Goal: Task Accomplishment & Management: Use online tool/utility

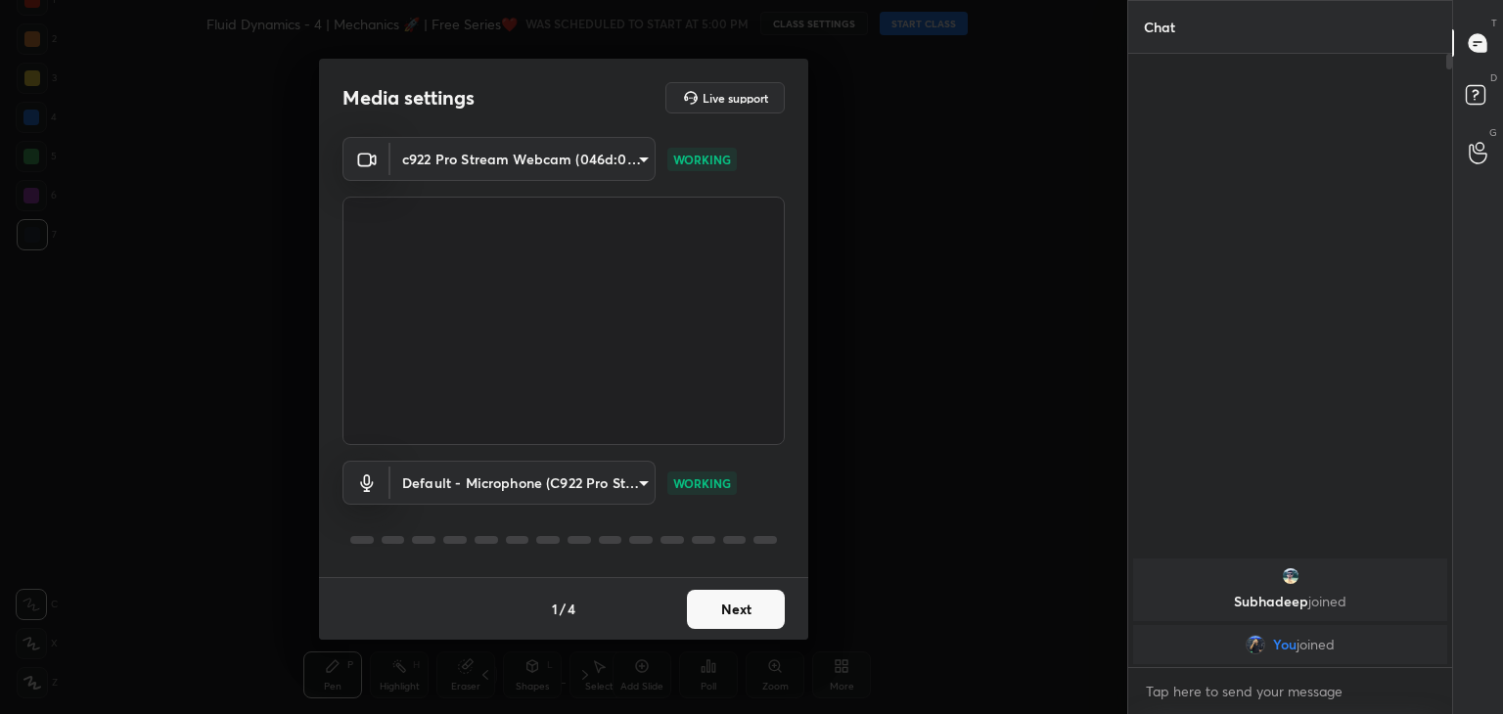
scroll to position [446, 318]
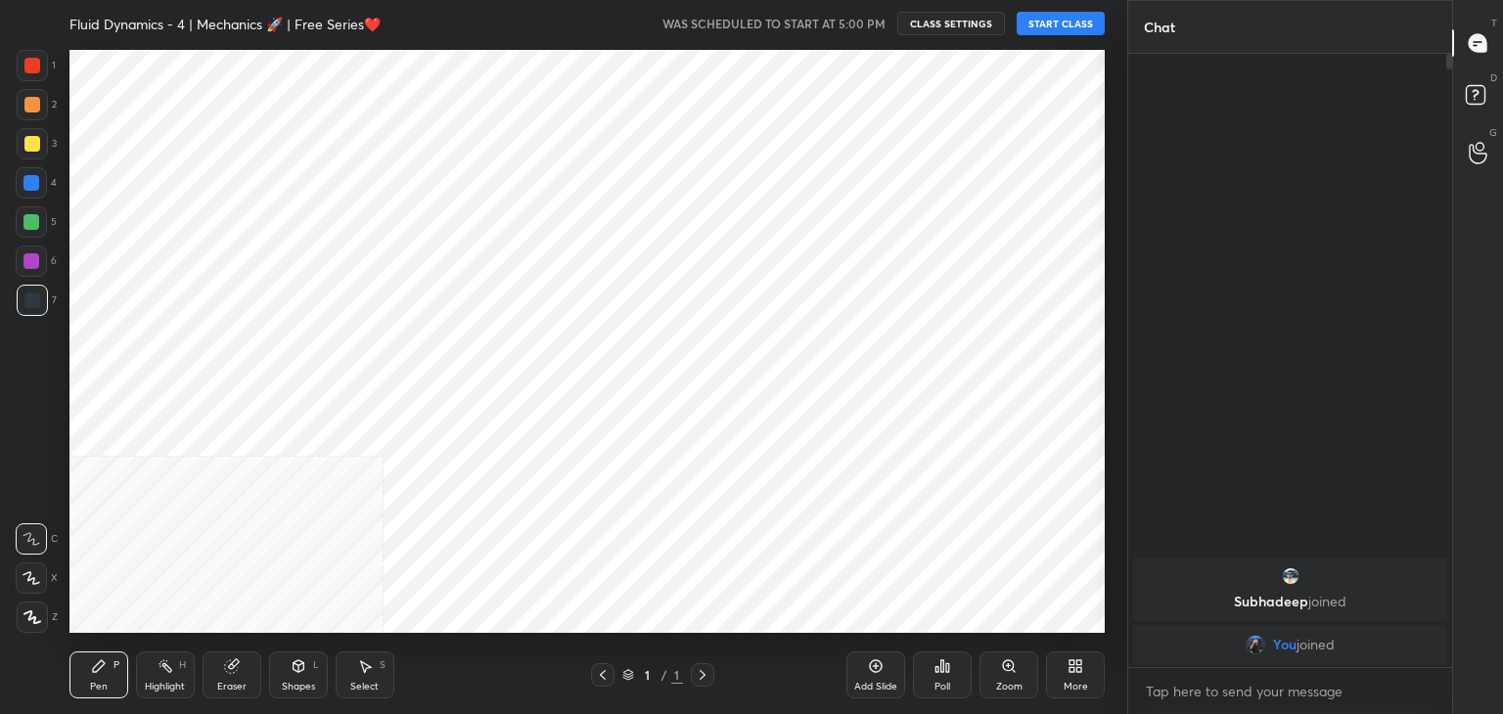
scroll to position [97247, 96788]
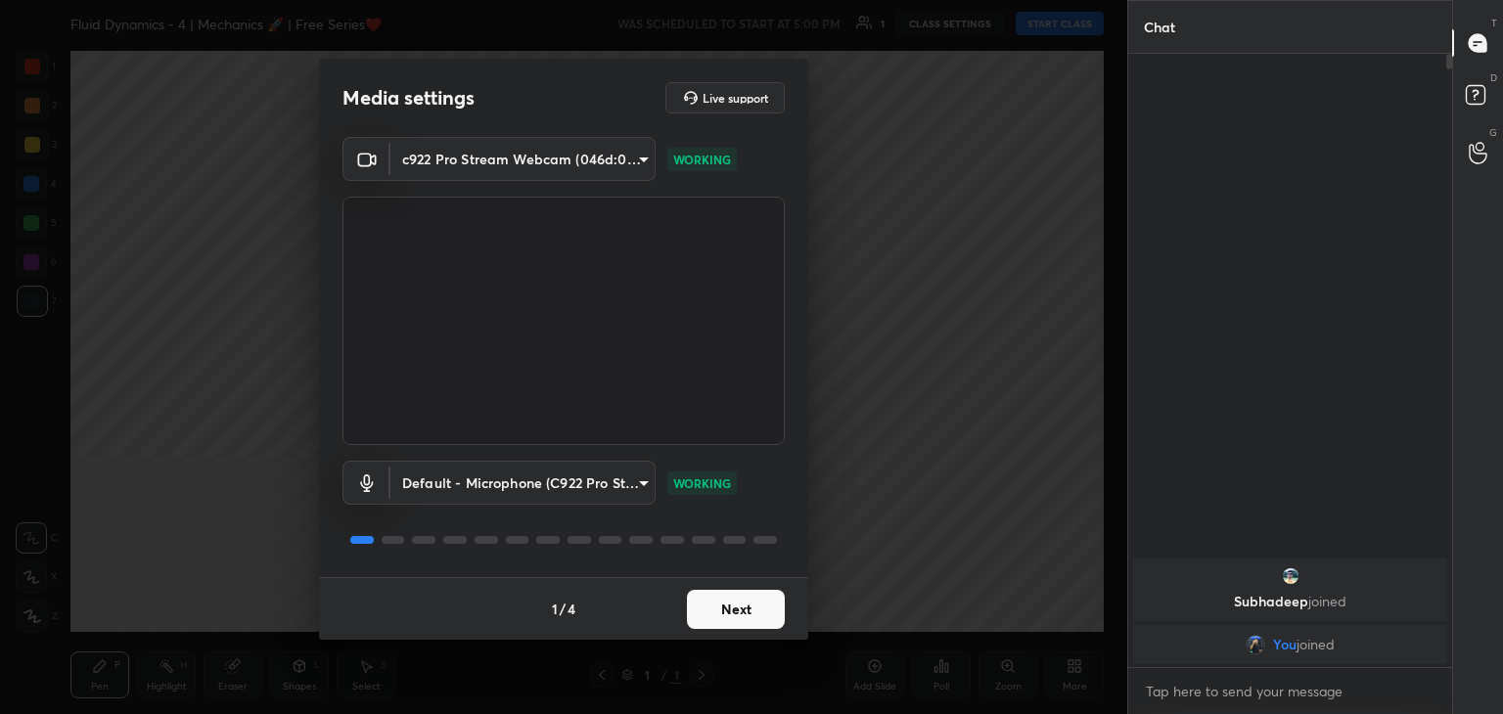
drag, startPoint x: 788, startPoint y: 558, endPoint x: 762, endPoint y: 620, distance: 67.6
click at [764, 599] on div "Media settings Live support c922 Pro Stream Webcam (046d:085c) a9fd4f38f379304b…" at bounding box center [563, 349] width 489 height 581
click at [764, 616] on button "Next" at bounding box center [736, 609] width 98 height 39
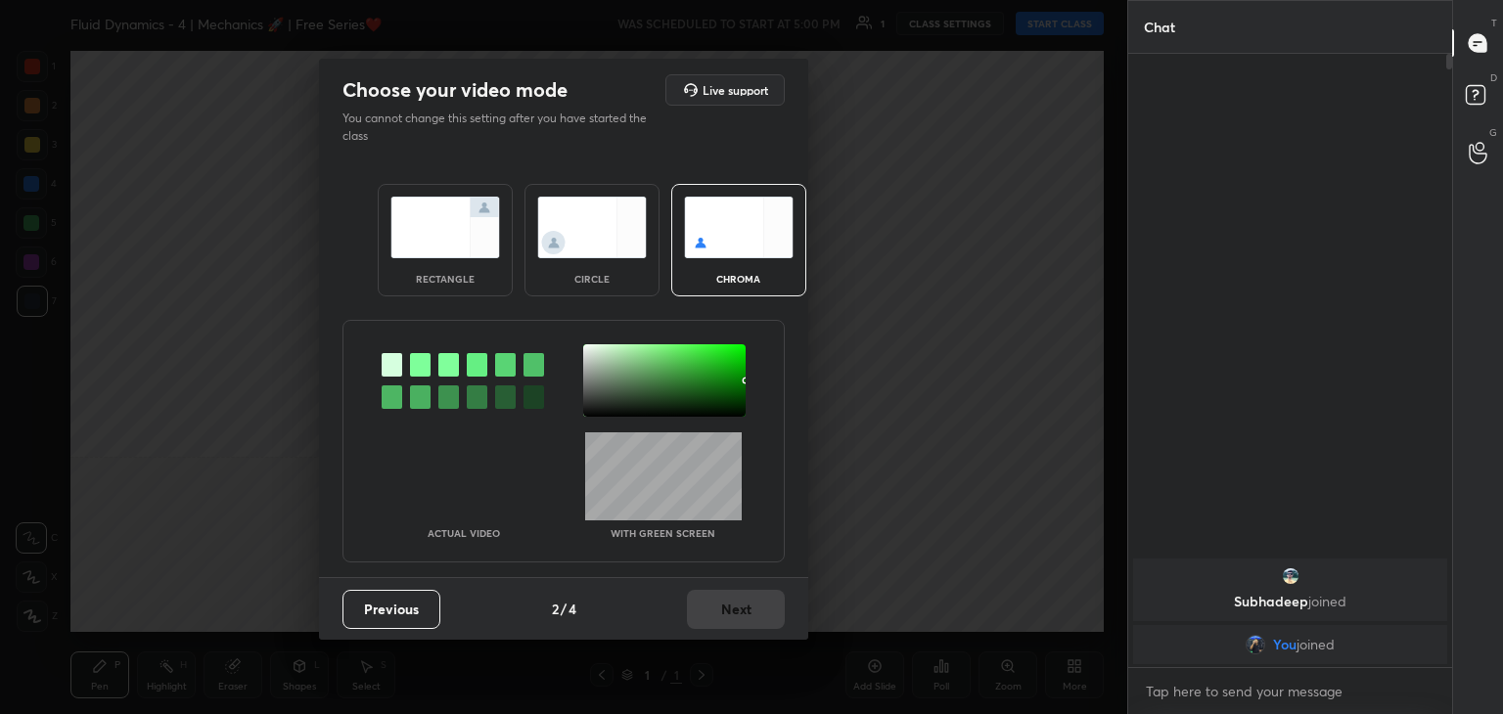
drag, startPoint x: 600, startPoint y: 244, endPoint x: 611, endPoint y: 258, distance: 18.8
click at [600, 245] on img at bounding box center [592, 228] width 110 height 62
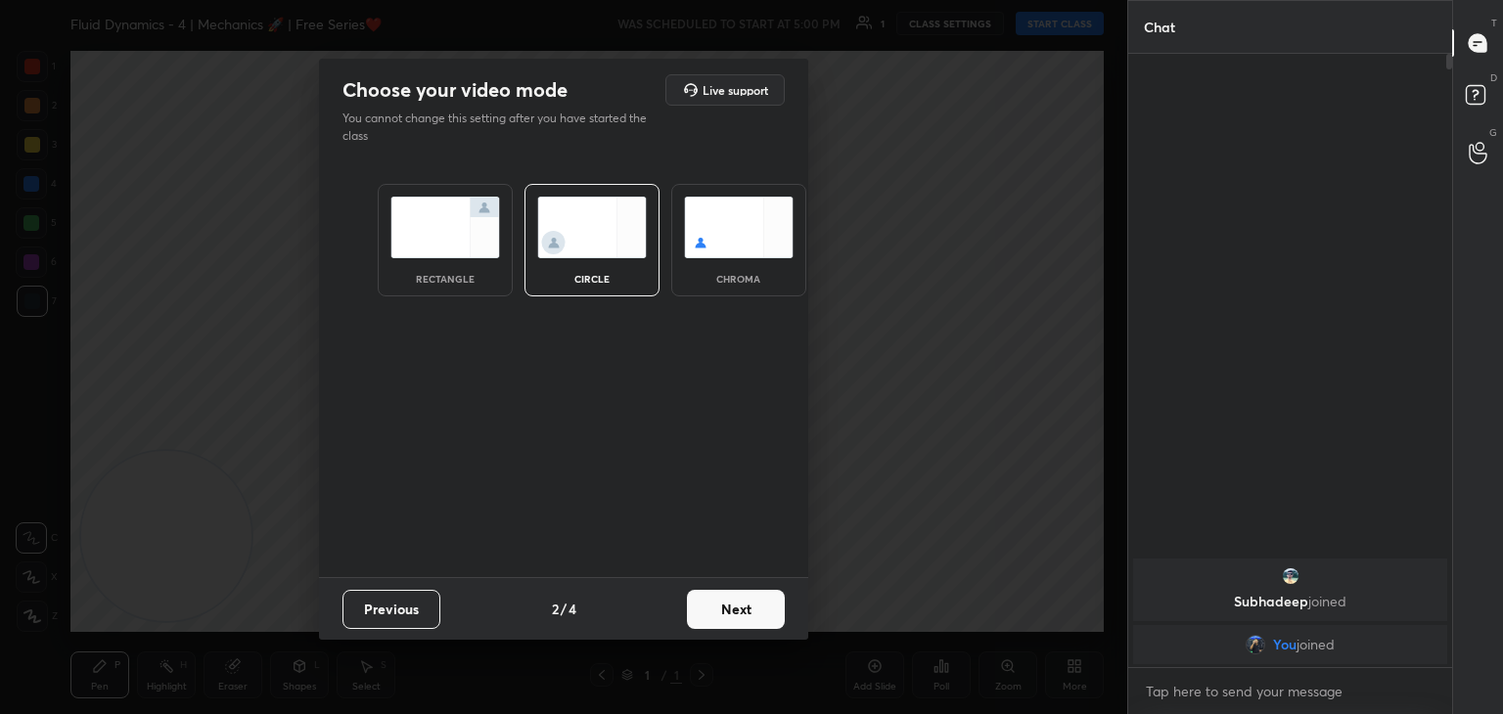
click at [768, 609] on button "Next" at bounding box center [736, 609] width 98 height 39
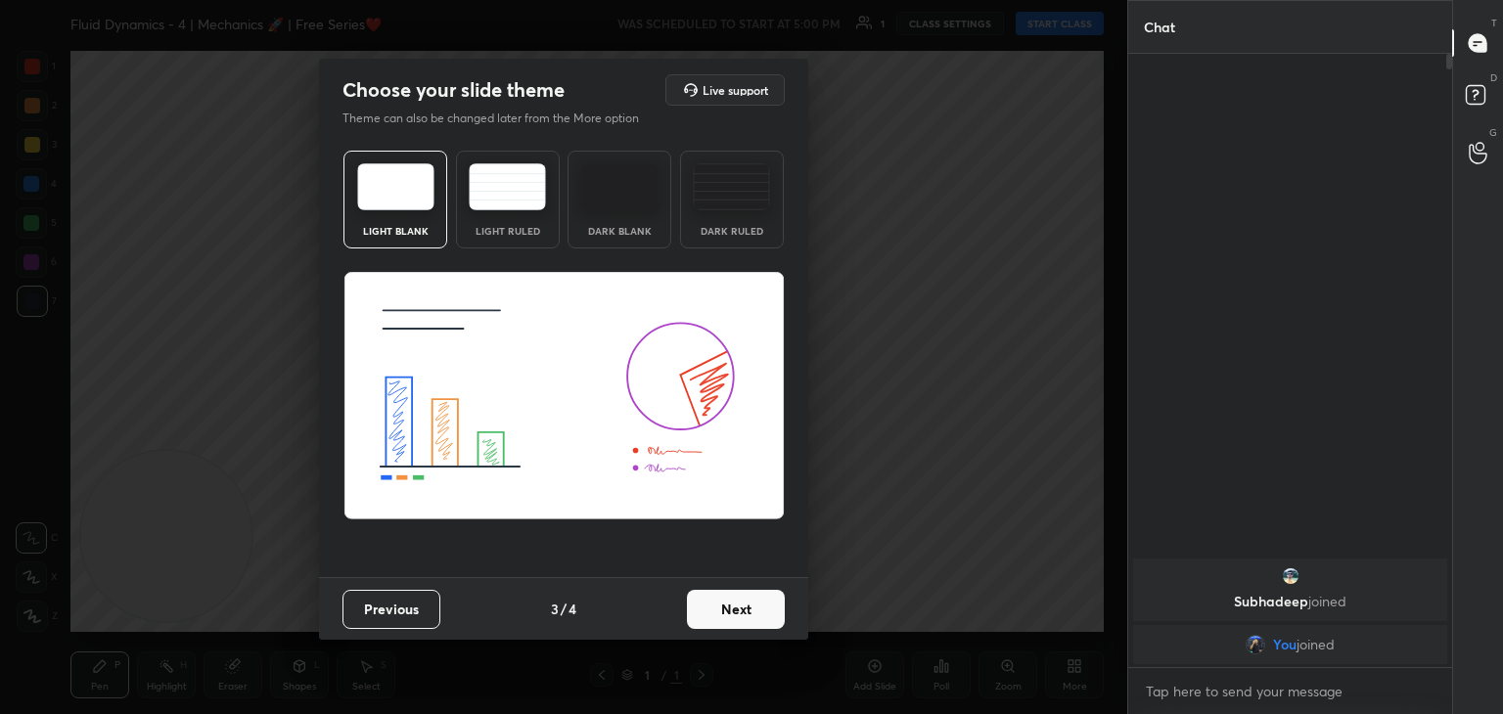
click at [779, 608] on button "Next" at bounding box center [736, 609] width 98 height 39
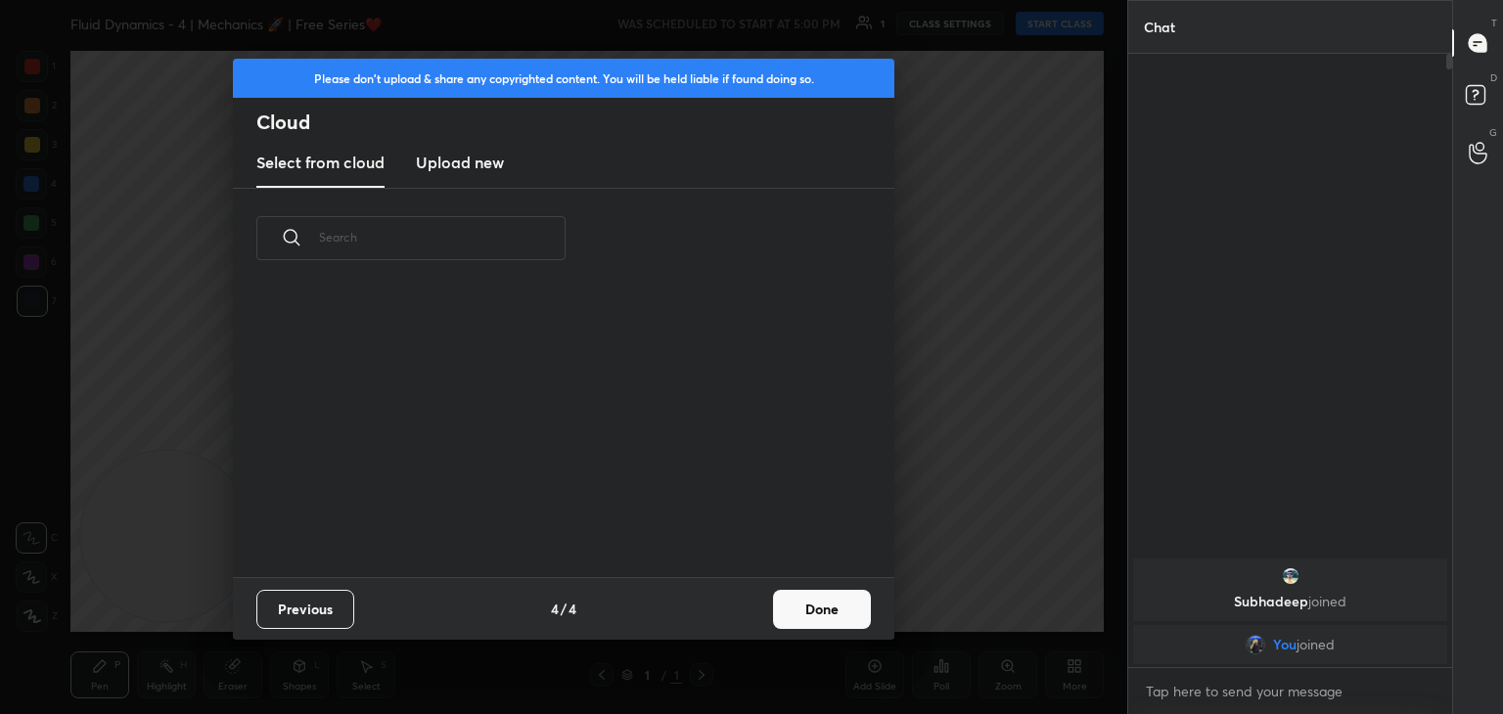
click at [831, 607] on button "Done" at bounding box center [822, 609] width 98 height 39
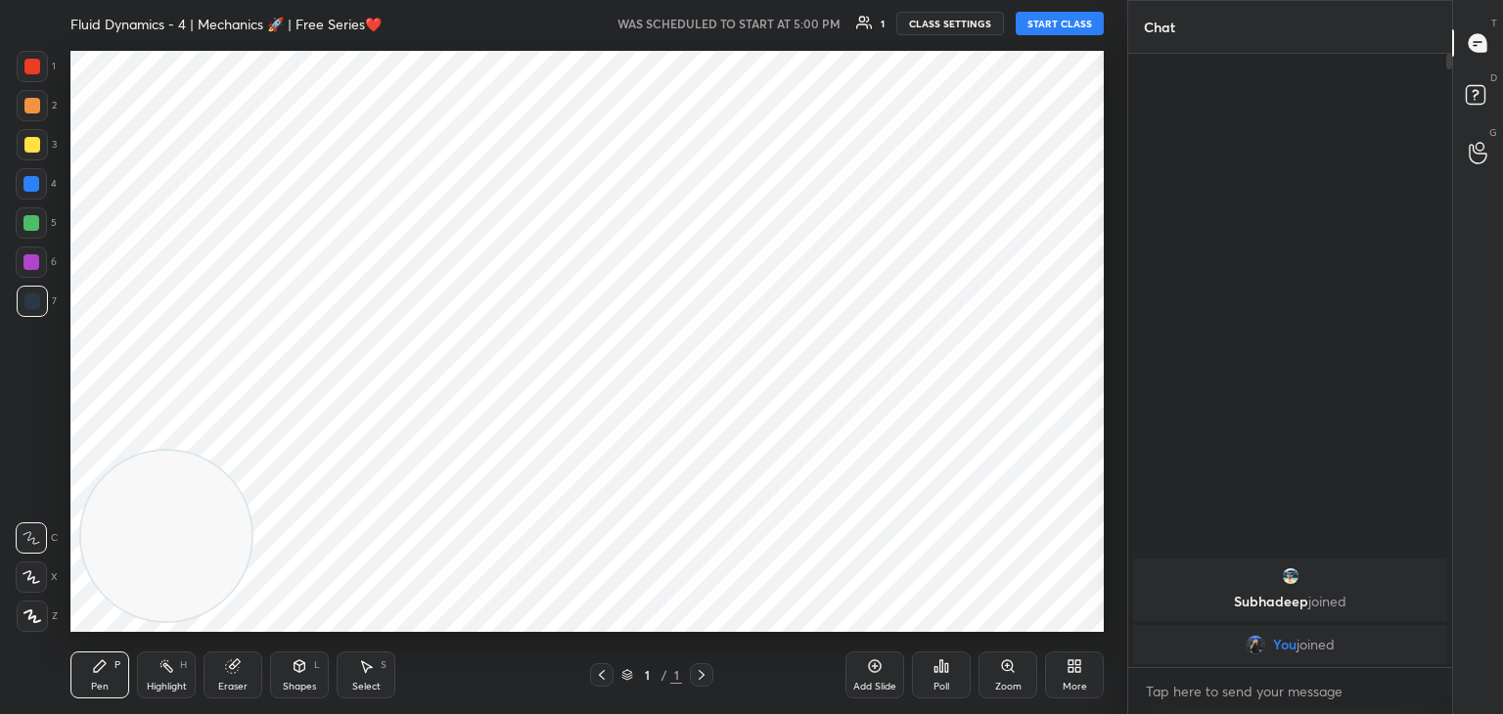
click at [39, 575] on div at bounding box center [31, 577] width 31 height 31
click at [251, 451] on video at bounding box center [166, 536] width 170 height 170
drag, startPoint x: 1052, startPoint y: 111, endPoint x: 1049, endPoint y: 80, distance: 30.5
click at [1052, 103] on video at bounding box center [1008, 138] width 170 height 170
click at [1056, 23] on button "START CLASS" at bounding box center [1060, 23] width 88 height 23
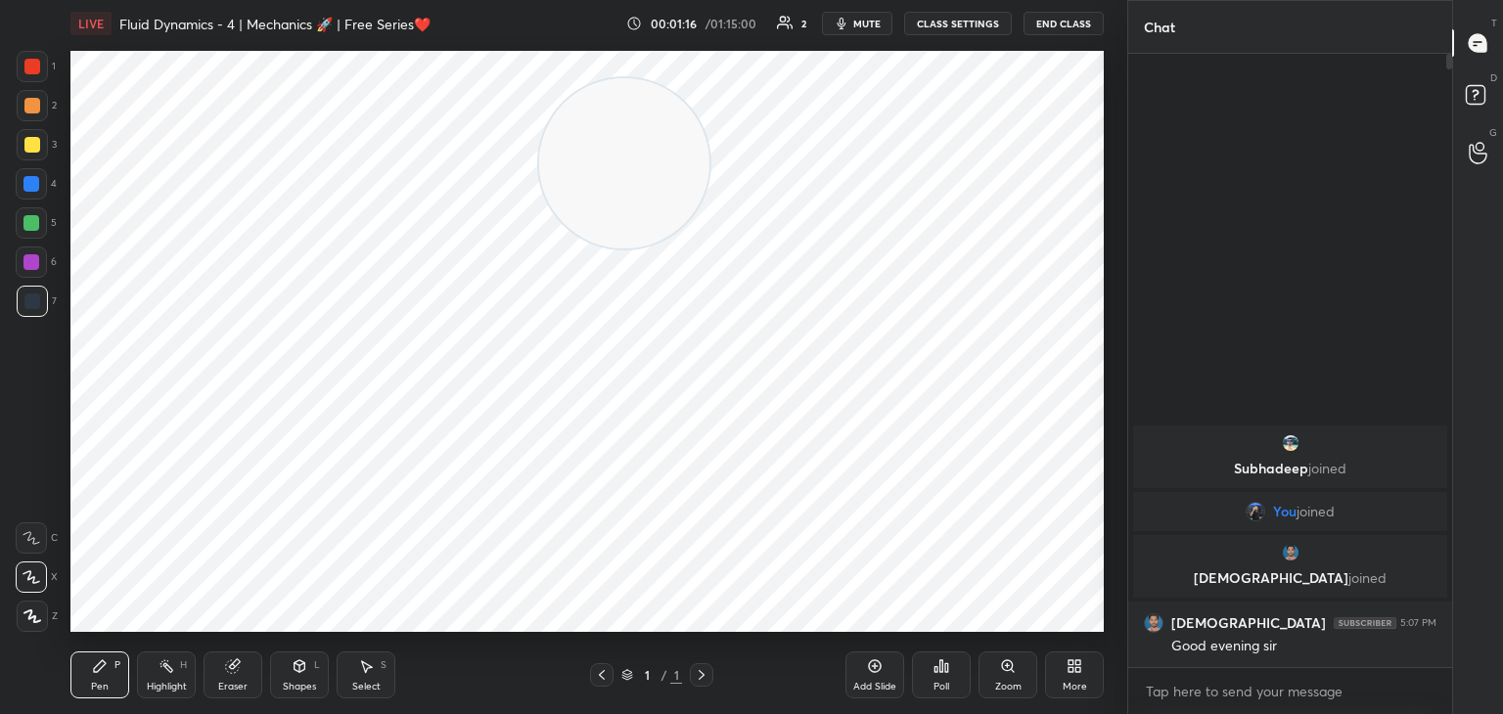
drag, startPoint x: 925, startPoint y: 192, endPoint x: 261, endPoint y: 245, distance: 665.4
click at [539, 245] on video at bounding box center [624, 163] width 170 height 170
drag, startPoint x: 201, startPoint y: 151, endPoint x: 165, endPoint y: 127, distance: 42.3
click at [169, 127] on video at bounding box center [180, 138] width 170 height 170
click at [1085, 670] on div "More" at bounding box center [1074, 675] width 59 height 47
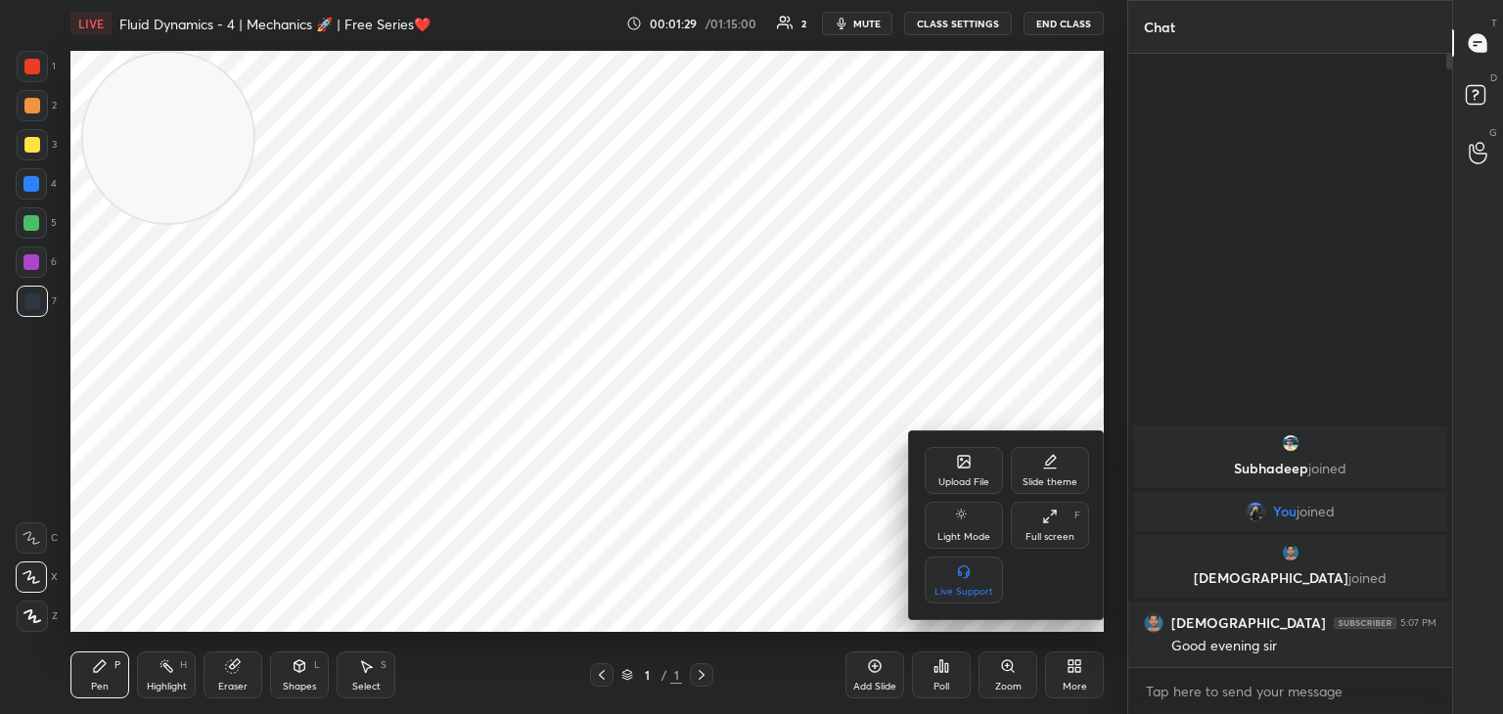
click at [963, 454] on icon at bounding box center [964, 462] width 16 height 16
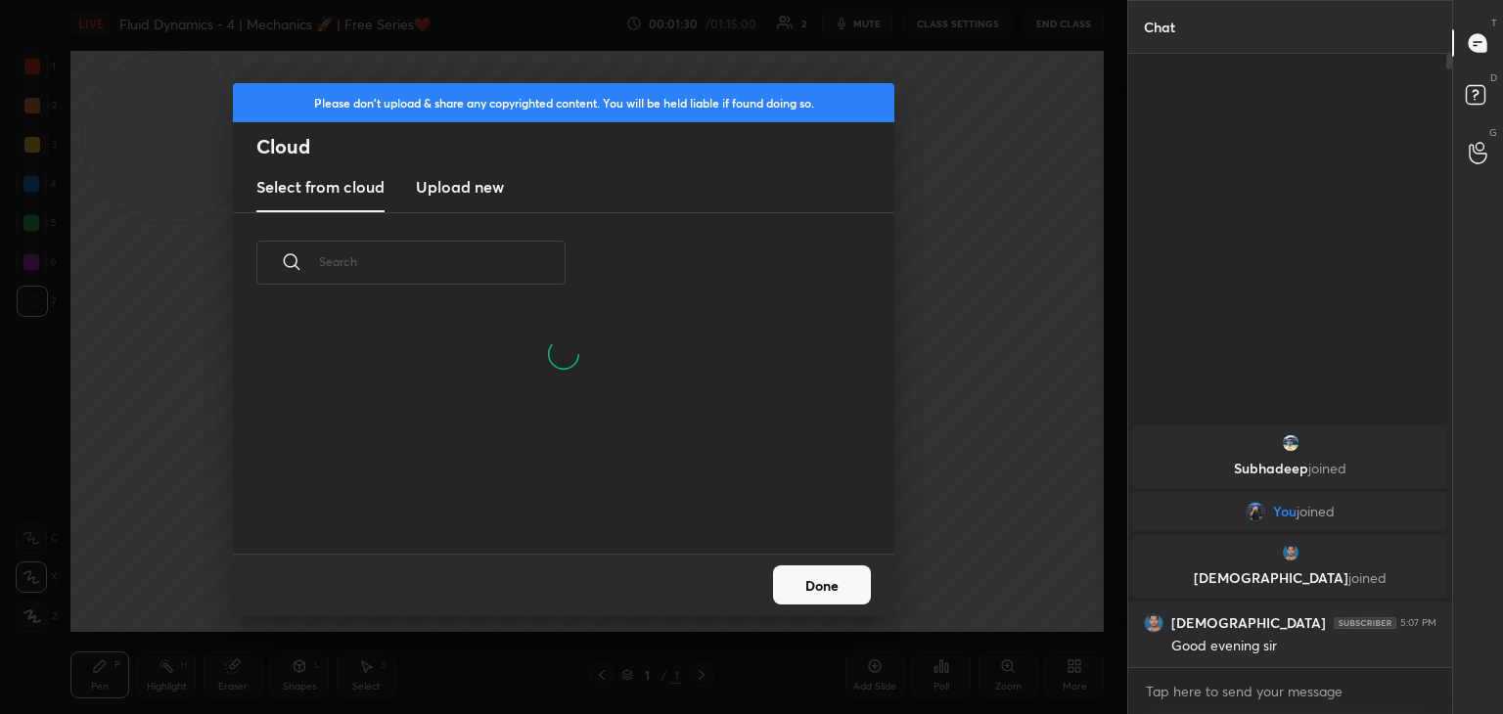
click at [457, 186] on h3 "Upload new" at bounding box center [460, 186] width 88 height 23
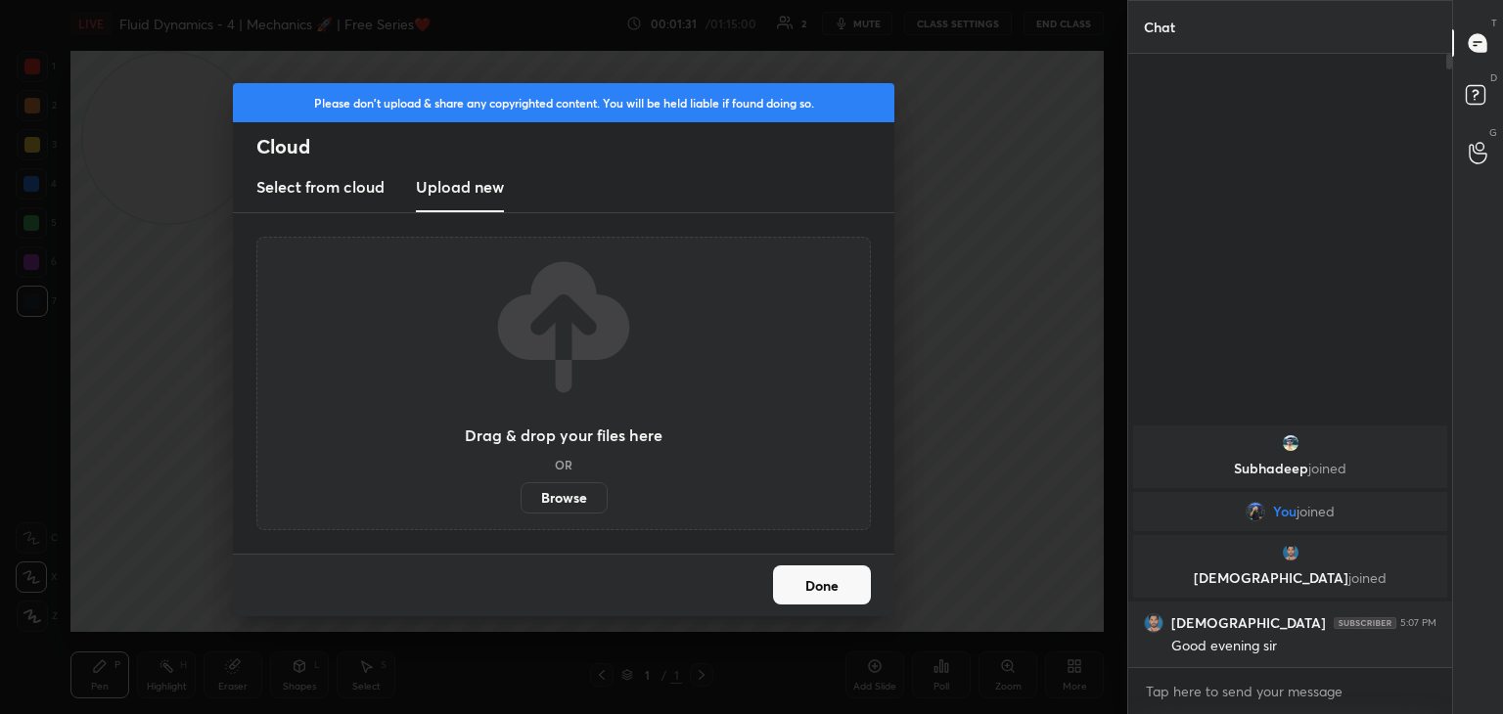
click at [570, 505] on label "Browse" at bounding box center [563, 497] width 87 height 31
click at [520, 505] on input "Browse" at bounding box center [520, 497] width 0 height 31
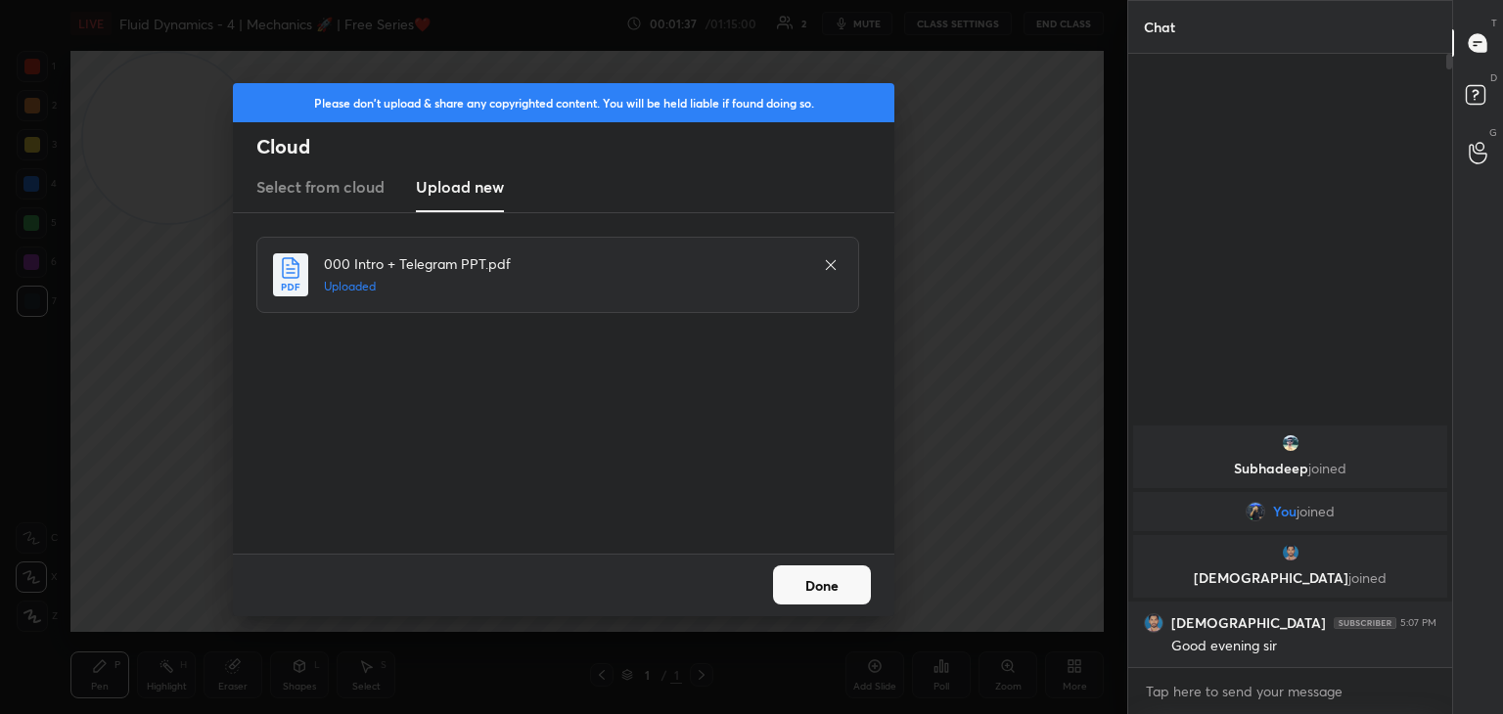
click at [821, 591] on button "Done" at bounding box center [822, 584] width 98 height 39
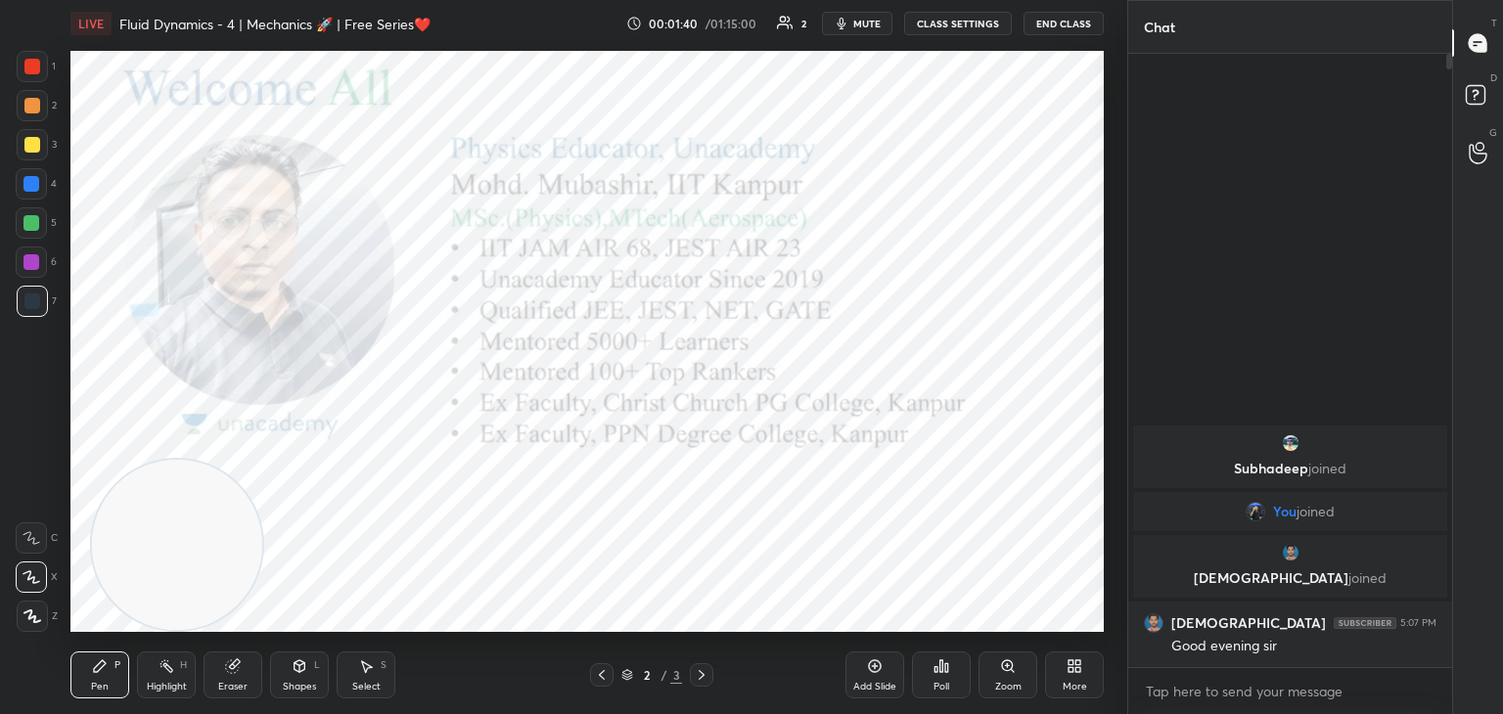
drag, startPoint x: 164, startPoint y: 110, endPoint x: 110, endPoint y: 520, distance: 414.6
click at [169, 0] on html "1 2 3 4 5 6 7 C X Z C X Z E E Erase all H H LIVE Fluid Dynamics - 4 | Mechanics…" at bounding box center [751, 0] width 1503 height 0
click at [31, 71] on div at bounding box center [32, 67] width 16 height 16
click at [157, 674] on div "Highlight H" at bounding box center [166, 675] width 59 height 47
click at [86, 682] on div "Pen P" at bounding box center [99, 675] width 59 height 47
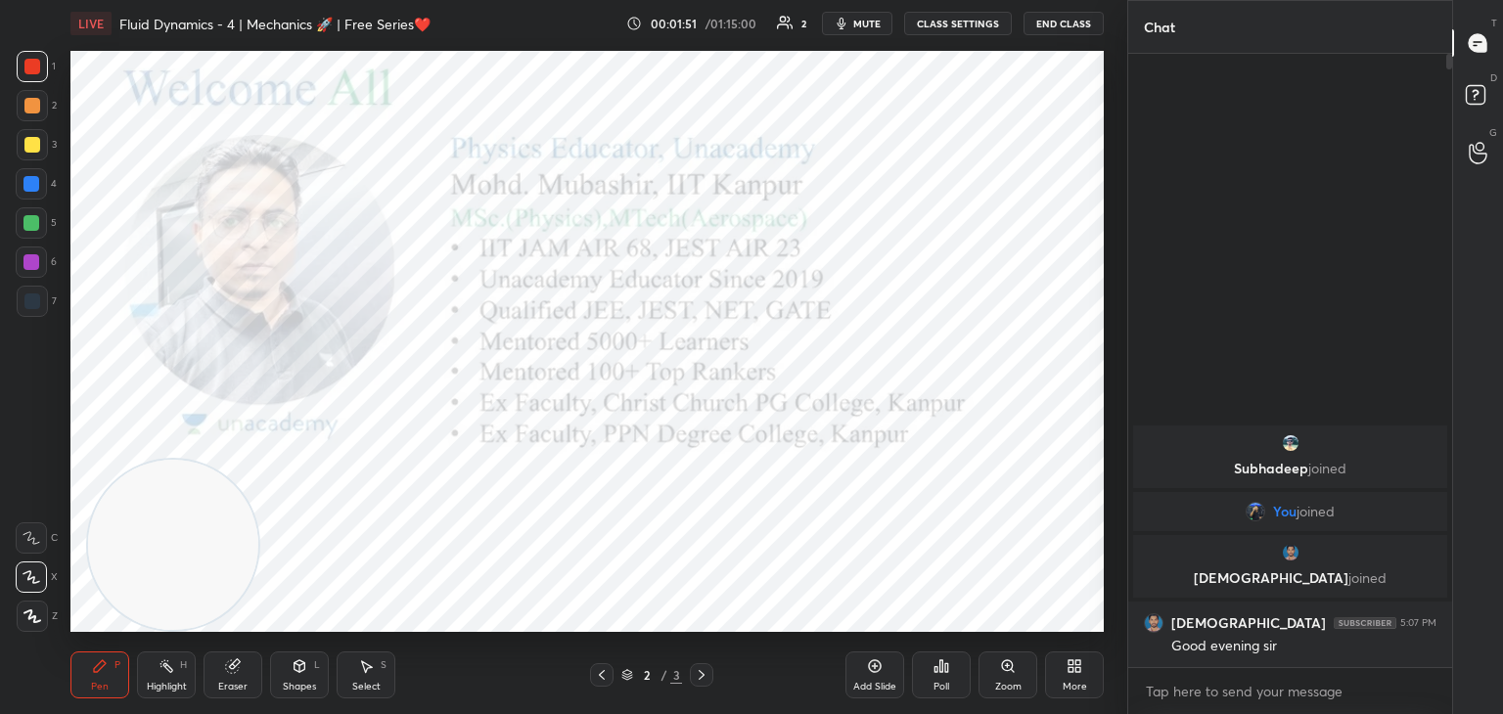
click at [168, 673] on icon at bounding box center [166, 666] width 16 height 16
click at [94, 674] on div "Pen P" at bounding box center [99, 675] width 59 height 47
click at [181, 670] on div "H" at bounding box center [183, 665] width 7 height 10
drag, startPoint x: 104, startPoint y: 673, endPoint x: 160, endPoint y: 677, distance: 56.9
click at [103, 673] on icon at bounding box center [100, 666] width 16 height 16
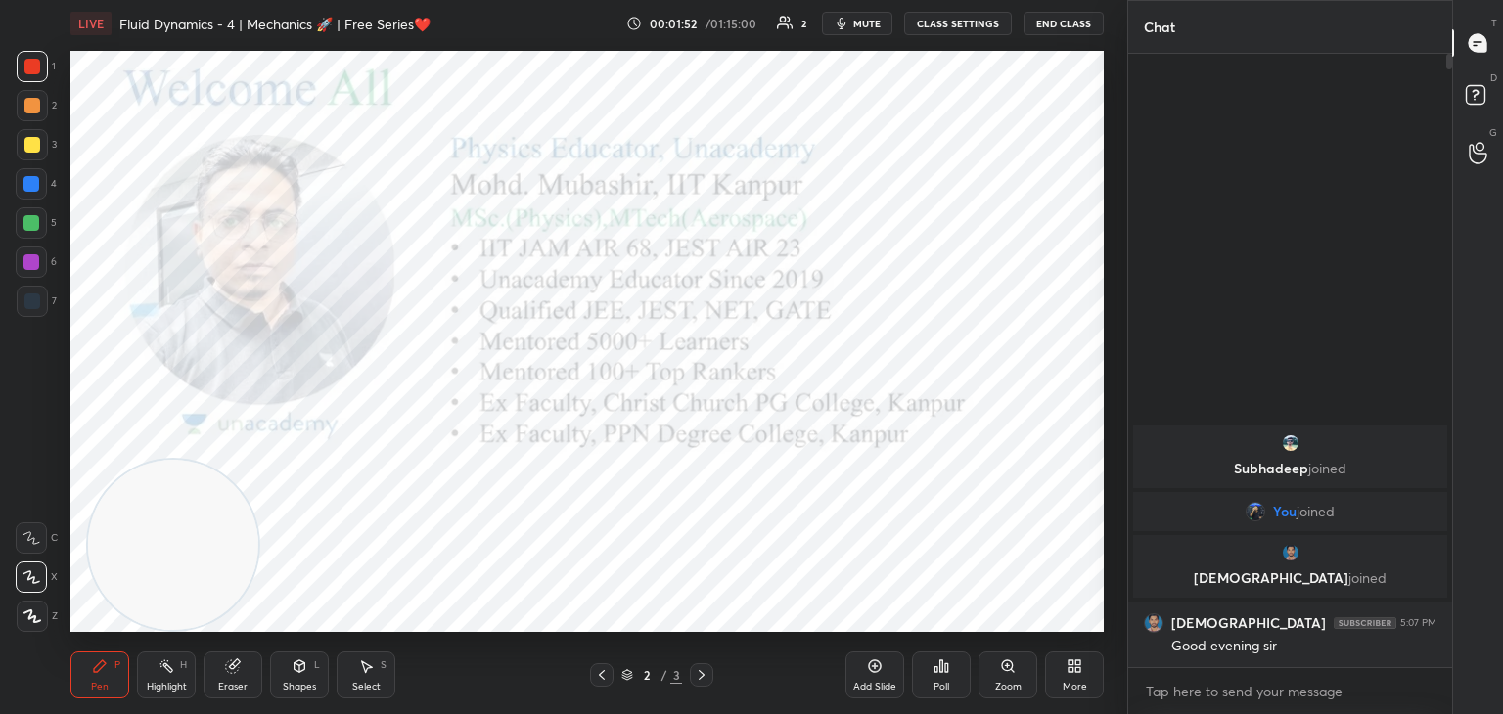
click at [157, 678] on div "Highlight H" at bounding box center [166, 675] width 59 height 47
drag, startPoint x: 107, startPoint y: 673, endPoint x: 184, endPoint y: 671, distance: 77.3
click at [121, 673] on div "Pen P" at bounding box center [99, 675] width 59 height 47
click at [184, 673] on div "Highlight H" at bounding box center [166, 675] width 59 height 47
drag, startPoint x: 193, startPoint y: 572, endPoint x: 98, endPoint y: 615, distance: 104.2
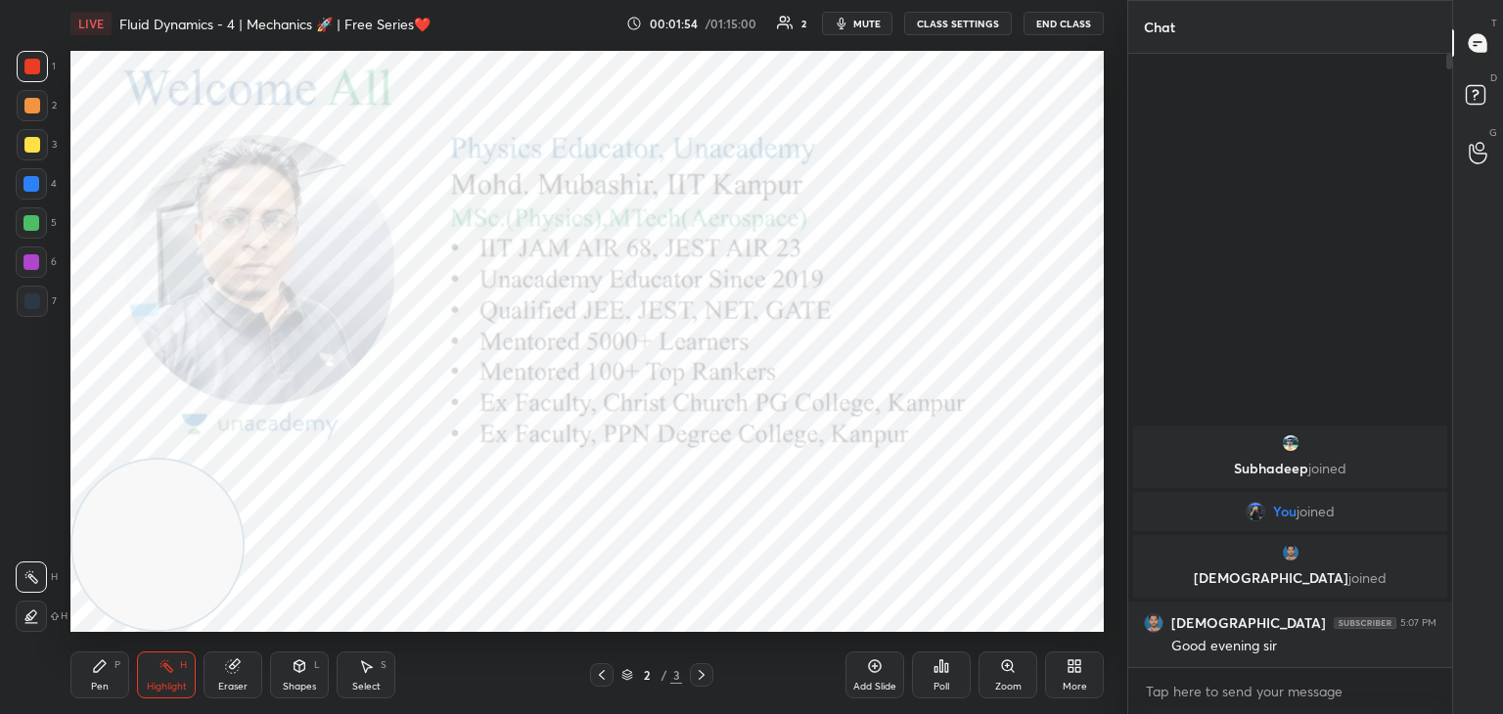
click at [100, 615] on video at bounding box center [157, 545] width 170 height 170
drag, startPoint x: 697, startPoint y: 672, endPoint x: 648, endPoint y: 664, distance: 49.5
click at [697, 675] on icon at bounding box center [702, 675] width 16 height 16
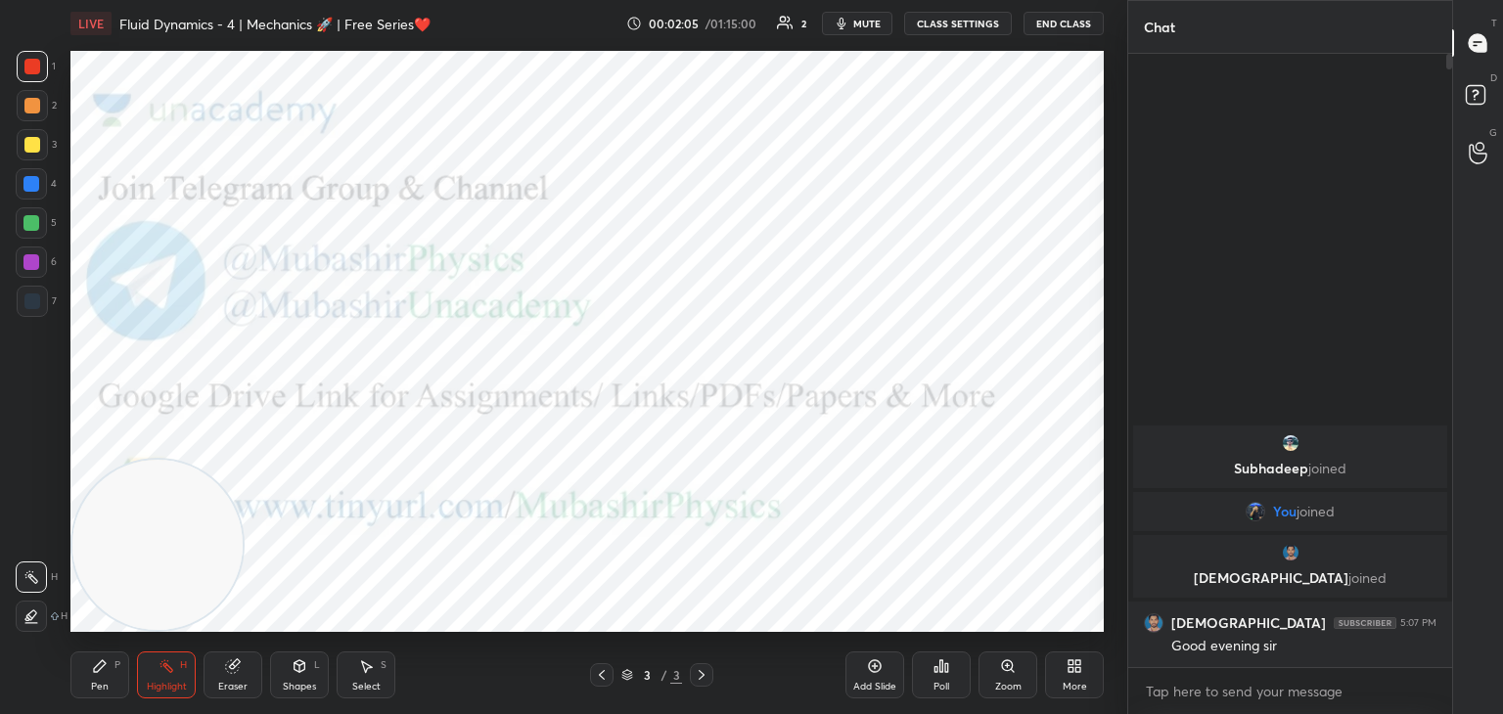
click at [100, 678] on div "Pen P" at bounding box center [99, 675] width 59 height 47
drag, startPoint x: 302, startPoint y: 545, endPoint x: 1096, endPoint y: 566, distance: 793.8
click at [1111, 578] on div "1 2 3 4 5 6 7 C X Z C X Z E E Erase all H H LIVE Fluid Dynamics - 4 | Mechanics…" at bounding box center [563, 357] width 1127 height 714
drag, startPoint x: 1025, startPoint y: 572, endPoint x: 1108, endPoint y: 100, distance: 479.6
click at [1113, 96] on div "1 2 3 4 5 6 7 C X Z C X Z E E Erase all H H LIVE Fluid Dynamics - 4 | Mechanics…" at bounding box center [563, 357] width 1127 height 714
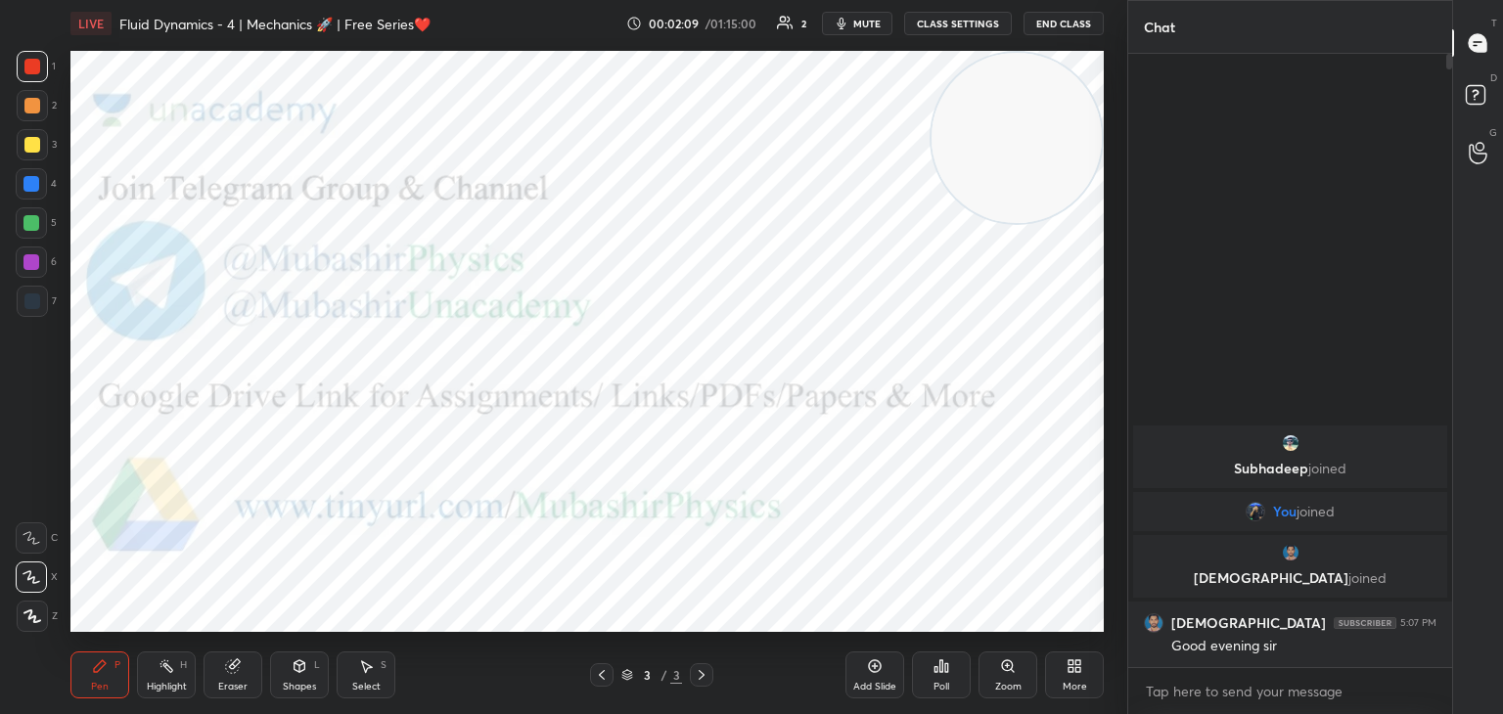
click at [33, 269] on div at bounding box center [31, 262] width 31 height 31
drag, startPoint x: 39, startPoint y: 66, endPoint x: 48, endPoint y: 72, distance: 11.2
click at [40, 66] on div at bounding box center [32, 66] width 31 height 31
click at [31, 263] on div at bounding box center [31, 262] width 16 height 16
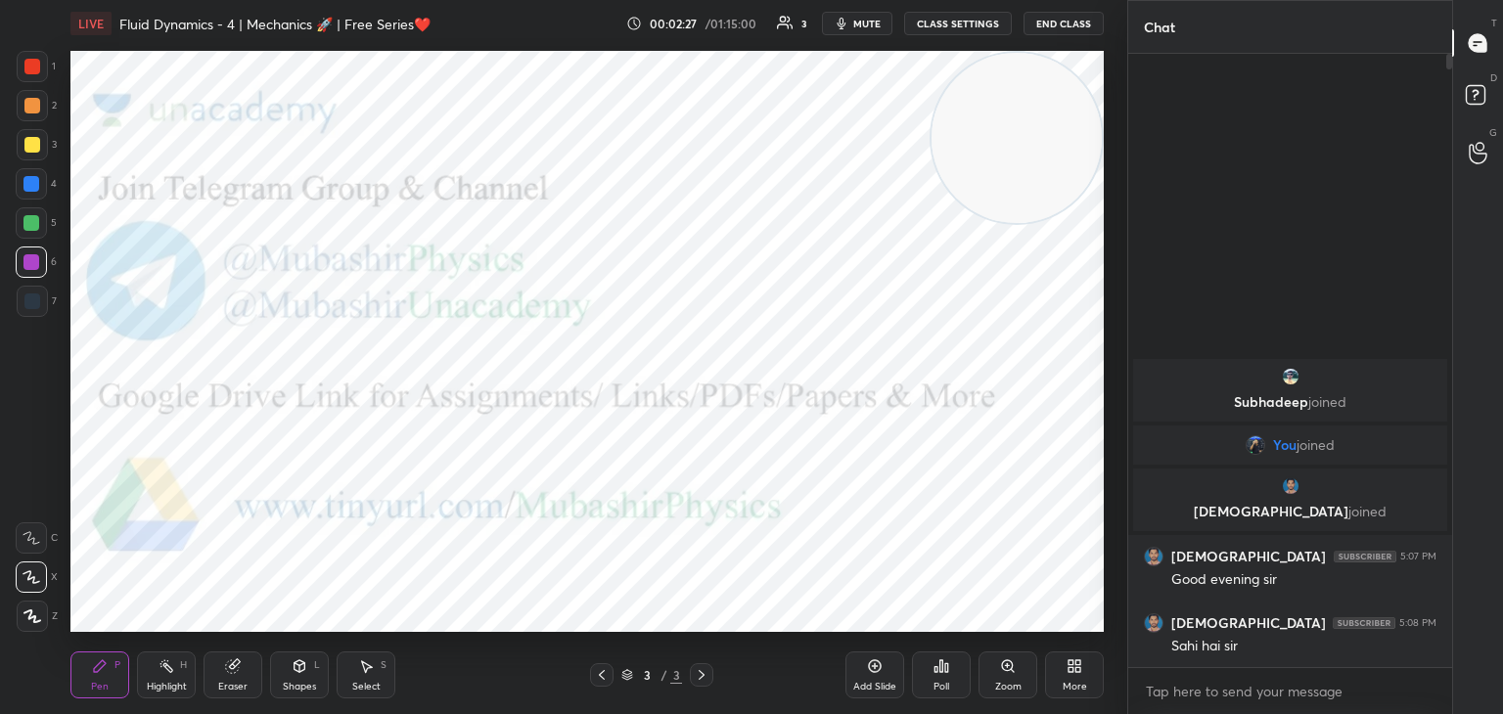
click at [184, 682] on div "Highlight" at bounding box center [167, 687] width 40 height 10
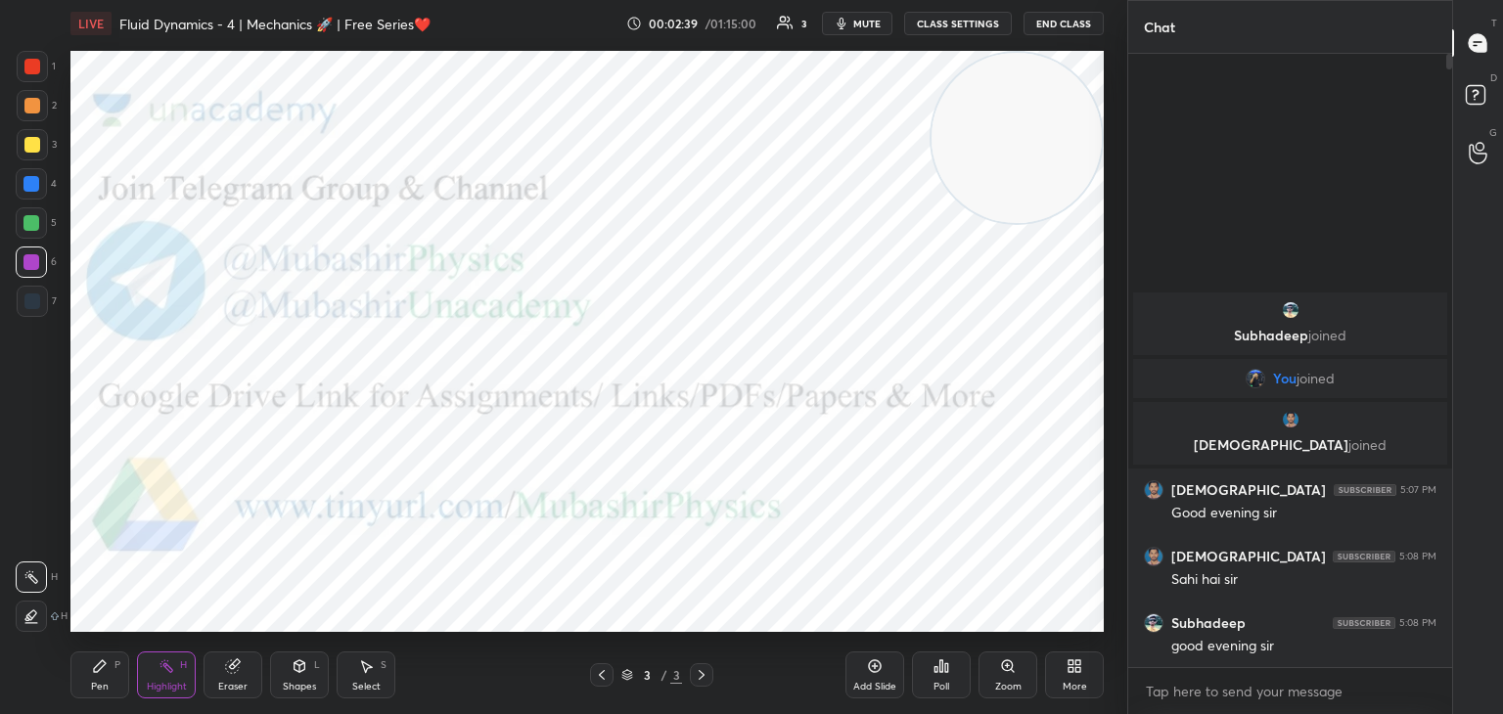
click at [1281, 698] on body "1 2 3 4 5 6 7 C X Z C X Z E E Erase all H H LIVE Fluid Dynamics - 4 | Mechanics…" at bounding box center [751, 357] width 1503 height 714
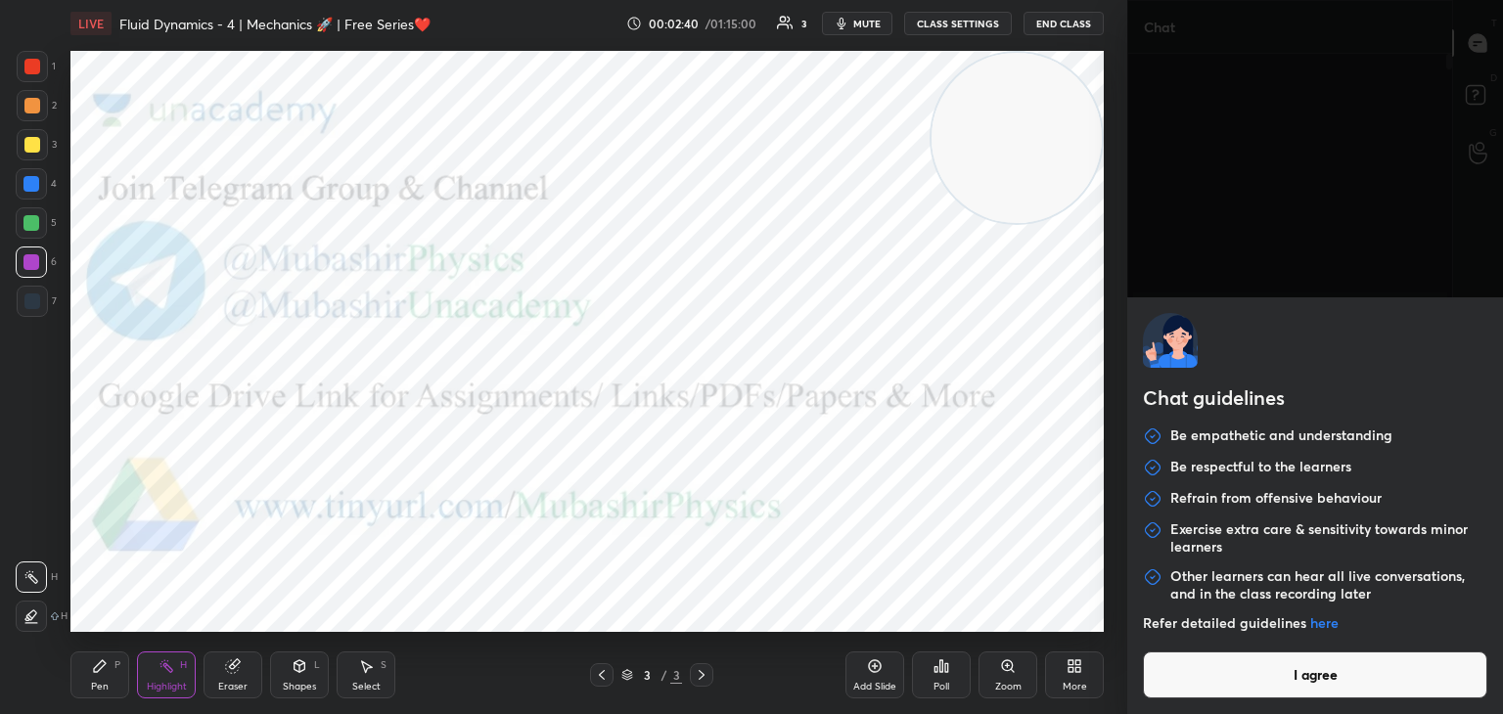
click at [1264, 672] on button "I agree" at bounding box center [1315, 675] width 344 height 47
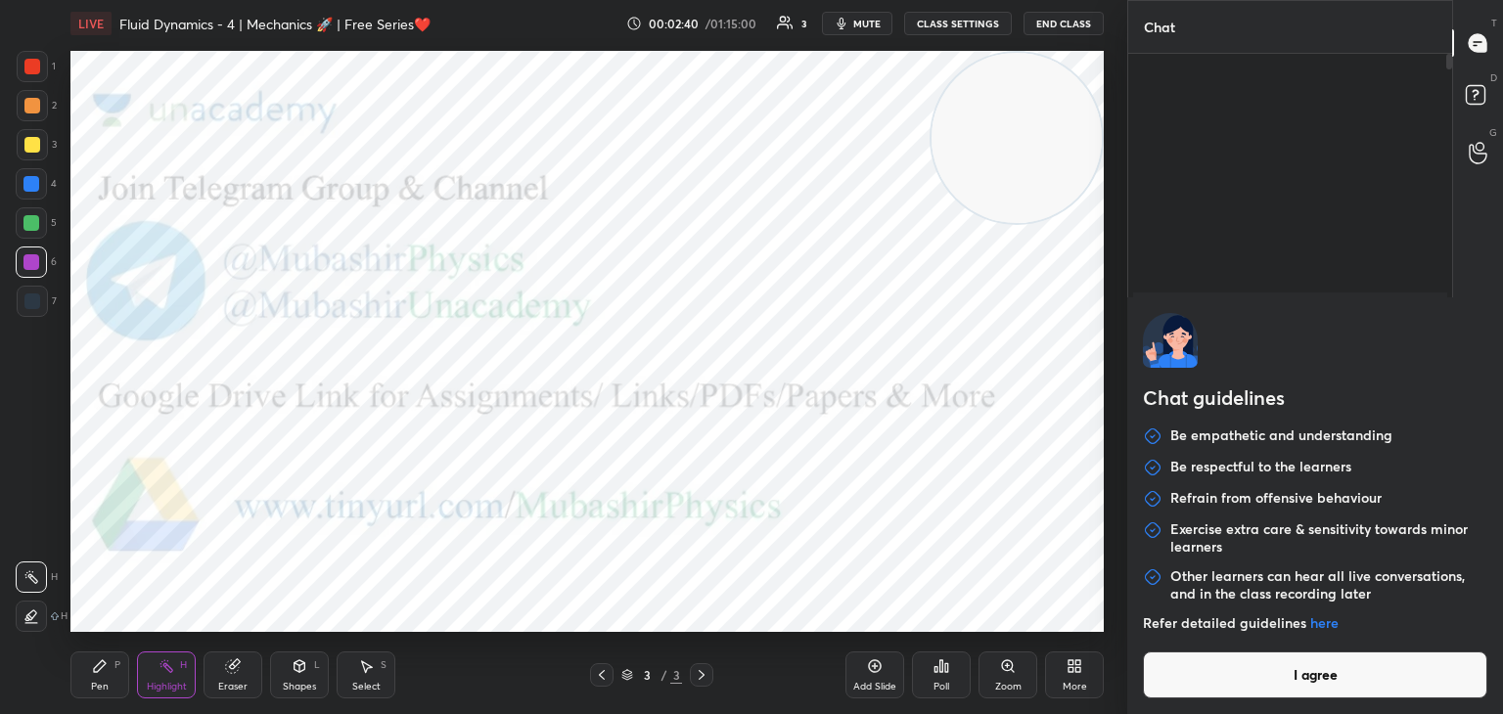
type textarea "x"
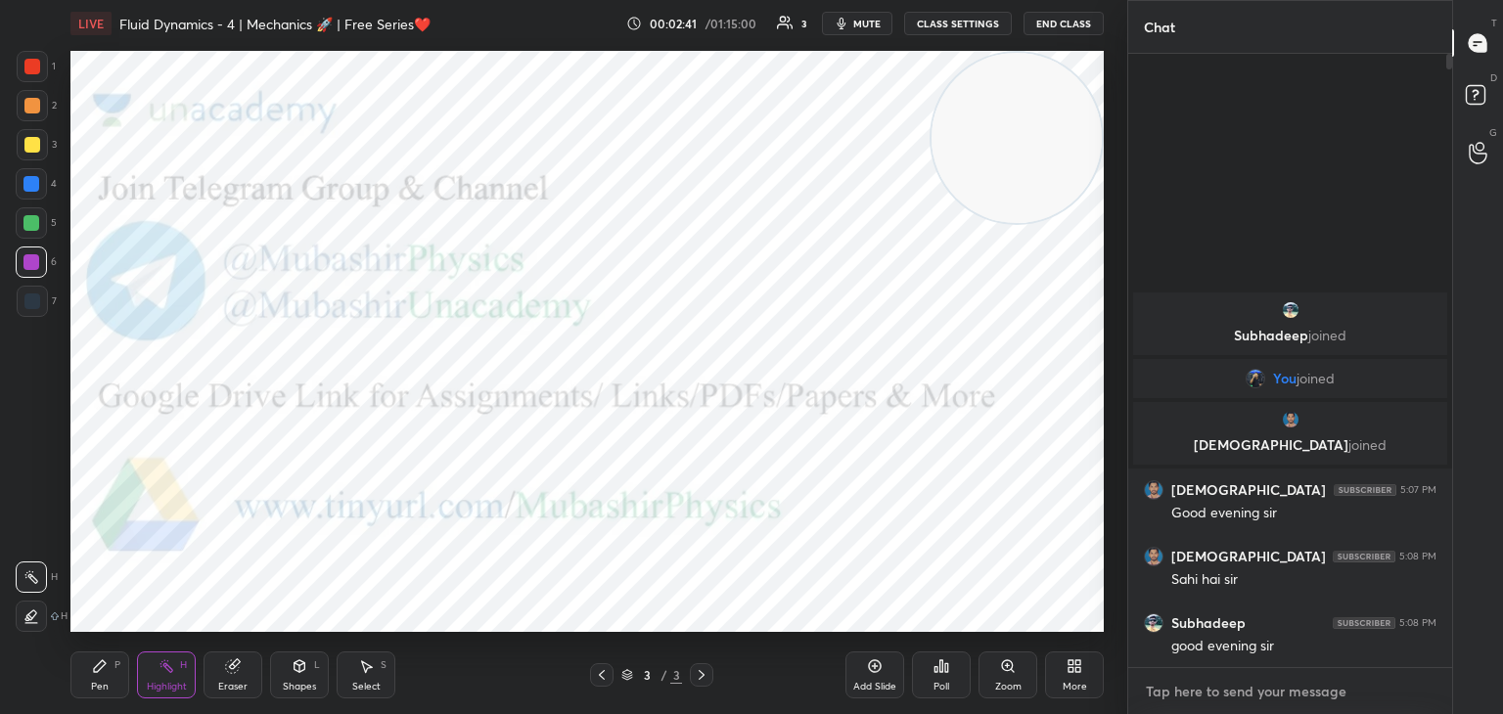
paste textarea "[URL][DOMAIN_NAME]"
type textarea "[URL][DOMAIN_NAME]"
type textarea "x"
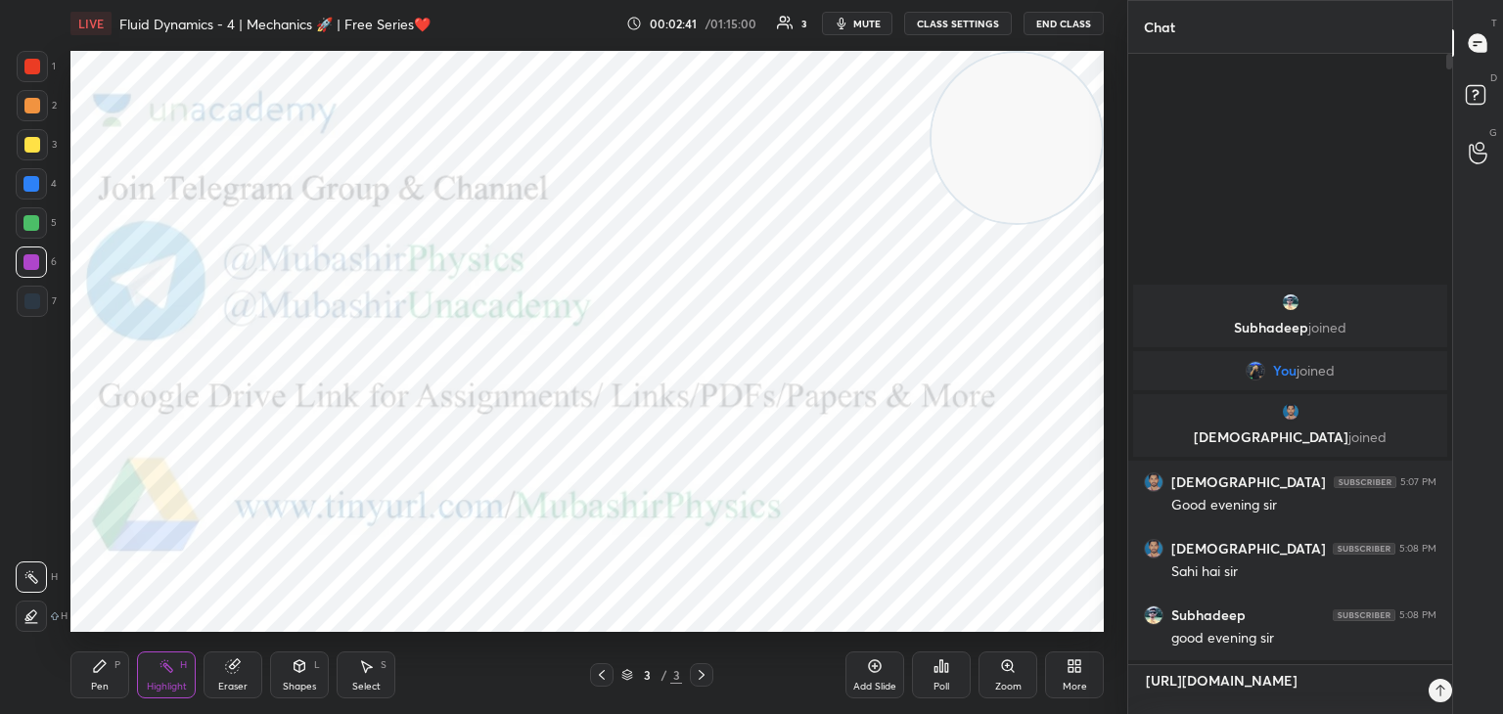
scroll to position [446, 318]
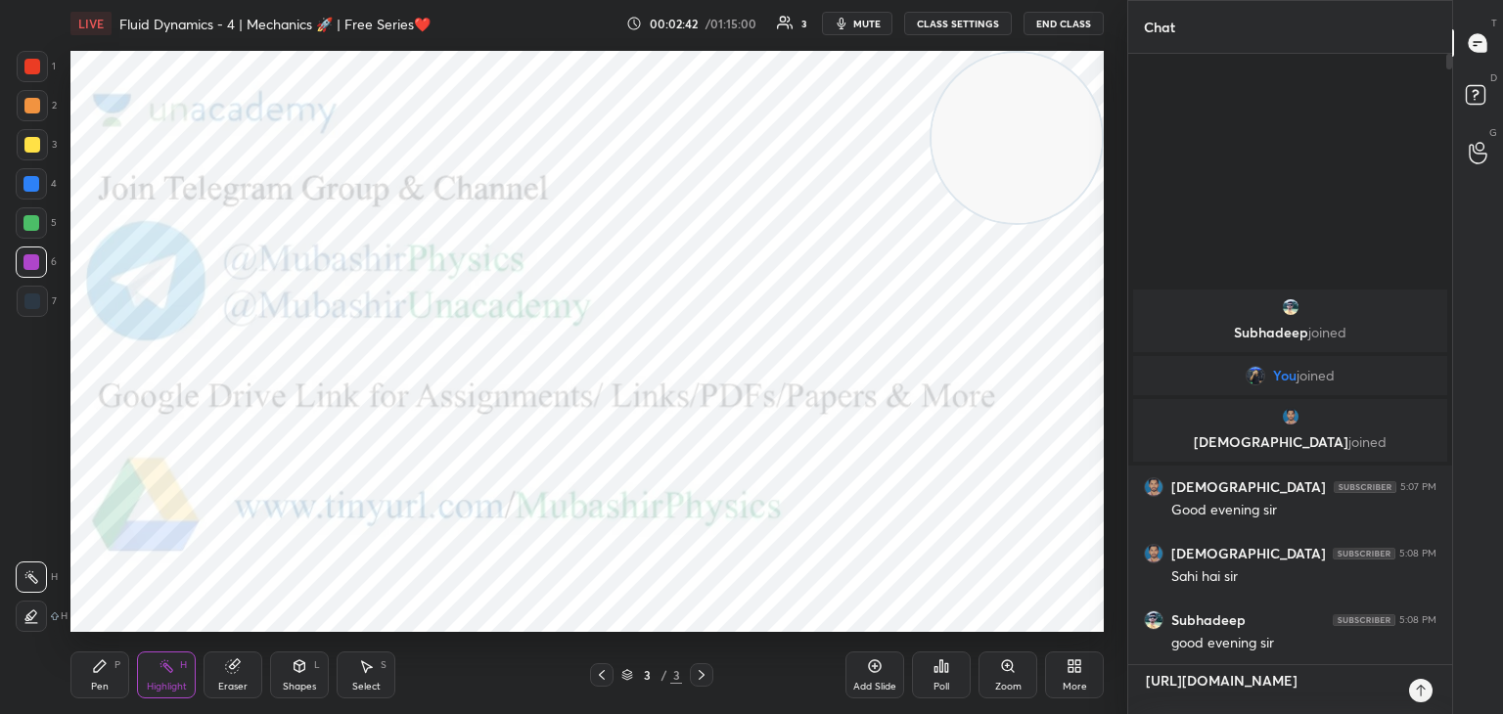
type textarea "[URL][DOMAIN_NAME]"
type textarea "x"
click at [1422, 690] on icon at bounding box center [1421, 691] width 16 height 16
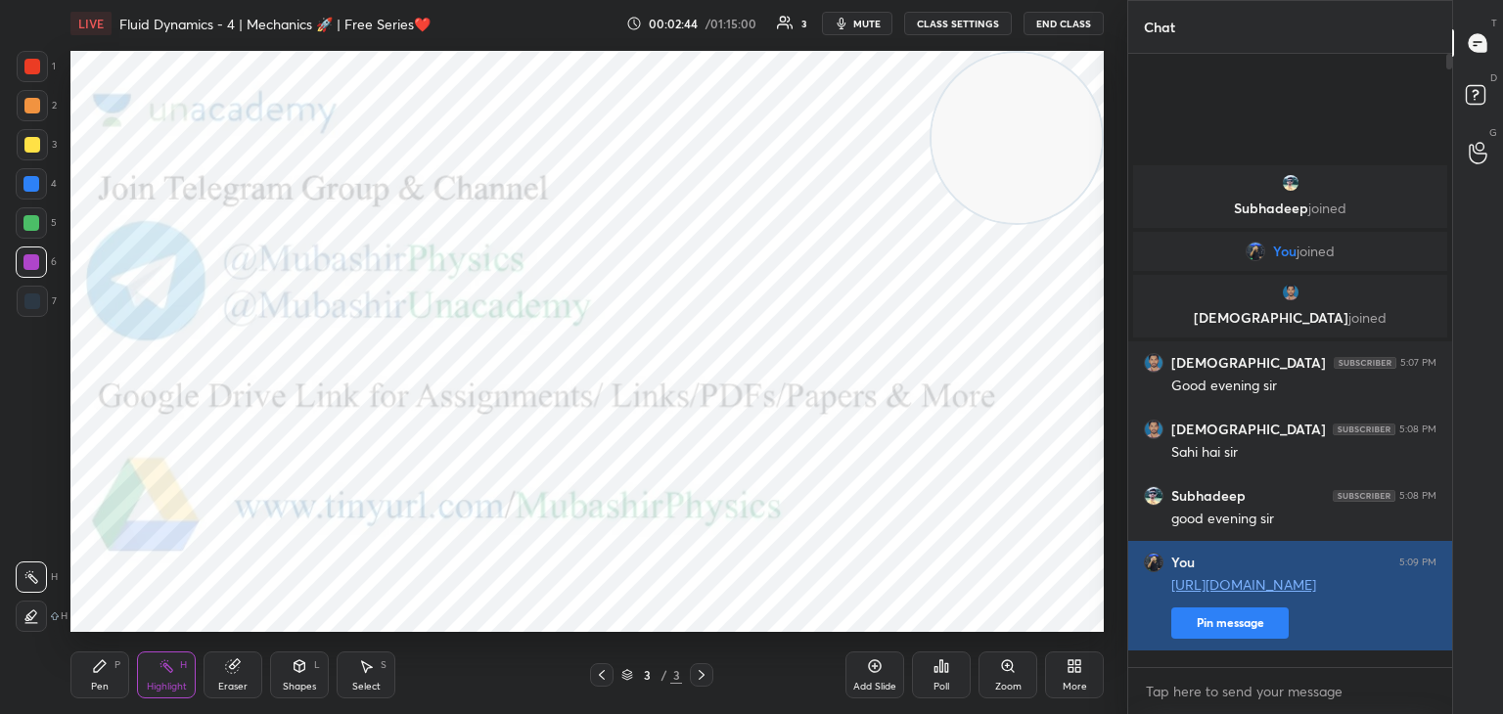
click at [1248, 639] on button "Pin message" at bounding box center [1229, 623] width 117 height 31
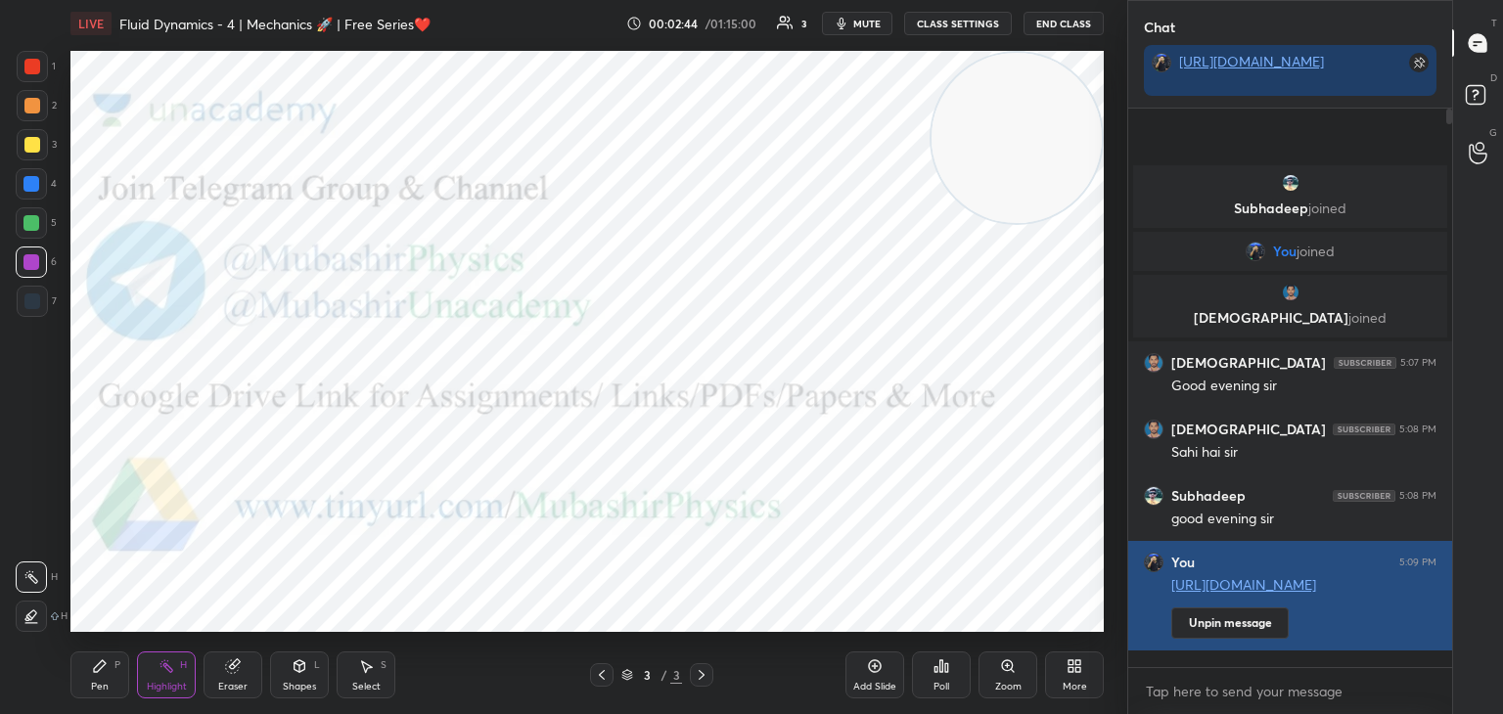
scroll to position [391, 318]
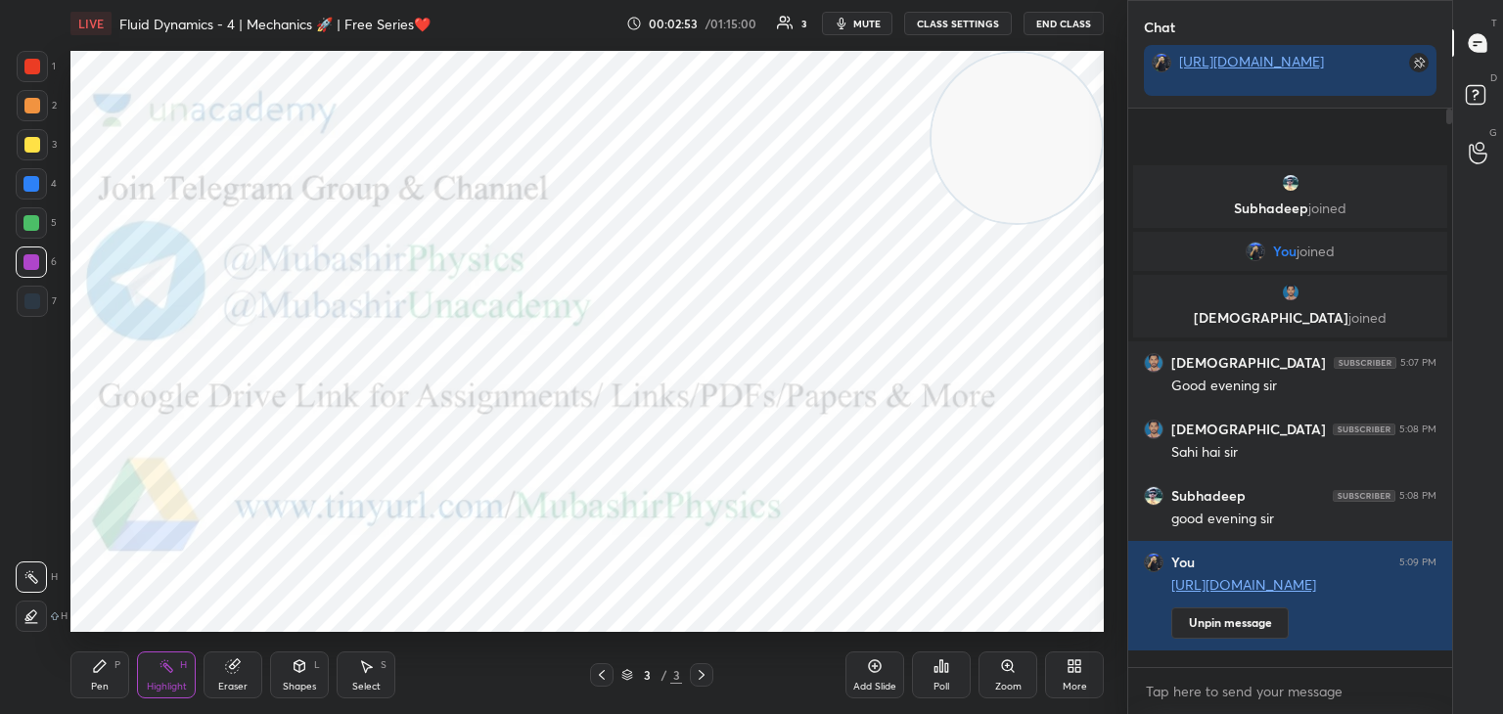
click at [1072, 670] on icon at bounding box center [1070, 669] width 5 height 5
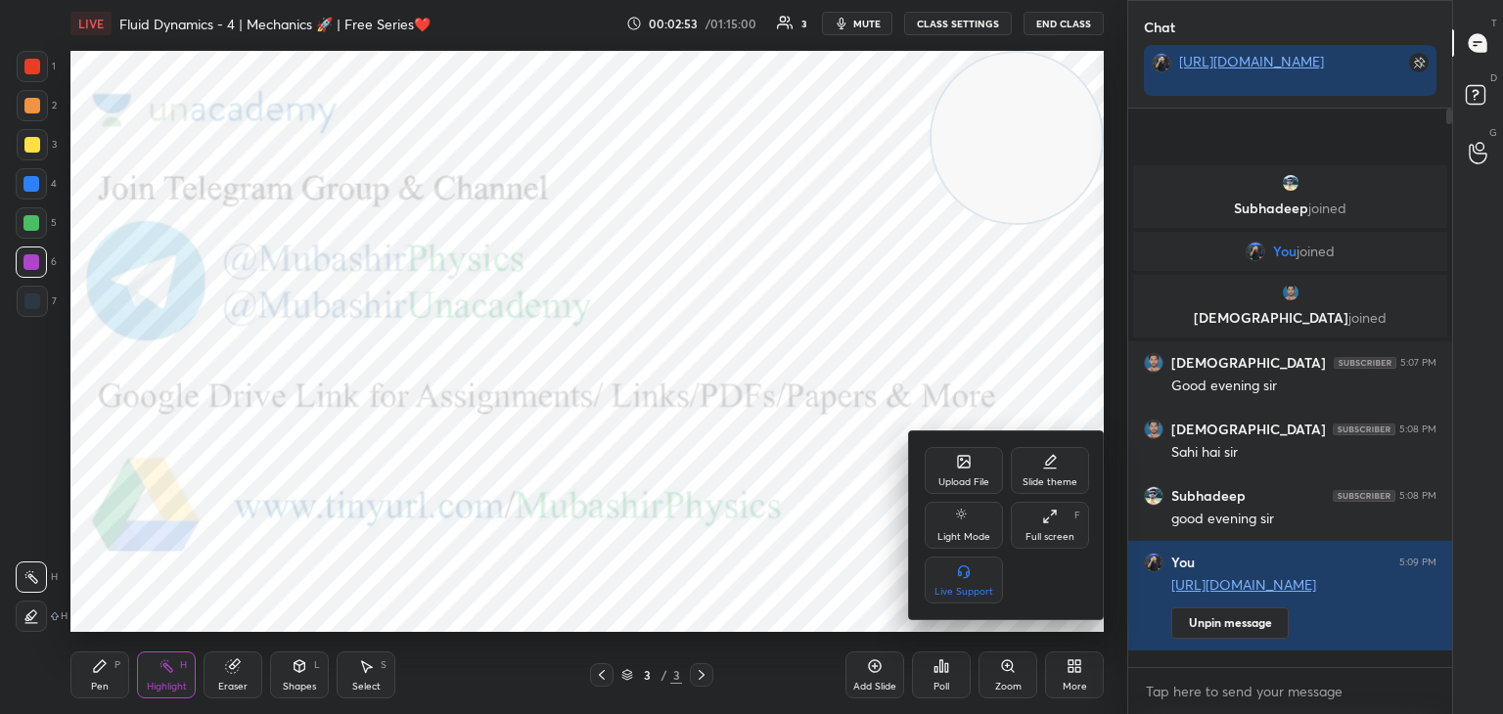
click at [956, 467] on icon at bounding box center [964, 462] width 16 height 16
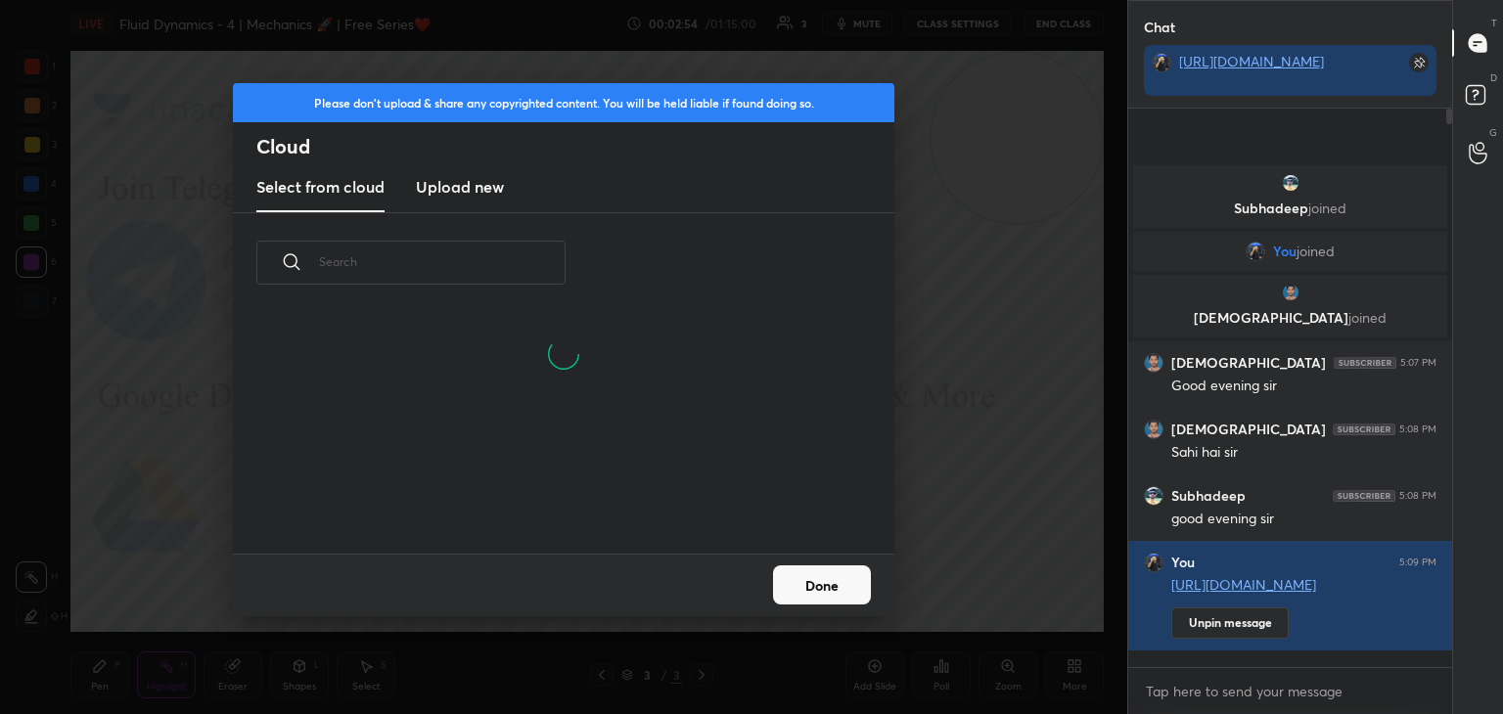
click at [457, 197] on new "Upload new" at bounding box center [460, 187] width 88 height 49
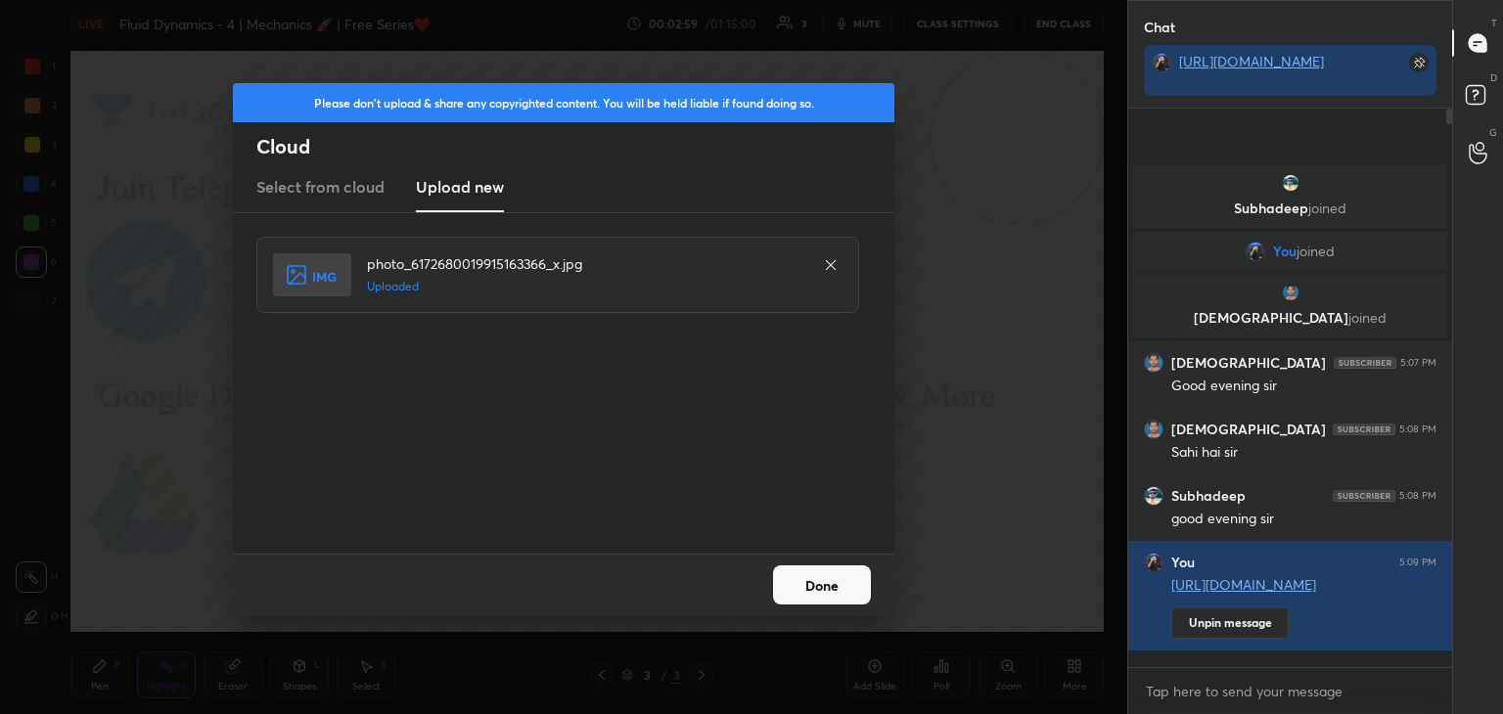
click at [841, 585] on button "Done" at bounding box center [822, 584] width 98 height 39
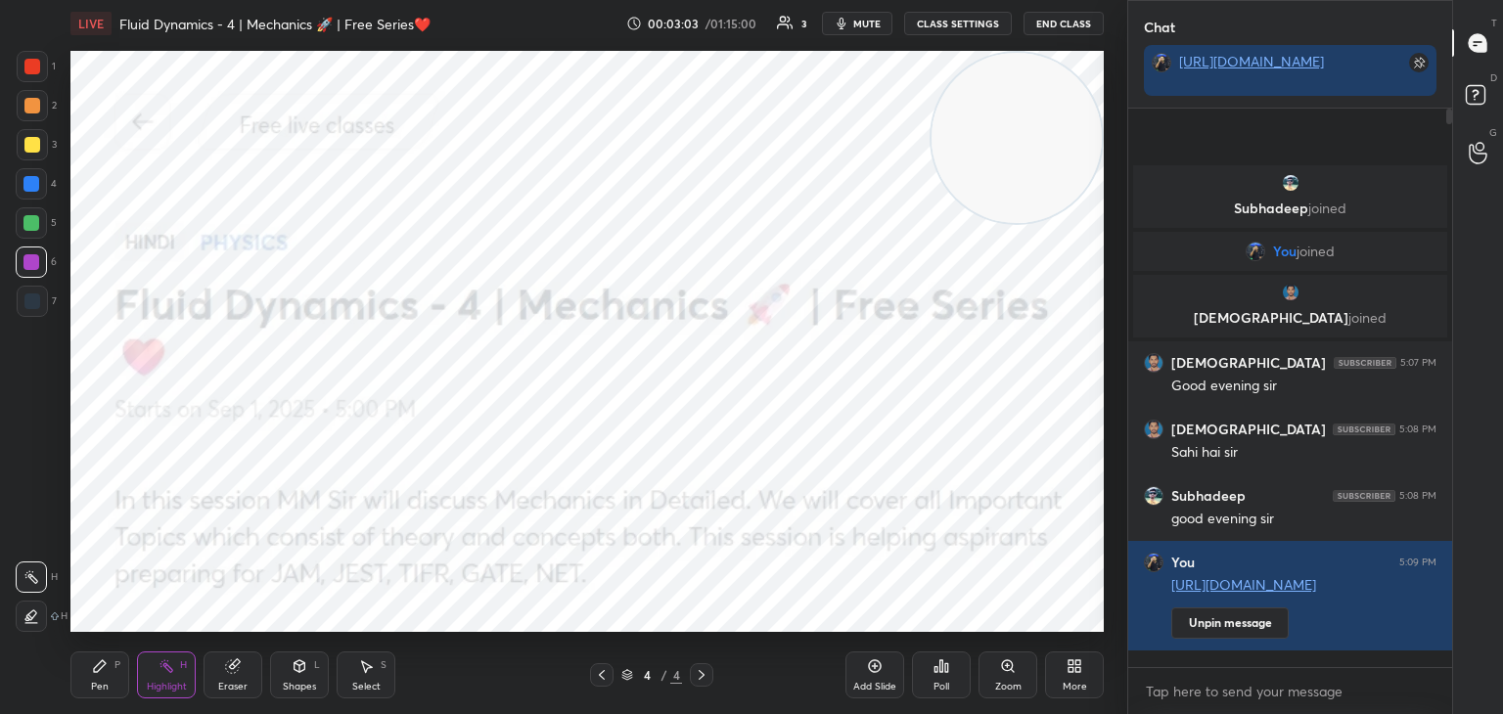
click at [86, 667] on div "Pen P" at bounding box center [99, 675] width 59 height 47
drag, startPoint x: 31, startPoint y: 108, endPoint x: 46, endPoint y: 115, distance: 16.6
click at [34, 108] on div at bounding box center [32, 106] width 16 height 16
click at [32, 225] on div at bounding box center [31, 223] width 16 height 16
drag, startPoint x: 31, startPoint y: 262, endPoint x: 46, endPoint y: 274, distance: 18.8
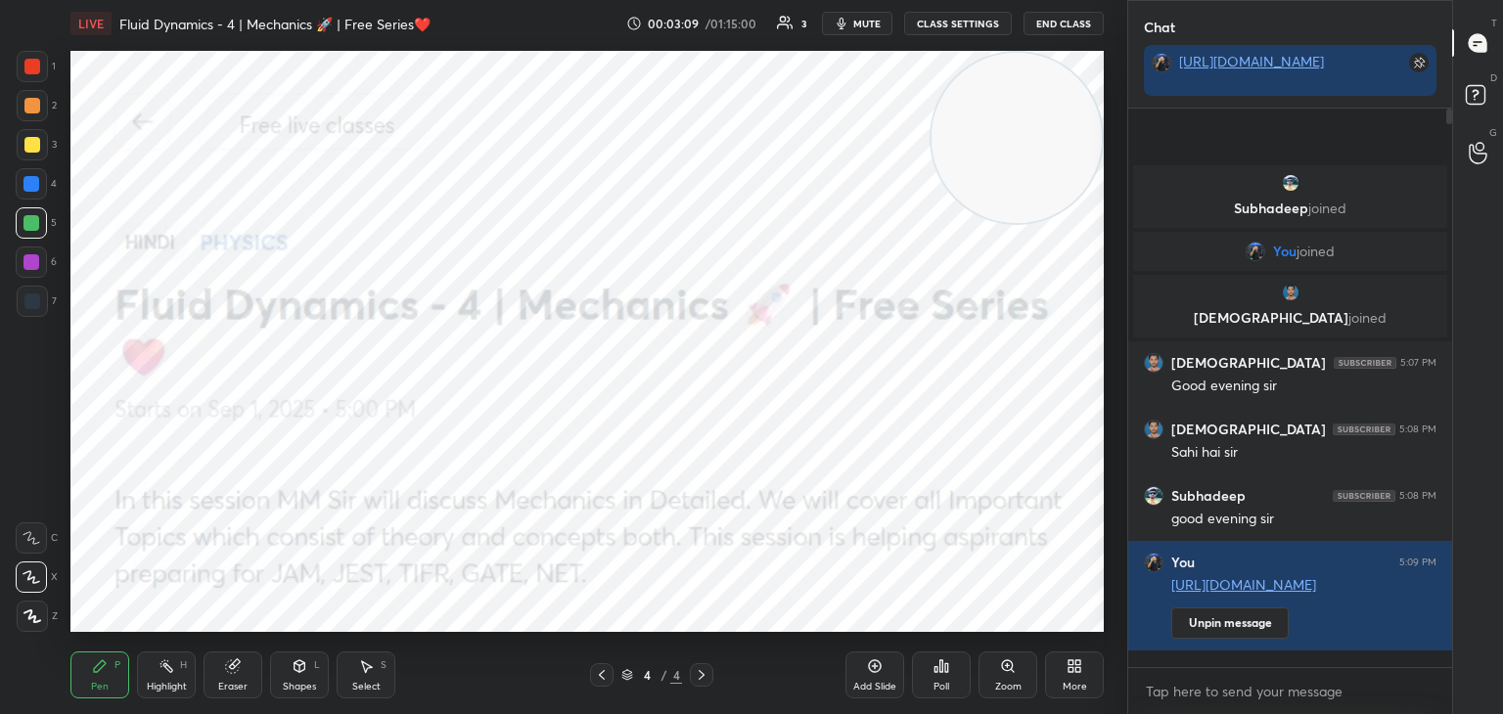
click at [30, 264] on div at bounding box center [31, 262] width 16 height 16
click at [40, 78] on div at bounding box center [32, 66] width 31 height 31
click at [34, 299] on div at bounding box center [32, 302] width 16 height 16
click at [172, 673] on icon at bounding box center [166, 666] width 16 height 16
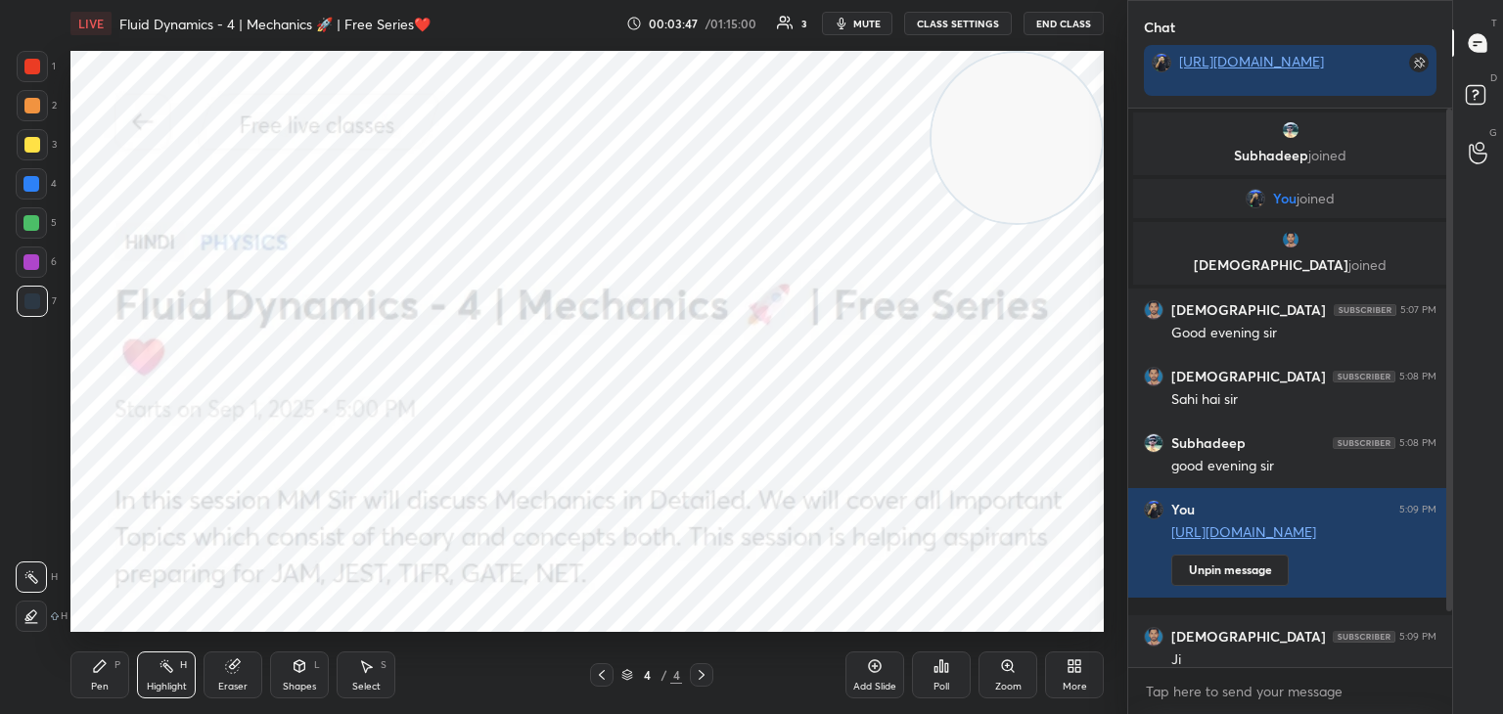
scroll to position [80, 0]
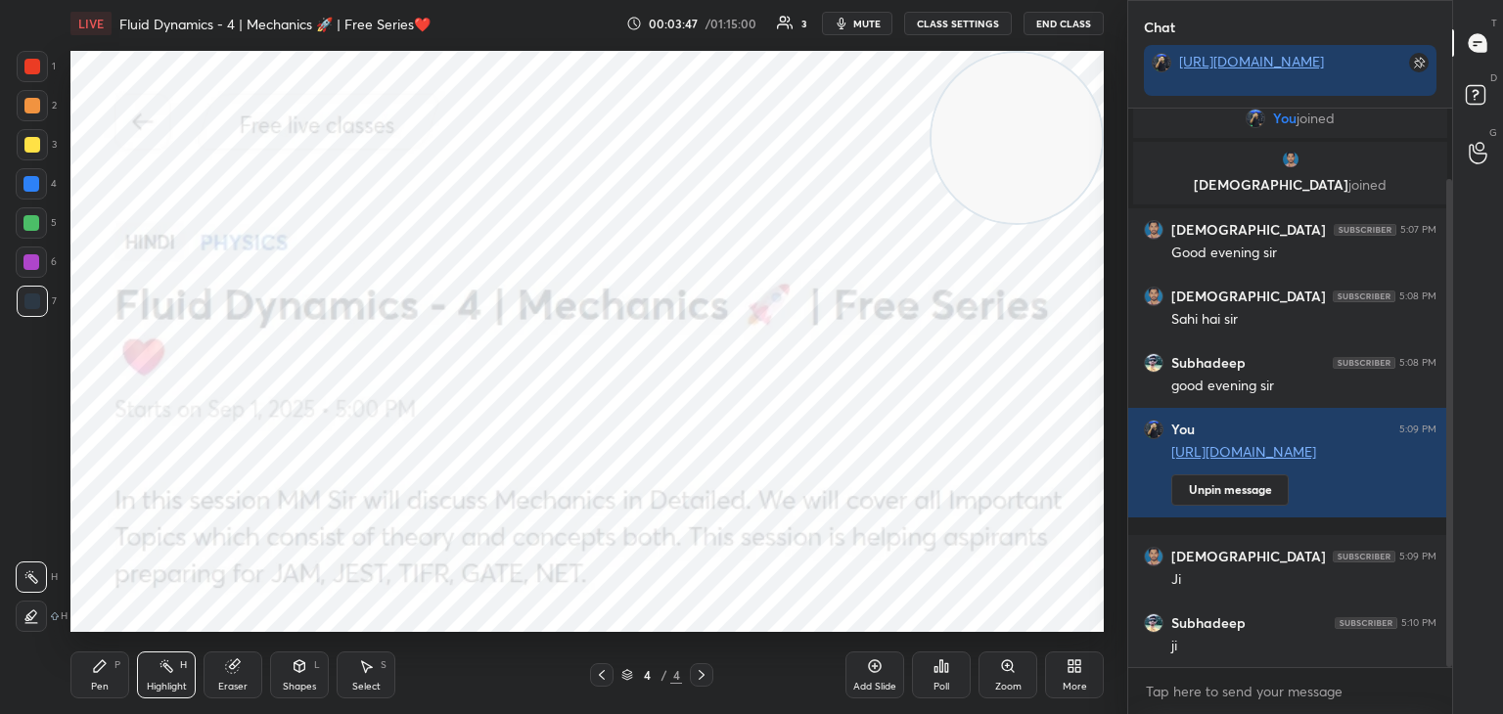
drag, startPoint x: 1445, startPoint y: 400, endPoint x: 1444, endPoint y: 467, distance: 66.5
click at [1448, 467] on div at bounding box center [1449, 423] width 6 height 488
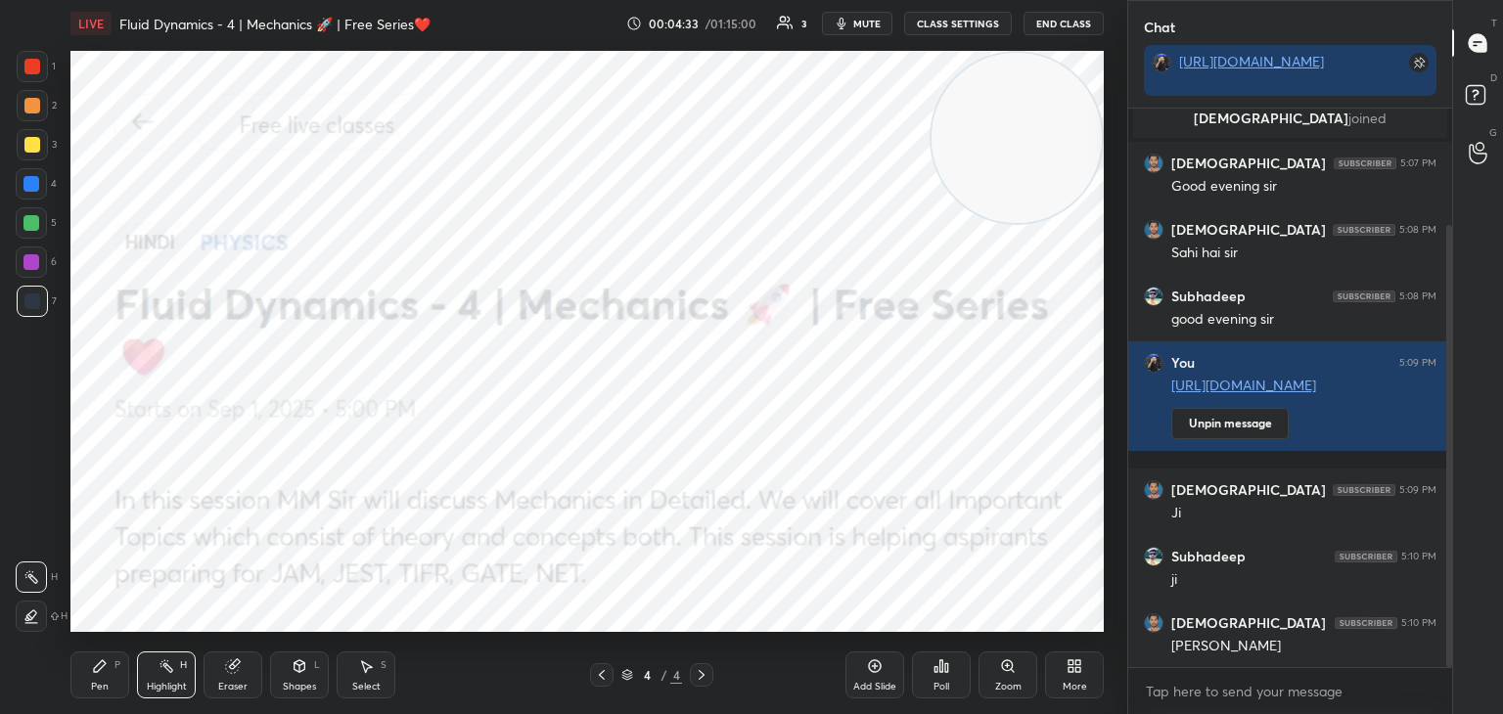
click at [1071, 669] on icon at bounding box center [1070, 669] width 5 height 5
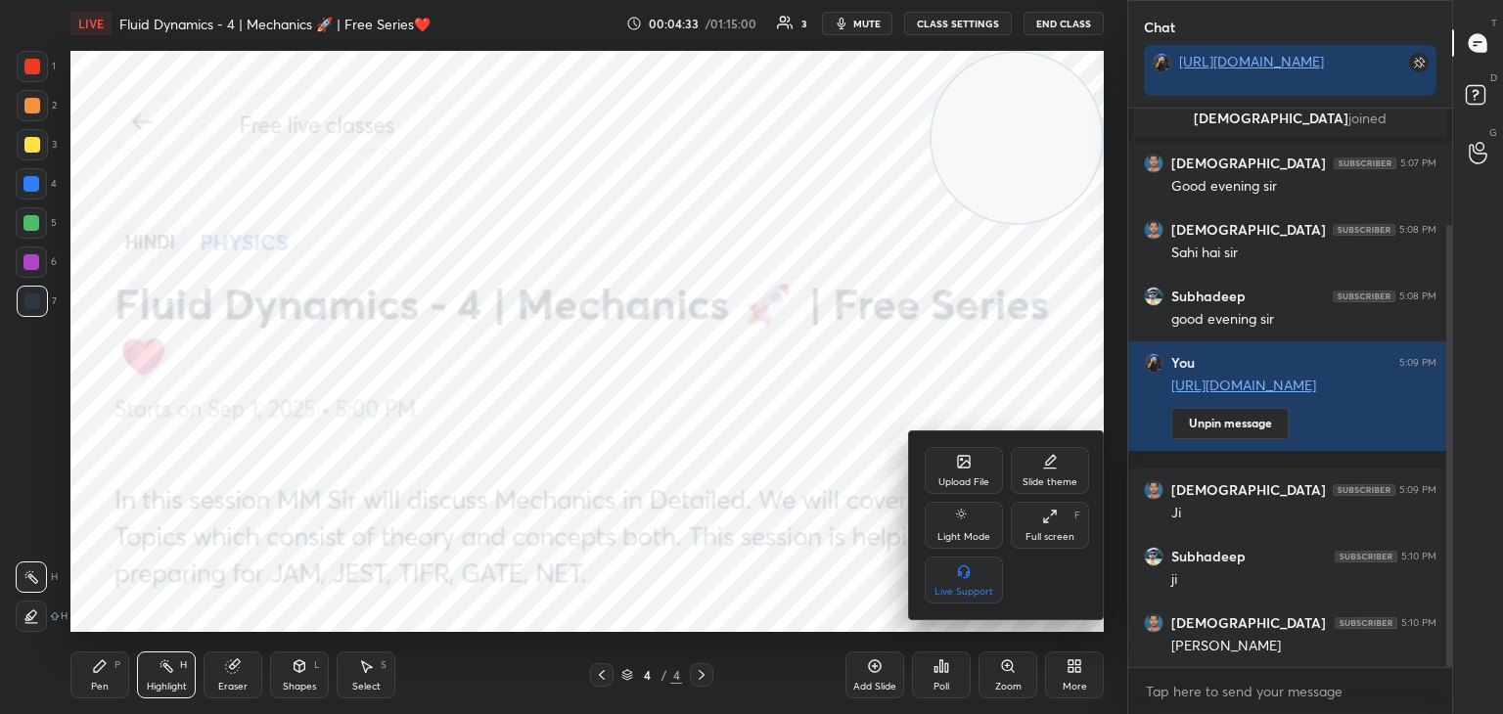
click at [960, 481] on div "Upload File" at bounding box center [963, 482] width 51 height 10
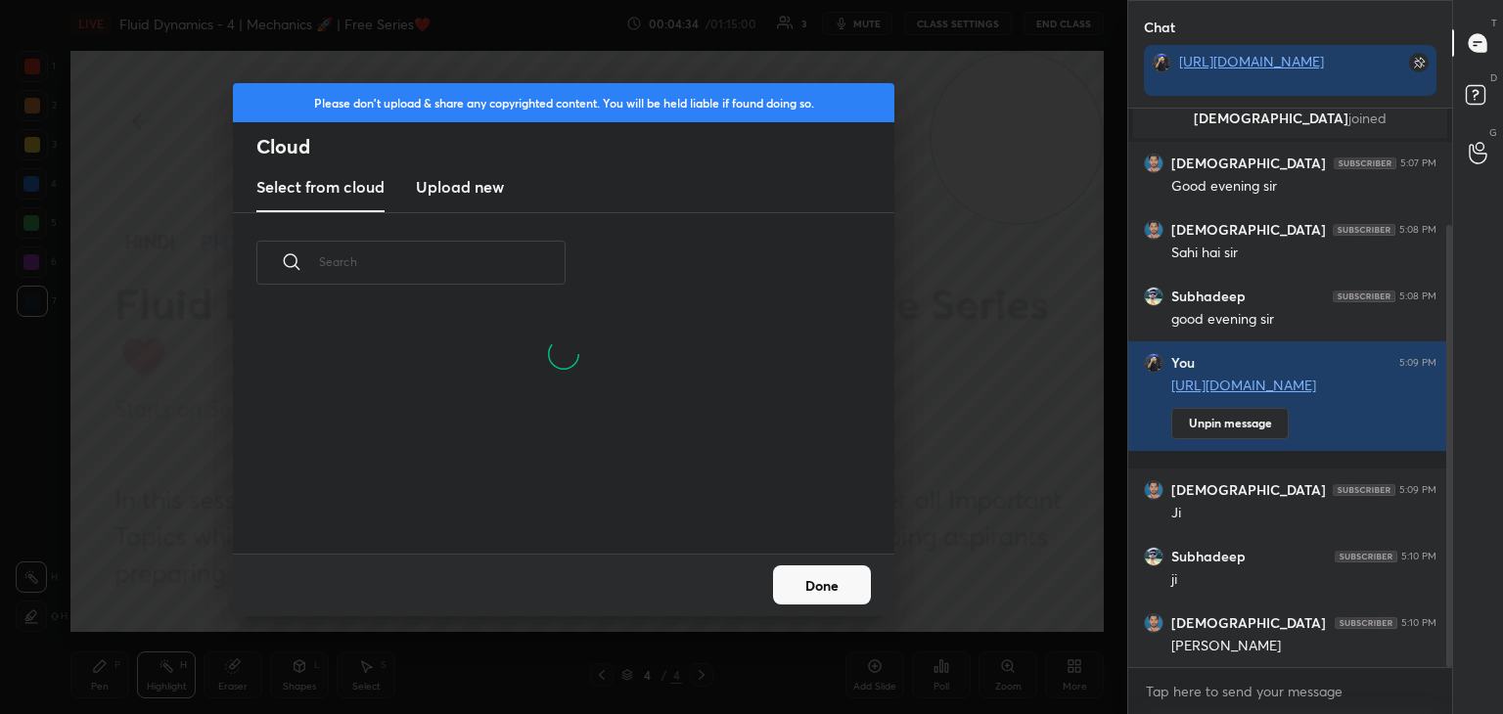
click at [457, 189] on h3 "Upload new" at bounding box center [460, 186] width 88 height 23
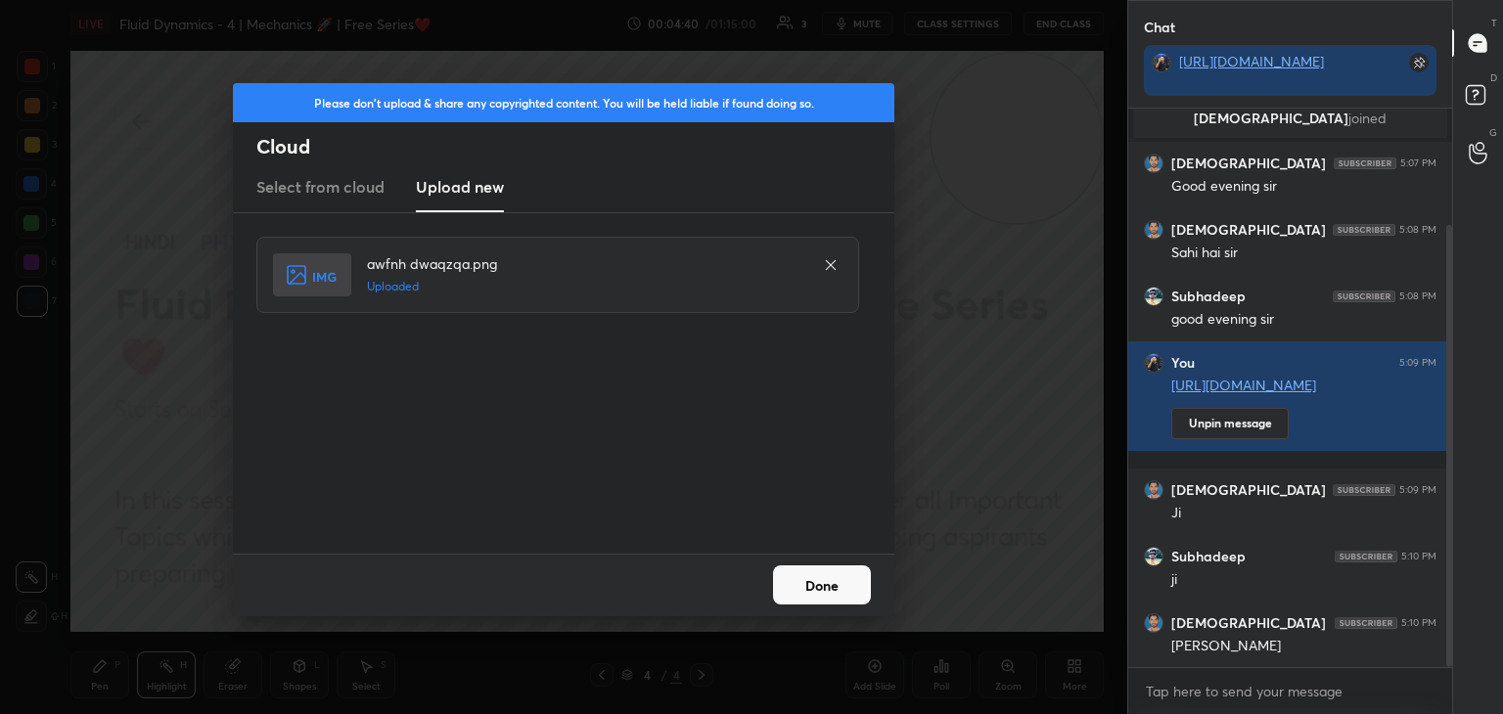
click at [826, 569] on button "Done" at bounding box center [822, 584] width 98 height 39
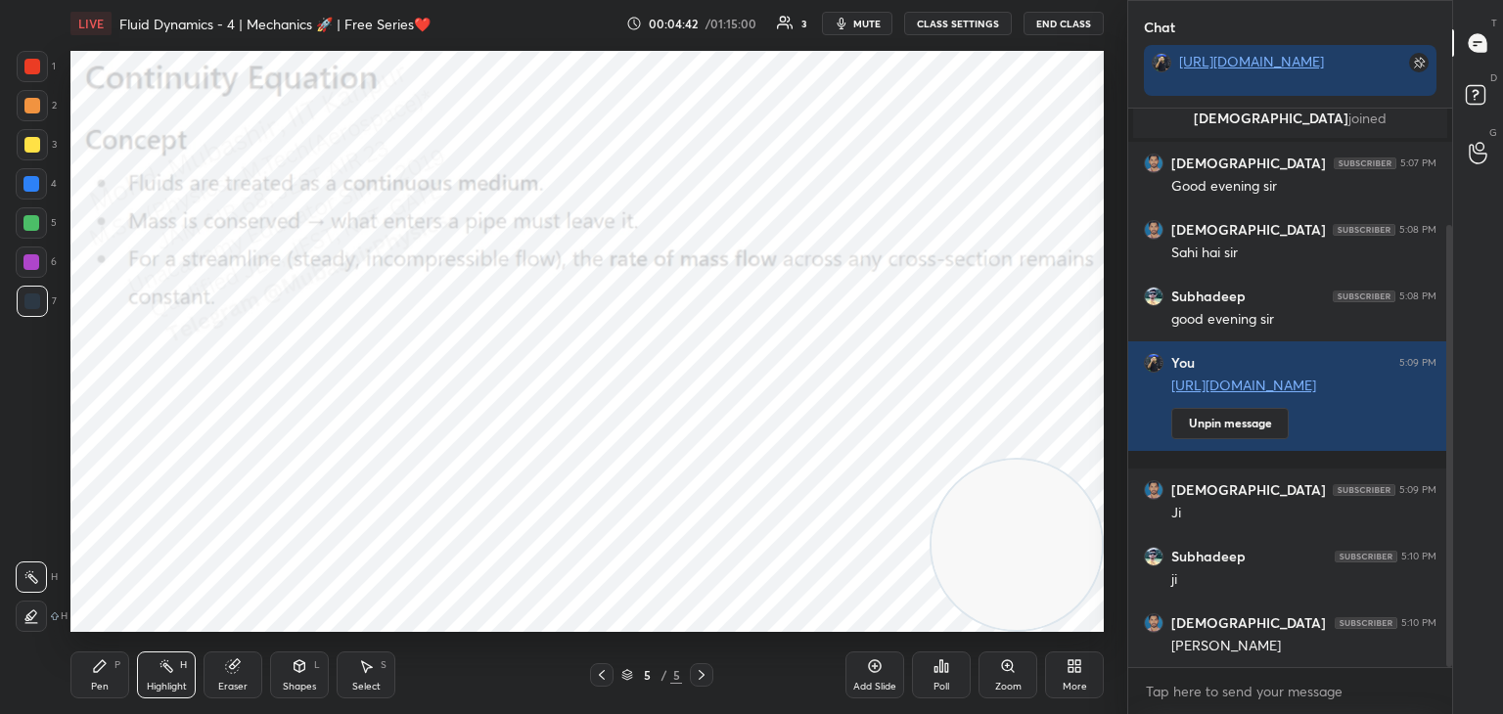
drag, startPoint x: 1071, startPoint y: 466, endPoint x: 948, endPoint y: 545, distance: 146.6
click at [1083, 576] on video at bounding box center [1016, 545] width 170 height 170
click at [99, 689] on div "Pen" at bounding box center [100, 687] width 18 height 10
click at [30, 65] on div at bounding box center [32, 67] width 16 height 16
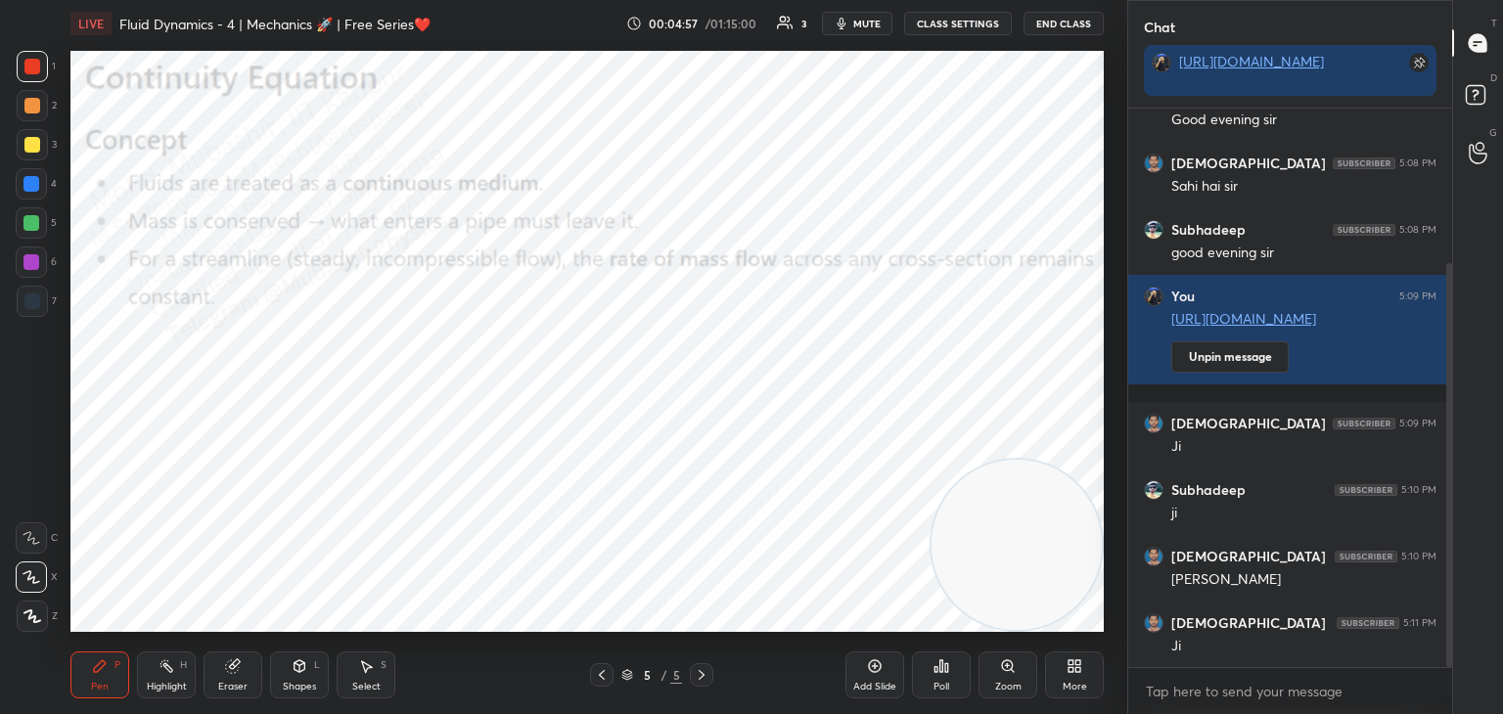
drag, startPoint x: 40, startPoint y: 170, endPoint x: 63, endPoint y: 172, distance: 22.6
click at [38, 170] on div at bounding box center [31, 183] width 31 height 31
drag, startPoint x: 38, startPoint y: 264, endPoint x: 55, endPoint y: 284, distance: 25.7
click at [38, 268] on div at bounding box center [31, 262] width 31 height 31
drag, startPoint x: 32, startPoint y: 221, endPoint x: 69, endPoint y: 241, distance: 42.0
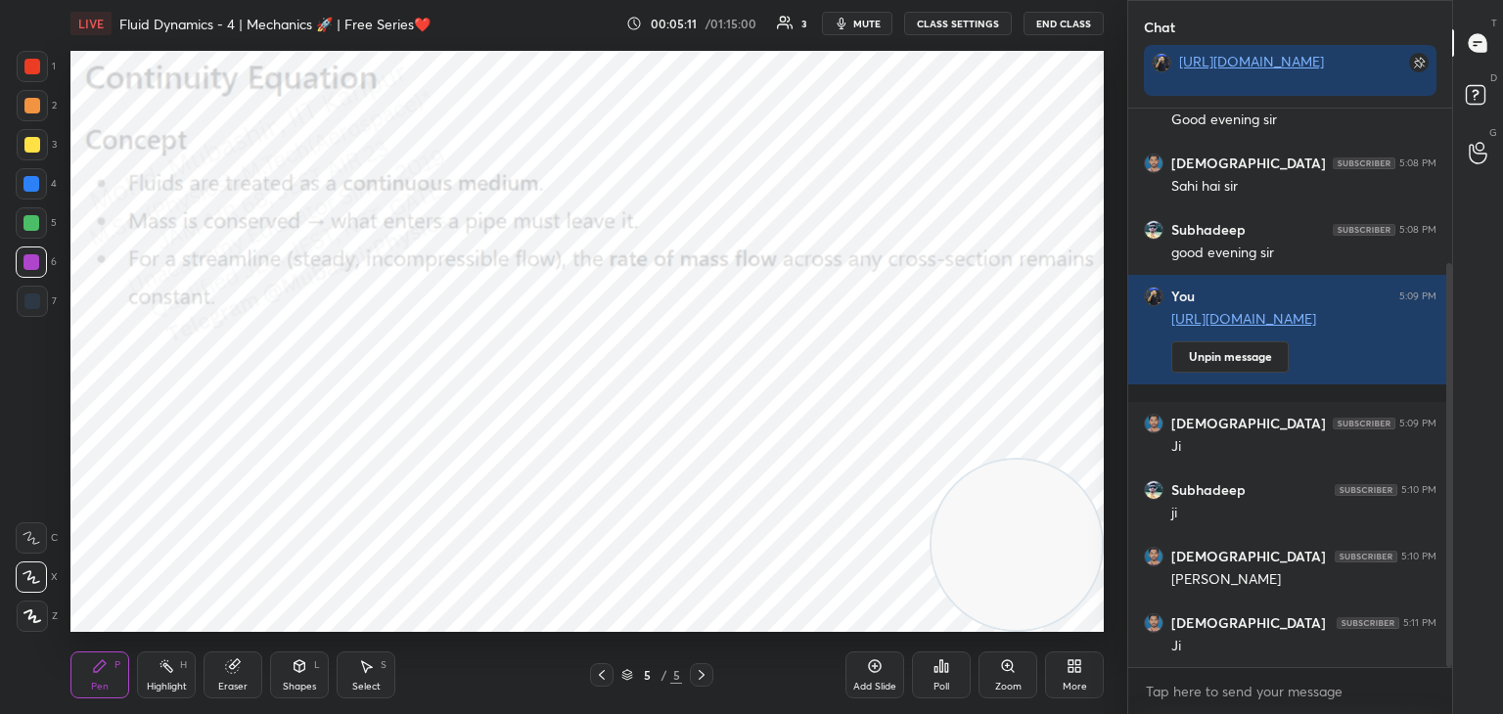
click at [28, 216] on div at bounding box center [31, 223] width 16 height 16
drag, startPoint x: 171, startPoint y: 673, endPoint x: 195, endPoint y: 635, distance: 44.8
click at [171, 671] on icon at bounding box center [166, 666] width 16 height 16
click at [93, 687] on div "Pen" at bounding box center [100, 687] width 18 height 10
drag, startPoint x: 28, startPoint y: 149, endPoint x: 67, endPoint y: 155, distance: 38.6
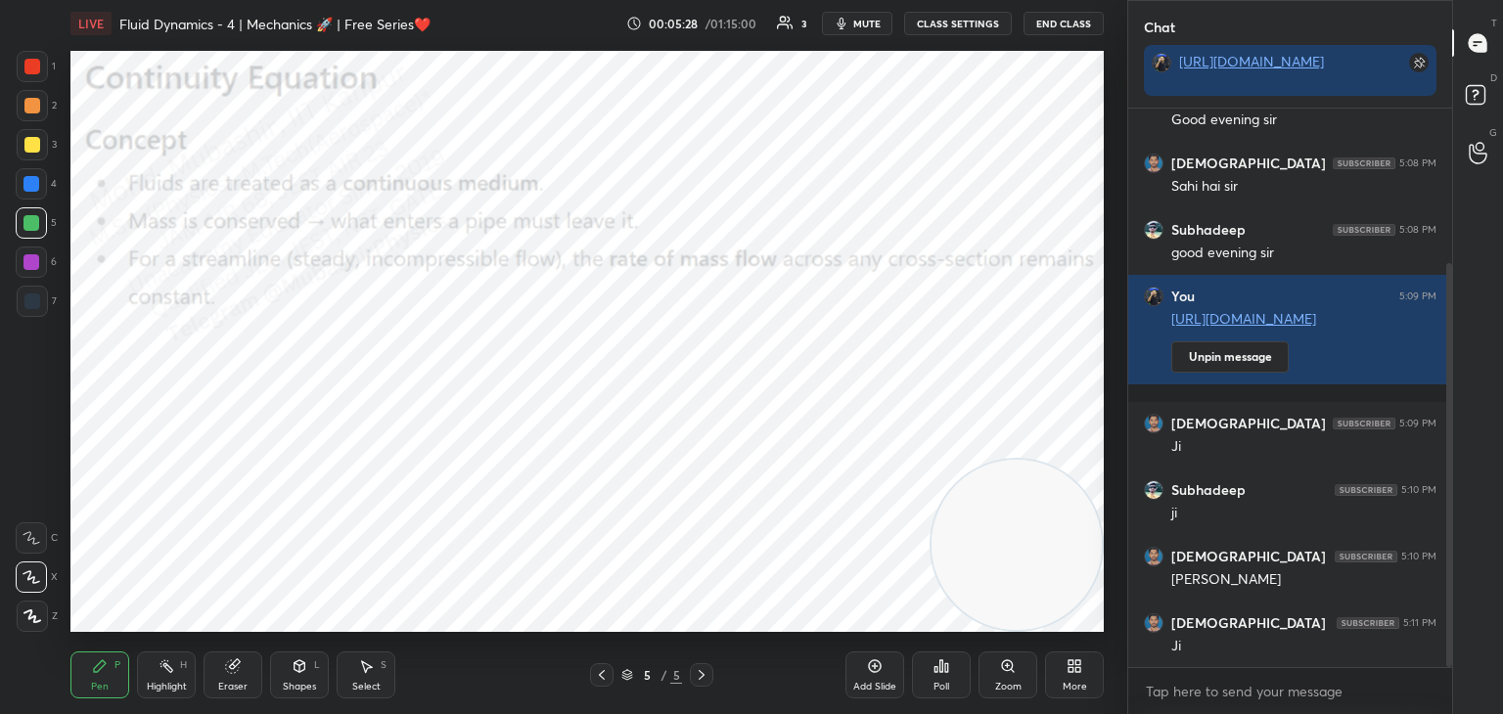
click at [34, 151] on div at bounding box center [32, 145] width 16 height 16
drag, startPoint x: 35, startPoint y: 107, endPoint x: 46, endPoint y: 107, distance: 10.8
click at [39, 107] on div at bounding box center [32, 105] width 31 height 31
click at [163, 671] on icon at bounding box center [166, 666] width 16 height 16
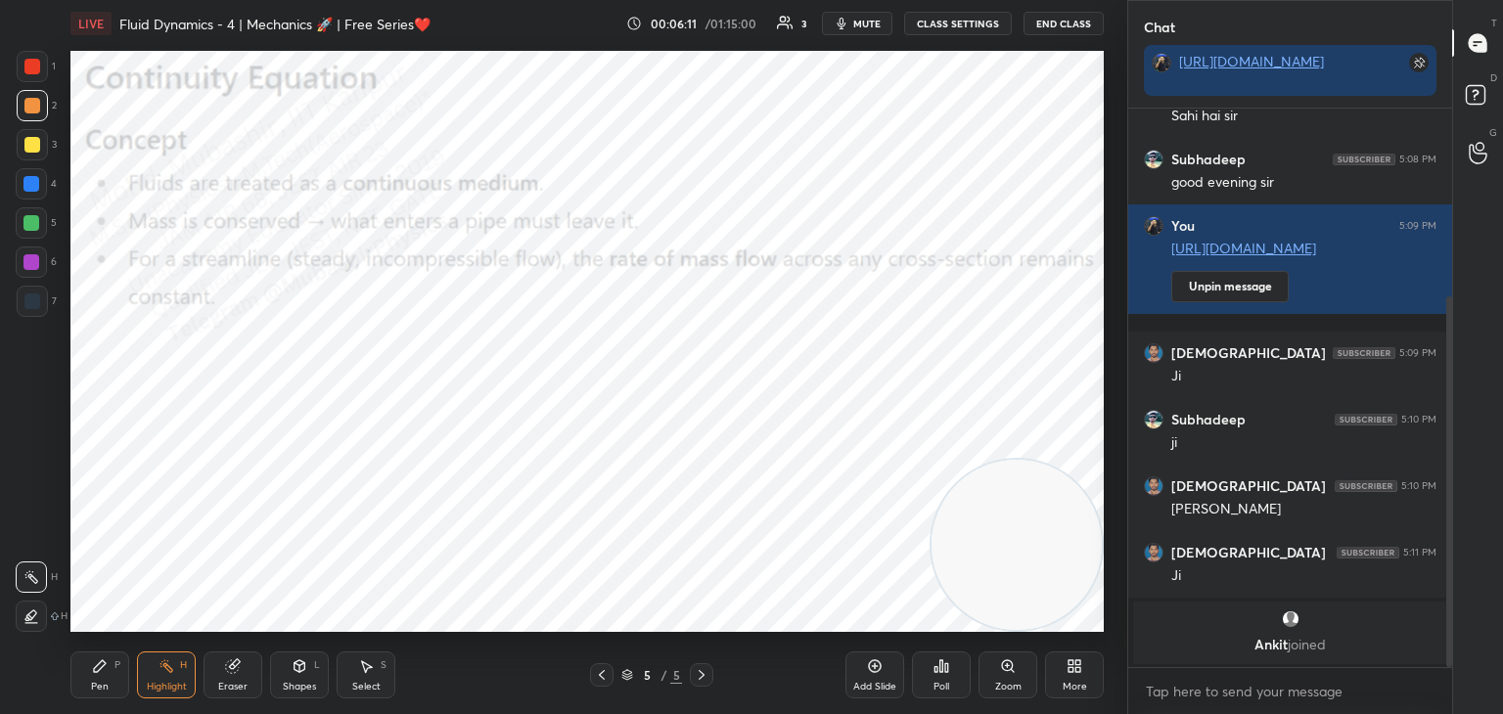
click at [873, 24] on span "mute" at bounding box center [866, 24] width 27 height 14
click at [862, 20] on span "unmute" at bounding box center [865, 24] width 42 height 14
click at [1276, 618] on div "grid" at bounding box center [1290, 620] width 291 height 20
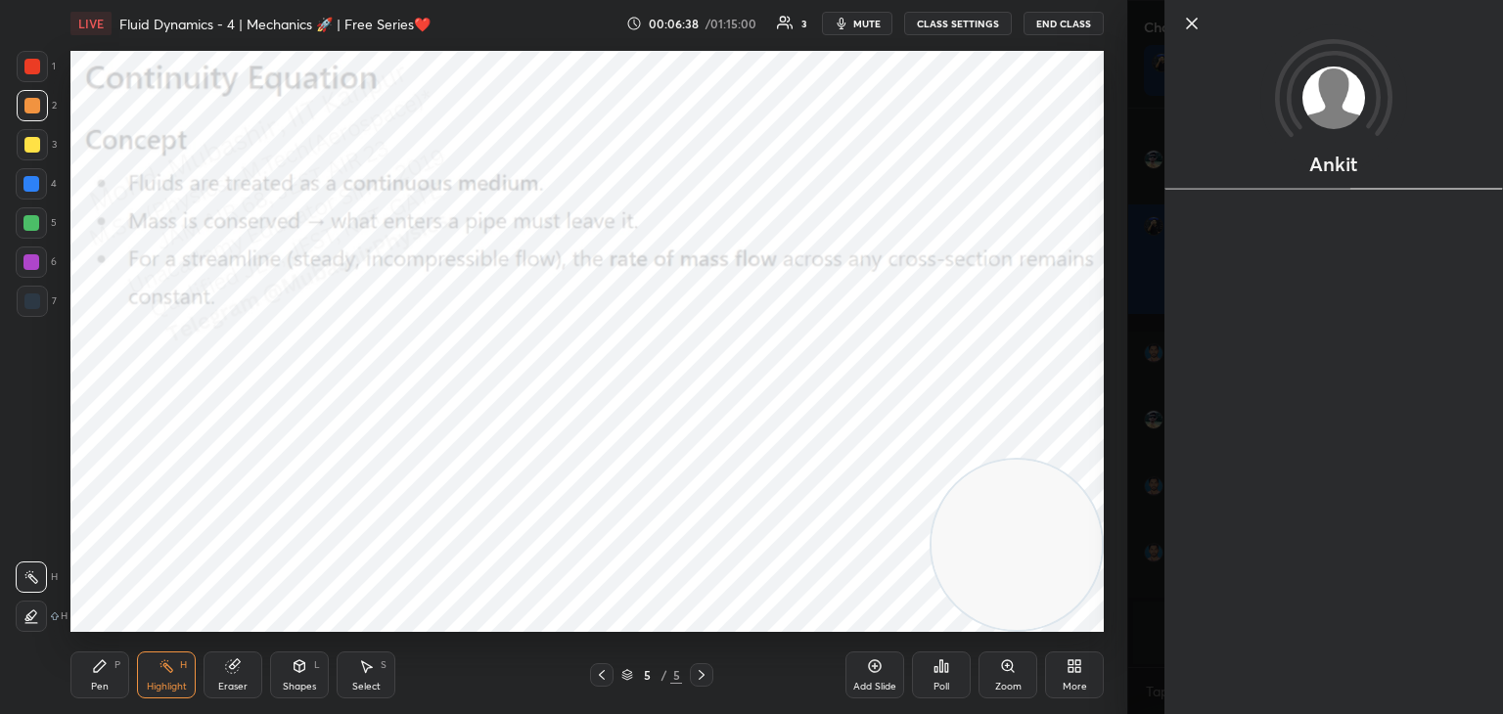
scroll to position [335, 0]
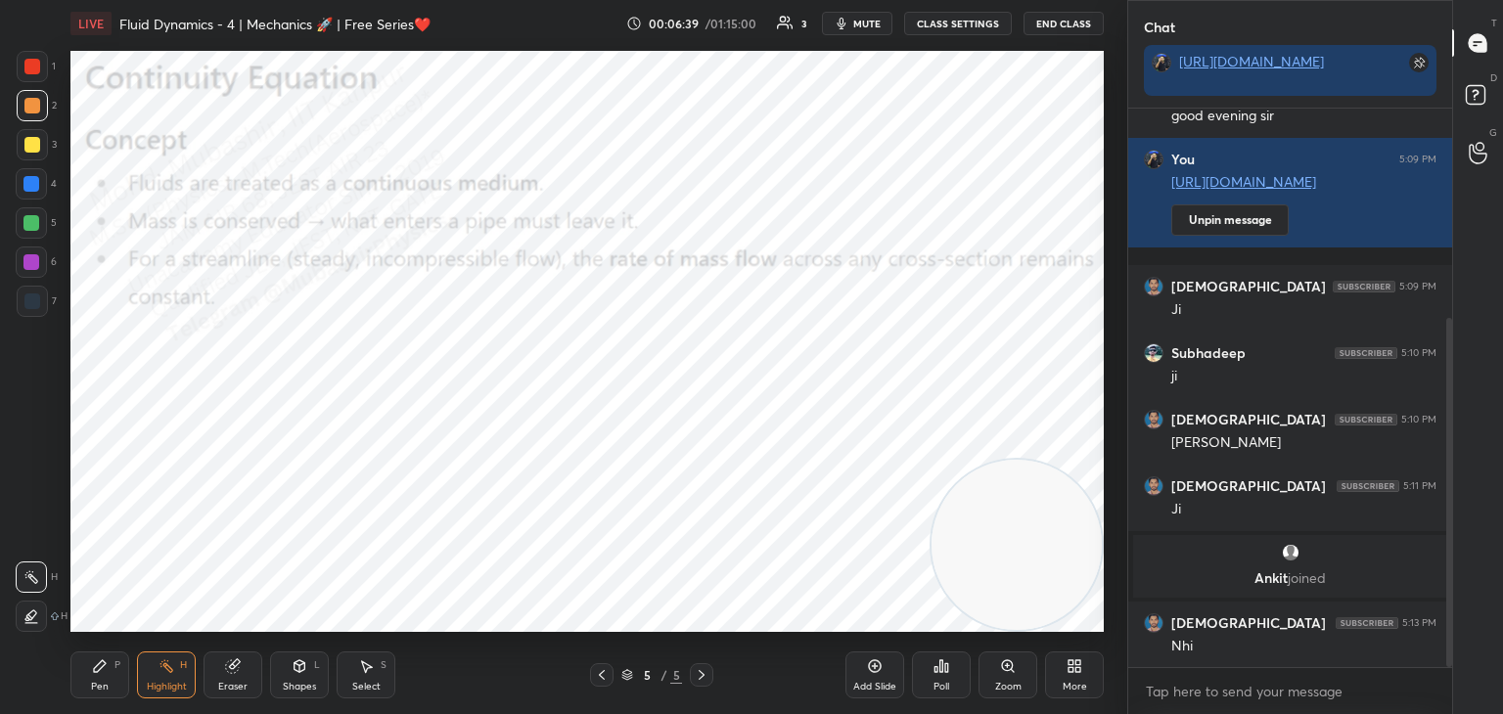
click at [1283, 557] on img "grid" at bounding box center [1291, 553] width 20 height 20
click at [1091, 679] on div "More" at bounding box center [1074, 675] width 59 height 47
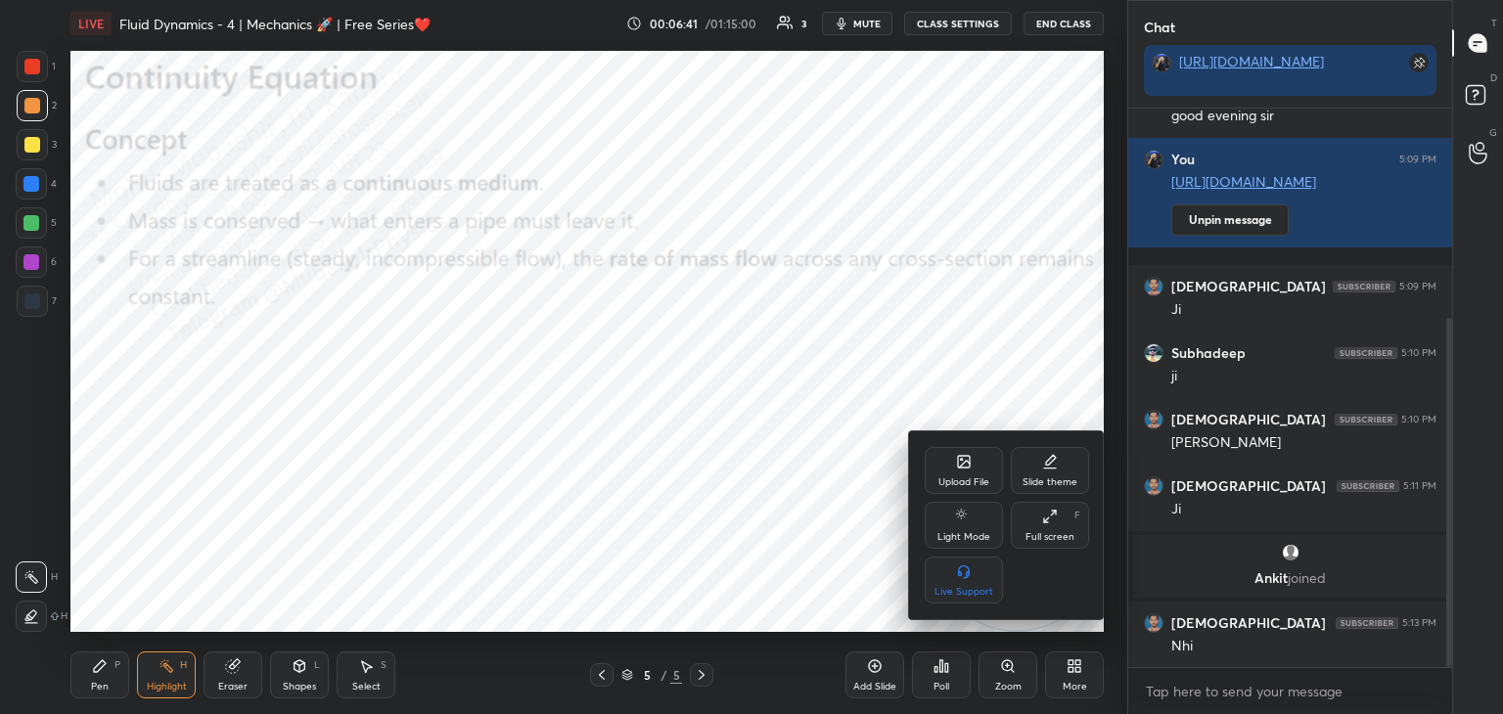
click at [958, 452] on div "Upload File" at bounding box center [964, 470] width 78 height 47
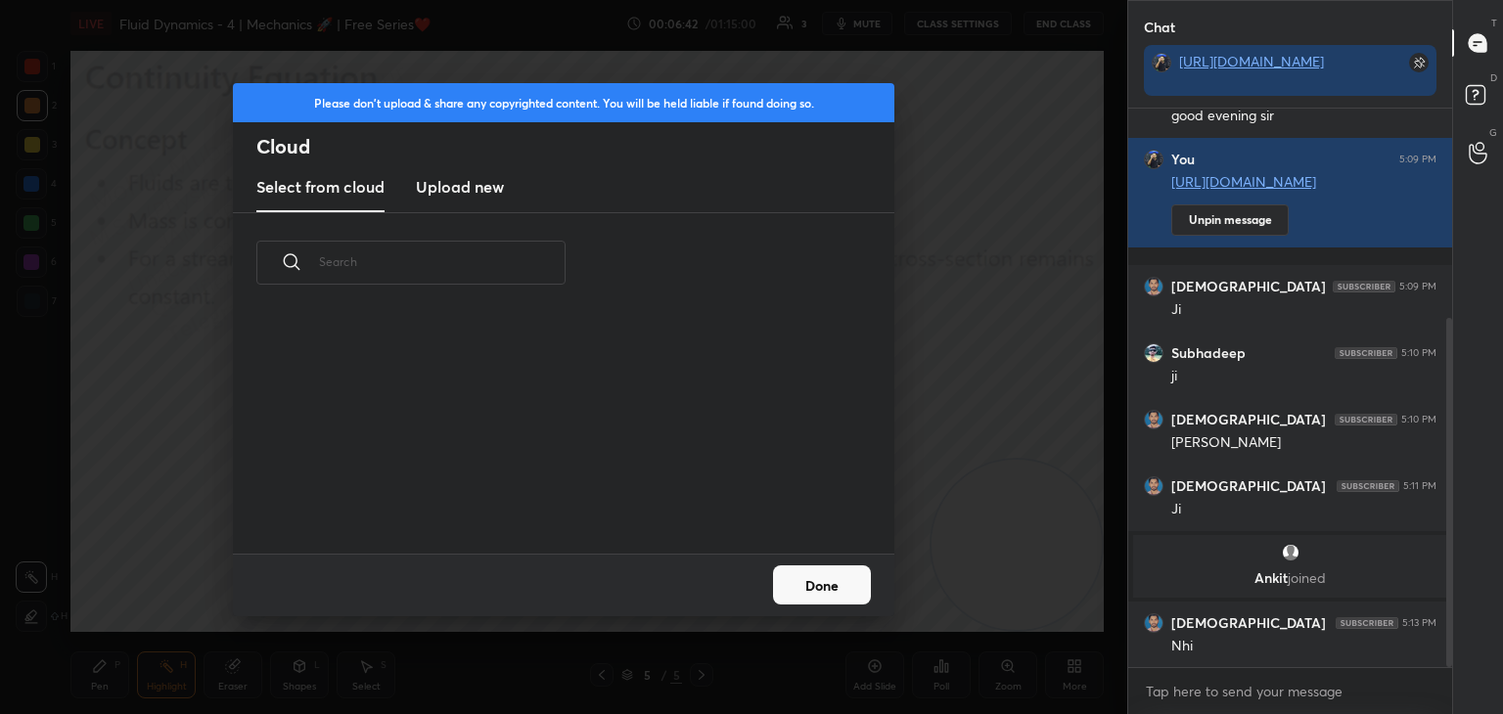
scroll to position [241, 628]
click at [478, 175] on h3 "Upload new" at bounding box center [460, 186] width 88 height 23
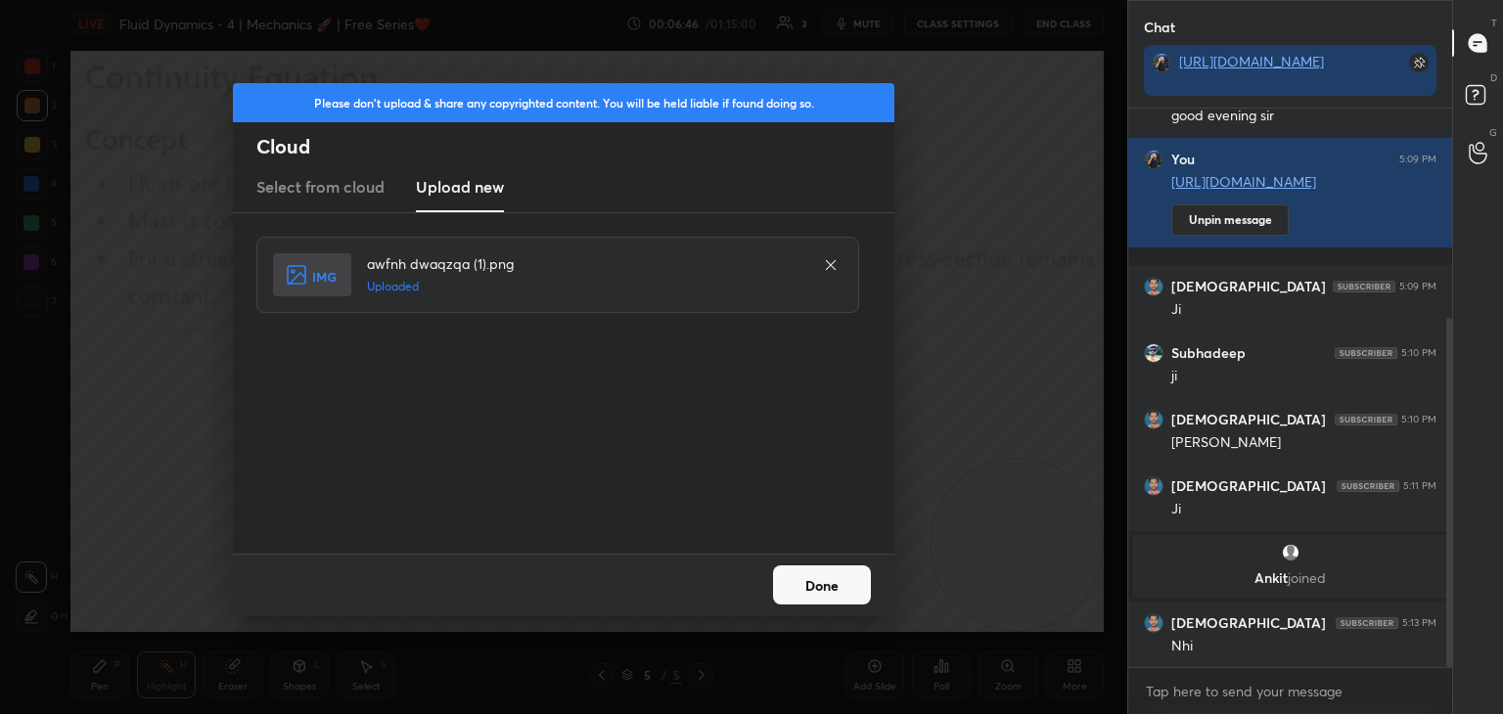
click at [825, 585] on button "Done" at bounding box center [822, 584] width 98 height 39
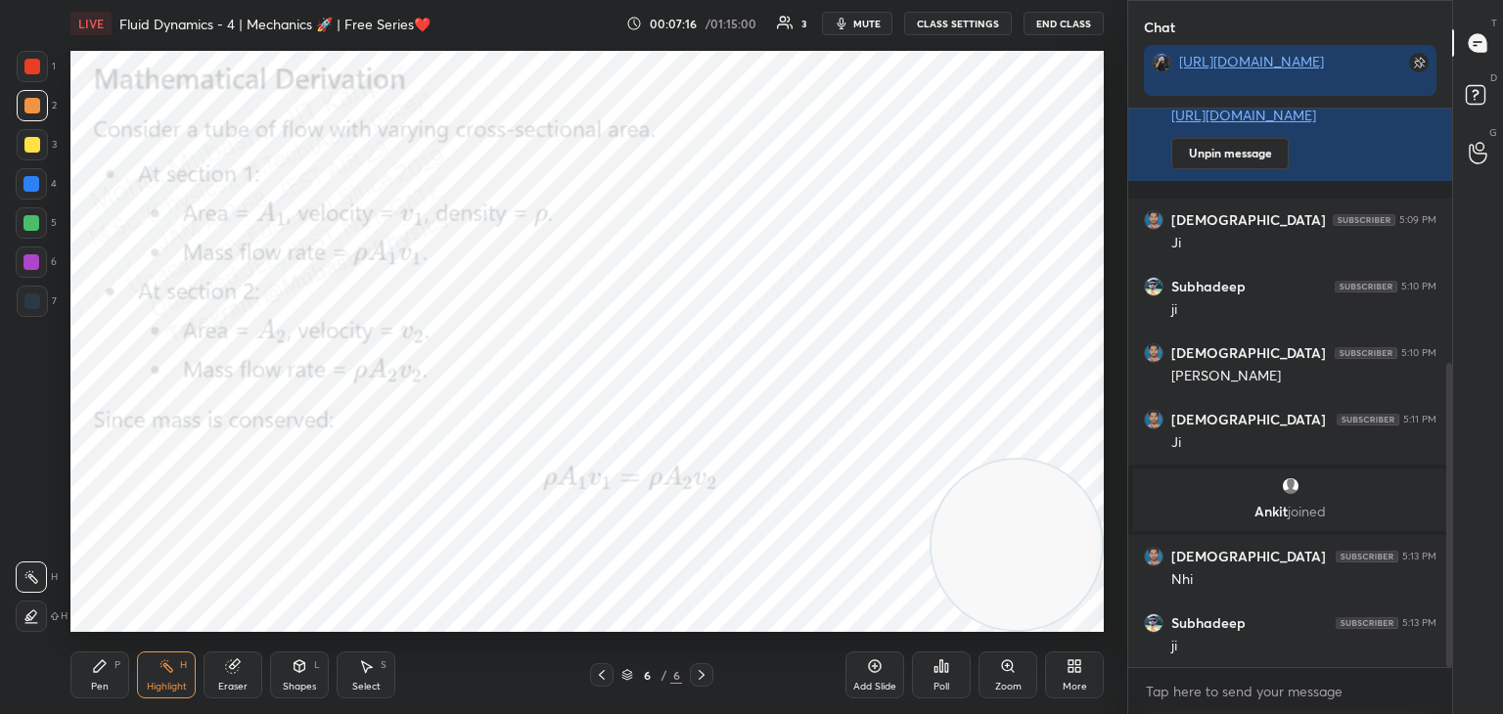
scroll to position [468, 0]
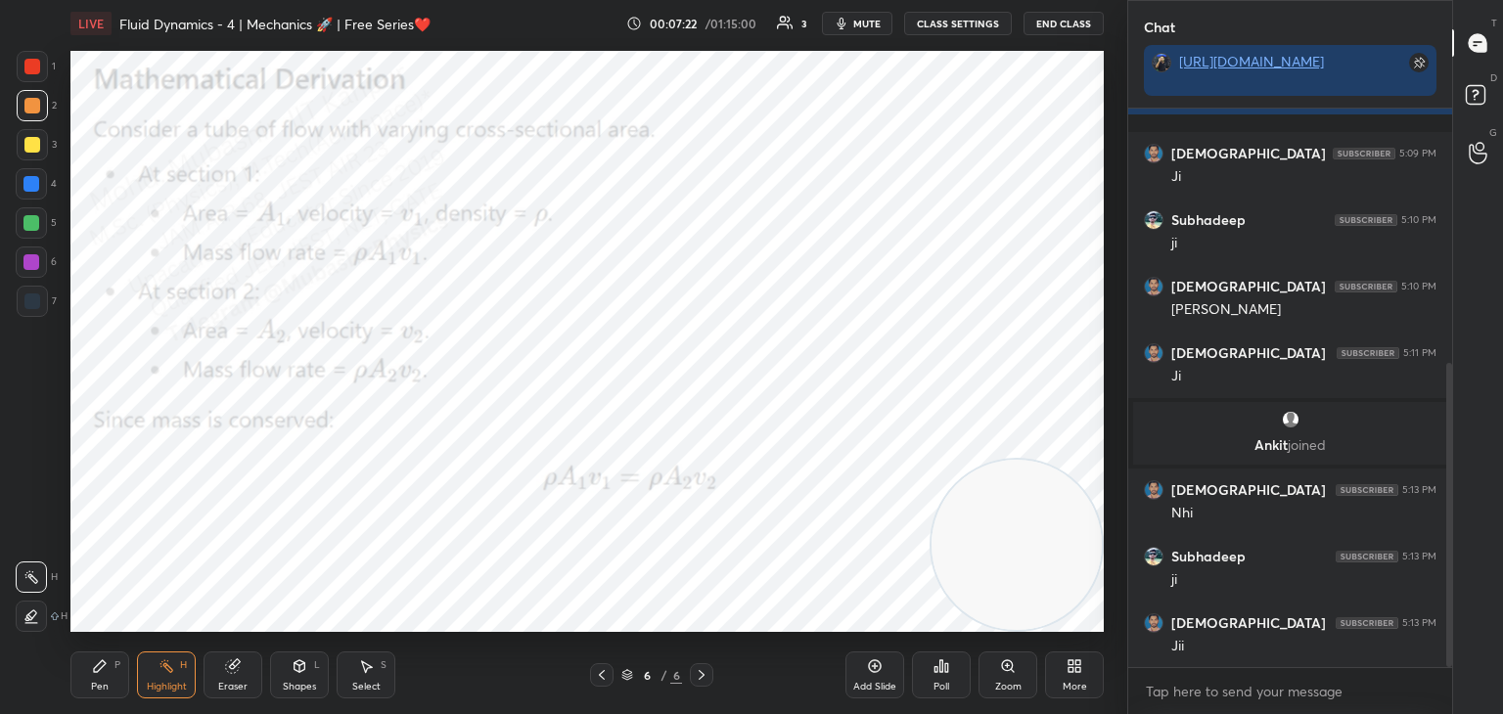
click at [113, 663] on div "Pen P" at bounding box center [99, 675] width 59 height 47
drag, startPoint x: 34, startPoint y: 186, endPoint x: 42, endPoint y: 198, distance: 14.1
click at [35, 190] on div at bounding box center [31, 184] width 16 height 16
click at [38, 268] on div at bounding box center [31, 262] width 31 height 31
drag, startPoint x: 985, startPoint y: 521, endPoint x: 320, endPoint y: 335, distance: 691.0
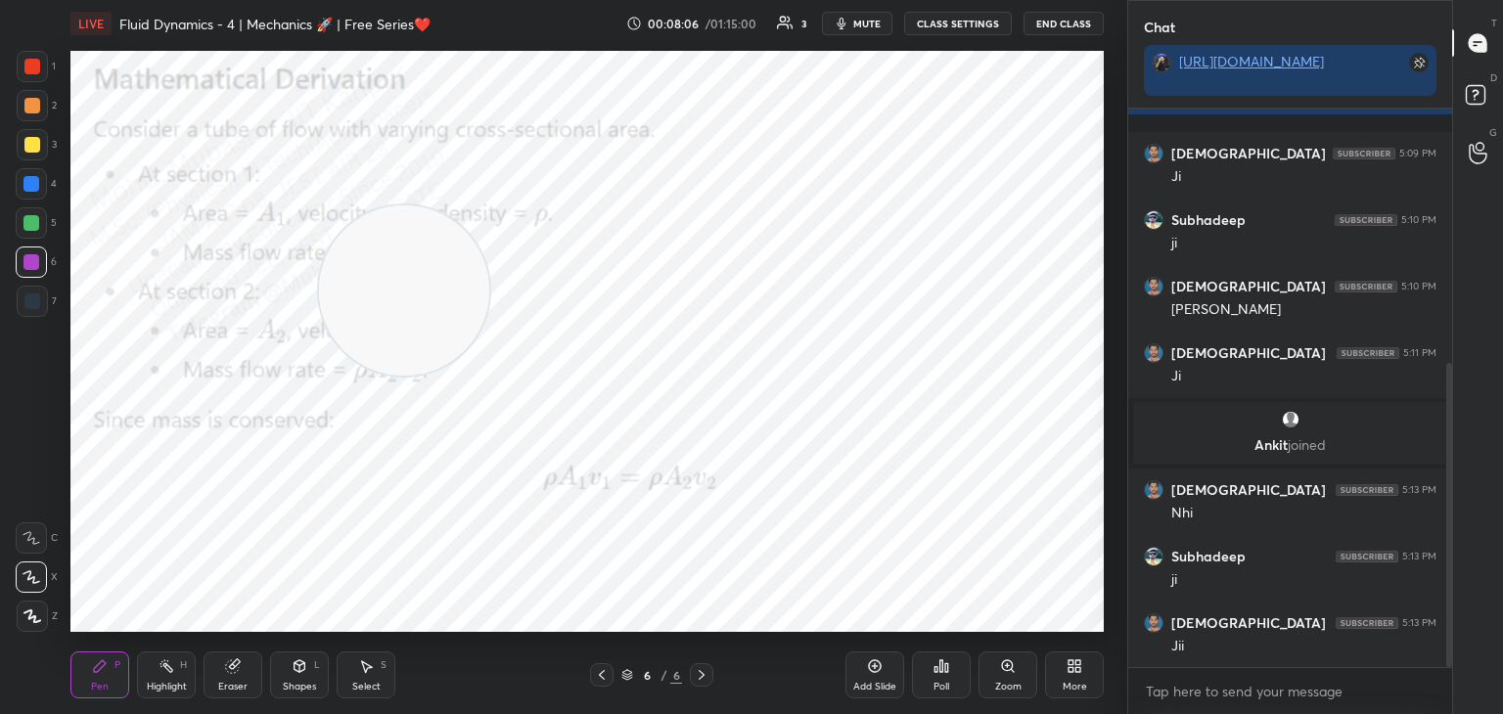
click at [319, 231] on video at bounding box center [404, 290] width 170 height 170
click at [361, 666] on icon at bounding box center [366, 666] width 16 height 16
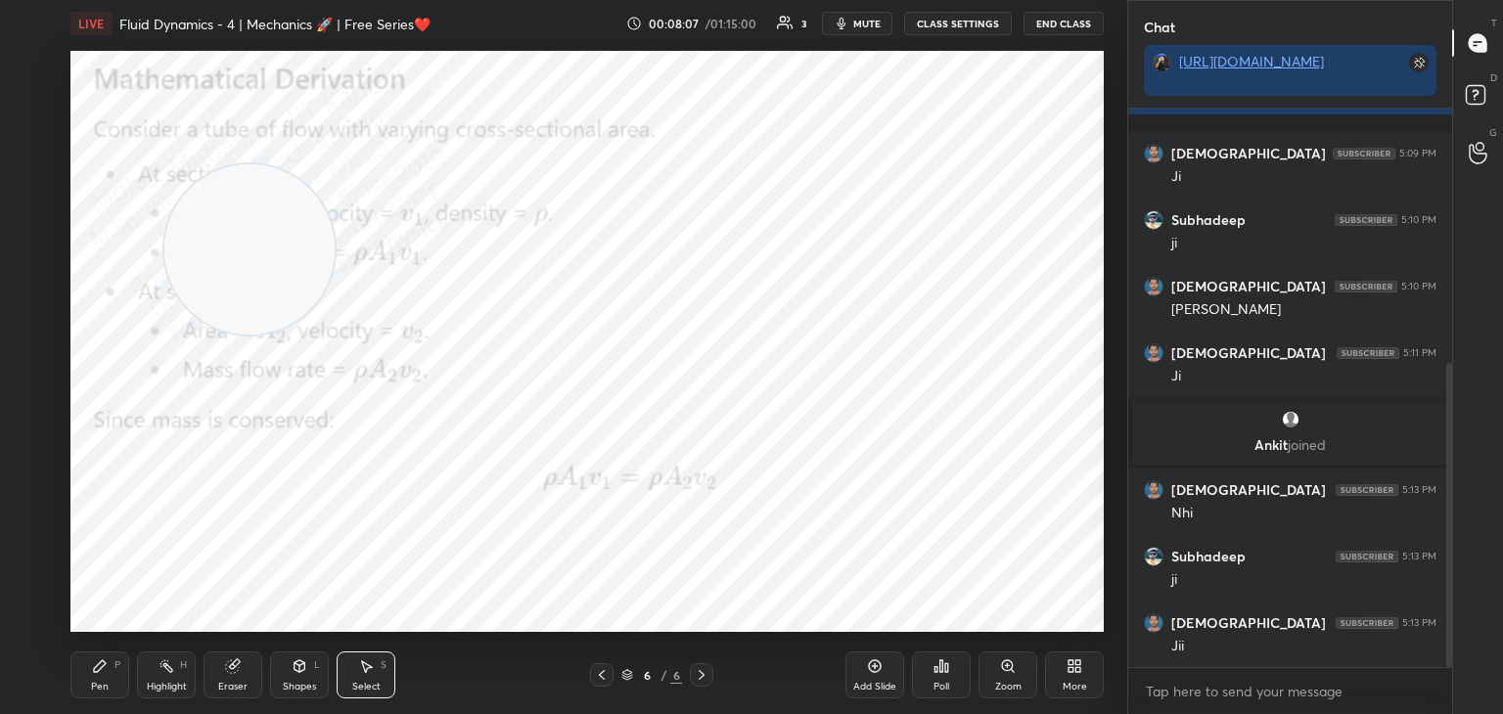
drag, startPoint x: 549, startPoint y: 283, endPoint x: 556, endPoint y: 267, distance: 17.1
click at [541, 280] on div "0 ° Undo Copy Duplicate Duplicate to new slide Delete" at bounding box center [586, 341] width 1033 height 581
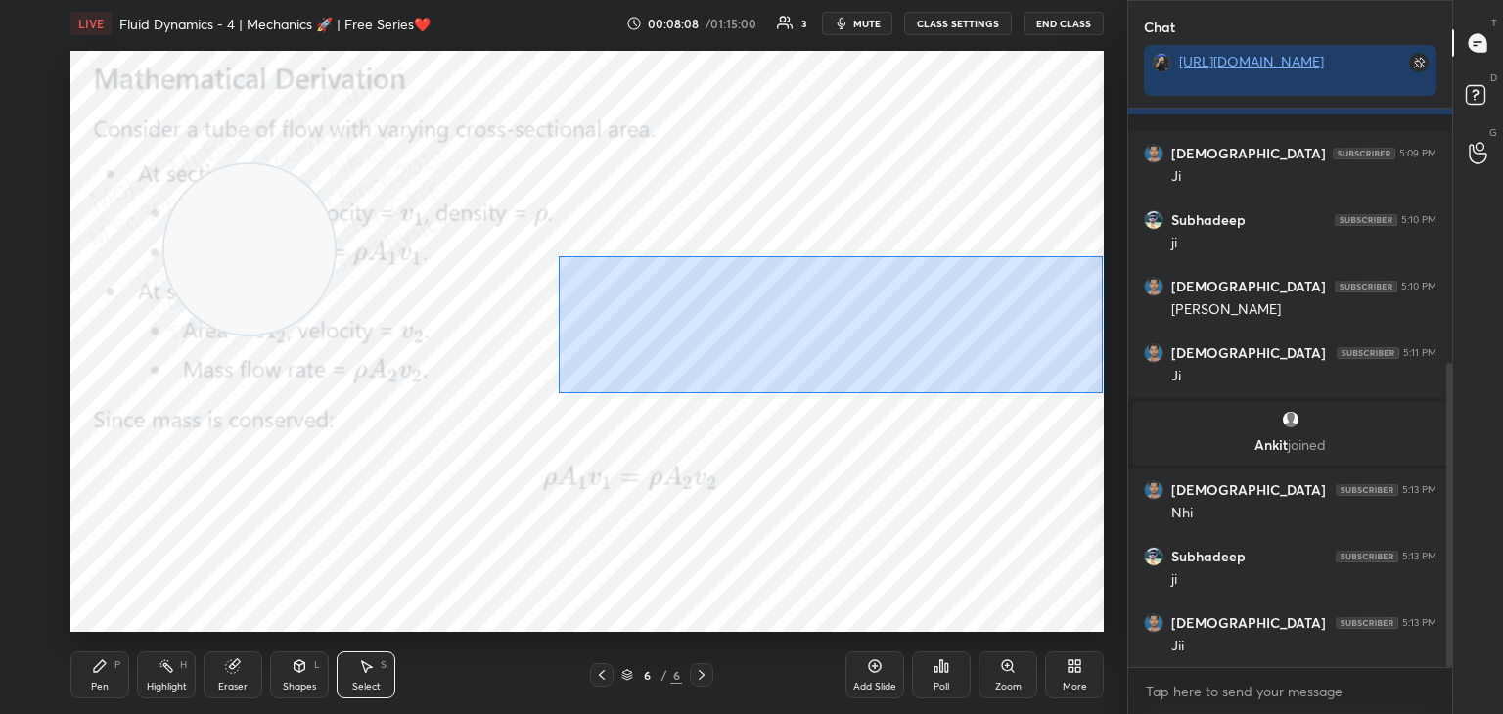
drag, startPoint x: 559, startPoint y: 256, endPoint x: 1018, endPoint y: 350, distance: 469.3
click at [1101, 389] on div "0 ° Undo Copy Duplicate Duplicate to new slide Delete" at bounding box center [586, 341] width 1033 height 581
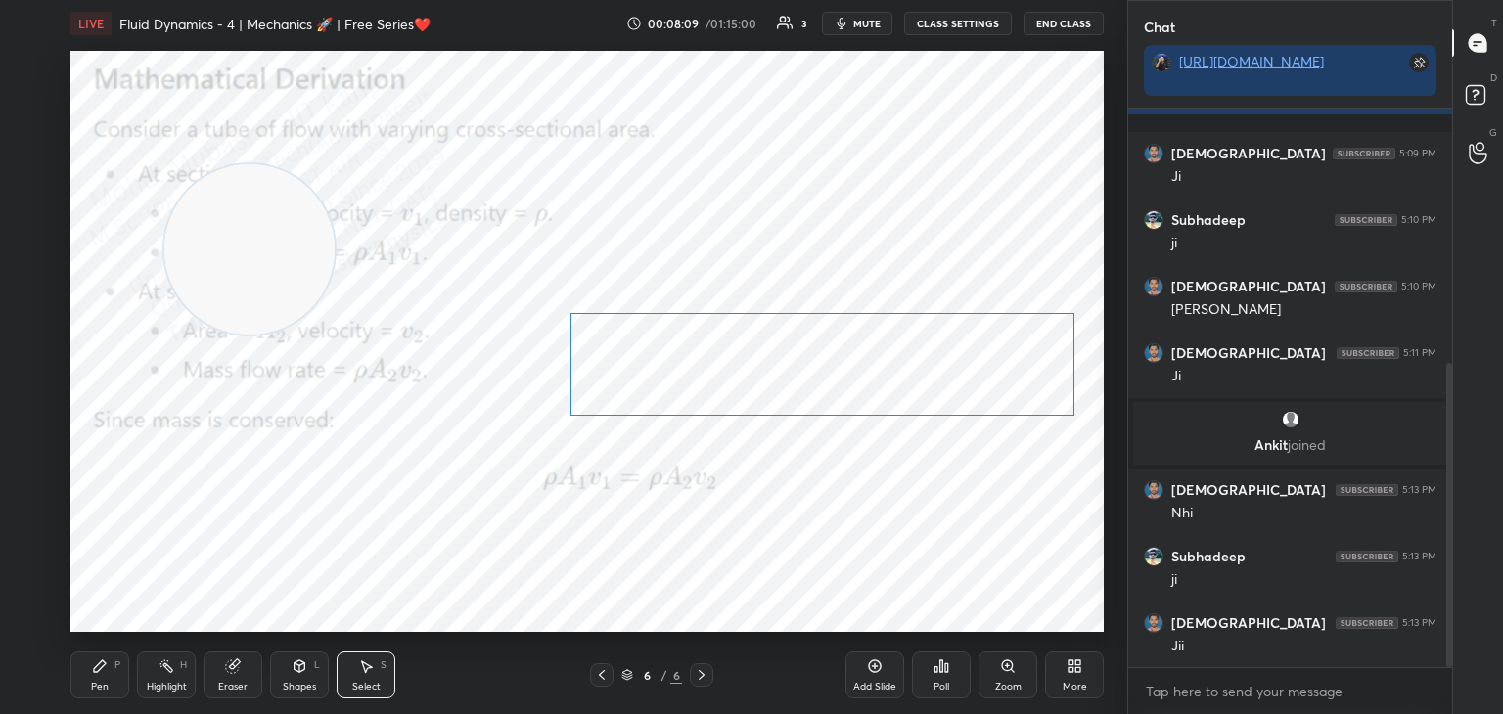
drag, startPoint x: 991, startPoint y: 331, endPoint x: 977, endPoint y: 377, distance: 48.0
click at [979, 378] on div "0 ° Undo Copy Duplicate Duplicate to new slide Delete" at bounding box center [586, 341] width 1033 height 581
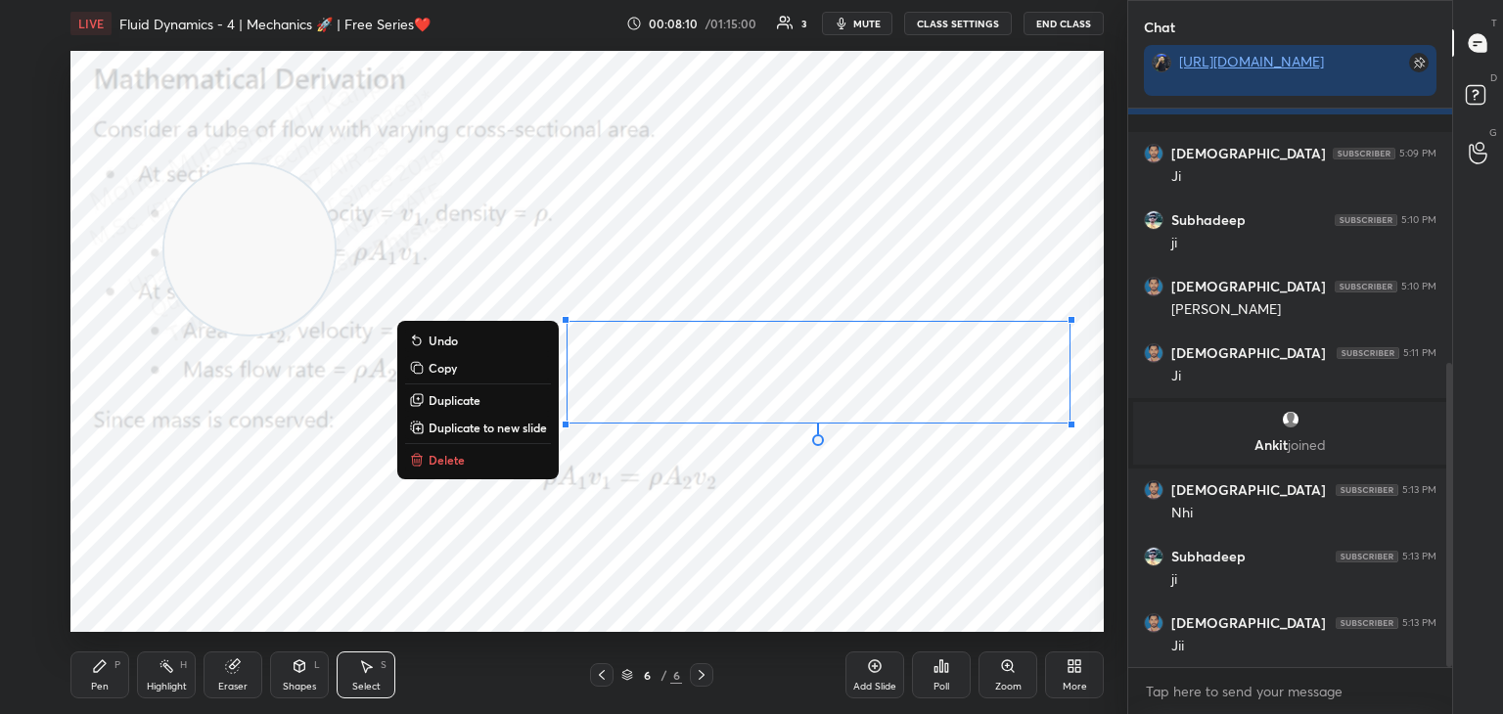
click at [485, 405] on button "Duplicate" at bounding box center [478, 399] width 146 height 23
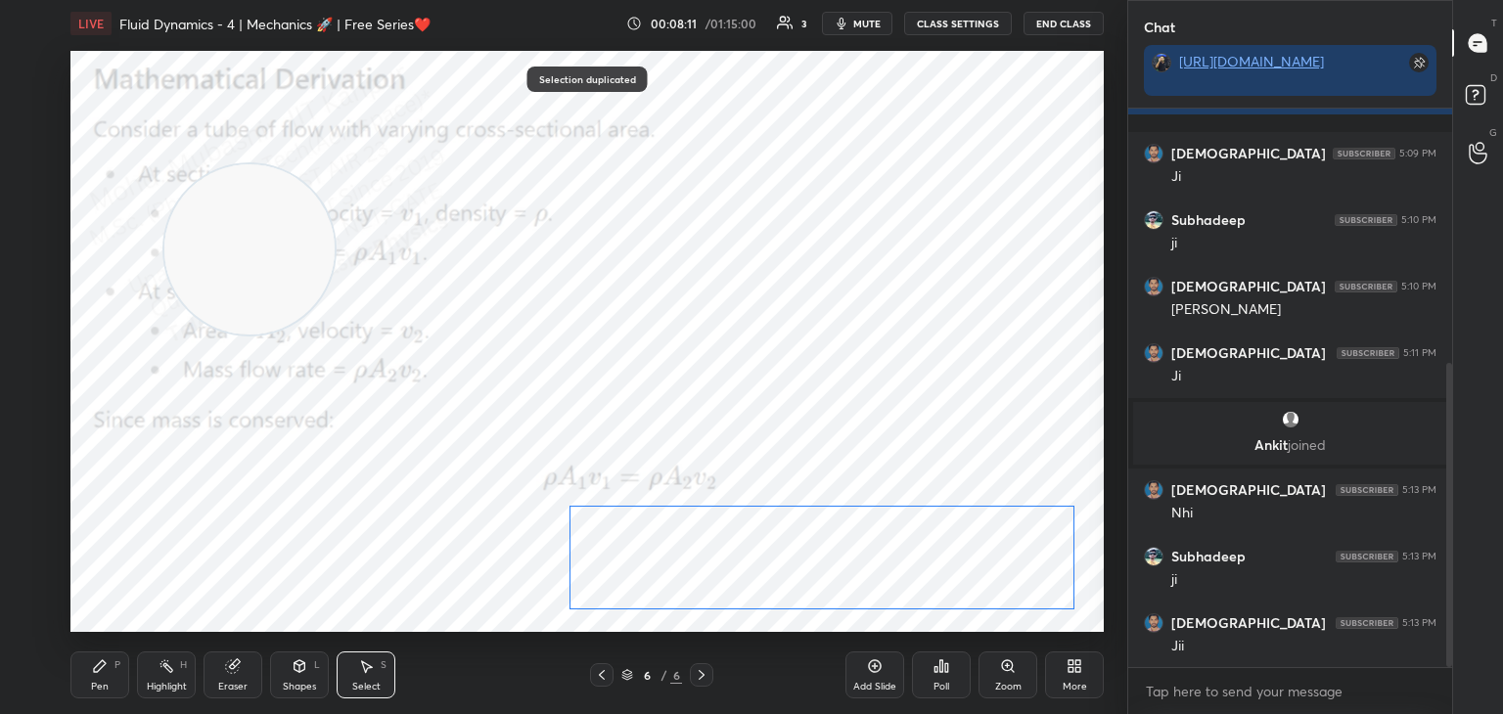
drag, startPoint x: 880, startPoint y: 370, endPoint x: 852, endPoint y: 529, distance: 161.8
click at [856, 534] on div "0 ° Undo Copy Duplicate Duplicate to new slide Delete" at bounding box center [586, 341] width 1033 height 581
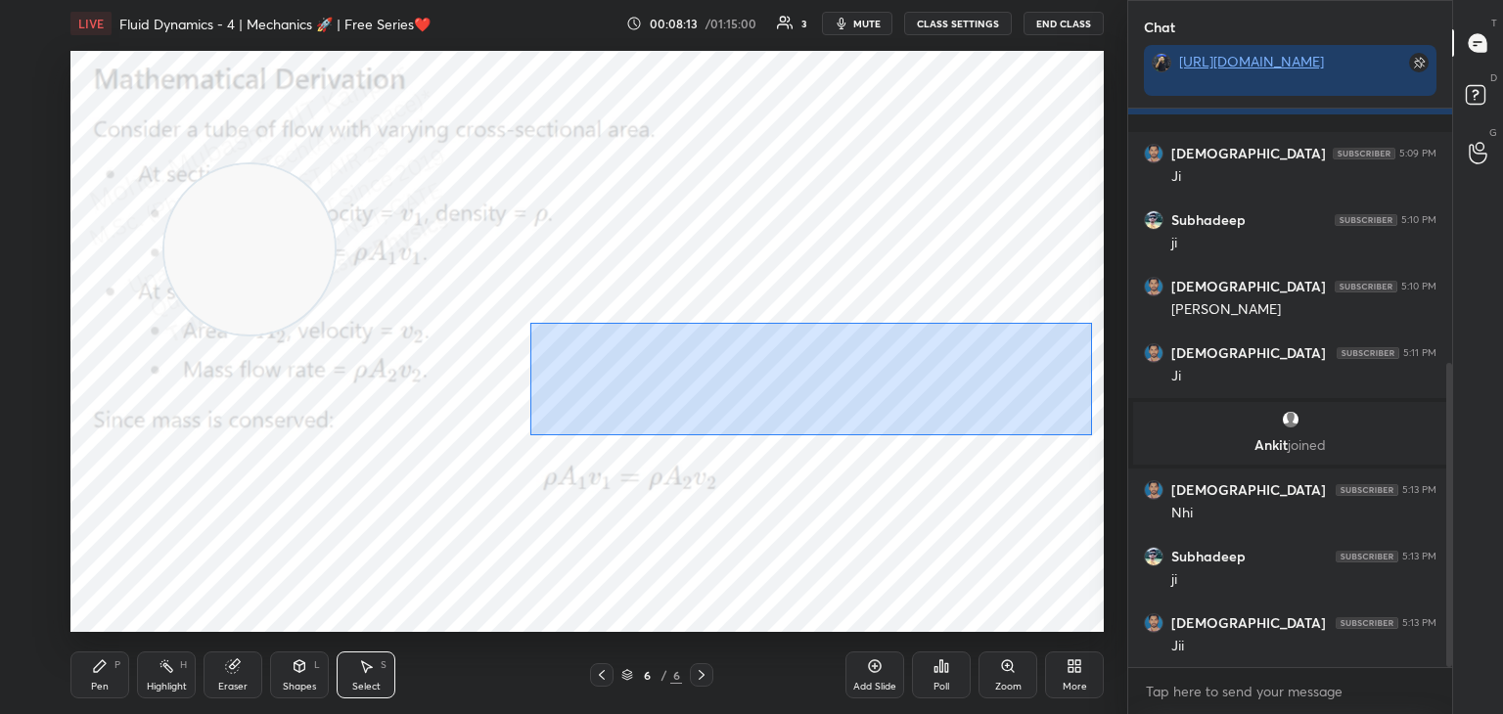
drag, startPoint x: 571, startPoint y: 314, endPoint x: 981, endPoint y: 389, distance: 416.8
click at [1089, 434] on div "0 ° Undo Copy Duplicate Duplicate to new slide Delete" at bounding box center [586, 341] width 1033 height 581
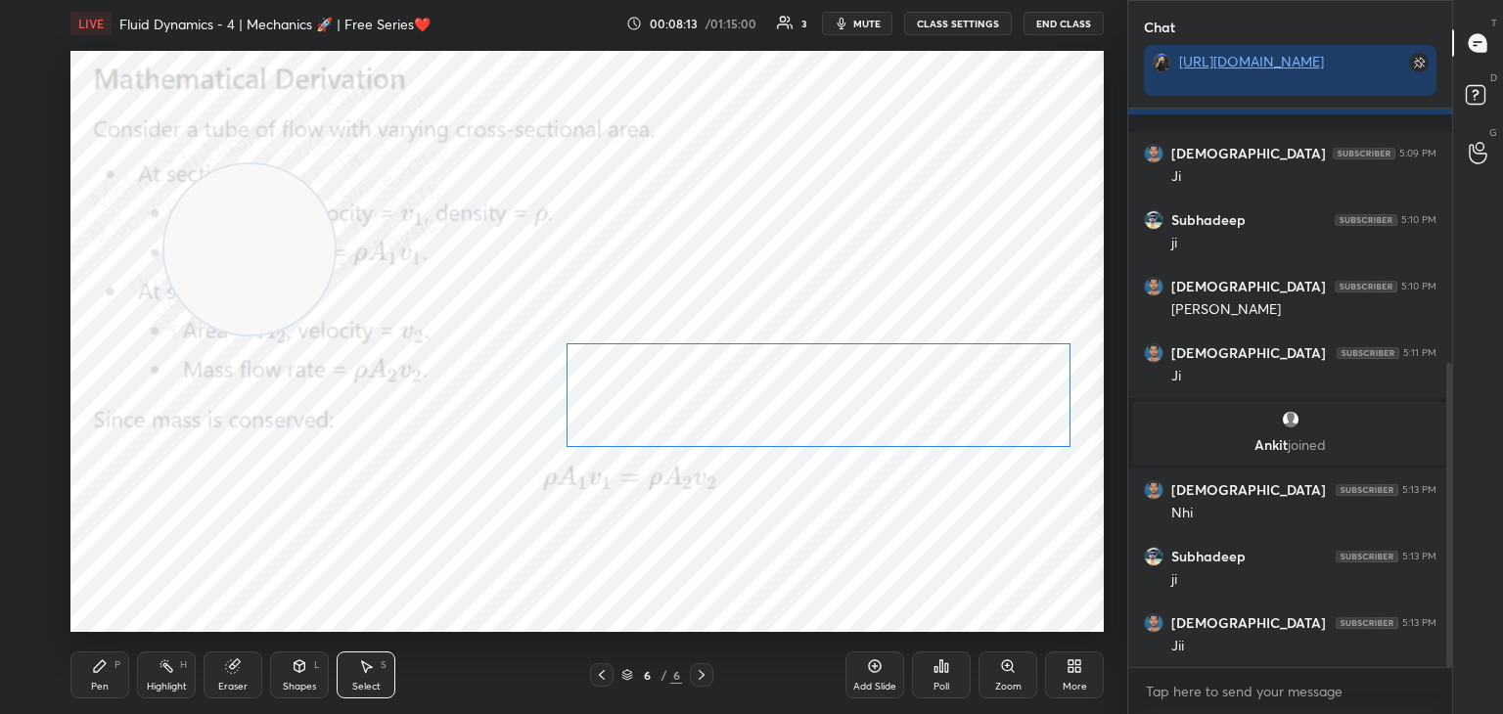
drag, startPoint x: 977, startPoint y: 384, endPoint x: 891, endPoint y: 460, distance: 115.0
click at [978, 399] on div "0 ° Undo Copy Duplicate Duplicate to new slide Delete" at bounding box center [586, 341] width 1033 height 581
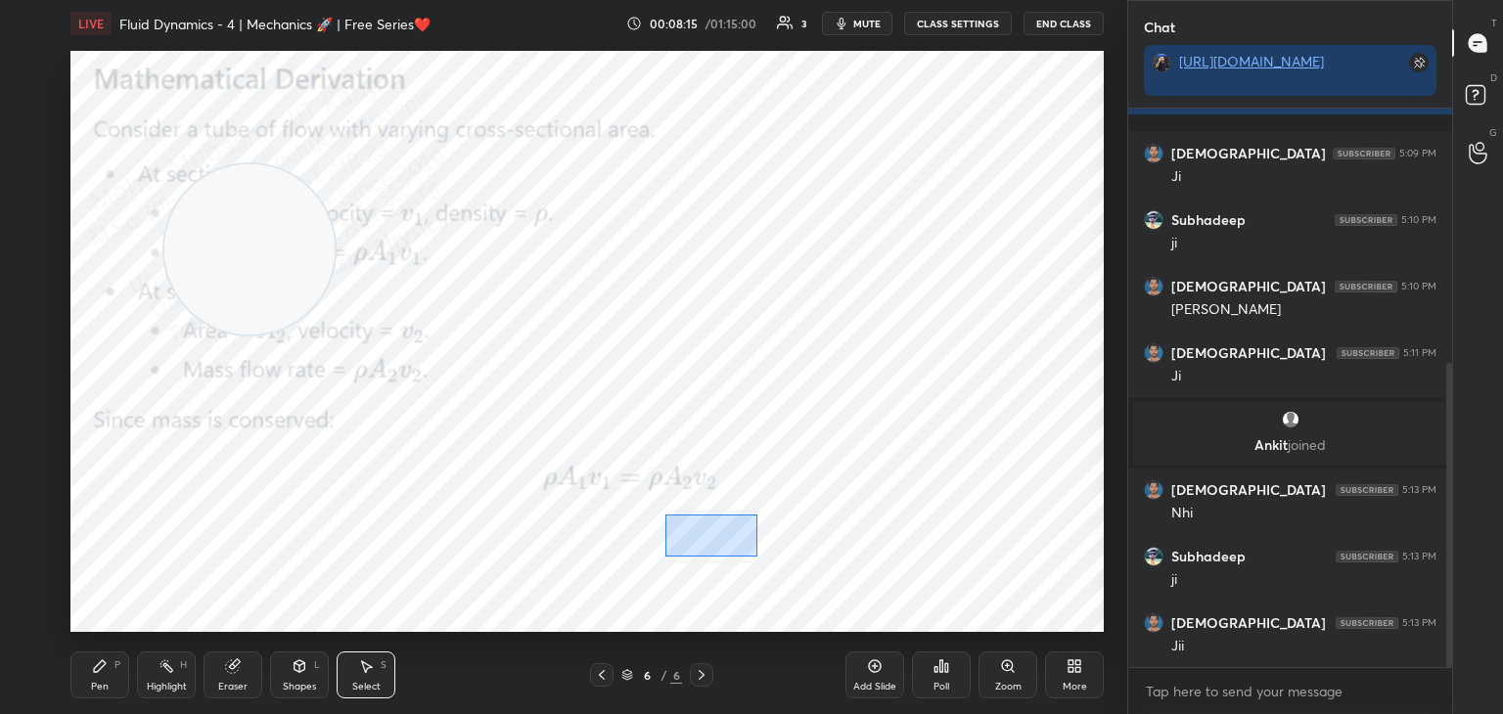
drag, startPoint x: 673, startPoint y: 524, endPoint x: 763, endPoint y: 550, distance: 93.5
click at [755, 554] on div "0 ° Undo Copy Duplicate Duplicate to new slide Delete" at bounding box center [586, 341] width 1033 height 581
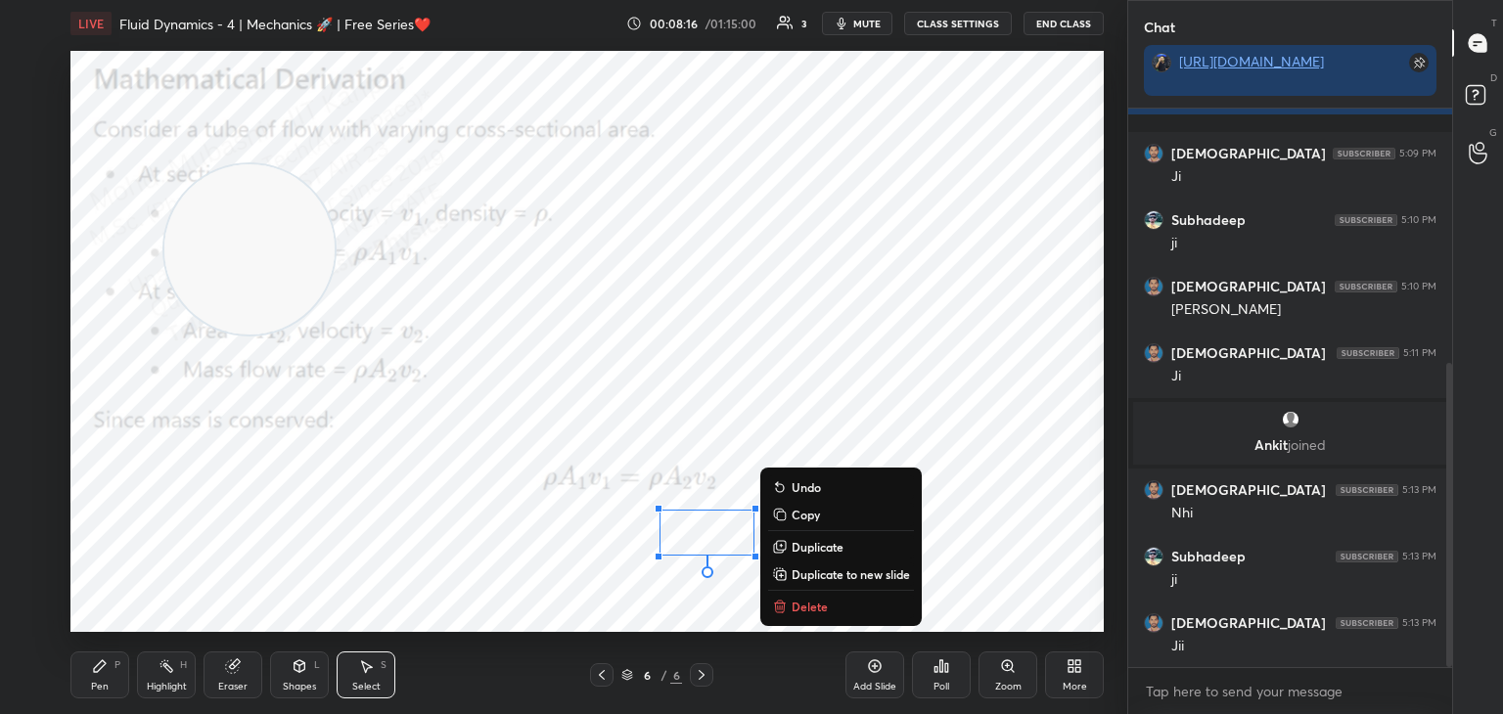
click at [818, 607] on p "Delete" at bounding box center [810, 607] width 36 height 16
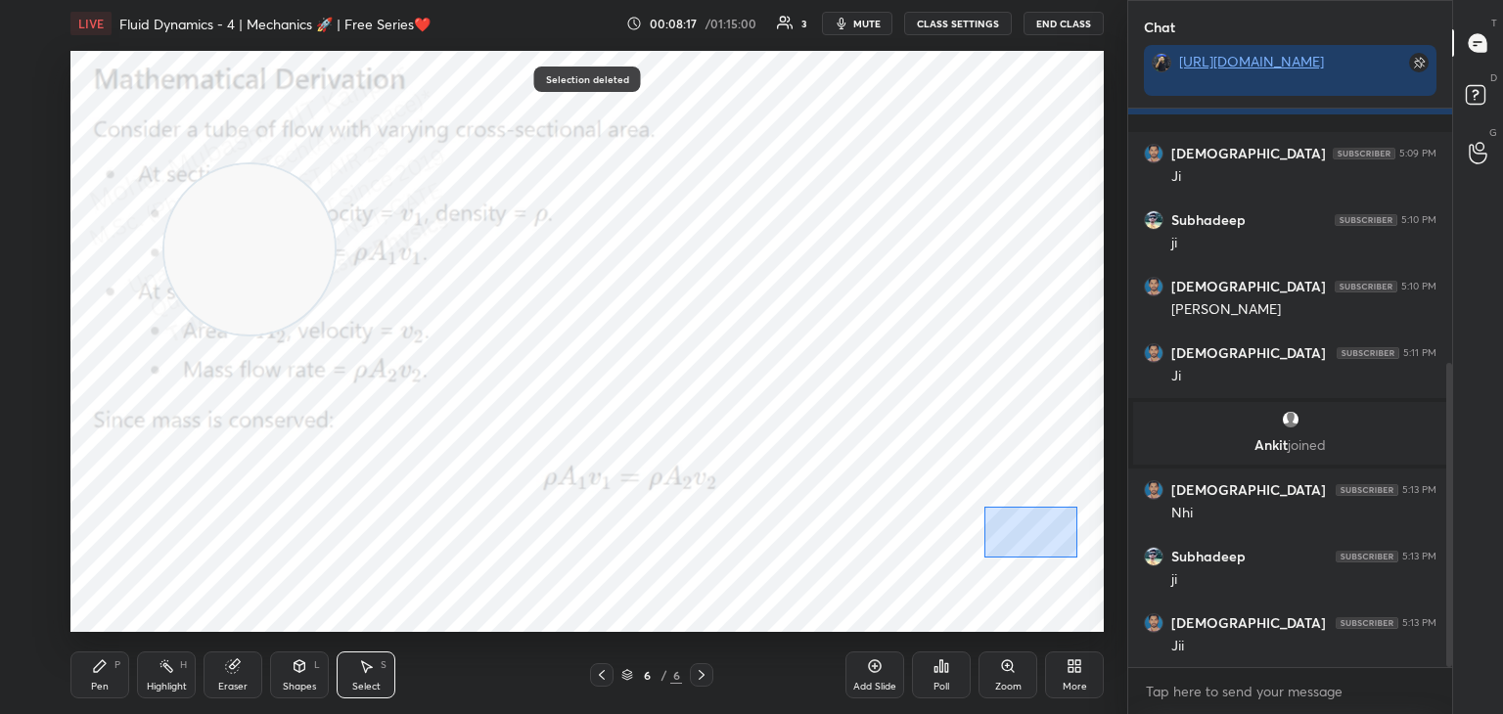
drag, startPoint x: 983, startPoint y: 507, endPoint x: 1046, endPoint y: 560, distance: 81.9
click at [1075, 558] on div "0 ° Undo Copy Duplicate Duplicate to new slide Delete" at bounding box center [586, 341] width 1033 height 581
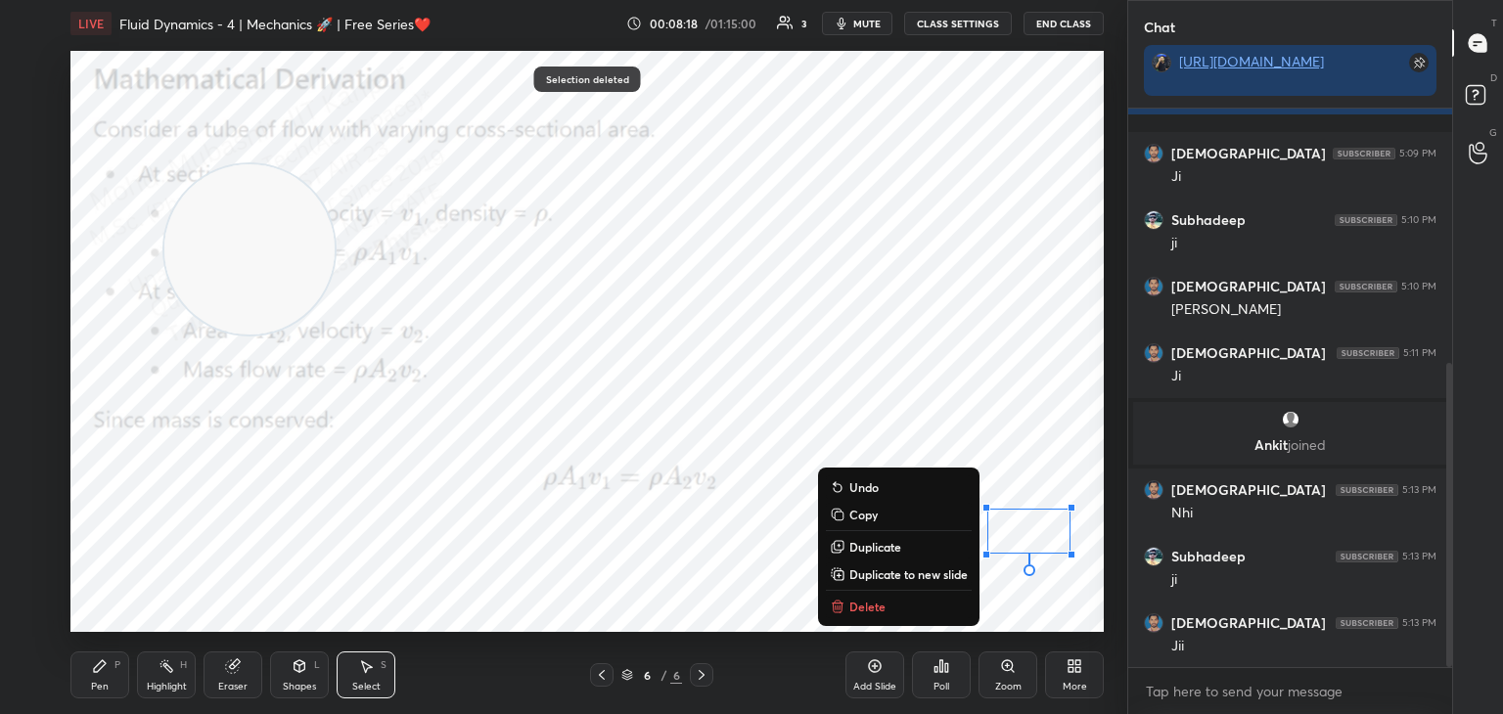
click at [919, 618] on div "0 ° Undo Copy Duplicate Duplicate to new slide Delete" at bounding box center [586, 341] width 1033 height 581
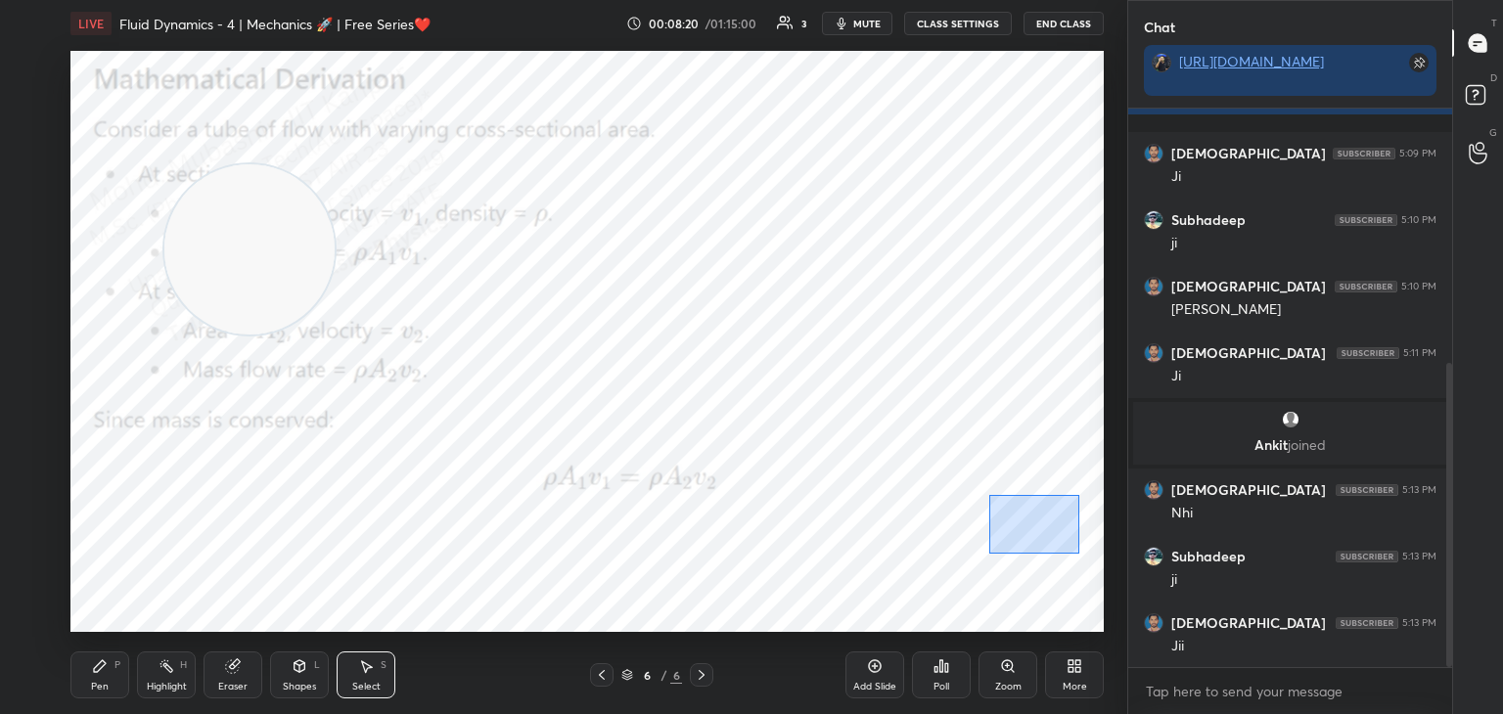
drag, startPoint x: 989, startPoint y: 495, endPoint x: 1042, endPoint y: 567, distance: 89.6
click at [1075, 554] on div "0 ° Undo Copy Duplicate Duplicate to new slide Delete" at bounding box center [586, 341] width 1033 height 581
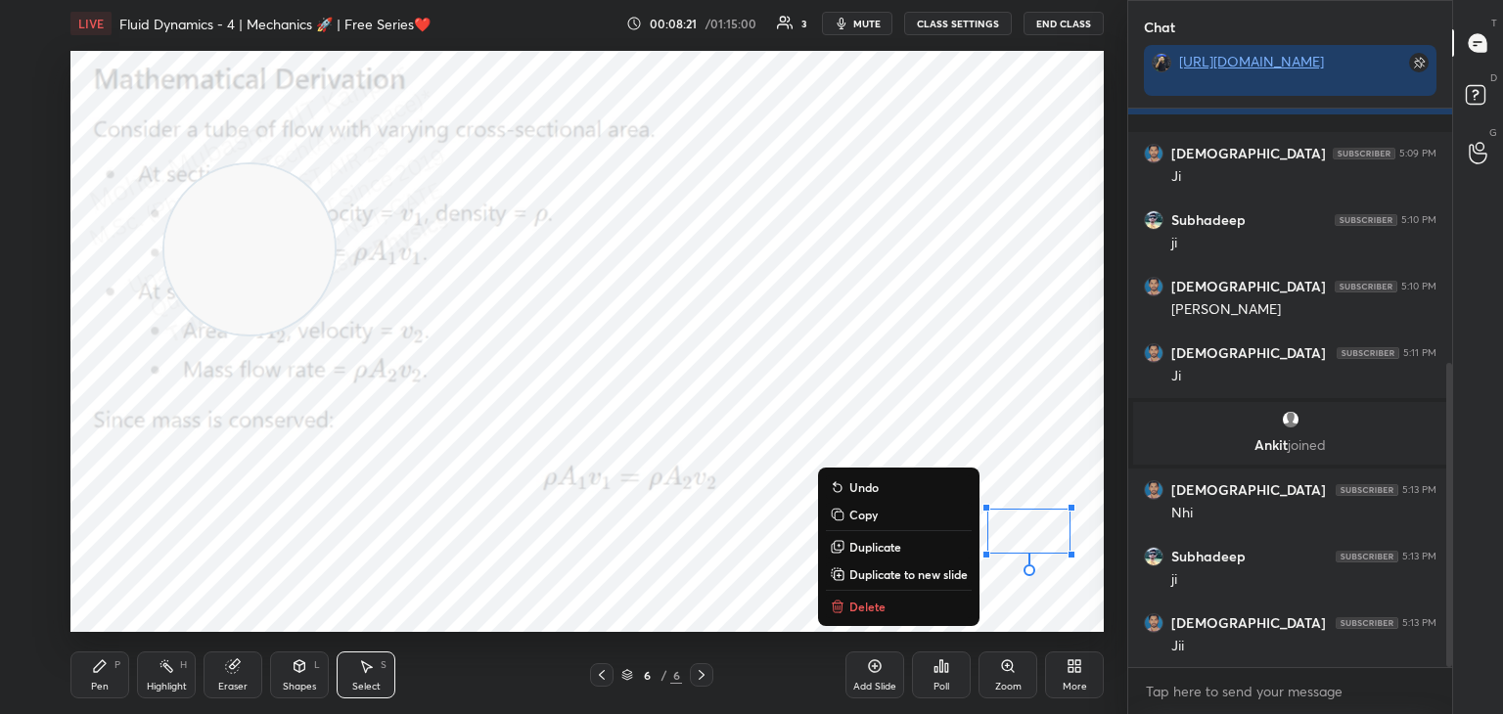
click at [887, 608] on button "Delete" at bounding box center [899, 606] width 146 height 23
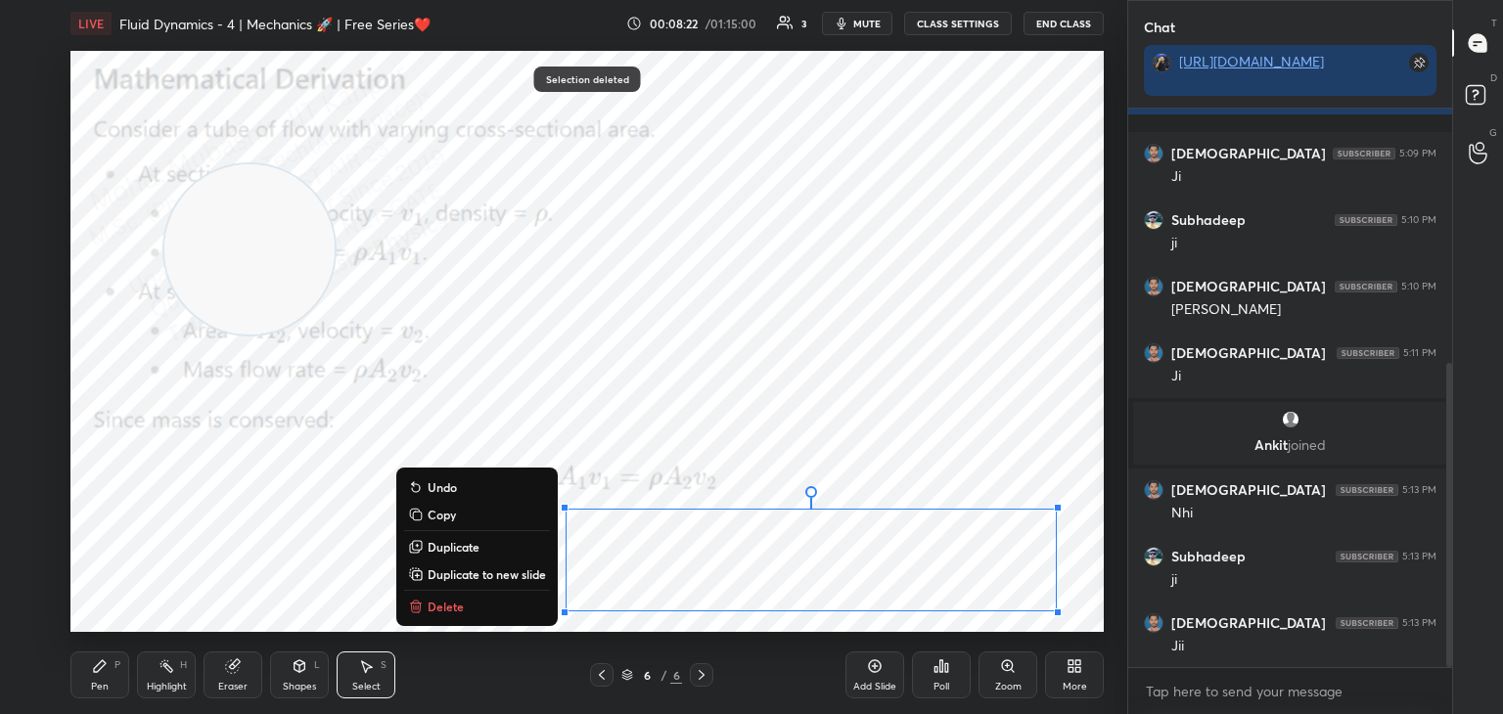
drag, startPoint x: 649, startPoint y: 505, endPoint x: 1018, endPoint y: 605, distance: 383.1
click at [1052, 616] on div "0 ° Undo Copy Duplicate Duplicate to new slide Delete" at bounding box center [586, 341] width 1033 height 581
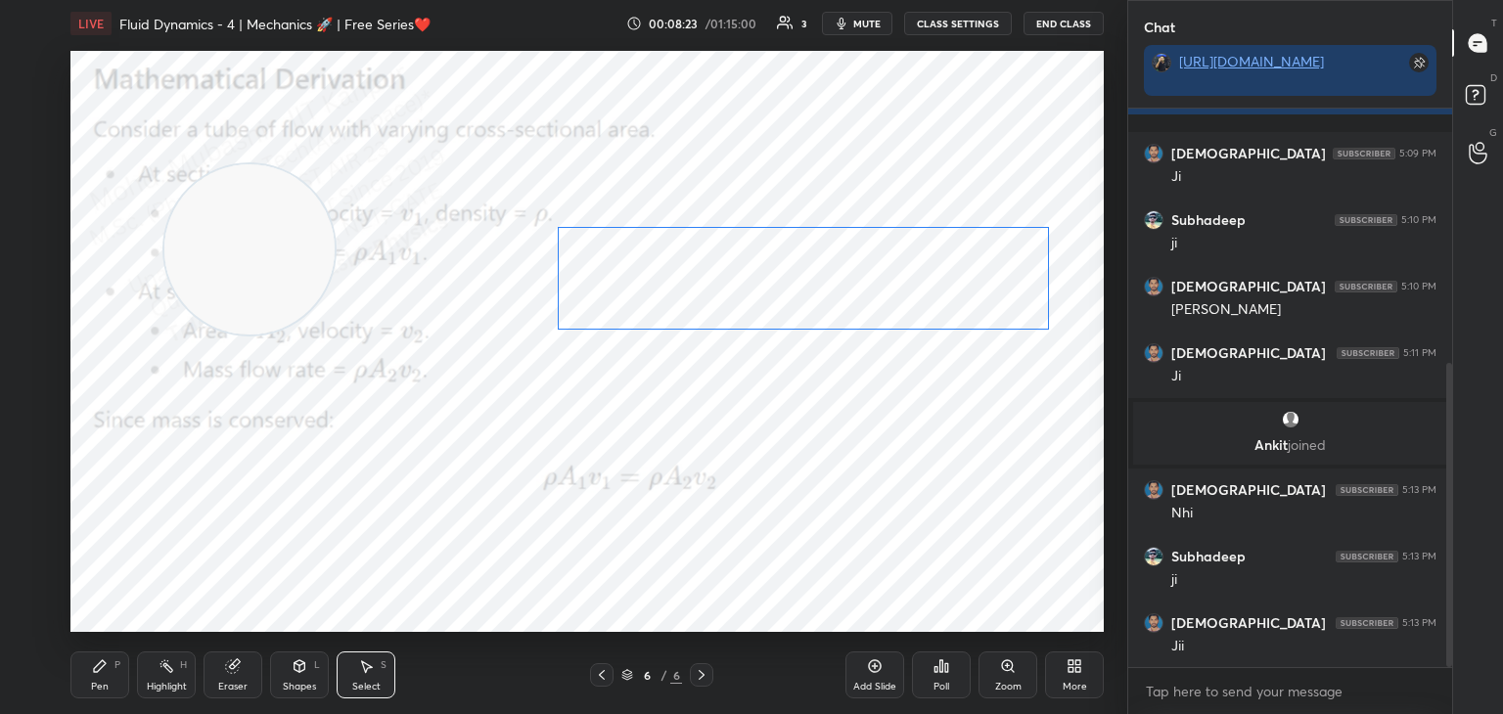
drag, startPoint x: 868, startPoint y: 436, endPoint x: 870, endPoint y: 291, distance: 145.8
click at [870, 291] on div "0 ° Undo Copy Duplicate Duplicate to new slide Delete" at bounding box center [586, 341] width 1033 height 581
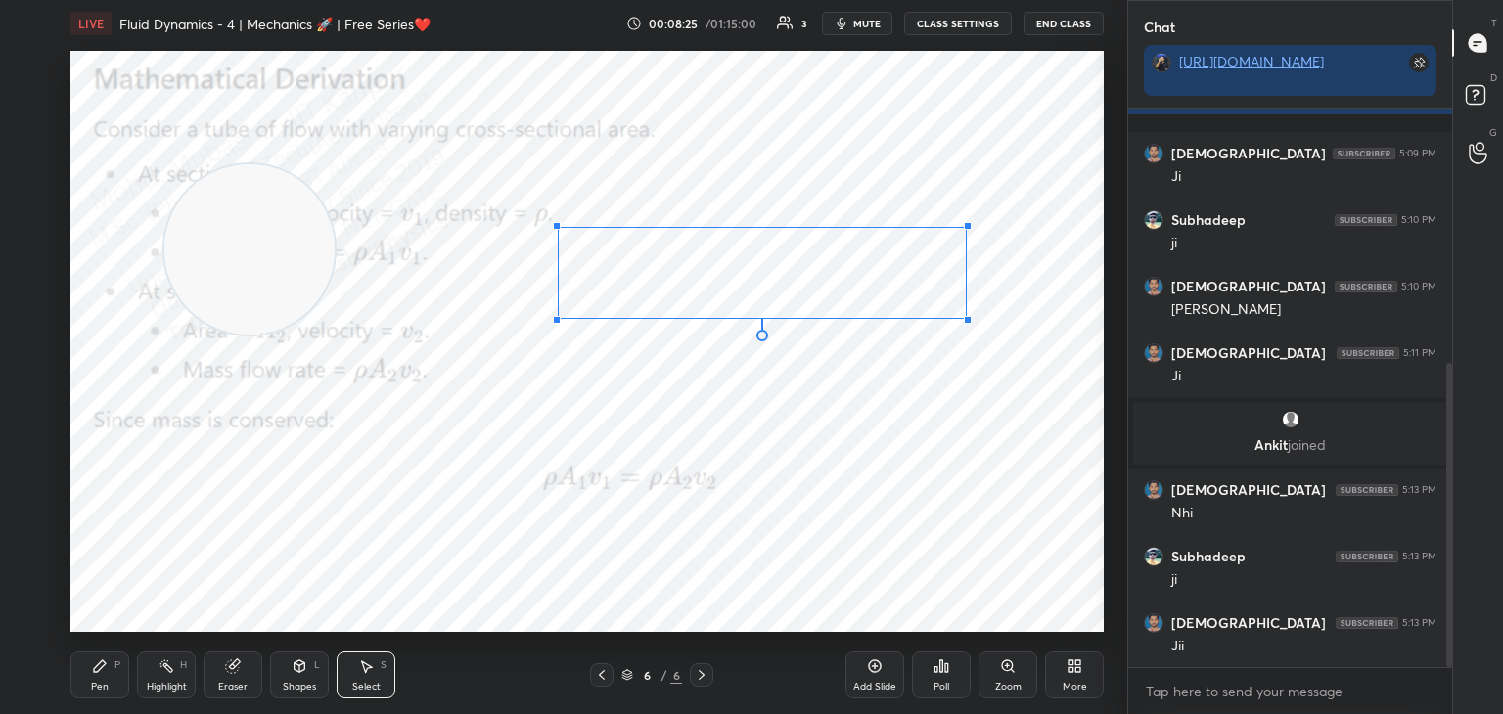
drag, startPoint x: 1046, startPoint y: 330, endPoint x: 936, endPoint y: 310, distance: 111.3
click at [964, 316] on div at bounding box center [968, 320] width 8 height 8
drag, startPoint x: 848, startPoint y: 291, endPoint x: 911, endPoint y: 295, distance: 62.8
click at [911, 295] on div "0 ° Undo Copy Duplicate Duplicate to new slide Delete" at bounding box center [586, 341] width 1033 height 581
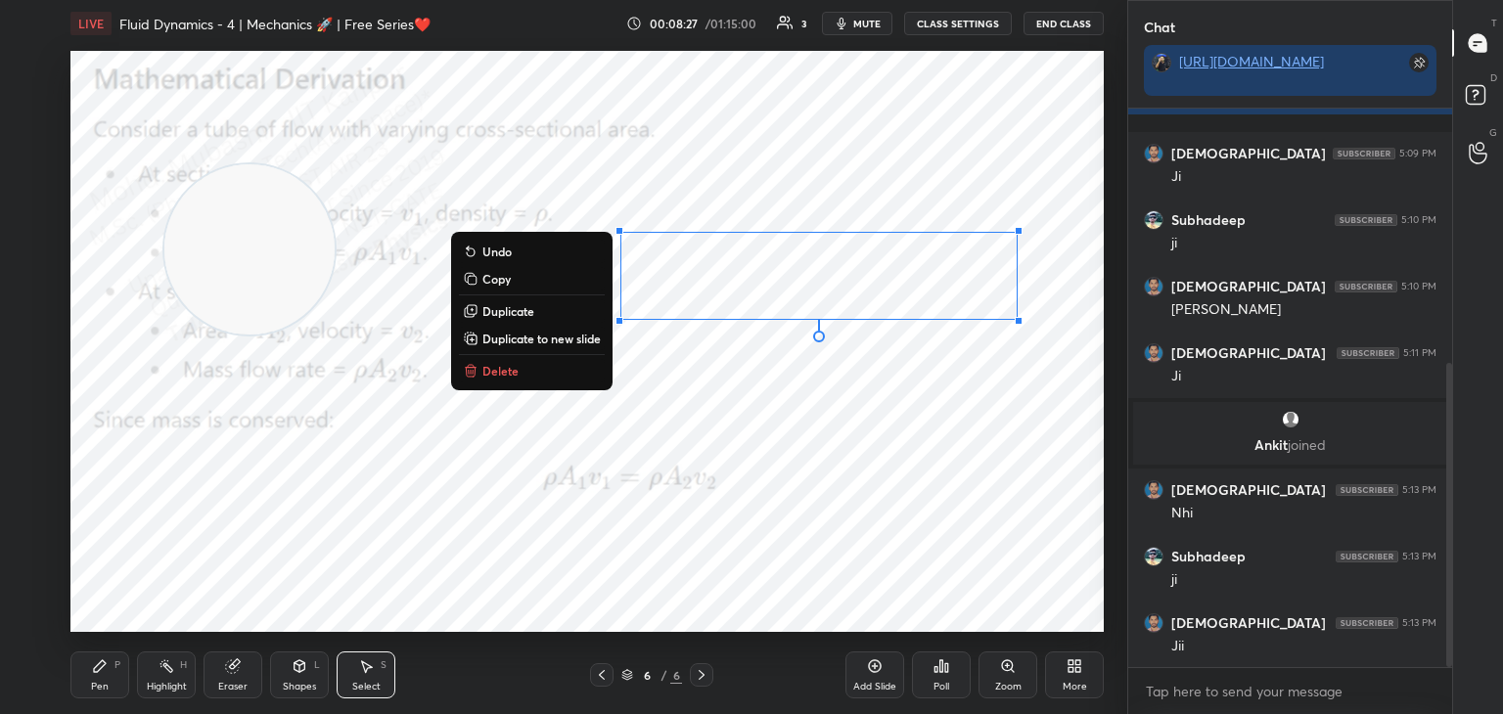
click at [99, 677] on div "Pen P" at bounding box center [99, 675] width 59 height 47
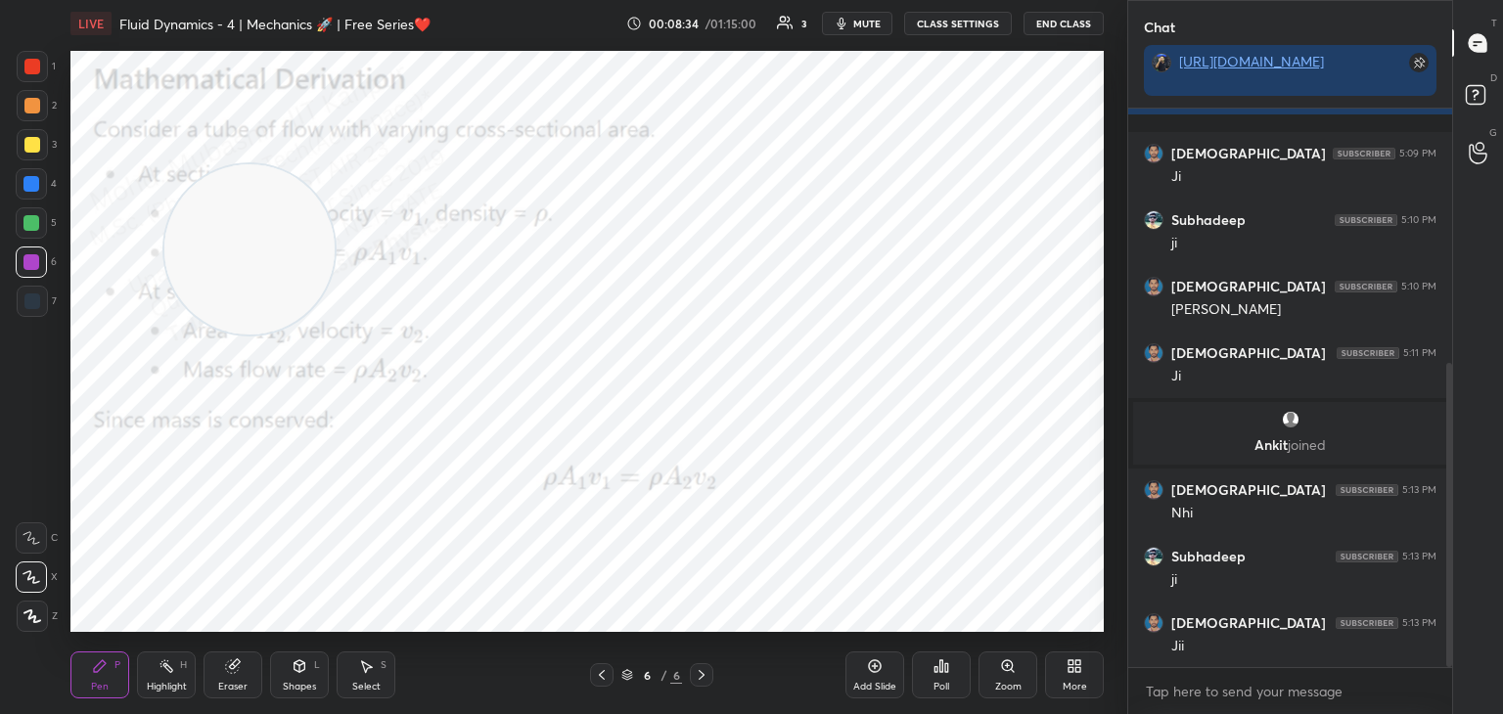
click at [34, 229] on div at bounding box center [31, 223] width 16 height 16
drag, startPoint x: 32, startPoint y: 114, endPoint x: 312, endPoint y: 333, distance: 354.8
click at [38, 125] on div "2" at bounding box center [37, 109] width 40 height 39
click at [161, 686] on div "Highlight" at bounding box center [167, 687] width 40 height 10
click at [335, 164] on video at bounding box center [249, 249] width 170 height 170
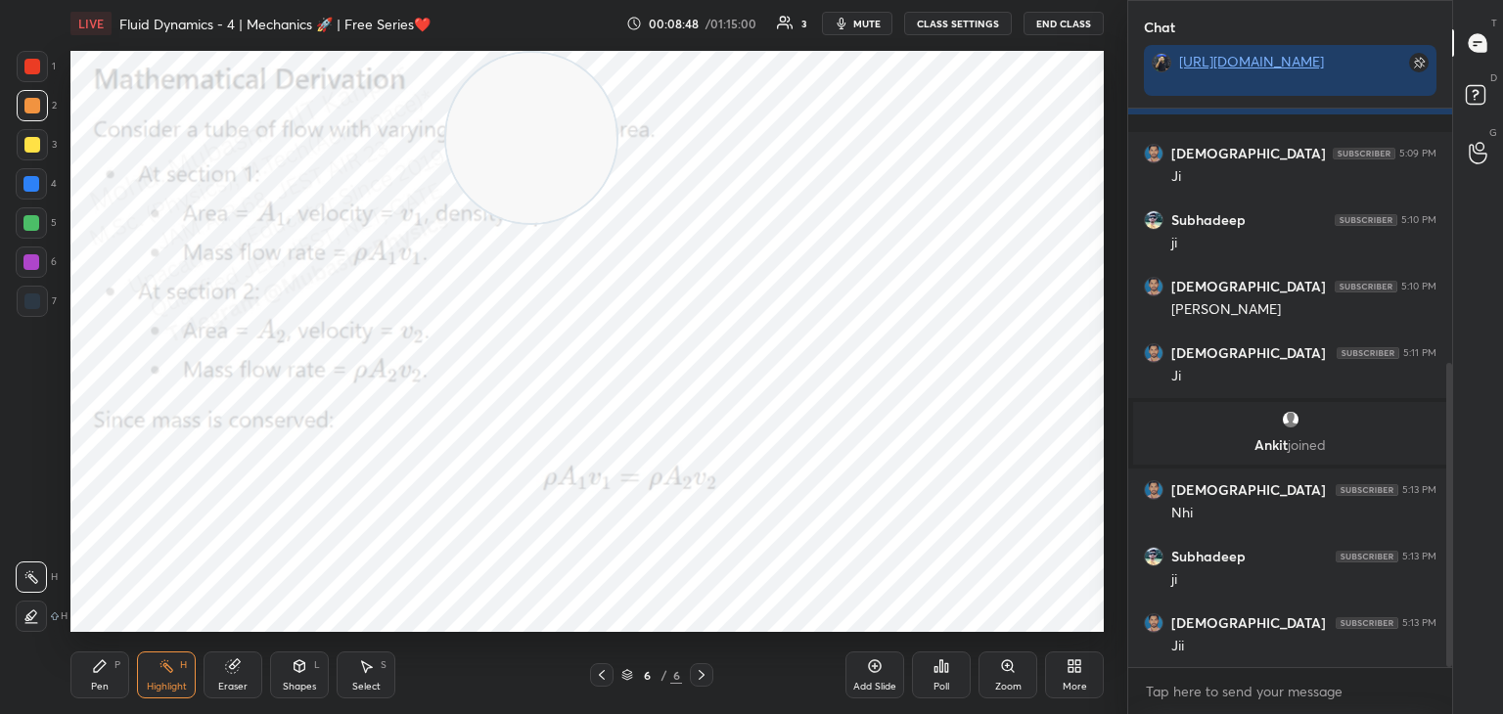
drag, startPoint x: 551, startPoint y: 98, endPoint x: 230, endPoint y: 68, distance: 322.2
click at [107, 37] on div "LIVE Fluid Dynamics - 4 | Mechanics 🚀 | Free Series❤️ 00:08:48 / 01:15:00 3 mut…" at bounding box center [587, 357] width 1049 height 714
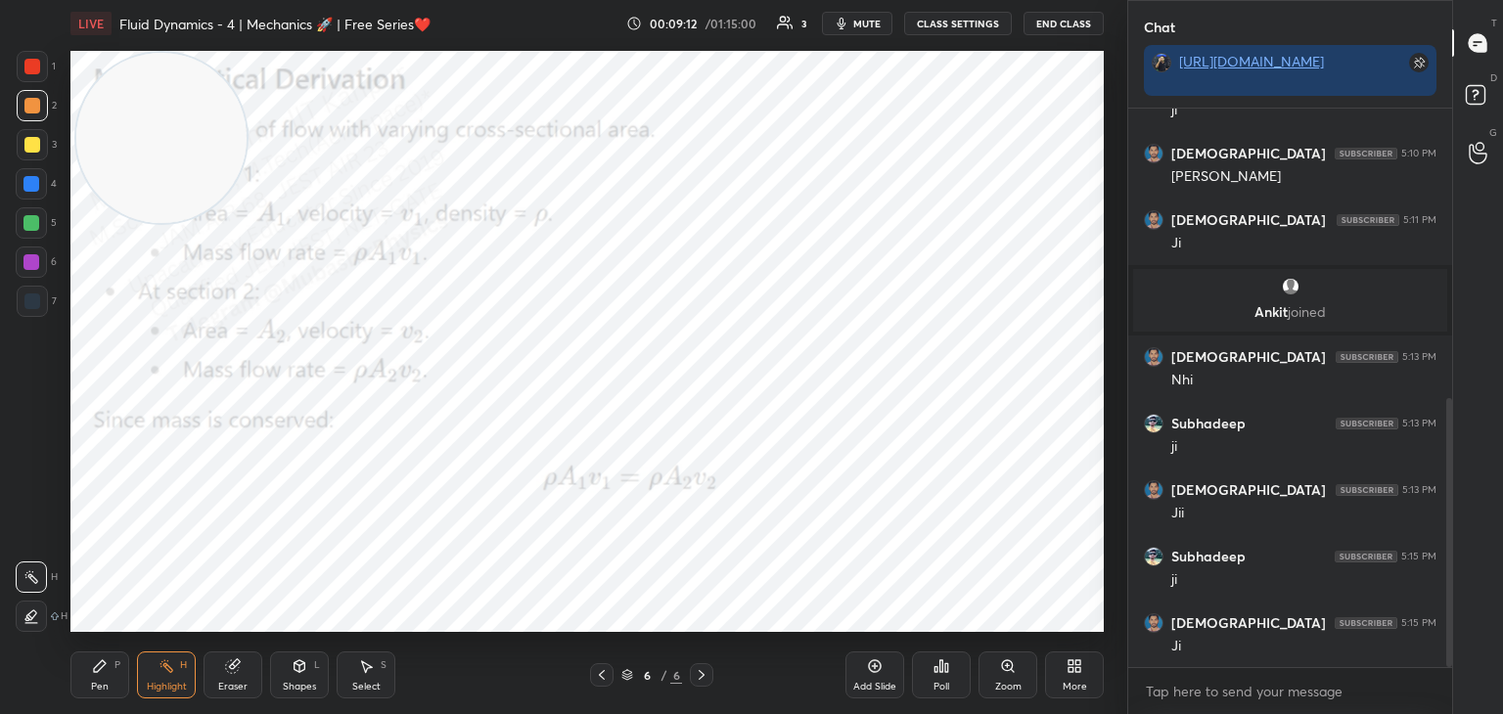
click at [1060, 674] on div "More" at bounding box center [1074, 675] width 59 height 47
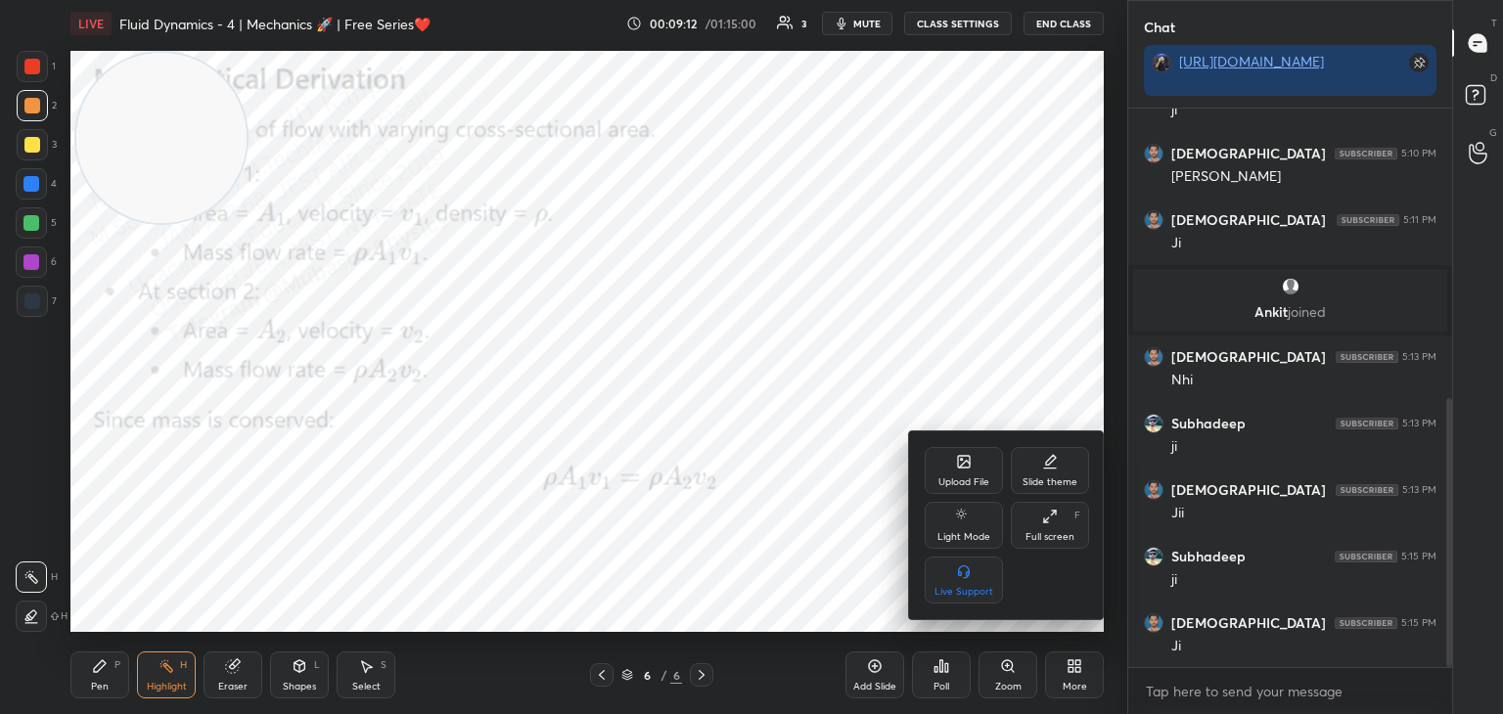
click at [966, 471] on div "Upload File" at bounding box center [964, 470] width 78 height 47
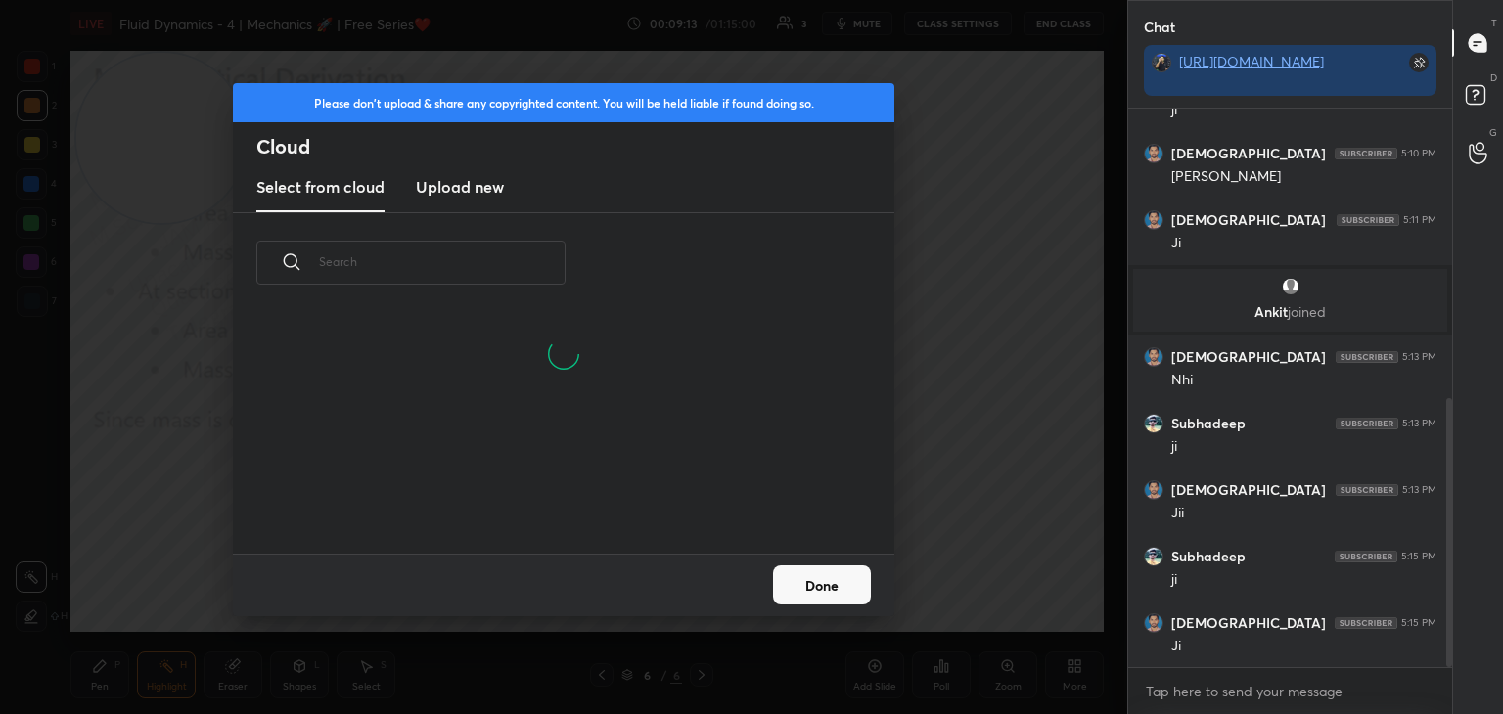
click at [473, 190] on h3 "Upload new" at bounding box center [460, 186] width 88 height 23
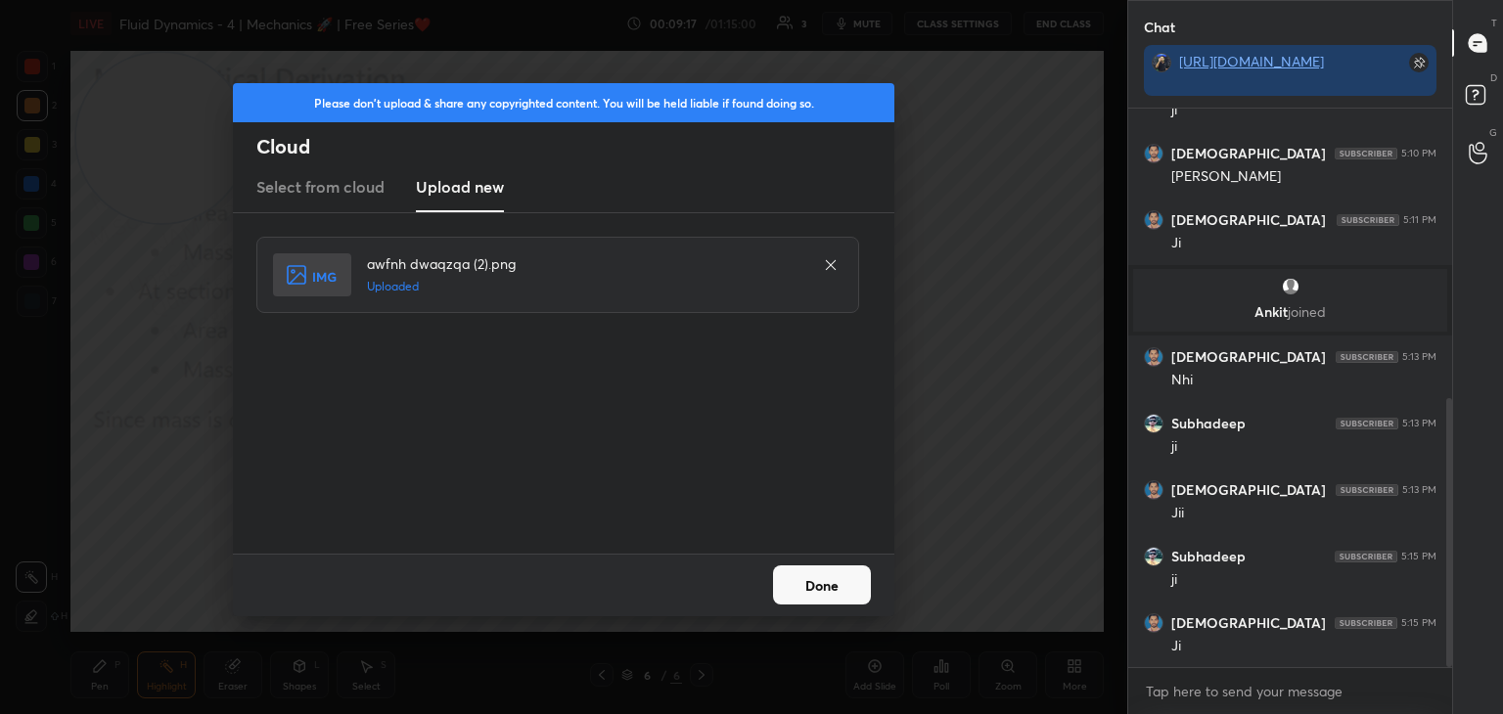
click at [848, 592] on button "Done" at bounding box center [822, 584] width 98 height 39
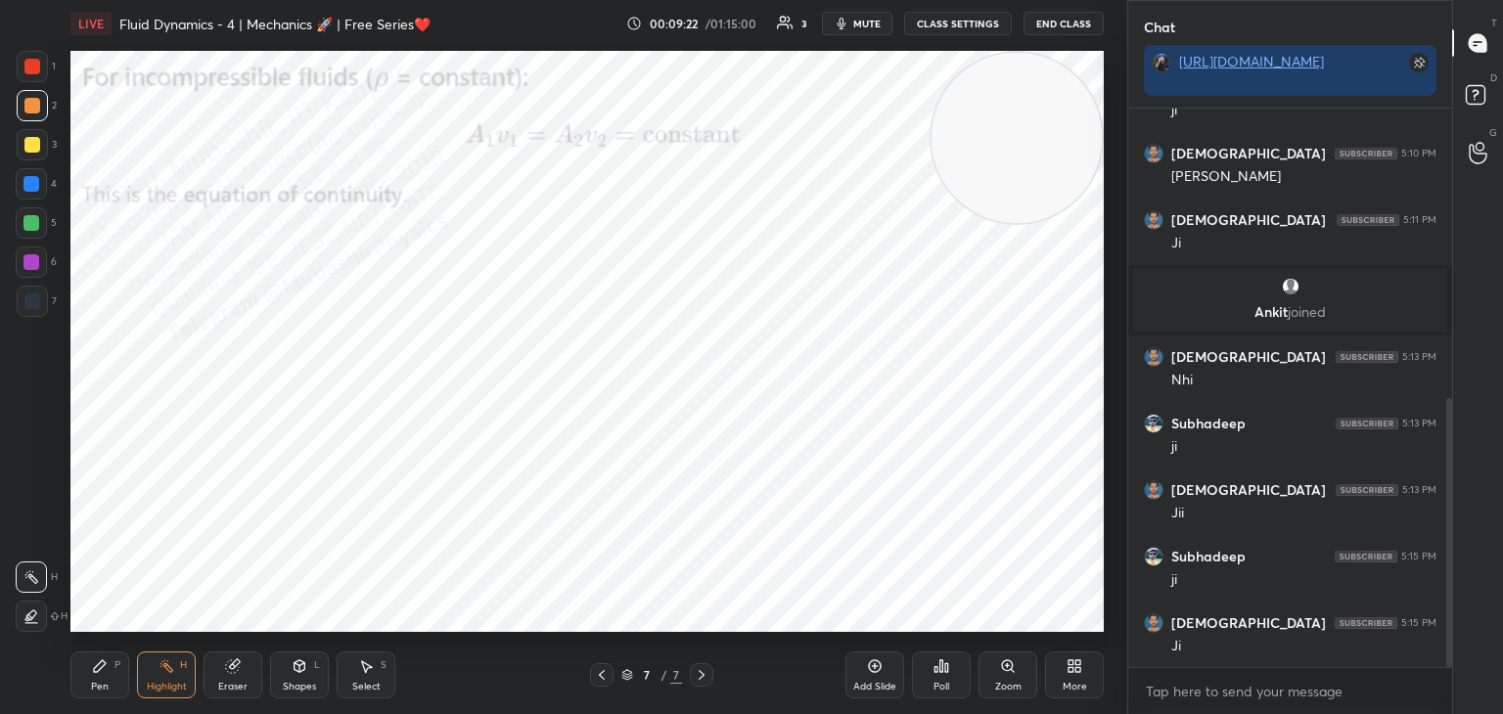
drag, startPoint x: 591, startPoint y: 91, endPoint x: 1032, endPoint y: 80, distance: 441.4
click at [1079, 83] on video at bounding box center [1016, 138] width 170 height 170
drag, startPoint x: 136, startPoint y: 664, endPoint x: 107, endPoint y: 662, distance: 29.4
click at [118, 674] on div "Pen P Highlight H Eraser Shapes L Select S" at bounding box center [263, 675] width 387 height 47
drag, startPoint x: 99, startPoint y: 670, endPoint x: 95, endPoint y: 655, distance: 16.1
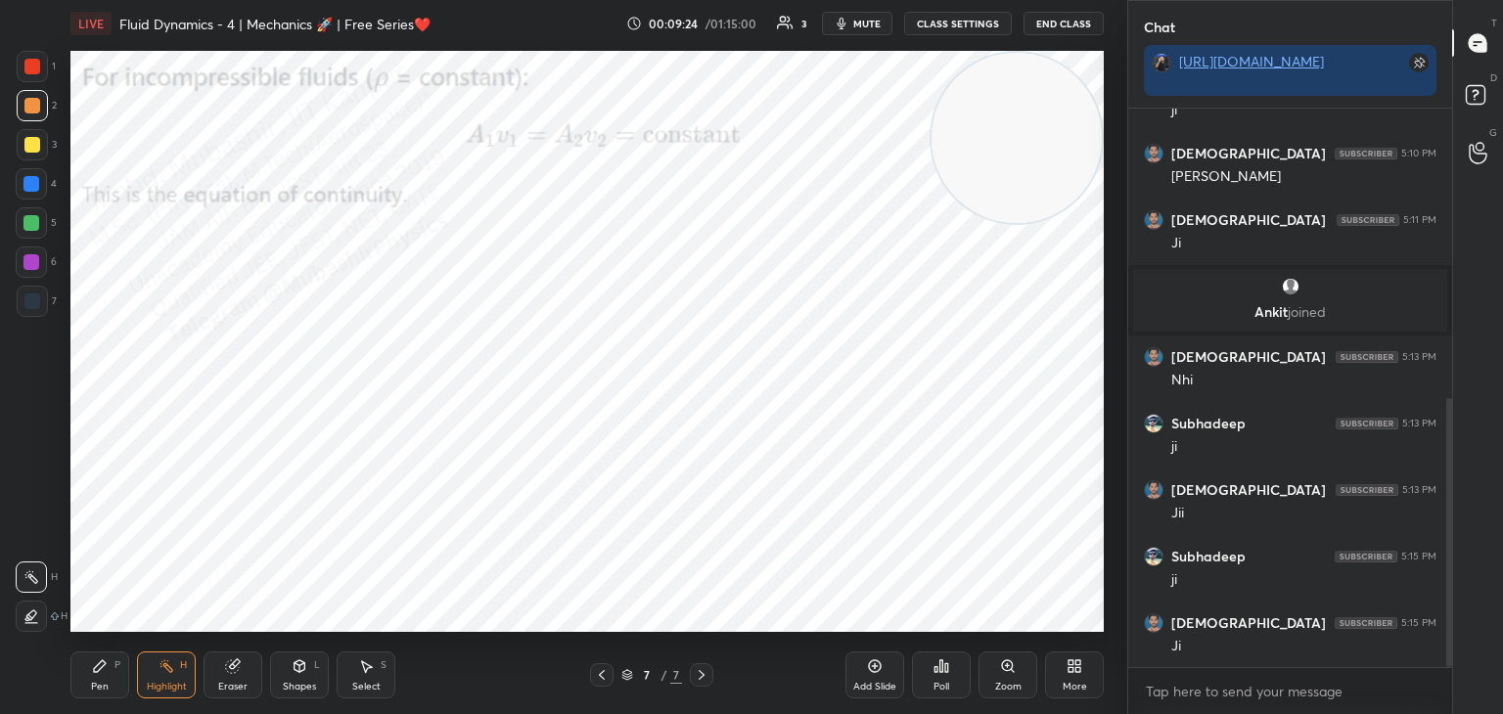
click at [97, 668] on icon at bounding box center [100, 666] width 12 height 12
click at [31, 264] on div at bounding box center [31, 262] width 16 height 16
click at [24, 107] on div at bounding box center [32, 106] width 16 height 16
click at [51, 193] on div "4" at bounding box center [36, 183] width 41 height 31
click at [1064, 675] on div "More" at bounding box center [1074, 675] width 59 height 47
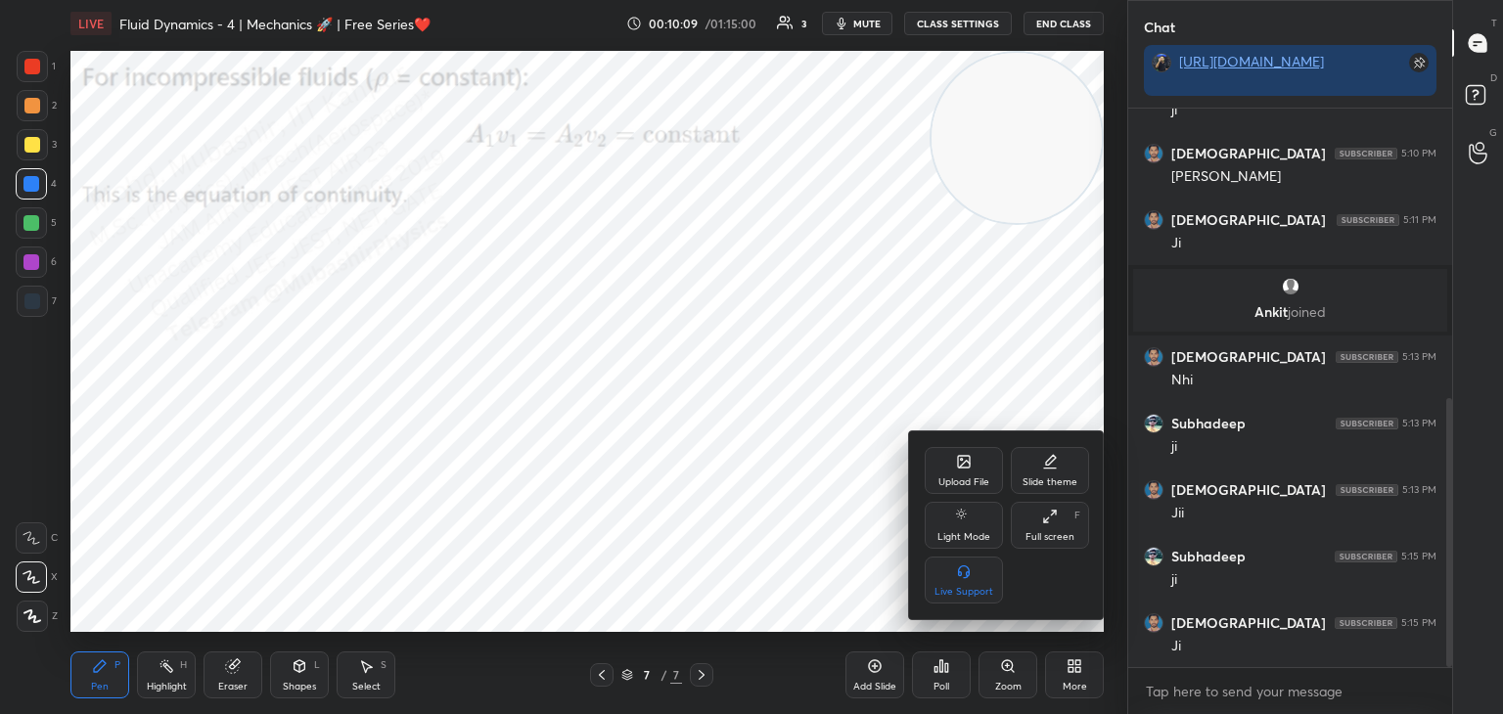
click at [960, 482] on div "Upload File" at bounding box center [963, 482] width 51 height 10
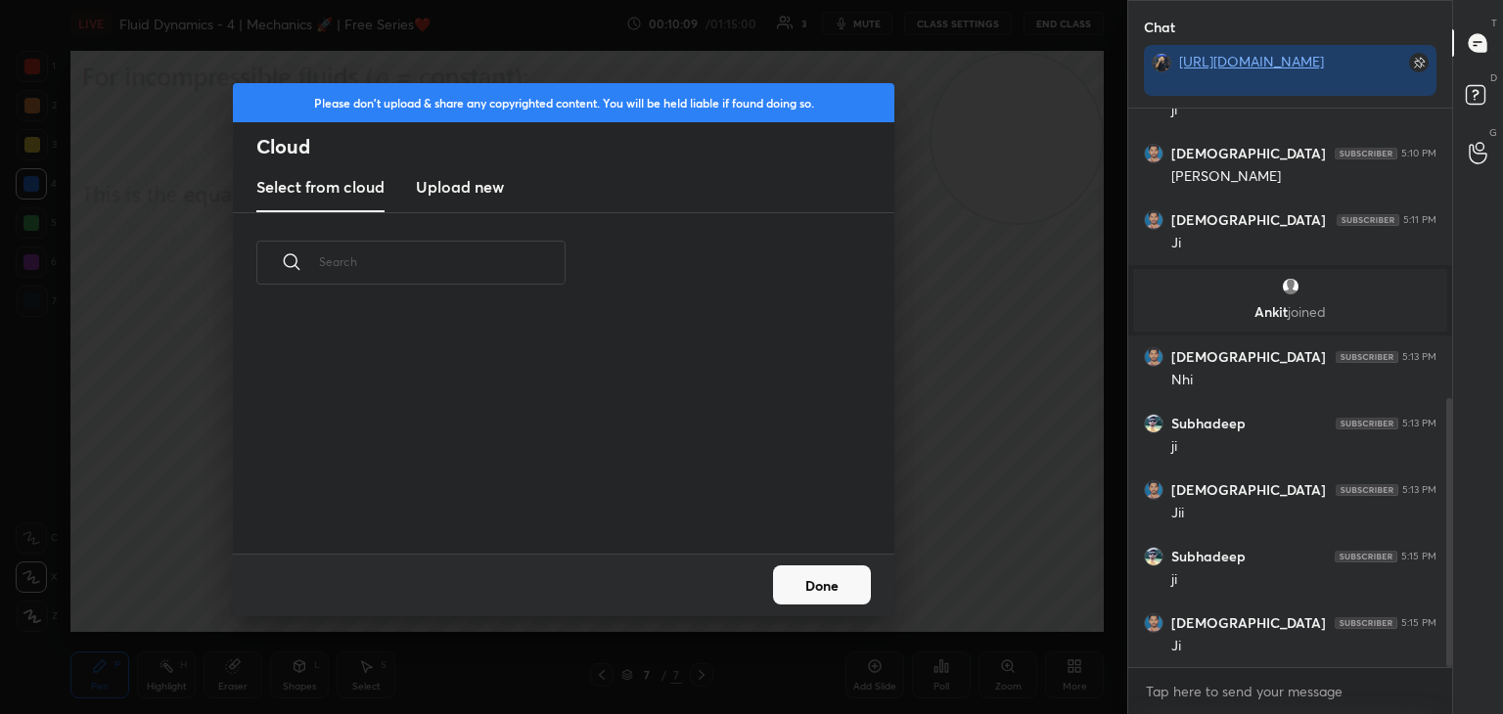
scroll to position [241, 628]
click at [459, 186] on h3 "Upload new" at bounding box center [460, 186] width 88 height 23
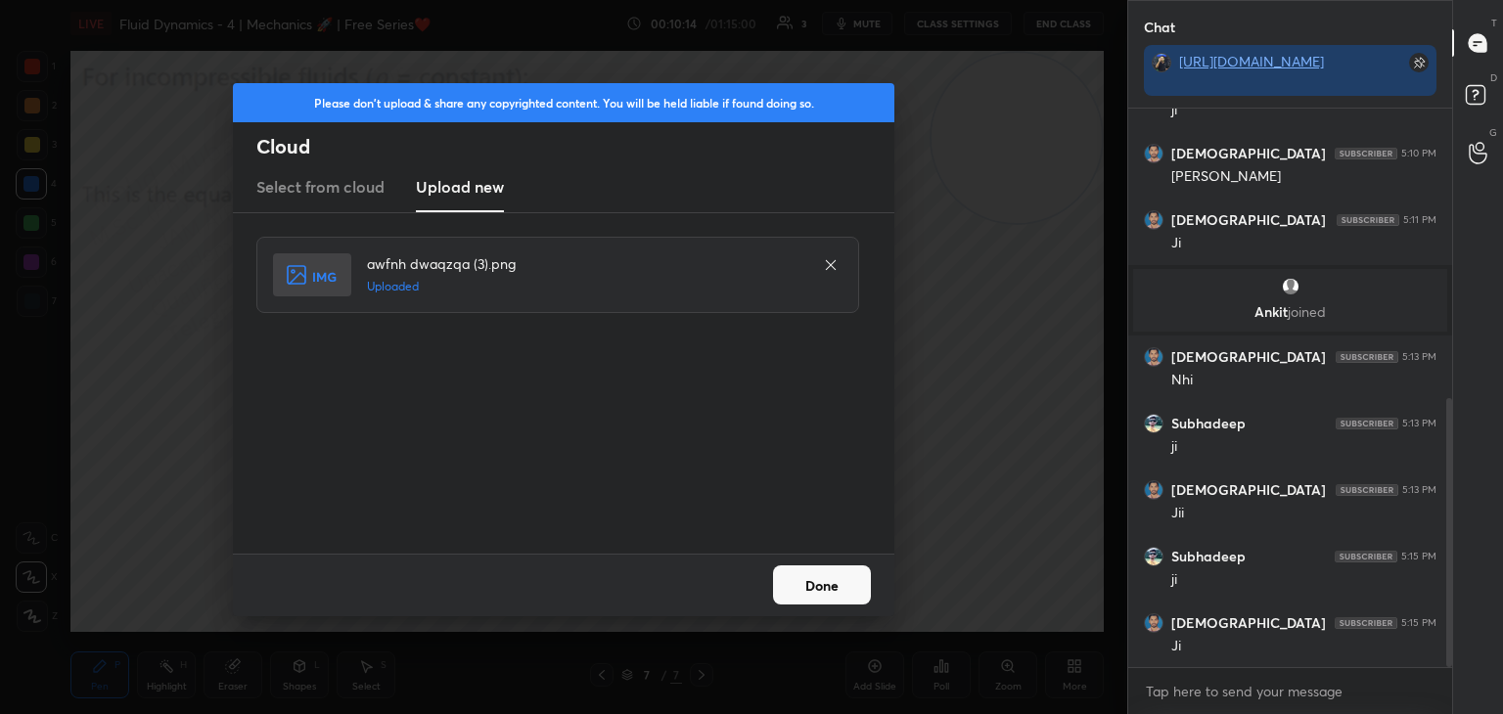
drag, startPoint x: 844, startPoint y: 573, endPoint x: 831, endPoint y: 583, distance: 16.8
click at [837, 569] on button "Done" at bounding box center [822, 584] width 98 height 39
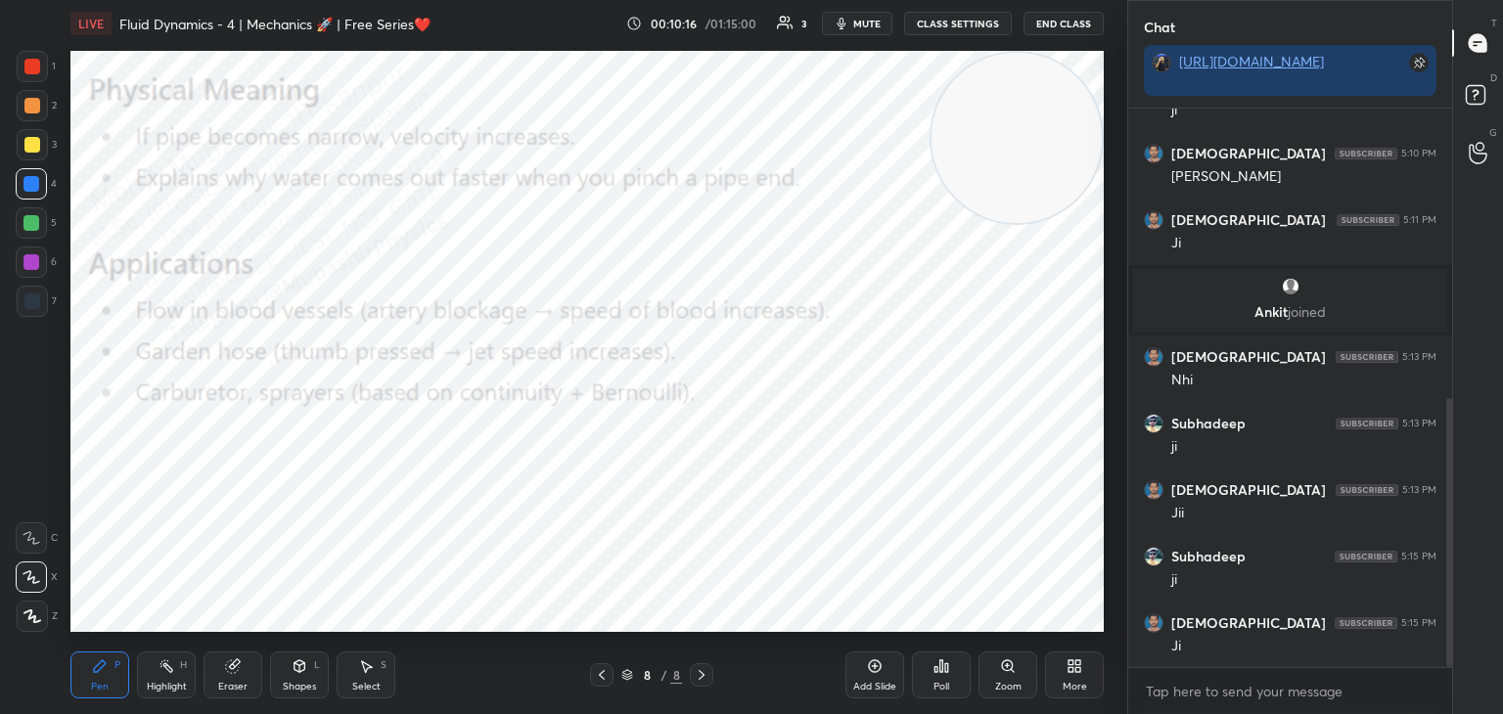
drag, startPoint x: 1011, startPoint y: 130, endPoint x: 1085, endPoint y: 612, distance: 488.0
click at [1146, 634] on div "1 2 3 4 5 6 7 C X Z C X Z E E Erase all H H LIVE Fluid Dynamics - 4 | Mechanics…" at bounding box center [751, 357] width 1503 height 714
click at [29, 108] on div at bounding box center [32, 106] width 16 height 16
click at [36, 220] on div at bounding box center [31, 223] width 16 height 16
click at [49, 258] on div "6" at bounding box center [36, 262] width 41 height 31
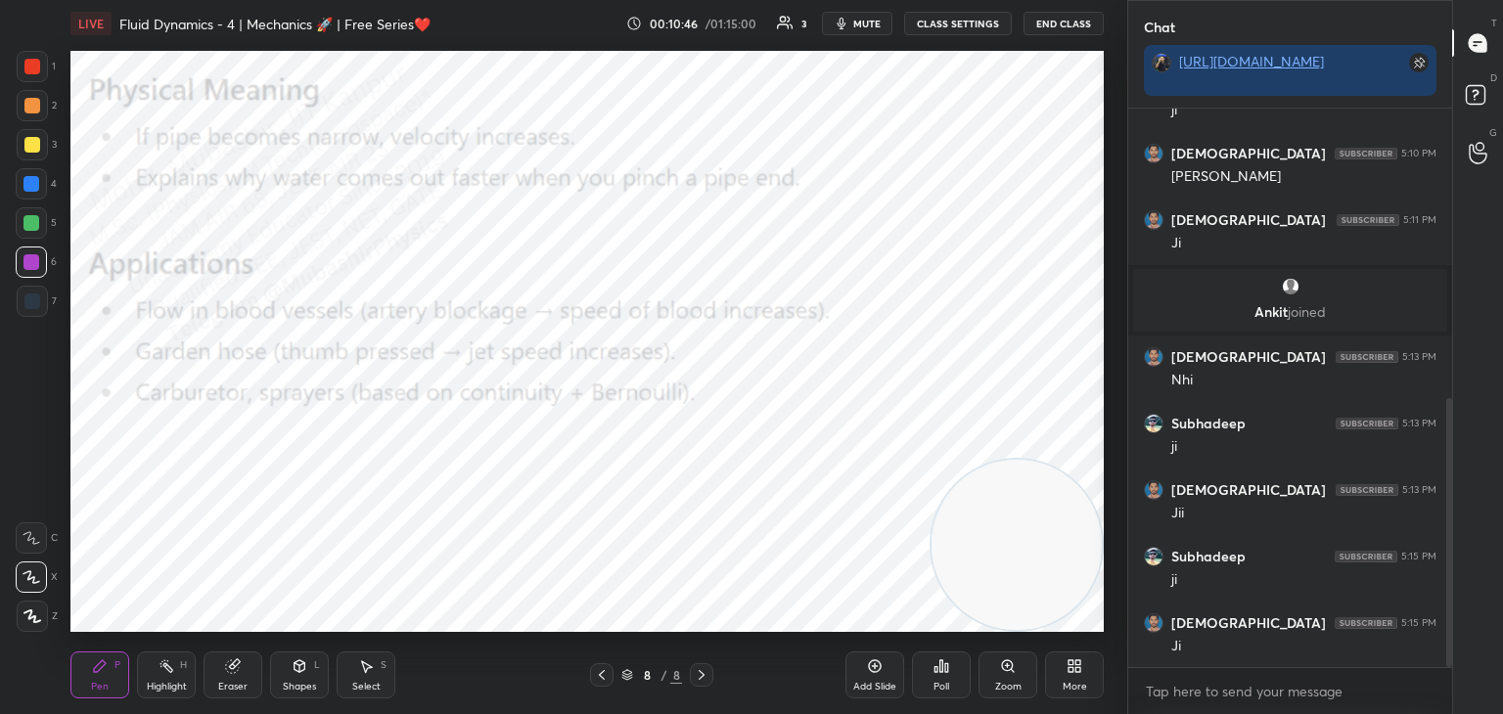
click at [166, 656] on div "Highlight H" at bounding box center [166, 675] width 59 height 47
click at [604, 674] on icon at bounding box center [602, 675] width 16 height 16
click at [698, 675] on icon at bounding box center [702, 675] width 16 height 16
click at [94, 675] on div "Pen P" at bounding box center [99, 675] width 59 height 47
drag, startPoint x: 31, startPoint y: 182, endPoint x: 59, endPoint y: 202, distance: 33.7
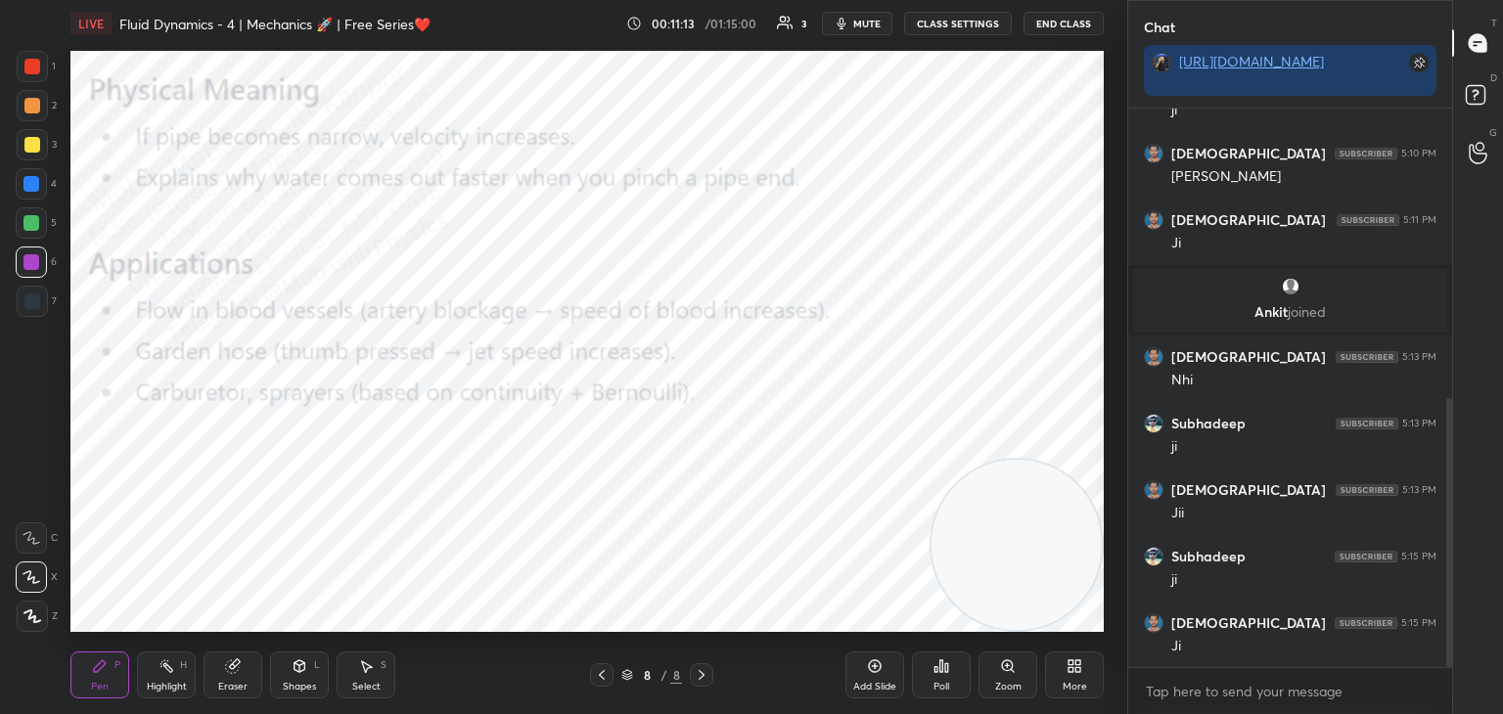
click at [29, 184] on div at bounding box center [31, 184] width 16 height 16
click at [31, 221] on div at bounding box center [31, 223] width 16 height 16
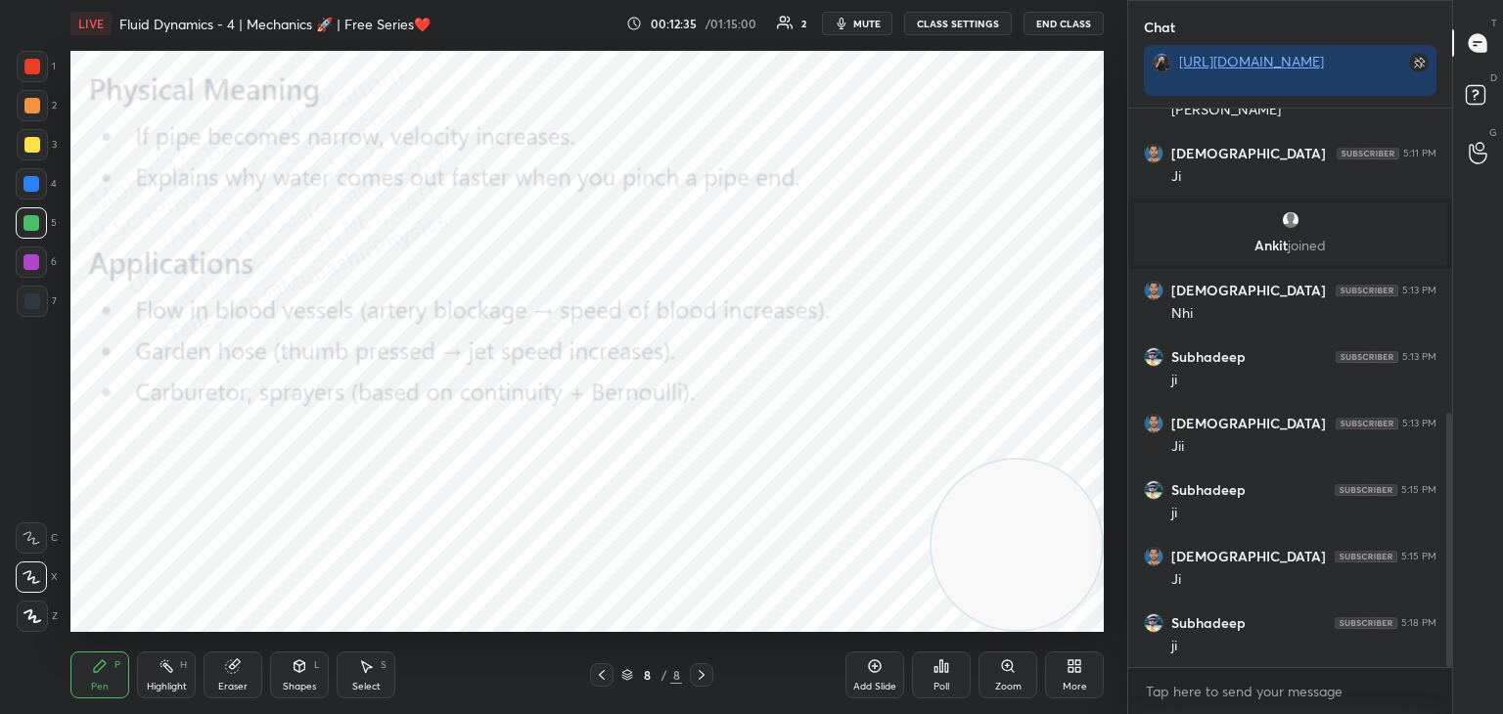
drag, startPoint x: 27, startPoint y: 184, endPoint x: 43, endPoint y: 194, distance: 18.5
click at [28, 186] on div at bounding box center [31, 184] width 16 height 16
click at [170, 671] on div "Highlight H" at bounding box center [166, 675] width 59 height 47
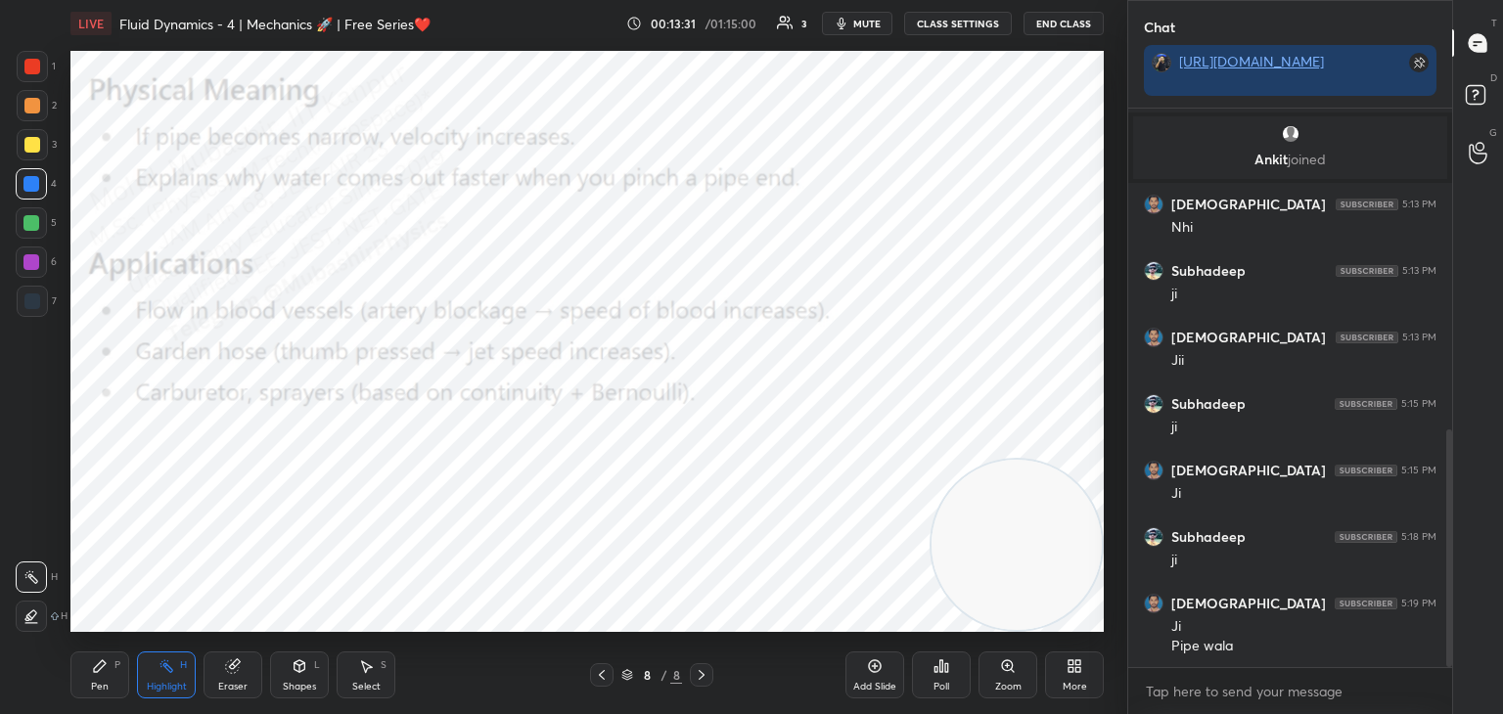
scroll to position [773, 0]
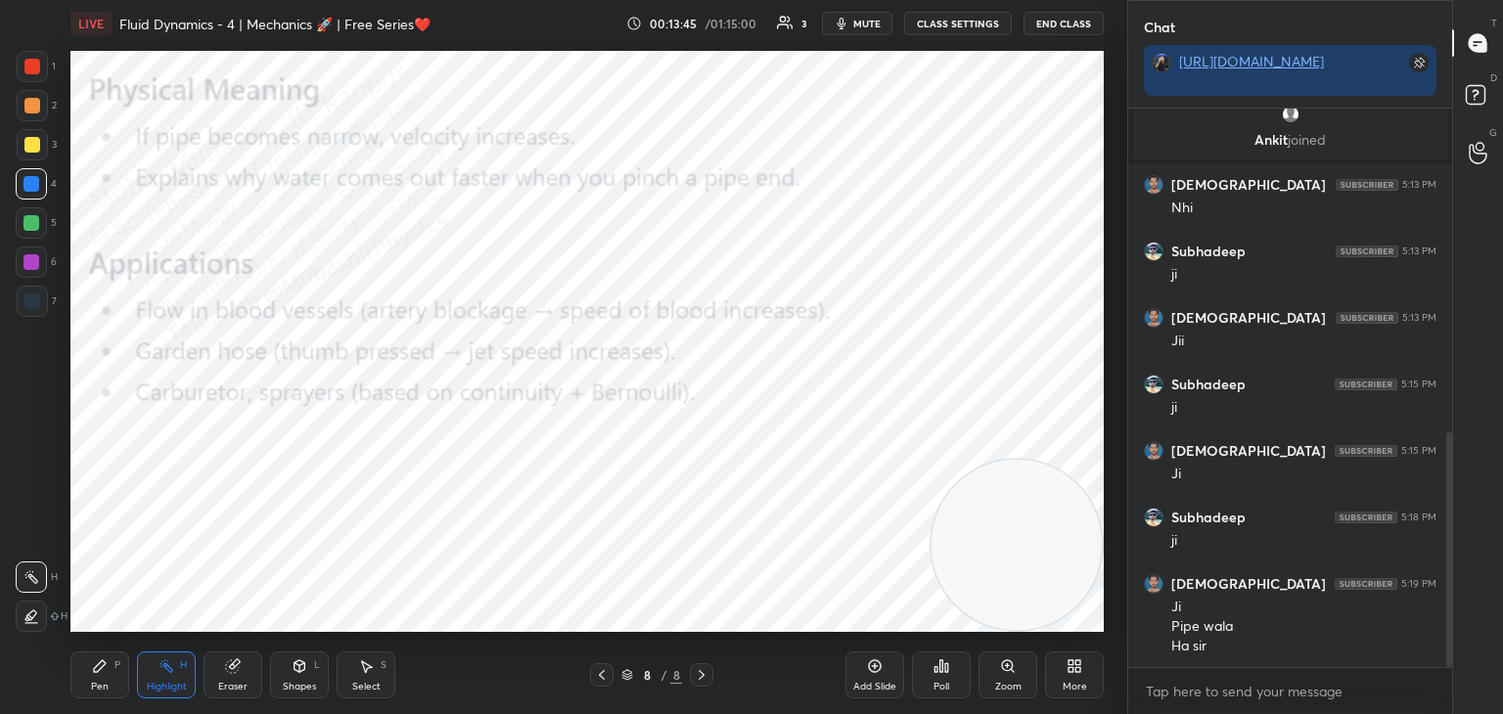
click at [106, 679] on div "Pen P" at bounding box center [99, 675] width 59 height 47
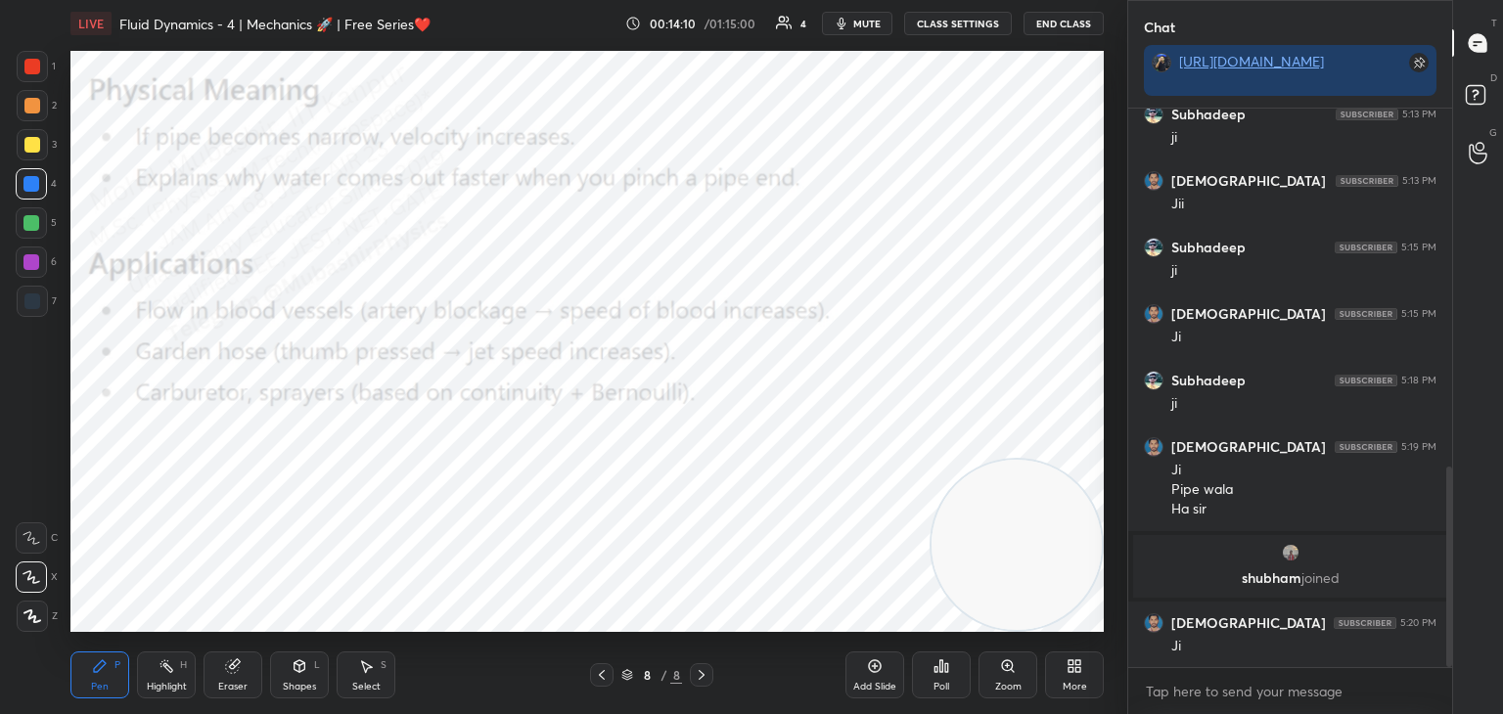
scroll to position [996, 0]
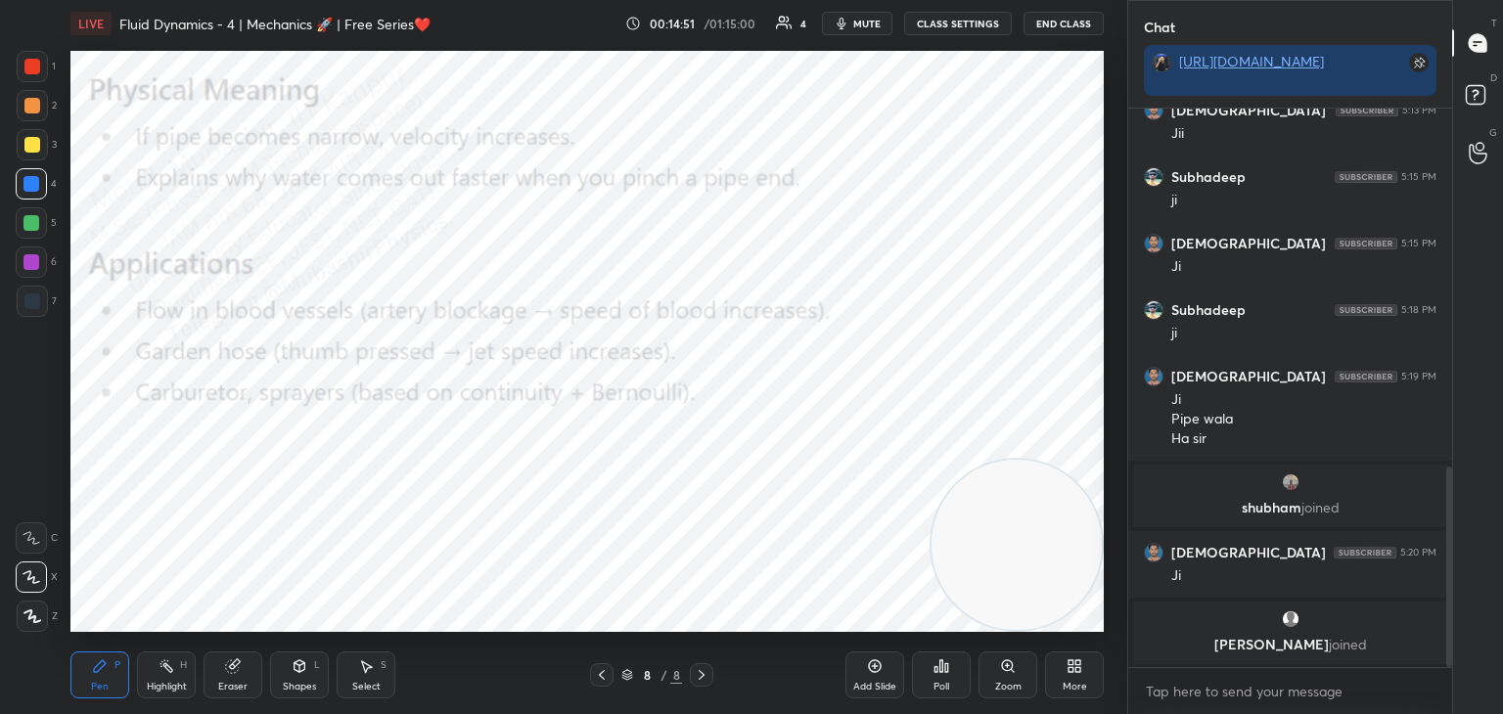
click at [164, 678] on div "Highlight H" at bounding box center [166, 675] width 59 height 47
drag, startPoint x: 114, startPoint y: 669, endPoint x: 103, endPoint y: 640, distance: 31.6
click at [108, 671] on div "Pen P" at bounding box center [99, 675] width 59 height 47
drag, startPoint x: 23, startPoint y: 114, endPoint x: 27, endPoint y: 65, distance: 50.1
click at [23, 112] on div at bounding box center [32, 105] width 31 height 31
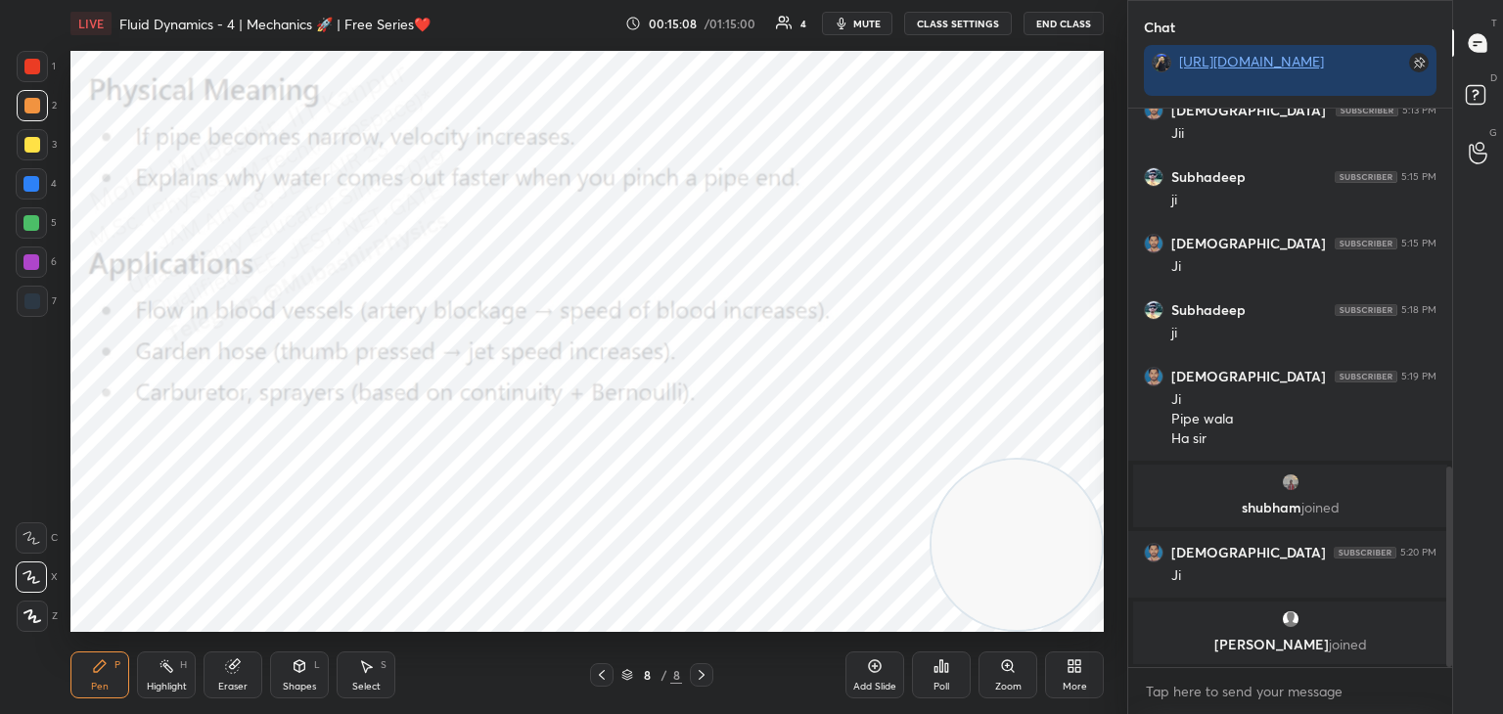
drag, startPoint x: 27, startPoint y: 64, endPoint x: 60, endPoint y: 82, distance: 37.3
click at [27, 65] on div at bounding box center [32, 67] width 16 height 16
drag, startPoint x: 184, startPoint y: 671, endPoint x: 236, endPoint y: 640, distance: 60.6
click at [184, 670] on div "Highlight H" at bounding box center [166, 675] width 59 height 47
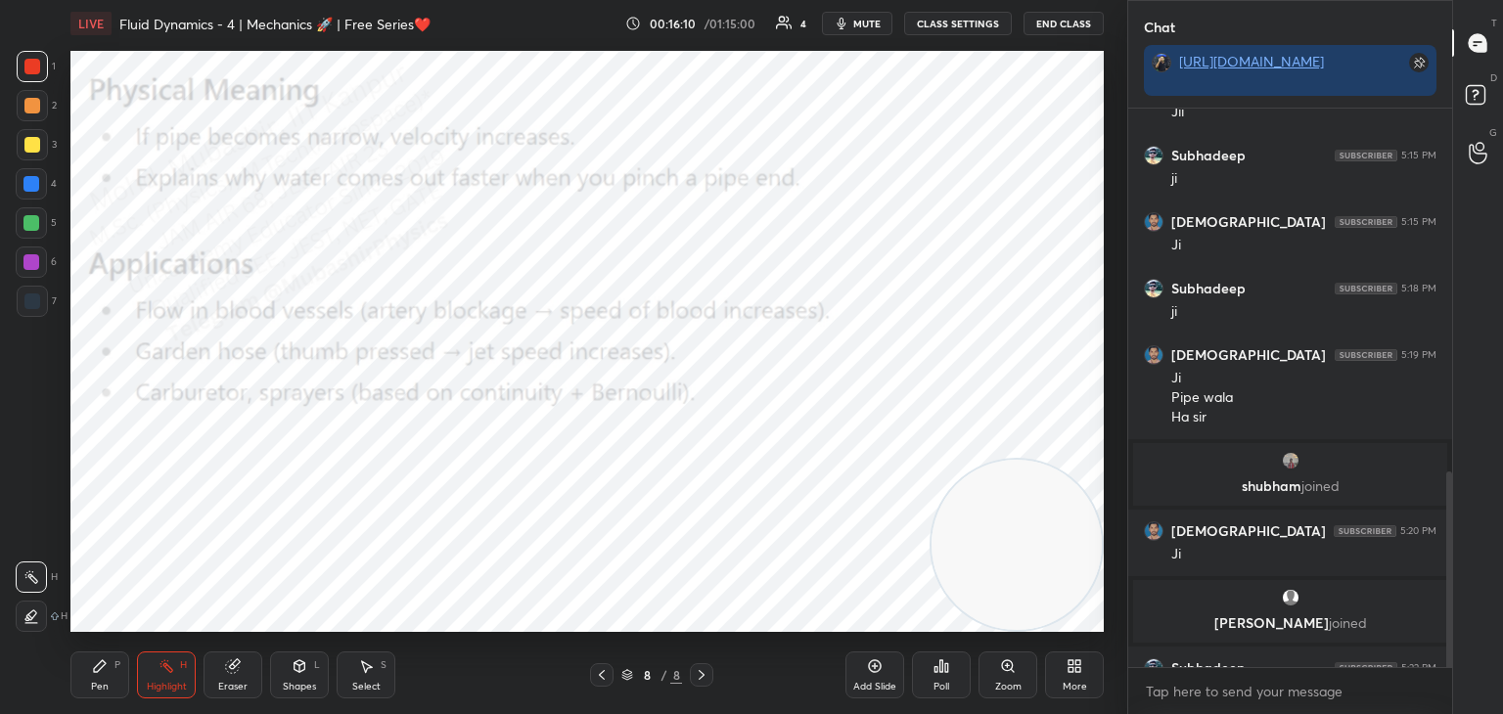
scroll to position [1041, 0]
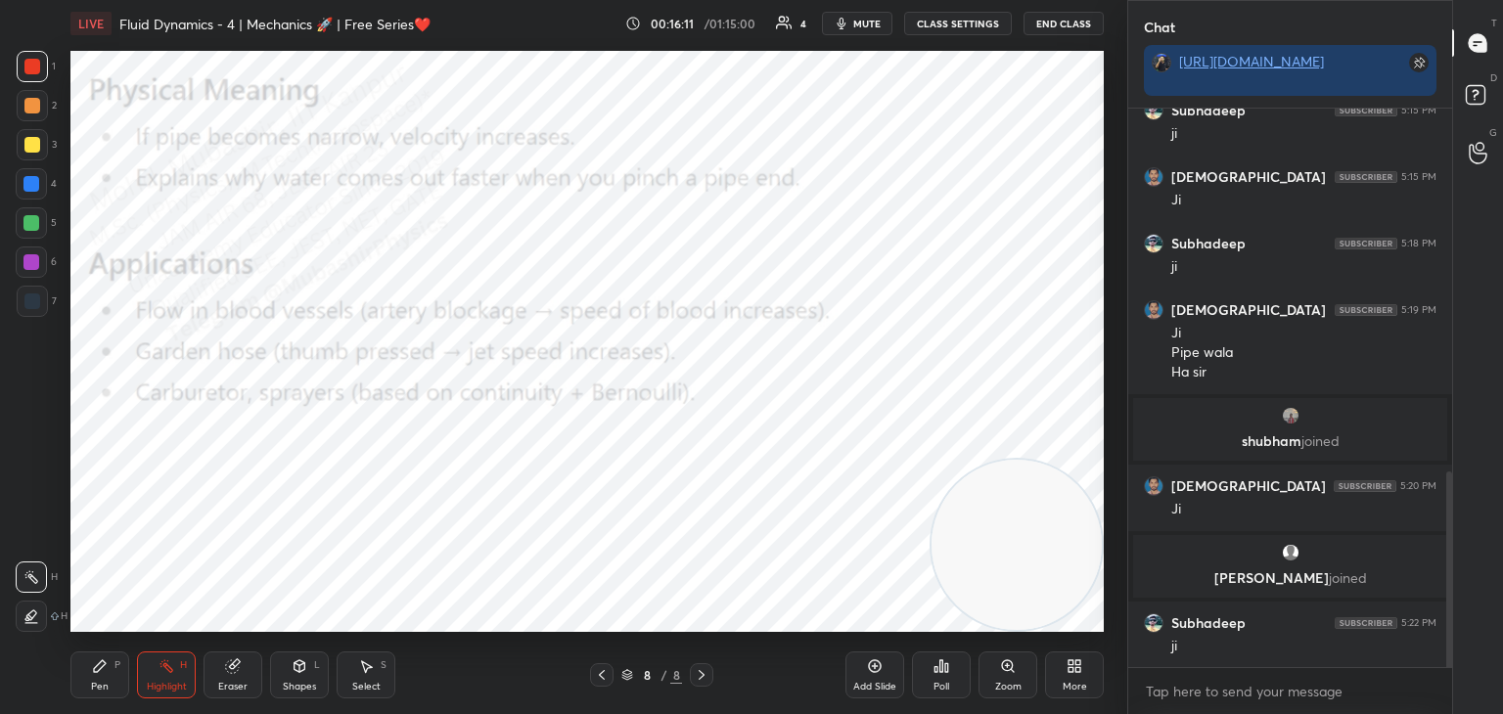
click at [1079, 667] on icon at bounding box center [1077, 669] width 5 height 5
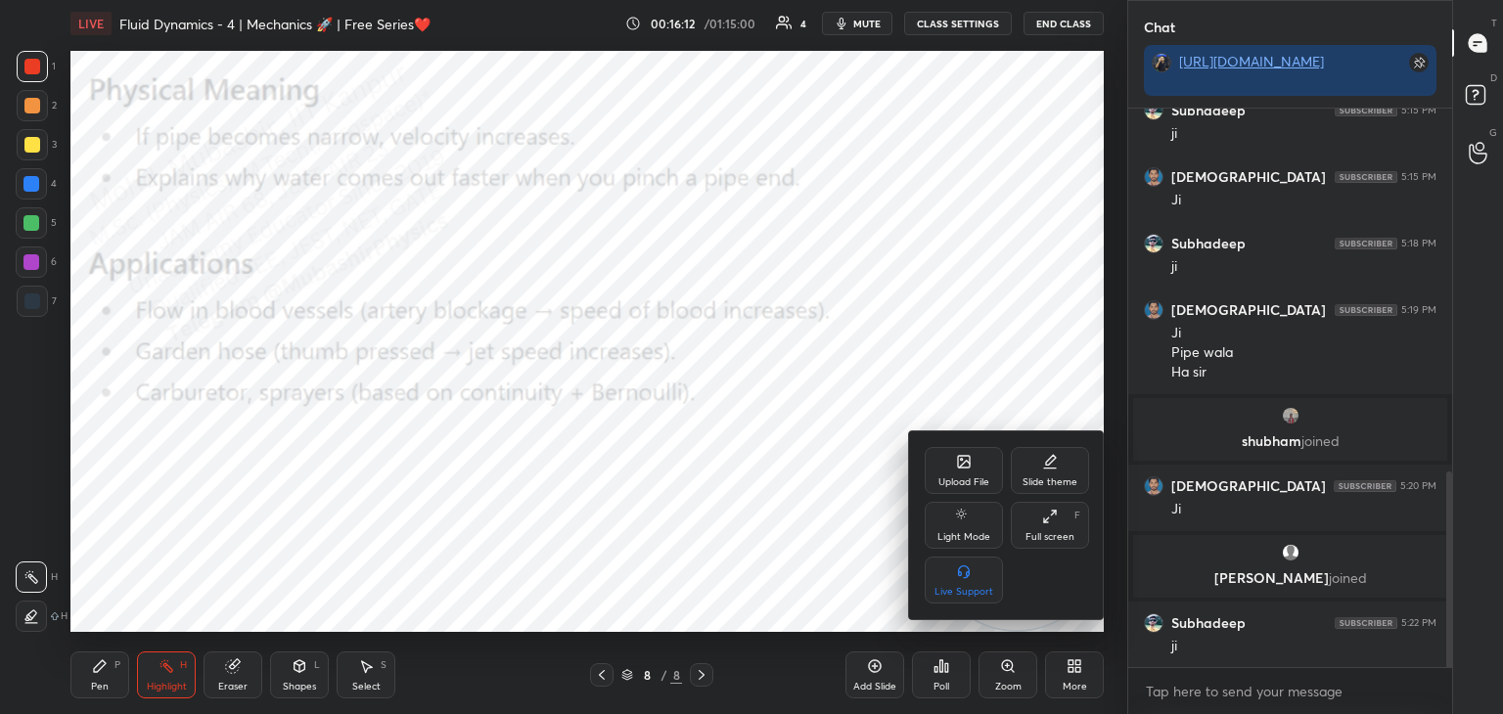
click at [972, 471] on div "Upload File" at bounding box center [964, 470] width 78 height 47
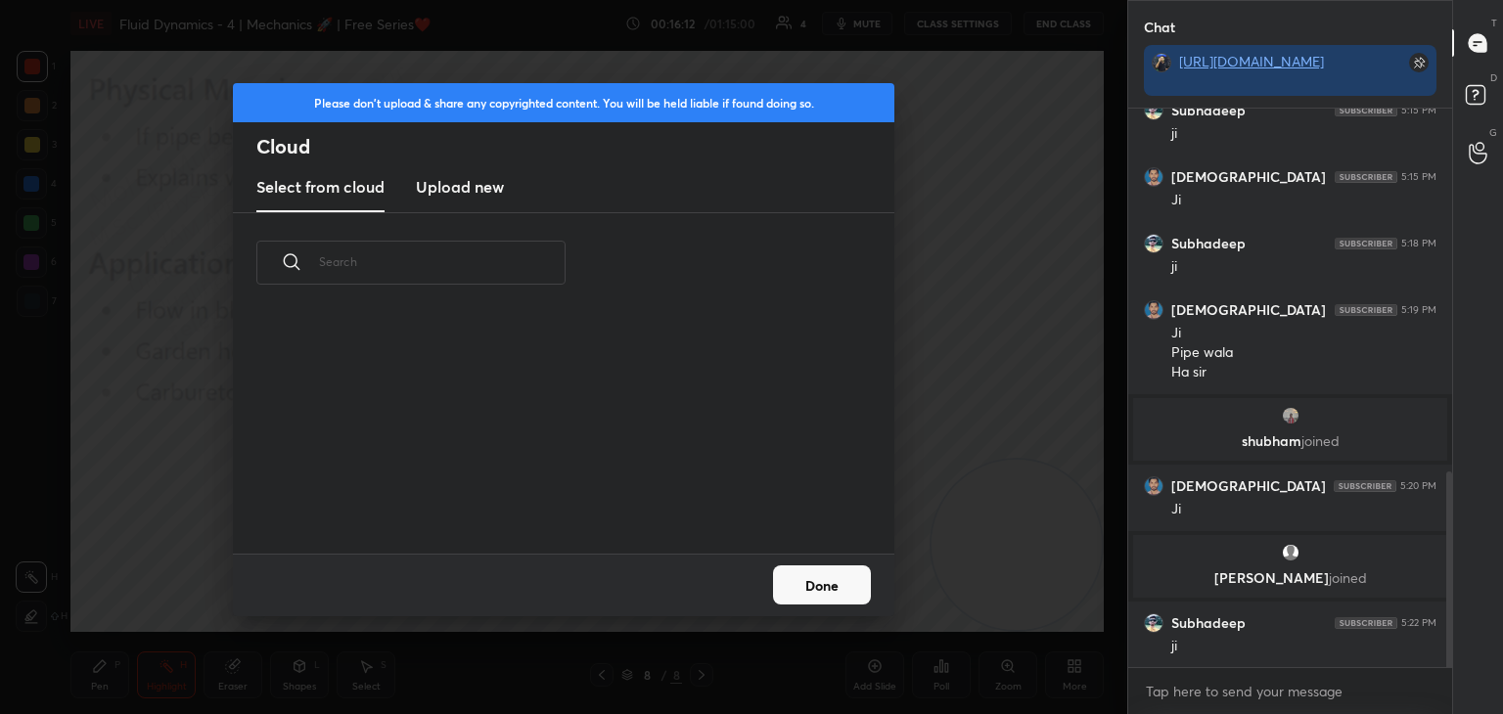
click at [428, 190] on h3 "Upload new" at bounding box center [460, 186] width 88 height 23
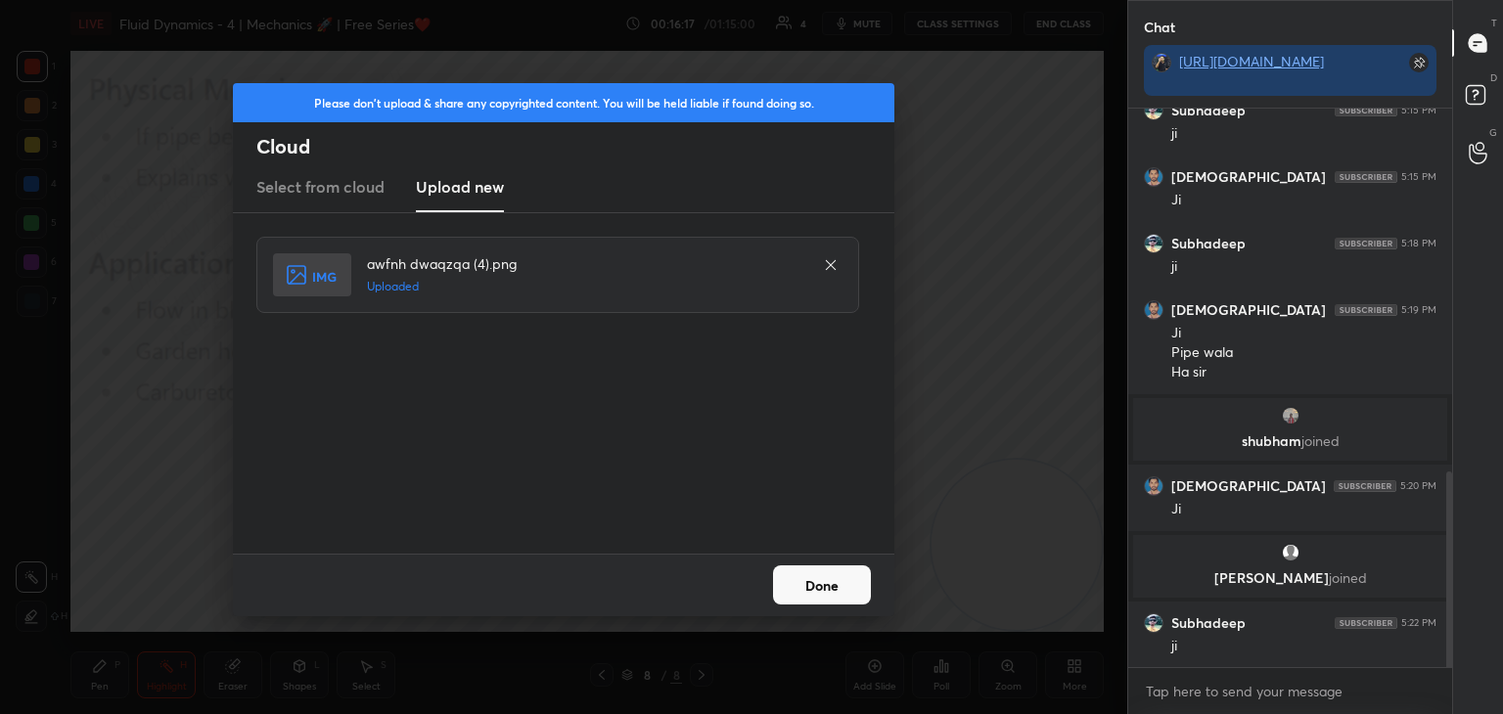
click at [858, 588] on button "Done" at bounding box center [822, 584] width 98 height 39
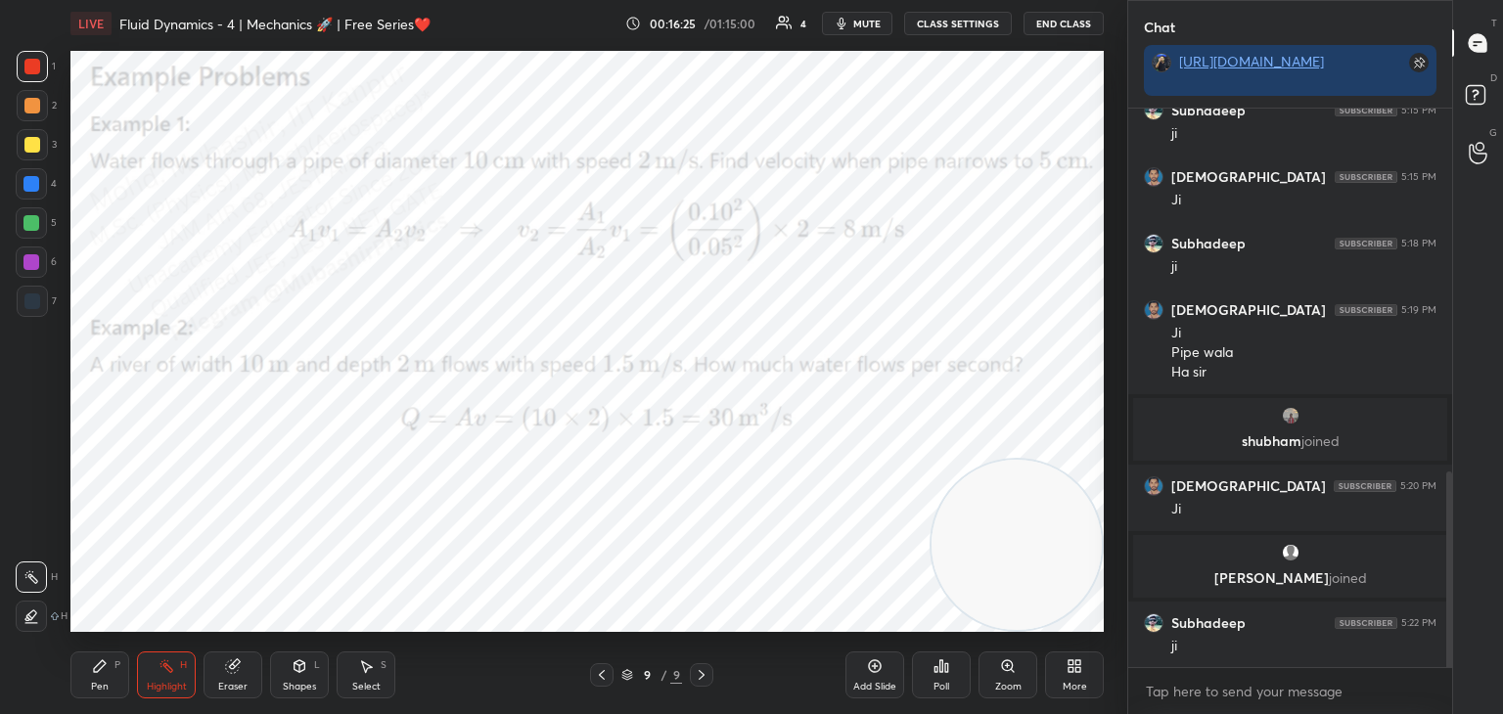
click at [98, 681] on div "Pen P" at bounding box center [99, 675] width 59 height 47
click at [177, 683] on div "Highlight" at bounding box center [167, 687] width 40 height 10
click at [1298, 429] on div "[PERSON_NAME] joined" at bounding box center [1290, 429] width 314 height 63
click at [1283, 455] on div "[PERSON_NAME] joined" at bounding box center [1290, 429] width 314 height 63
drag, startPoint x: 1304, startPoint y: 428, endPoint x: 1292, endPoint y: 429, distance: 11.8
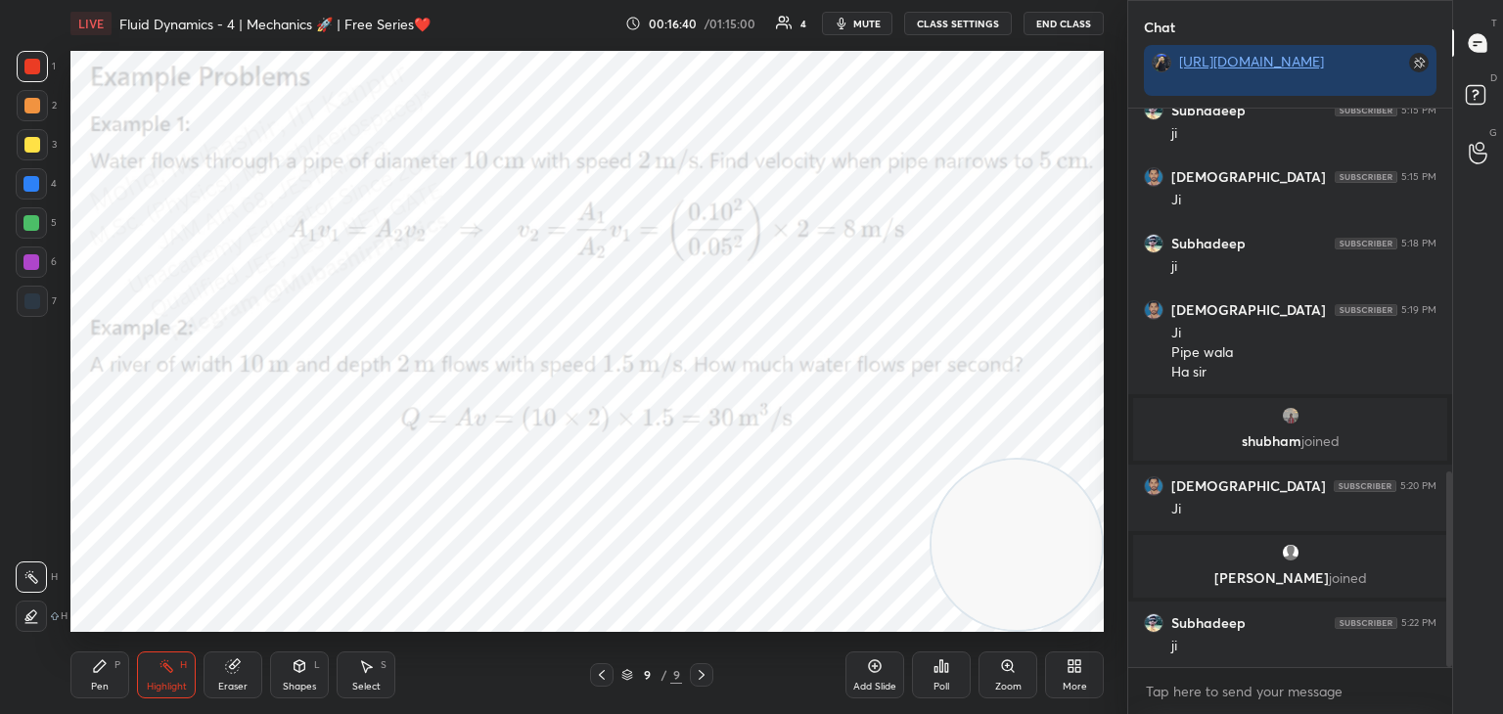
click at [1299, 429] on div "[PERSON_NAME] joined" at bounding box center [1290, 429] width 314 height 63
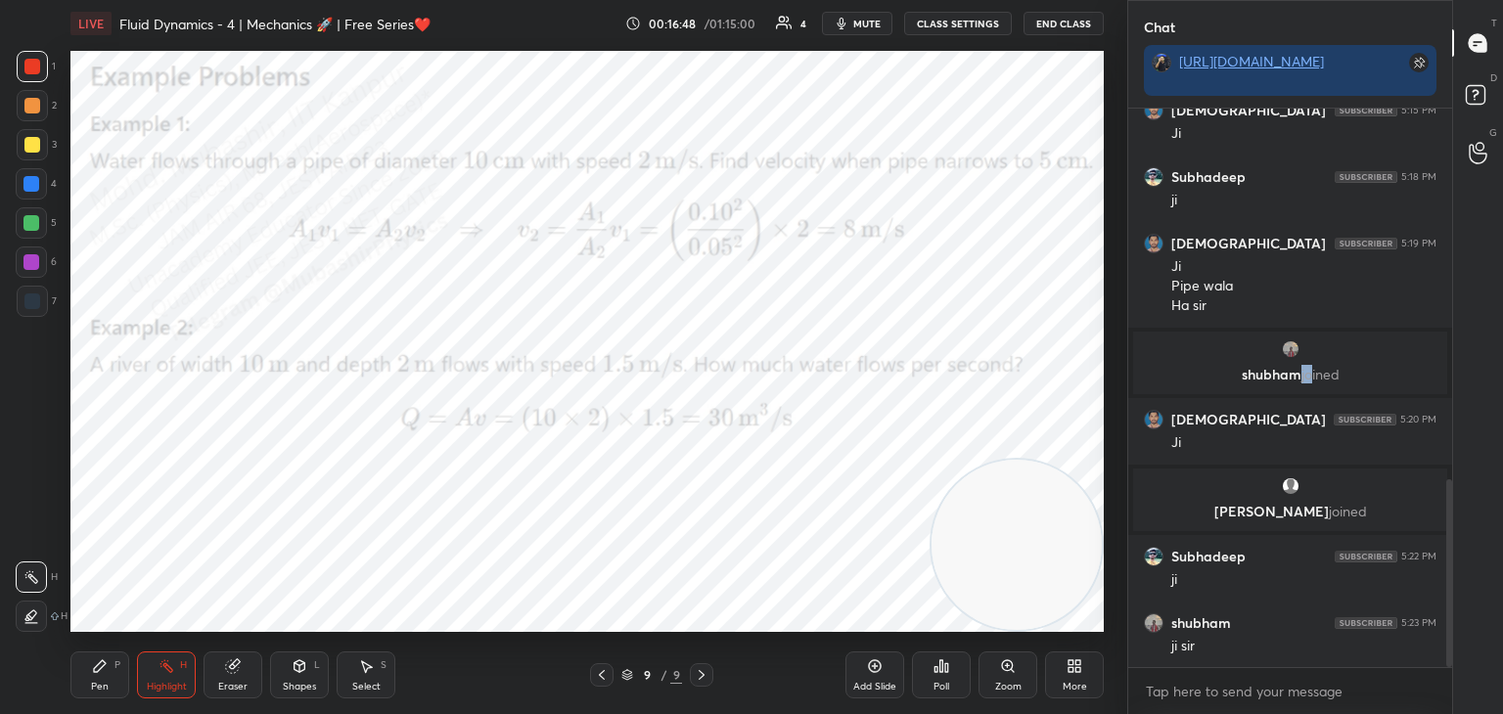
drag, startPoint x: 103, startPoint y: 689, endPoint x: 91, endPoint y: 658, distance: 32.5
click at [99, 682] on div "Pen" at bounding box center [100, 687] width 18 height 10
drag, startPoint x: 32, startPoint y: 185, endPoint x: 69, endPoint y: 209, distance: 44.5
click at [36, 196] on div at bounding box center [31, 183] width 31 height 31
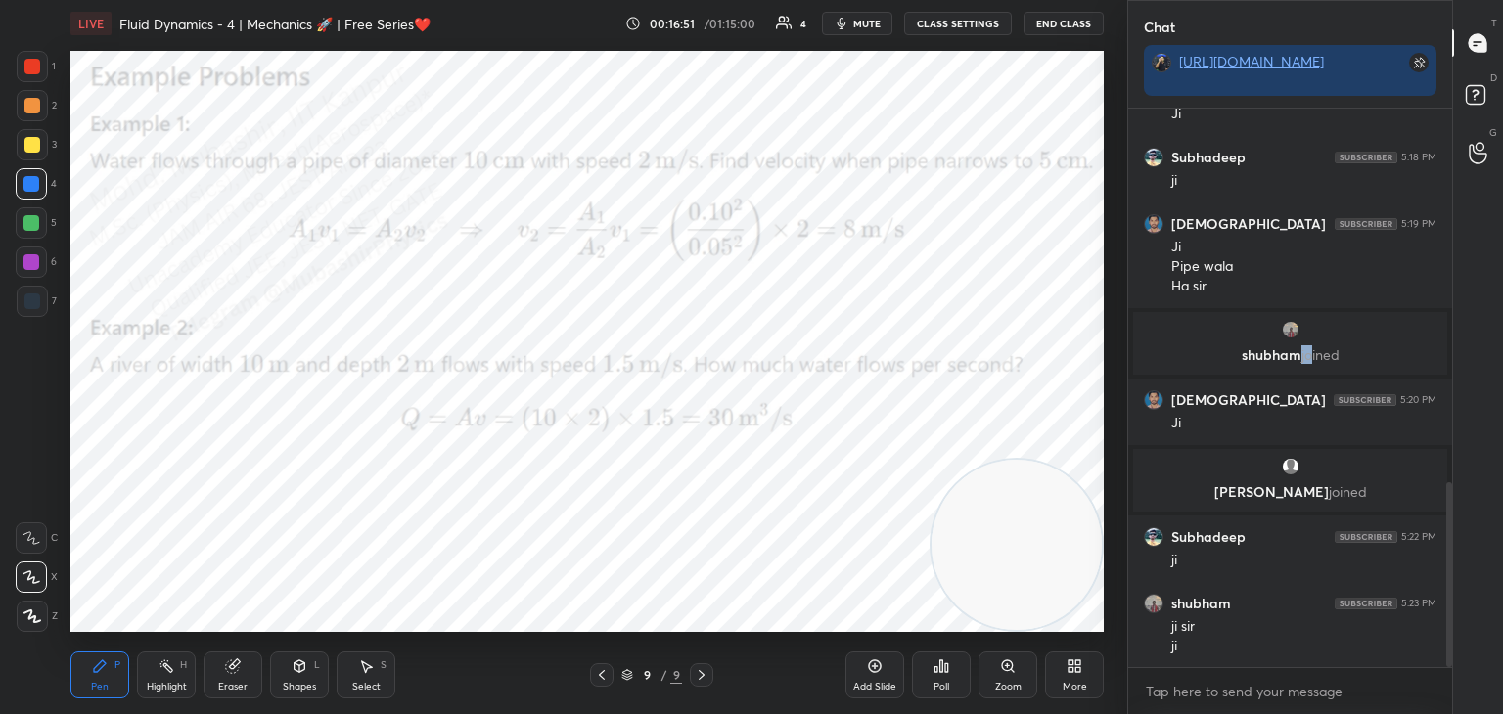
click at [604, 675] on icon at bounding box center [602, 675] width 16 height 16
click at [603, 677] on icon at bounding box center [602, 675] width 16 height 16
click at [603, 679] on icon at bounding box center [602, 675] width 16 height 16
click at [613, 675] on div "6 / 9" at bounding box center [651, 674] width 123 height 23
click at [592, 677] on div at bounding box center [601, 674] width 23 height 23
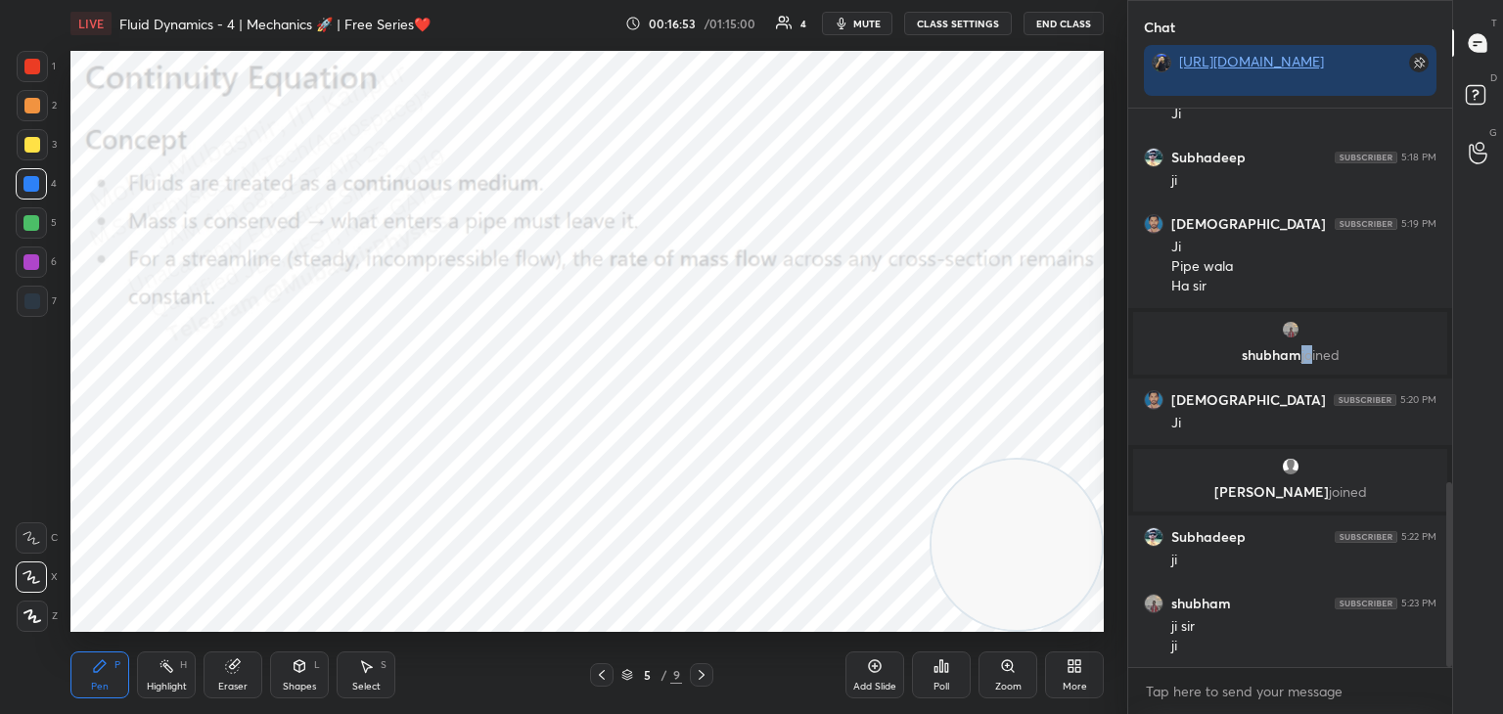
click at [604, 679] on icon at bounding box center [602, 675] width 6 height 10
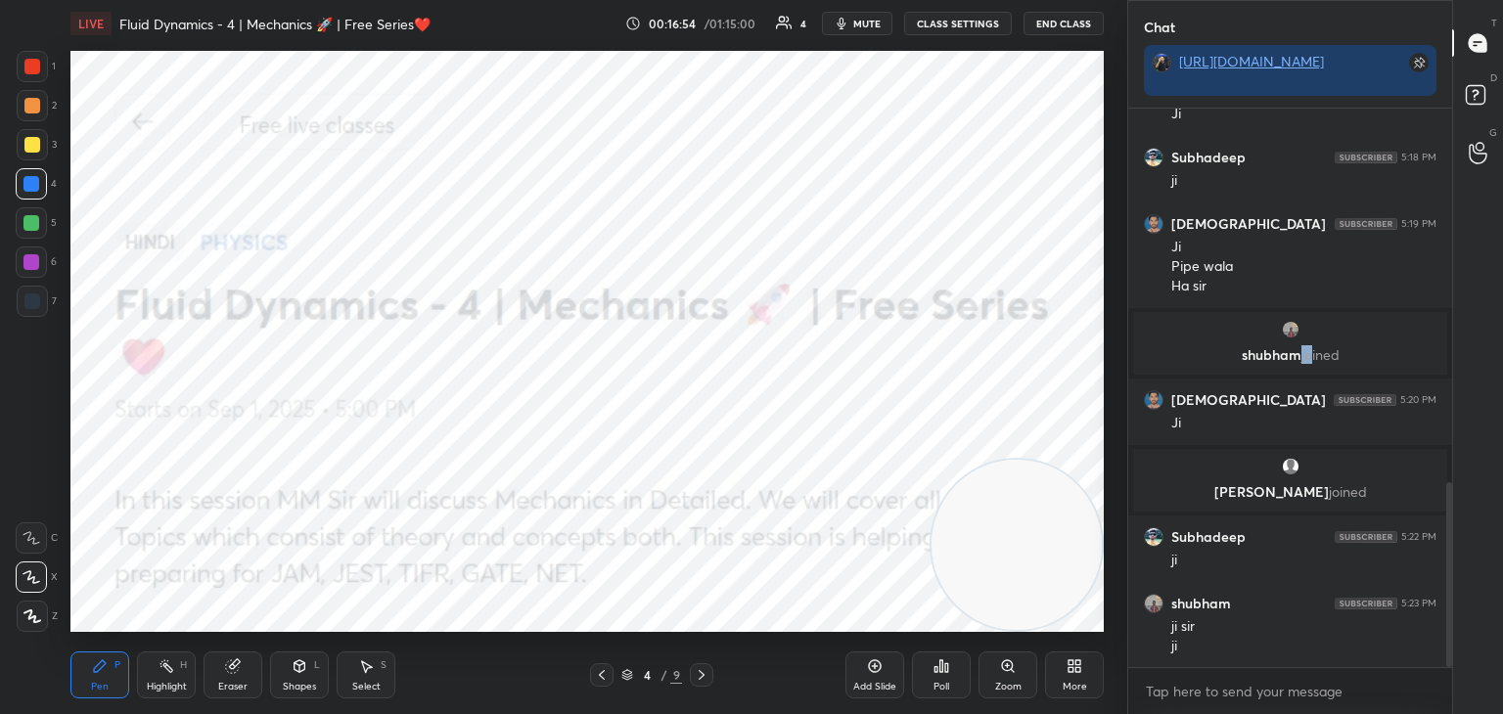
click at [697, 675] on icon at bounding box center [702, 675] width 16 height 16
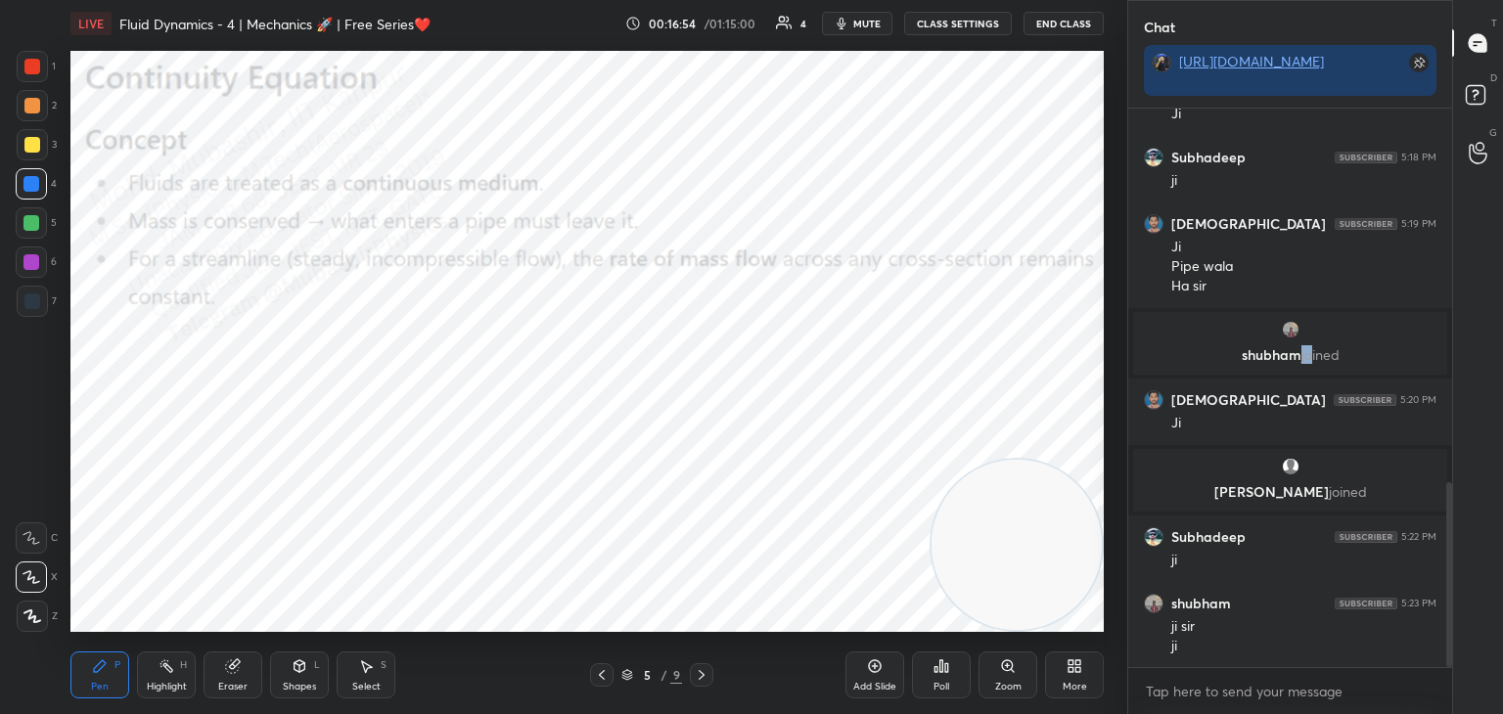
click at [697, 674] on icon at bounding box center [702, 675] width 16 height 16
click at [700, 673] on icon at bounding box center [702, 675] width 16 height 16
click at [700, 675] on icon at bounding box center [702, 675] width 16 height 16
click at [703, 675] on icon at bounding box center [702, 675] width 6 height 10
drag, startPoint x: 160, startPoint y: 681, endPoint x: 201, endPoint y: 652, distance: 49.7
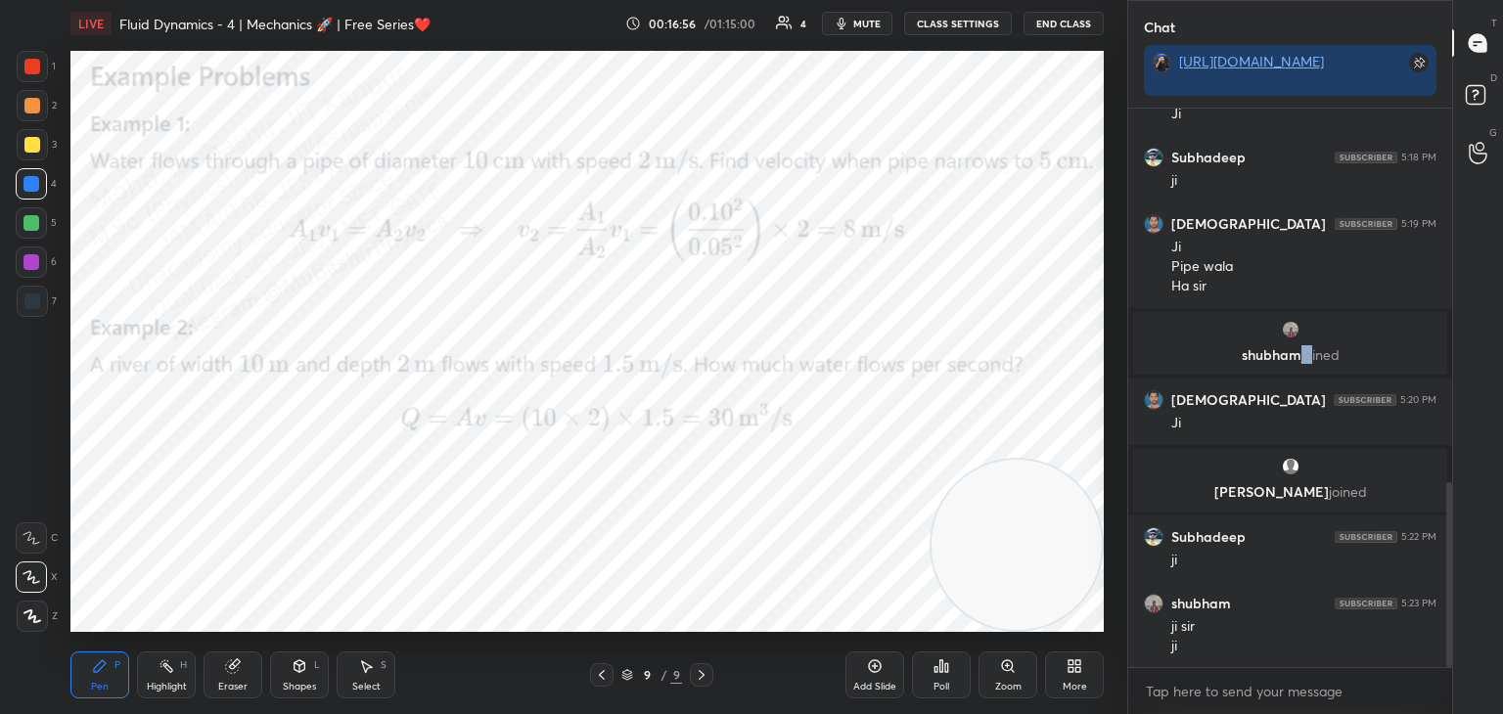
click at [159, 682] on div "Highlight" at bounding box center [167, 687] width 40 height 10
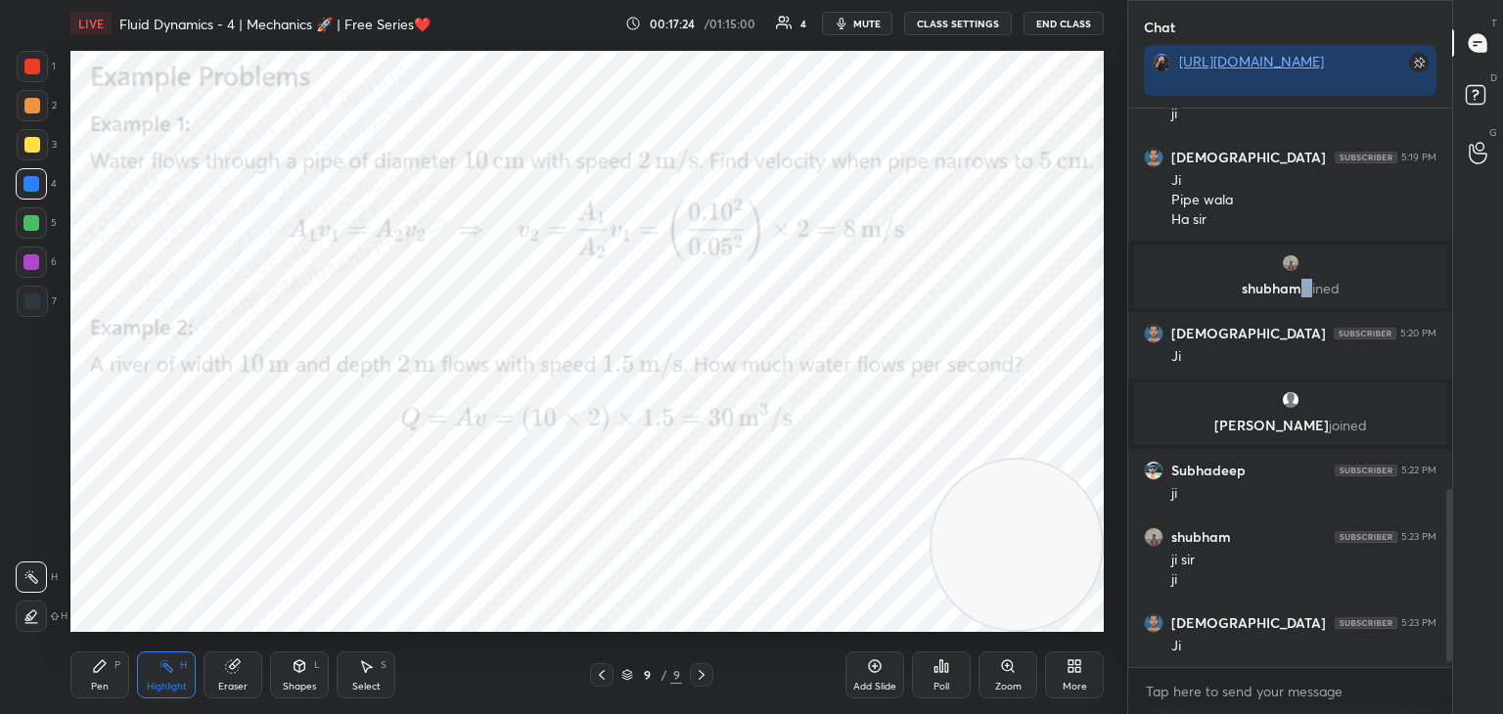
scroll to position [1260, 0]
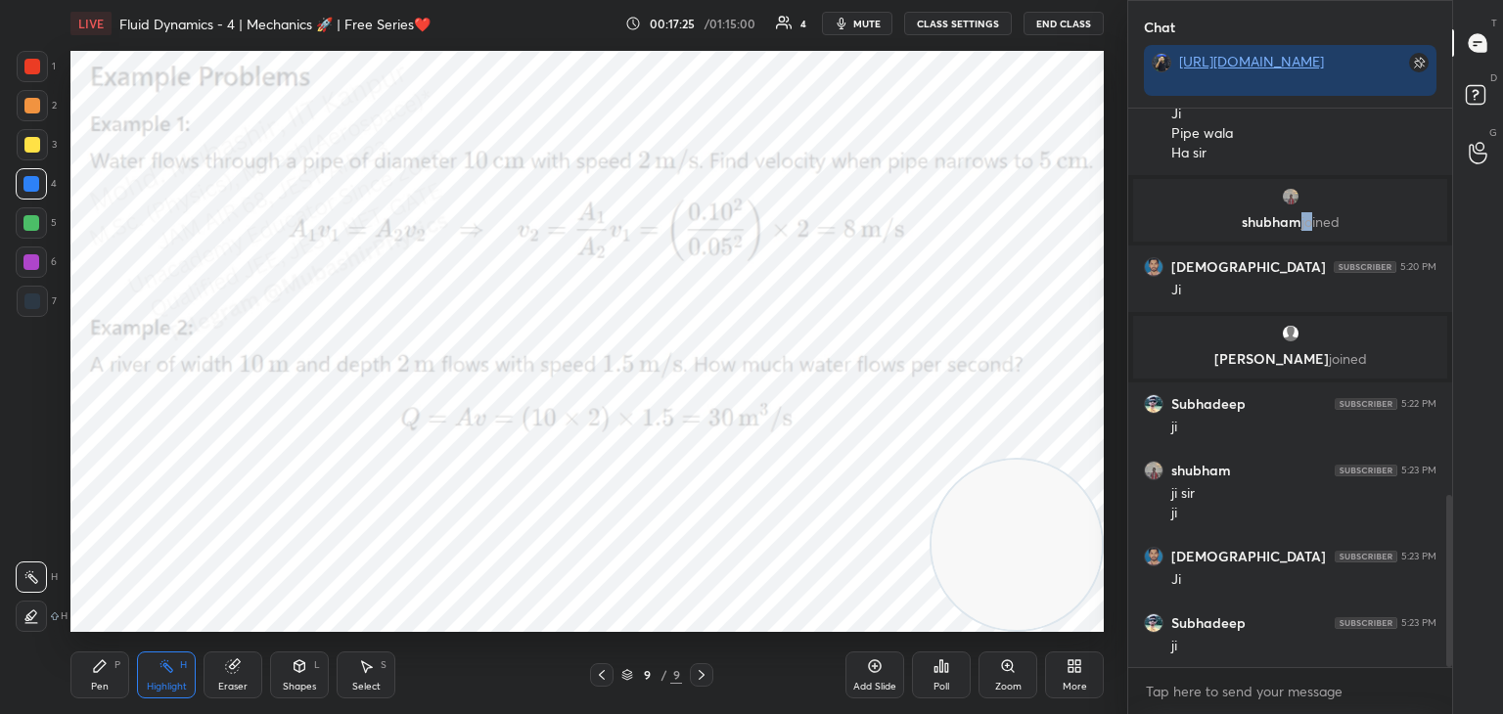
click at [1081, 678] on div "More" at bounding box center [1074, 675] width 59 height 47
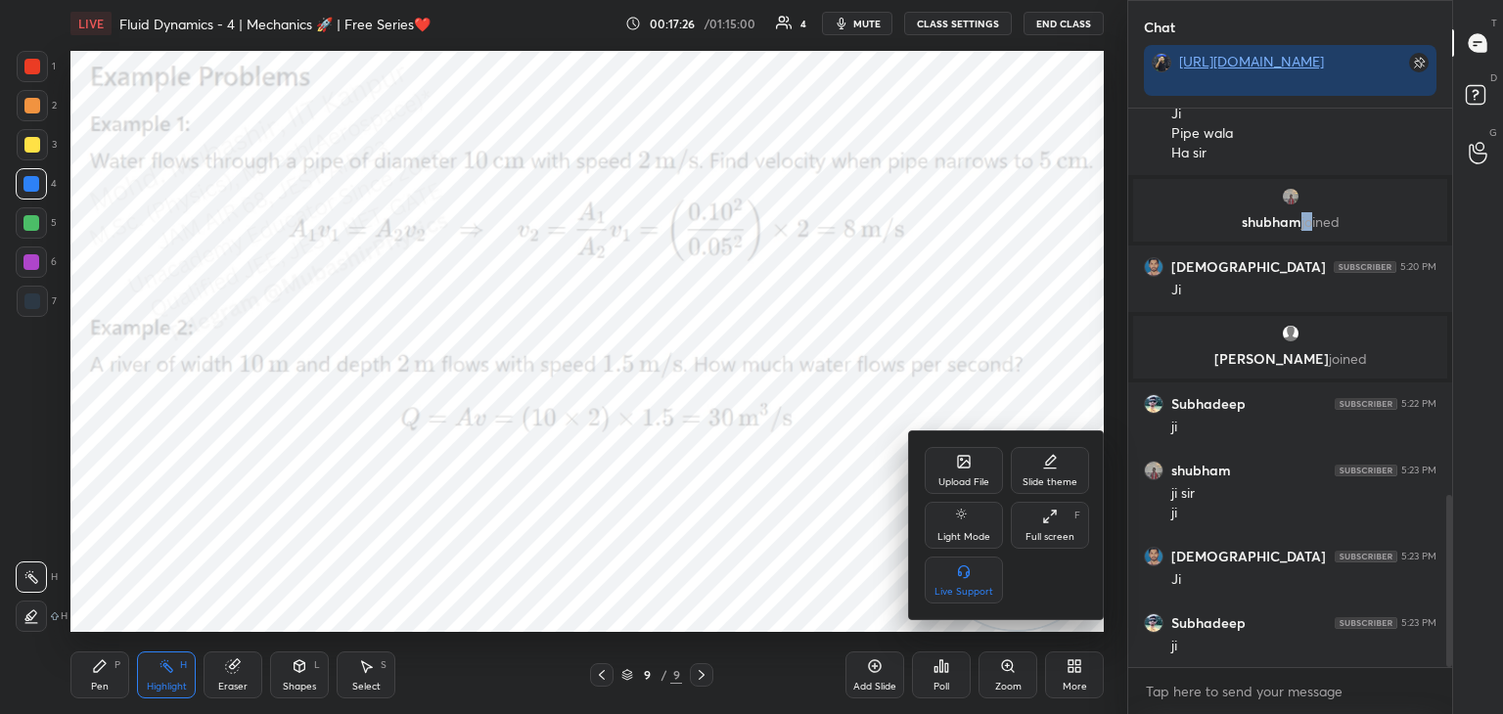
click at [960, 472] on div "Upload File" at bounding box center [964, 470] width 78 height 47
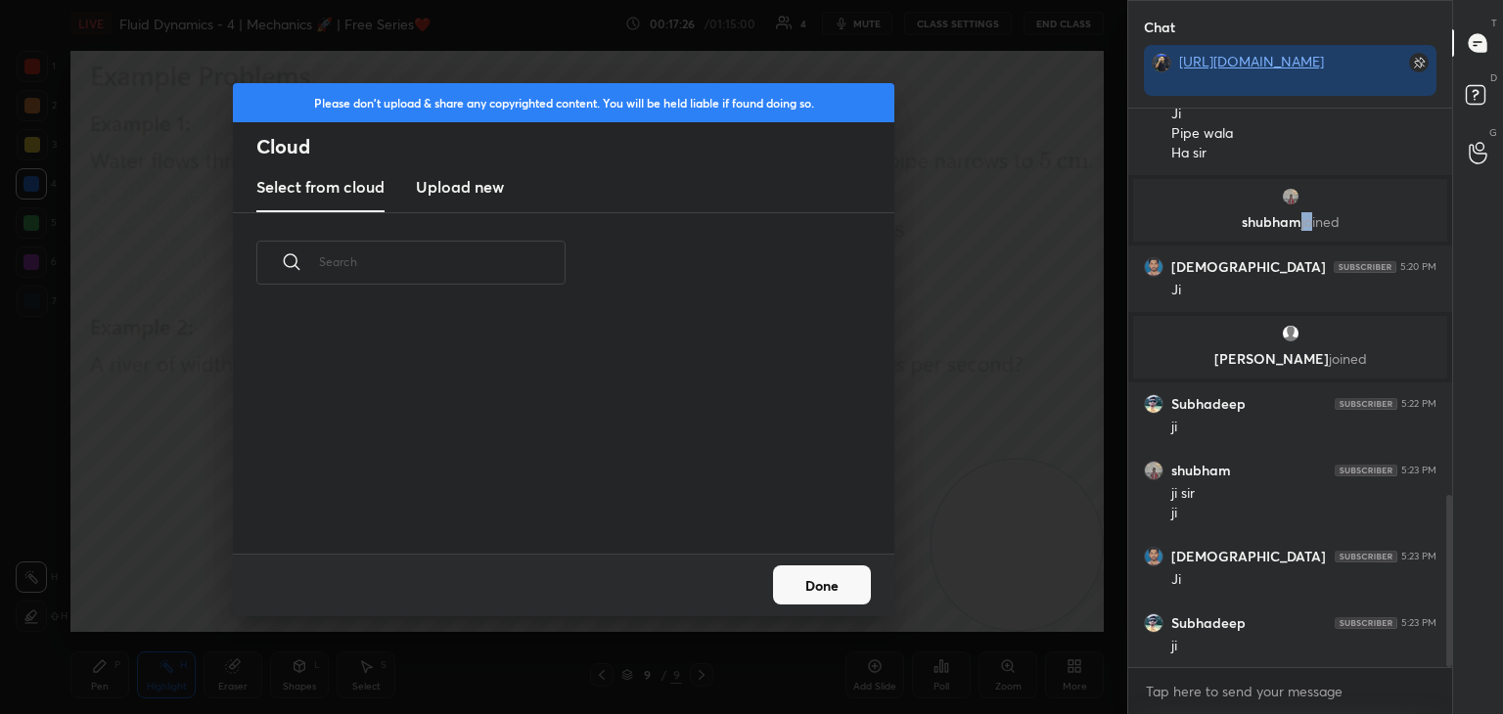
click at [471, 181] on h3 "Upload new" at bounding box center [460, 186] width 88 height 23
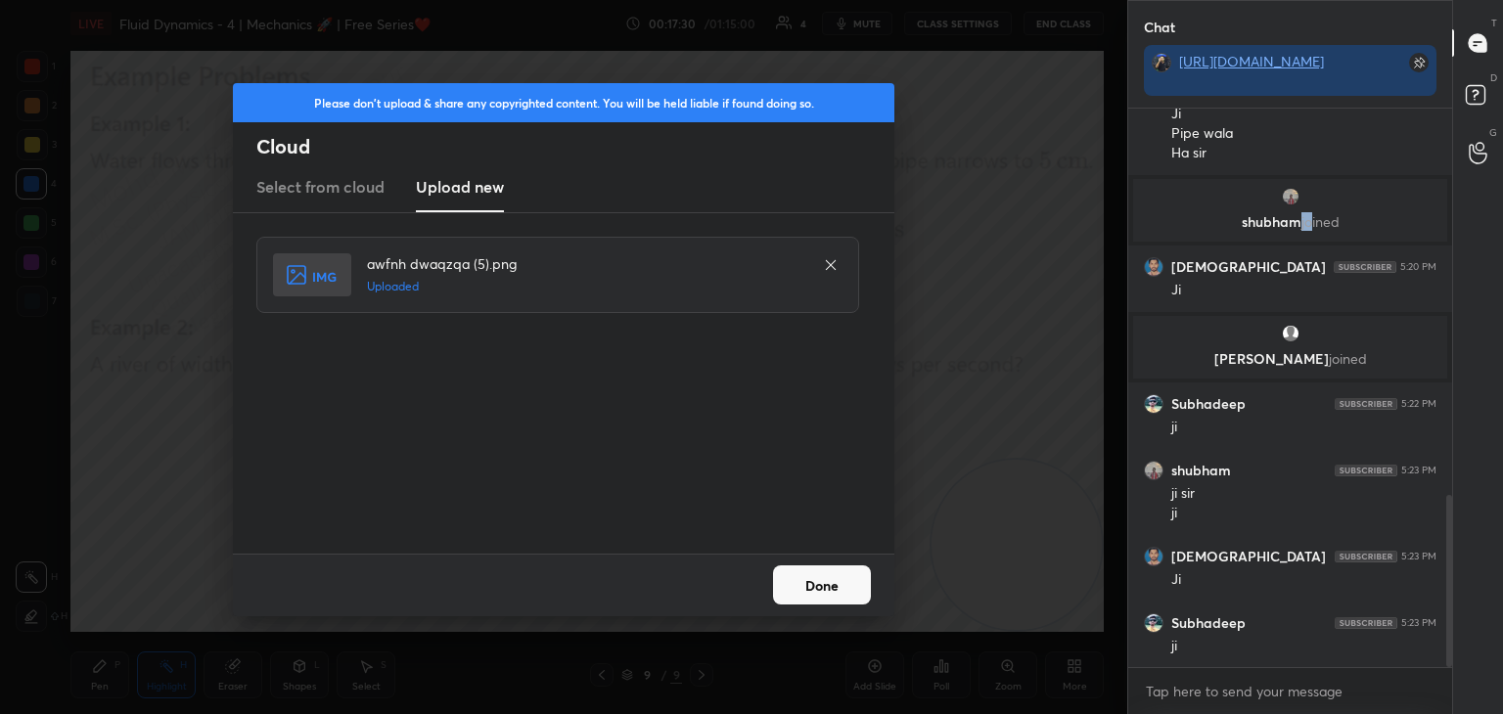
click at [827, 590] on button "Done" at bounding box center [822, 584] width 98 height 39
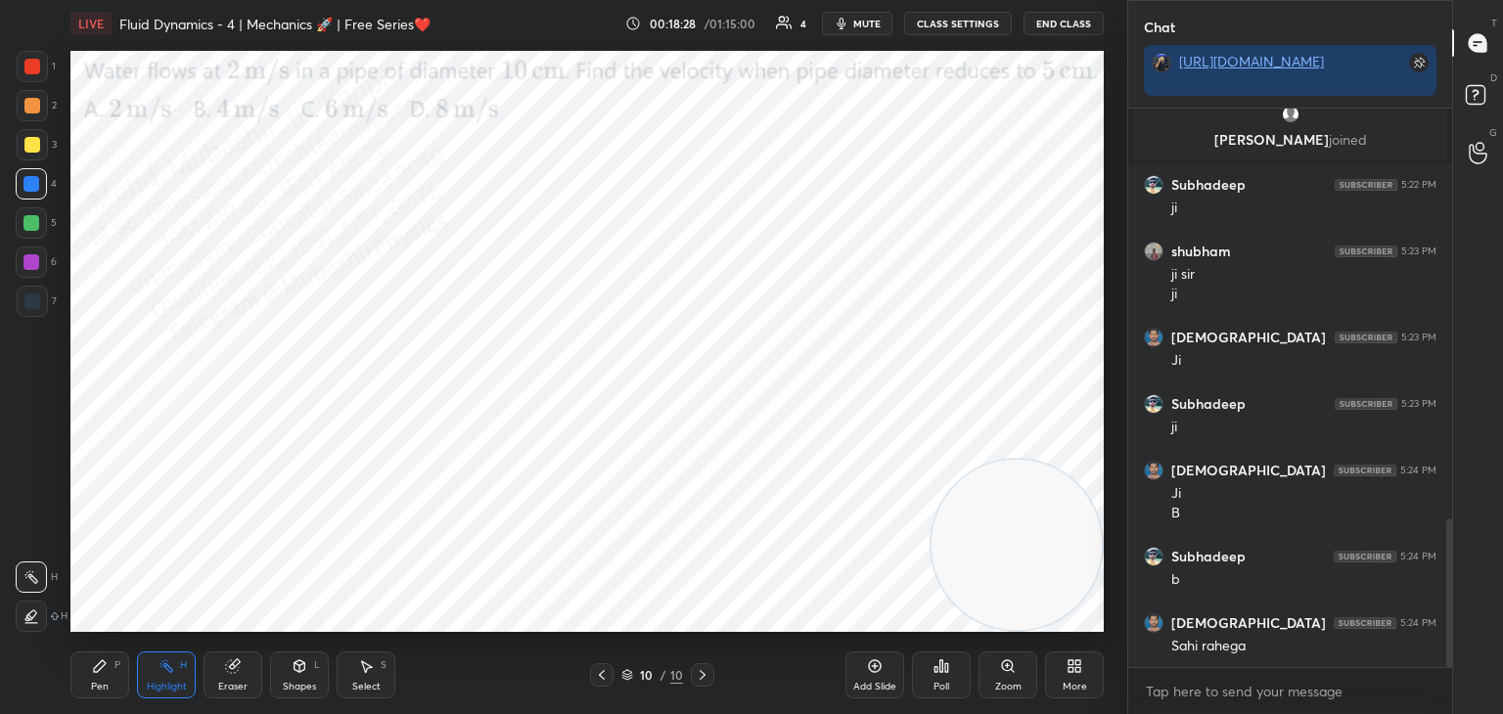
scroll to position [1546, 0]
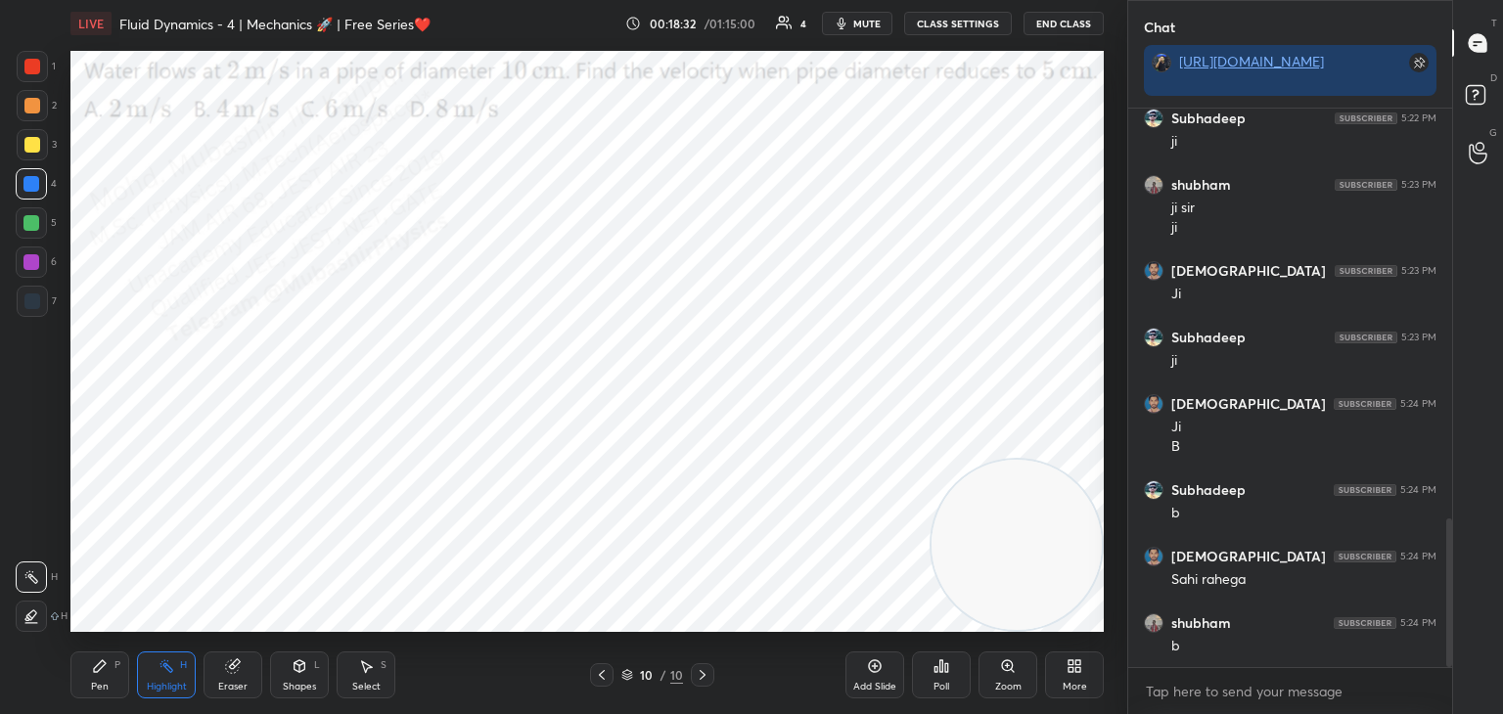
click at [866, 21] on span "mute" at bounding box center [866, 24] width 27 height 14
click at [858, 17] on span "unmute" at bounding box center [865, 24] width 42 height 14
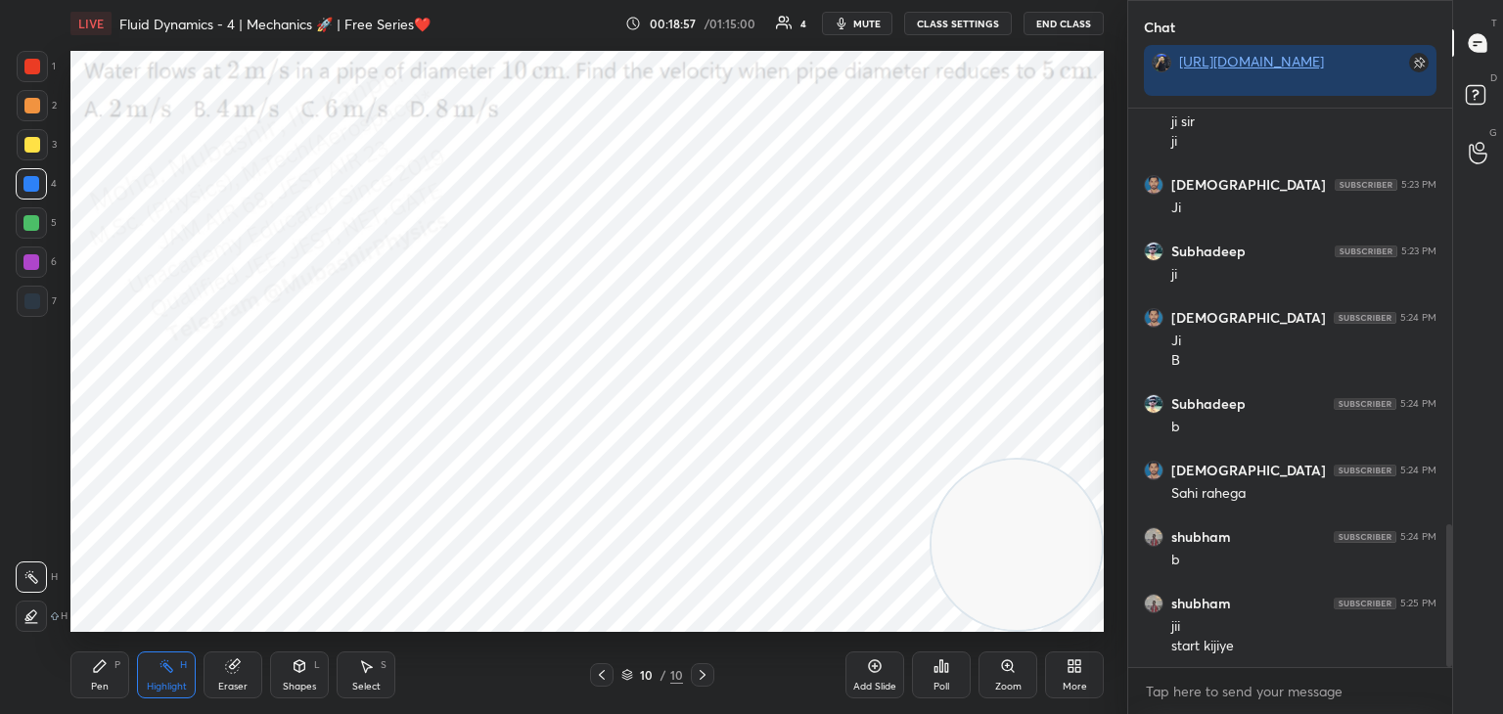
click at [102, 667] on icon at bounding box center [100, 666] width 12 height 12
drag, startPoint x: 1005, startPoint y: 507, endPoint x: 343, endPoint y: 554, distance: 663.0
click at [931, 579] on video at bounding box center [1016, 545] width 170 height 170
drag, startPoint x: 134, startPoint y: 190, endPoint x: 177, endPoint y: 223, distance: 54.4
click at [188, 460] on video at bounding box center [273, 545] width 170 height 170
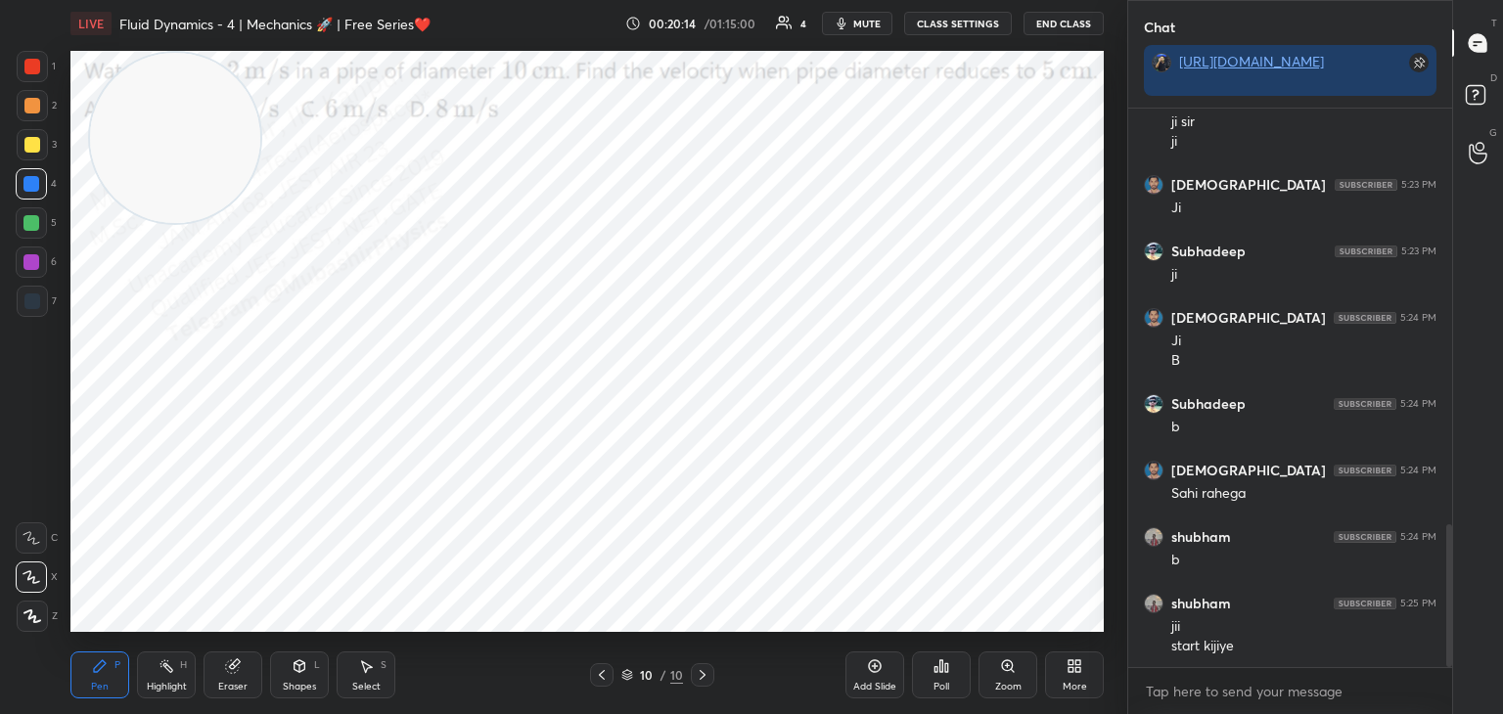
drag, startPoint x: 137, startPoint y: 491, endPoint x: 71, endPoint y: 429, distance: 90.7
click at [91, 223] on video at bounding box center [175, 138] width 170 height 170
click at [43, 70] on div at bounding box center [32, 66] width 31 height 31
click at [174, 673] on div "Highlight H" at bounding box center [166, 675] width 59 height 47
click at [599, 675] on icon at bounding box center [602, 675] width 16 height 16
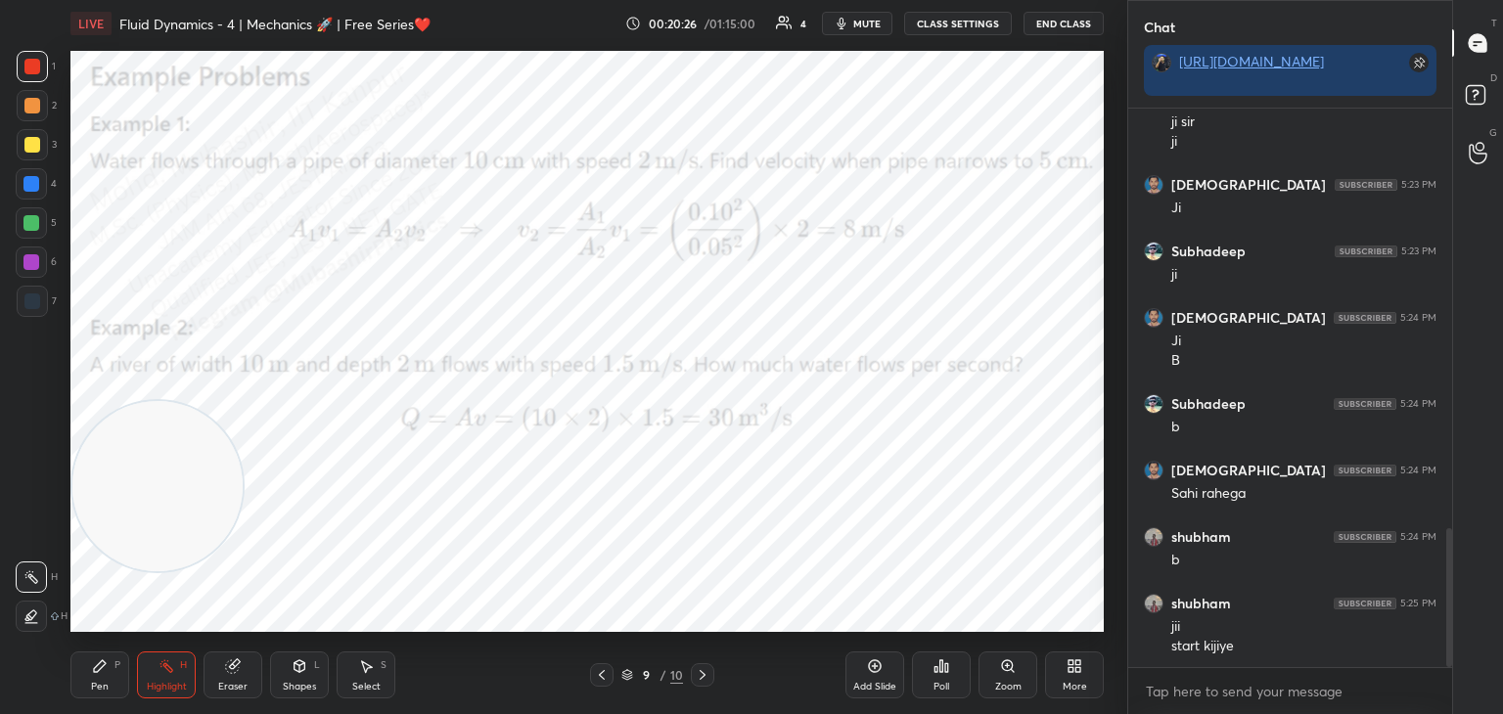
scroll to position [1698, 0]
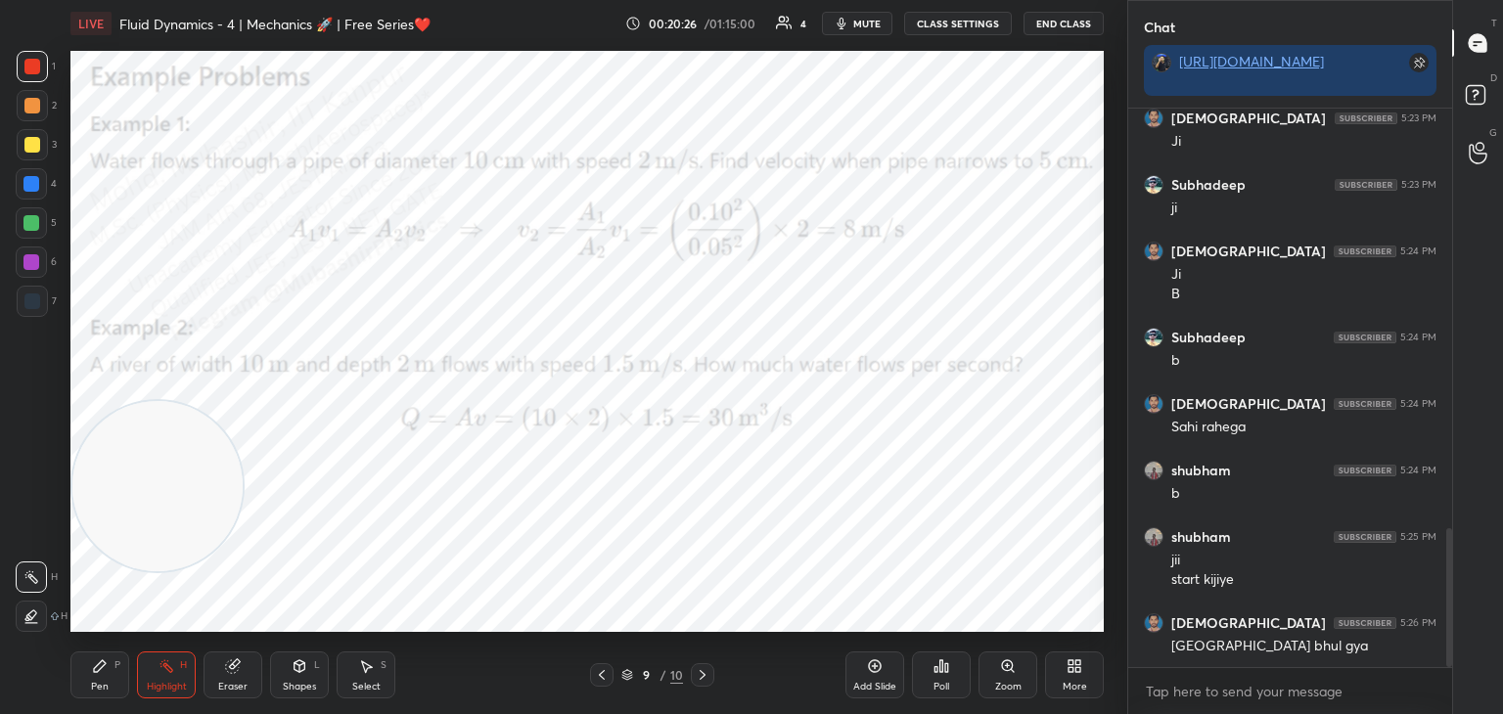
click at [701, 673] on icon at bounding box center [703, 675] width 16 height 16
click at [1072, 683] on div "More" at bounding box center [1074, 675] width 59 height 47
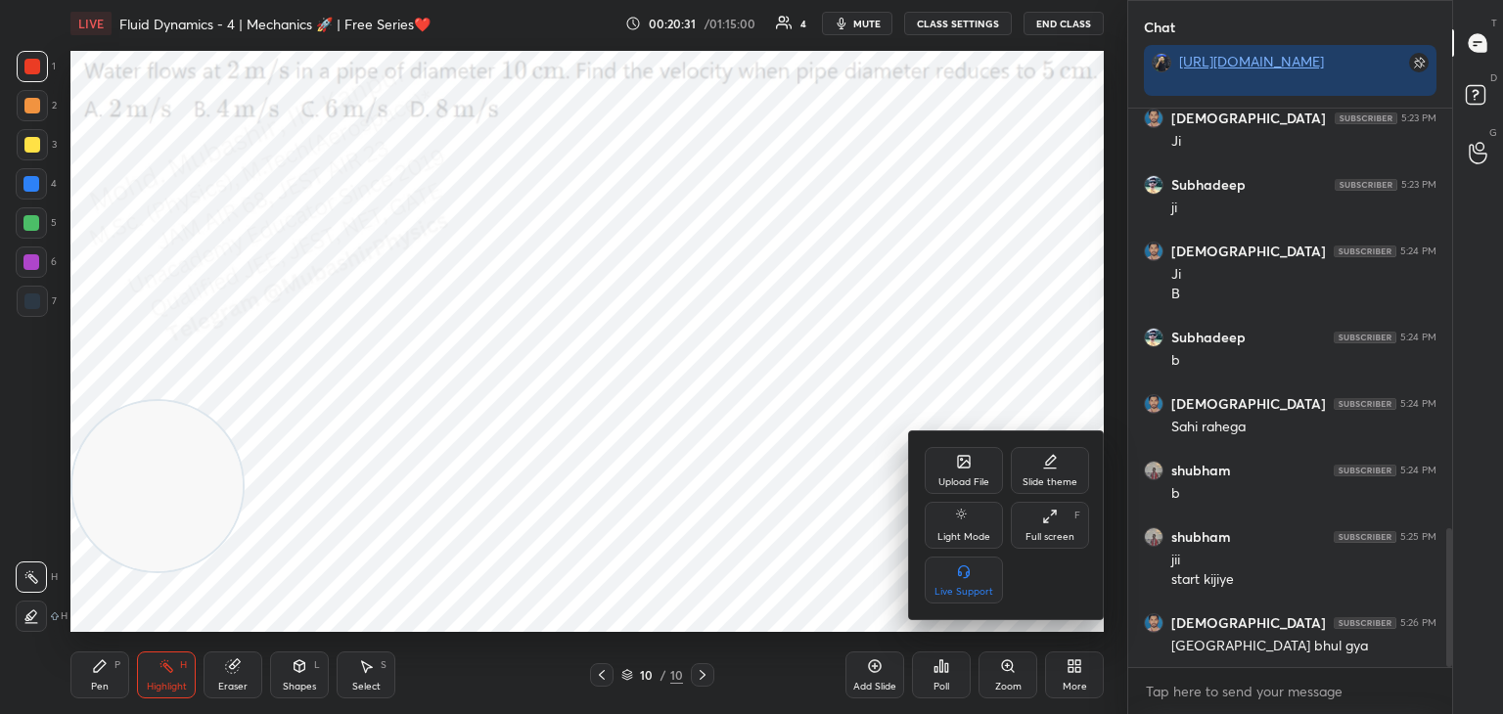
click at [971, 472] on div "Upload File" at bounding box center [964, 470] width 78 height 47
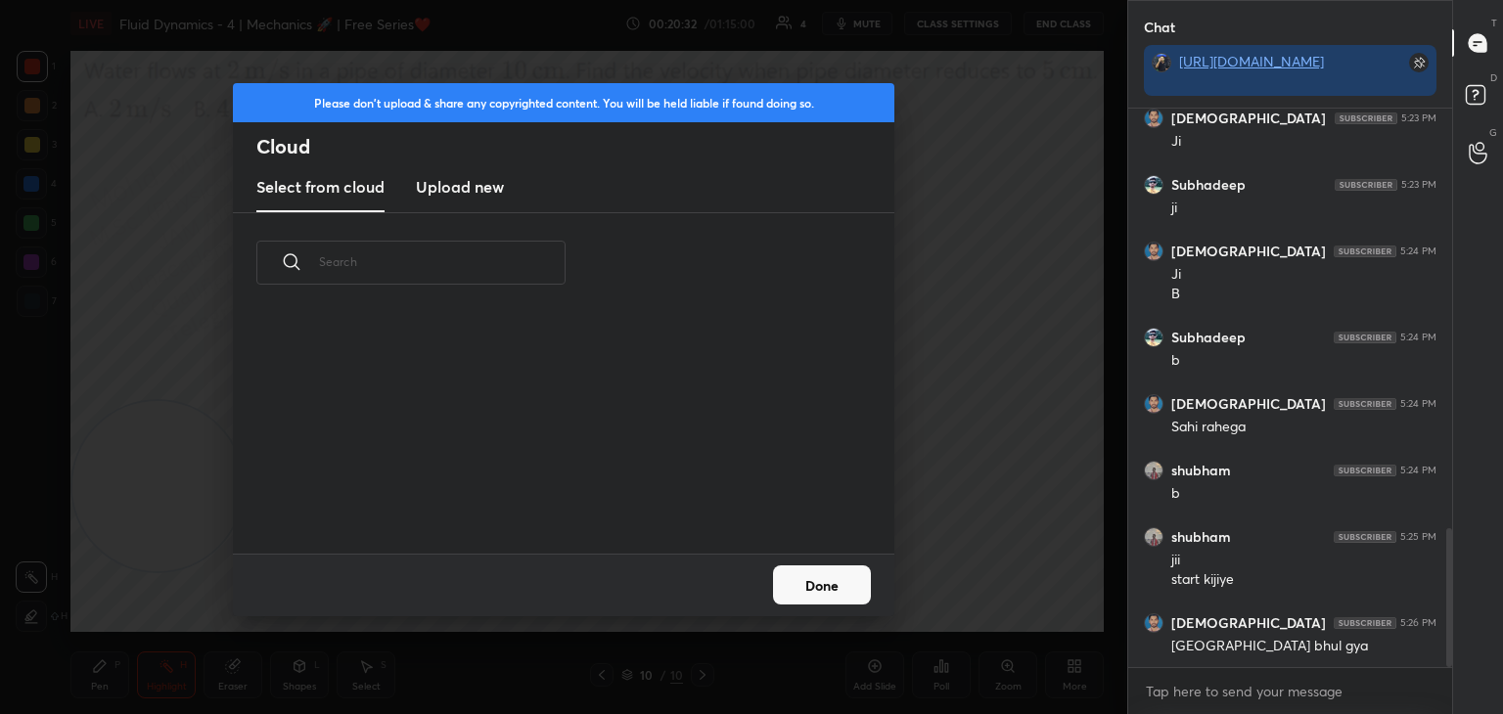
scroll to position [241, 628]
click at [442, 194] on h3 "Upload new" at bounding box center [460, 186] width 88 height 23
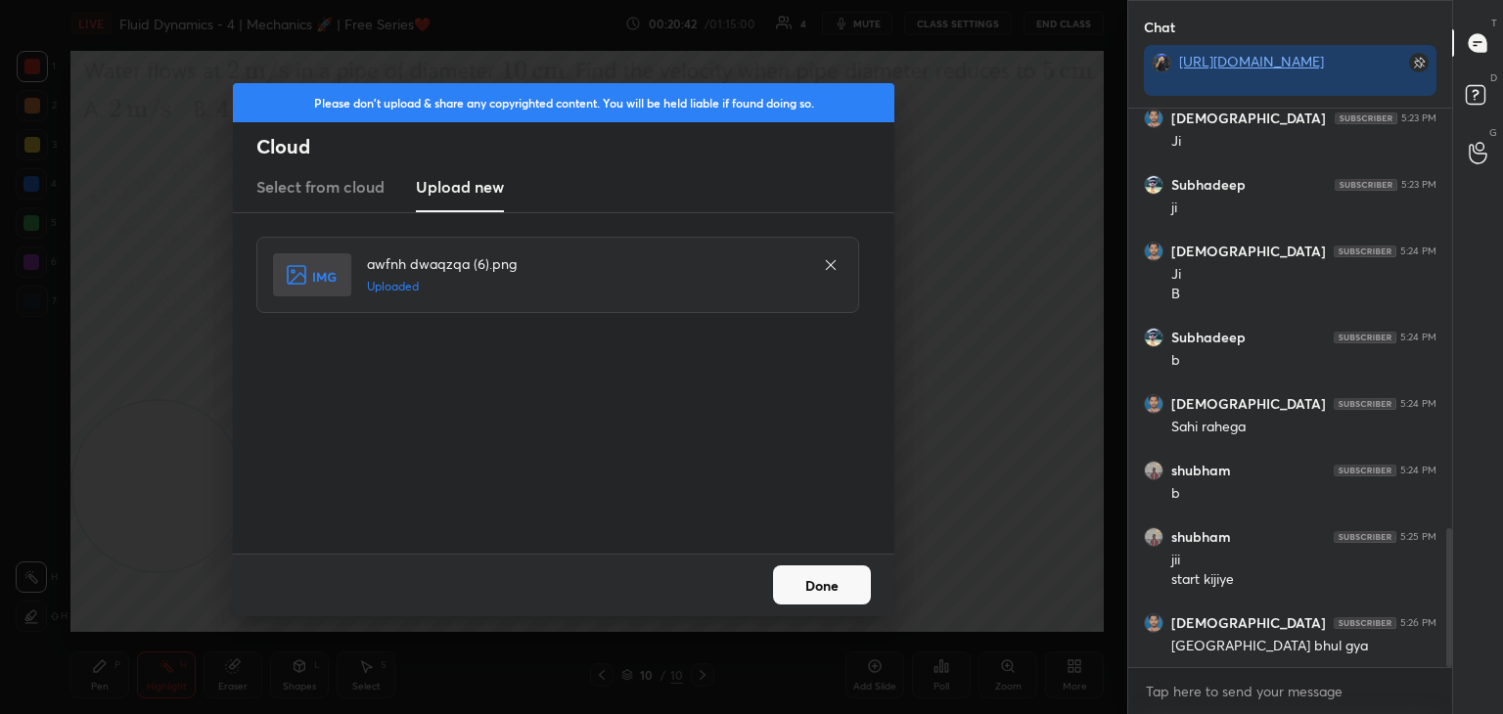
click at [830, 588] on button "Done" at bounding box center [822, 584] width 98 height 39
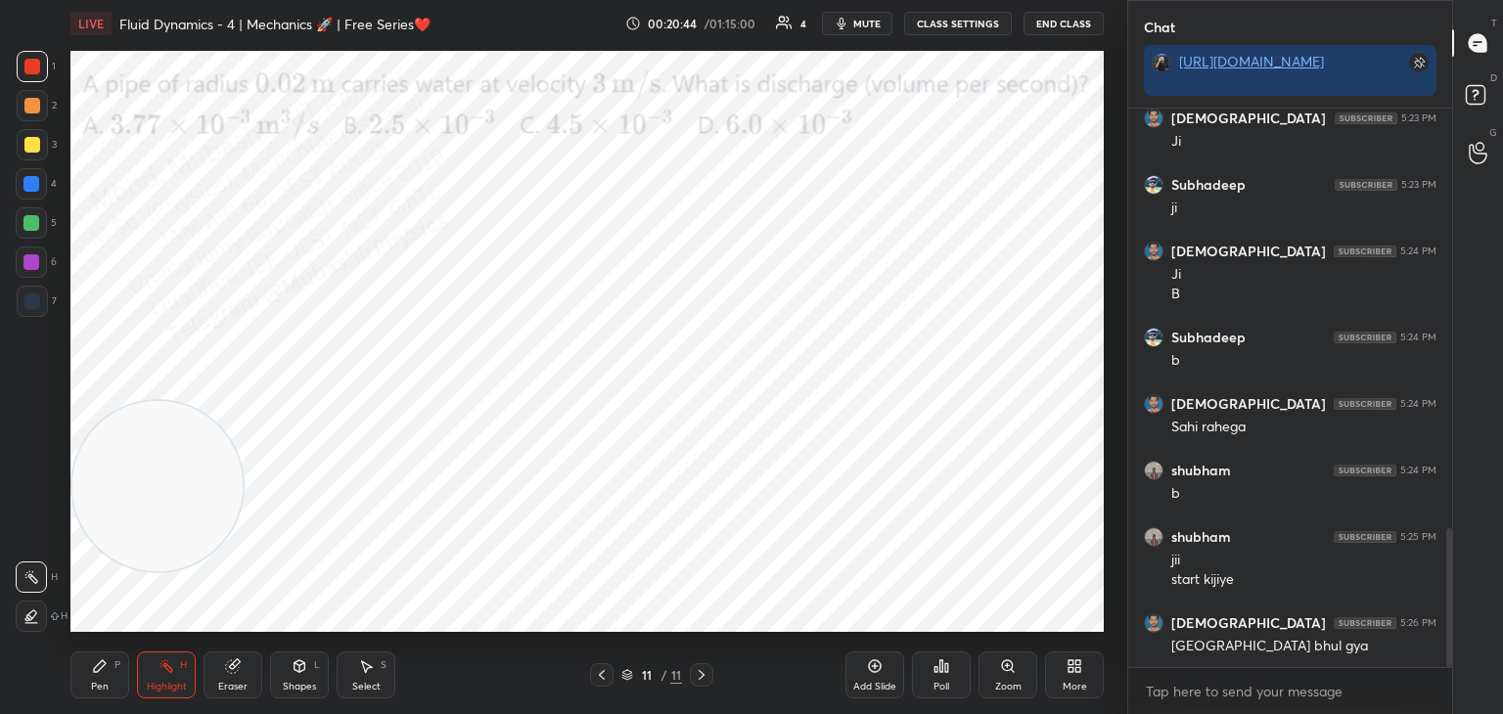
drag, startPoint x: 854, startPoint y: 18, endPoint x: 826, endPoint y: 3, distance: 31.9
click at [853, 18] on button "mute" at bounding box center [857, 23] width 70 height 23
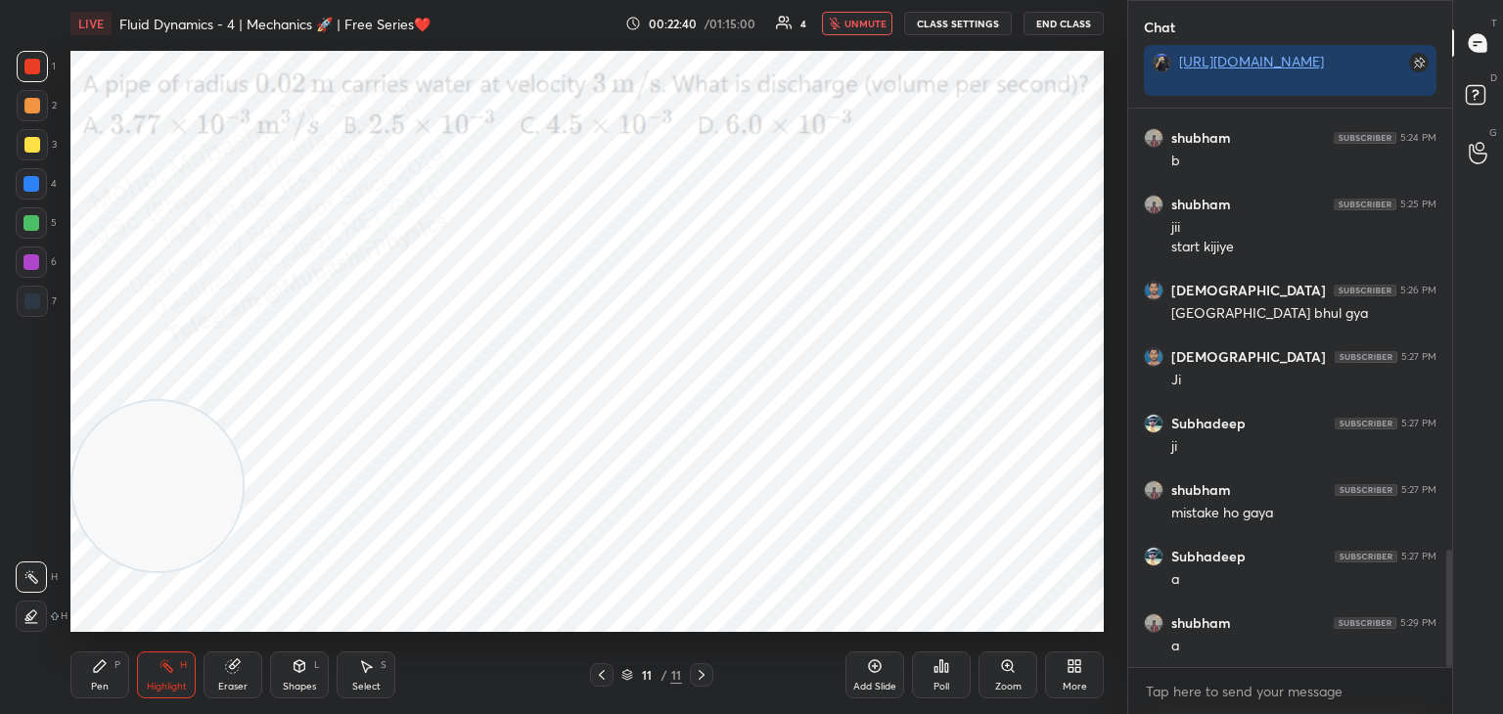
scroll to position [2098, 0]
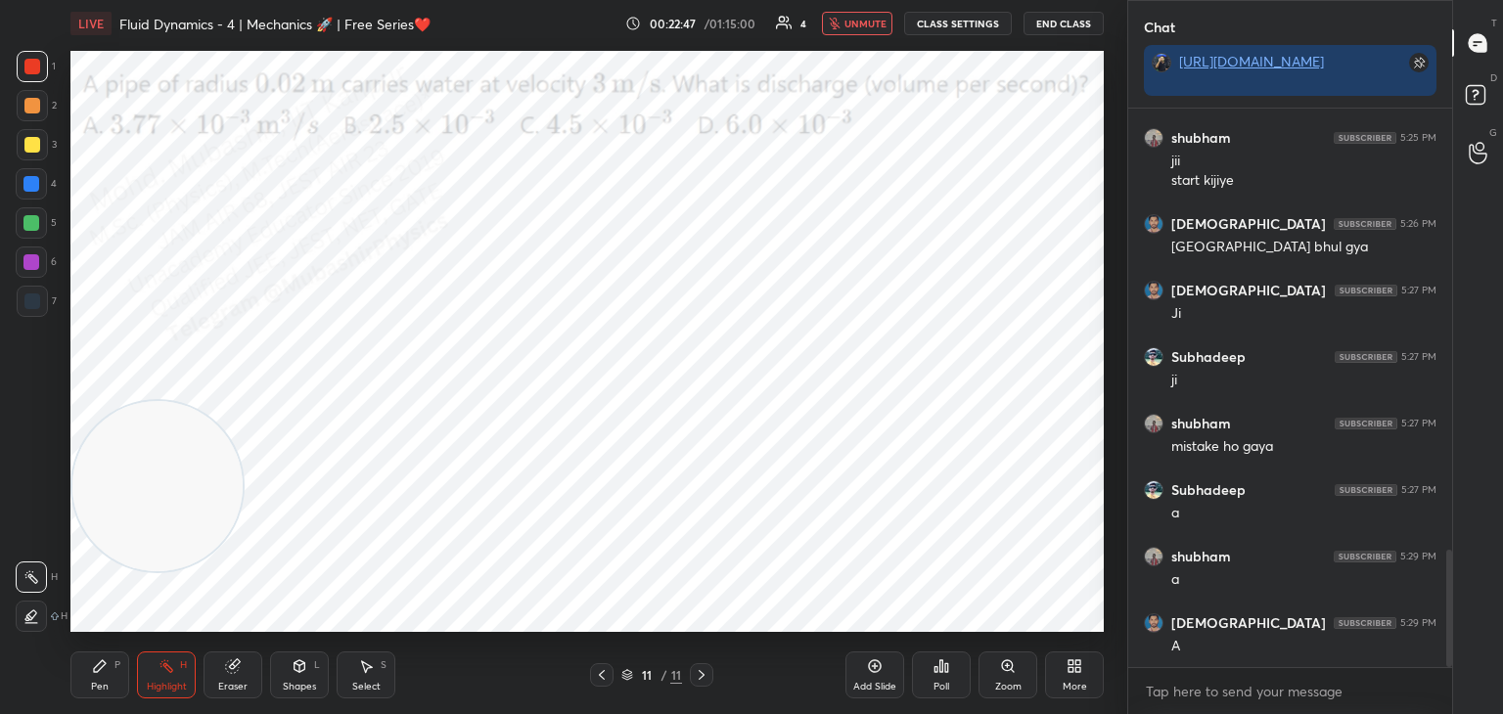
click at [866, 17] on span "unmute" at bounding box center [865, 24] width 42 height 14
click at [111, 686] on div "Pen P" at bounding box center [99, 675] width 59 height 47
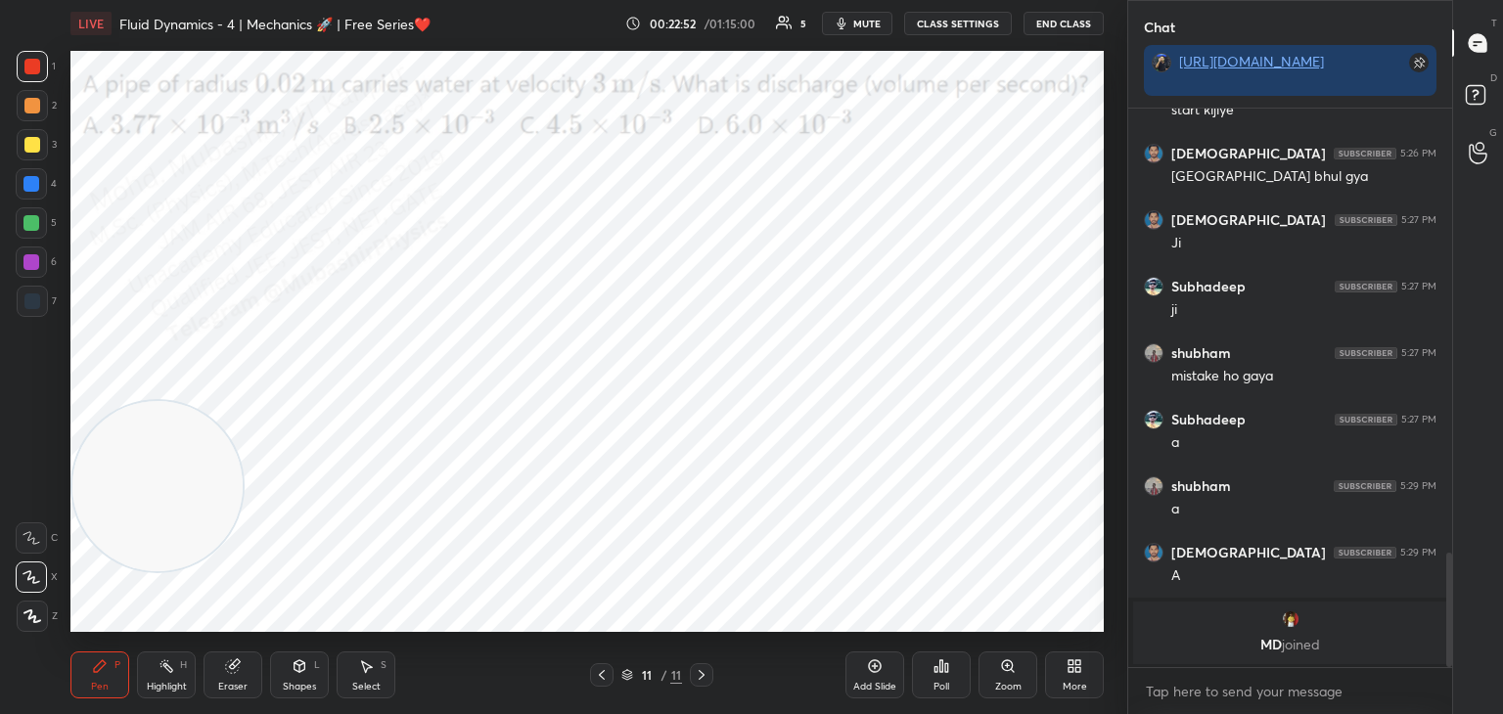
drag, startPoint x: 40, startPoint y: 189, endPoint x: 68, endPoint y: 201, distance: 29.8
click at [40, 190] on div at bounding box center [31, 183] width 31 height 31
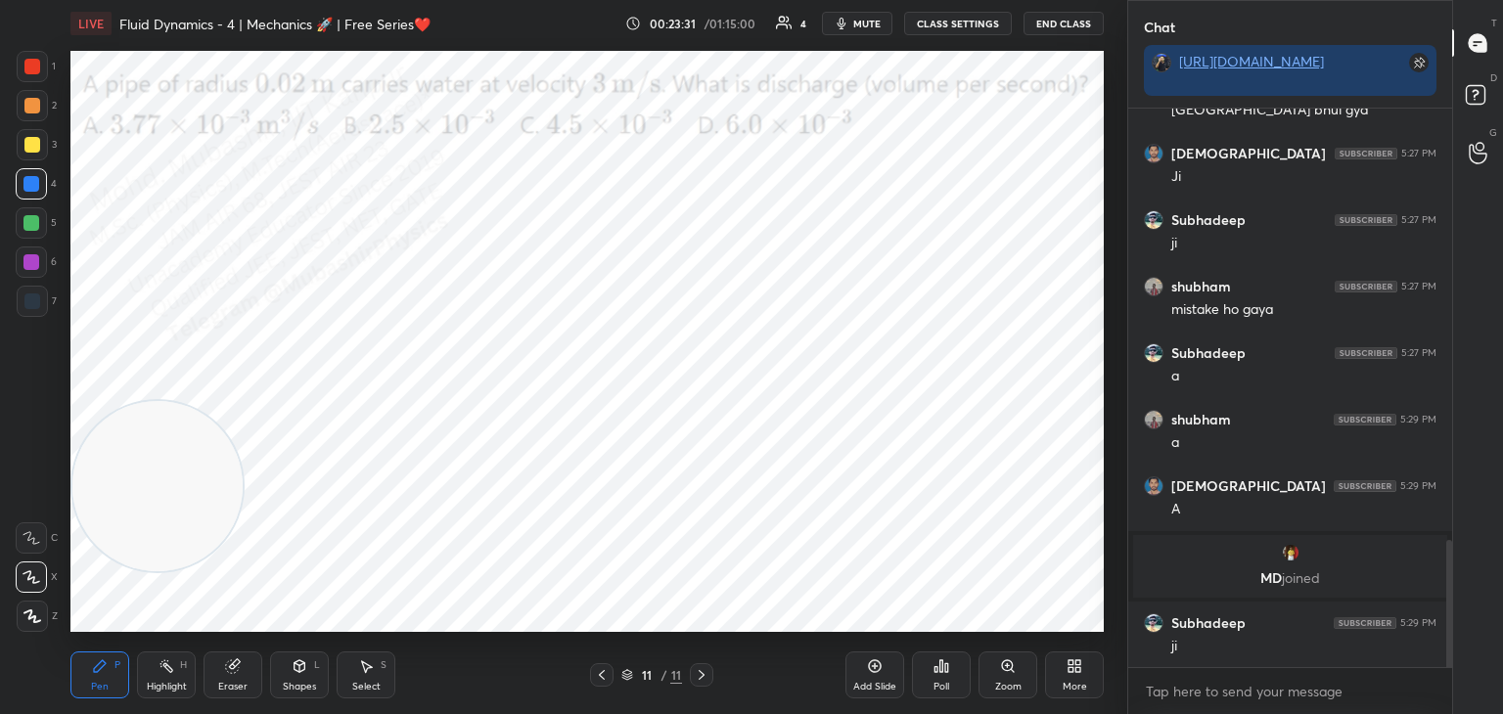
click at [32, 103] on div at bounding box center [32, 106] width 16 height 16
click at [1084, 660] on div "More" at bounding box center [1074, 675] width 59 height 47
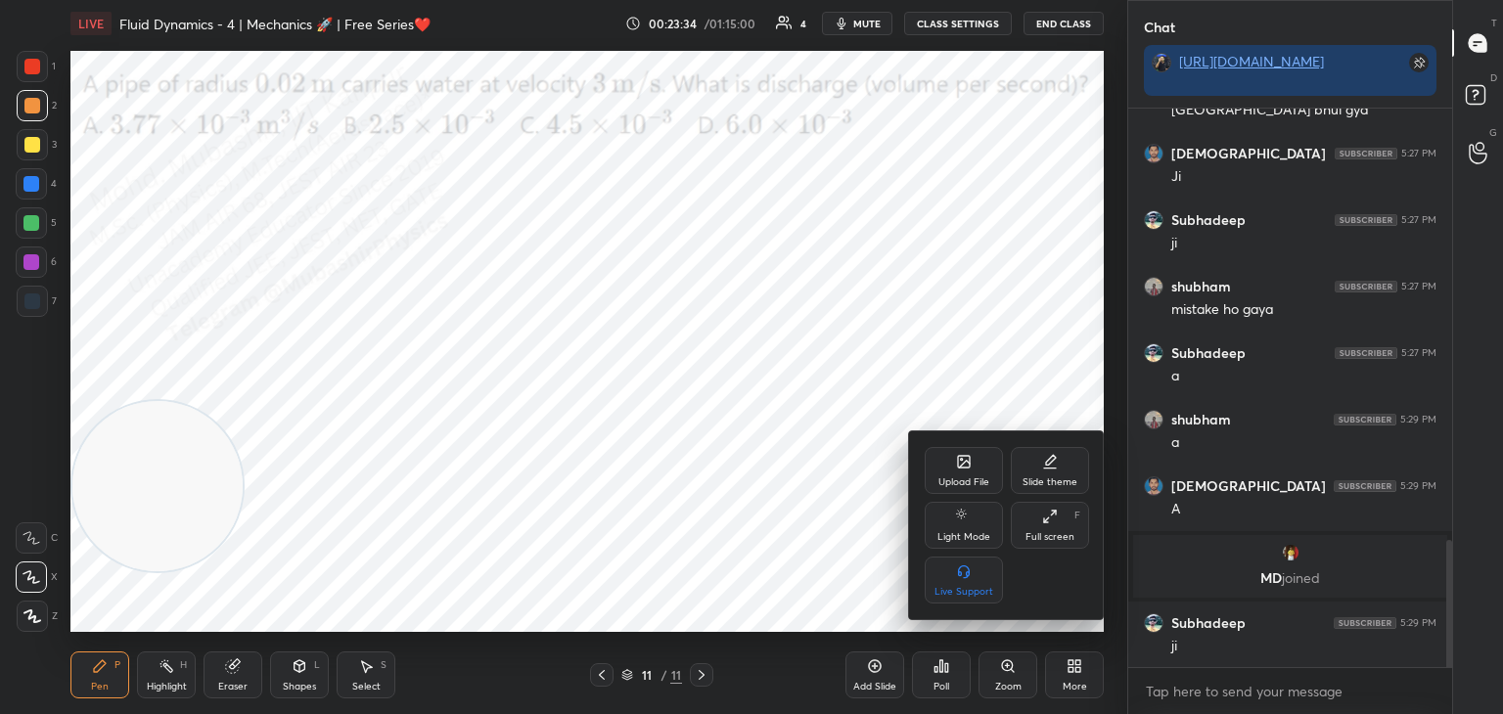
click at [956, 475] on div "Upload File" at bounding box center [964, 470] width 78 height 47
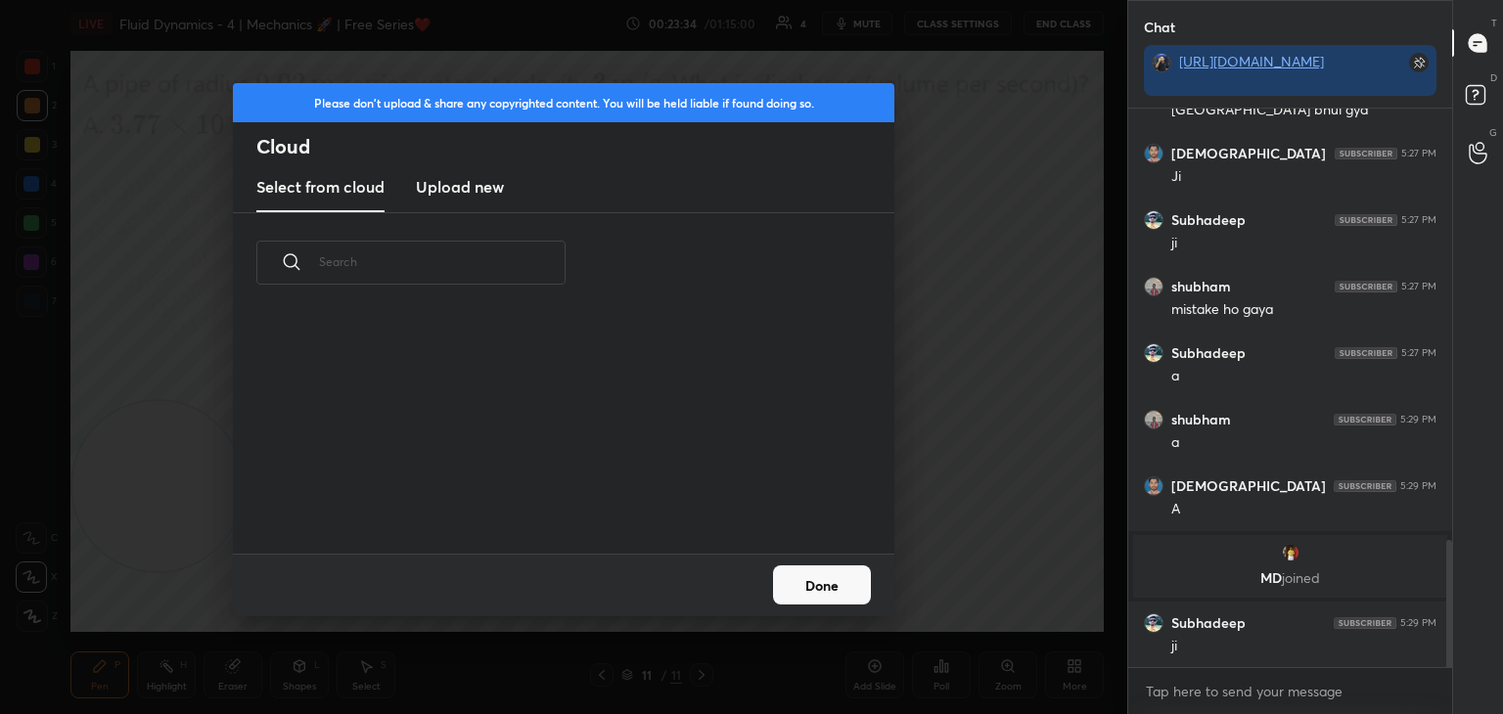
scroll to position [241, 628]
click at [433, 189] on h3 "Upload new" at bounding box center [460, 186] width 88 height 23
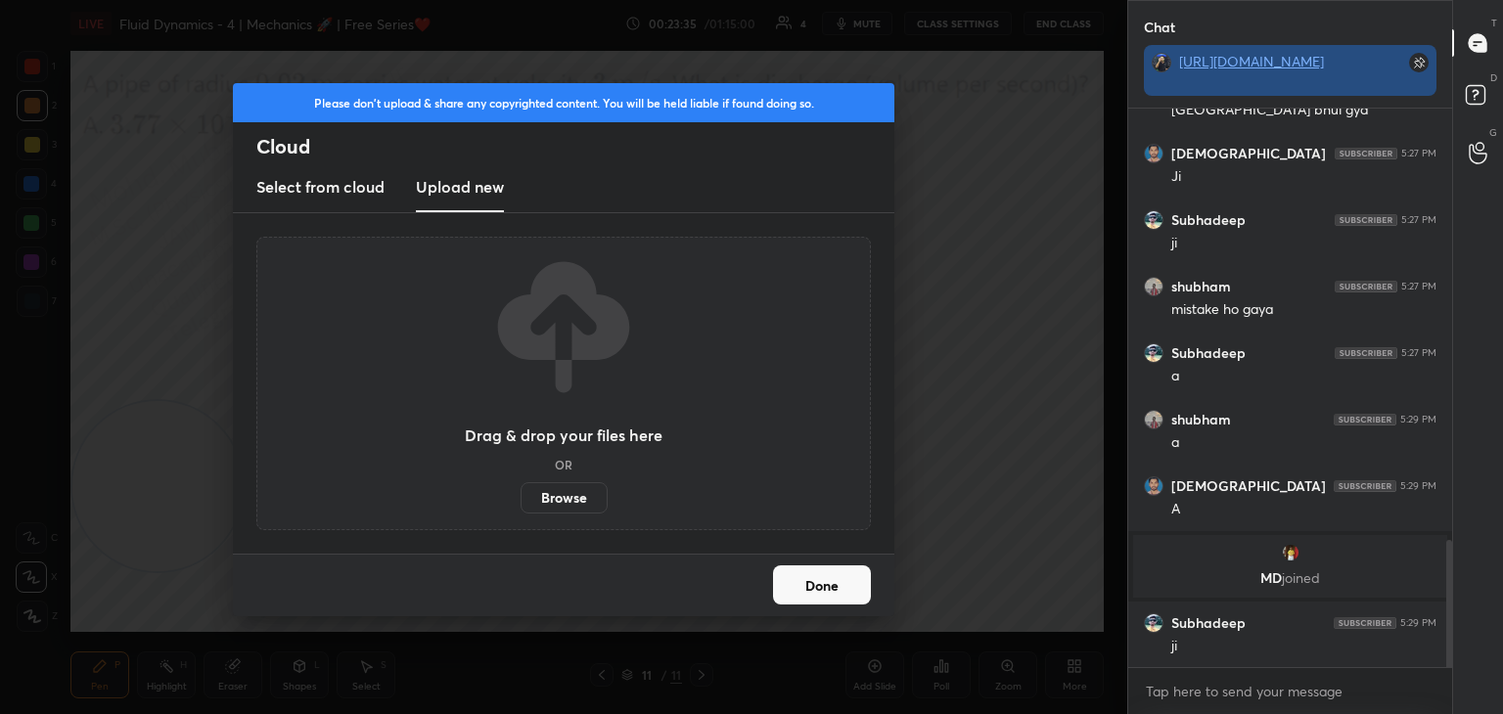
scroll to position [1961, 0]
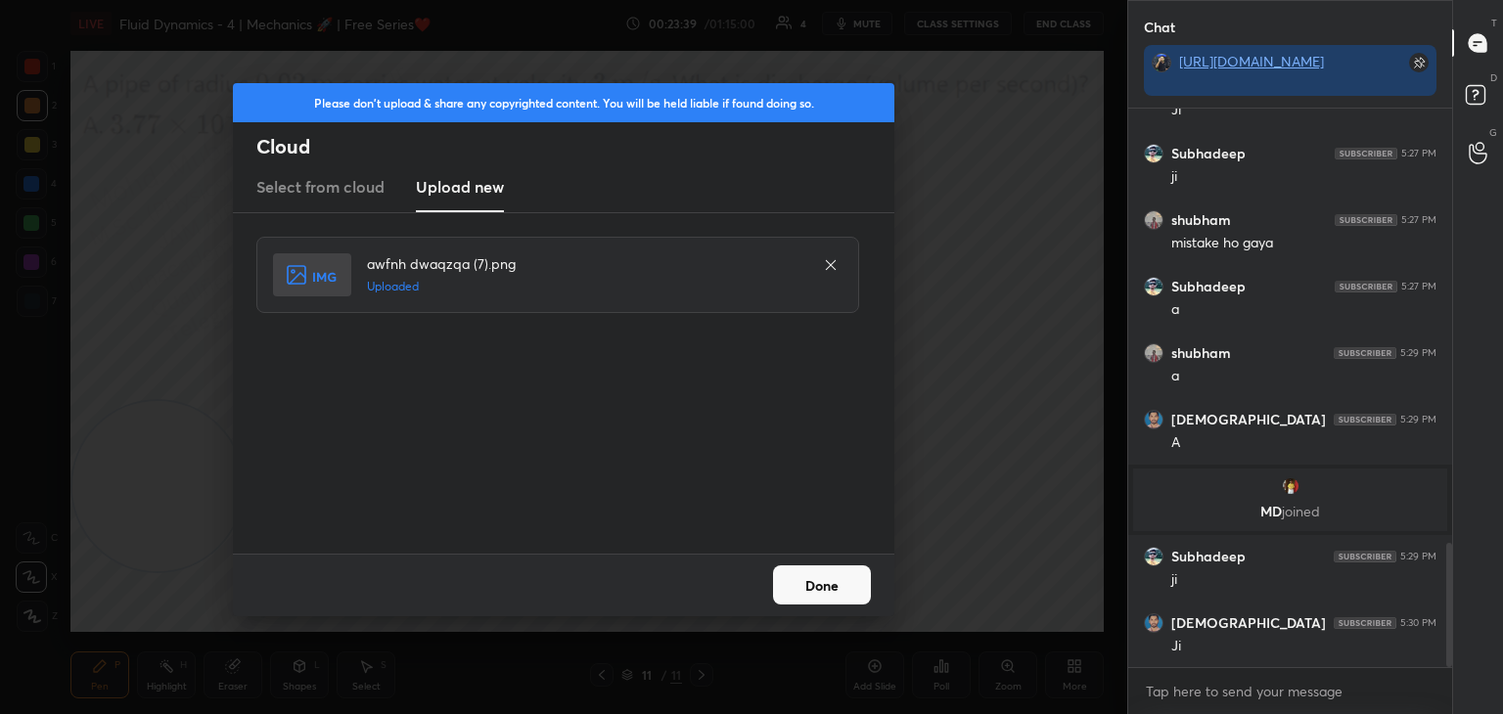
click at [826, 588] on button "Done" at bounding box center [822, 584] width 98 height 39
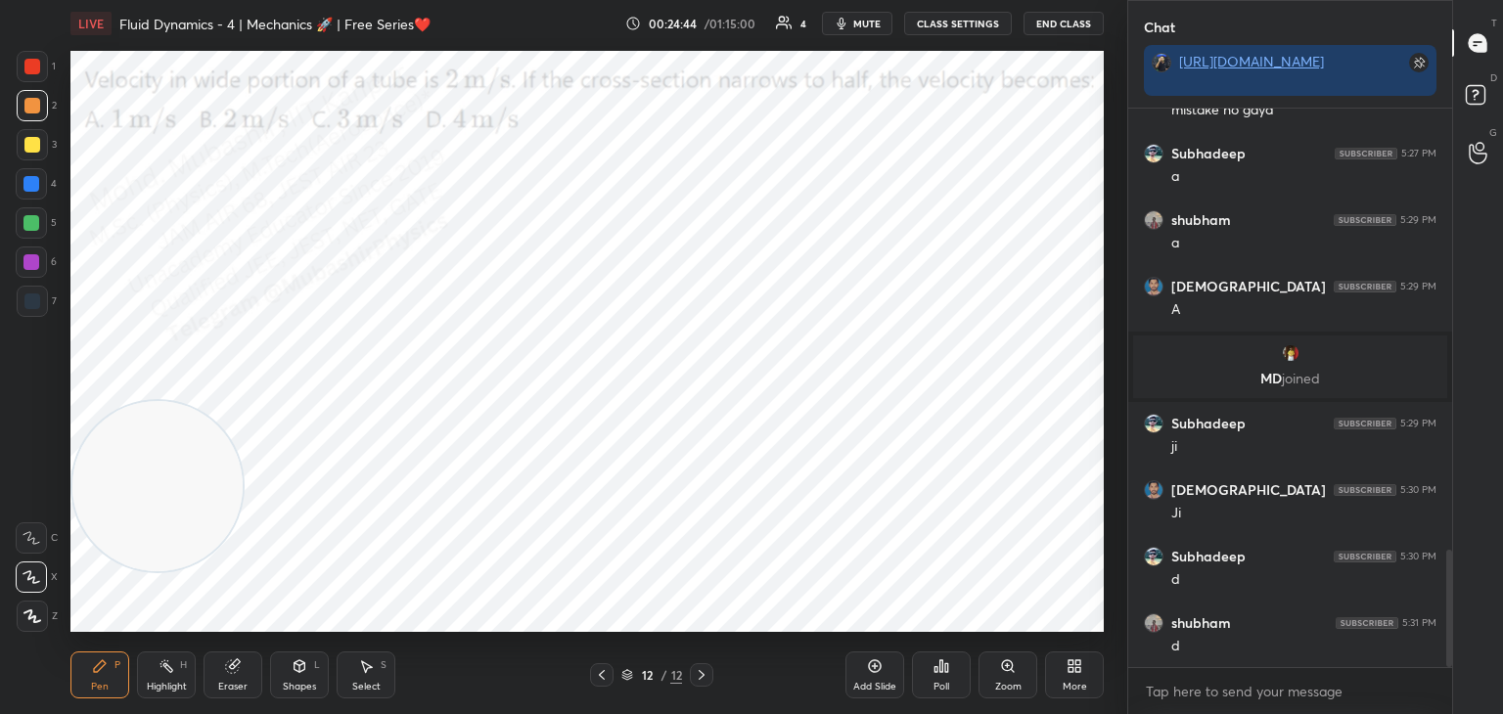
scroll to position [2160, 0]
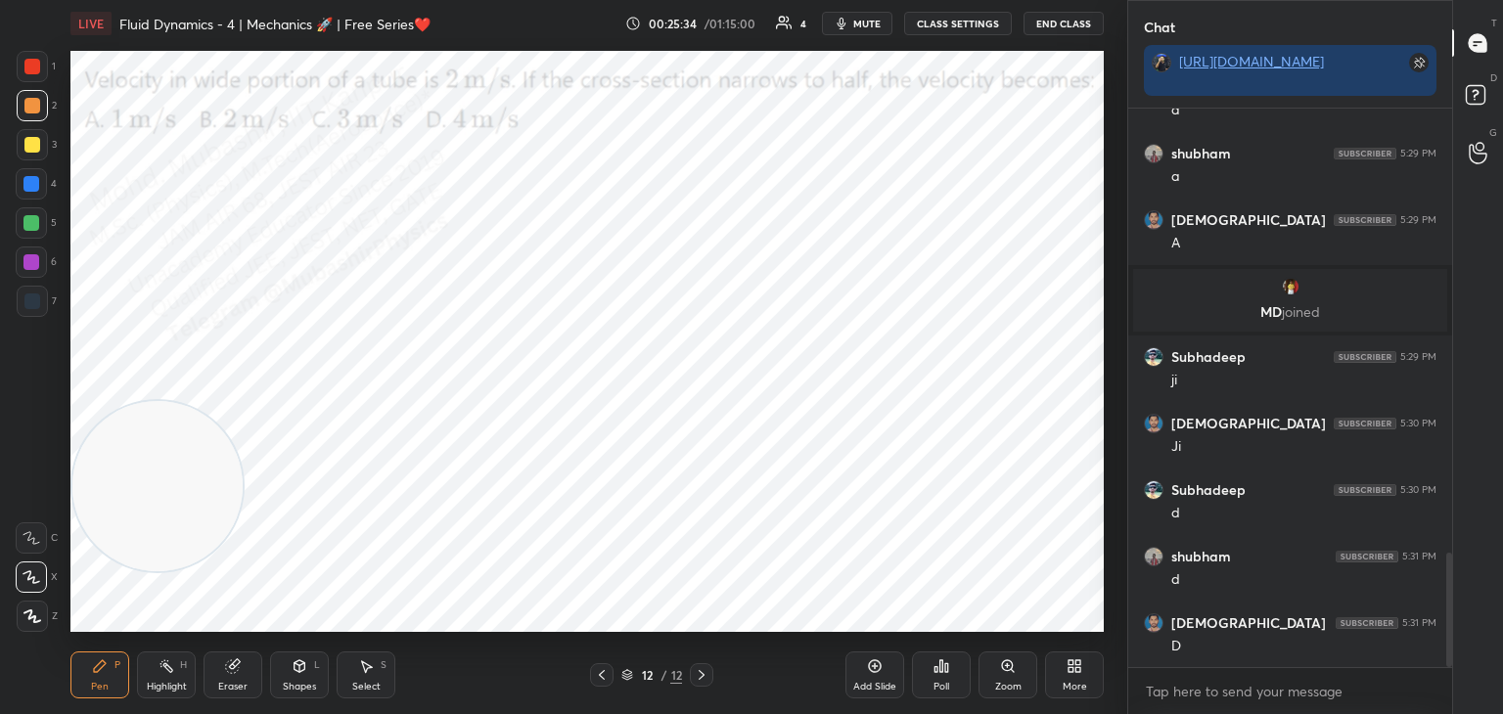
click at [26, 185] on div at bounding box center [31, 184] width 16 height 16
drag, startPoint x: 24, startPoint y: 61, endPoint x: 56, endPoint y: 71, distance: 33.1
click at [30, 65] on div at bounding box center [32, 67] width 16 height 16
click at [1076, 668] on icon at bounding box center [1077, 669] width 5 height 5
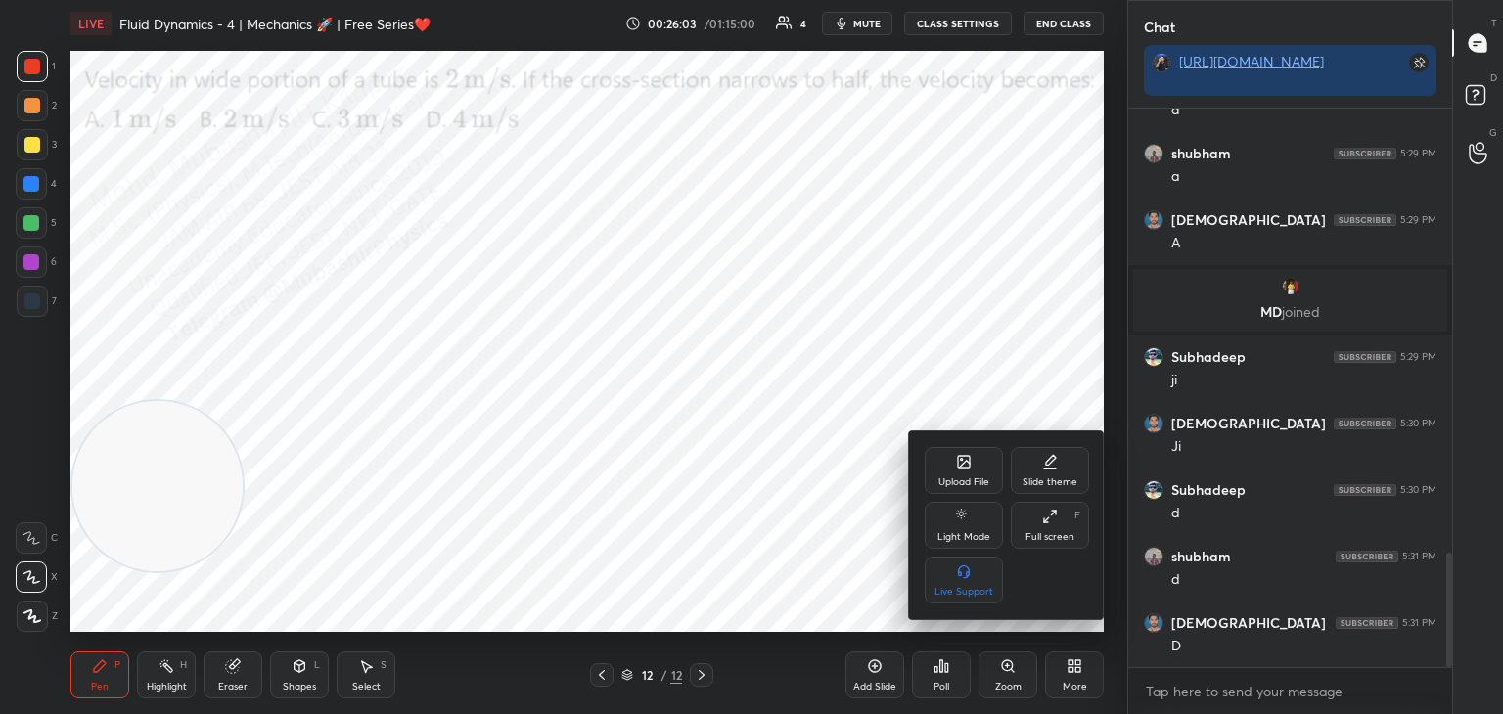
click at [972, 459] on div "Upload File" at bounding box center [964, 470] width 78 height 47
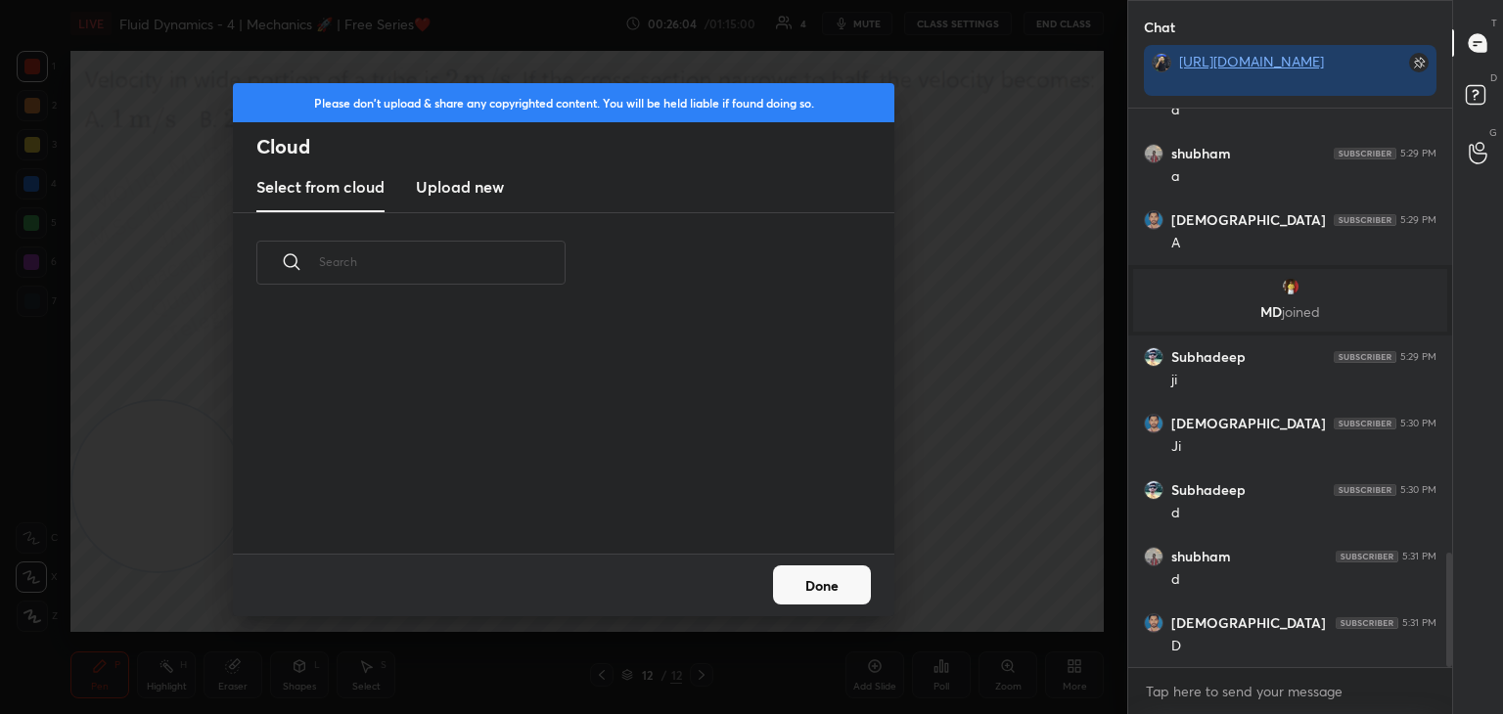
scroll to position [241, 628]
drag, startPoint x: 451, startPoint y: 169, endPoint x: 465, endPoint y: 202, distance: 35.1
click at [450, 181] on new "Upload new" at bounding box center [460, 187] width 88 height 49
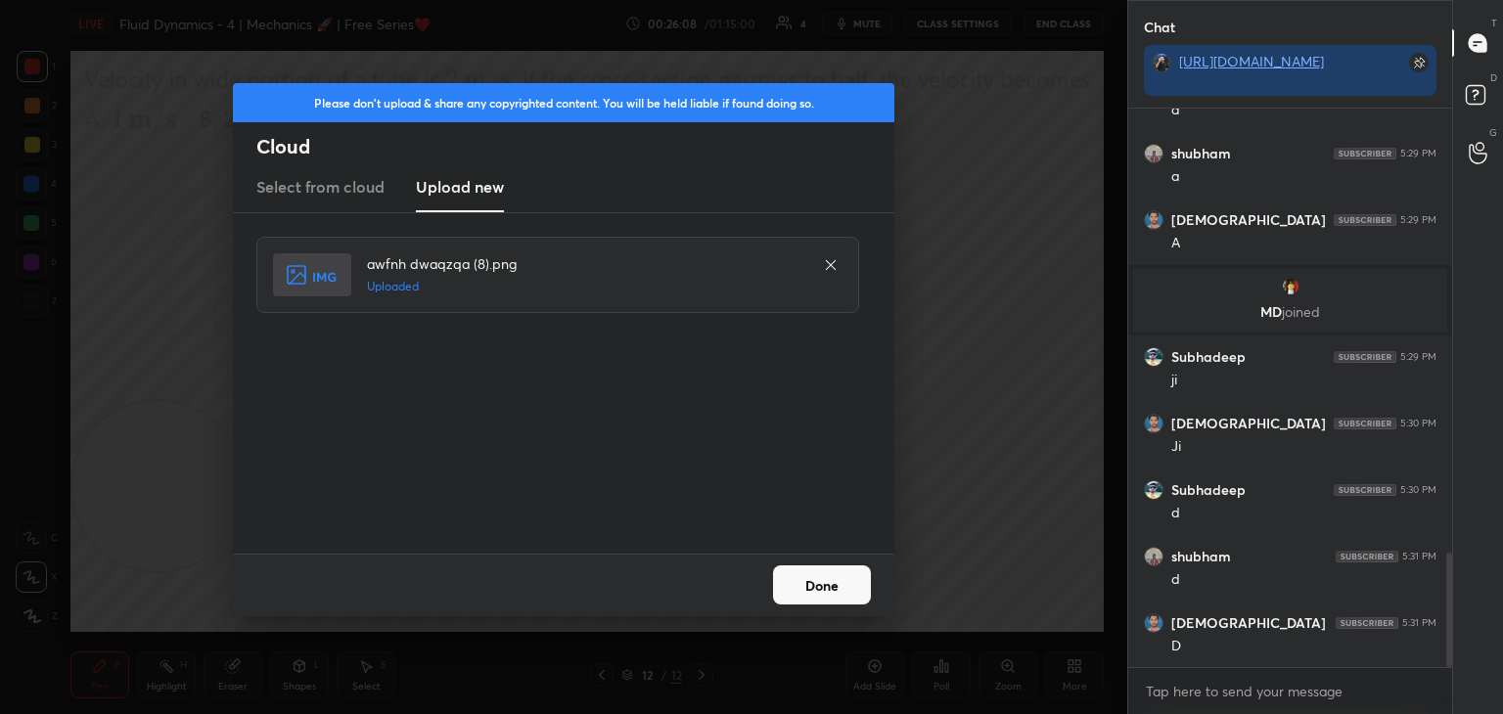
click at [817, 586] on button "Done" at bounding box center [822, 584] width 98 height 39
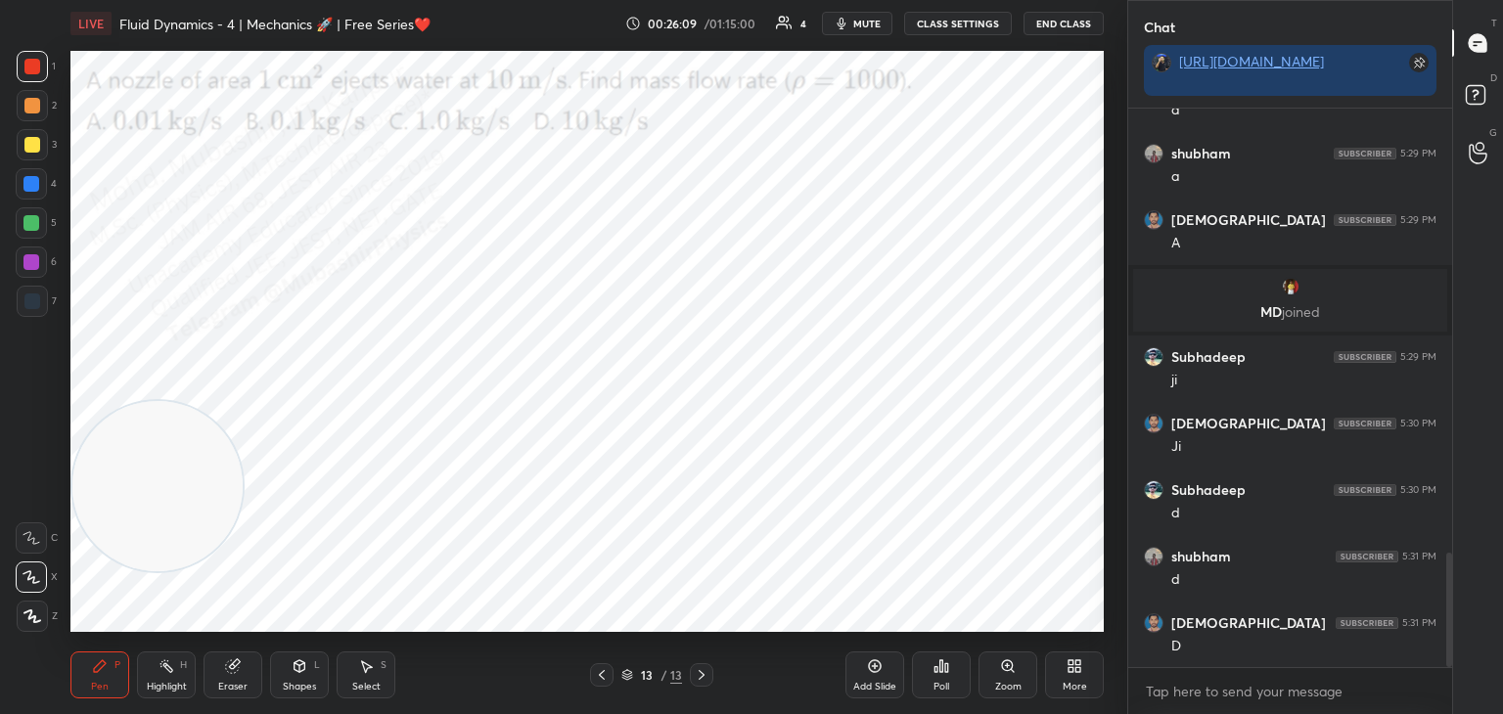
click at [856, 23] on button "mute" at bounding box center [857, 23] width 70 height 23
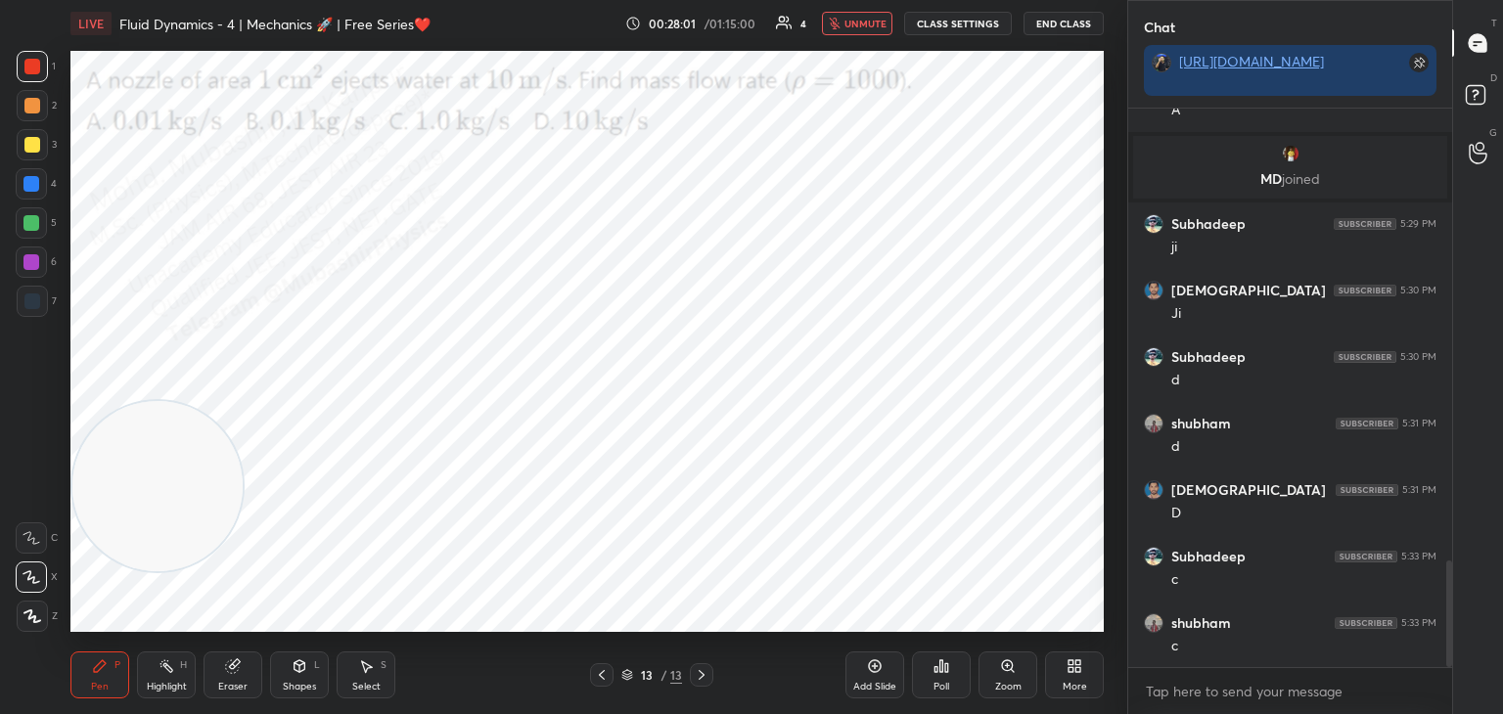
scroll to position [2360, 0]
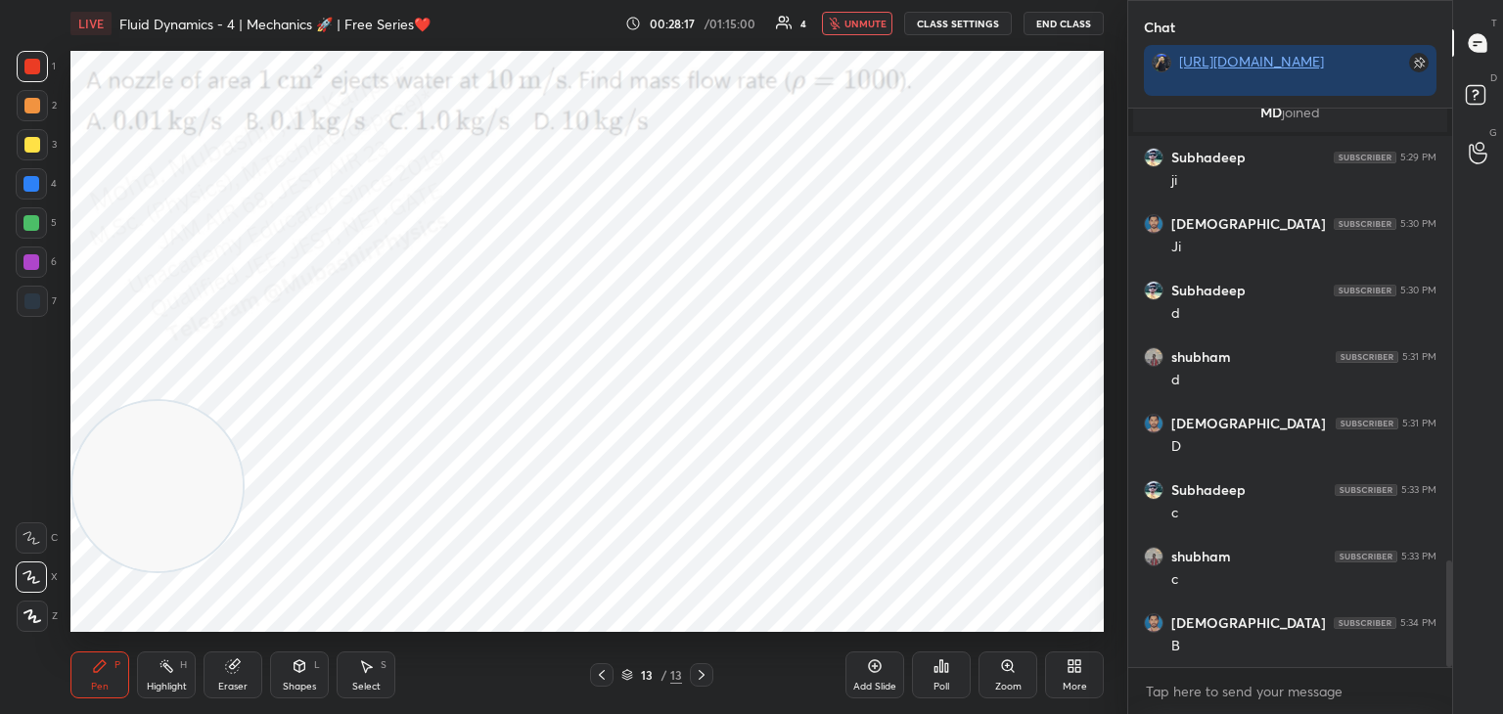
click at [866, 24] on span "unmute" at bounding box center [865, 24] width 42 height 14
click at [865, 26] on span "mute" at bounding box center [866, 24] width 27 height 14
drag, startPoint x: 850, startPoint y: 24, endPoint x: 821, endPoint y: 19, distance: 29.9
click at [846, 24] on button "unmute" at bounding box center [857, 23] width 70 height 23
drag, startPoint x: 30, startPoint y: 170, endPoint x: 50, endPoint y: 174, distance: 20.0
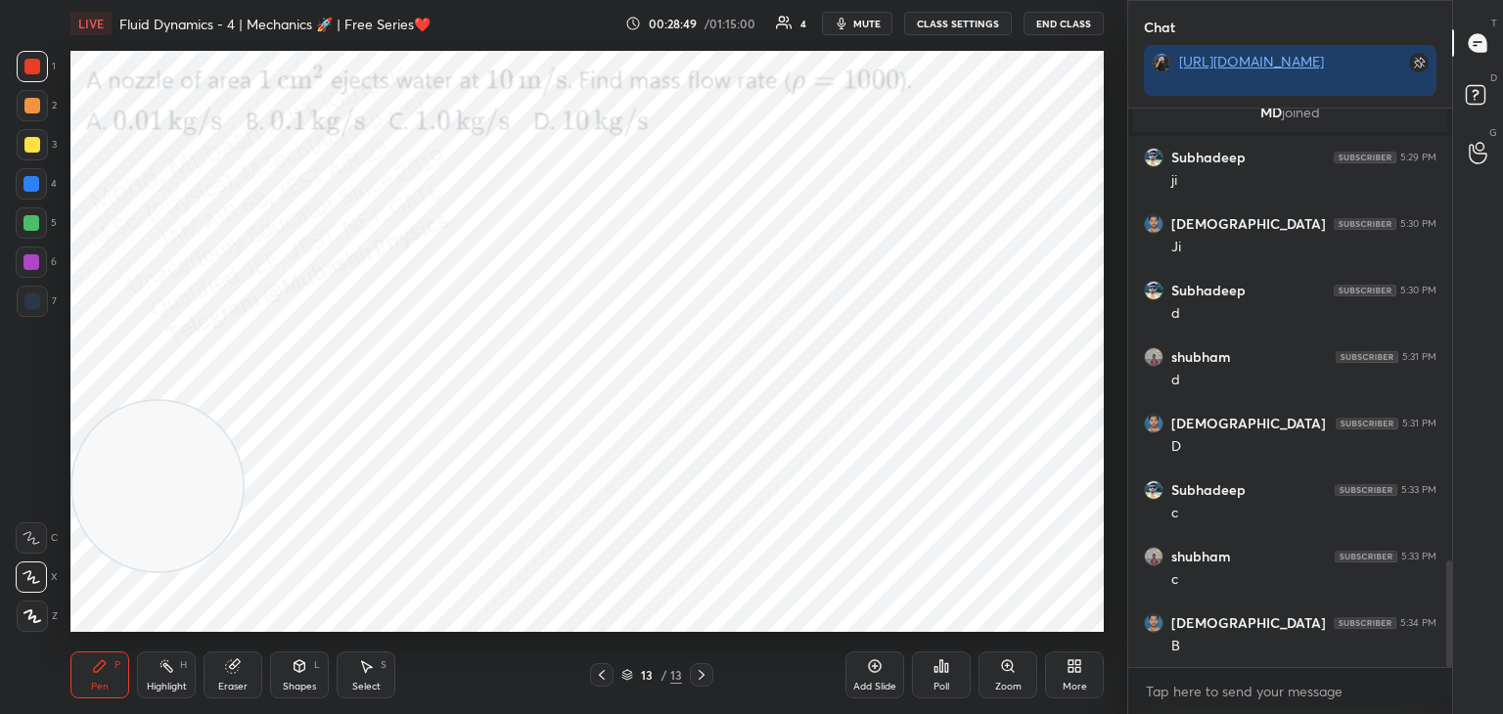
click at [28, 170] on div at bounding box center [31, 183] width 31 height 31
drag, startPoint x: 167, startPoint y: 522, endPoint x: 89, endPoint y: 666, distance: 163.7
click at [99, 663] on div "LIVE Fluid Dynamics - 4 | Mechanics 🚀 | Free Series❤️ 00:28:50 / 01:15:00 4 mut…" at bounding box center [587, 357] width 1049 height 714
click at [26, 103] on div at bounding box center [32, 106] width 16 height 16
drag, startPoint x: 34, startPoint y: 68, endPoint x: 68, endPoint y: 76, distance: 34.4
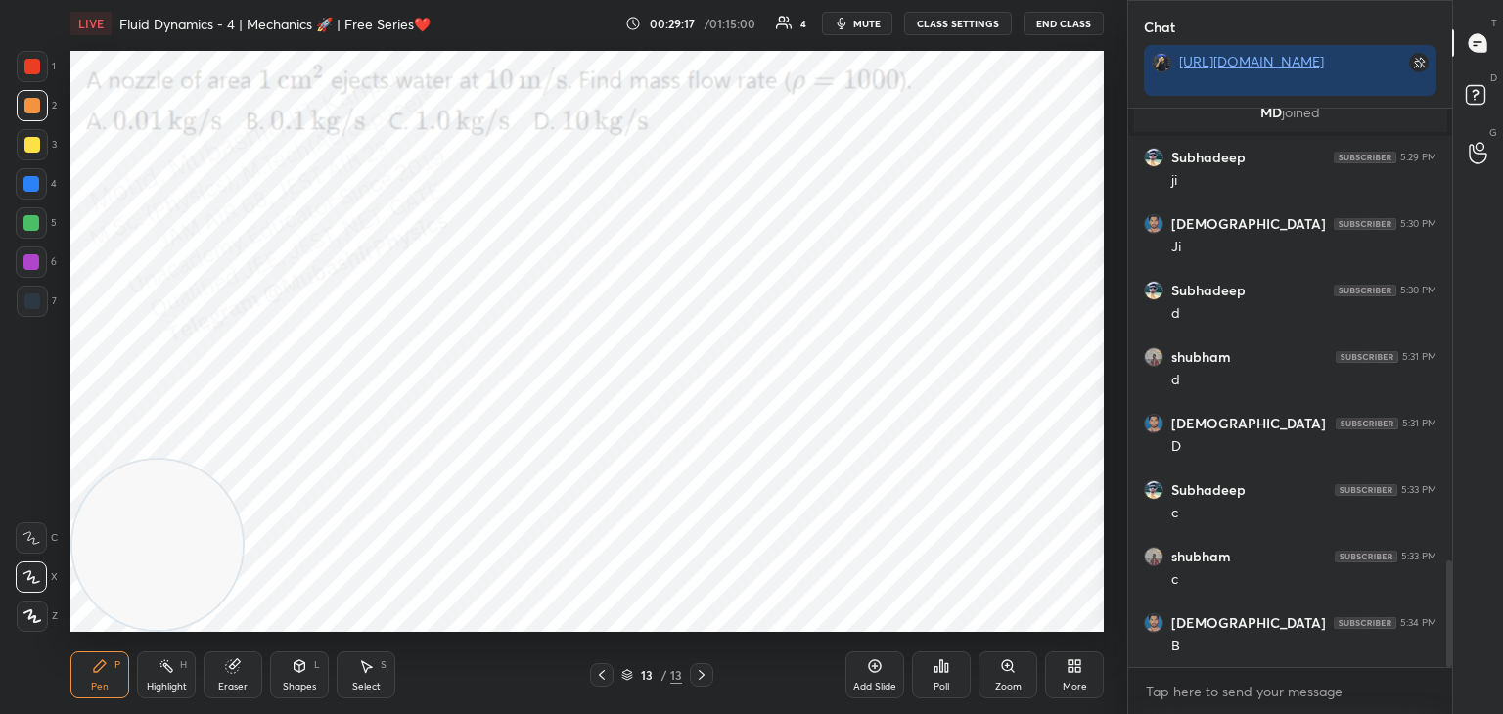
click at [34, 71] on div at bounding box center [32, 67] width 16 height 16
click at [134, 695] on div "Pen P Highlight H Eraser Shapes L Select S" at bounding box center [263, 675] width 387 height 47
click at [159, 686] on div "Highlight" at bounding box center [167, 687] width 40 height 10
click at [79, 679] on div "Pen P" at bounding box center [99, 675] width 59 height 47
drag, startPoint x: 31, startPoint y: 265, endPoint x: 56, endPoint y: 255, distance: 26.3
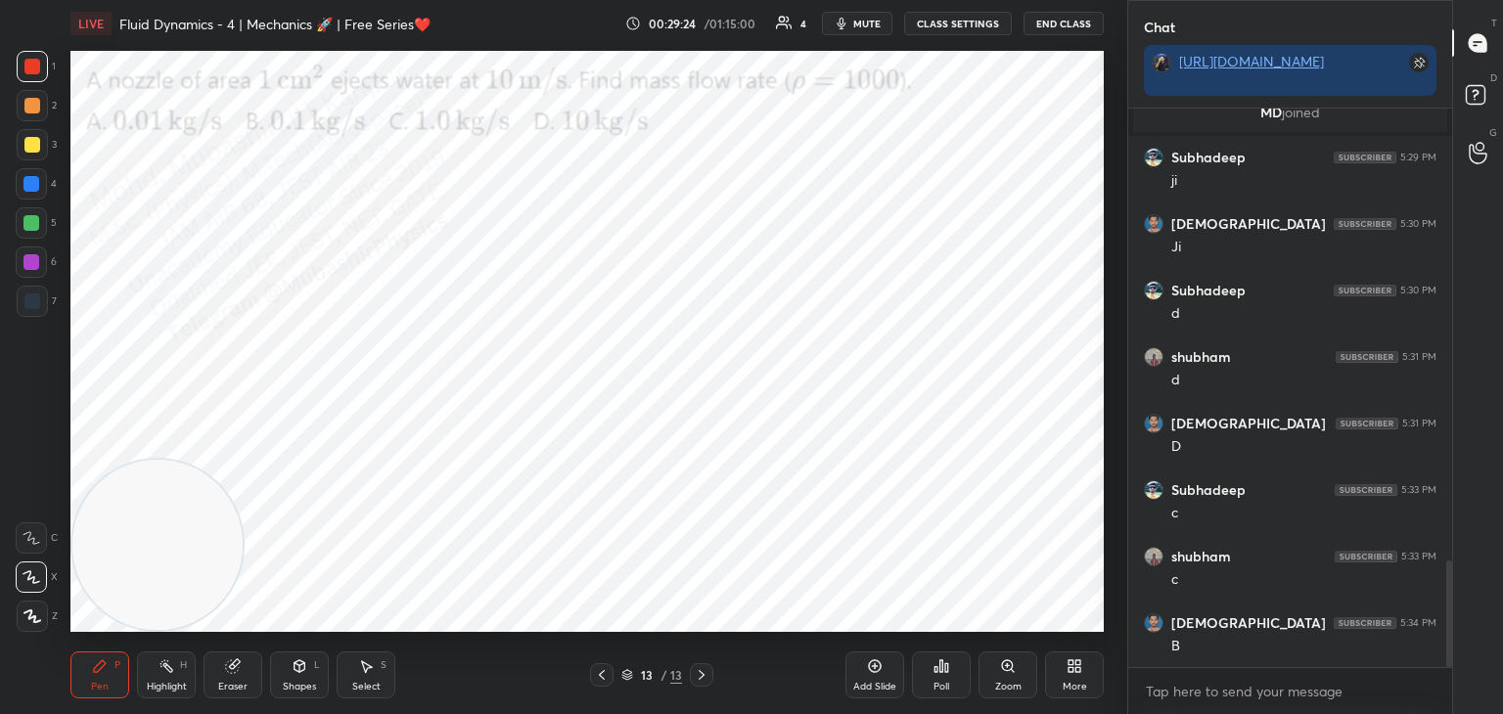
click at [36, 265] on div at bounding box center [31, 262] width 16 height 16
click at [42, 161] on div "3" at bounding box center [37, 148] width 40 height 39
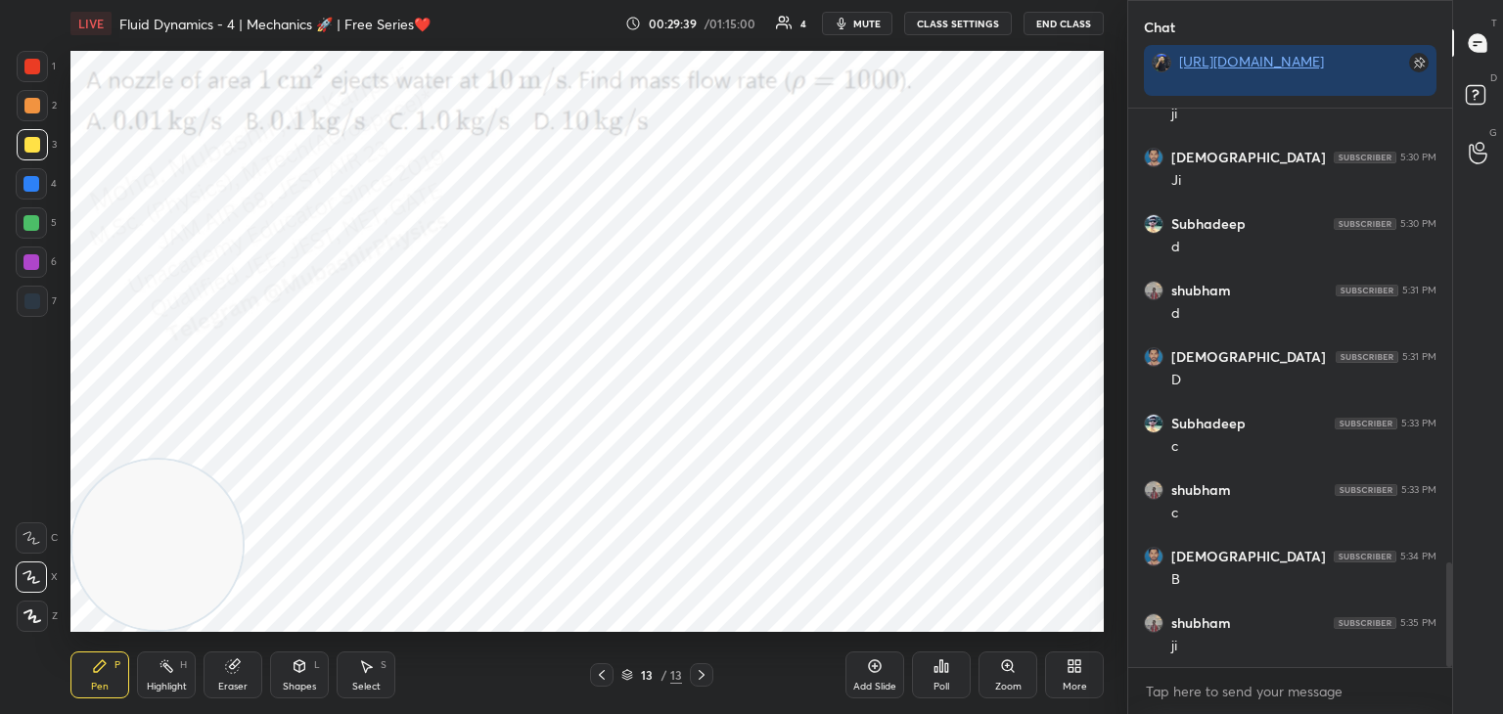
click at [1072, 679] on div "More" at bounding box center [1074, 675] width 59 height 47
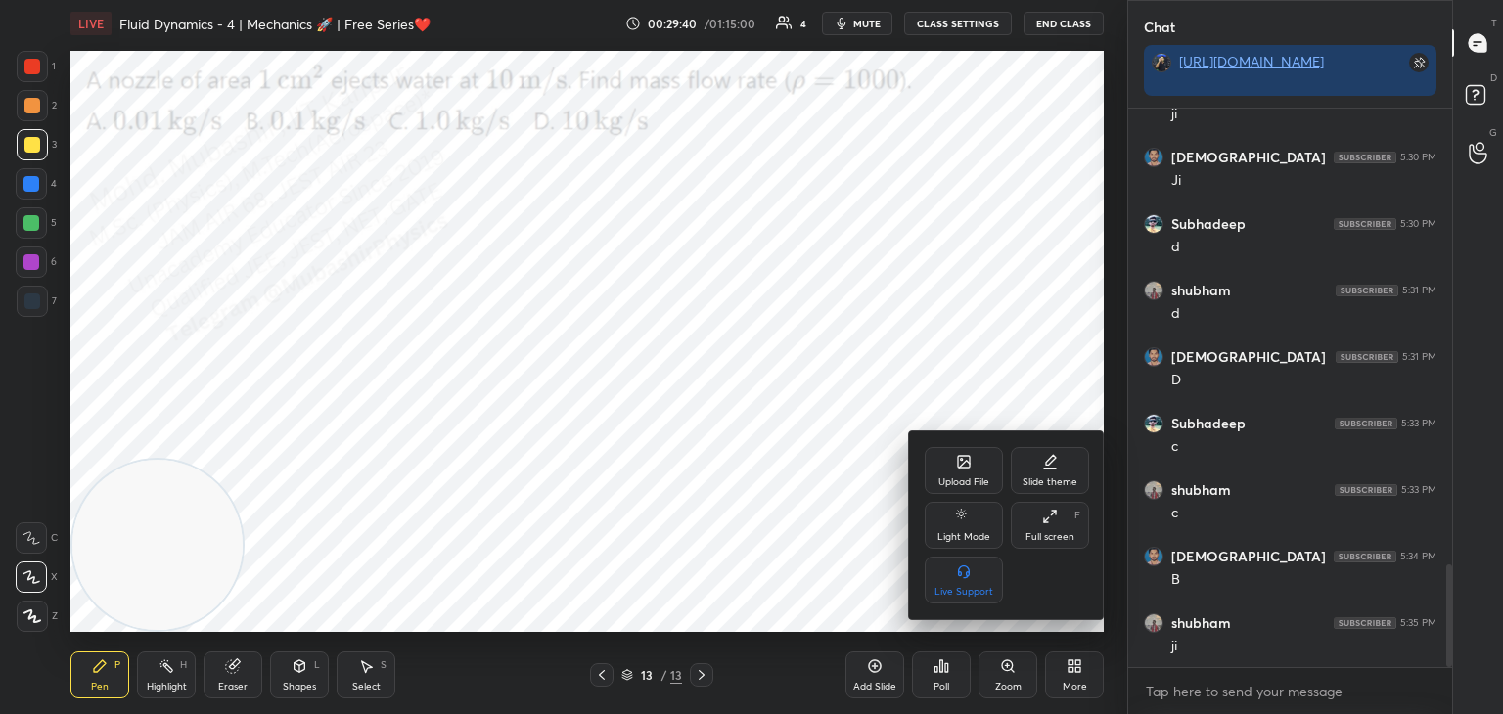
scroll to position [2493, 0]
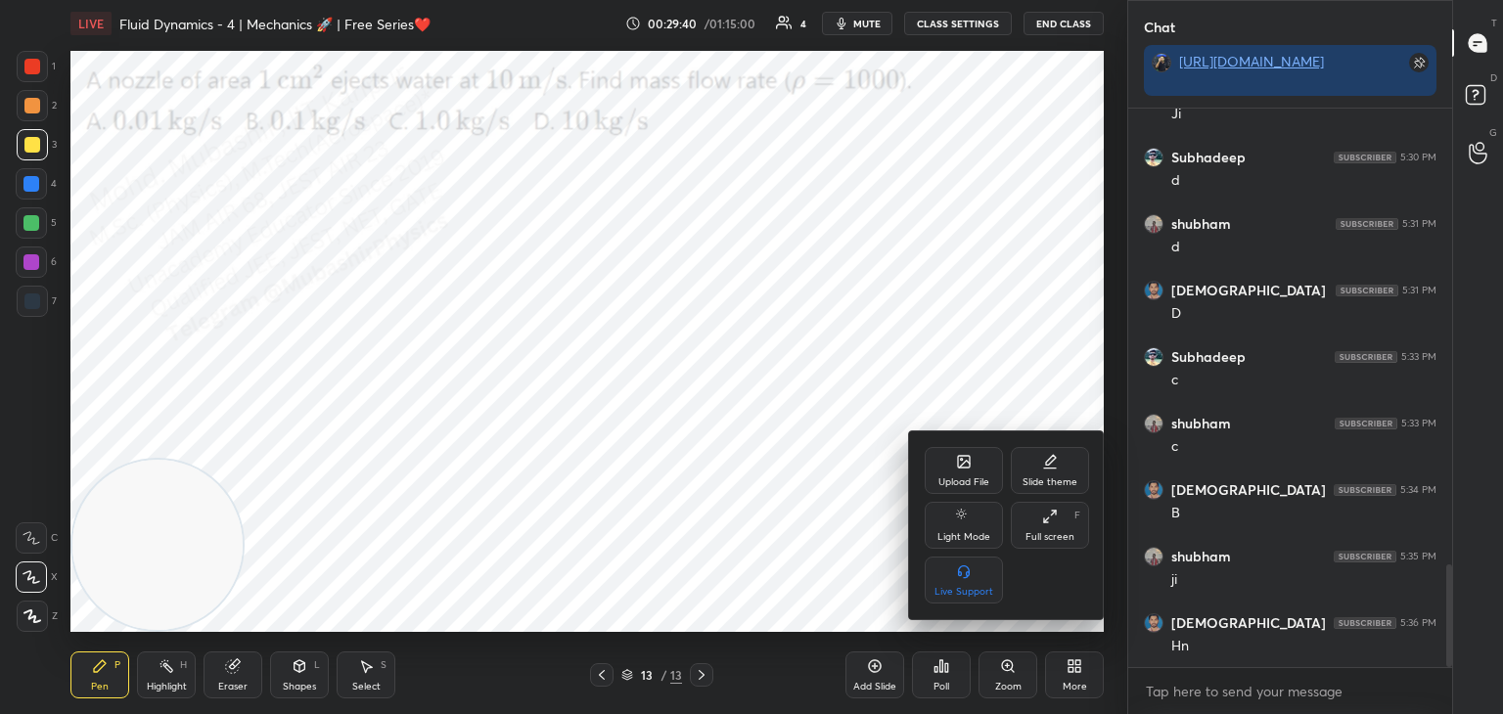
click at [958, 464] on icon at bounding box center [964, 462] width 16 height 16
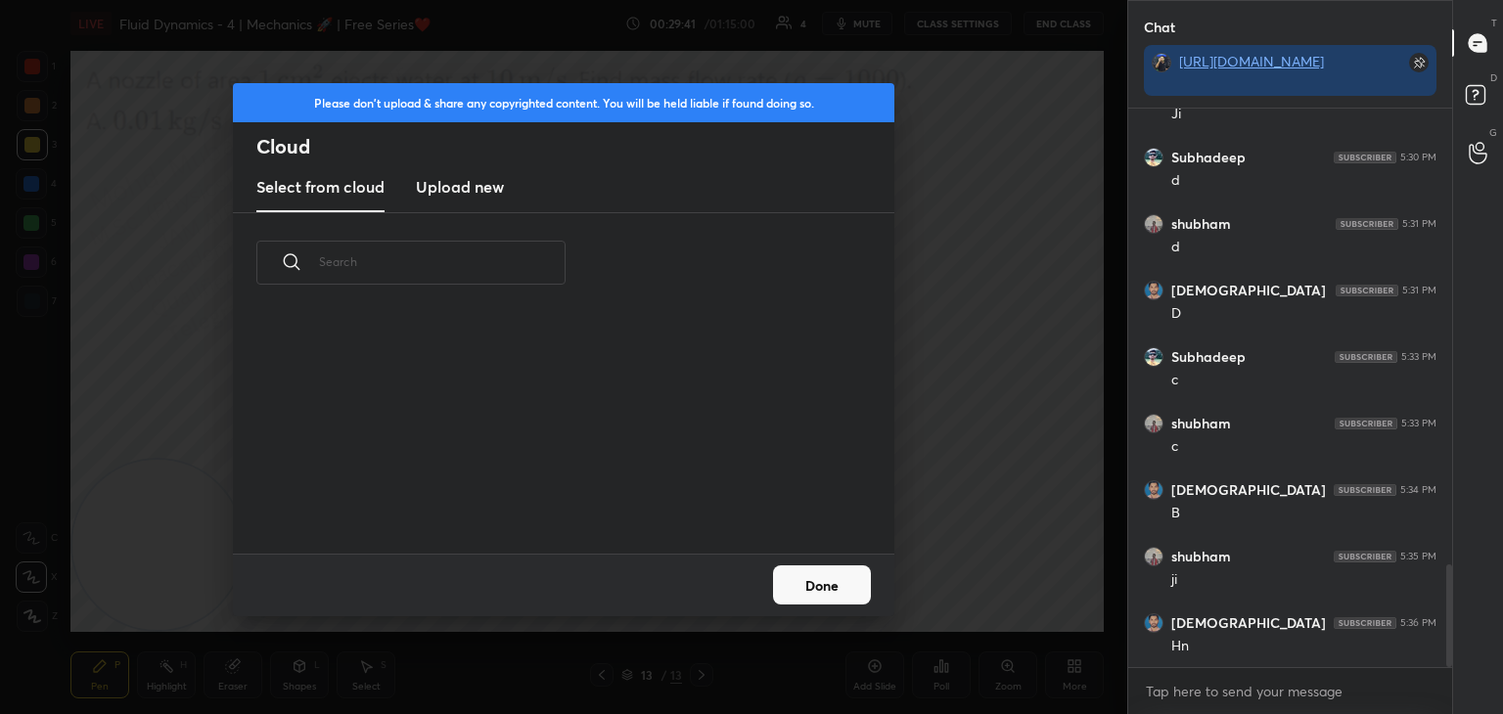
drag, startPoint x: 457, startPoint y: 174, endPoint x: 463, endPoint y: 190, distance: 16.7
click at [455, 188] on h3 "Upload new" at bounding box center [460, 186] width 88 height 23
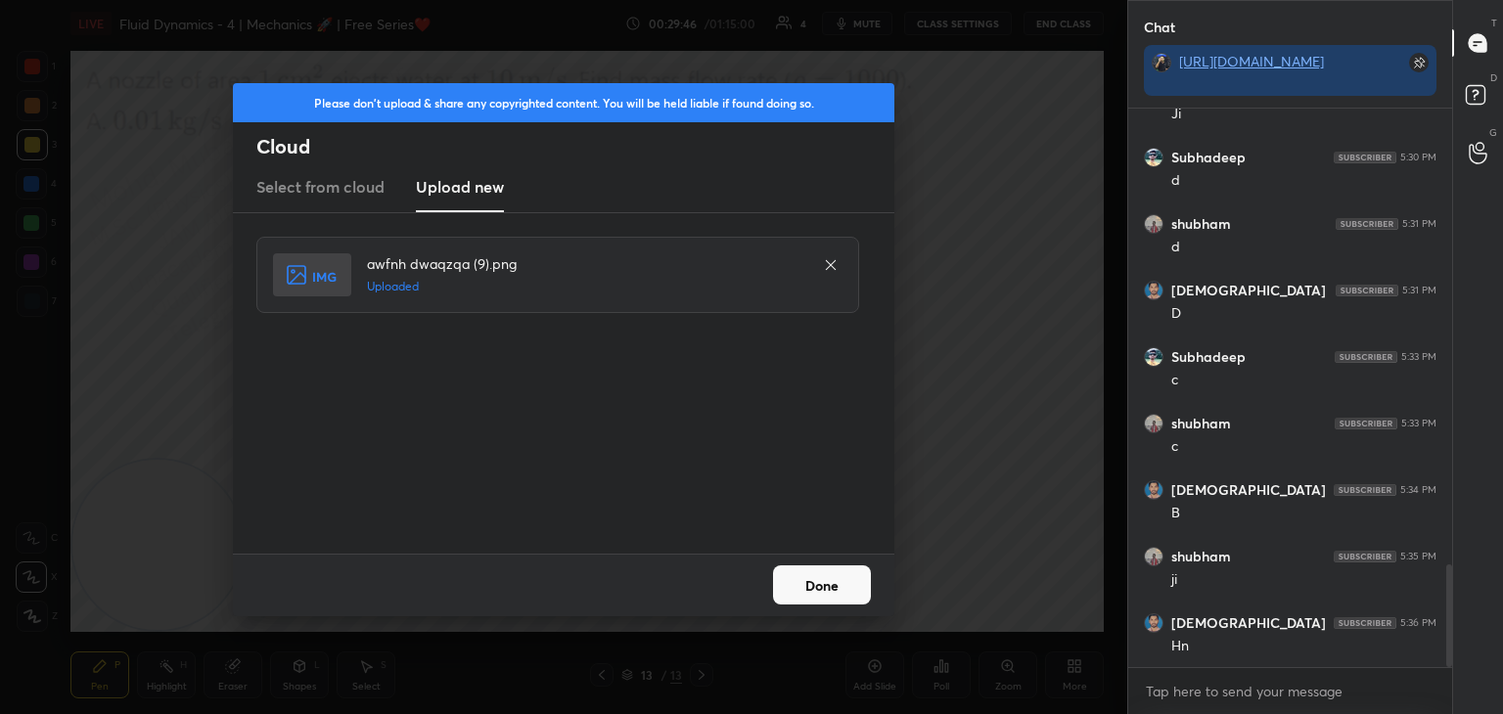
click at [842, 600] on button "Done" at bounding box center [822, 584] width 98 height 39
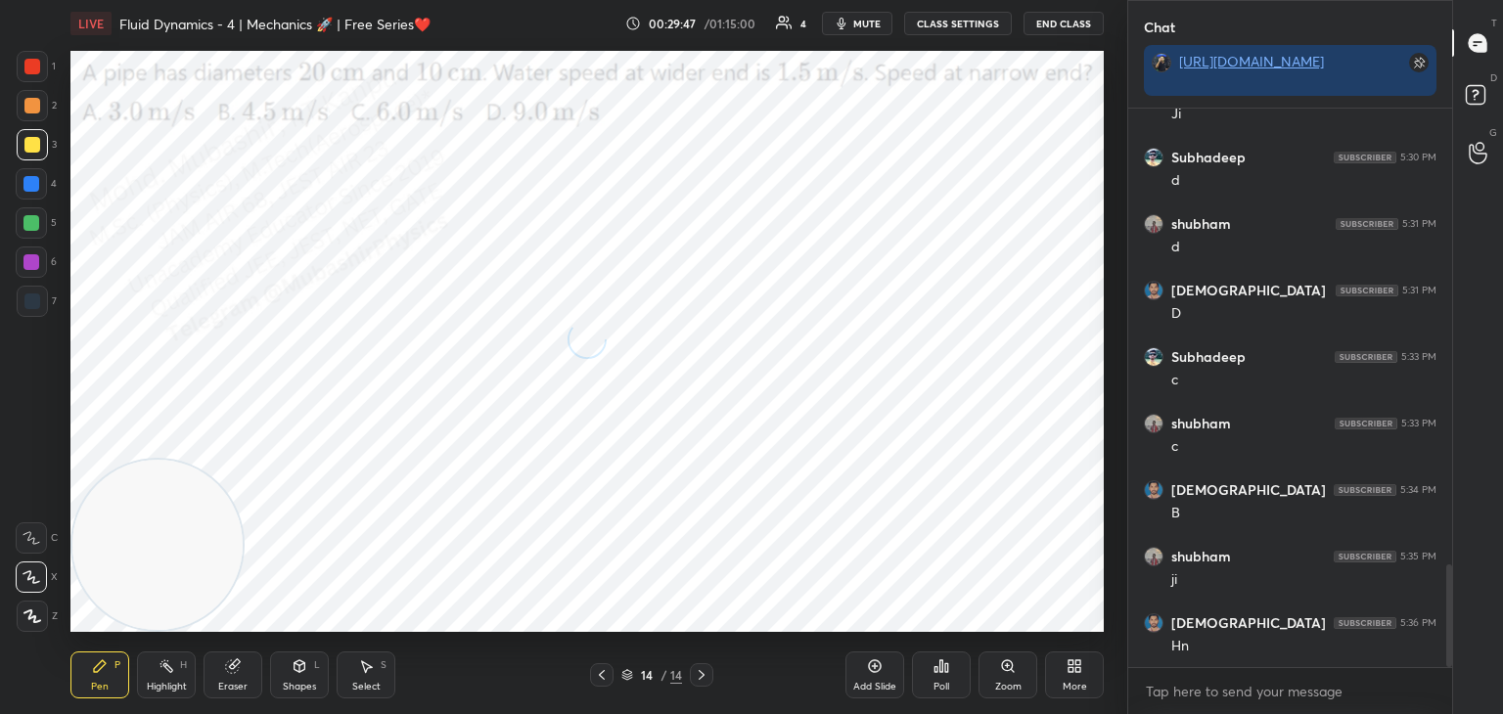
click at [154, 673] on div "Highlight H" at bounding box center [166, 675] width 59 height 47
drag, startPoint x: 142, startPoint y: 558, endPoint x: 71, endPoint y: 623, distance: 96.2
click at [48, 659] on div "1 2 3 4 5 6 7 C X Z C X Z E E Erase all H H LIVE Fluid Dynamics - 4 | Mechanics…" at bounding box center [555, 357] width 1111 height 714
click at [870, 14] on button "mute" at bounding box center [857, 23] width 70 height 23
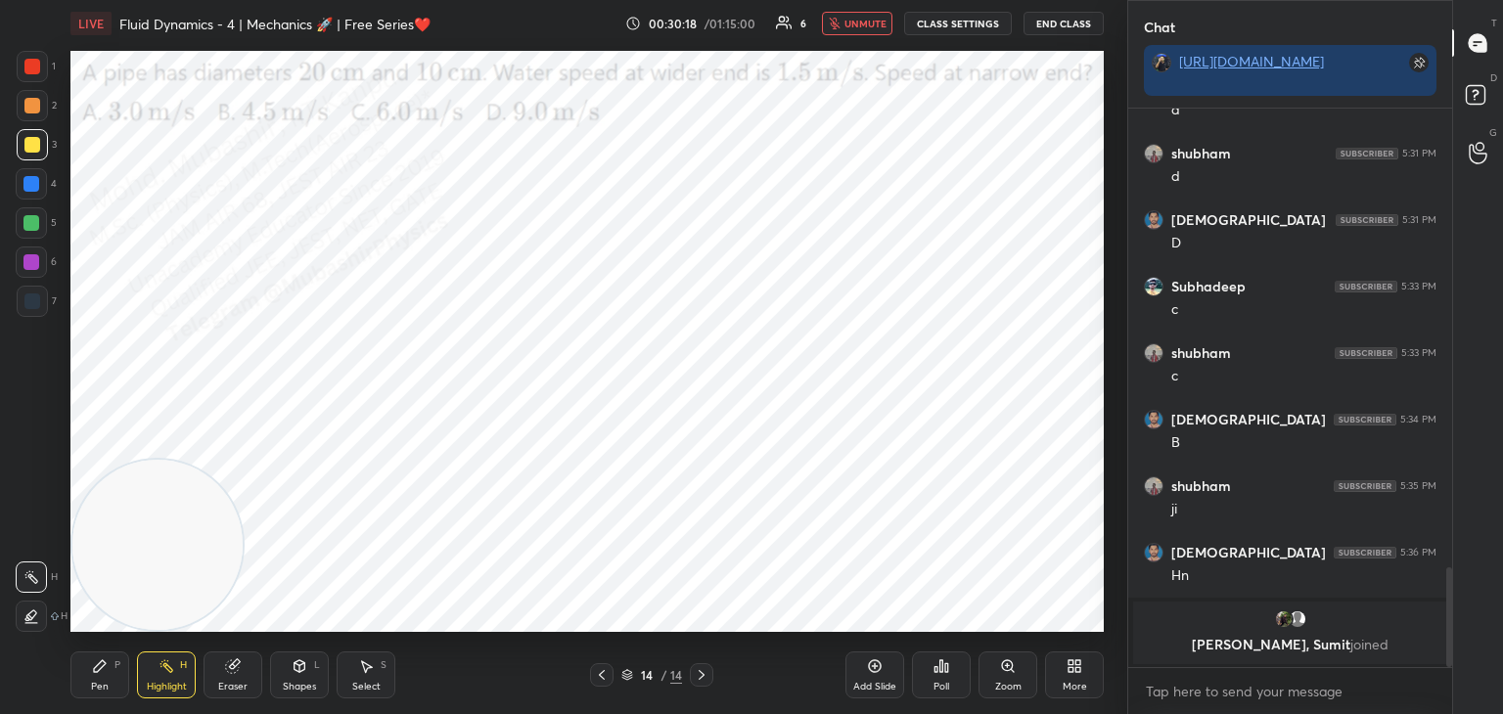
click at [864, 21] on span "unmute" at bounding box center [865, 24] width 42 height 14
click at [858, 24] on span "mute" at bounding box center [866, 24] width 27 height 14
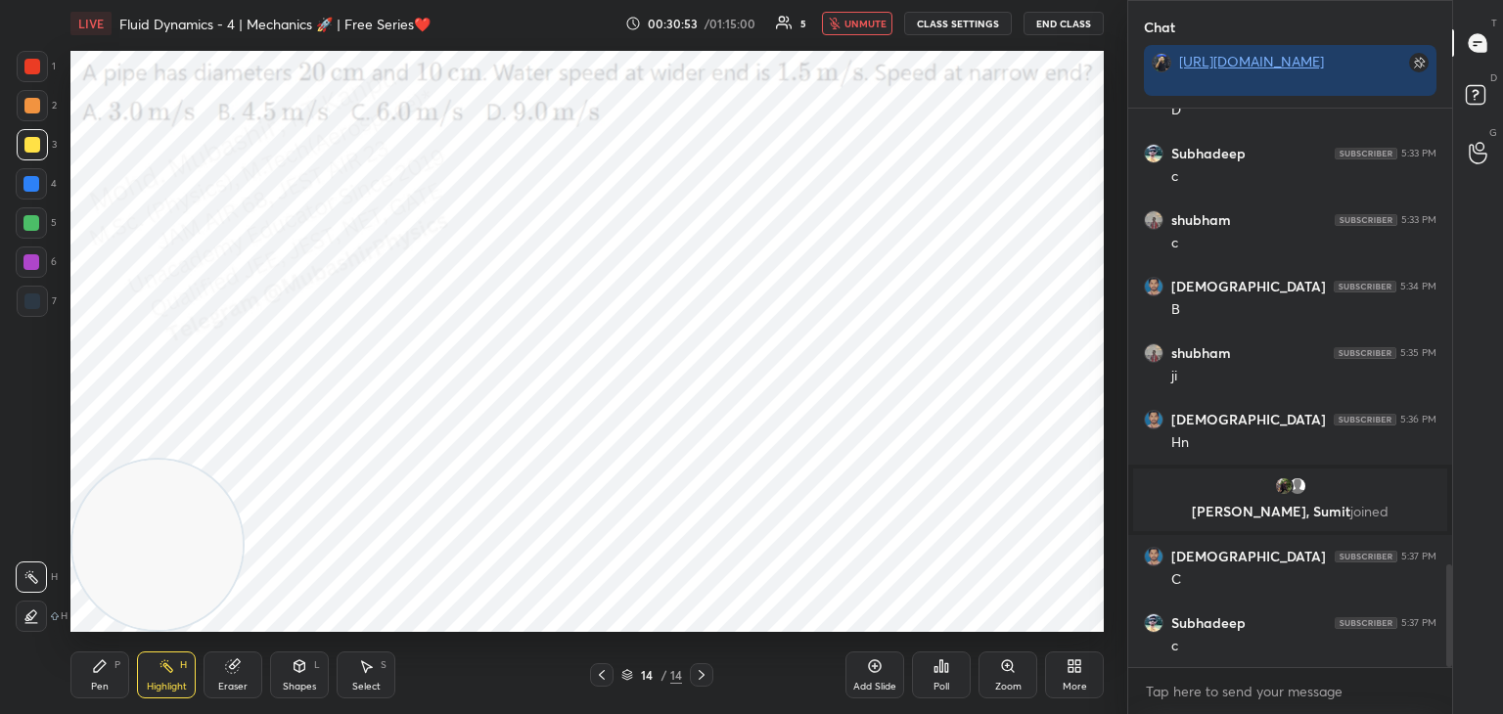
scroll to position [2483, 0]
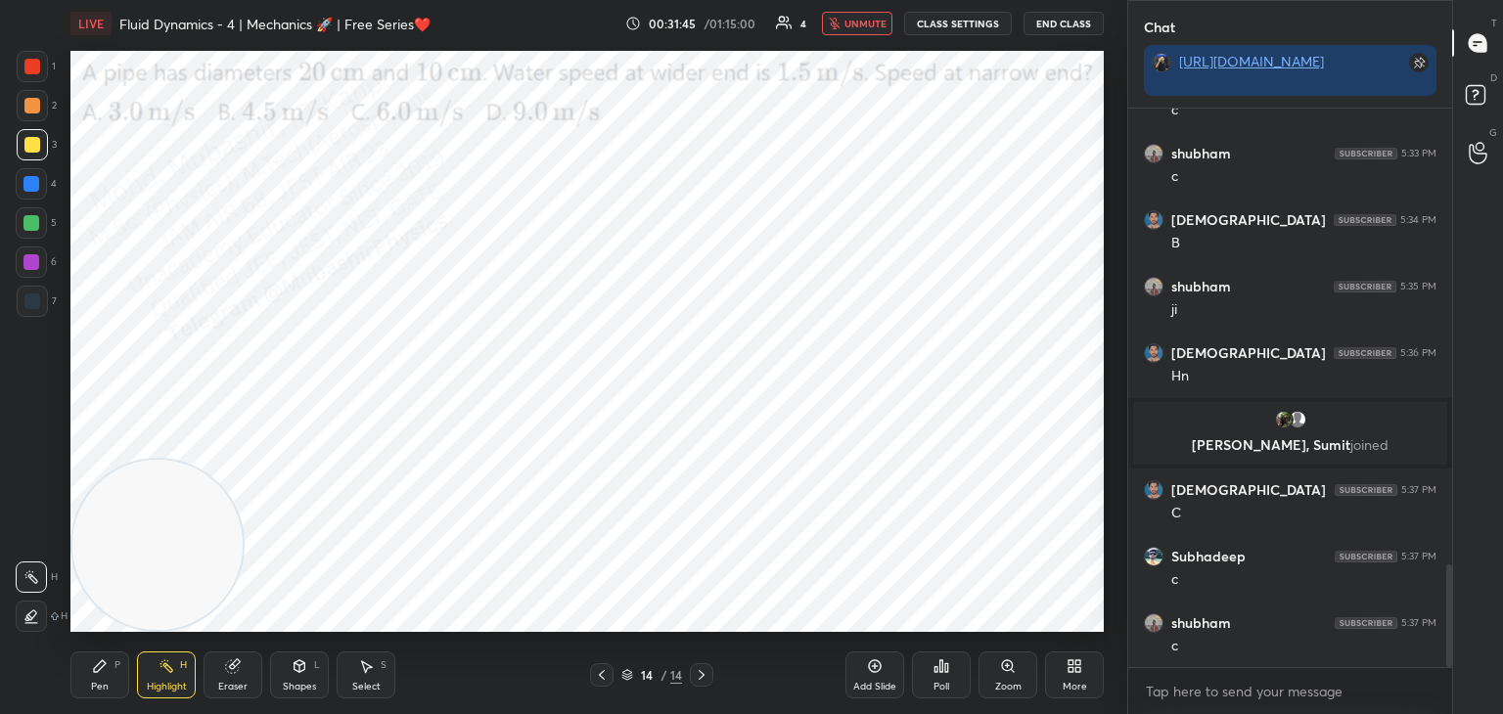
click at [870, 24] on span "unmute" at bounding box center [865, 24] width 42 height 14
click at [99, 684] on div "Pen" at bounding box center [100, 687] width 18 height 10
click at [26, 185] on div at bounding box center [31, 184] width 16 height 16
drag, startPoint x: 36, startPoint y: 218, endPoint x: 38, endPoint y: 208, distance: 10.0
click at [38, 208] on div at bounding box center [31, 222] width 31 height 31
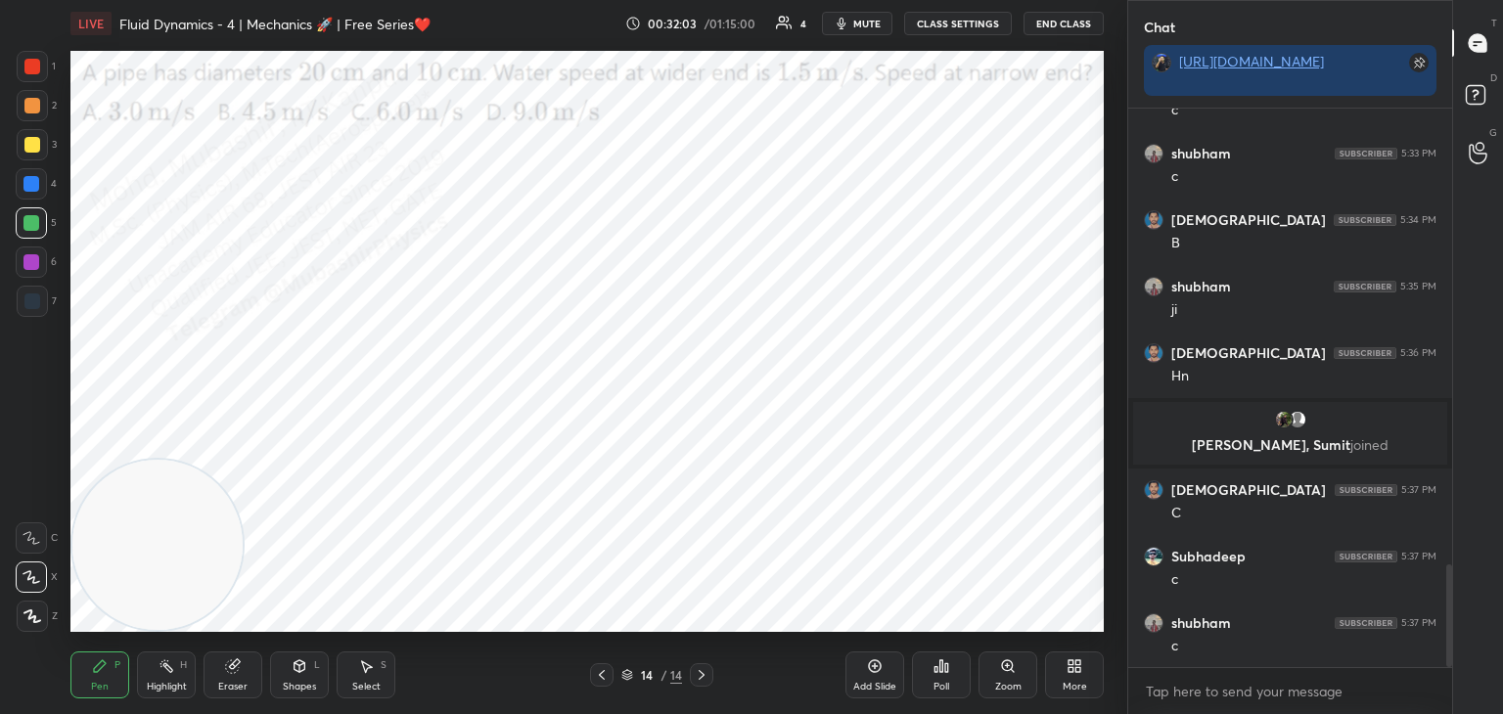
click at [30, 187] on div at bounding box center [31, 184] width 16 height 16
click at [46, 265] on div at bounding box center [31, 262] width 31 height 31
drag, startPoint x: 23, startPoint y: 236, endPoint x: 48, endPoint y: 248, distance: 28.0
click at [24, 236] on div "5" at bounding box center [36, 226] width 41 height 39
click at [40, 104] on div at bounding box center [32, 105] width 31 height 31
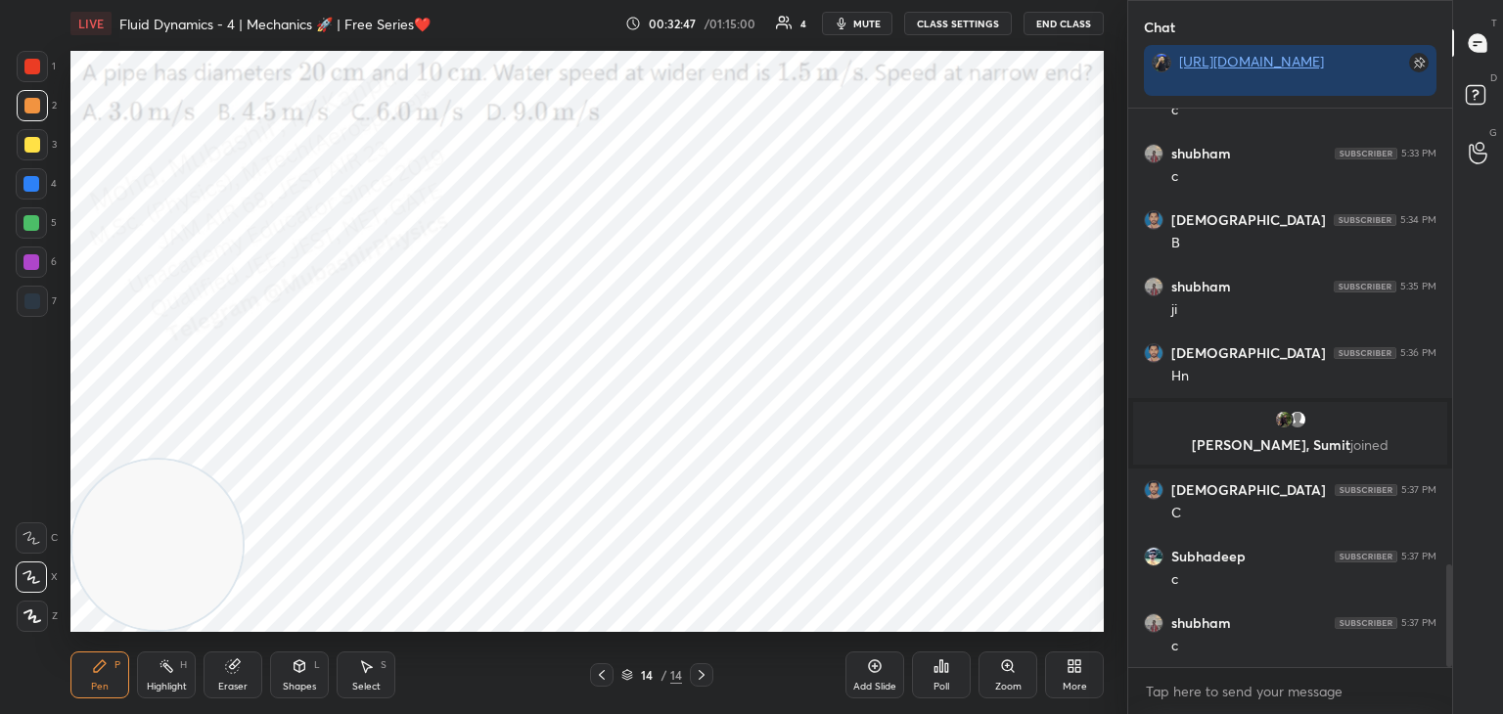
click at [1077, 670] on icon at bounding box center [1074, 666] width 16 height 16
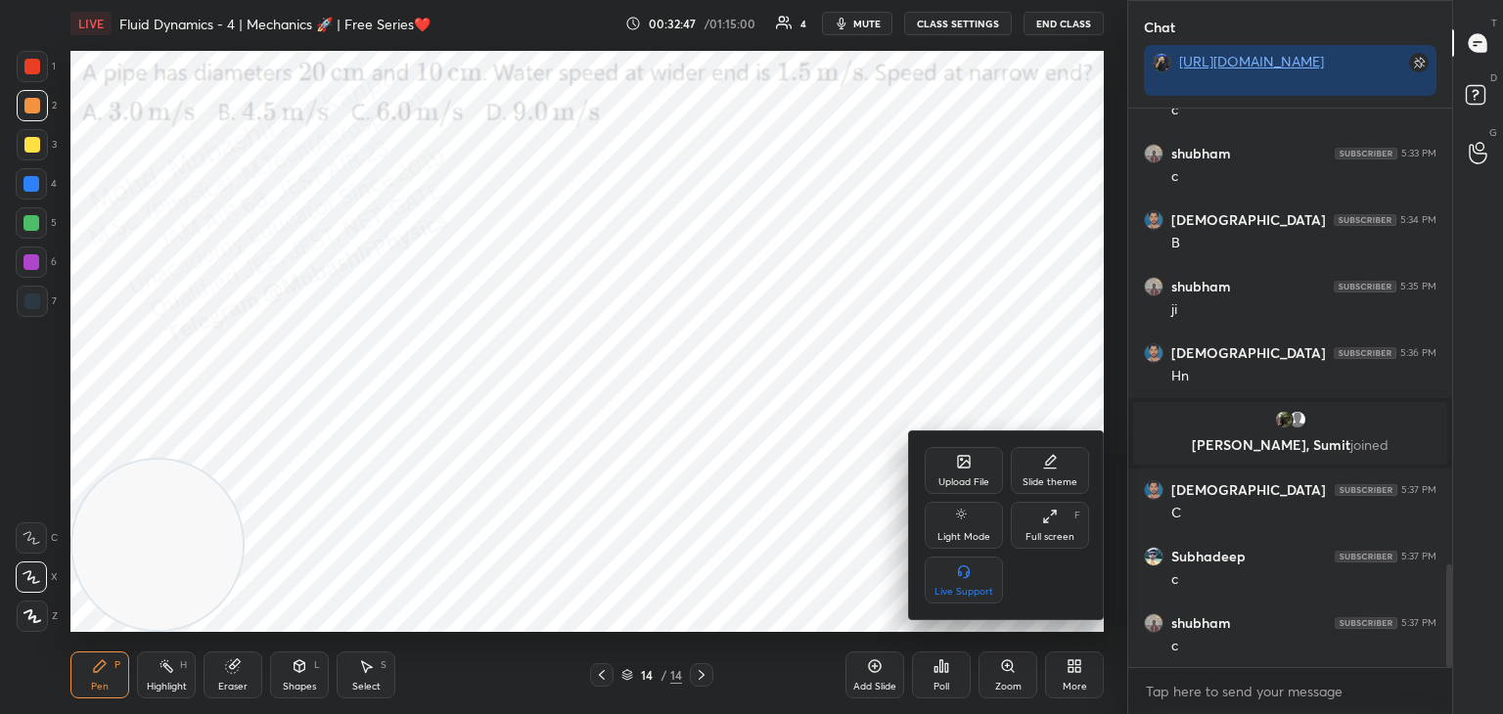
click at [963, 468] on icon at bounding box center [964, 462] width 12 height 12
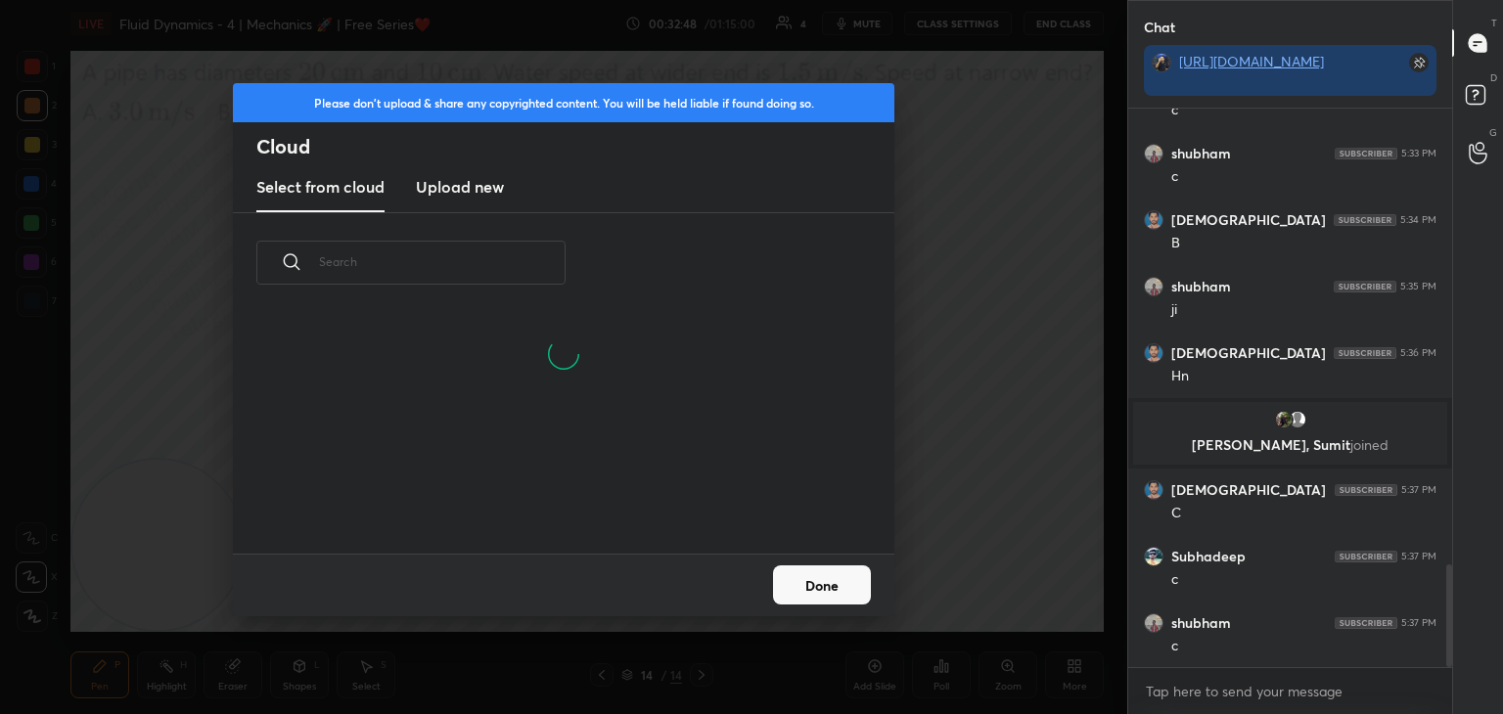
click at [471, 194] on h3 "Upload new" at bounding box center [460, 186] width 88 height 23
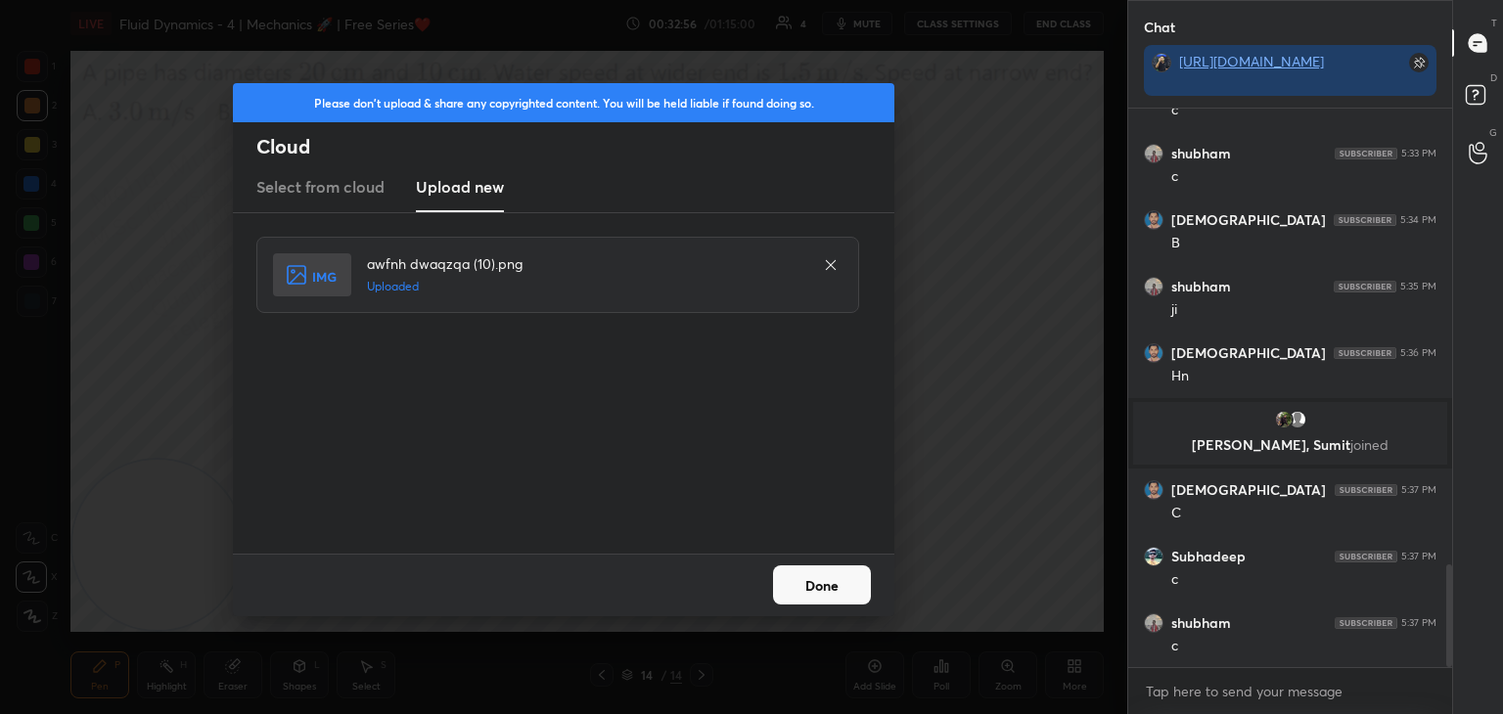
click at [838, 587] on button "Done" at bounding box center [822, 584] width 98 height 39
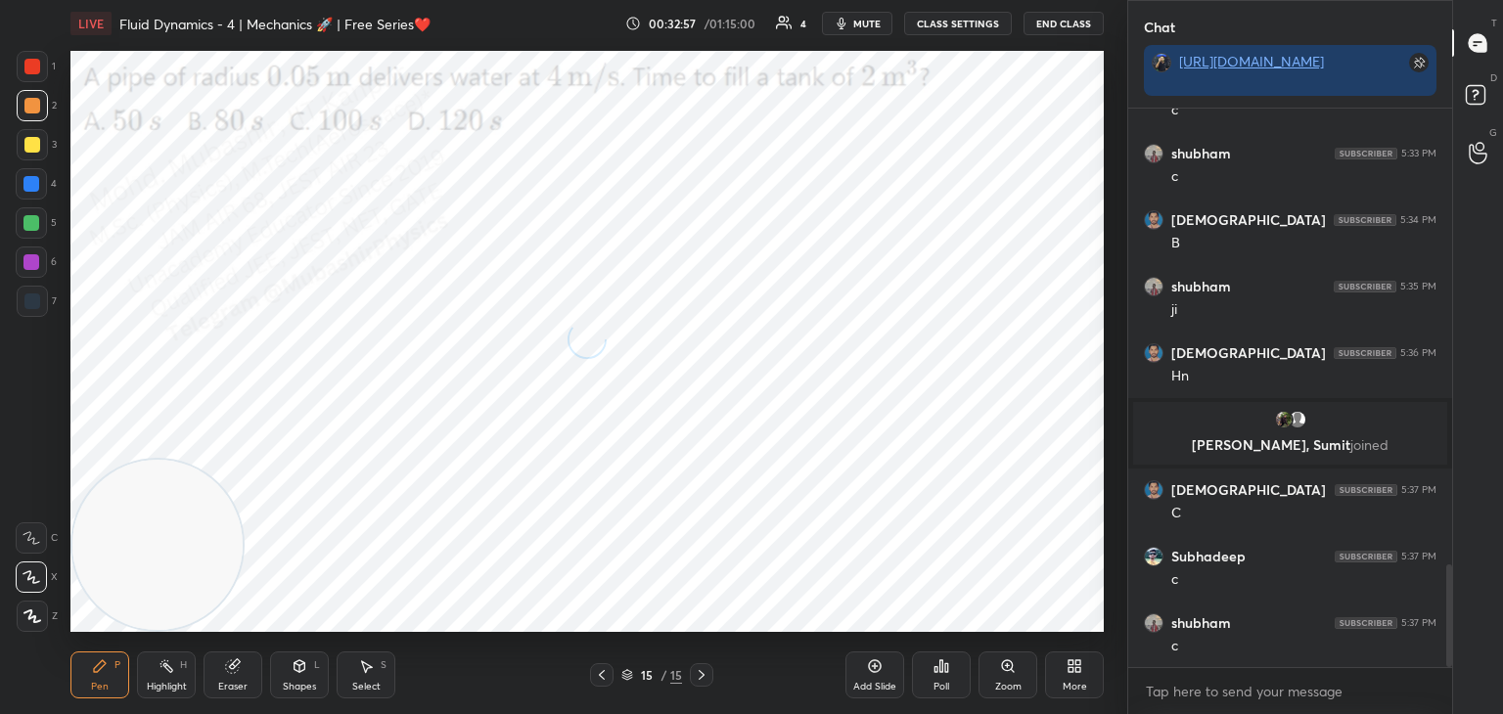
drag, startPoint x: 177, startPoint y: 678, endPoint x: 187, endPoint y: 674, distance: 10.5
click at [179, 675] on div "Highlight H" at bounding box center [166, 675] width 59 height 47
click at [858, 24] on button "mute" at bounding box center [857, 23] width 70 height 23
click at [870, 21] on span "unmute" at bounding box center [865, 24] width 42 height 14
click at [109, 662] on div "Pen P" at bounding box center [99, 675] width 59 height 47
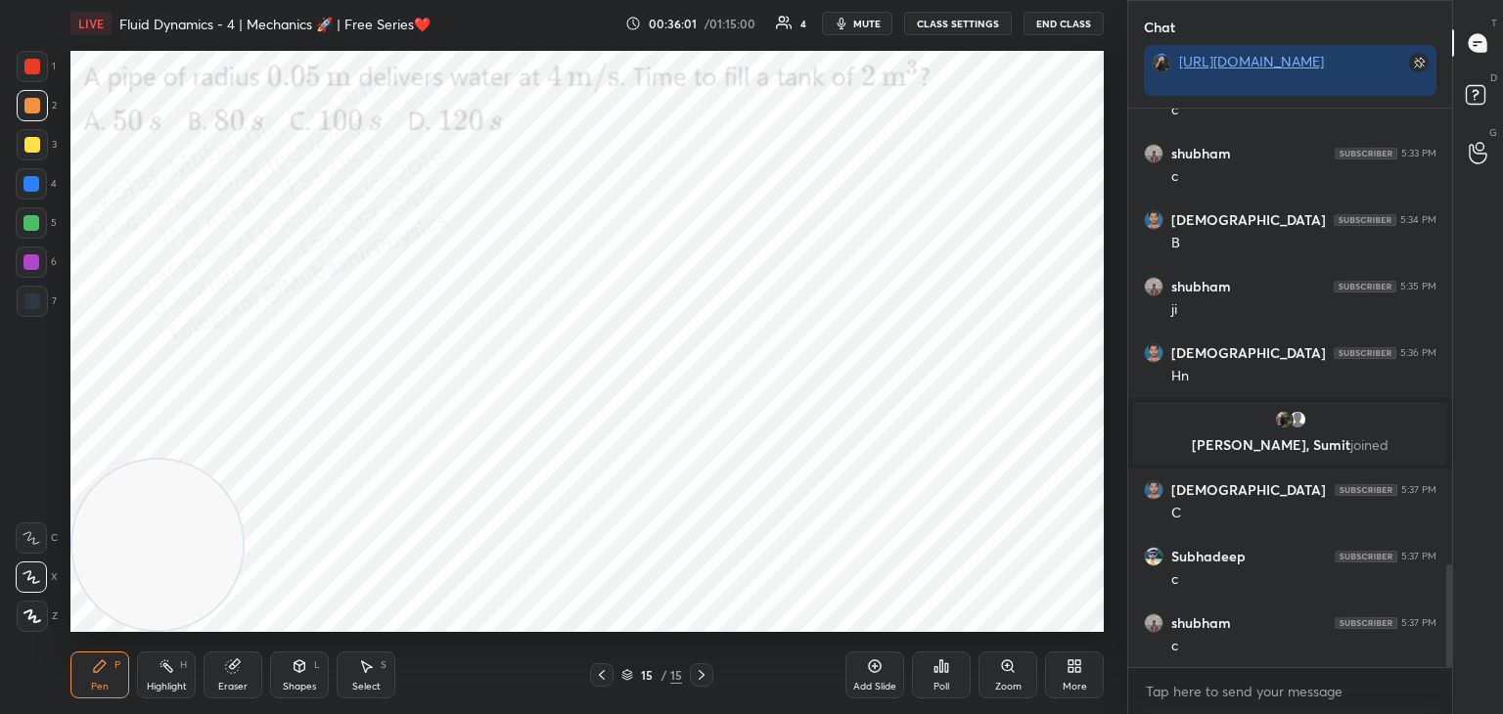
drag, startPoint x: 26, startPoint y: 187, endPoint x: 54, endPoint y: 201, distance: 30.6
click at [30, 185] on div at bounding box center [31, 184] width 16 height 16
drag, startPoint x: 154, startPoint y: 559, endPoint x: 1038, endPoint y: 537, distance: 884.7
click at [1041, 558] on video at bounding box center [1016, 544] width 170 height 170
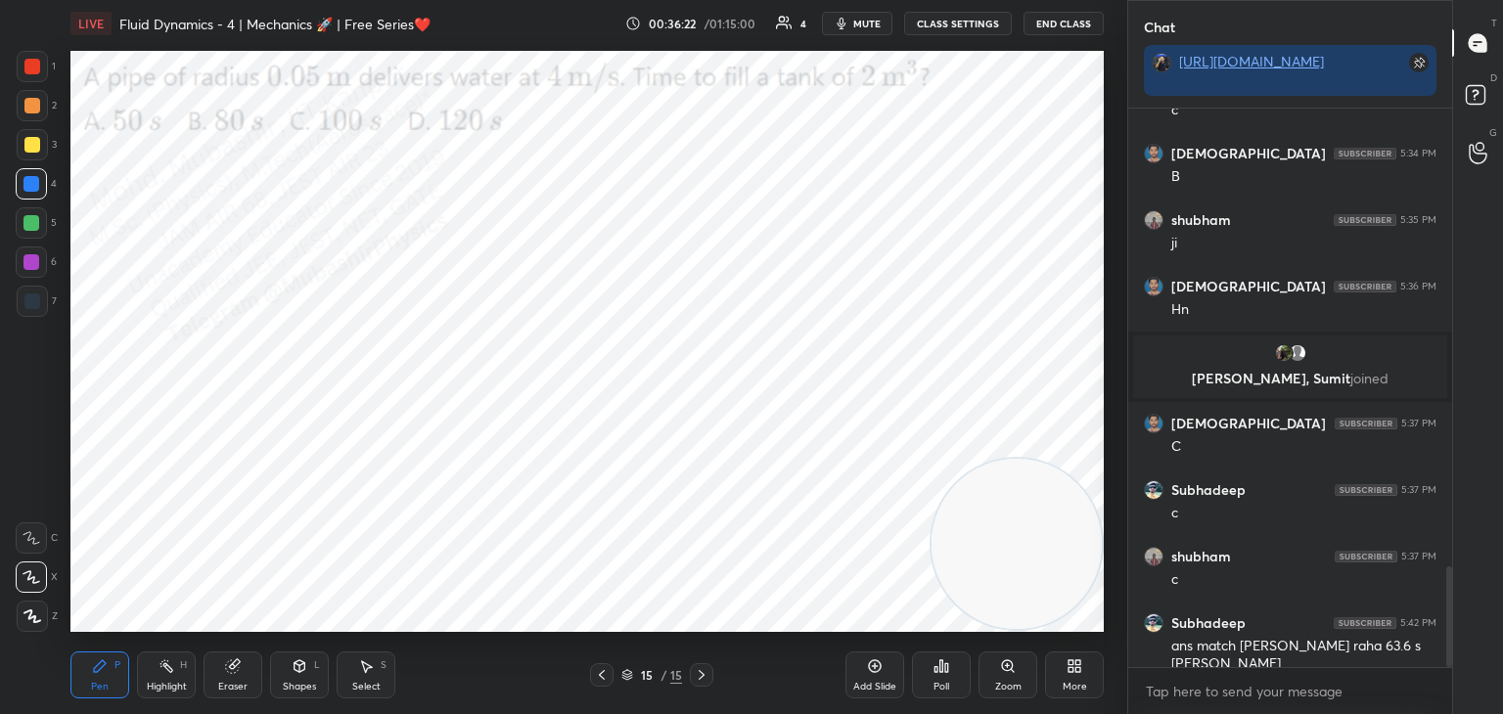
drag, startPoint x: 24, startPoint y: 230, endPoint x: 59, endPoint y: 214, distance: 37.7
click at [26, 228] on div at bounding box center [31, 223] width 16 height 16
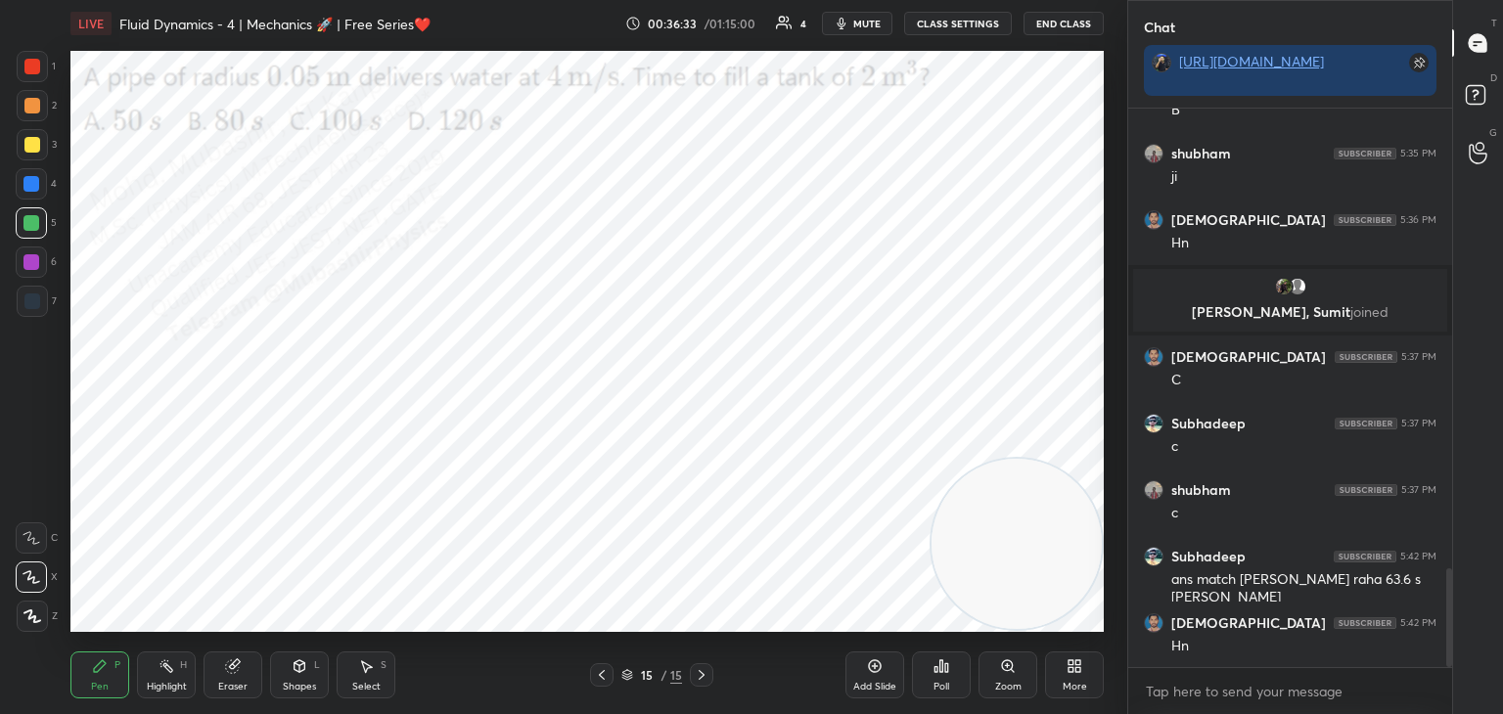
click at [42, 186] on div at bounding box center [31, 183] width 31 height 31
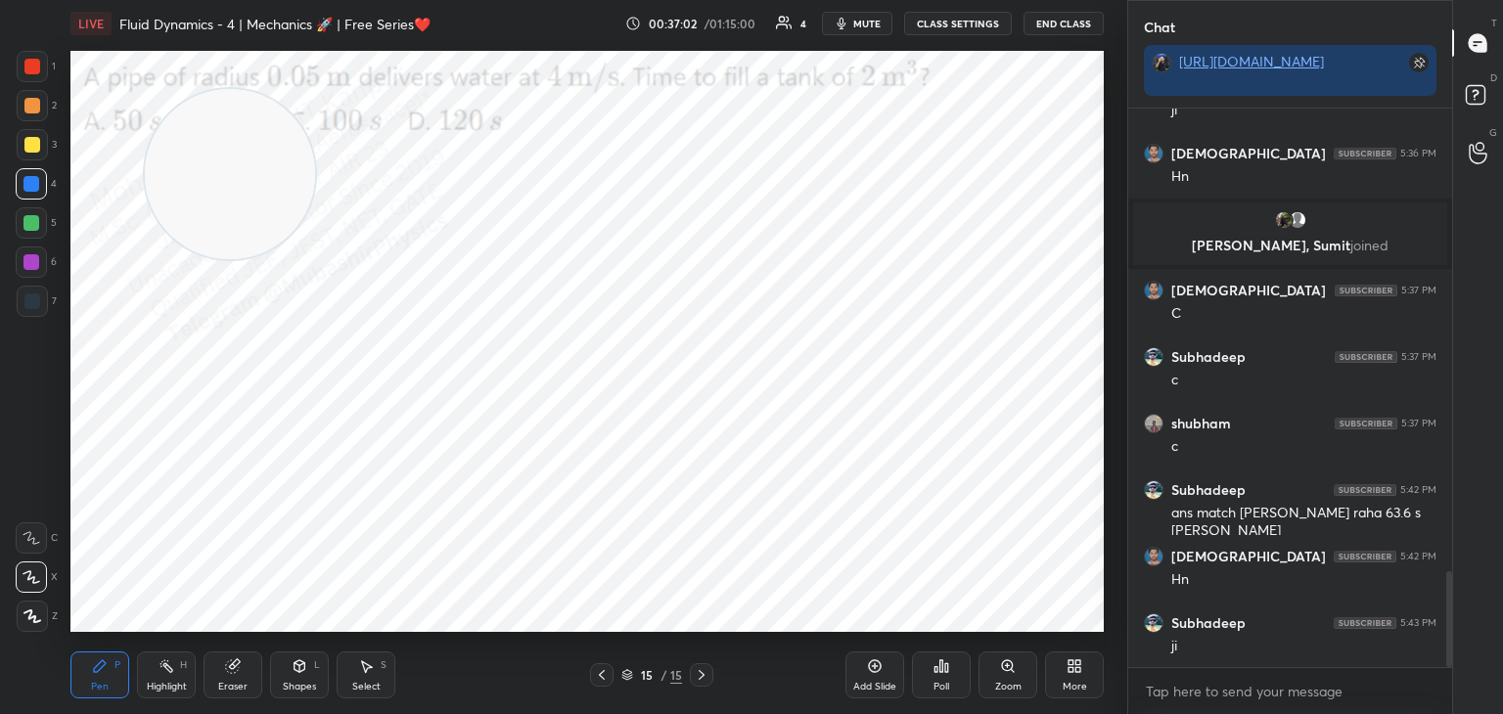
drag, startPoint x: 919, startPoint y: 418, endPoint x: 206, endPoint y: 142, distance: 763.8
click at [15, 181] on div "1 2 3 4 5 6 7 C X Z C X Z E E Erase all H H LIVE Fluid Dynamics - 4 | Mechanics…" at bounding box center [555, 357] width 1111 height 714
click at [26, 268] on div at bounding box center [31, 262] width 16 height 16
drag, startPoint x: 159, startPoint y: 204, endPoint x: 212, endPoint y: 518, distance: 317.5
click at [75, 263] on video at bounding box center [157, 178] width 170 height 170
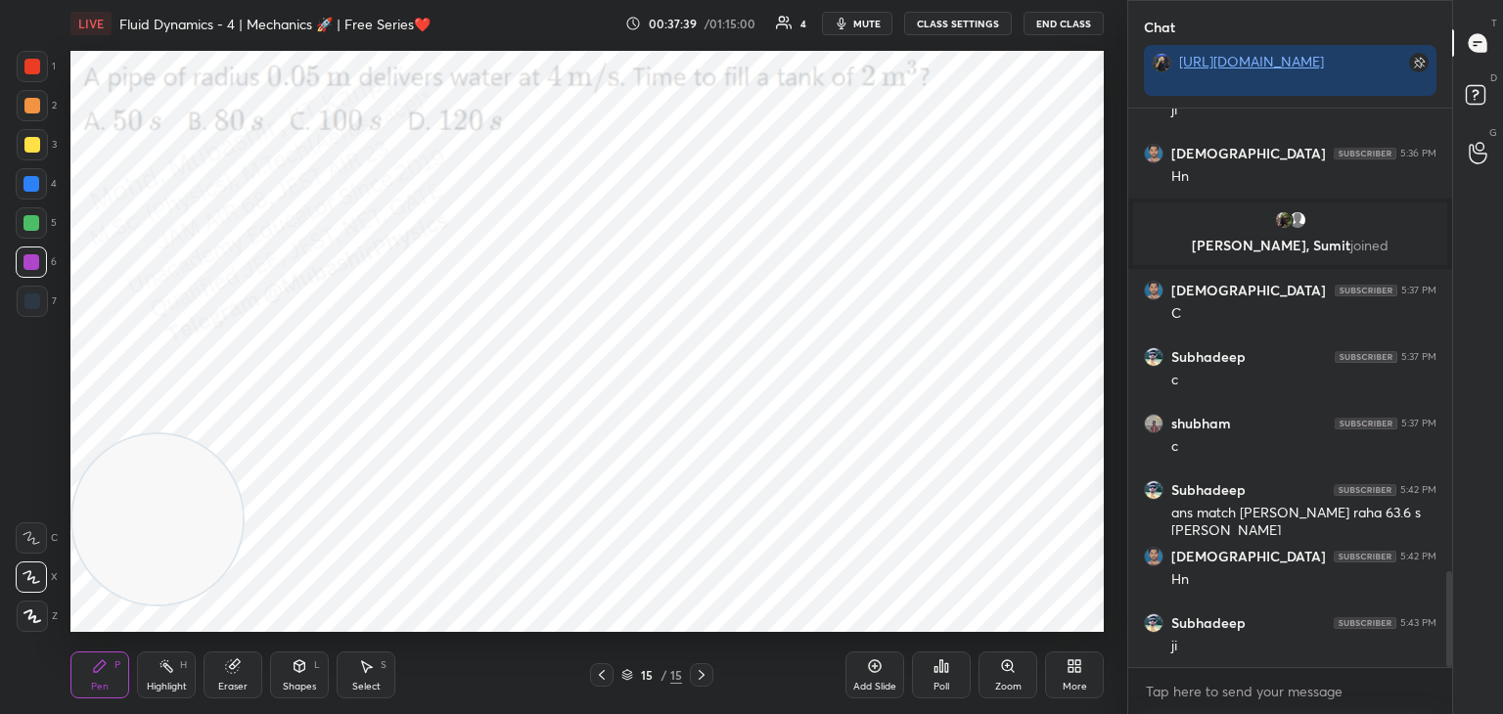
click at [67, 467] on div "Setting up your live class Poll for secs No correct answer Start poll" at bounding box center [587, 341] width 1049 height 589
drag, startPoint x: 35, startPoint y: 213, endPoint x: 153, endPoint y: 475, distance: 286.4
click at [36, 225] on div at bounding box center [31, 222] width 31 height 31
drag, startPoint x: 145, startPoint y: 530, endPoint x: 683, endPoint y: 91, distance: 694.6
click at [243, 434] on video at bounding box center [157, 519] width 170 height 170
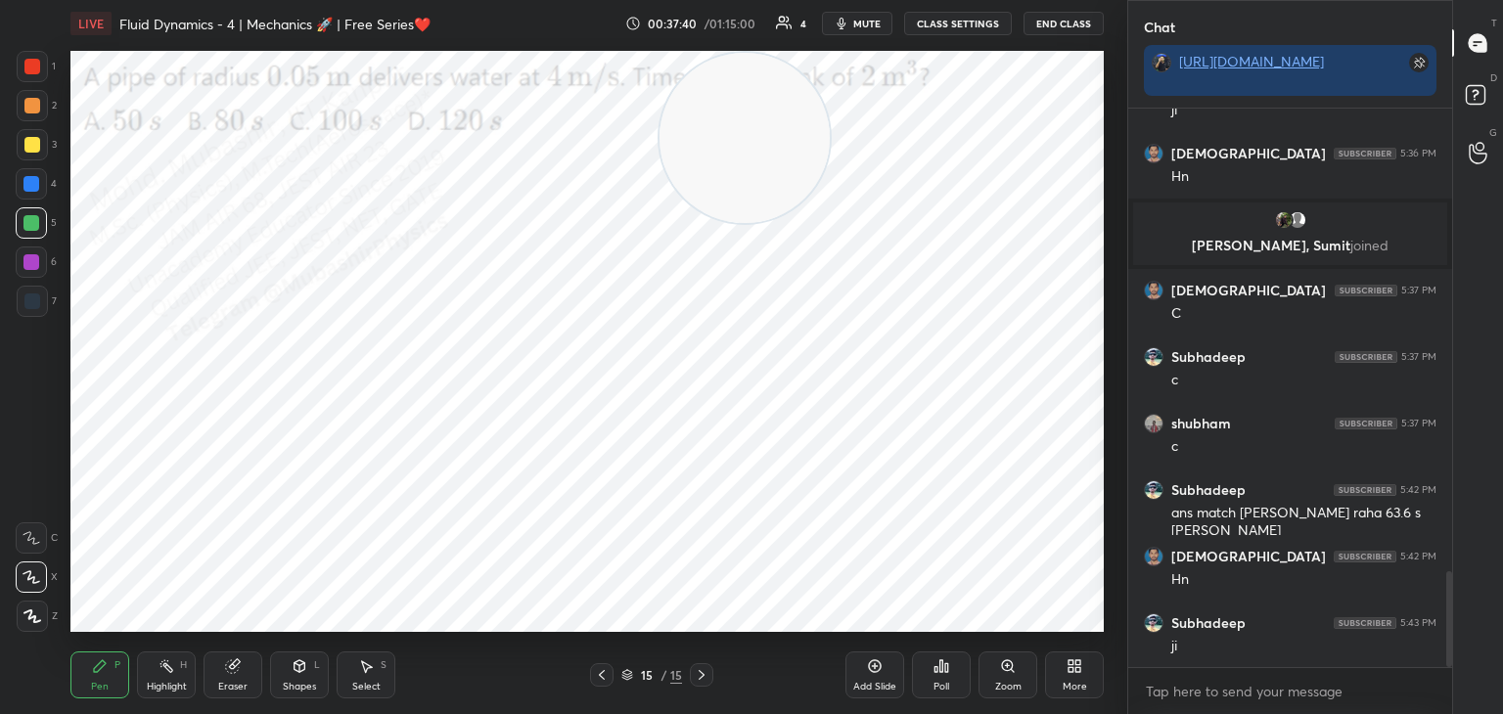
drag, startPoint x: 24, startPoint y: 105, endPoint x: 60, endPoint y: 186, distance: 88.5
click at [28, 112] on div at bounding box center [32, 106] width 16 height 16
click at [1064, 690] on div "More" at bounding box center [1075, 687] width 24 height 10
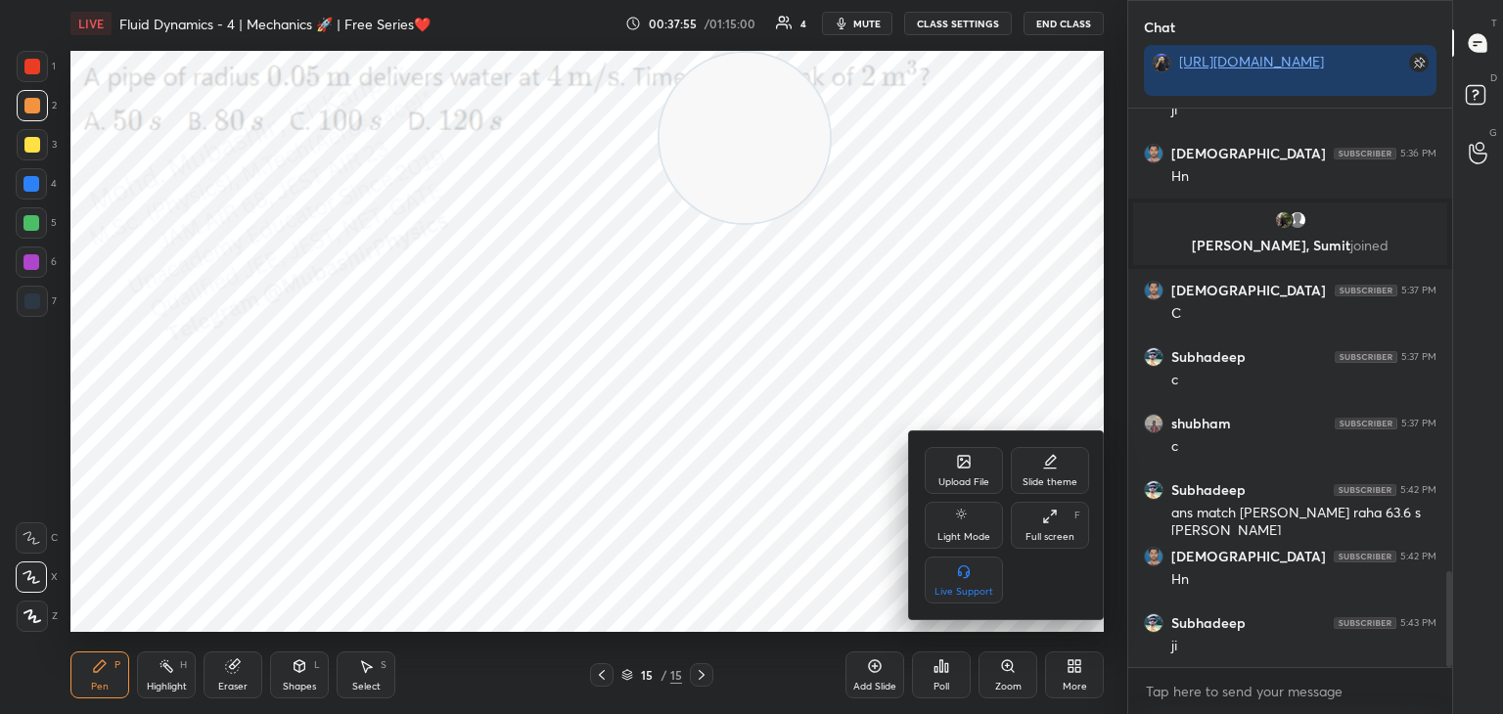
click at [939, 464] on div "Upload File" at bounding box center [964, 470] width 78 height 47
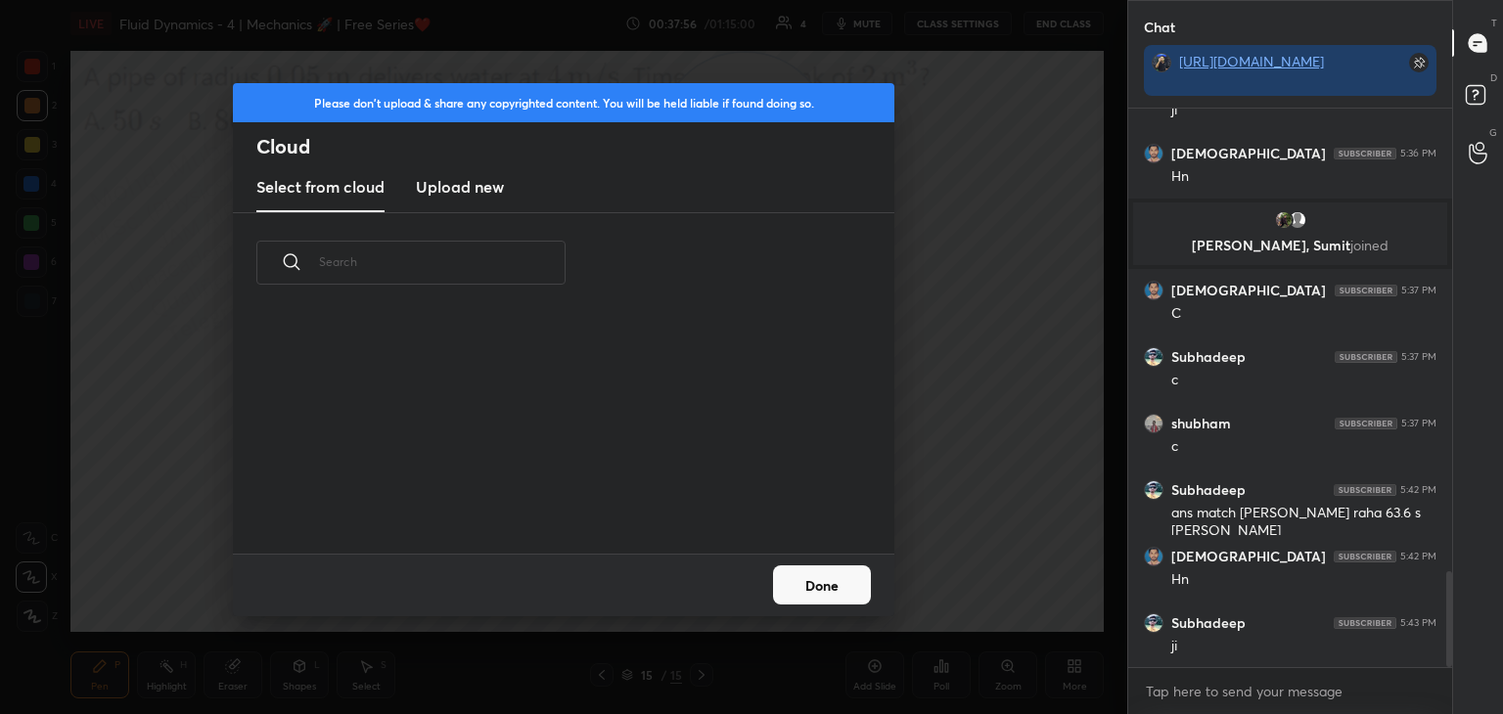
scroll to position [241, 628]
click at [456, 180] on h3 "Upload new" at bounding box center [460, 186] width 88 height 23
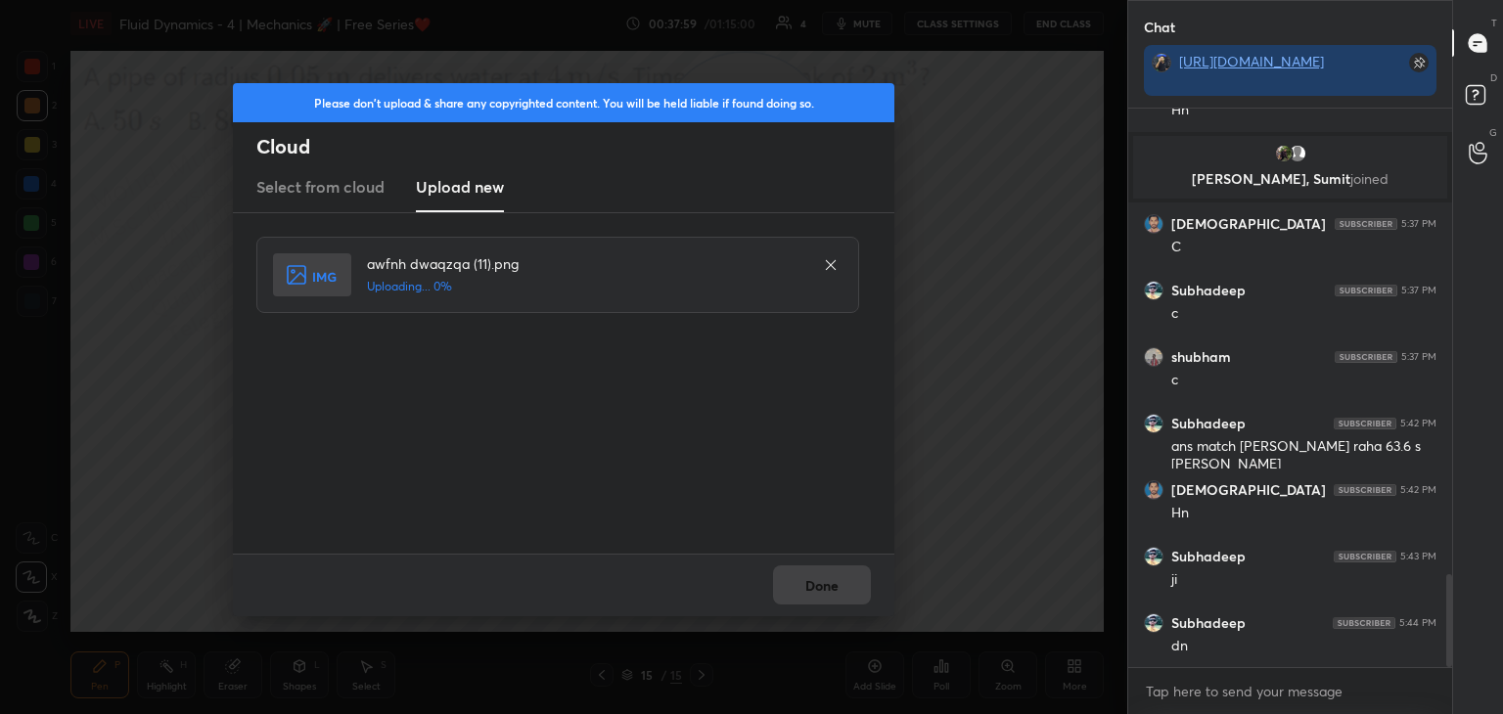
scroll to position [2816, 0]
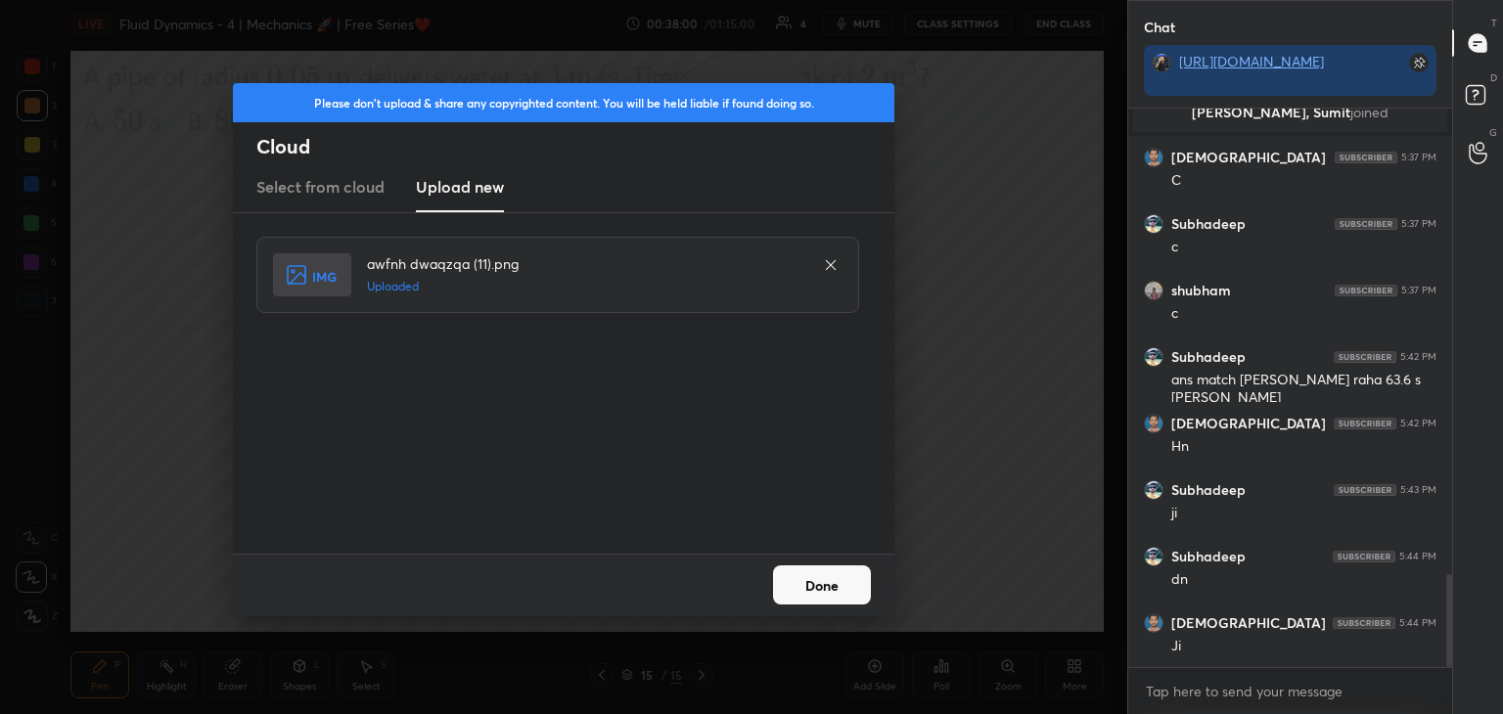
click at [811, 581] on button "Done" at bounding box center [822, 584] width 98 height 39
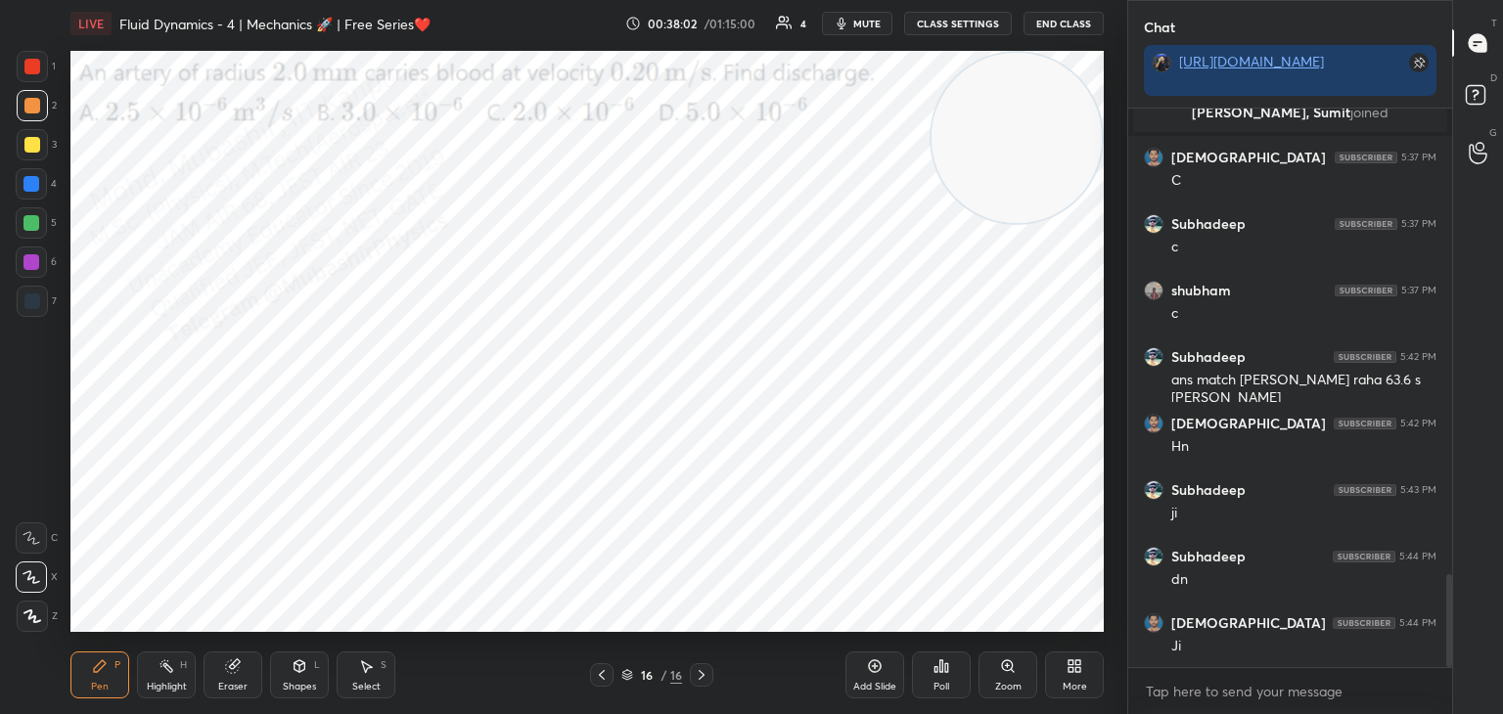
drag, startPoint x: 734, startPoint y: 178, endPoint x: 1012, endPoint y: 157, distance: 278.7
click at [1025, 160] on video at bounding box center [1016, 138] width 170 height 170
click at [861, 27] on span "mute" at bounding box center [866, 24] width 27 height 14
drag, startPoint x: 850, startPoint y: 24, endPoint x: 837, endPoint y: 39, distance: 19.4
click at [852, 25] on span "unmute" at bounding box center [865, 24] width 42 height 14
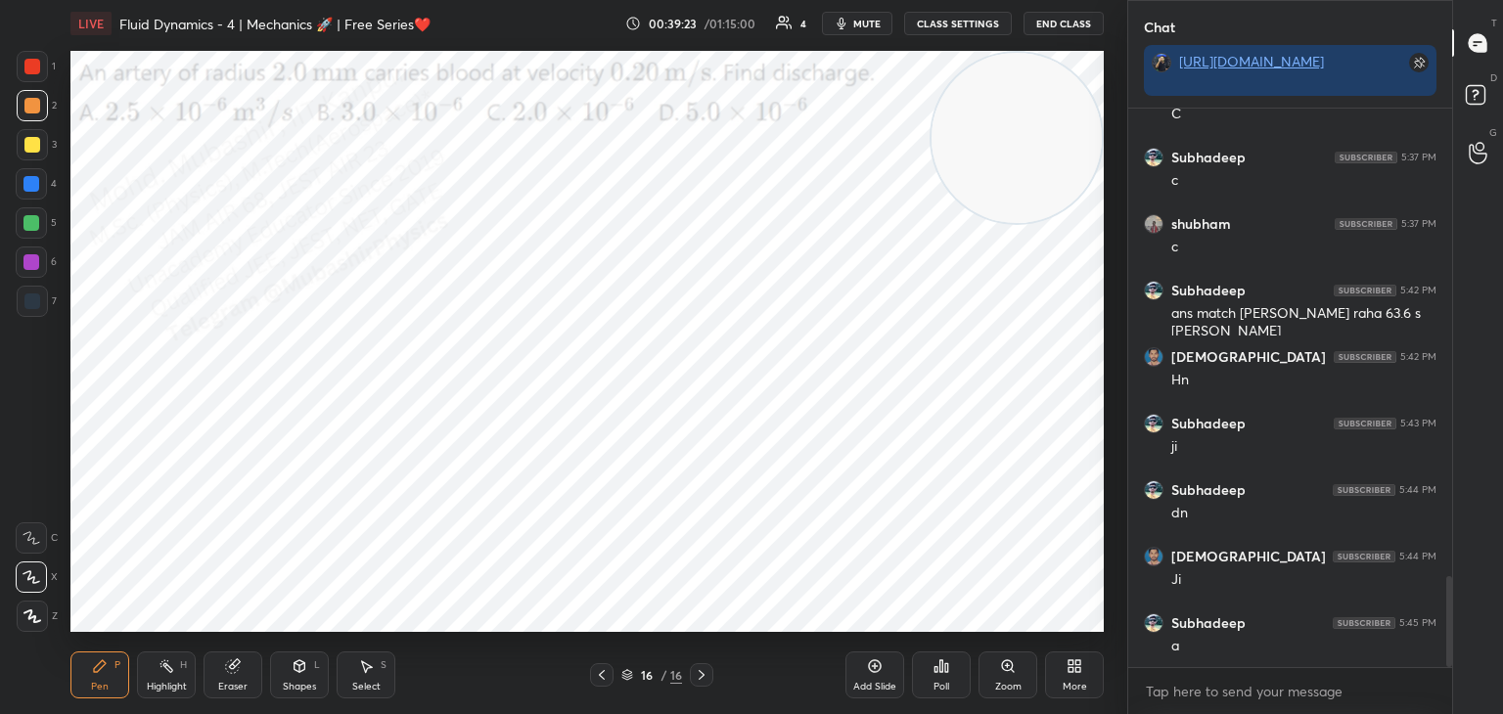
scroll to position [2949, 0]
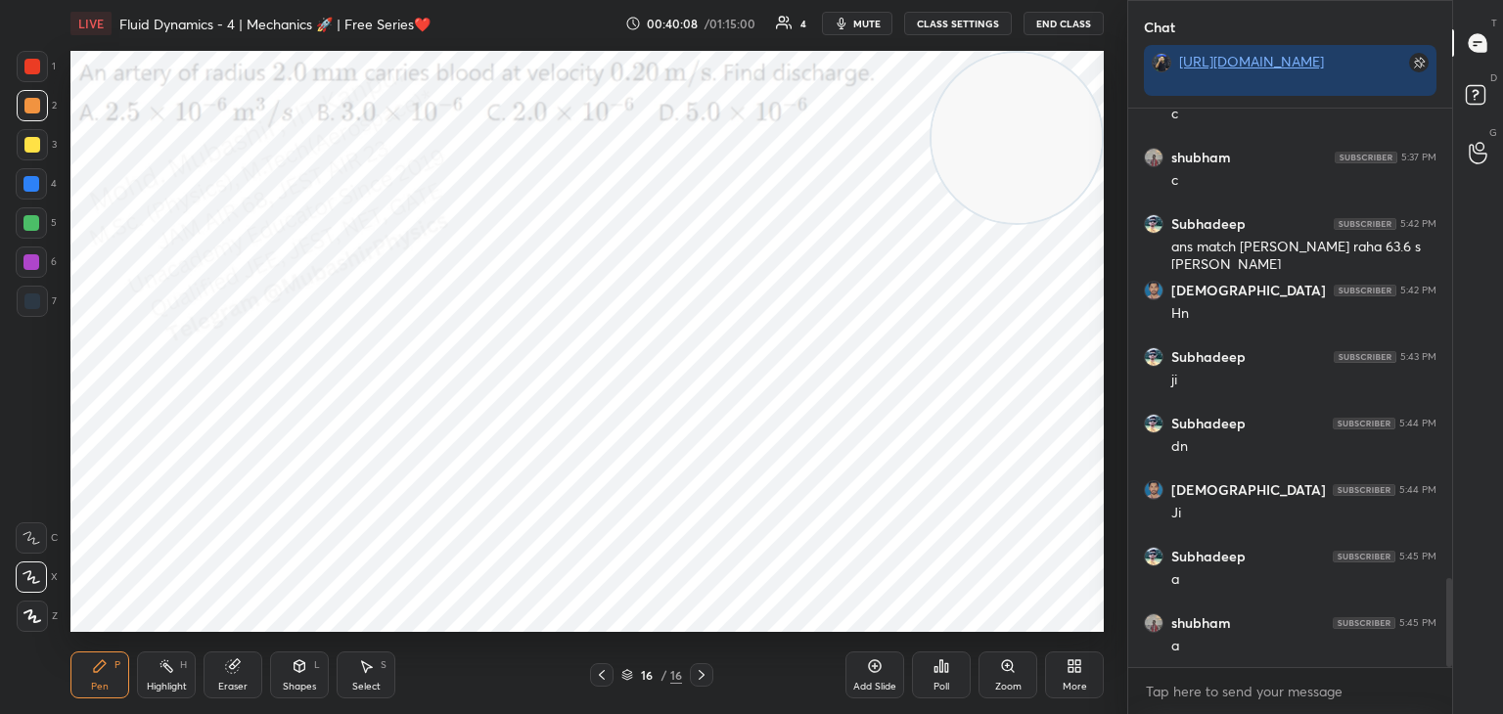
drag, startPoint x: 31, startPoint y: 182, endPoint x: 56, endPoint y: 182, distance: 24.5
click at [31, 182] on div at bounding box center [31, 184] width 16 height 16
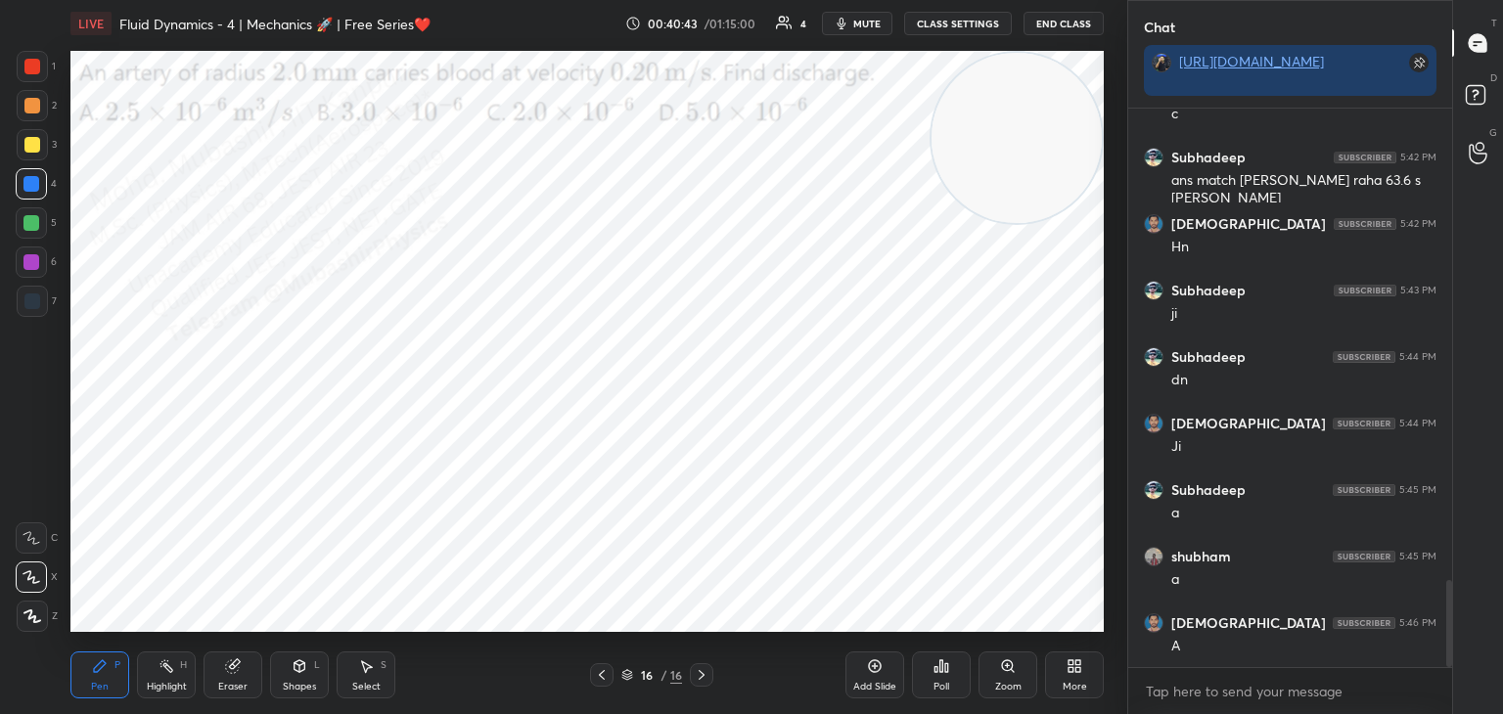
drag, startPoint x: 32, startPoint y: 262, endPoint x: 56, endPoint y: 266, distance: 23.8
click at [32, 260] on div at bounding box center [31, 262] width 16 height 16
click at [21, 229] on div at bounding box center [31, 222] width 31 height 31
drag, startPoint x: 997, startPoint y: 147, endPoint x: 1002, endPoint y: 106, distance: 41.4
click at [1007, 104] on video at bounding box center [1016, 138] width 170 height 170
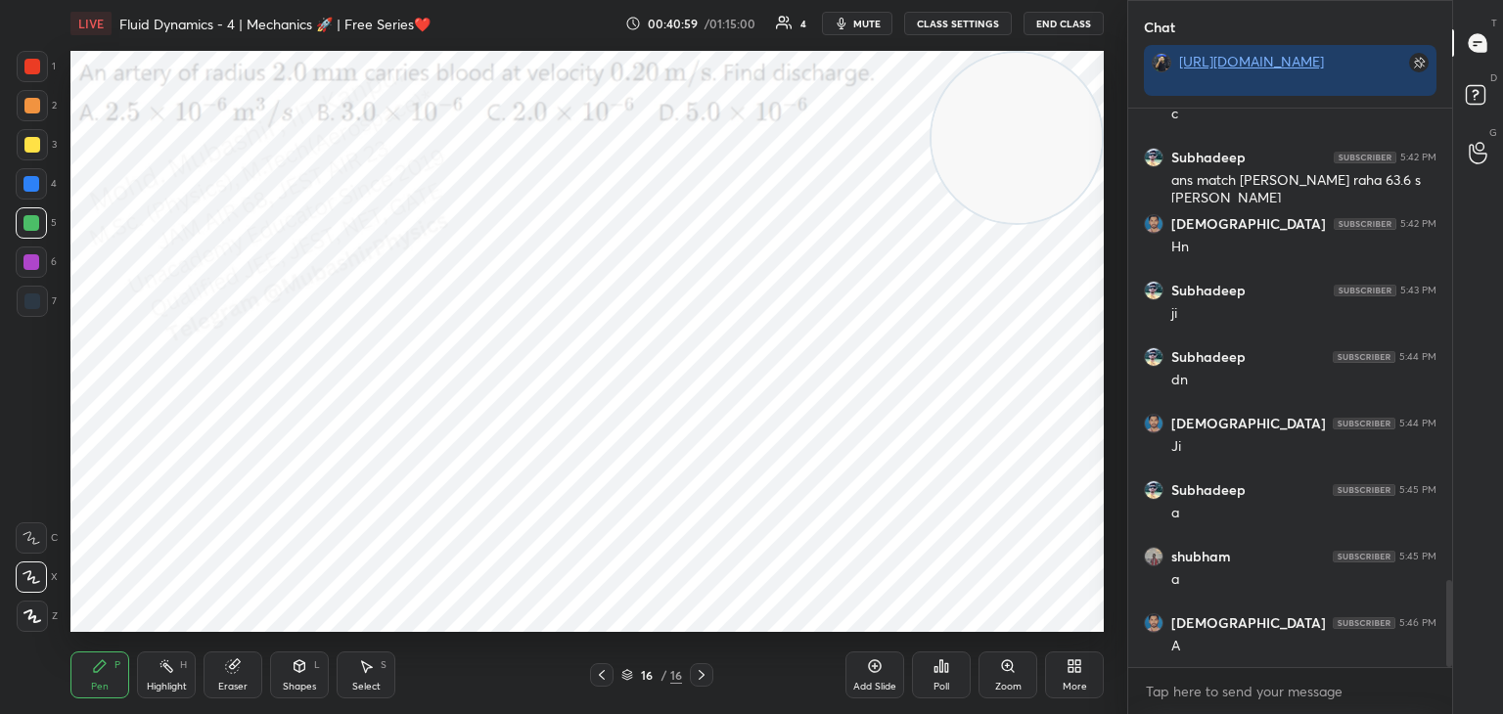
click at [364, 682] on div "Select" at bounding box center [366, 687] width 28 height 10
drag, startPoint x: 431, startPoint y: 468, endPoint x: 455, endPoint y: 509, distance: 47.3
click at [453, 495] on div "0 ° Undo Copy Duplicate Duplicate to new slide Delete" at bounding box center [586, 341] width 1033 height 581
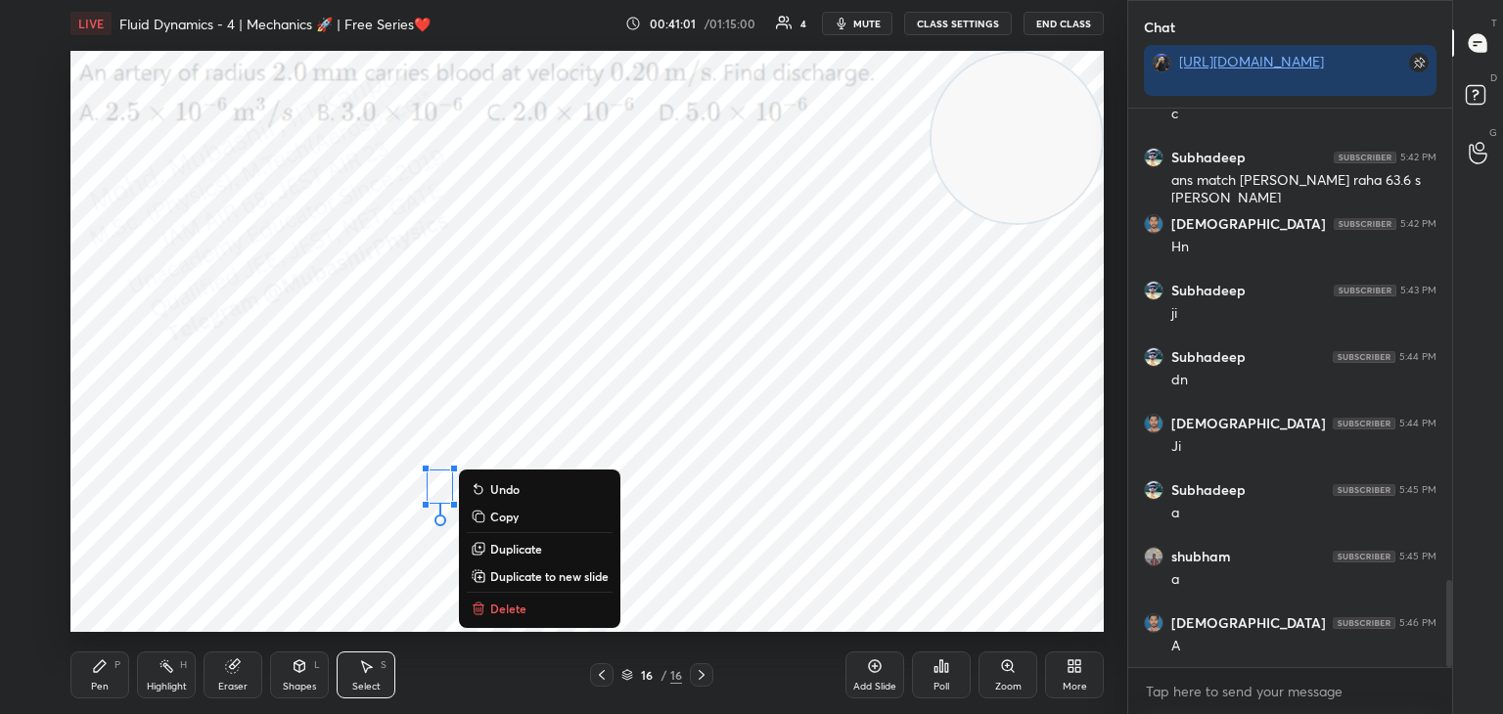
click at [516, 609] on p "Delete" at bounding box center [508, 609] width 36 height 16
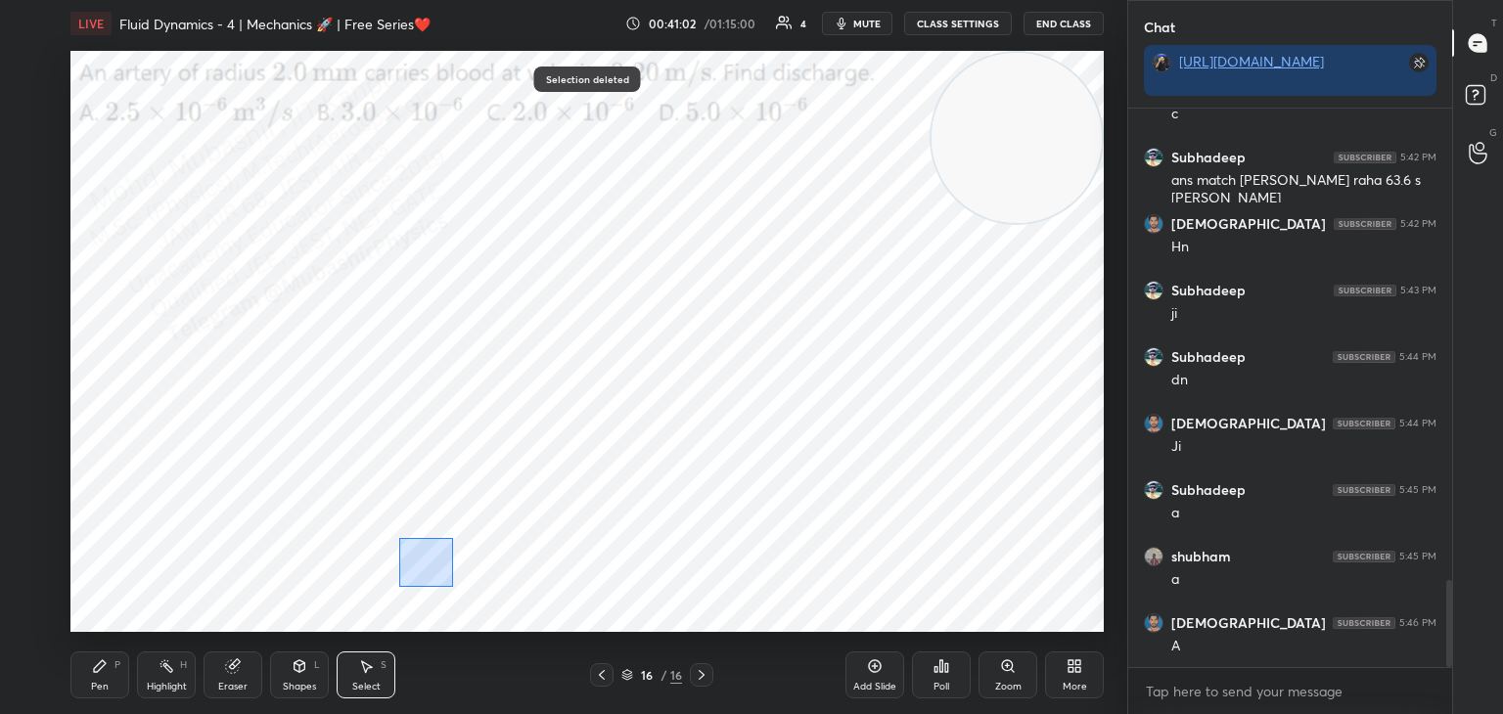
drag, startPoint x: 399, startPoint y: 538, endPoint x: 467, endPoint y: 593, distance: 86.9
click at [467, 593] on div "0 ° Undo Copy Duplicate Duplicate to new slide Delete" at bounding box center [586, 341] width 1033 height 581
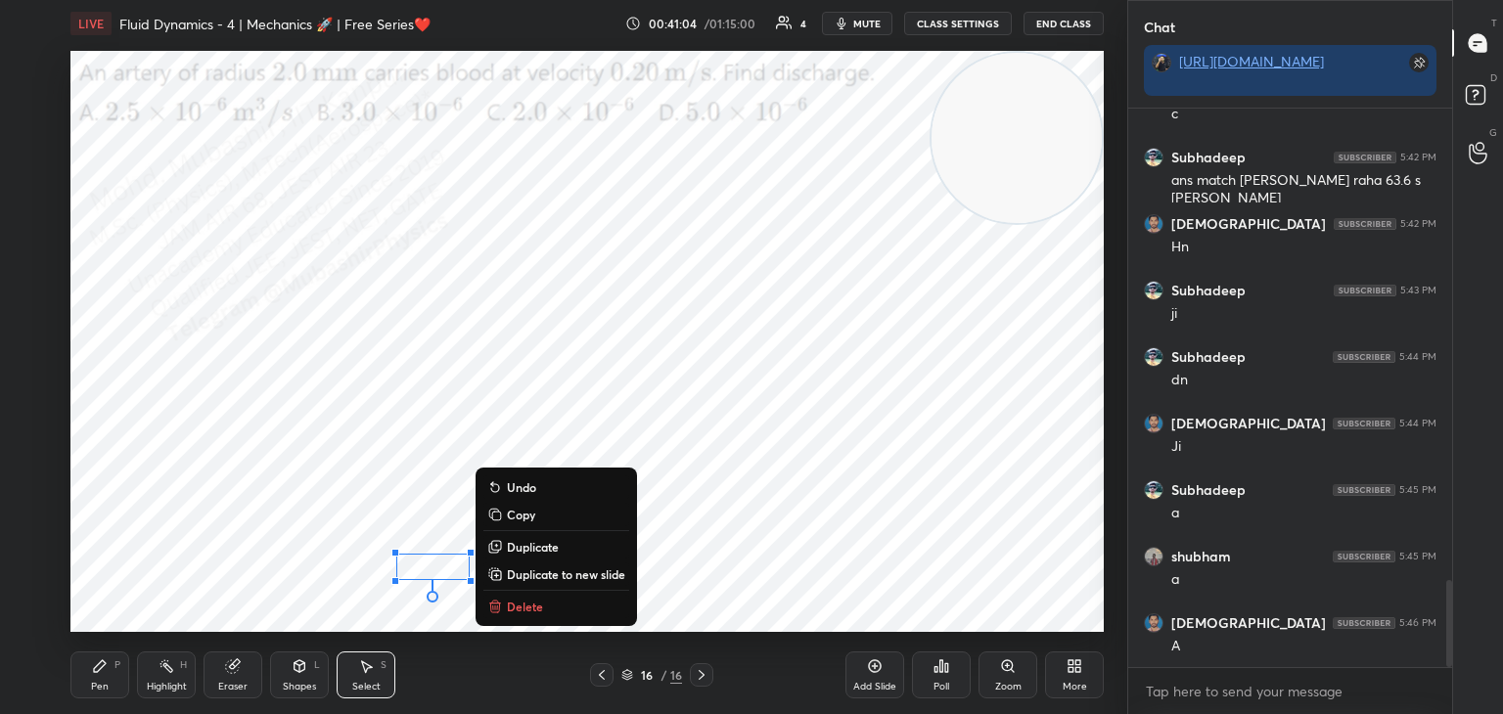
click at [514, 608] on p "Delete" at bounding box center [525, 607] width 36 height 16
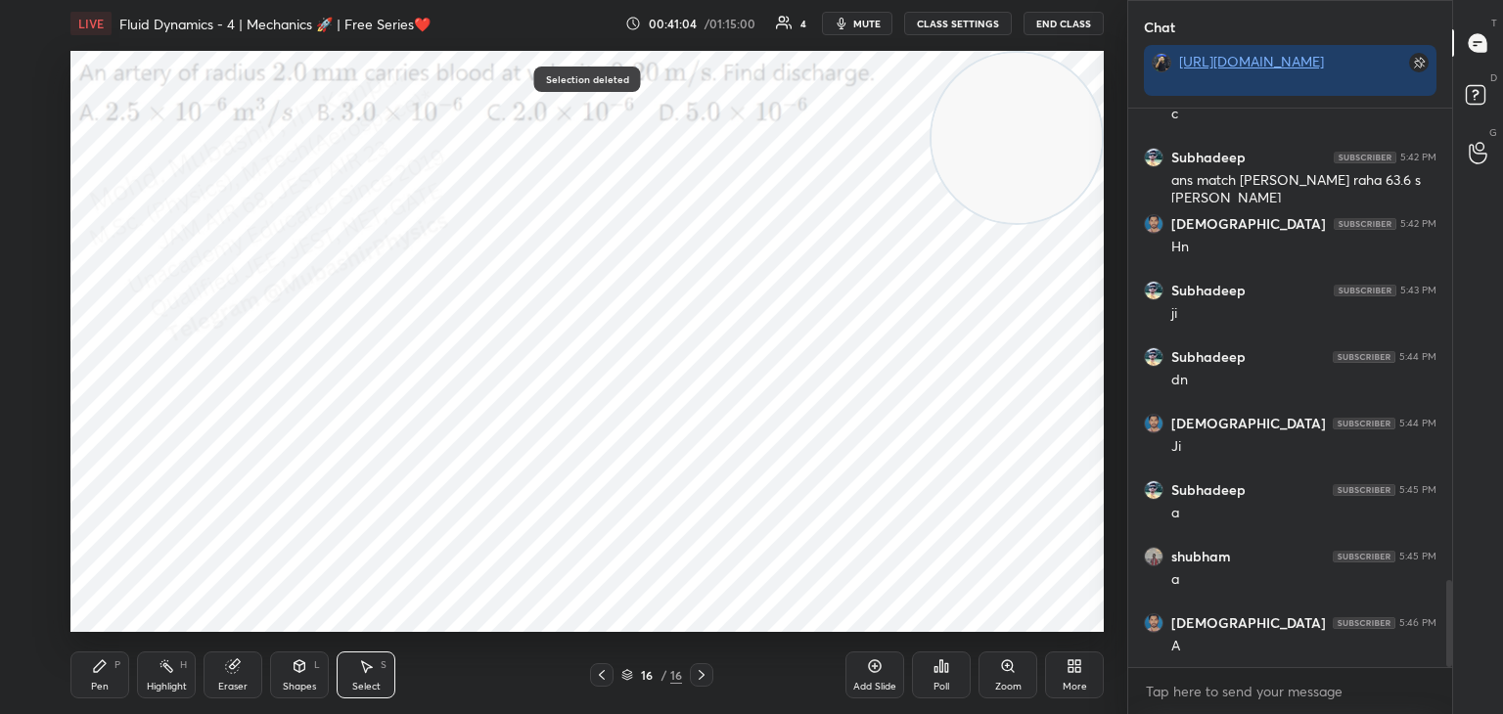
drag, startPoint x: 114, startPoint y: 674, endPoint x: 130, endPoint y: 656, distance: 24.3
click at [107, 674] on div "Pen P" at bounding box center [99, 675] width 59 height 47
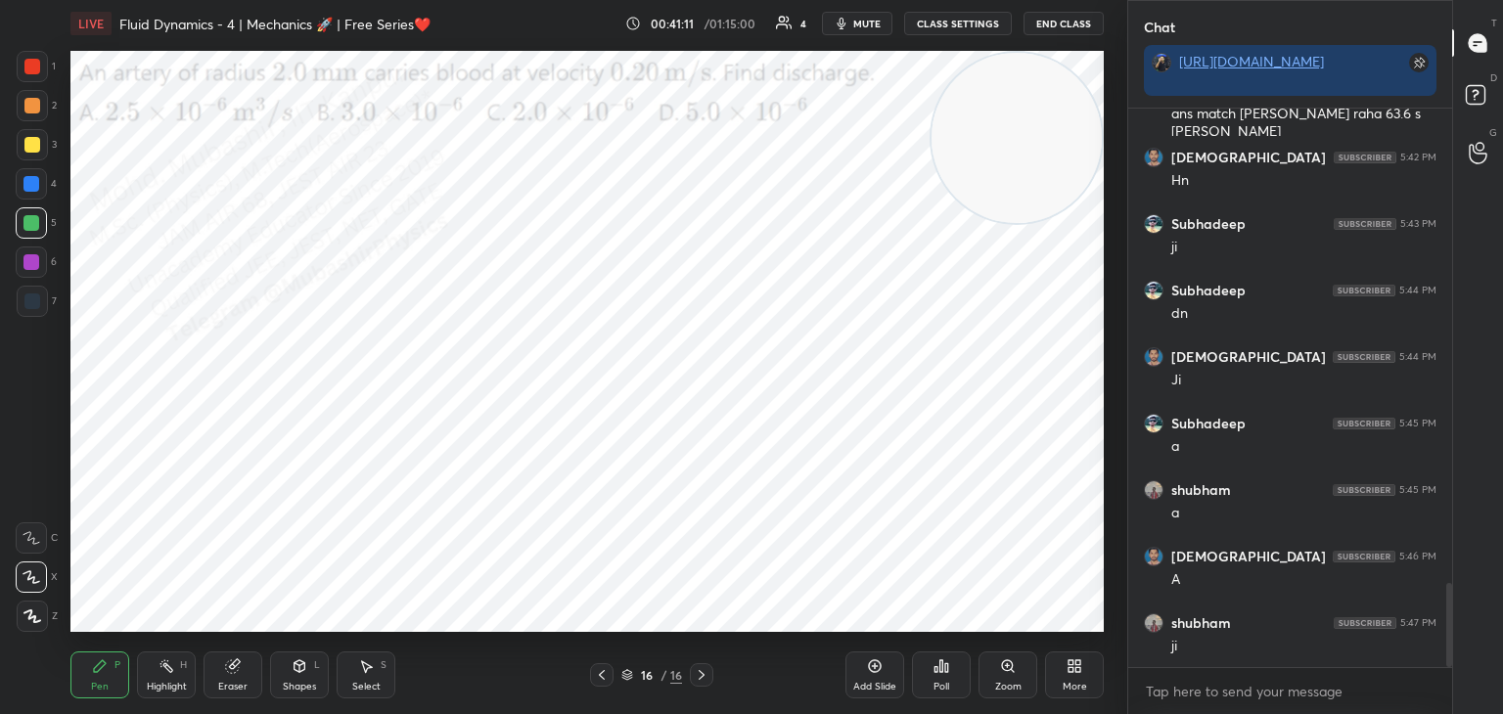
scroll to position [3148, 0]
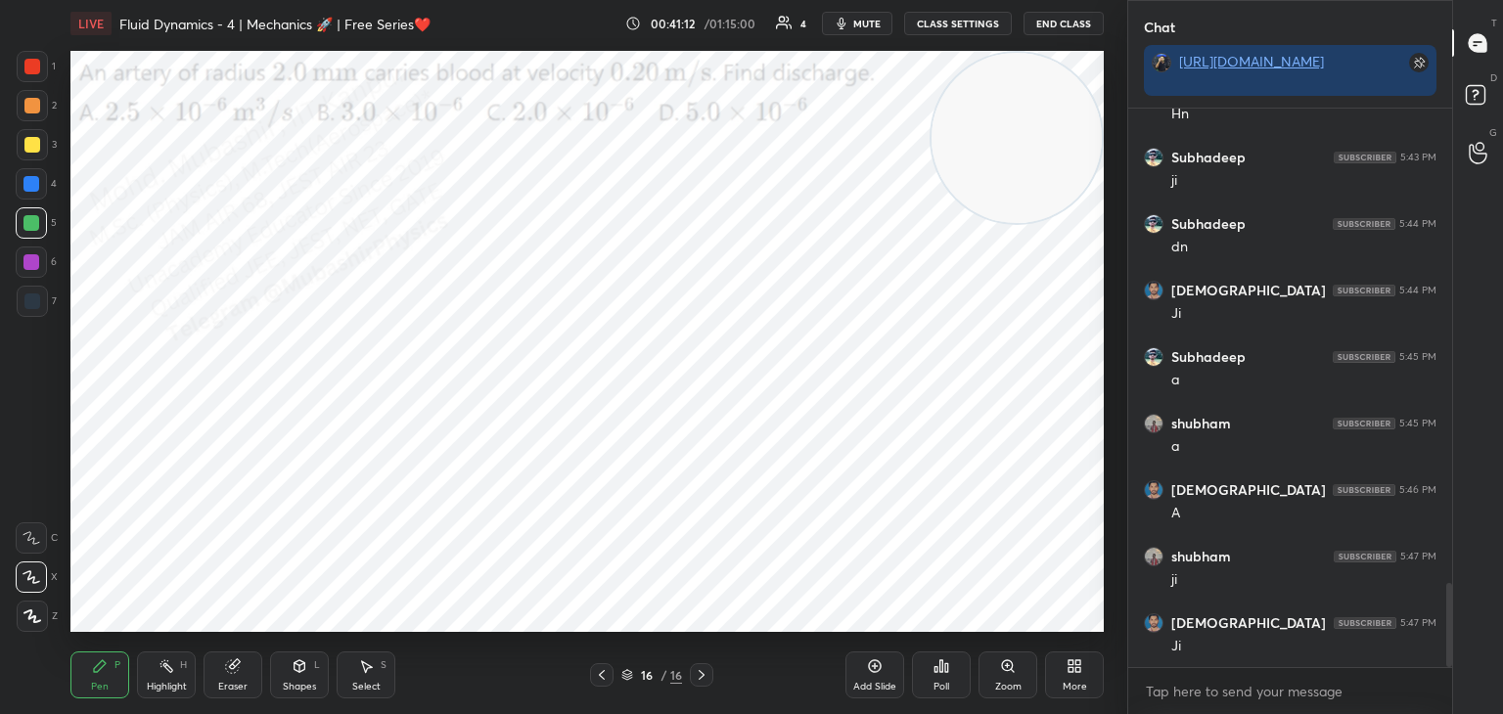
click at [44, 108] on div at bounding box center [32, 105] width 31 height 31
click at [1079, 671] on icon at bounding box center [1074, 666] width 16 height 16
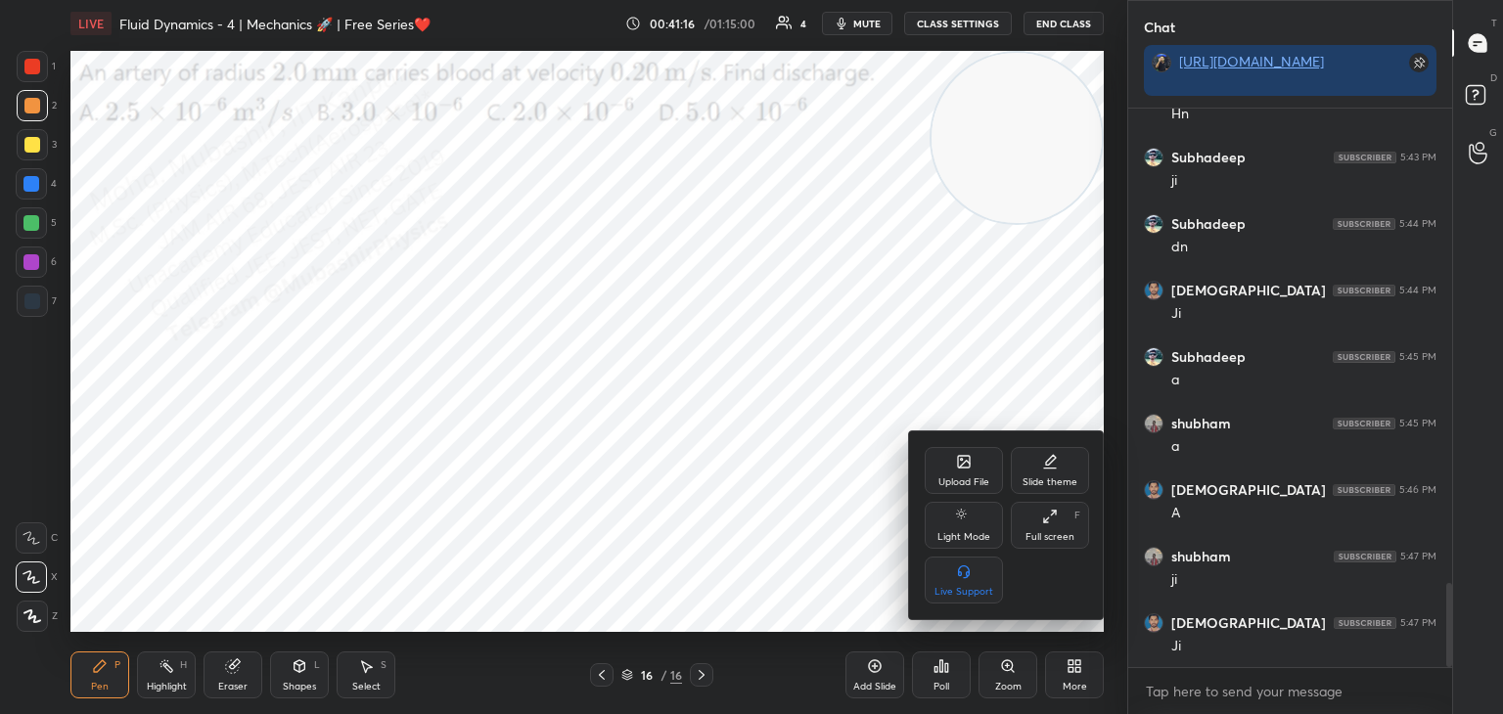
click at [967, 472] on div "Upload File" at bounding box center [964, 470] width 78 height 47
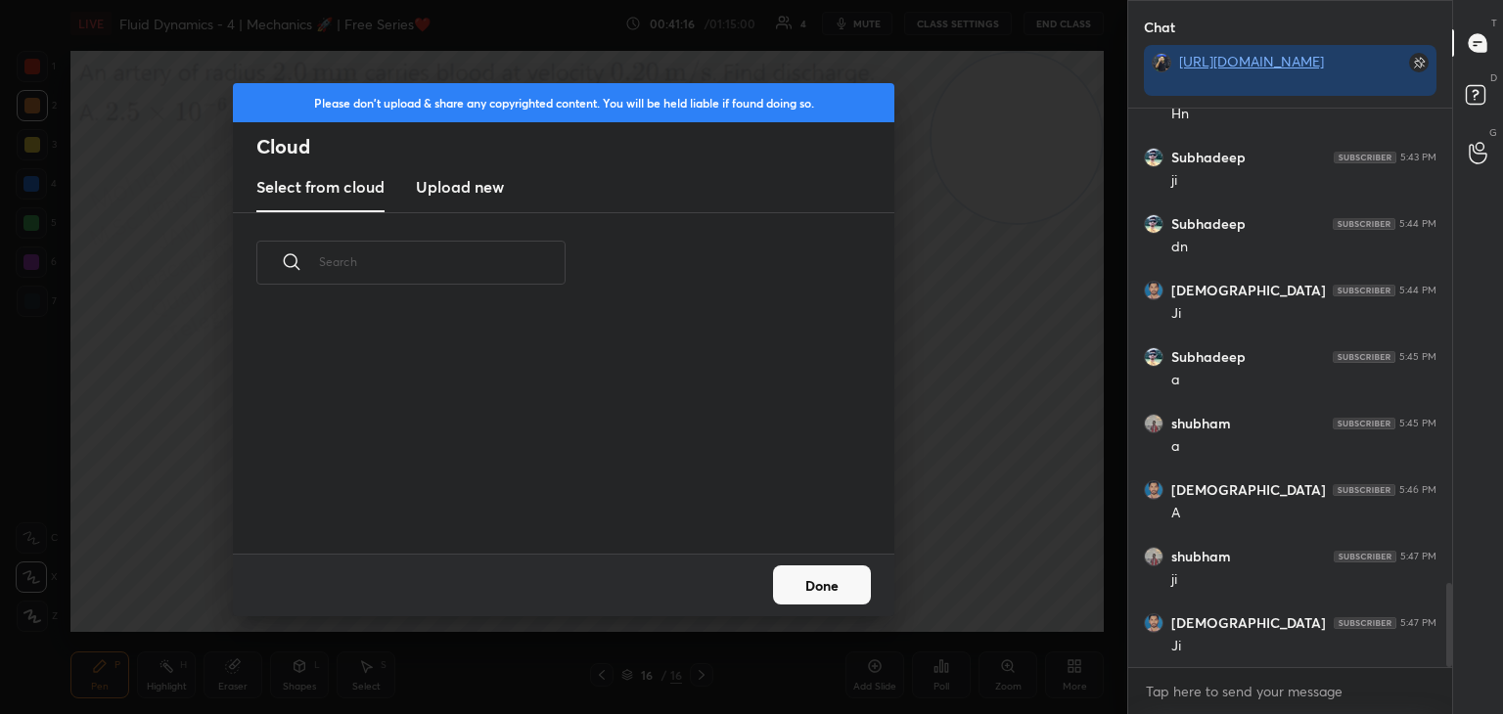
click at [443, 197] on h3 "Upload new" at bounding box center [460, 186] width 88 height 23
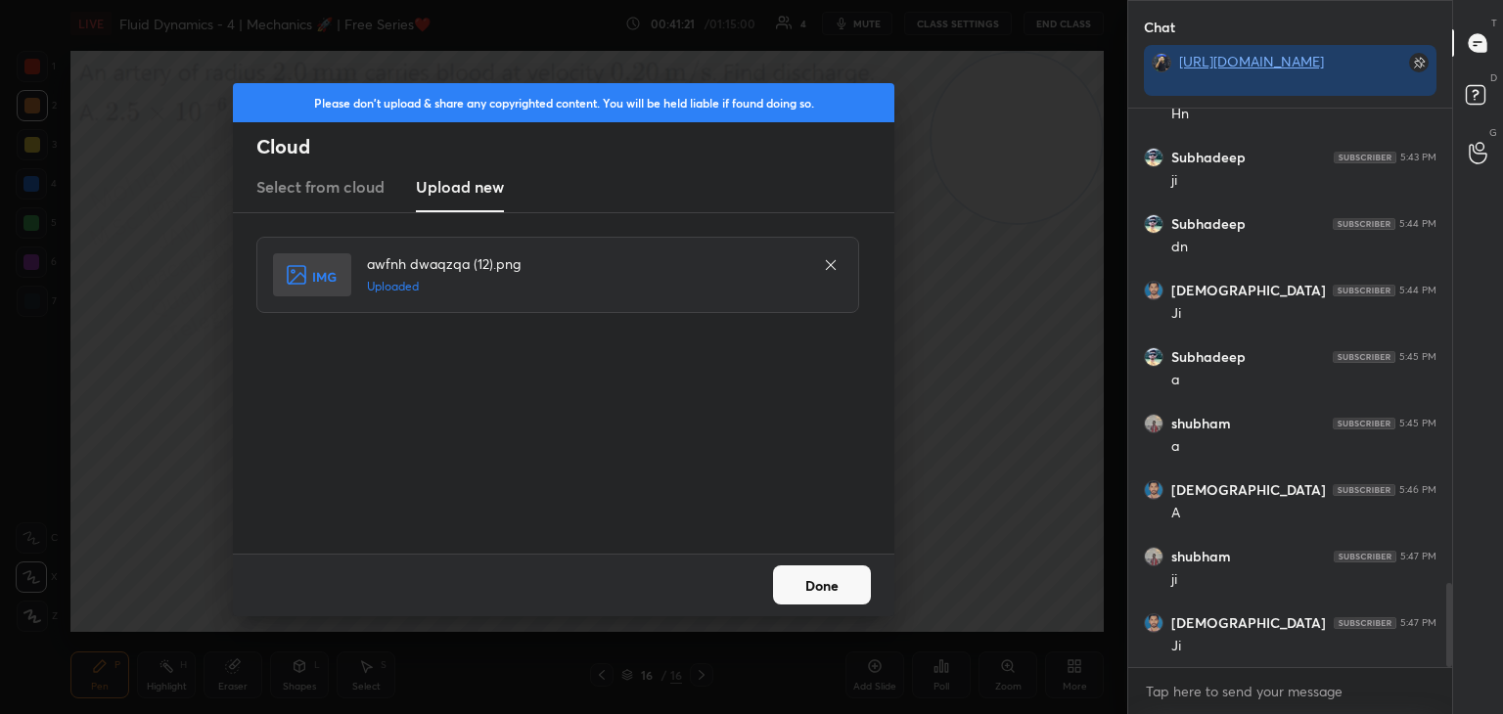
click at [827, 594] on button "Done" at bounding box center [822, 584] width 98 height 39
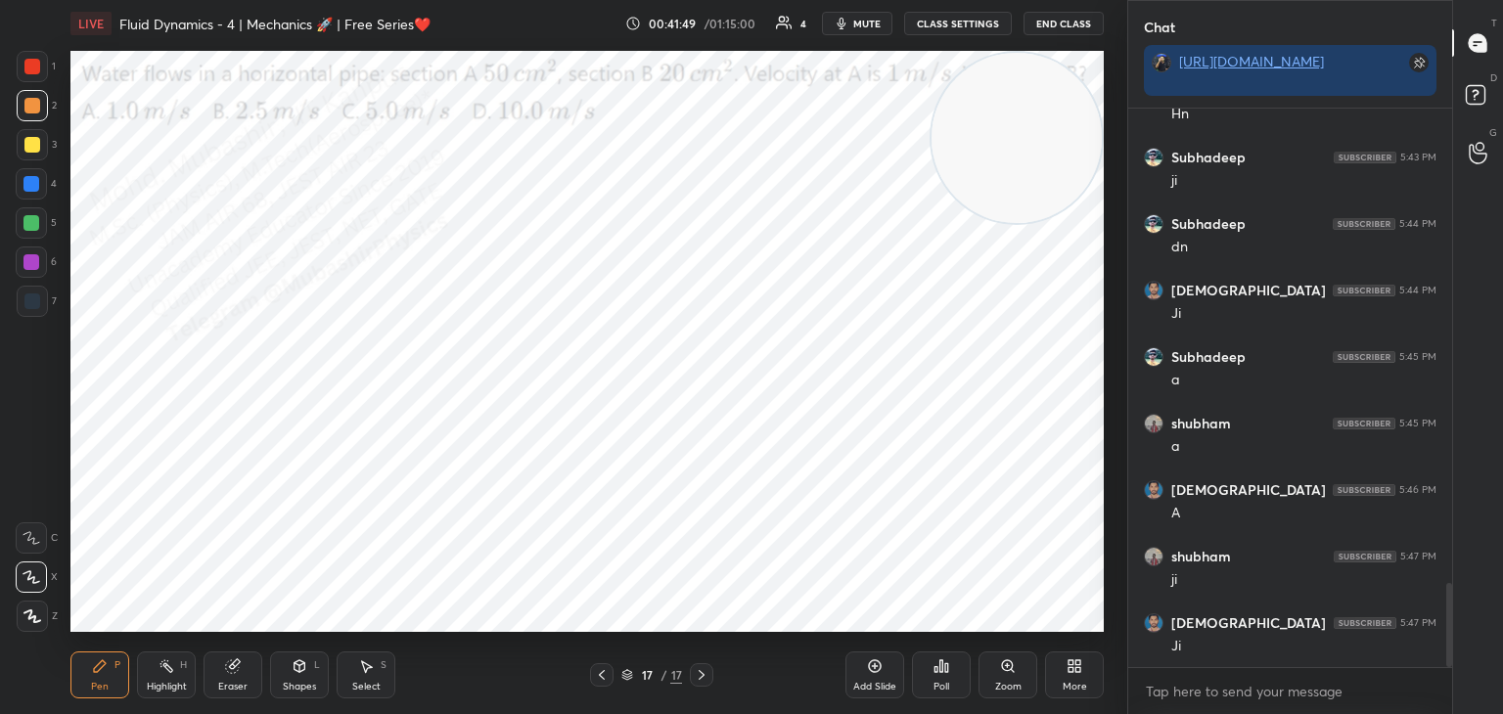
click at [1075, 682] on div "More" at bounding box center [1075, 687] width 24 height 10
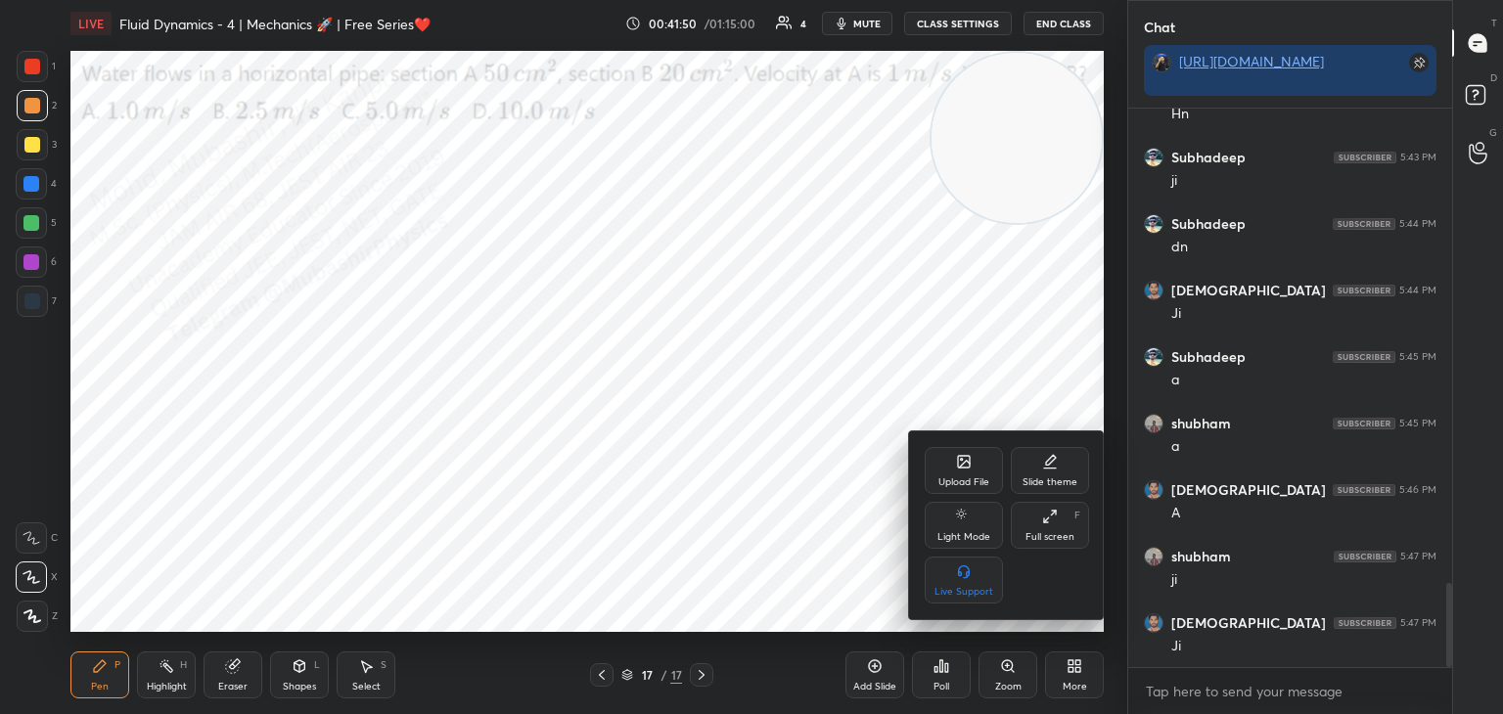
click at [159, 667] on div at bounding box center [751, 357] width 1503 height 714
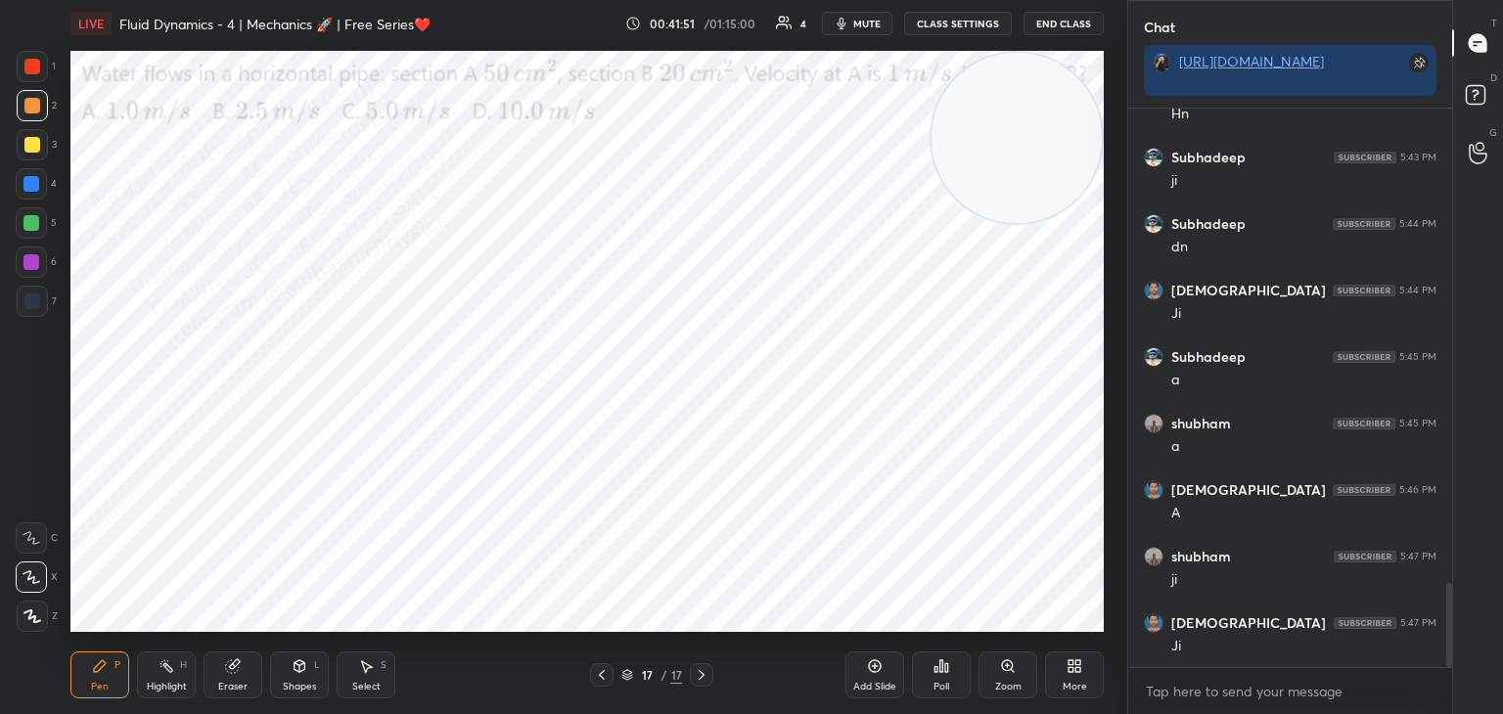
drag, startPoint x: 177, startPoint y: 667, endPoint x: 179, endPoint y: 655, distance: 12.9
click at [177, 667] on div "Highlight H" at bounding box center [166, 675] width 59 height 47
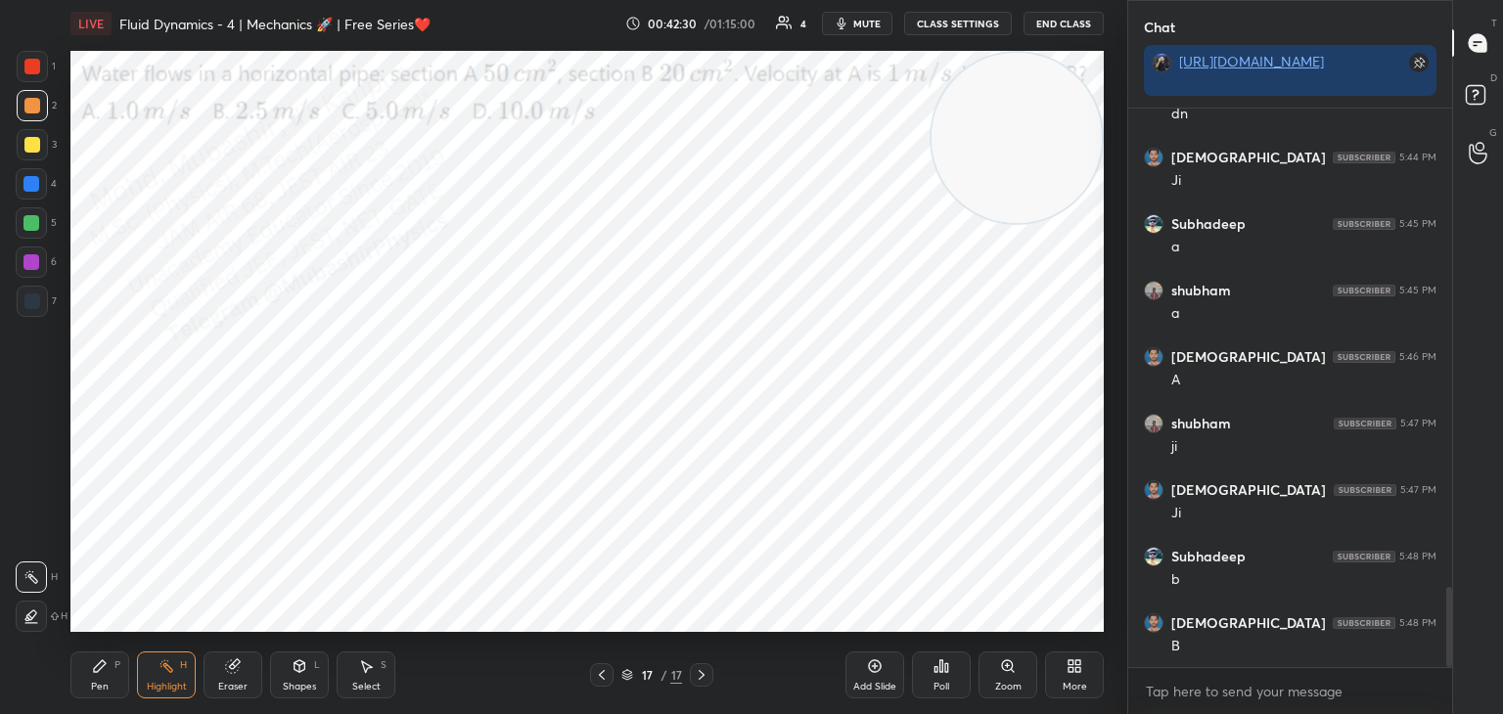
scroll to position [3348, 0]
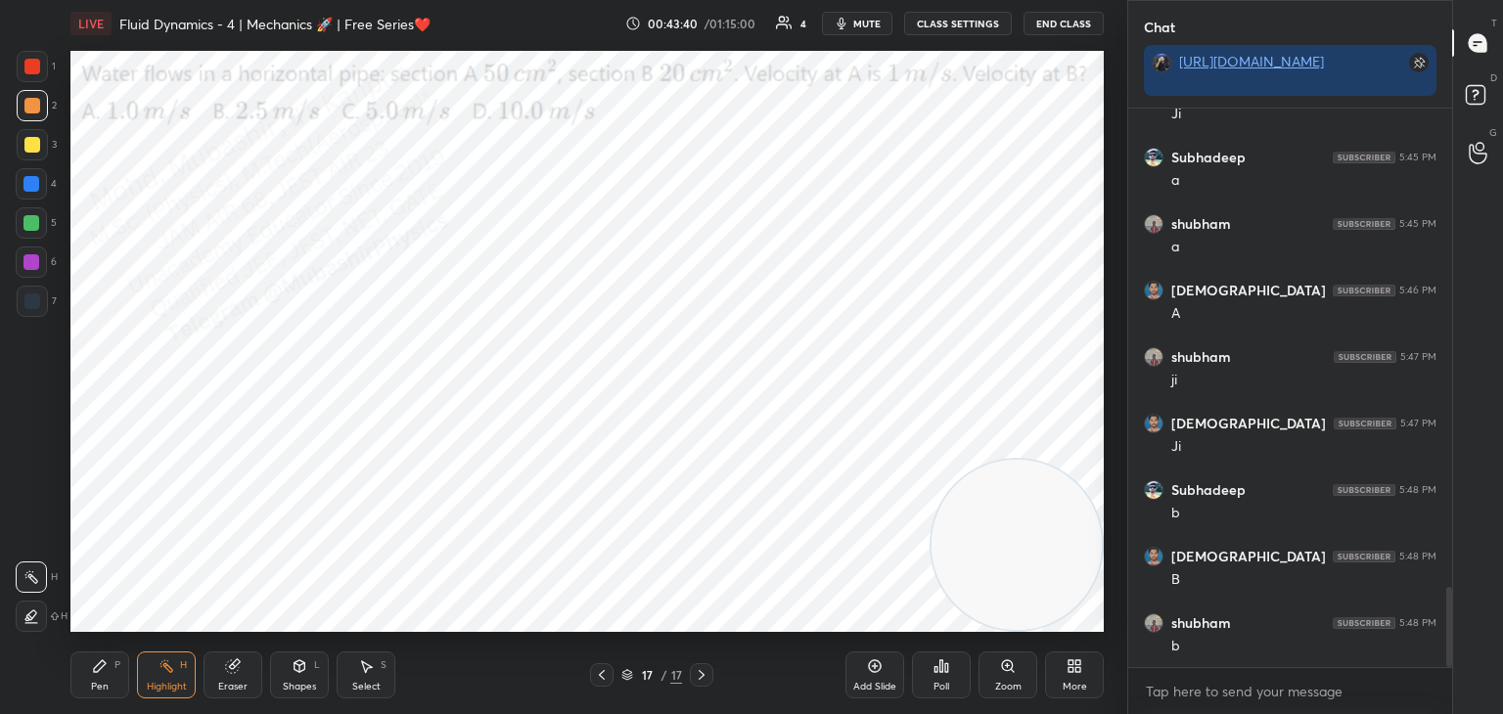
drag, startPoint x: 981, startPoint y: 122, endPoint x: 700, endPoint y: 657, distance: 604.8
click at [1108, 591] on div "Setting up your live class Poll for secs No correct answer Start poll" at bounding box center [587, 341] width 1049 height 589
click at [600, 683] on div at bounding box center [601, 674] width 23 height 23
click at [708, 671] on icon at bounding box center [702, 675] width 16 height 16
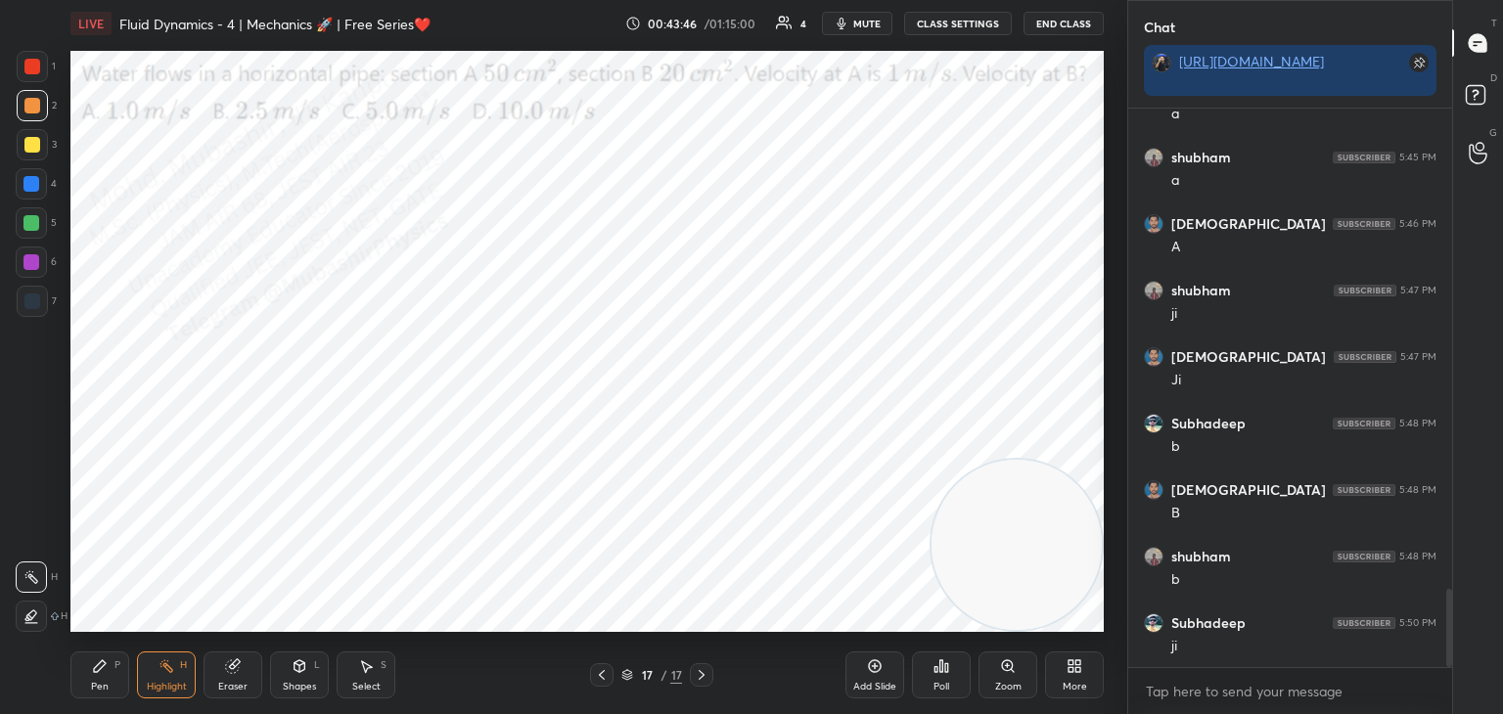
click at [93, 671] on icon at bounding box center [100, 666] width 16 height 16
drag, startPoint x: 31, startPoint y: 186, endPoint x: 63, endPoint y: 192, distance: 31.9
click at [35, 185] on div at bounding box center [31, 184] width 16 height 16
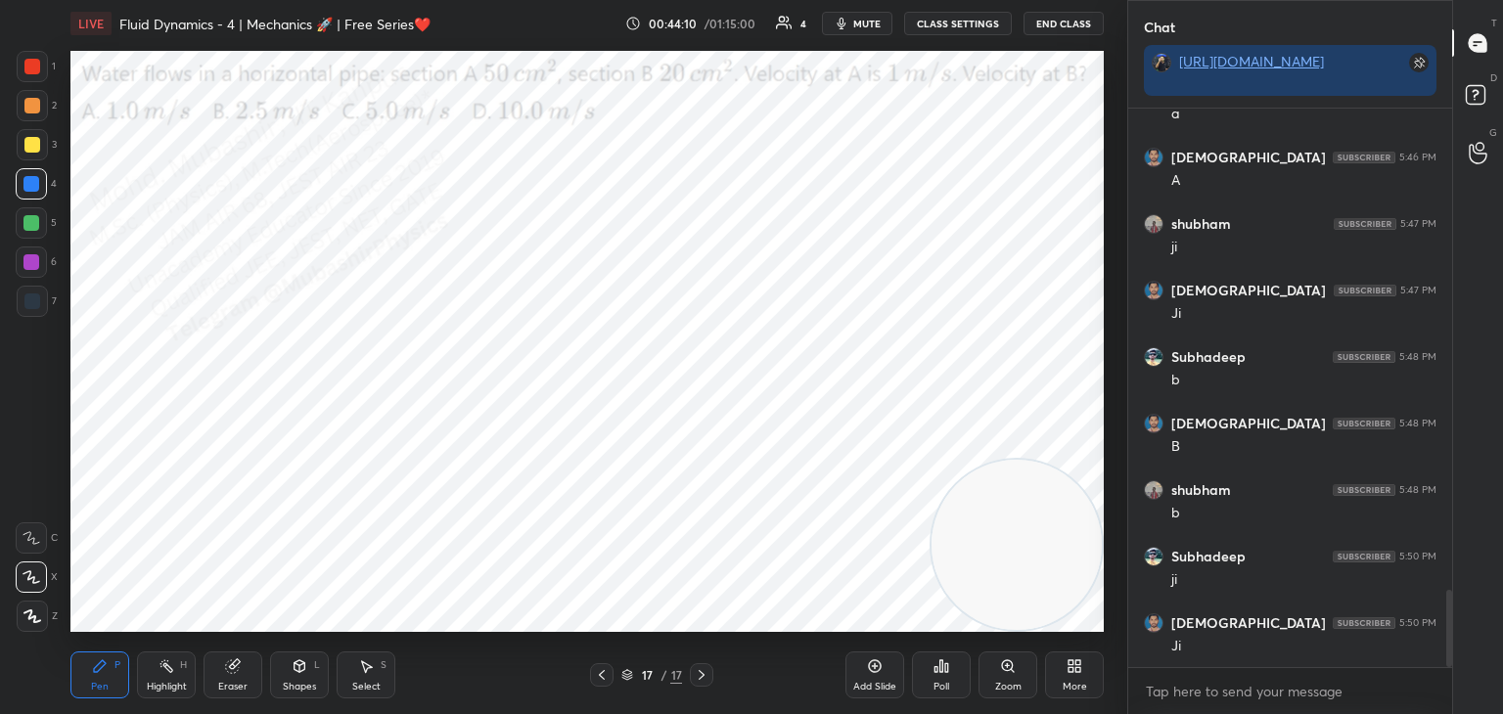
click at [34, 108] on div at bounding box center [32, 106] width 16 height 16
click at [1060, 684] on div "More" at bounding box center [1074, 675] width 59 height 47
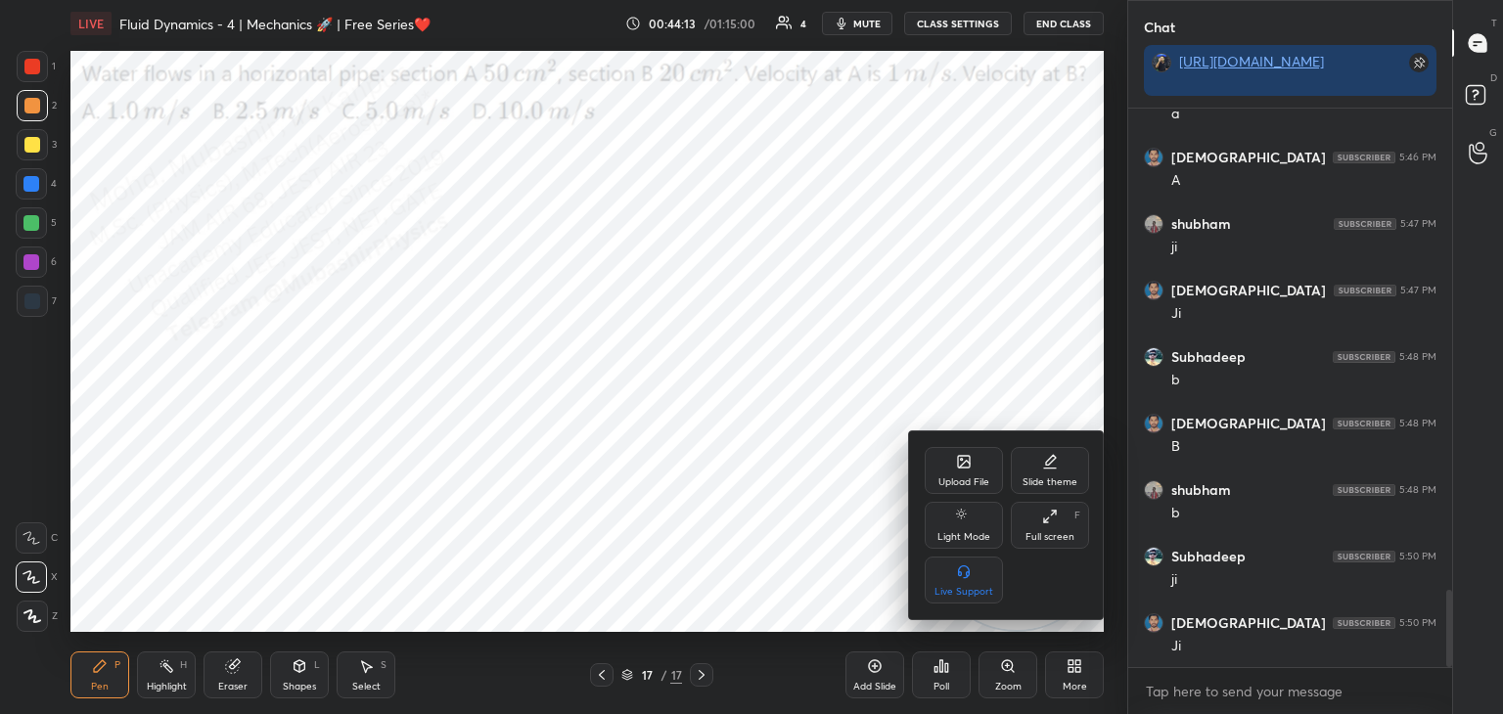
click at [944, 463] on div "Upload File" at bounding box center [964, 470] width 78 height 47
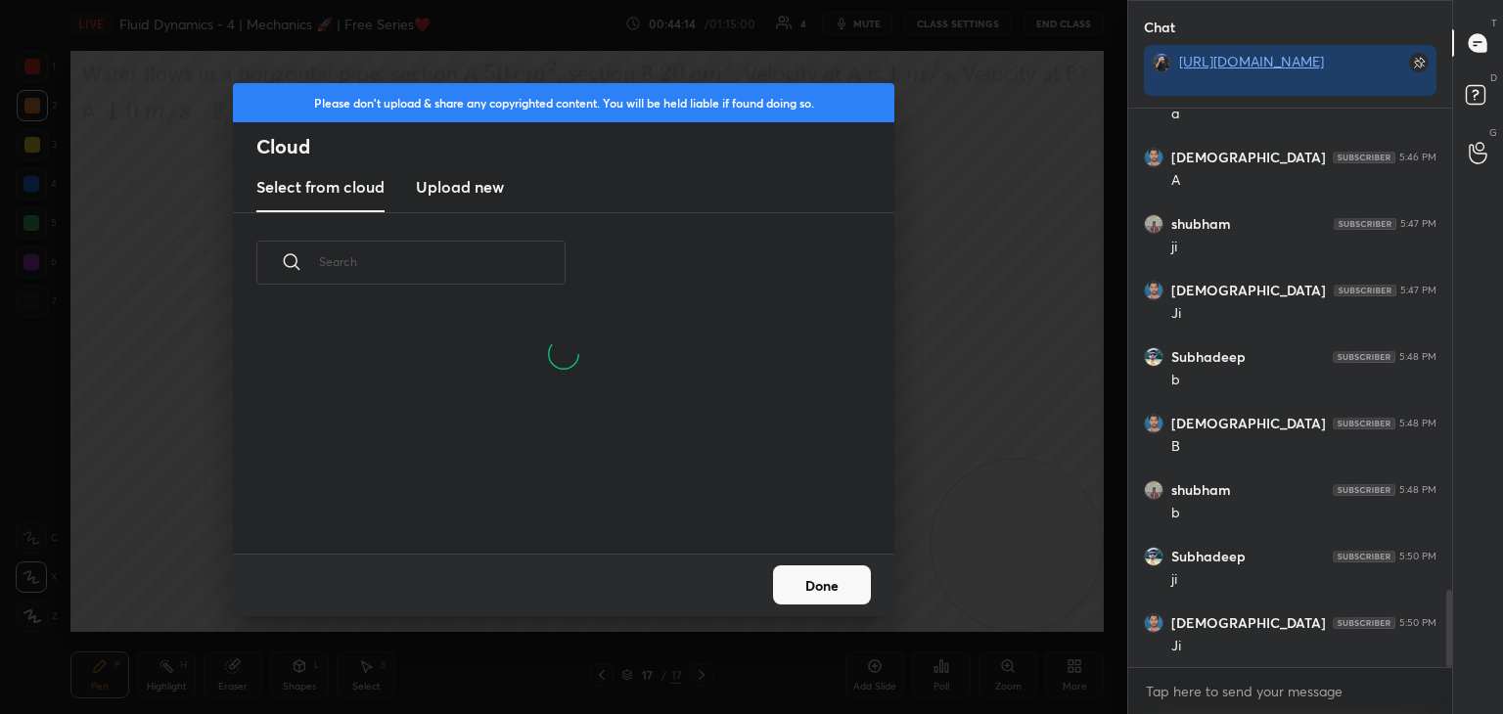
click at [459, 186] on h3 "Upload new" at bounding box center [460, 186] width 88 height 23
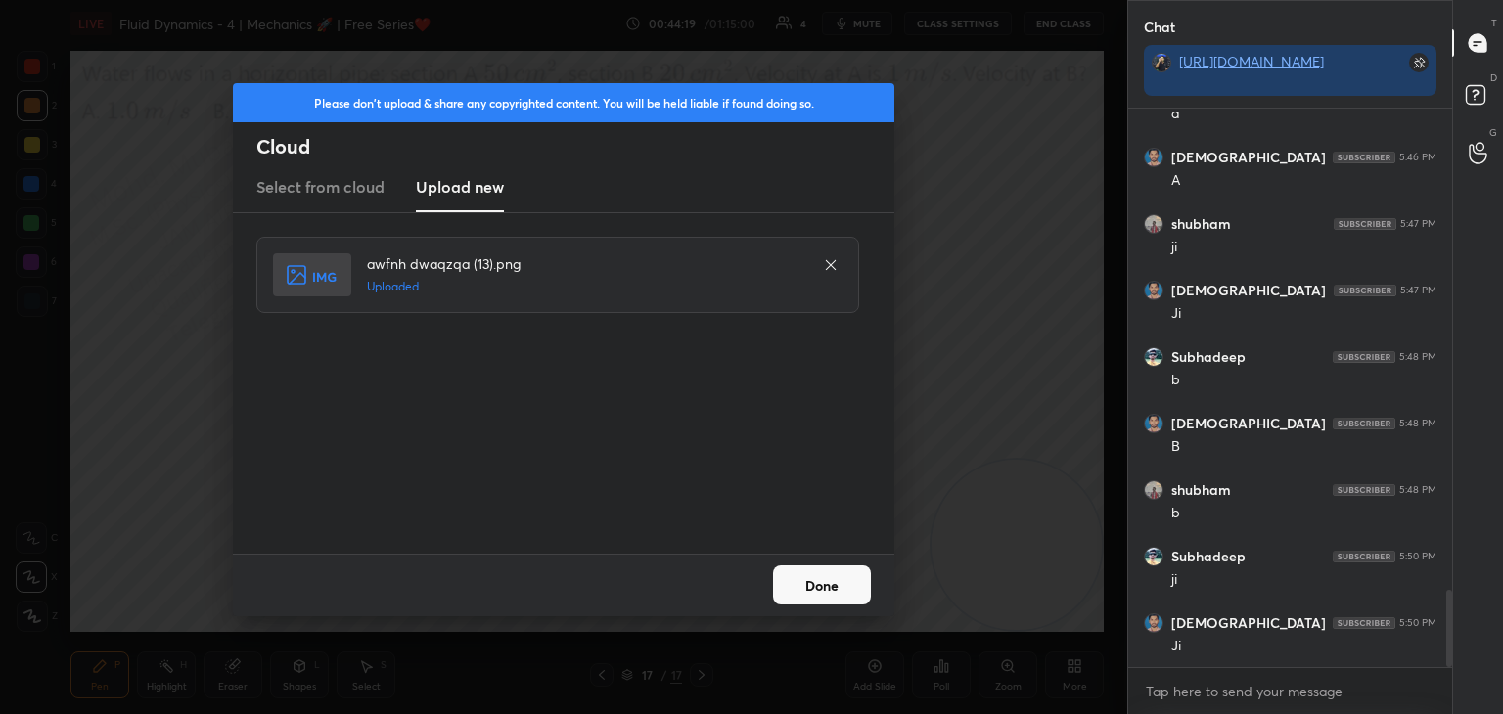
click at [852, 588] on button "Done" at bounding box center [822, 584] width 98 height 39
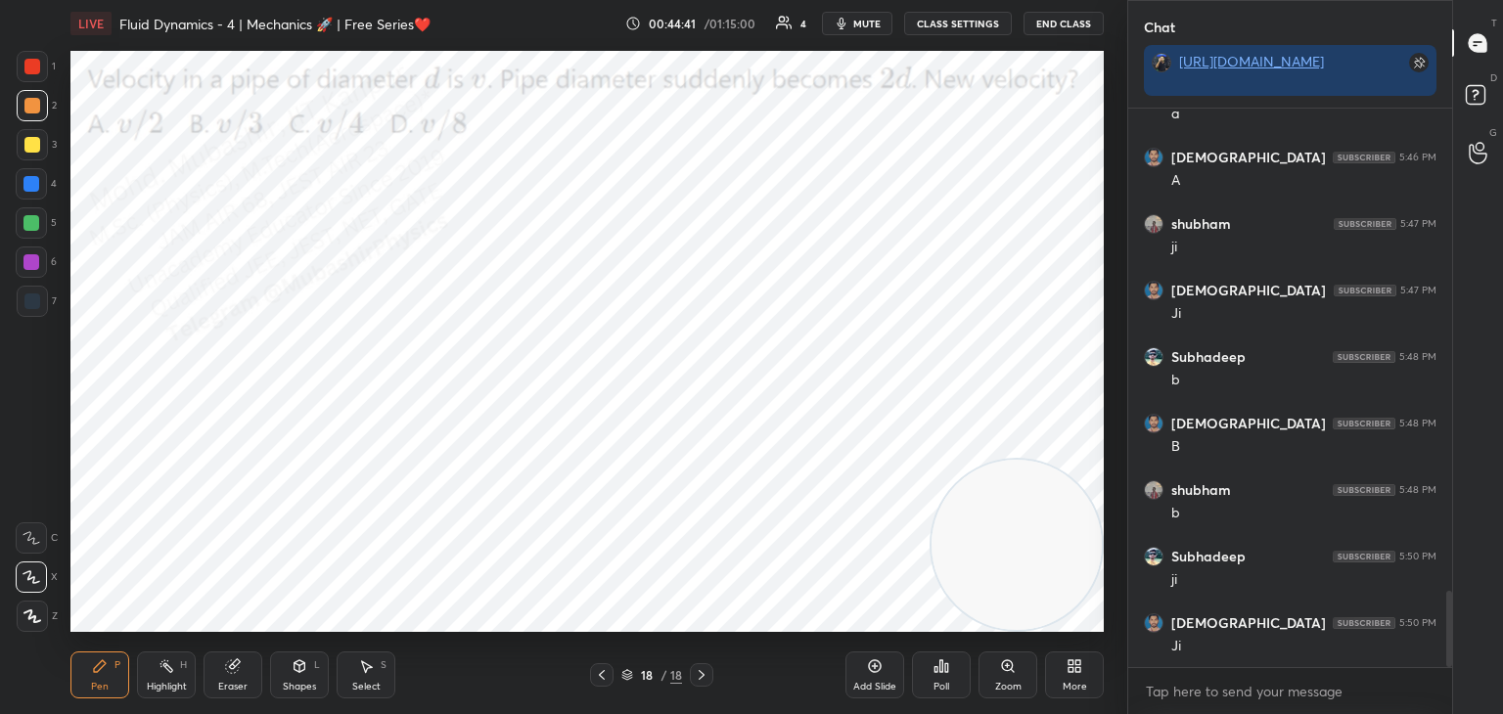
scroll to position [3551, 0]
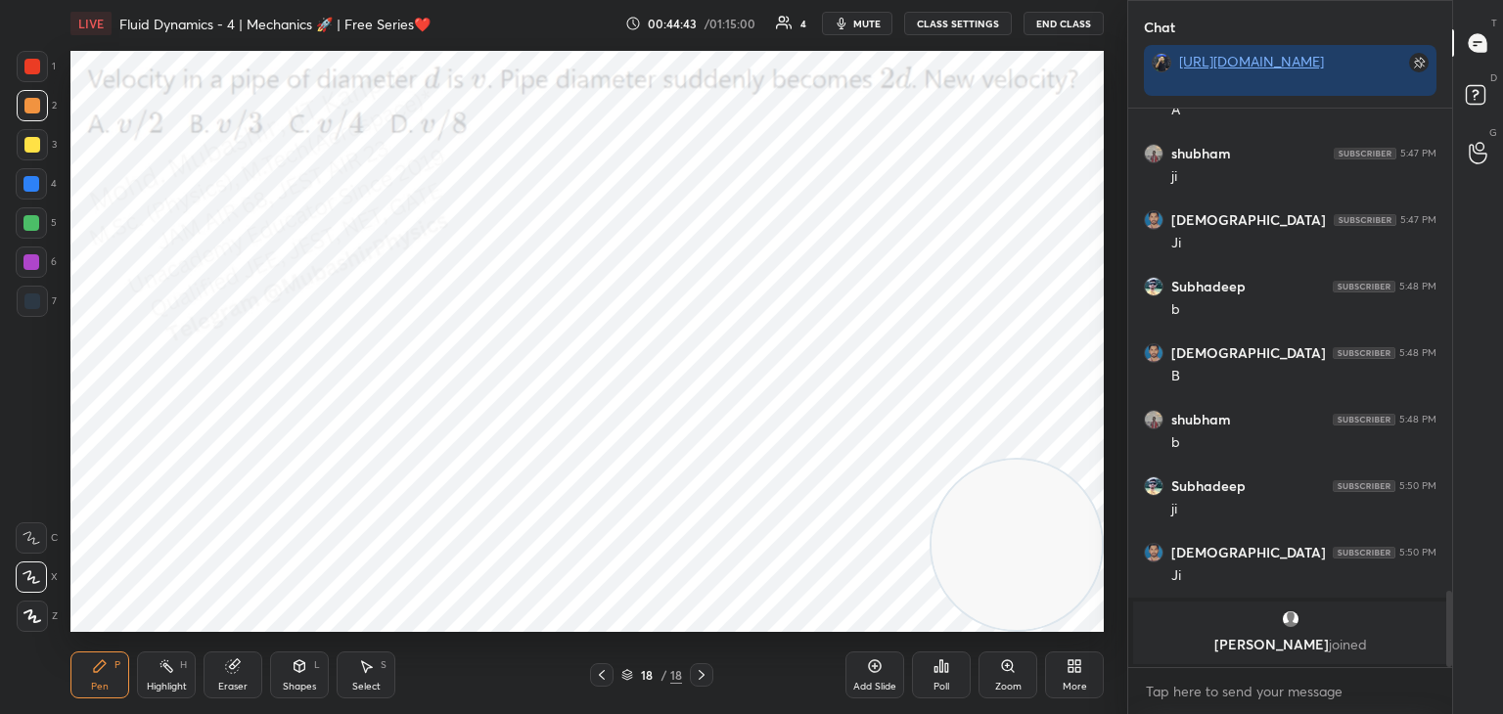
click at [167, 675] on div "Highlight H" at bounding box center [166, 675] width 59 height 47
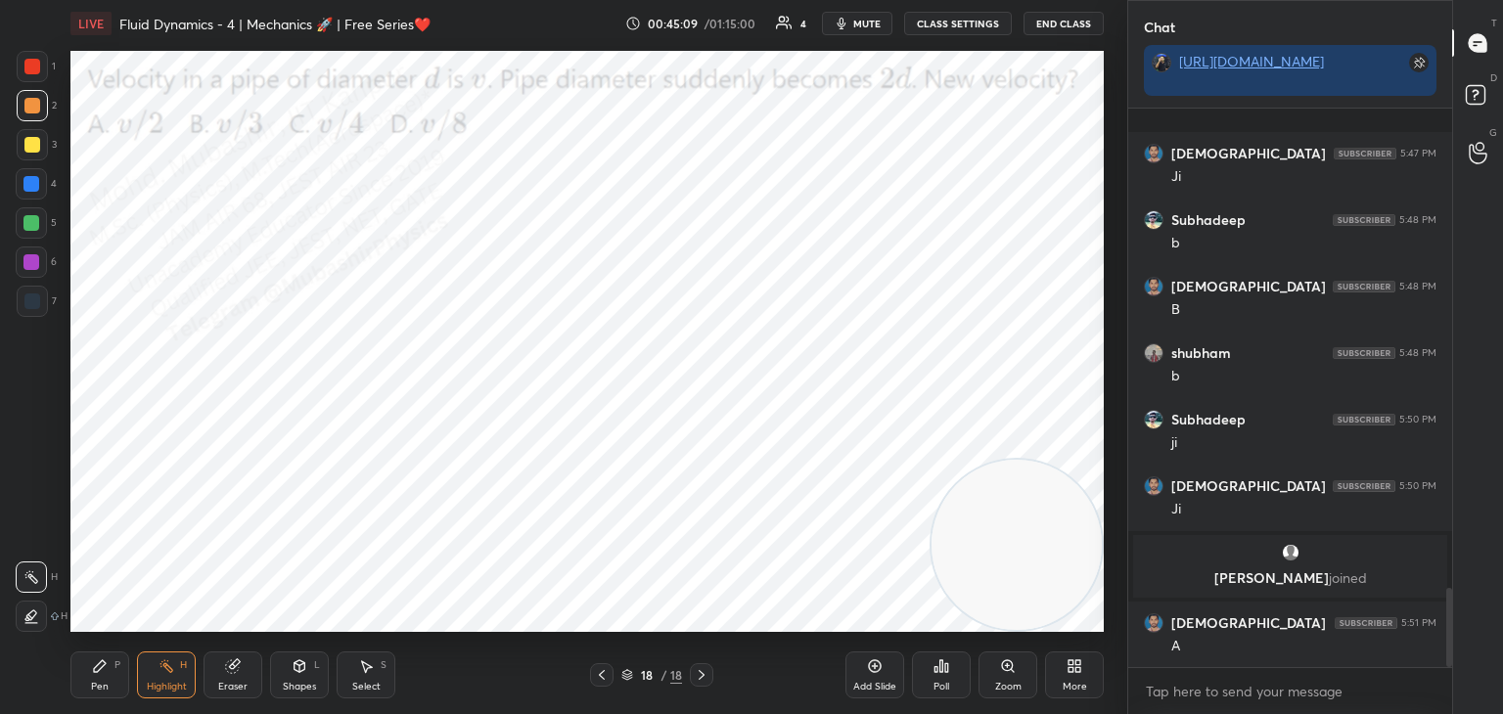
scroll to position [3393, 0]
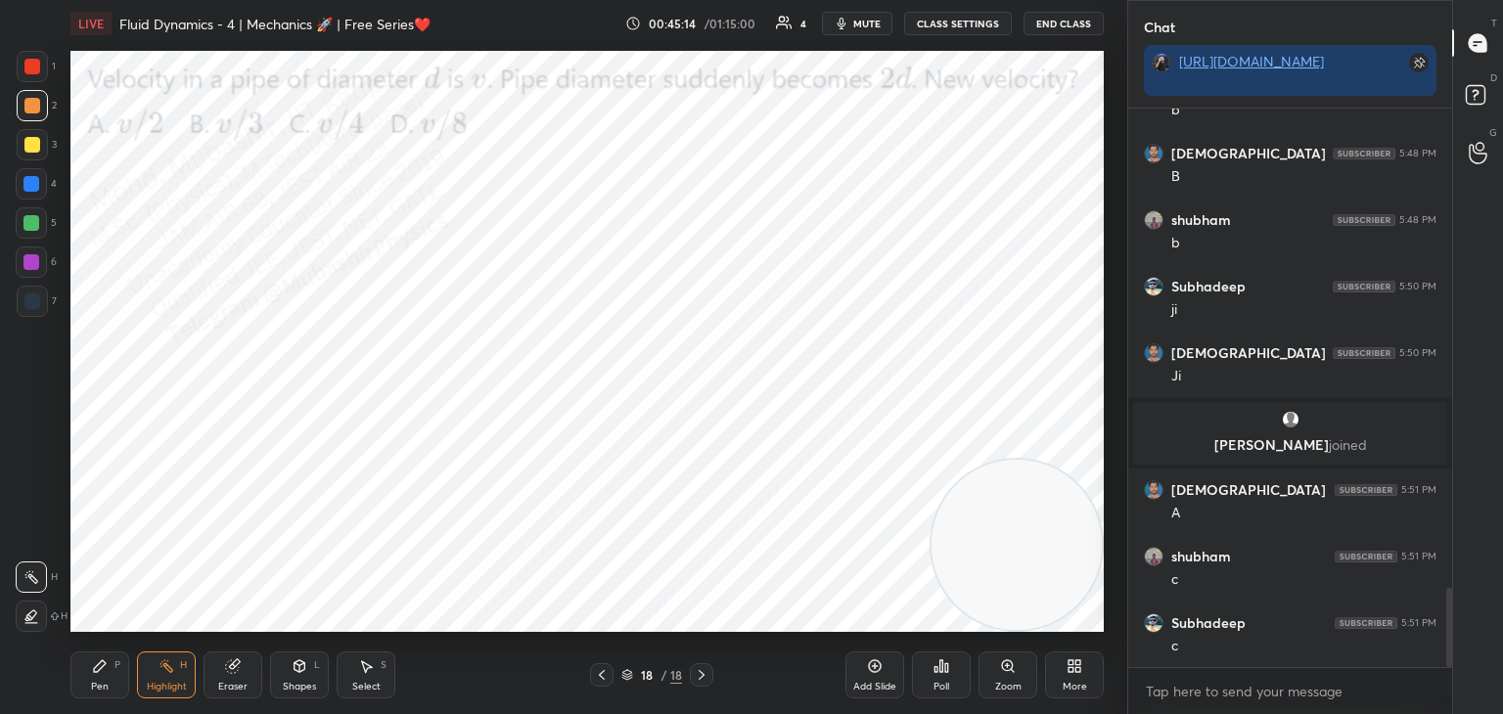
click at [91, 677] on div "Pen P" at bounding box center [99, 675] width 59 height 47
click at [32, 182] on div at bounding box center [31, 184] width 16 height 16
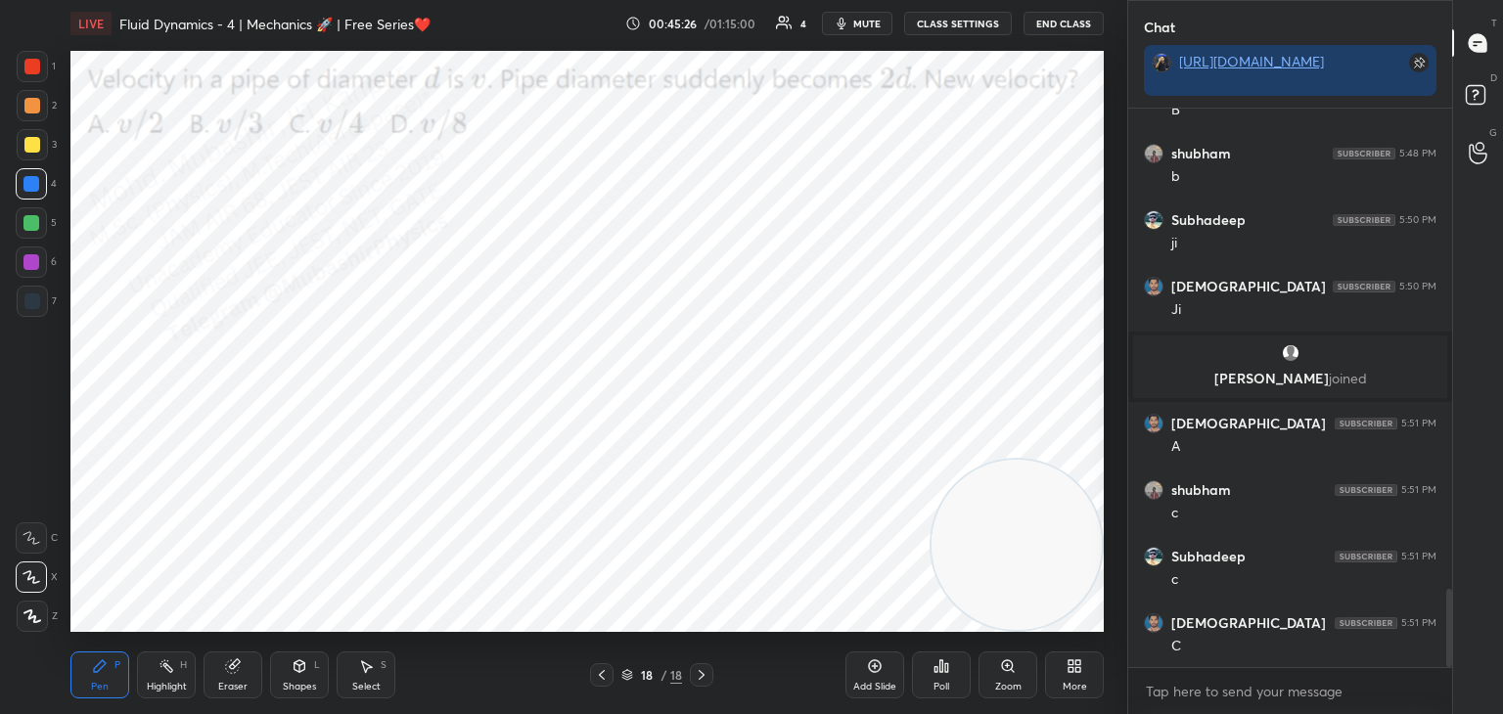
drag, startPoint x: 173, startPoint y: 677, endPoint x: 254, endPoint y: 639, distance: 89.7
click at [171, 677] on div "Highlight H" at bounding box center [166, 675] width 59 height 47
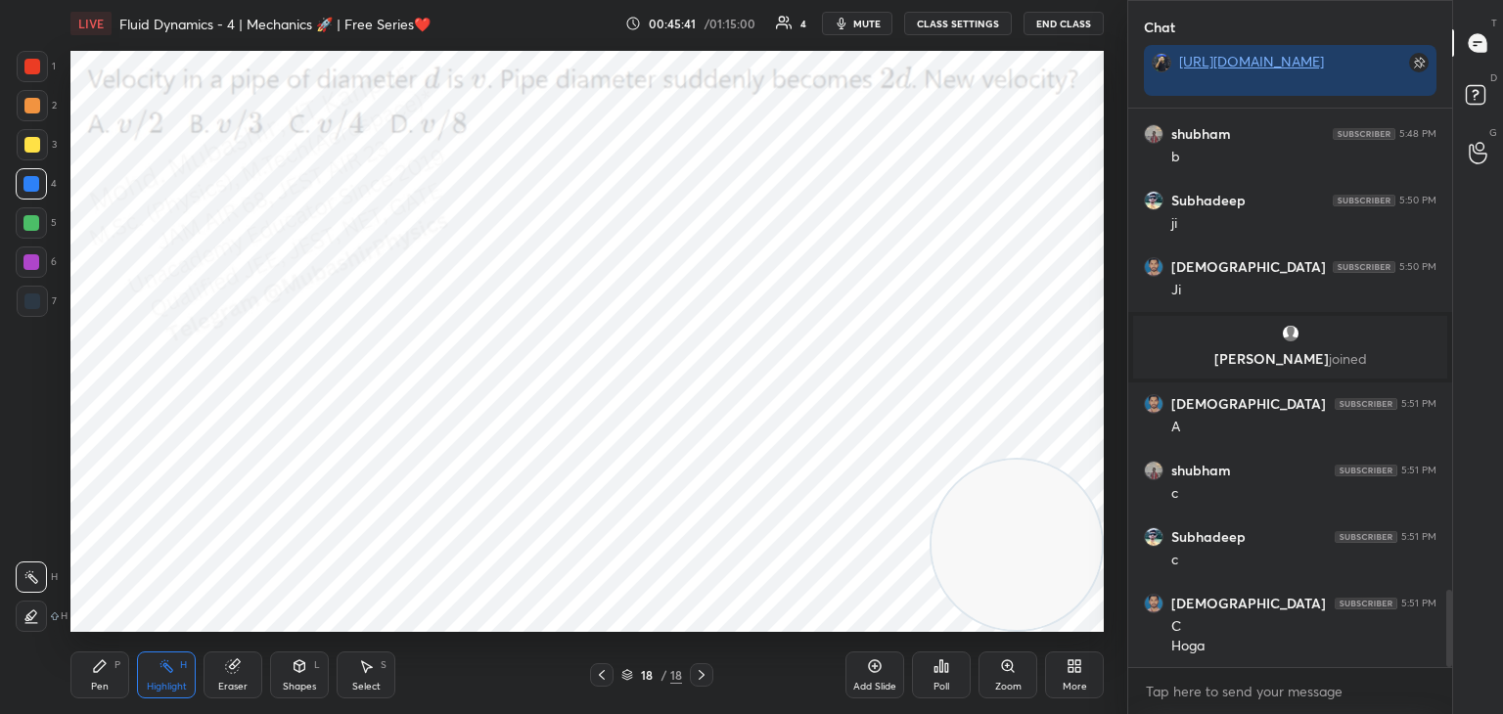
click at [105, 695] on div "Pen P" at bounding box center [99, 675] width 59 height 47
click at [35, 104] on div at bounding box center [32, 106] width 16 height 16
click at [1072, 682] on div "More" at bounding box center [1075, 687] width 24 height 10
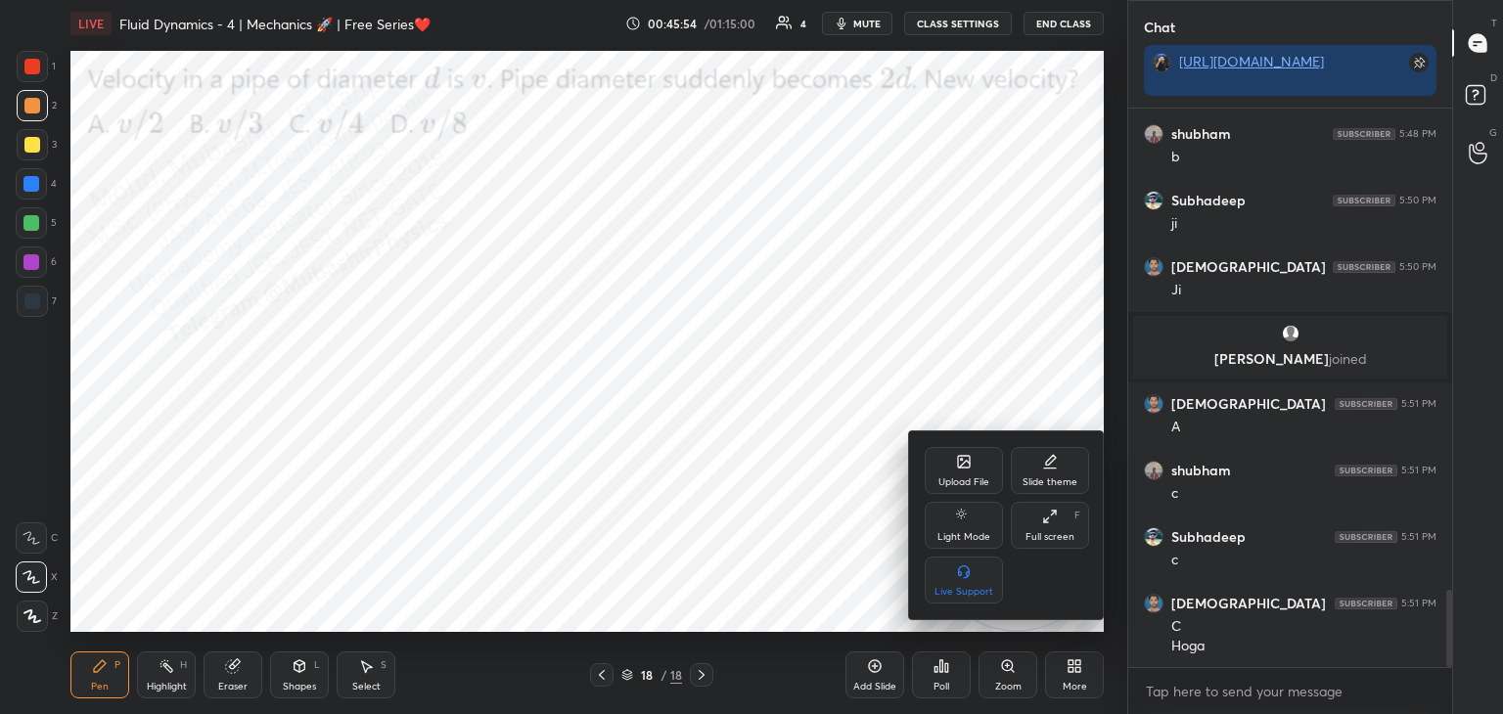
click at [958, 463] on icon at bounding box center [964, 462] width 16 height 16
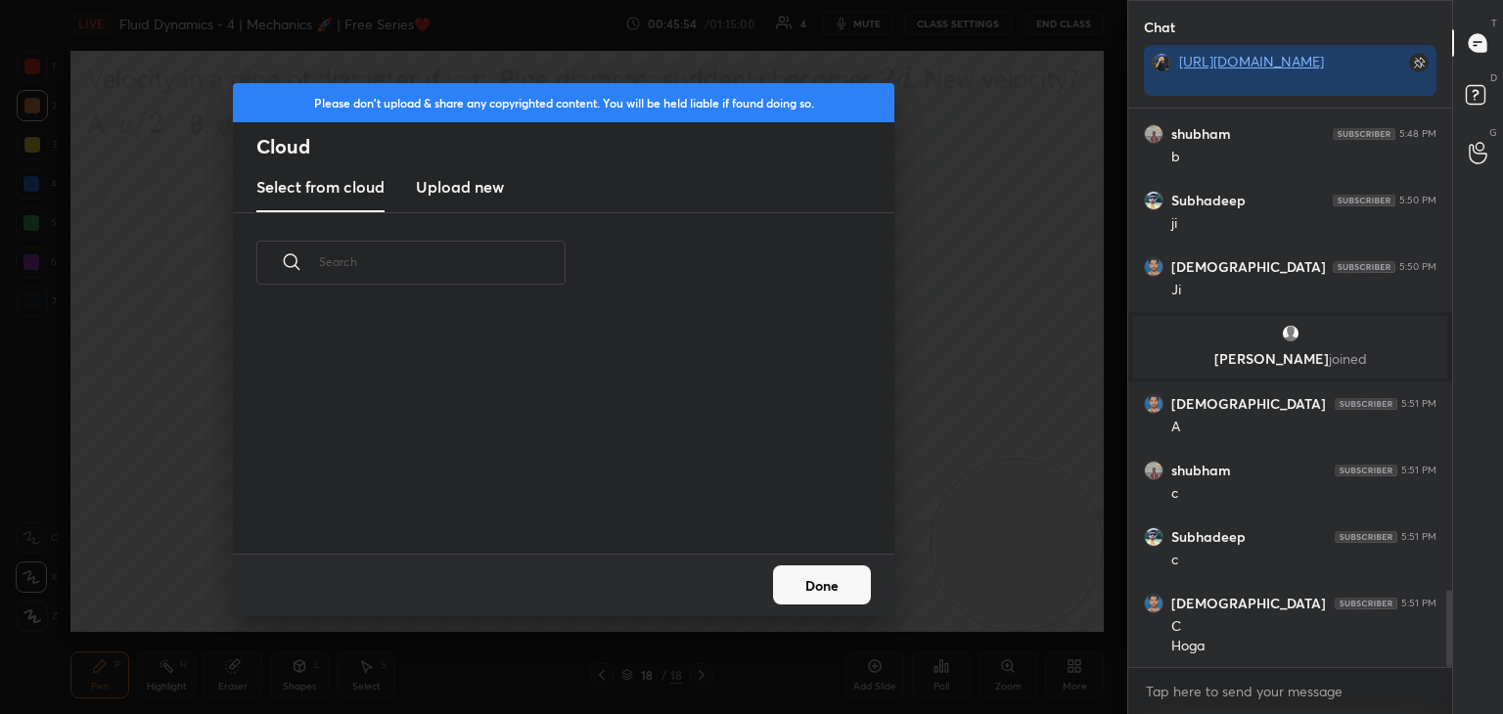
click at [478, 184] on h3 "Upload new" at bounding box center [460, 186] width 88 height 23
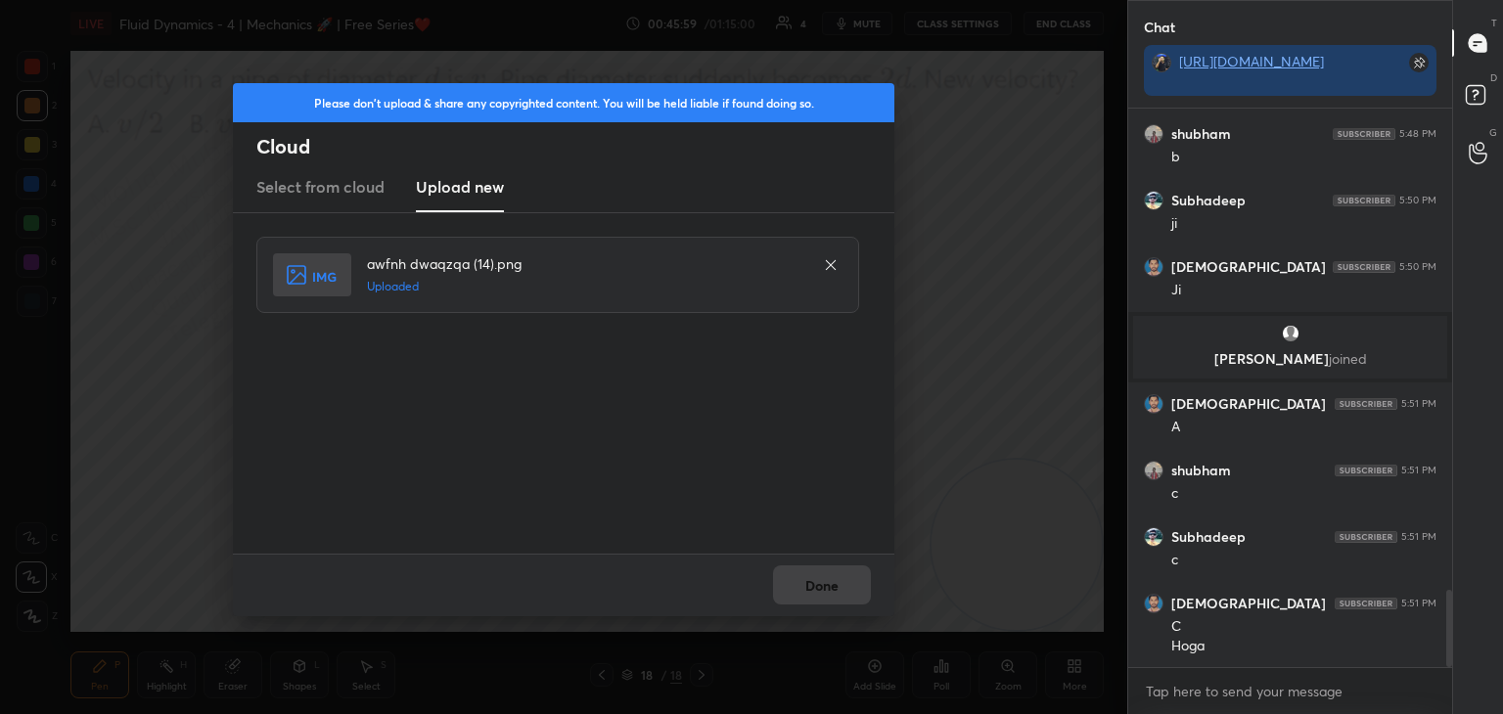
click at [831, 587] on button "Done" at bounding box center [822, 584] width 98 height 39
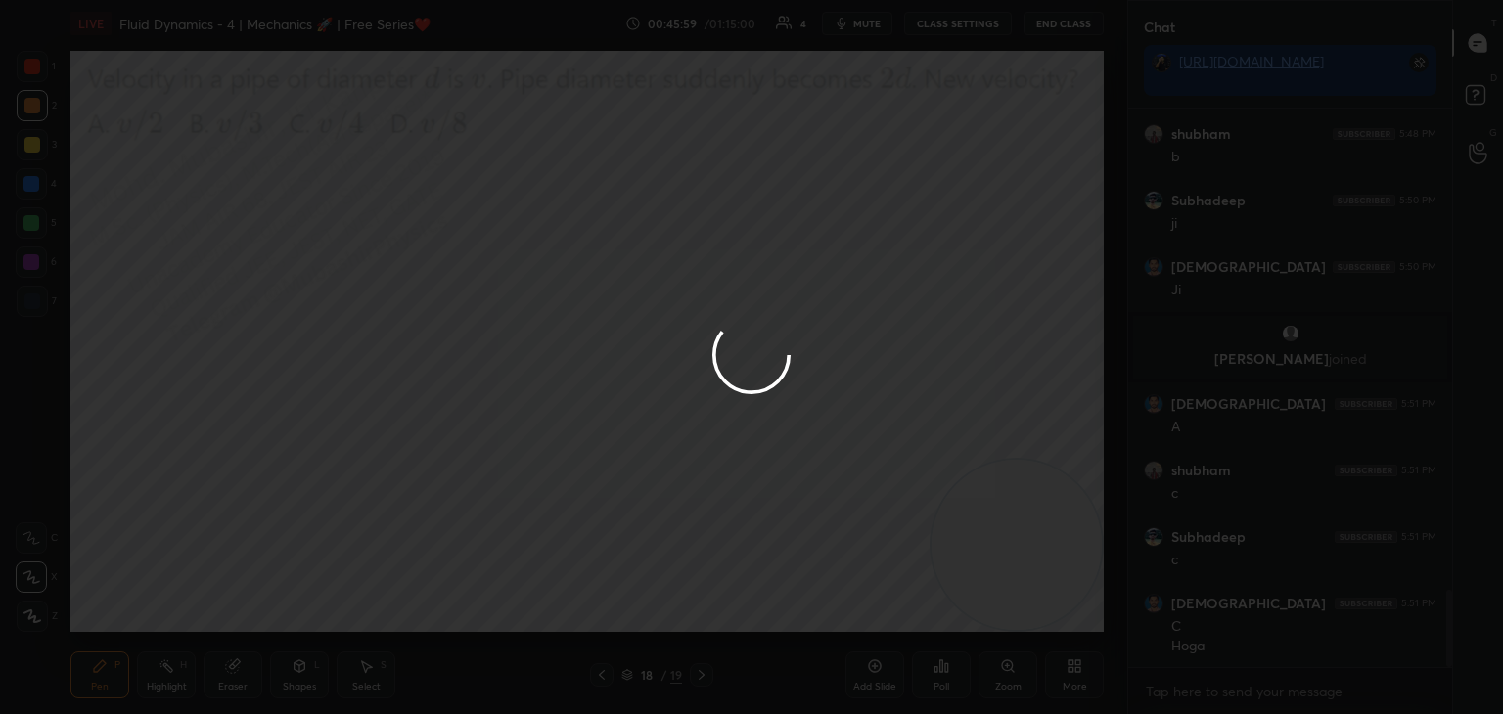
click at [834, 585] on div at bounding box center [751, 357] width 1503 height 714
click at [833, 592] on div at bounding box center [751, 357] width 1503 height 714
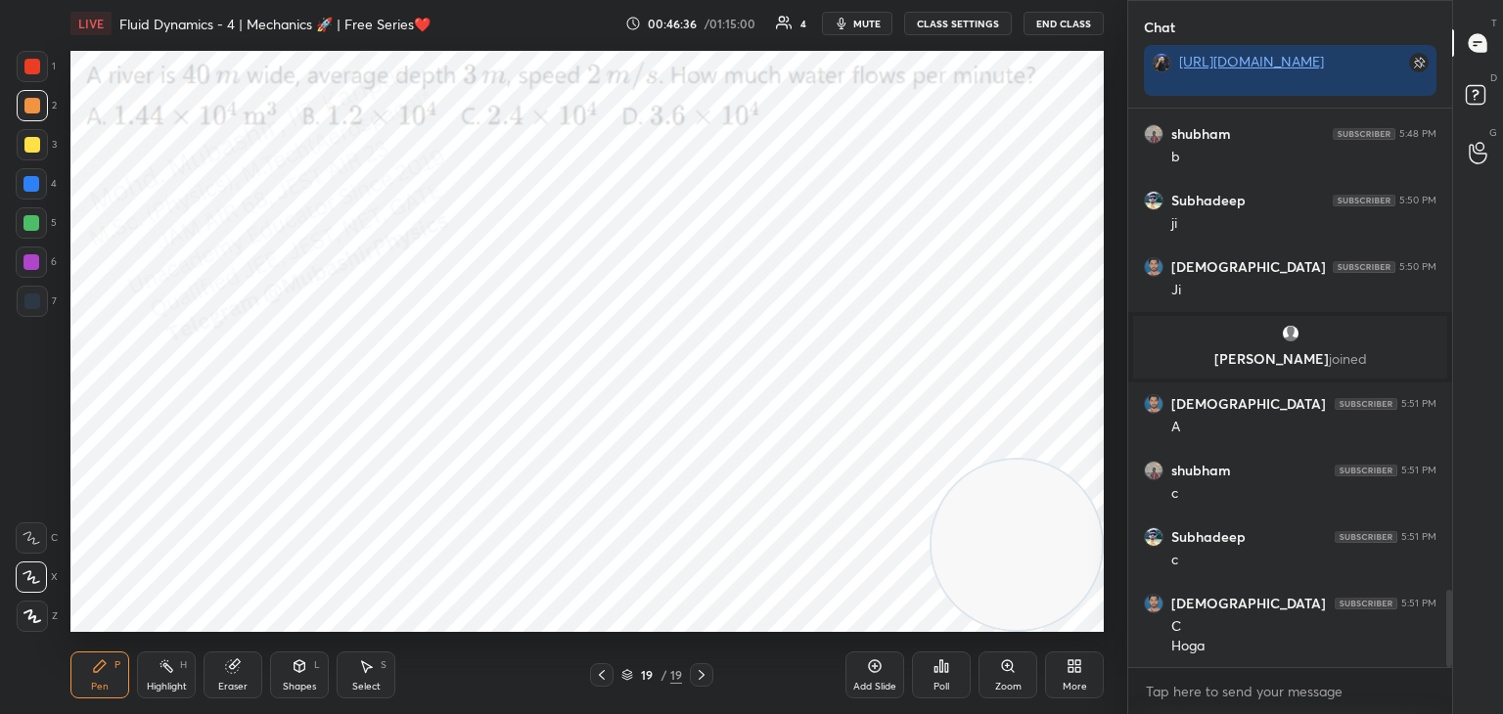
click at [862, 20] on button "mute" at bounding box center [857, 23] width 70 height 23
click at [872, 21] on span "unmute" at bounding box center [865, 24] width 42 height 14
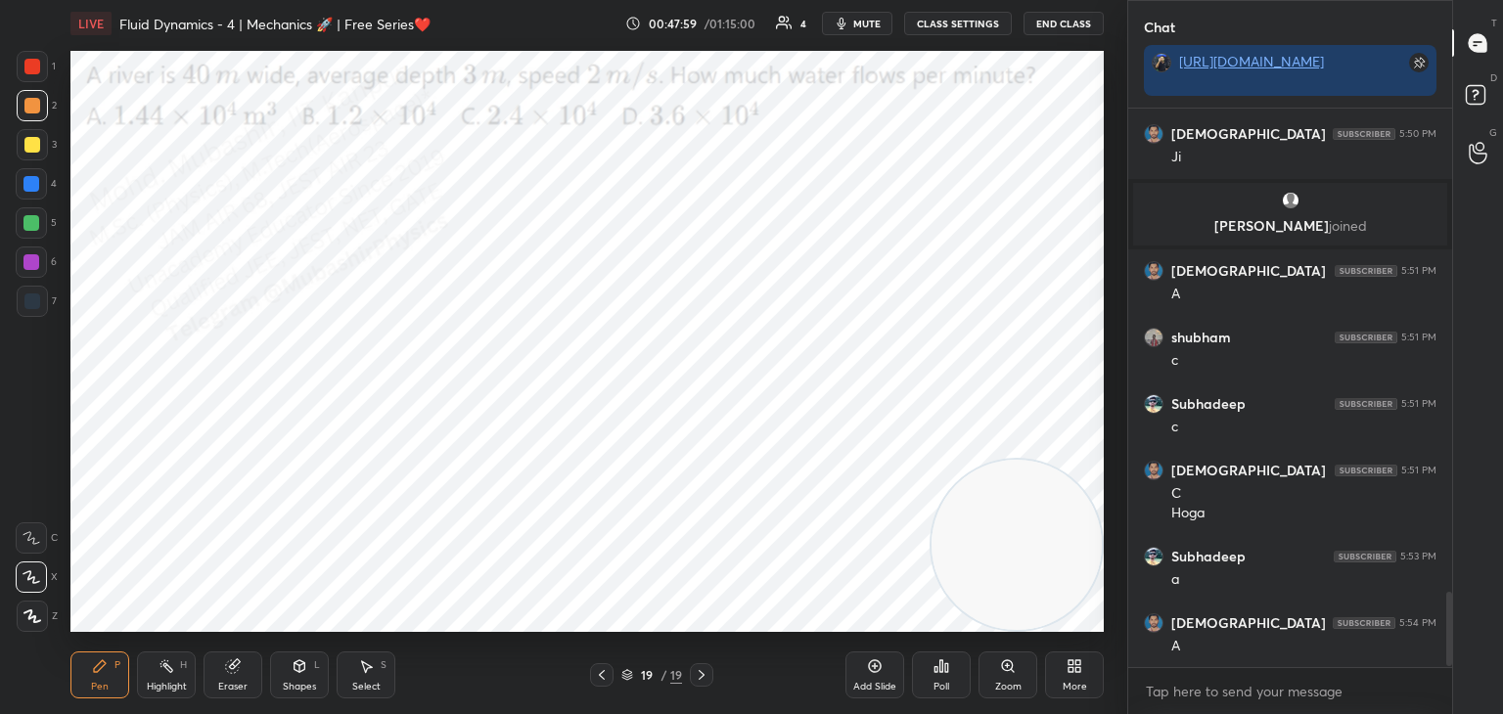
scroll to position [3679, 0]
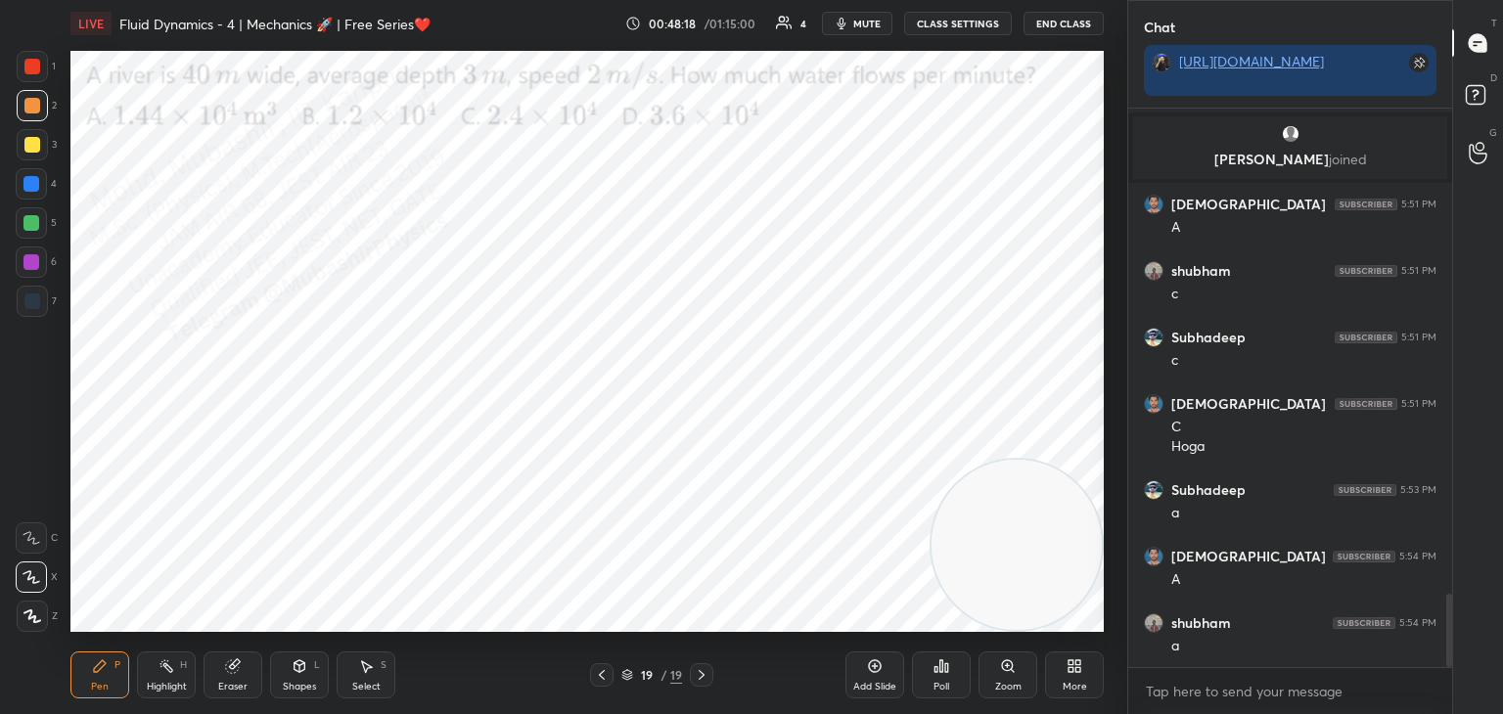
click at [36, 189] on div at bounding box center [31, 184] width 16 height 16
drag, startPoint x: 36, startPoint y: 272, endPoint x: 51, endPoint y: 272, distance: 14.7
click at [34, 271] on div at bounding box center [31, 262] width 31 height 31
drag, startPoint x: 946, startPoint y: 534, endPoint x: 227, endPoint y: 553, distance: 719.3
click at [817, 573] on video at bounding box center [902, 535] width 170 height 170
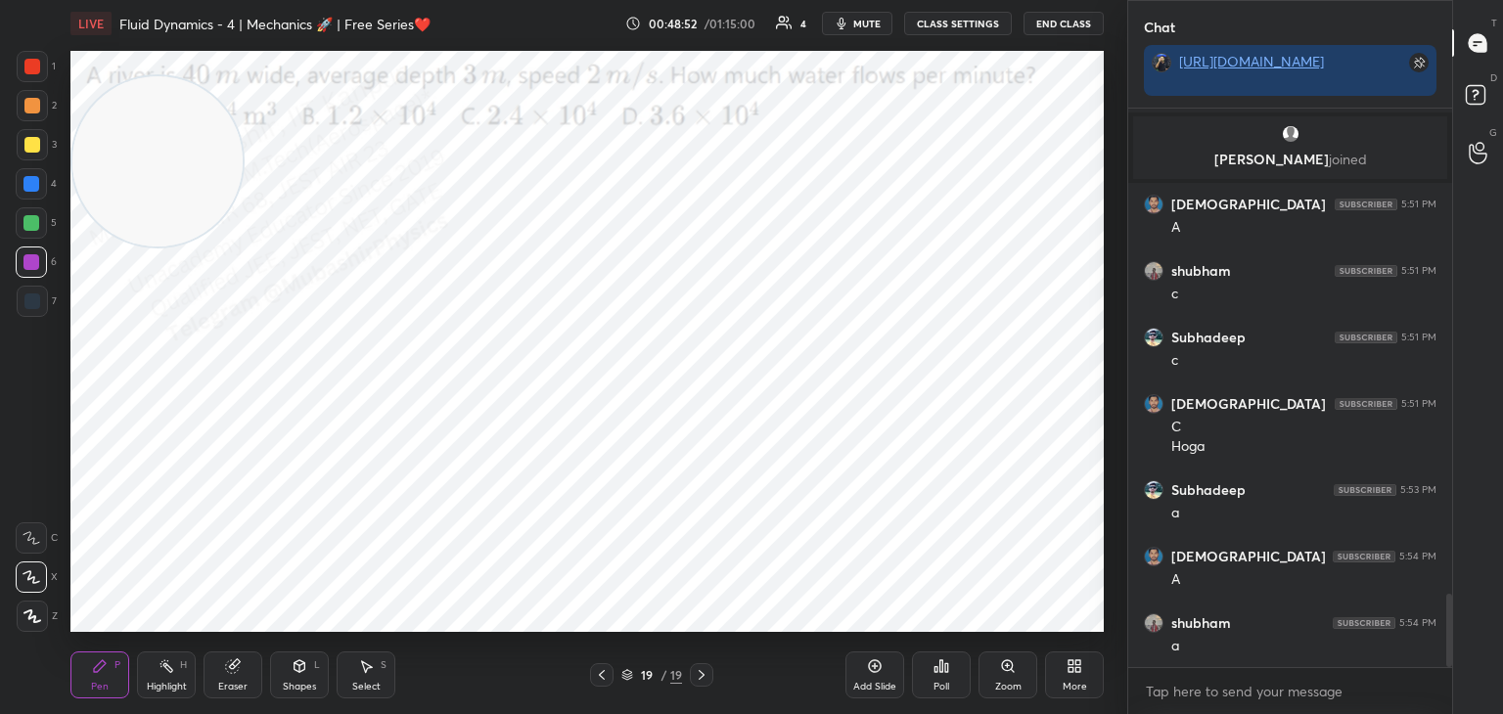
drag, startPoint x: 109, startPoint y: 225, endPoint x: 5, endPoint y: 254, distance: 107.8
click at [56, 178] on div "1 2 3 4 5 6 7 C X Z C X Z E E Erase all H H LIVE Fluid Dynamics - 4 | Mechanics…" at bounding box center [555, 357] width 1111 height 714
click at [38, 239] on div "5" at bounding box center [36, 226] width 41 height 39
drag, startPoint x: 145, startPoint y: 165, endPoint x: 1003, endPoint y: 272, distance: 864.6
click at [1003, 272] on video at bounding box center [1015, 242] width 170 height 170
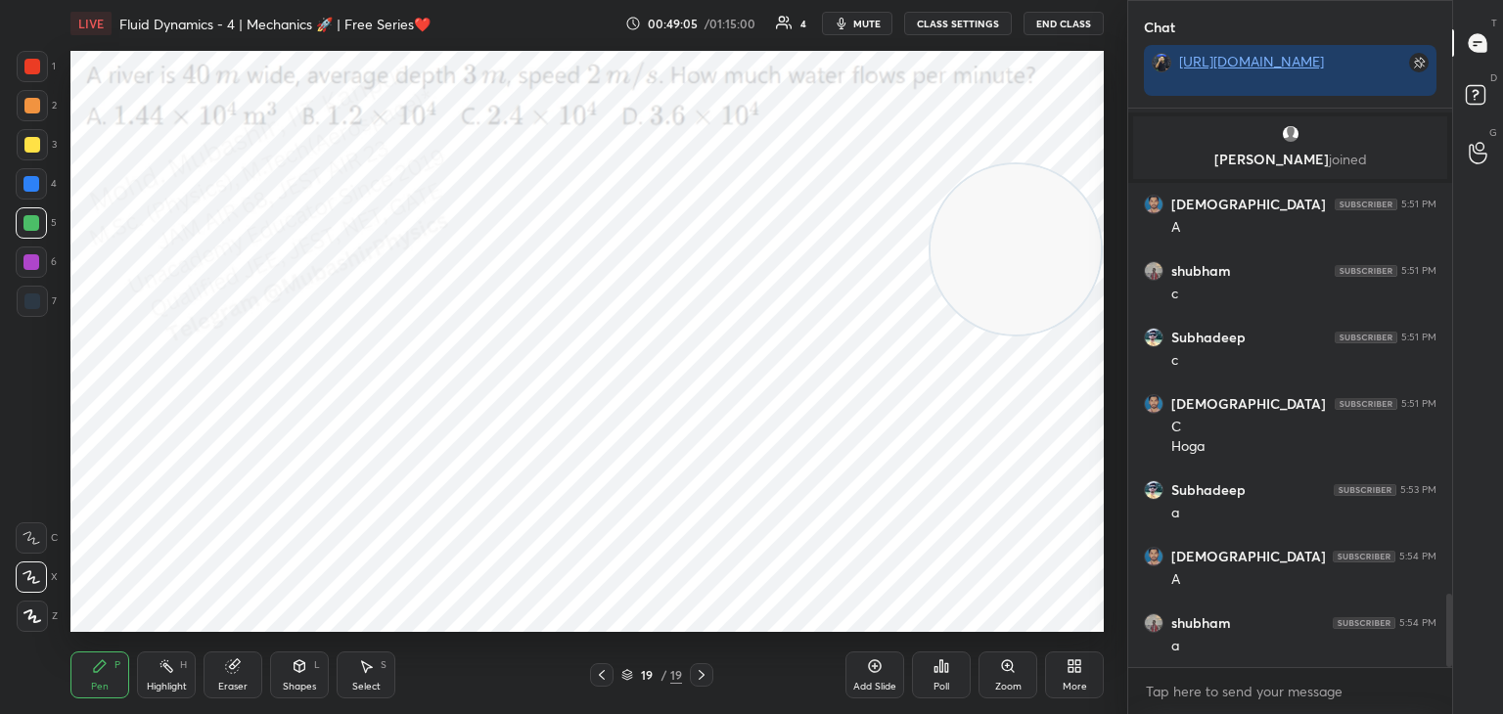
drag, startPoint x: 31, startPoint y: 108, endPoint x: 64, endPoint y: 107, distance: 32.3
click at [40, 108] on div at bounding box center [32, 105] width 31 height 31
click at [164, 670] on icon at bounding box center [166, 666] width 16 height 16
drag, startPoint x: 1053, startPoint y: 268, endPoint x: 1015, endPoint y: 217, distance: 63.6
click at [1085, 197] on video at bounding box center [1016, 178] width 170 height 170
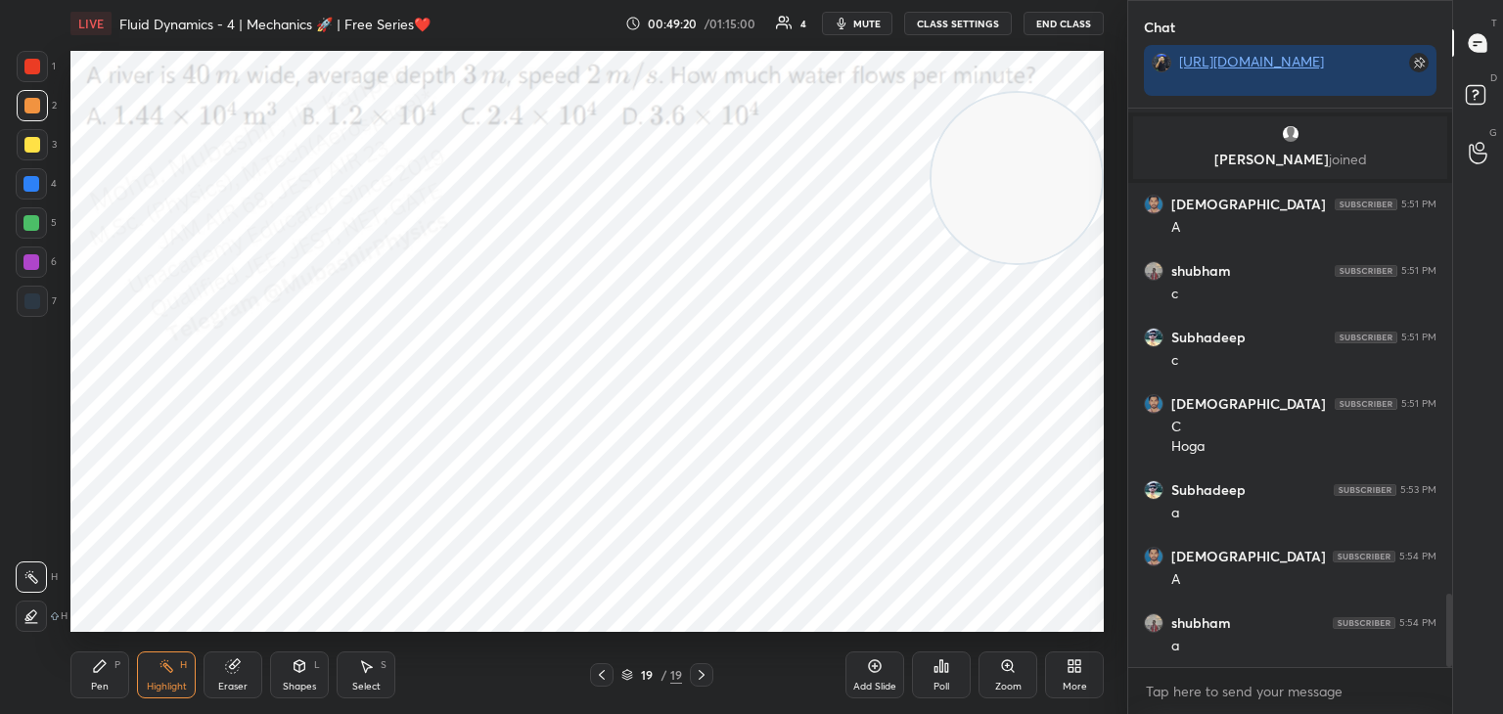
click at [627, 675] on icon at bounding box center [627, 675] width 12 height 12
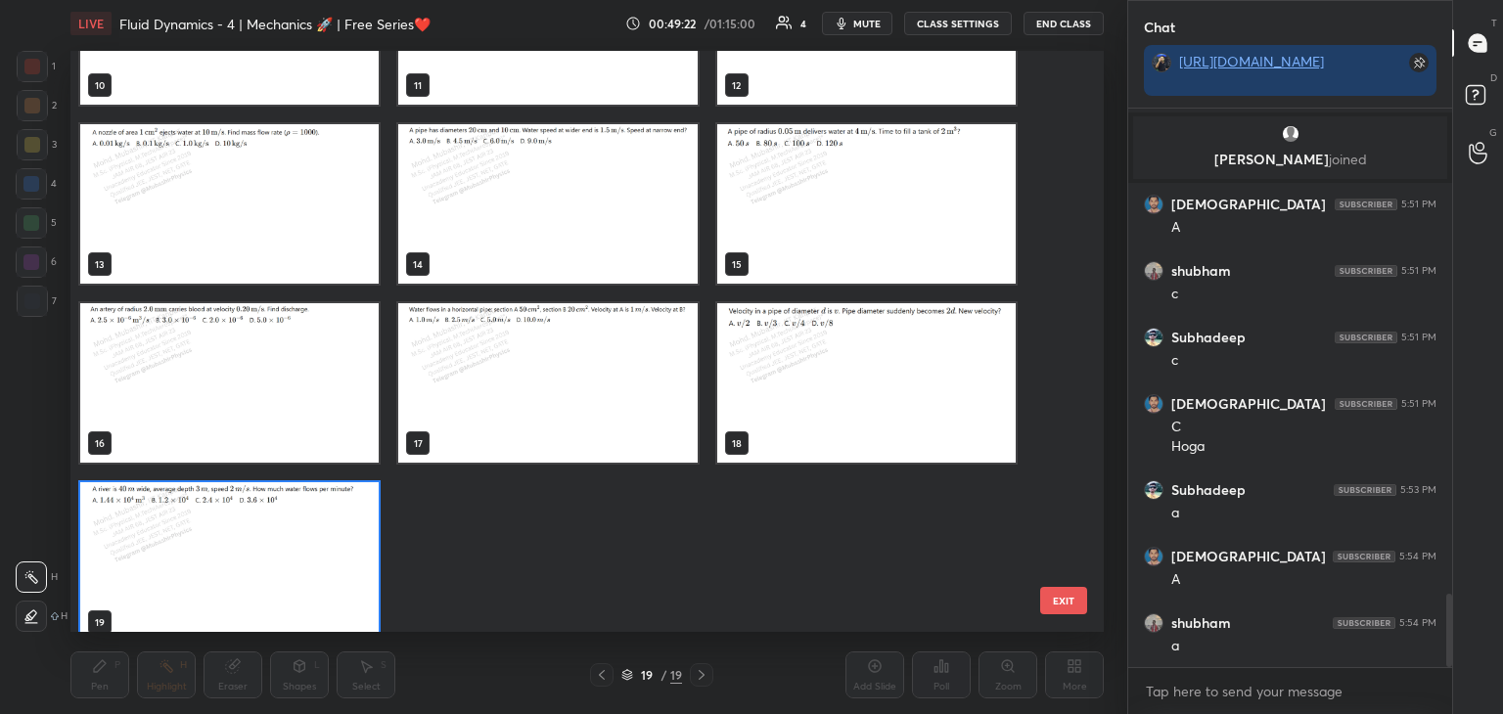
scroll to position [0, 0]
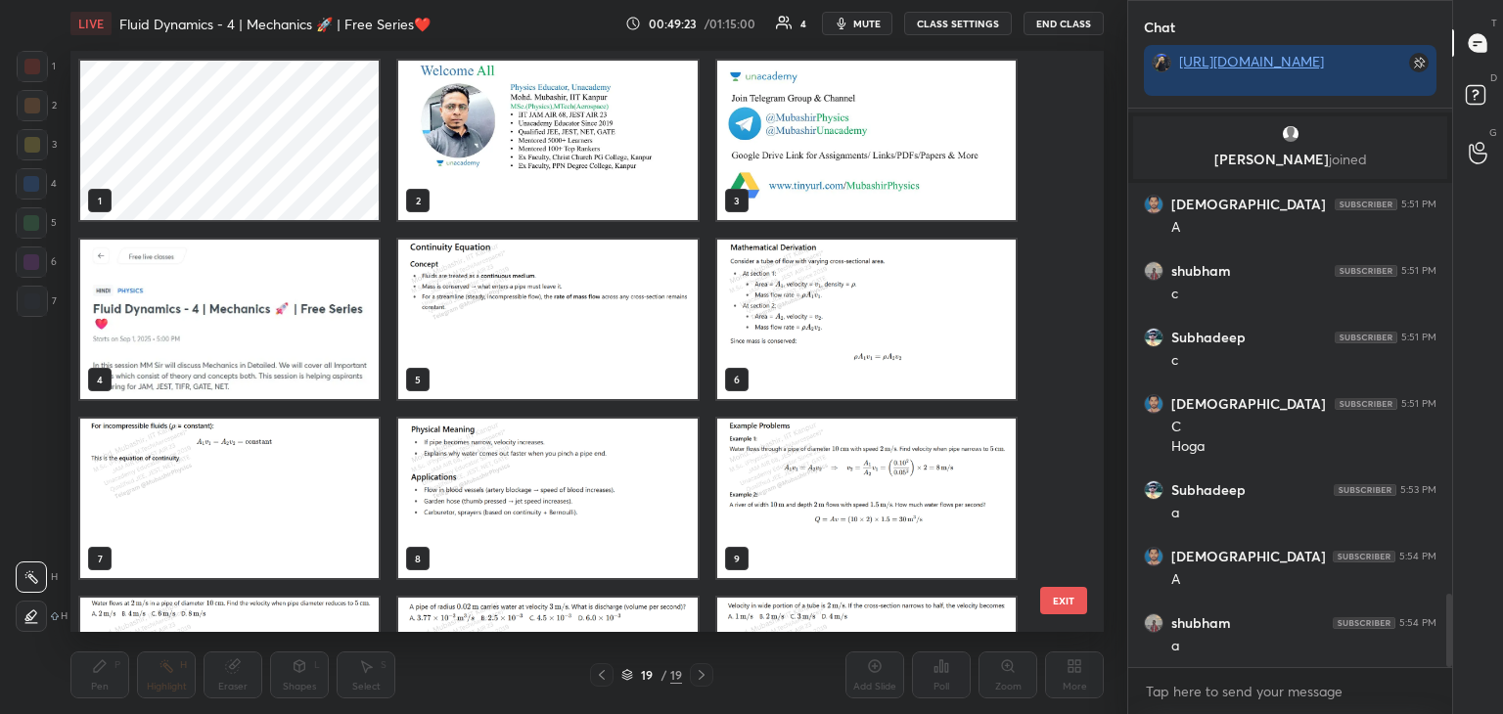
click at [326, 384] on img "grid" at bounding box center [229, 319] width 298 height 159
click at [329, 372] on img "grid" at bounding box center [229, 319] width 298 height 159
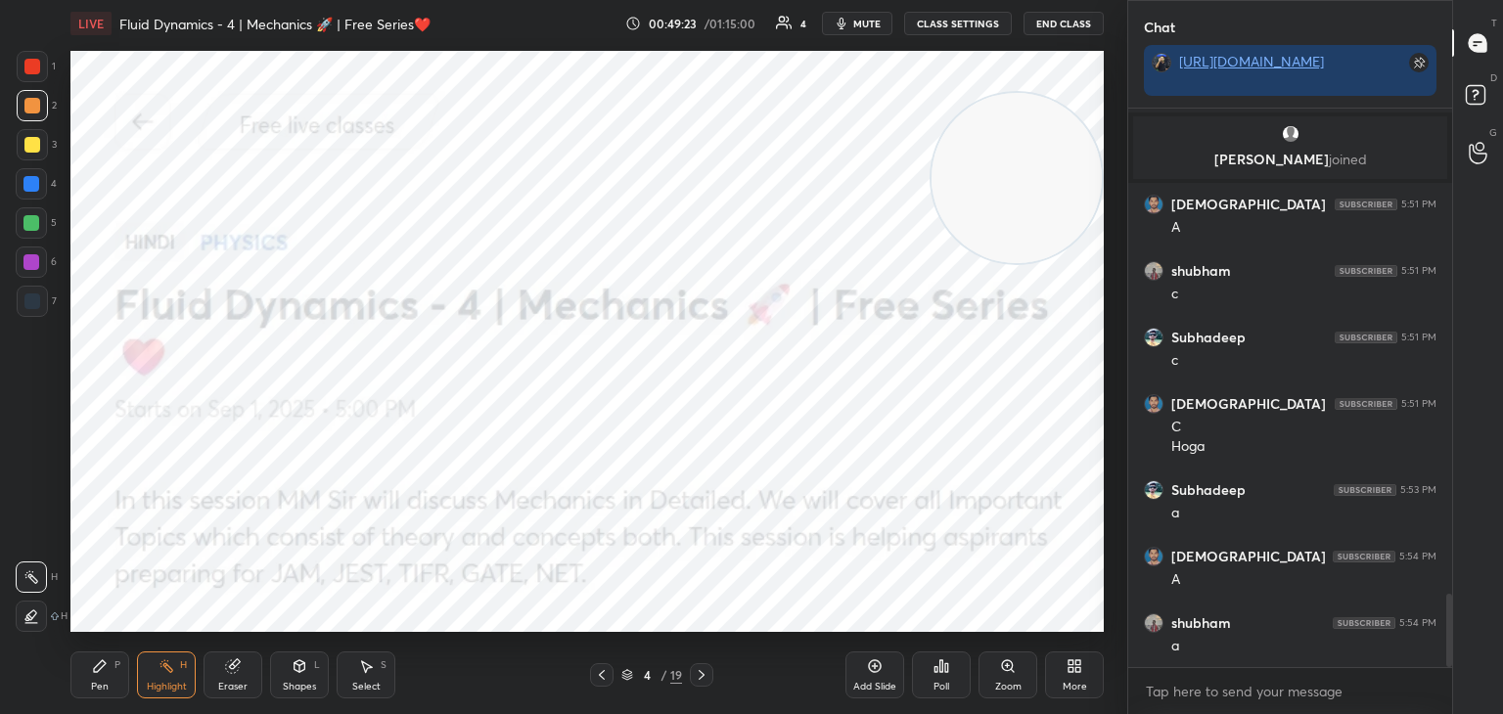
click at [334, 376] on img "grid" at bounding box center [229, 319] width 298 height 159
click at [1073, 659] on icon at bounding box center [1074, 666] width 16 height 16
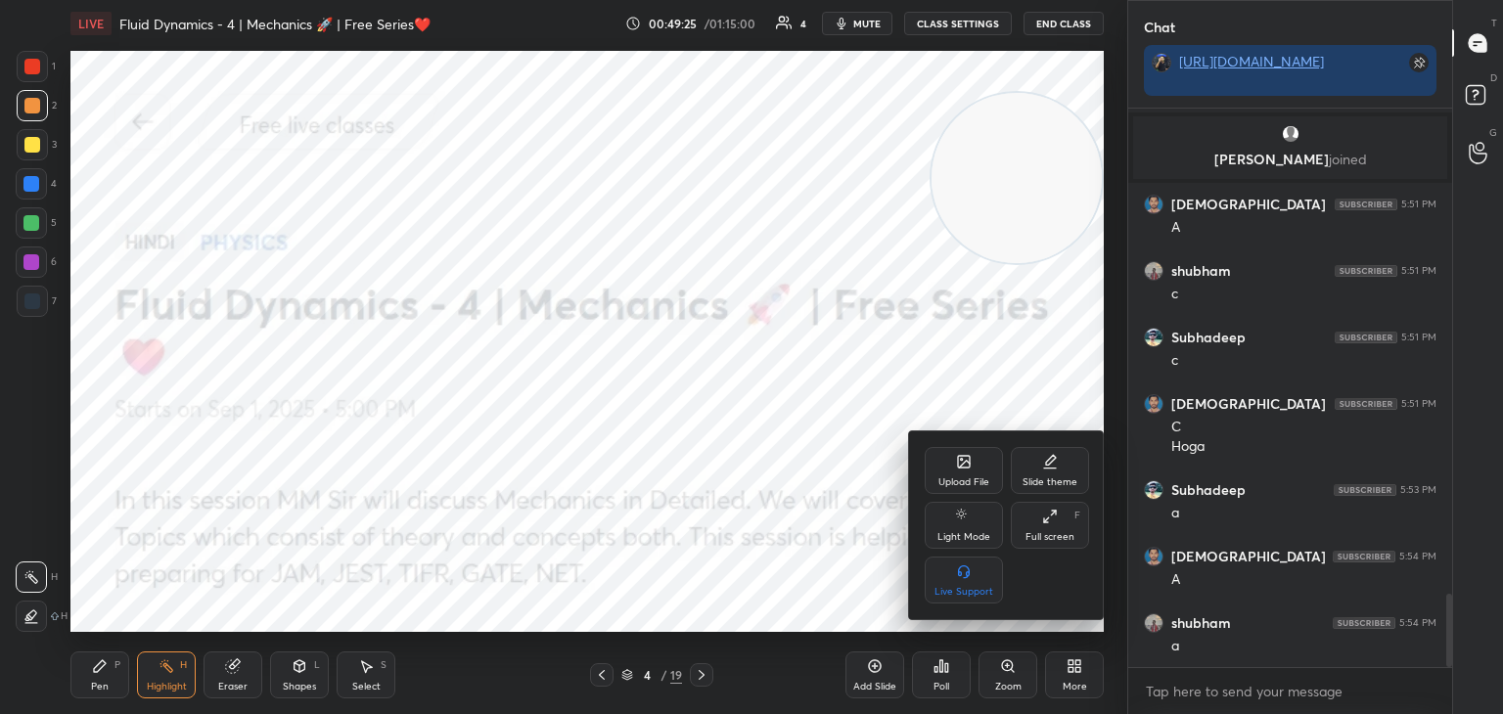
click at [983, 463] on div "Upload File" at bounding box center [964, 470] width 78 height 47
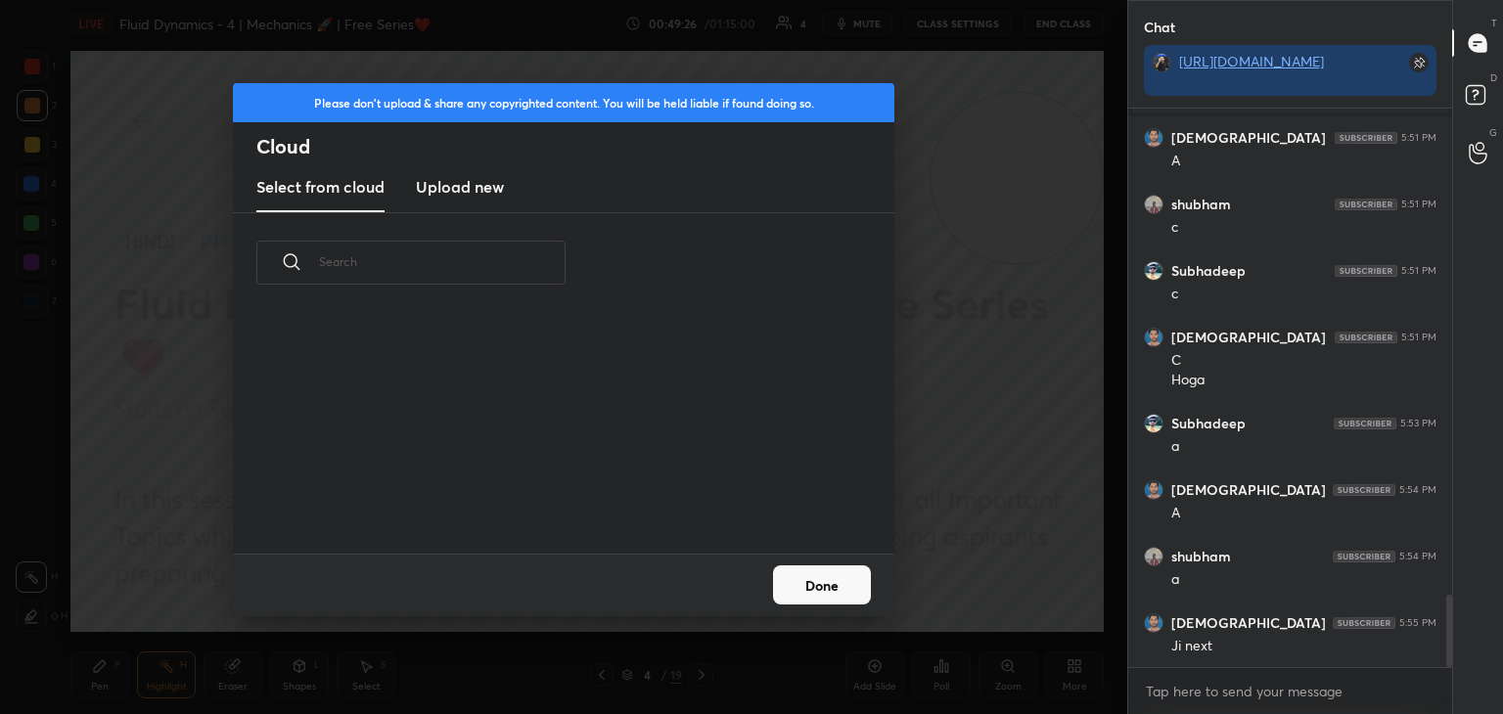
scroll to position [241, 628]
click at [463, 178] on h3 "Upload new" at bounding box center [460, 186] width 88 height 23
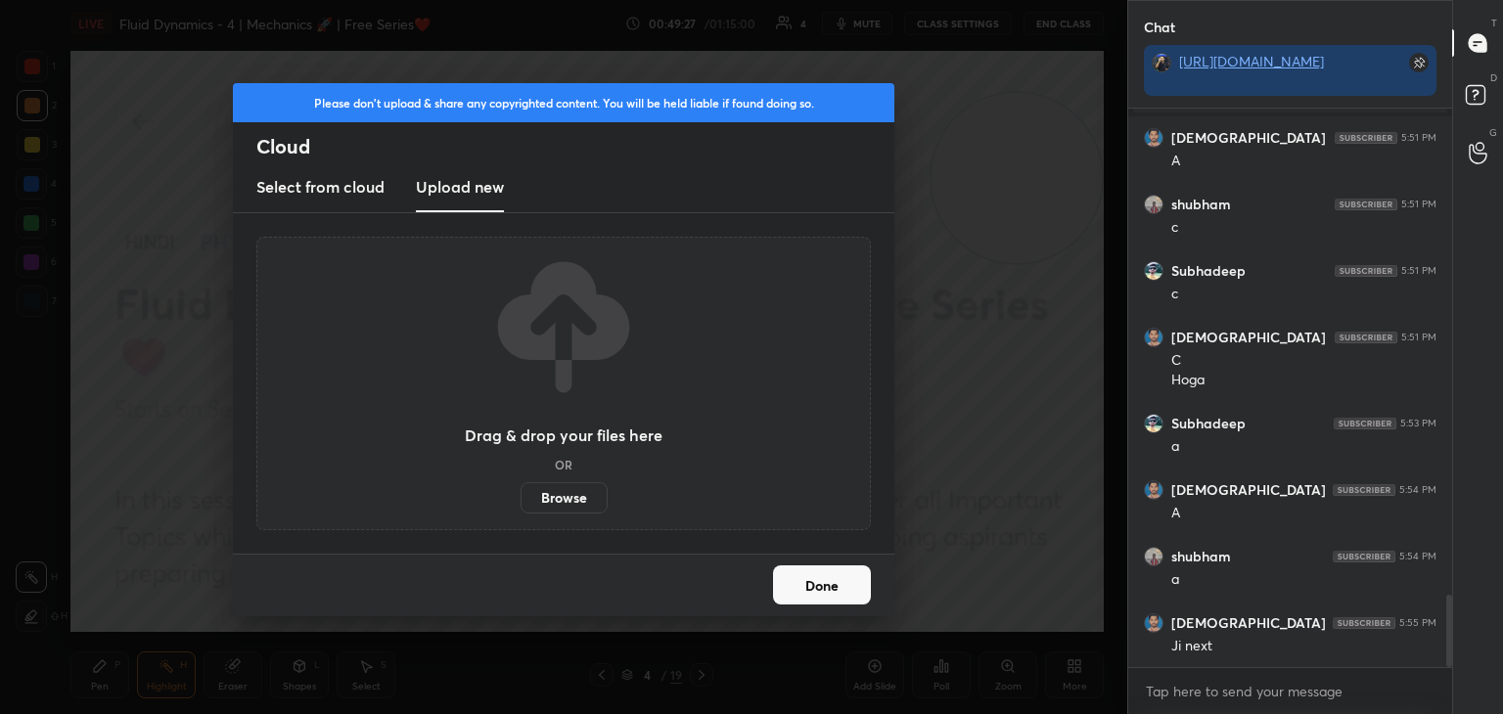
click at [580, 507] on label "Browse" at bounding box center [563, 497] width 87 height 31
click at [520, 507] on input "Browse" at bounding box center [520, 497] width 0 height 31
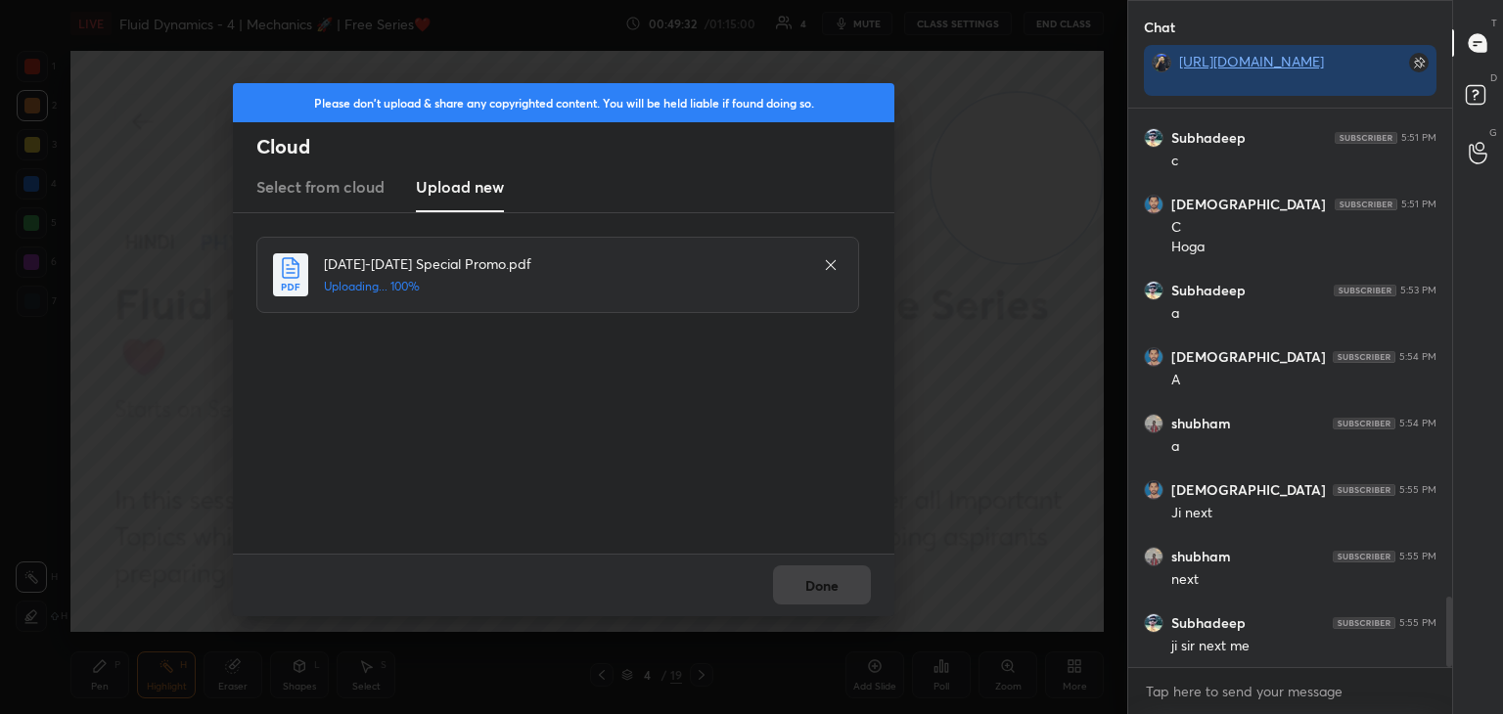
scroll to position [3945, 0]
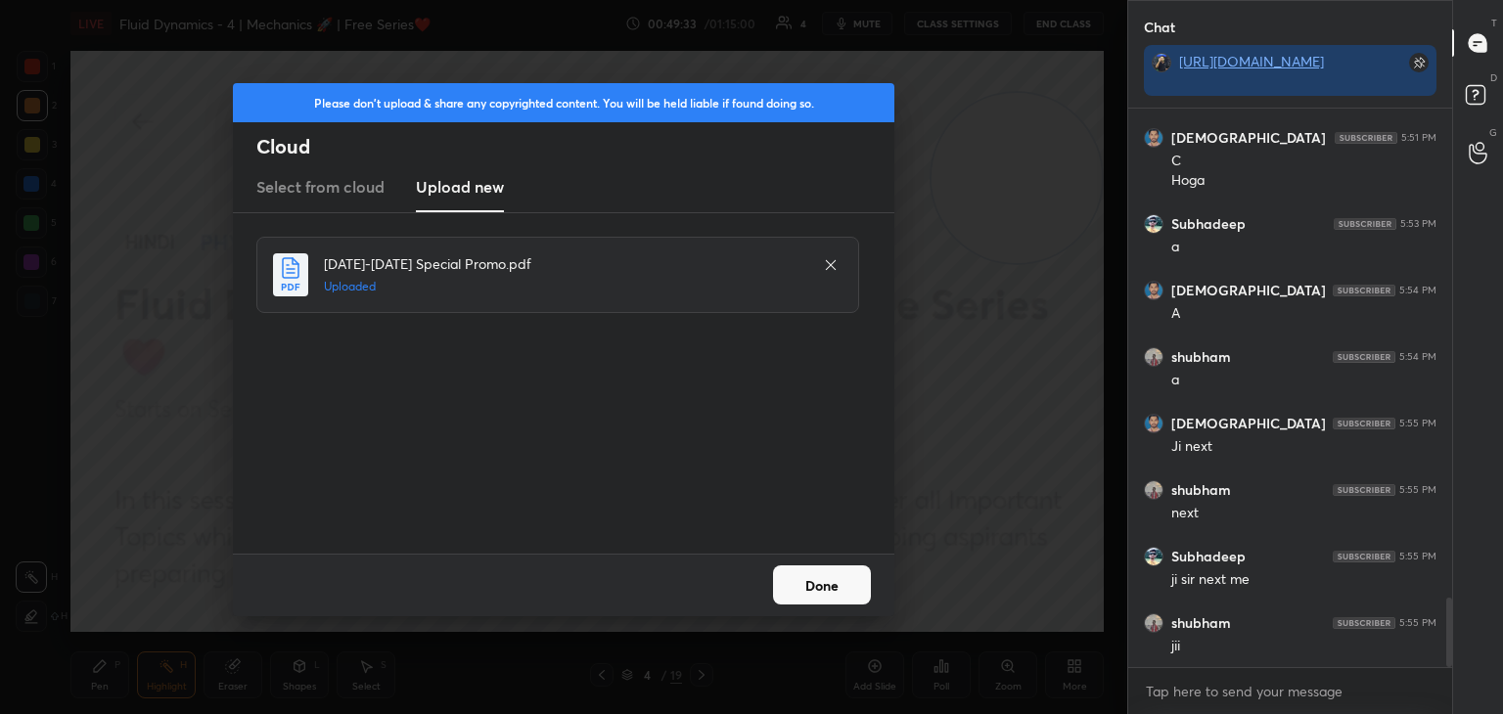
click at [837, 581] on button "Done" at bounding box center [822, 584] width 98 height 39
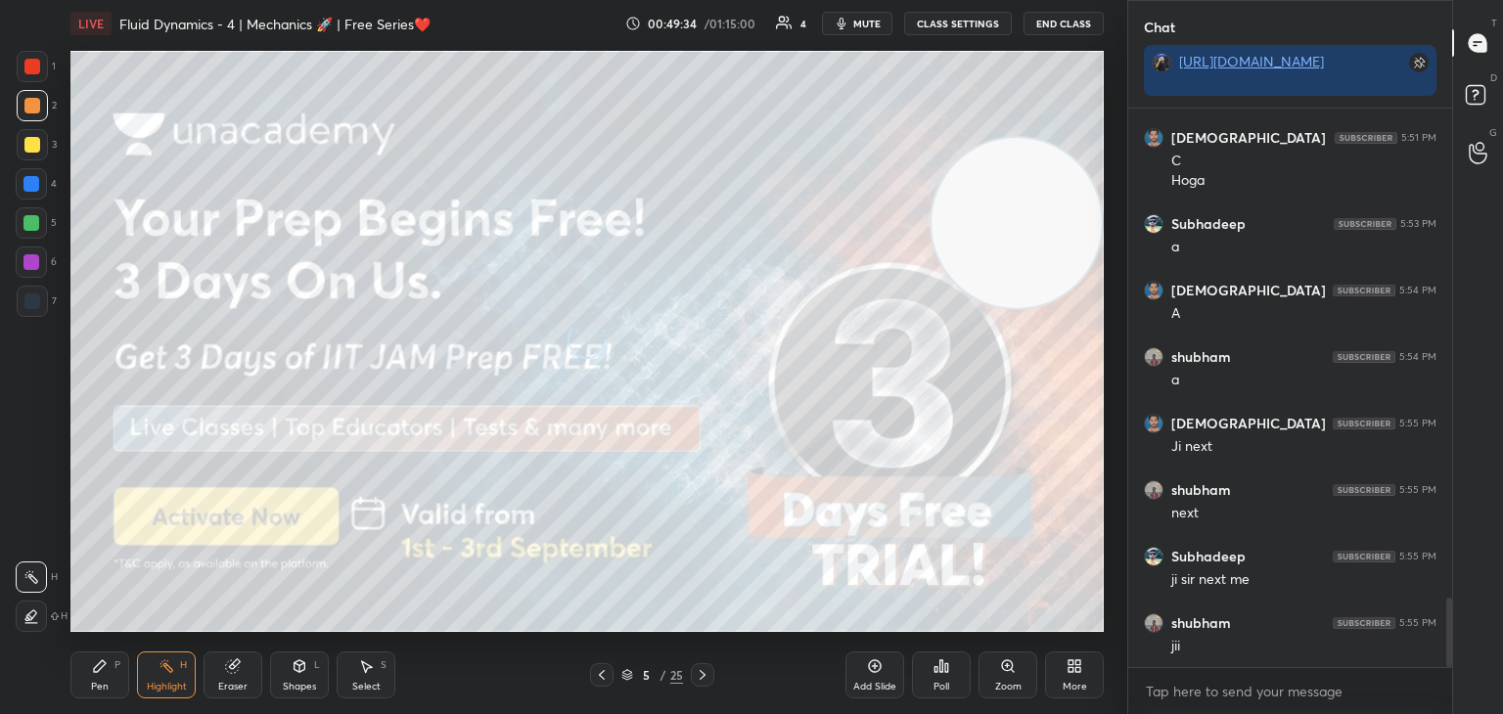
drag, startPoint x: 1040, startPoint y: 254, endPoint x: 998, endPoint y: 565, distance: 314.0
click at [1110, 544] on div "Setting up your live class Poll for secs No correct answer Start poll" at bounding box center [587, 341] width 1049 height 589
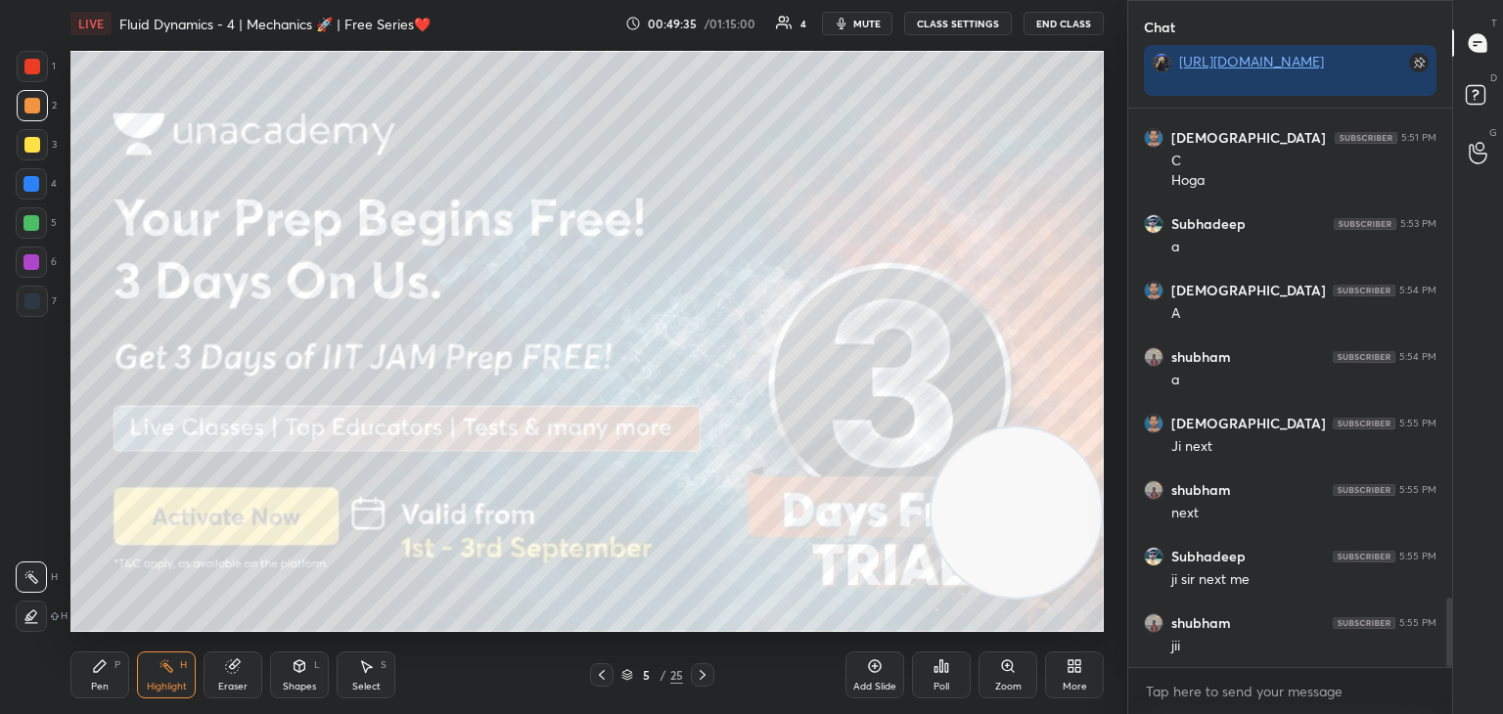
click at [99, 669] on icon at bounding box center [100, 666] width 12 height 12
drag, startPoint x: 33, startPoint y: 142, endPoint x: 60, endPoint y: 160, distance: 32.3
click at [31, 141] on div at bounding box center [32, 145] width 16 height 16
click at [31, 227] on div at bounding box center [31, 223] width 16 height 16
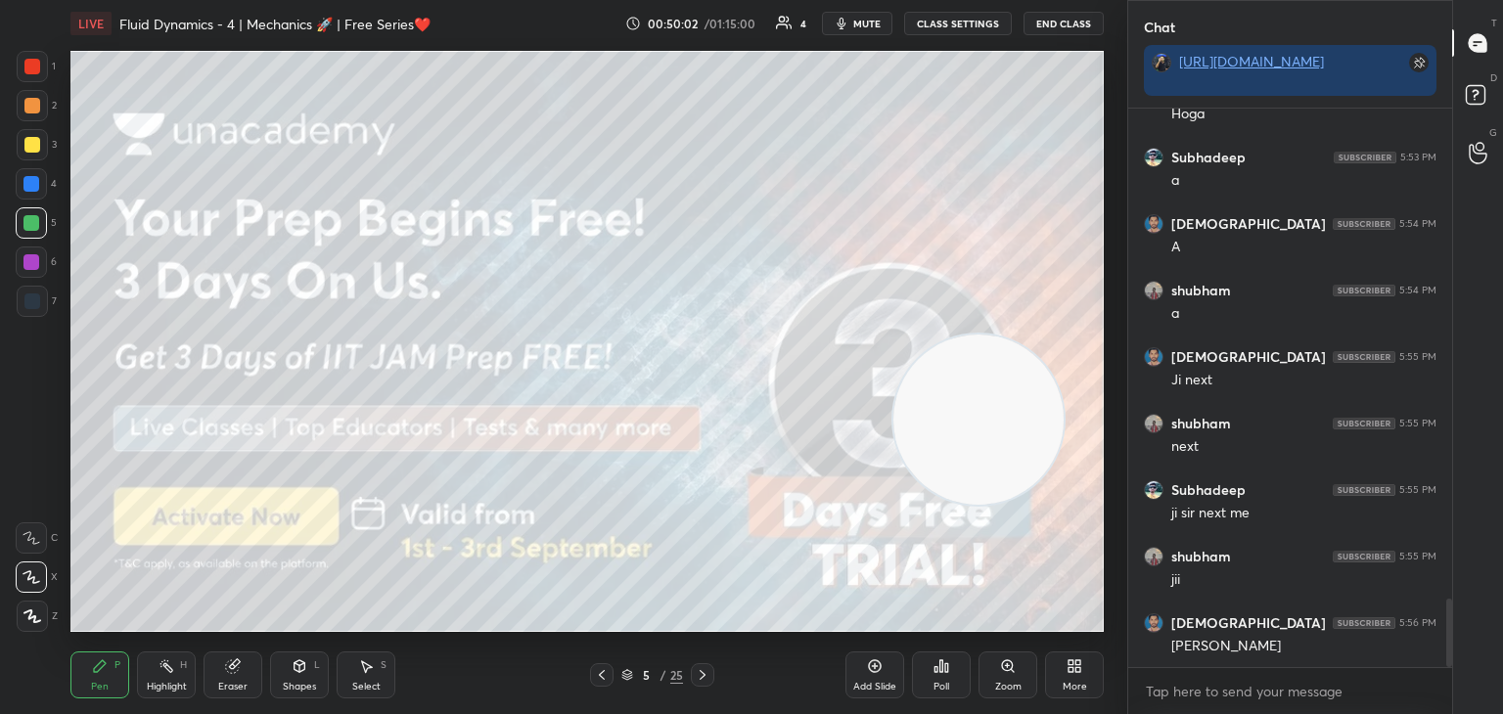
drag, startPoint x: 1046, startPoint y: 541, endPoint x: 467, endPoint y: 194, distance: 675.4
click at [893, 335] on video at bounding box center [978, 420] width 170 height 170
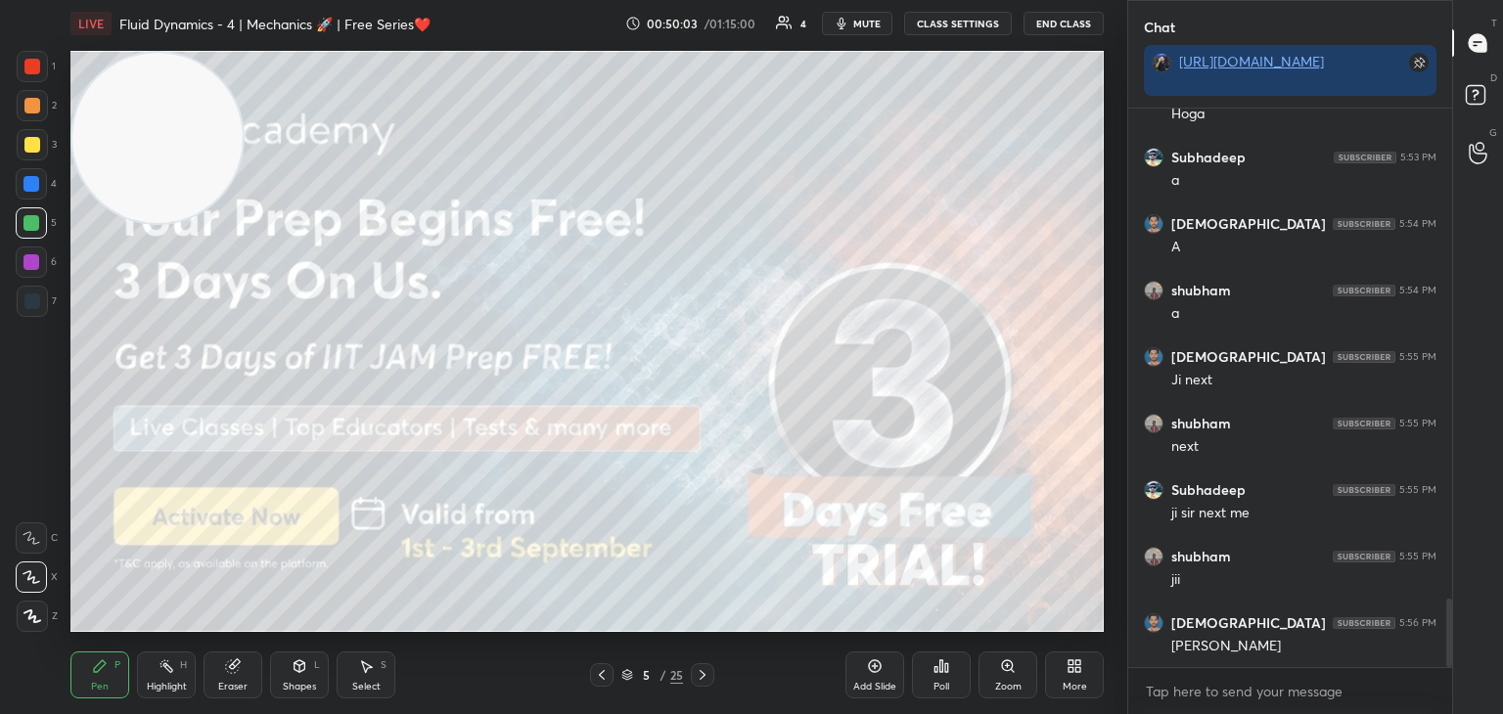
drag, startPoint x: 490, startPoint y: 177, endPoint x: 98, endPoint y: 86, distance: 402.7
click at [104, 84] on video at bounding box center [157, 138] width 170 height 170
drag, startPoint x: 157, startPoint y: 675, endPoint x: 172, endPoint y: 674, distance: 15.7
click at [155, 675] on div "Highlight H" at bounding box center [166, 675] width 59 height 47
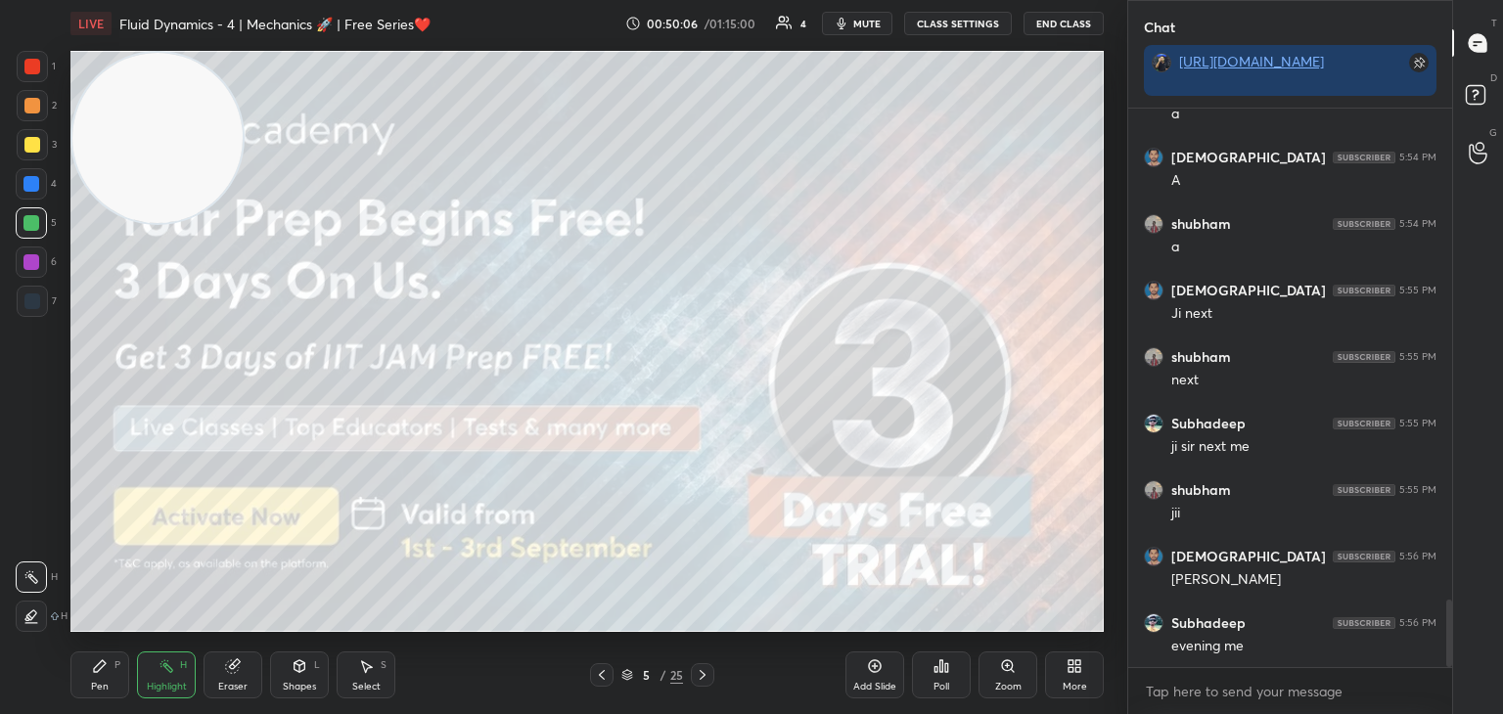
click at [240, 671] on icon at bounding box center [233, 666] width 16 height 16
click at [41, 608] on div "Erase all" at bounding box center [31, 616] width 31 height 31
click at [158, 671] on icon at bounding box center [166, 666] width 16 height 16
click at [249, 671] on div "Eraser" at bounding box center [233, 675] width 59 height 47
drag, startPoint x: 121, startPoint y: 671, endPoint x: 134, endPoint y: 673, distance: 12.9
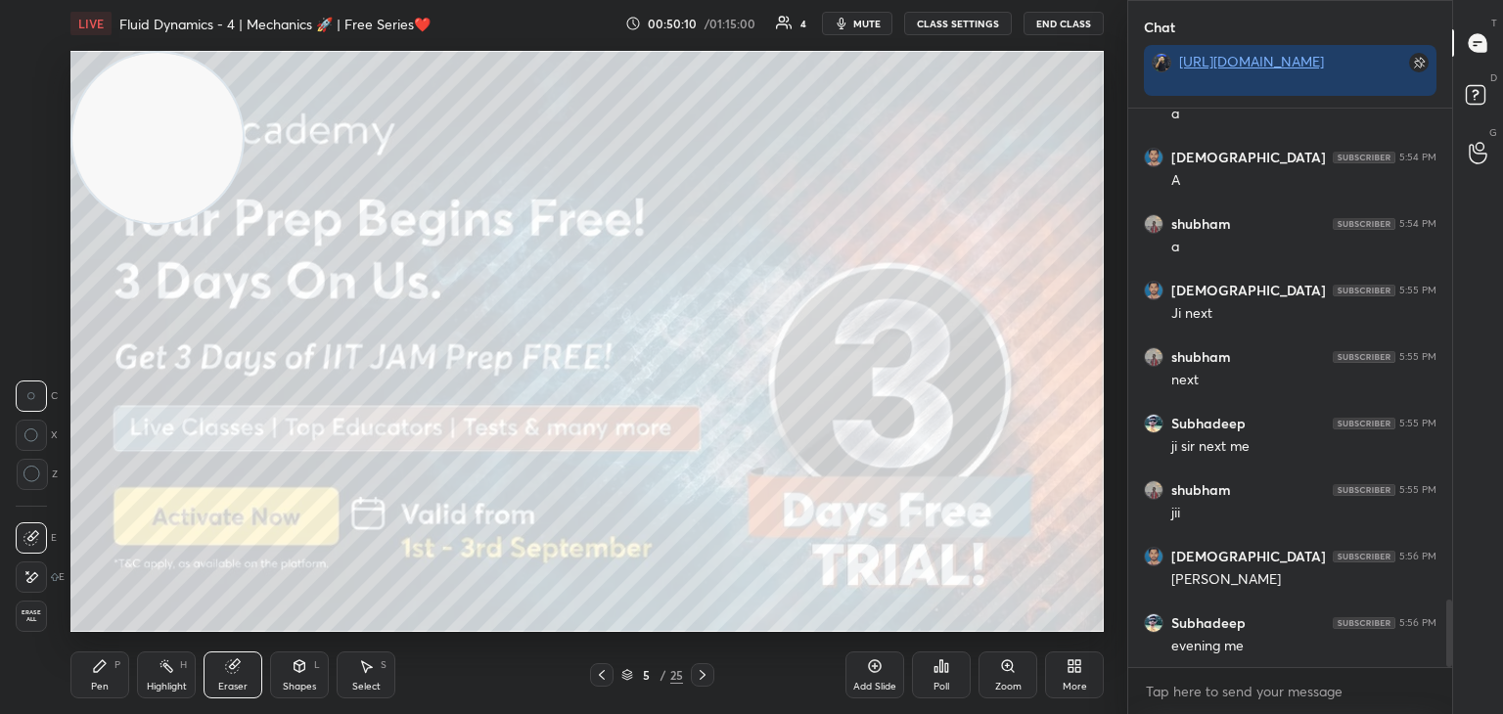
click at [114, 671] on div "Pen P" at bounding box center [99, 675] width 59 height 47
click at [149, 677] on div "Highlight H" at bounding box center [166, 675] width 59 height 47
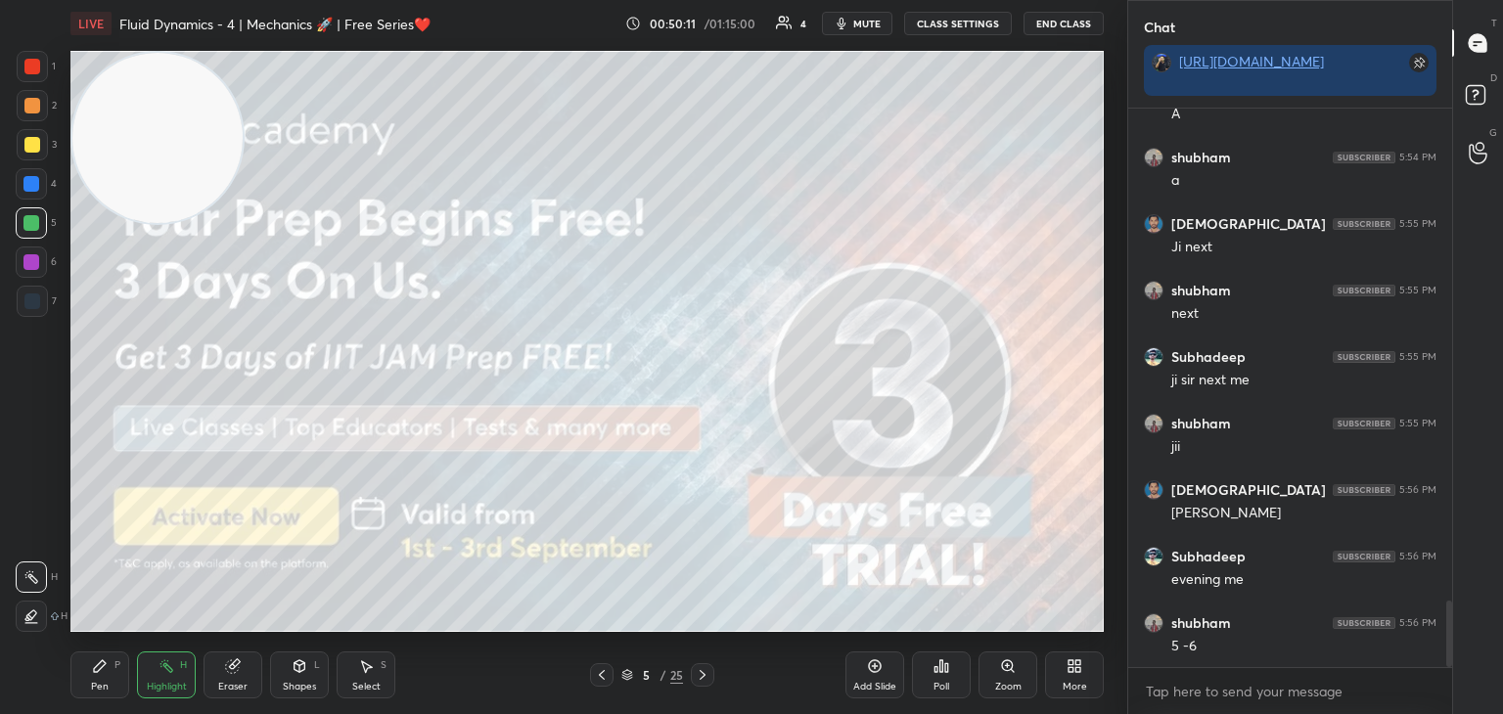
click at [220, 675] on div "Eraser" at bounding box center [233, 675] width 59 height 47
click at [172, 677] on div "Highlight H" at bounding box center [166, 675] width 59 height 47
click at [236, 675] on div "Eraser" at bounding box center [233, 675] width 59 height 47
click at [102, 685] on div "Pen" at bounding box center [100, 687] width 18 height 10
click at [180, 683] on div "Highlight" at bounding box center [167, 687] width 40 height 10
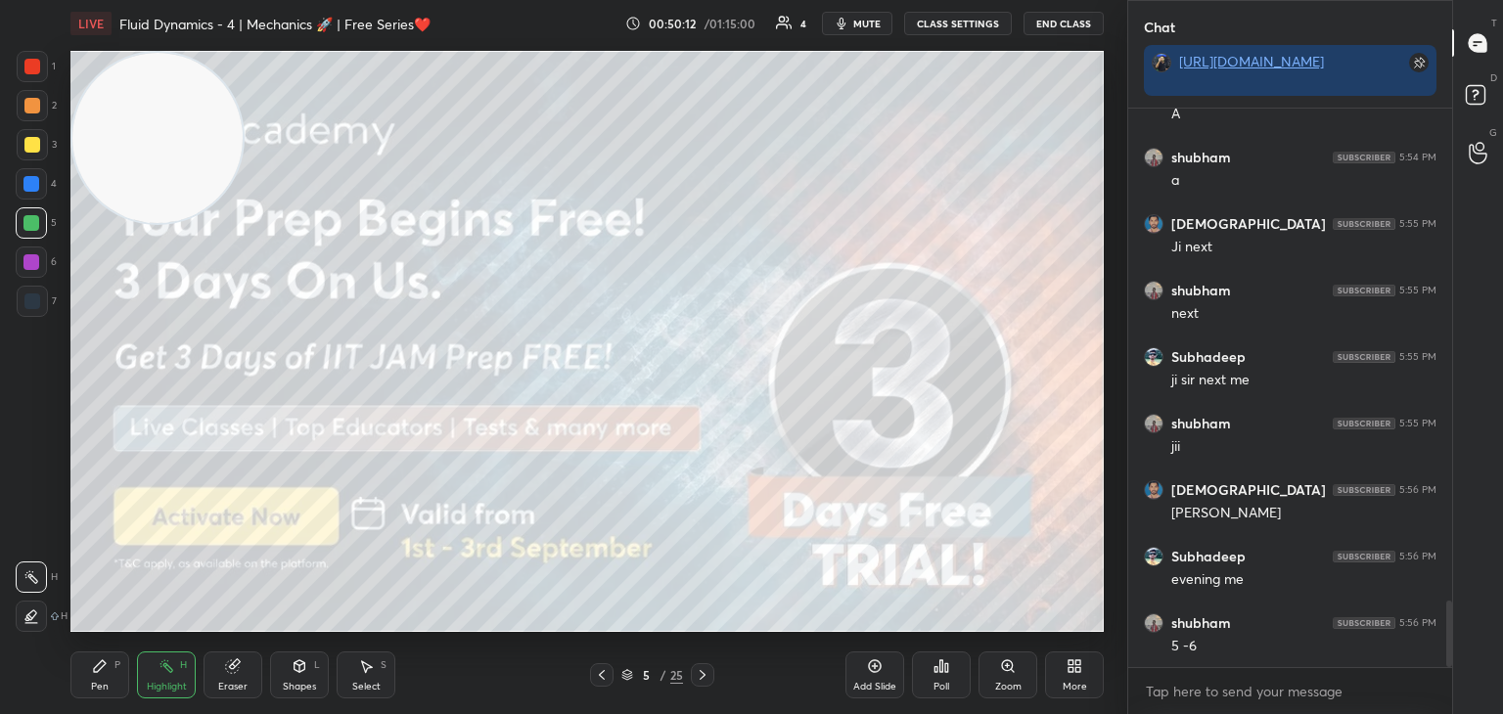
click at [219, 671] on div "Eraser" at bounding box center [233, 675] width 59 height 47
click at [157, 675] on div "Highlight H" at bounding box center [166, 675] width 59 height 47
click at [117, 662] on div "P" at bounding box center [117, 665] width 6 height 10
click at [165, 675] on div "Highlight H" at bounding box center [166, 675] width 59 height 47
click at [227, 666] on icon at bounding box center [232, 666] width 13 height 13
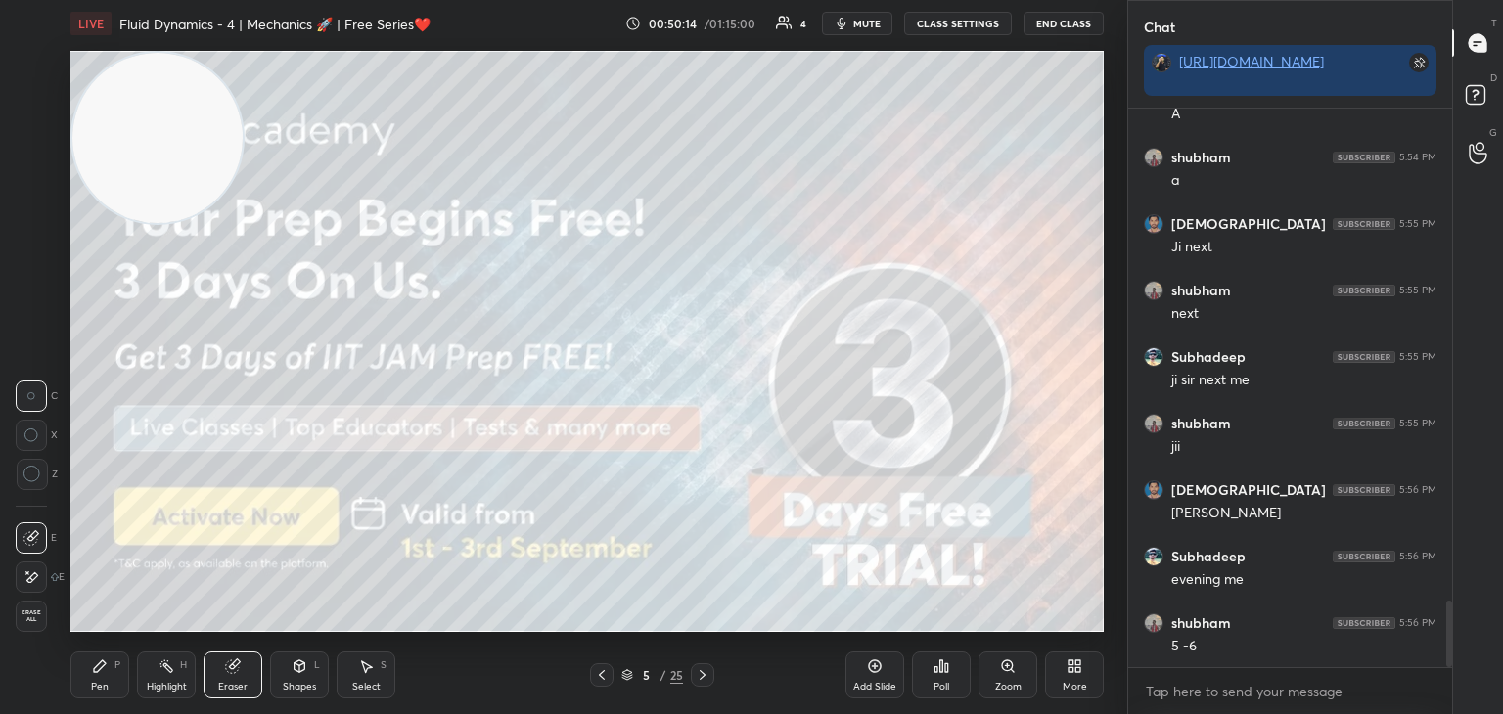
click at [169, 677] on div "Highlight H" at bounding box center [166, 675] width 59 height 47
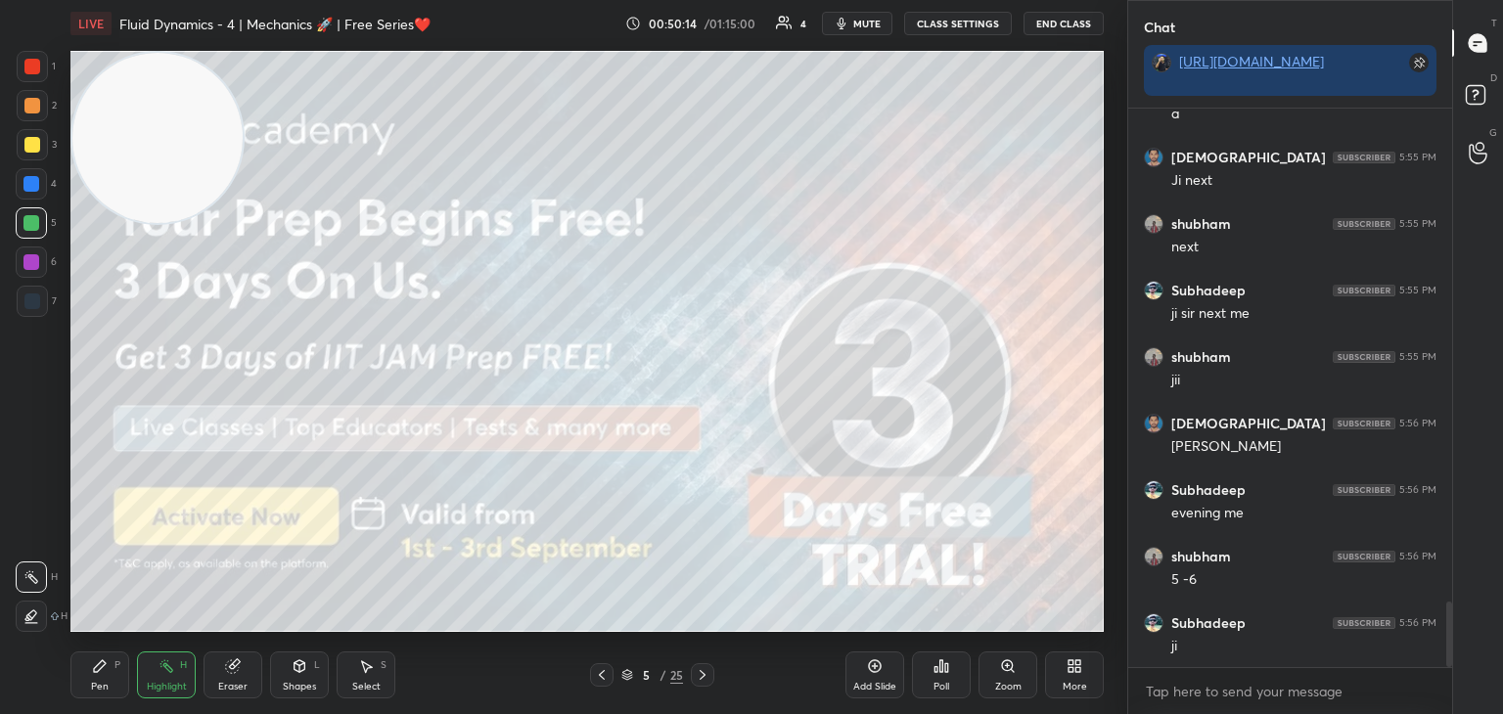
click at [107, 679] on div "Pen P" at bounding box center [99, 675] width 59 height 47
click at [225, 671] on icon at bounding box center [233, 666] width 16 height 16
click at [164, 669] on icon at bounding box center [166, 666] width 16 height 16
drag, startPoint x: 233, startPoint y: 665, endPoint x: 153, endPoint y: 648, distance: 82.1
click at [227, 665] on icon at bounding box center [232, 666] width 13 height 13
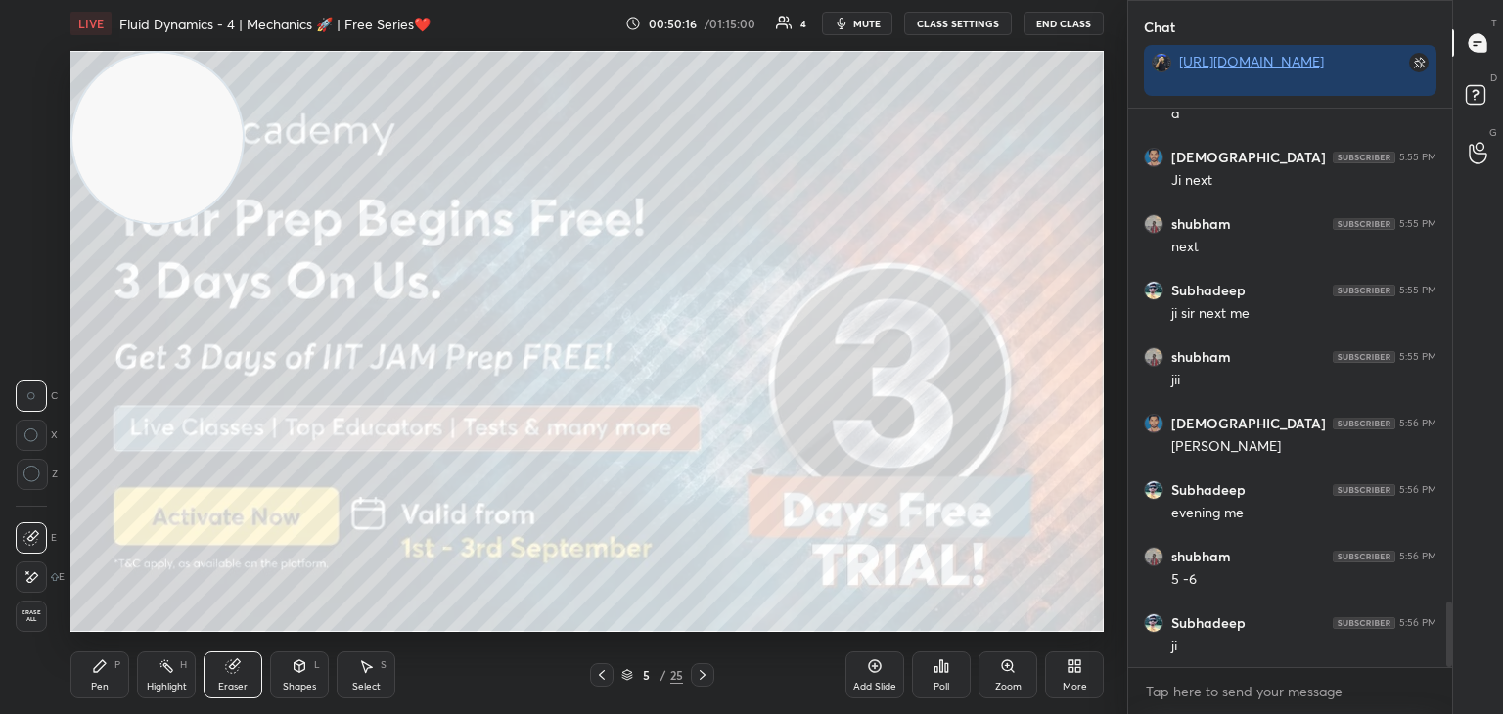
drag, startPoint x: 115, startPoint y: 652, endPoint x: 104, endPoint y: 663, distance: 16.6
click at [106, 661] on div "Pen P" at bounding box center [99, 675] width 59 height 47
click at [164, 675] on div "Highlight H" at bounding box center [166, 675] width 59 height 47
click at [225, 671] on icon at bounding box center [233, 666] width 16 height 16
click at [157, 675] on div "Highlight H" at bounding box center [166, 675] width 59 height 47
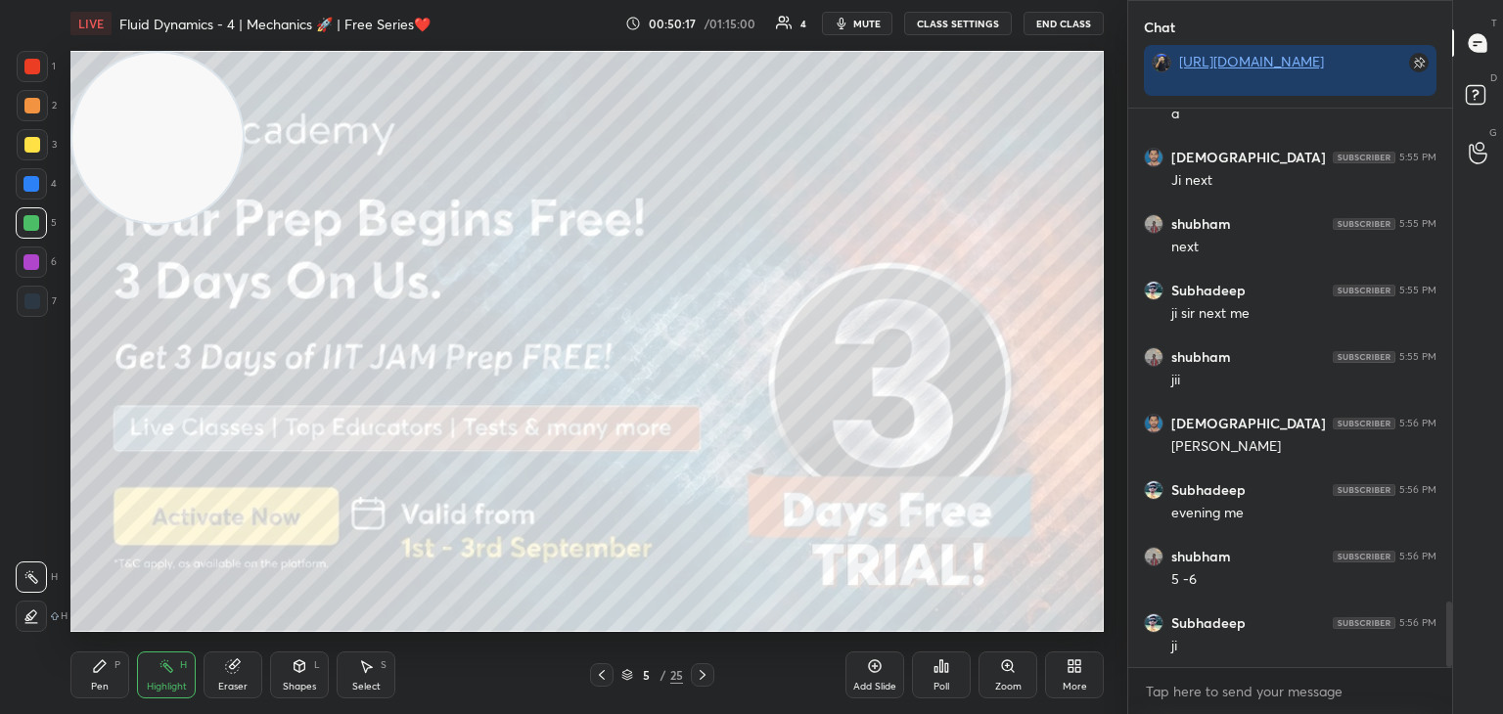
click at [102, 658] on icon at bounding box center [100, 666] width 16 height 16
click at [165, 665] on icon at bounding box center [166, 666] width 2 height 2
click at [235, 659] on icon at bounding box center [233, 666] width 16 height 16
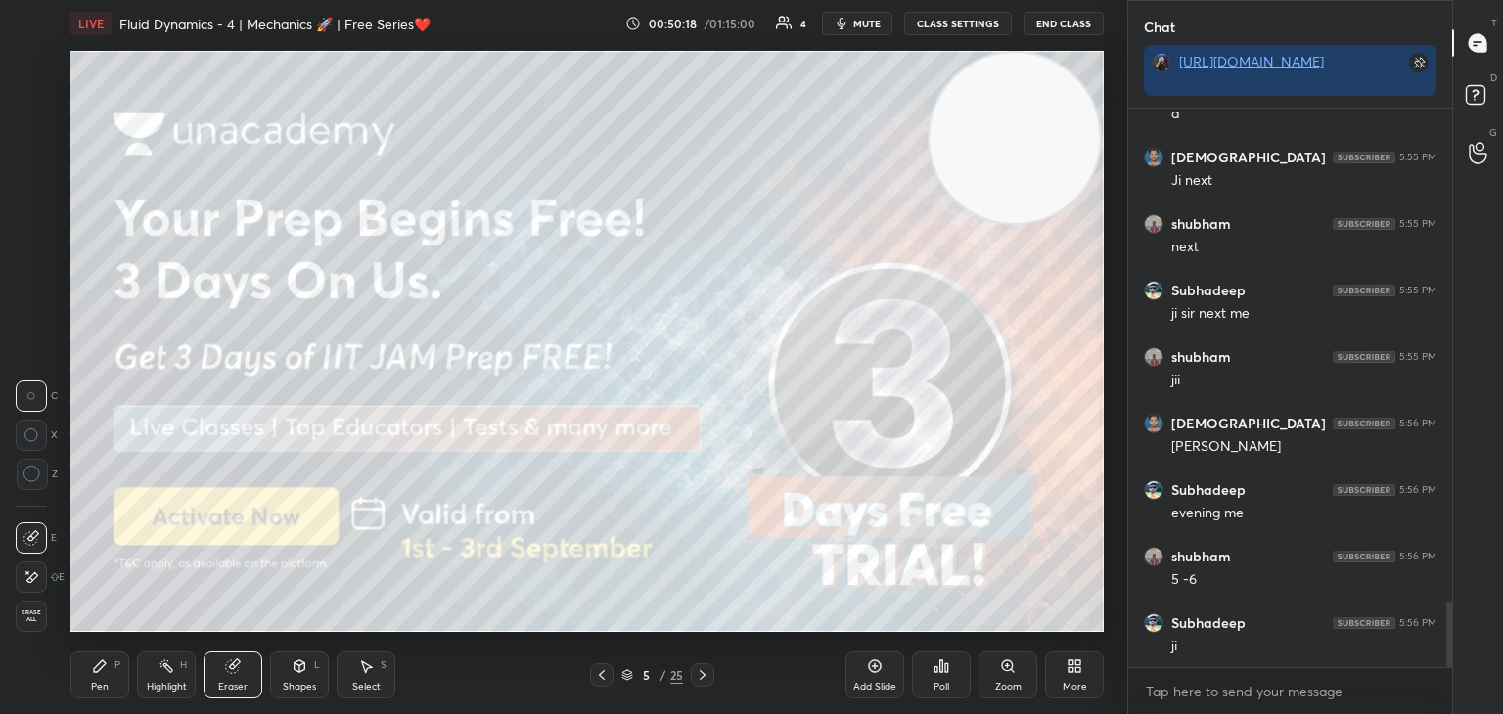
drag, startPoint x: 134, startPoint y: 143, endPoint x: 1088, endPoint y: 6, distance: 963.7
click at [1092, 4] on div "LIVE Fluid Dynamics - 4 | Mechanics 🚀 | Free Series❤️ 00:50:18 / 01:15:00 4 mut…" at bounding box center [587, 357] width 1049 height 714
drag, startPoint x: 190, startPoint y: 663, endPoint x: 164, endPoint y: 683, distance: 32.1
click at [184, 671] on div "Highlight H" at bounding box center [166, 675] width 59 height 47
click at [82, 694] on div "Pen P" at bounding box center [99, 675] width 59 height 47
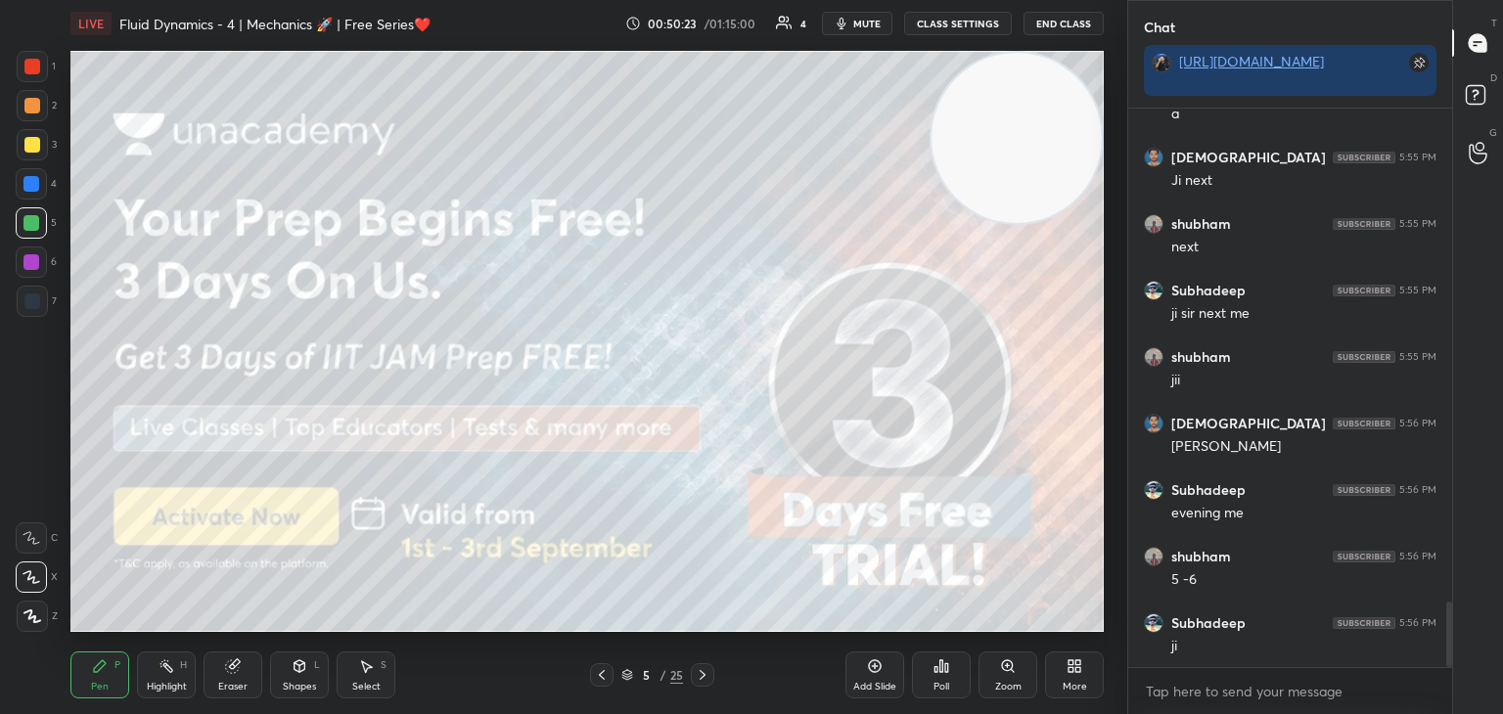
drag, startPoint x: 32, startPoint y: 146, endPoint x: 64, endPoint y: 145, distance: 31.3
click at [34, 142] on div at bounding box center [32, 145] width 16 height 16
drag, startPoint x: 912, startPoint y: 123, endPoint x: 586, endPoint y: 131, distance: 325.9
click at [931, 149] on video at bounding box center [1016, 138] width 170 height 170
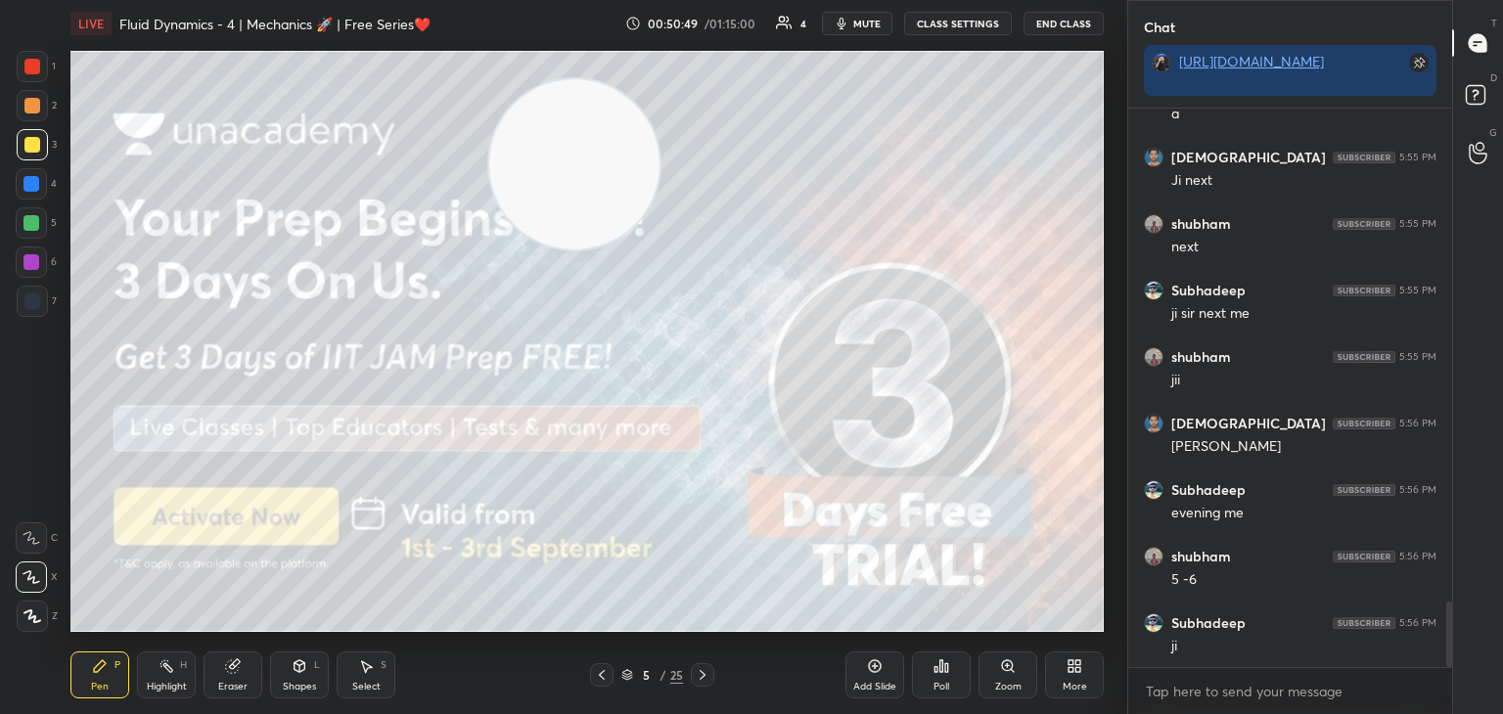
drag, startPoint x: 705, startPoint y: 670, endPoint x: 697, endPoint y: 658, distance: 14.7
click at [707, 667] on icon at bounding box center [703, 675] width 16 height 16
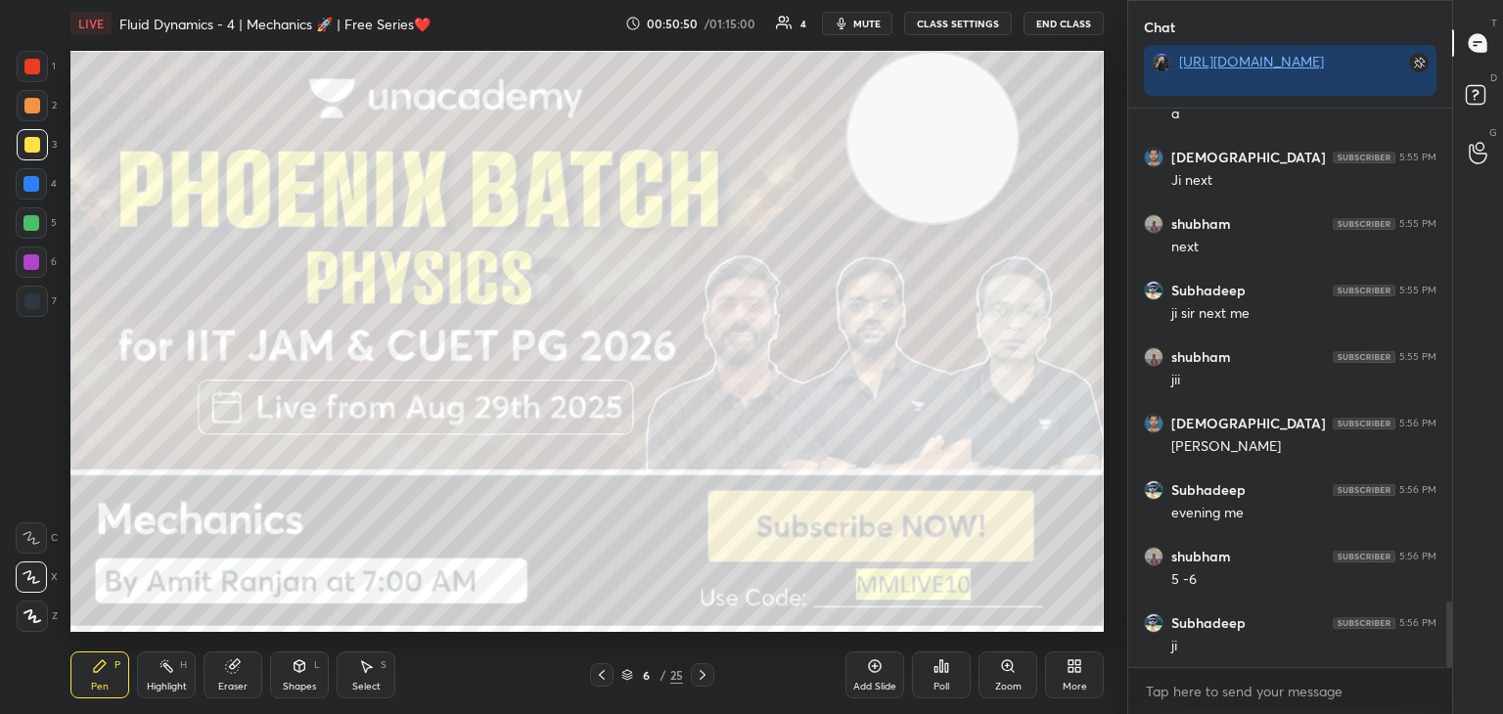
drag, startPoint x: 921, startPoint y: 72, endPoint x: 881, endPoint y: 59, distance: 42.4
click at [881, 59] on video at bounding box center [932, 138] width 170 height 170
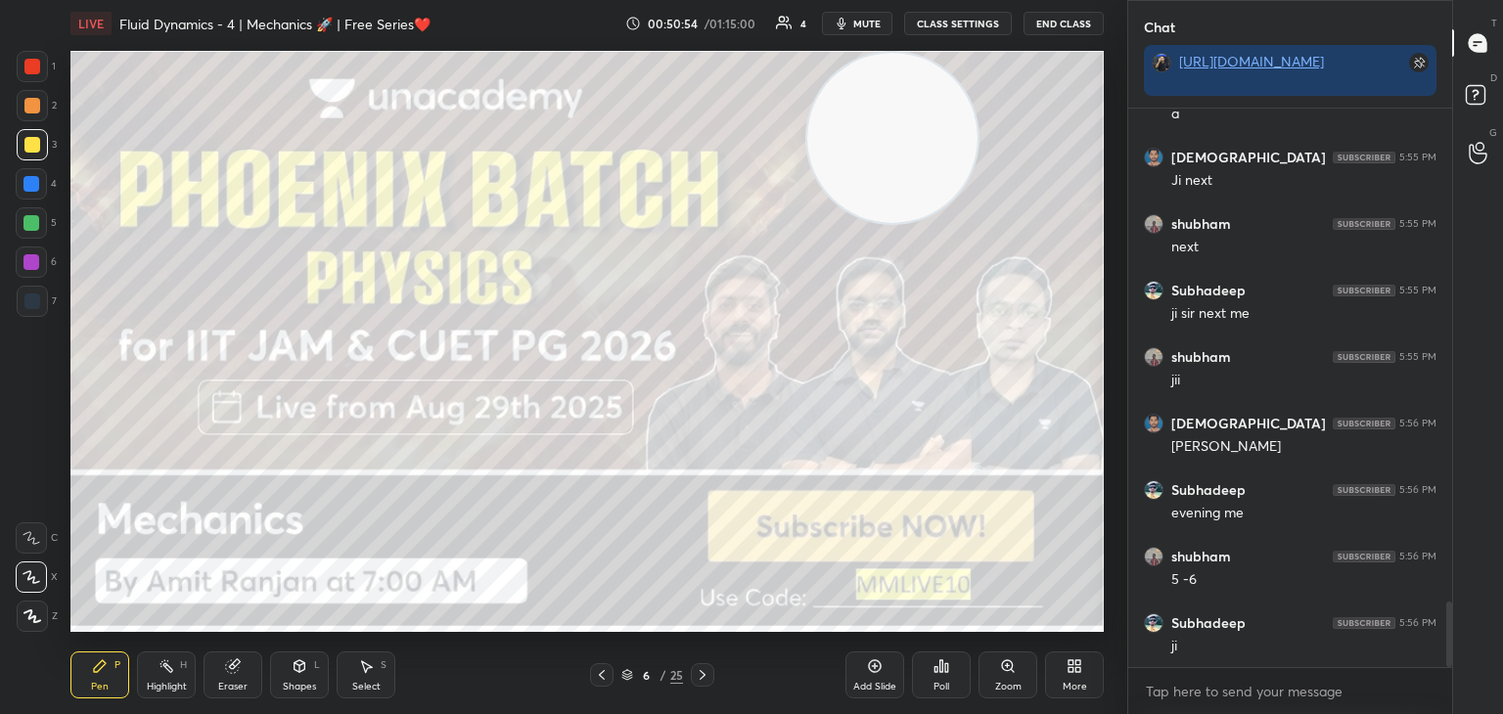
click at [698, 675] on icon at bounding box center [703, 675] width 16 height 16
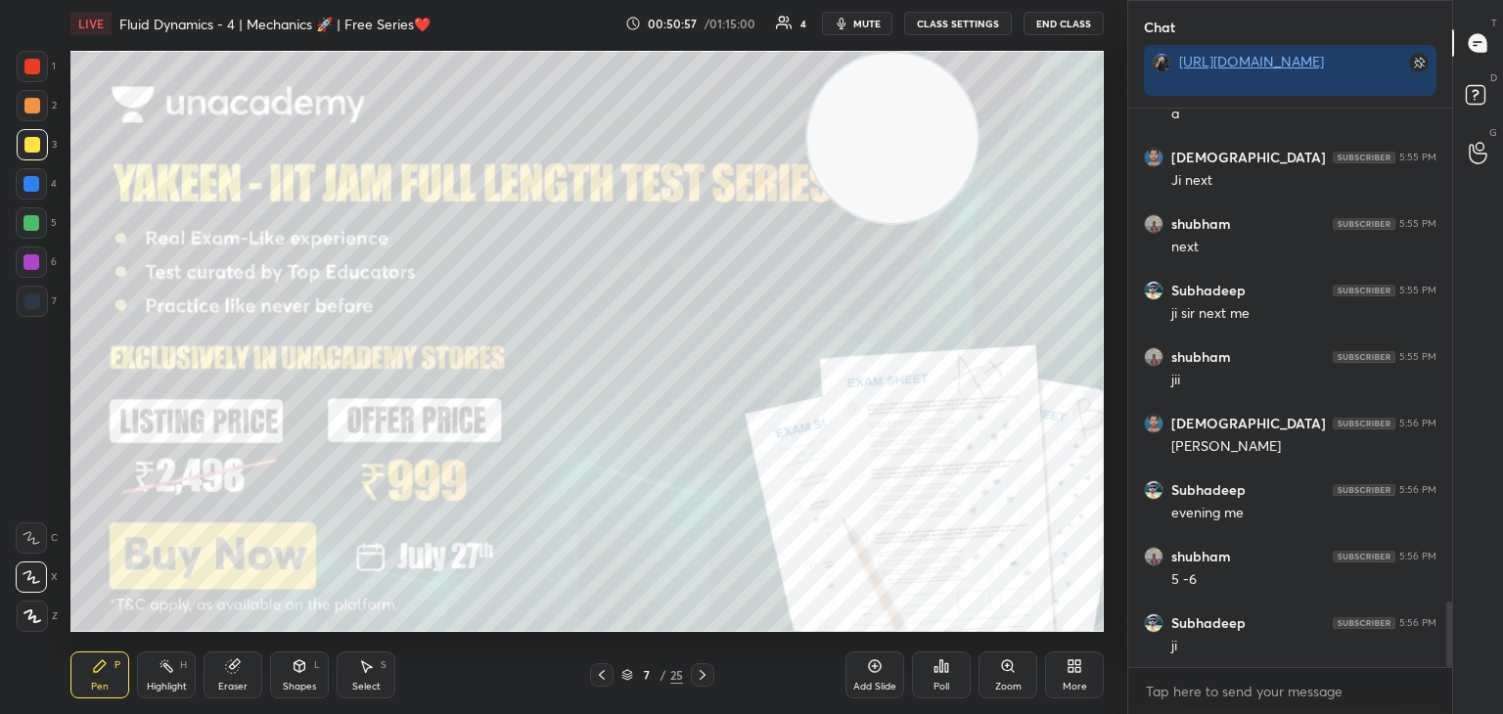
click at [31, 229] on div at bounding box center [31, 223] width 16 height 16
click at [708, 670] on icon at bounding box center [703, 675] width 16 height 16
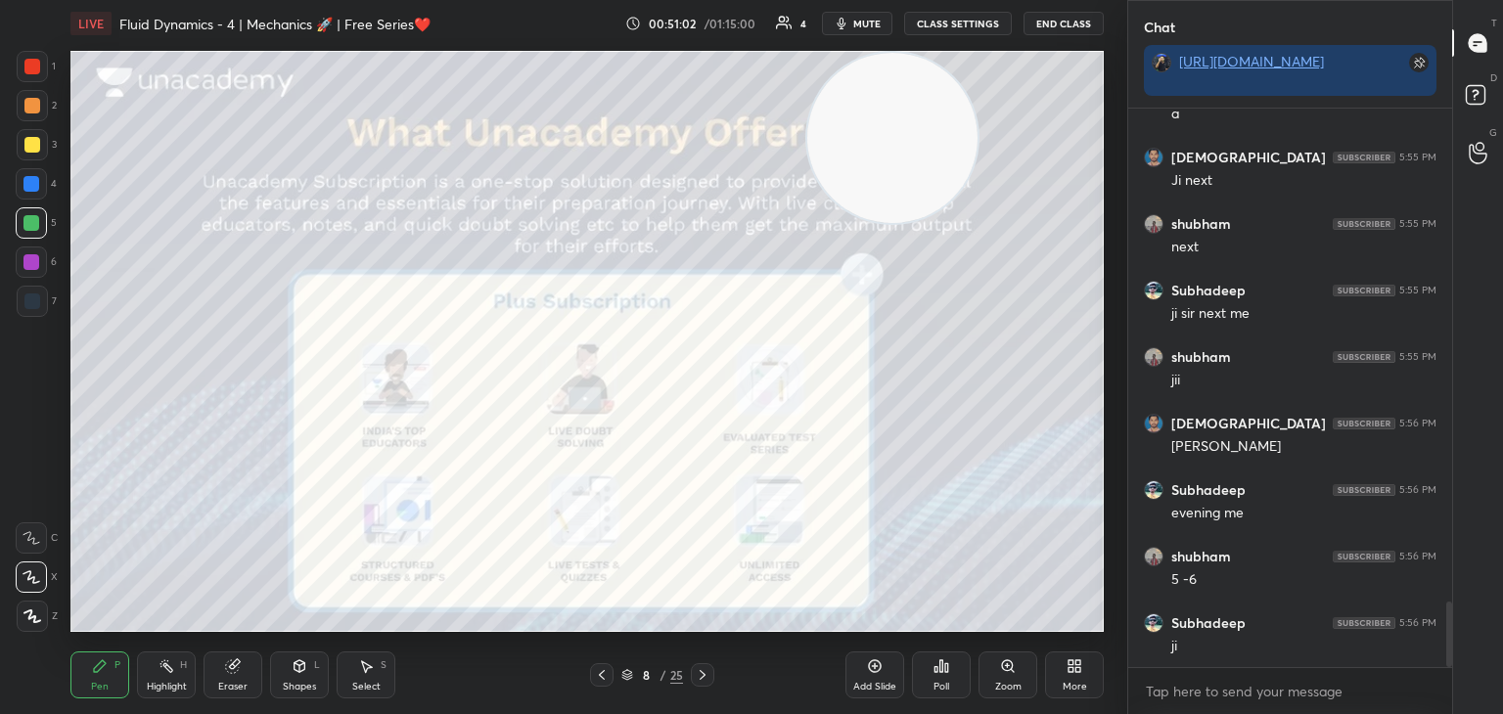
drag, startPoint x: 38, startPoint y: 103, endPoint x: 58, endPoint y: 119, distance: 25.7
click at [42, 113] on div at bounding box center [32, 105] width 31 height 31
click at [23, 68] on div at bounding box center [32, 66] width 31 height 31
click at [600, 675] on icon at bounding box center [602, 675] width 16 height 16
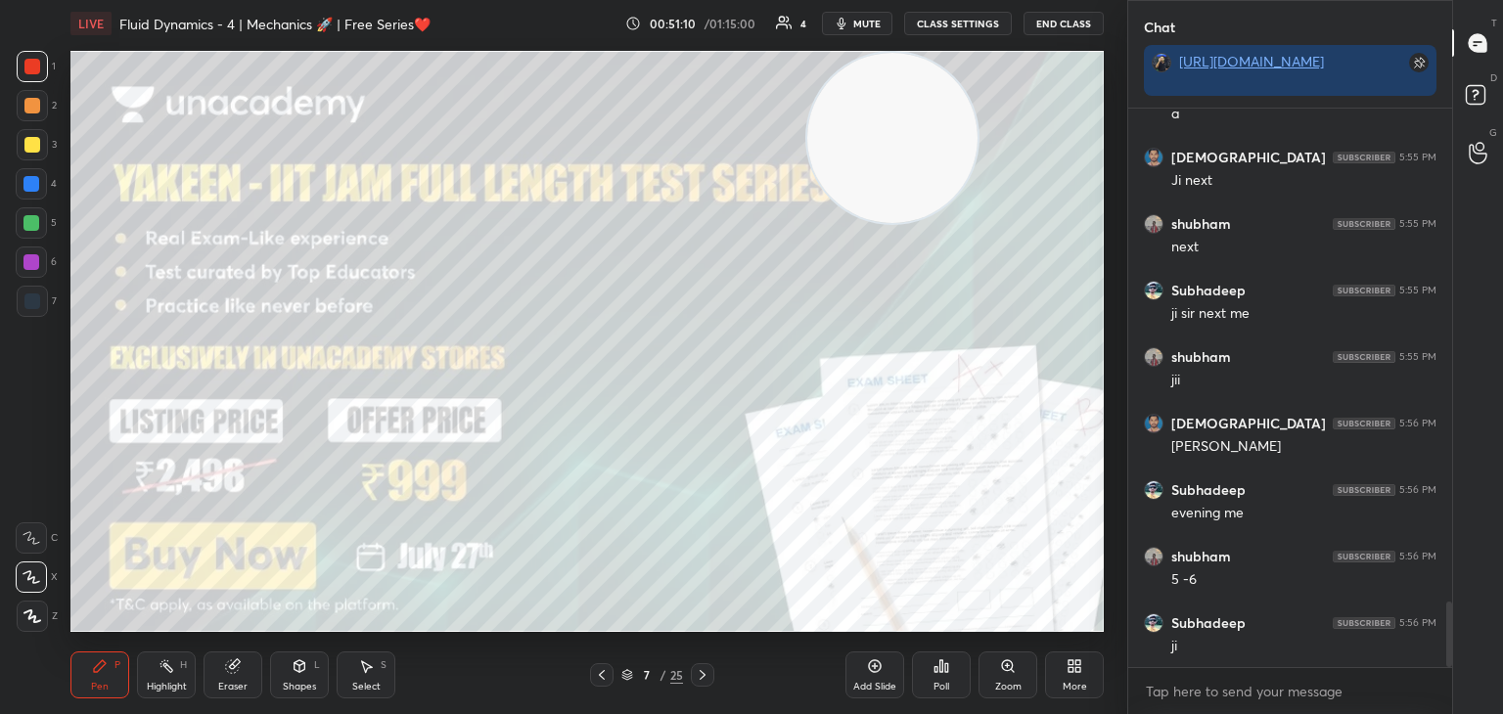
click at [707, 675] on icon at bounding box center [703, 675] width 16 height 16
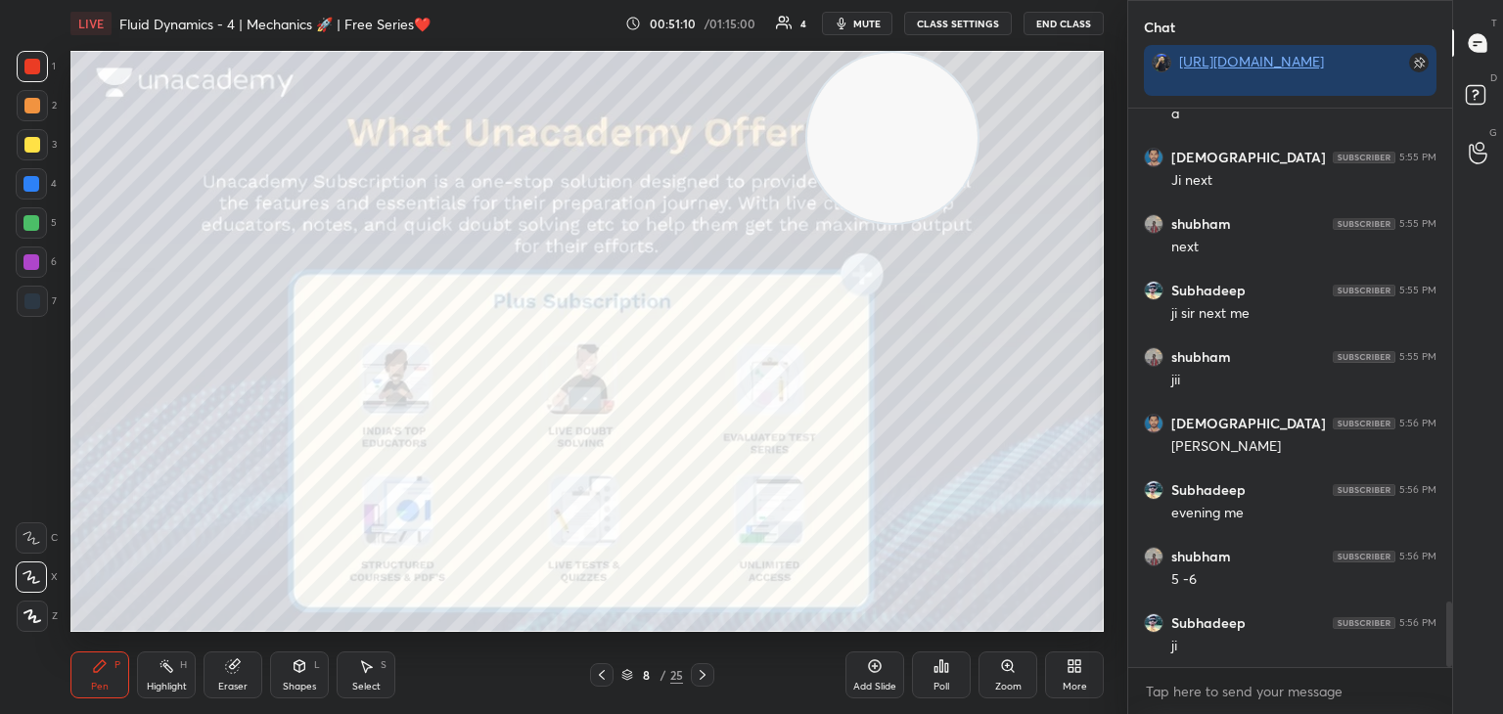
click at [701, 679] on icon at bounding box center [703, 675] width 16 height 16
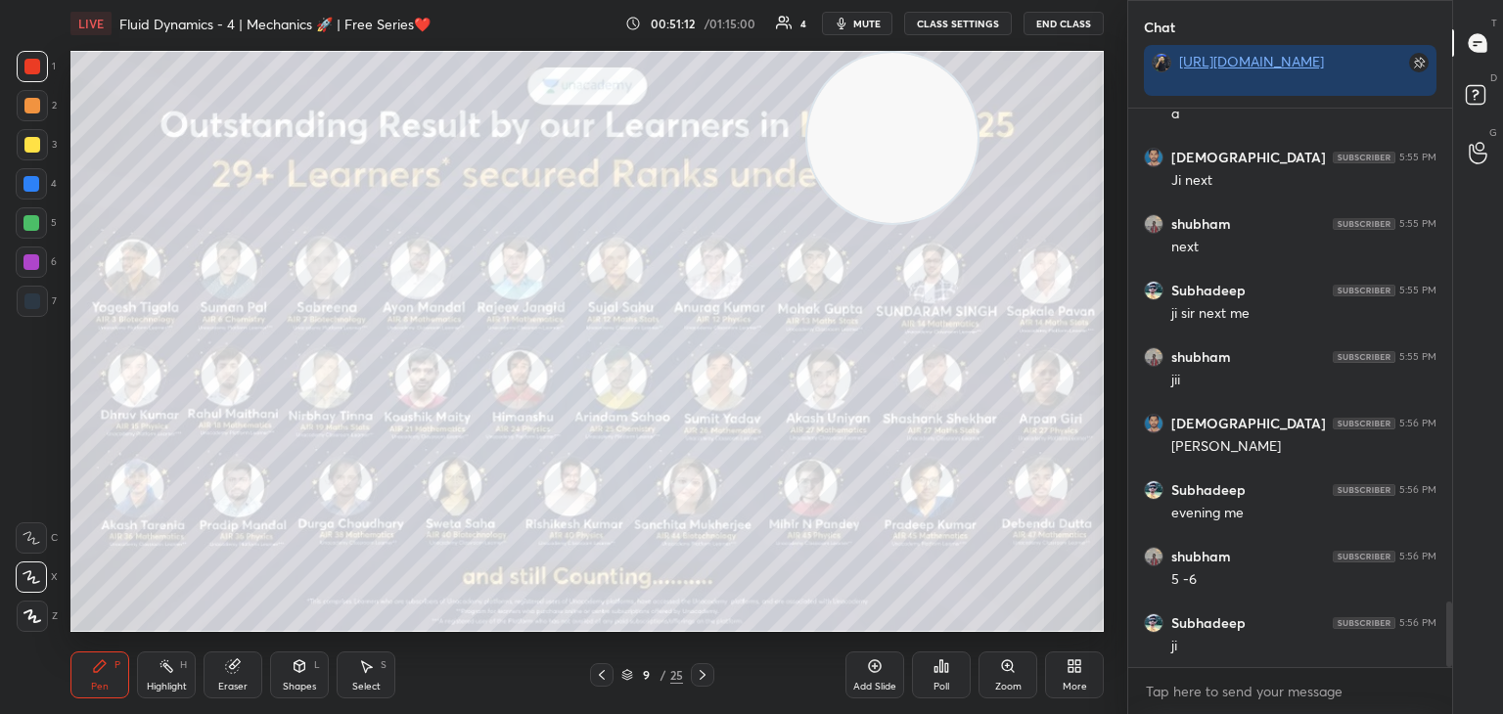
drag, startPoint x: 28, startPoint y: 143, endPoint x: 69, endPoint y: 158, distance: 44.0
click at [26, 145] on div at bounding box center [32, 145] width 16 height 16
click at [854, 526] on div "LIVE Fluid Dynamics - 4 | Mechanics 🚀 | Free Series❤️ 00:51:14 / 01:15:00 4 mut…" at bounding box center [587, 357] width 1049 height 714
click at [701, 679] on icon at bounding box center [703, 675] width 16 height 16
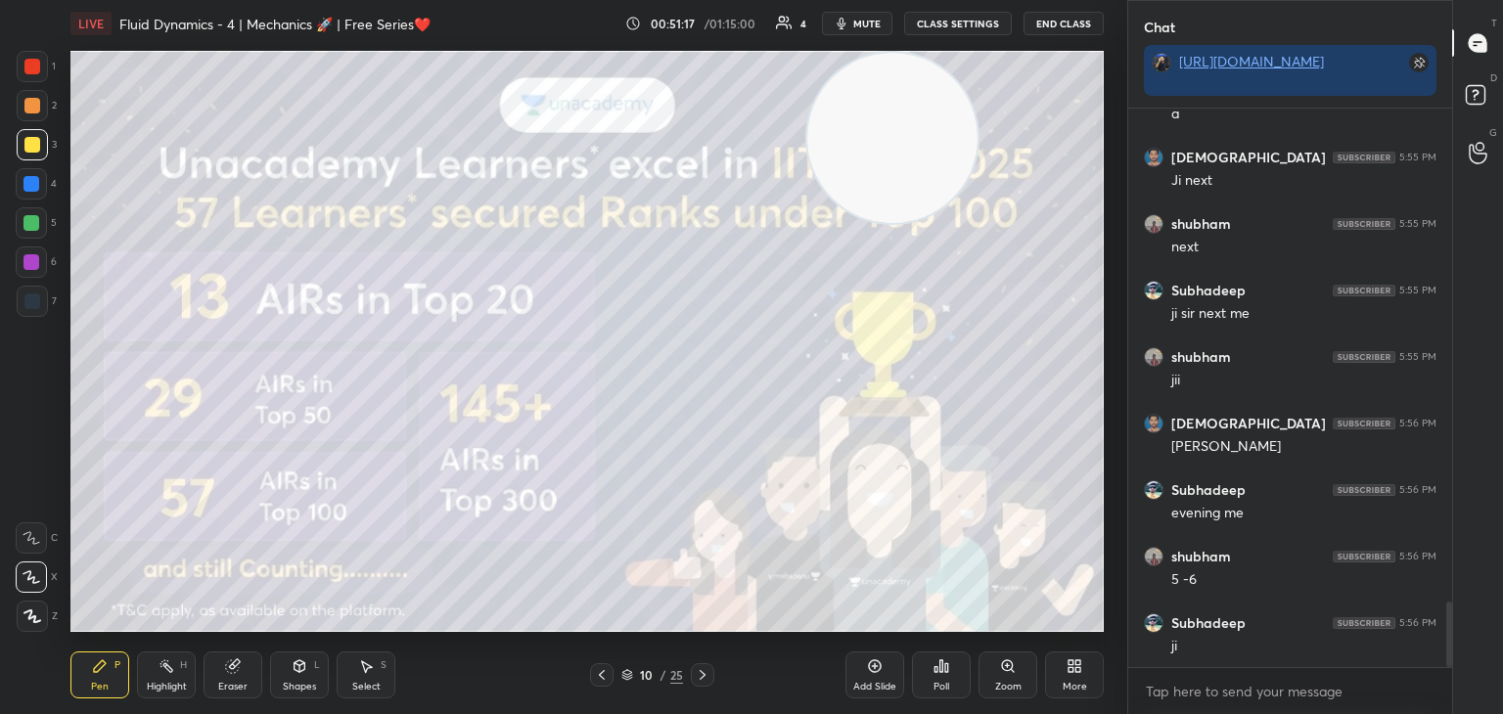
click at [707, 681] on icon at bounding box center [703, 675] width 16 height 16
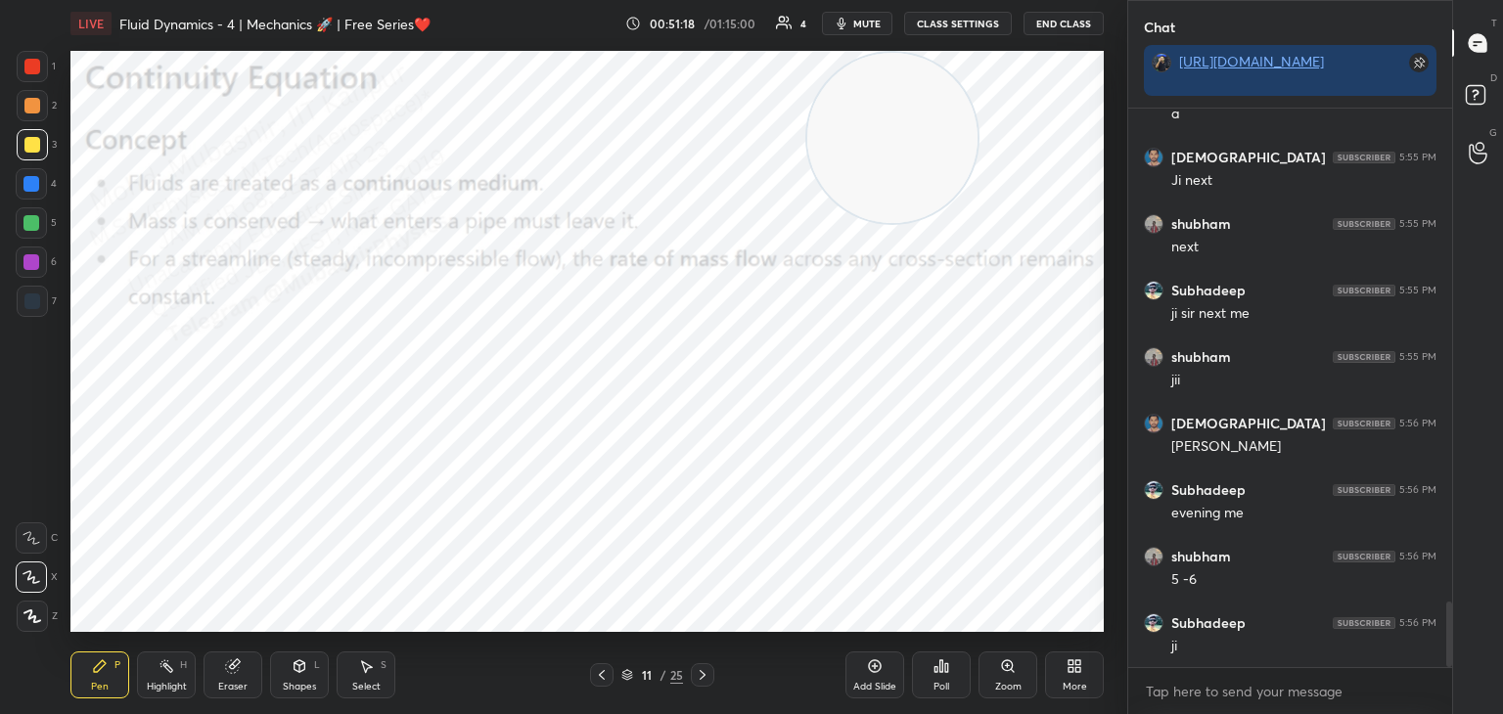
click at [626, 677] on icon at bounding box center [627, 675] width 12 height 12
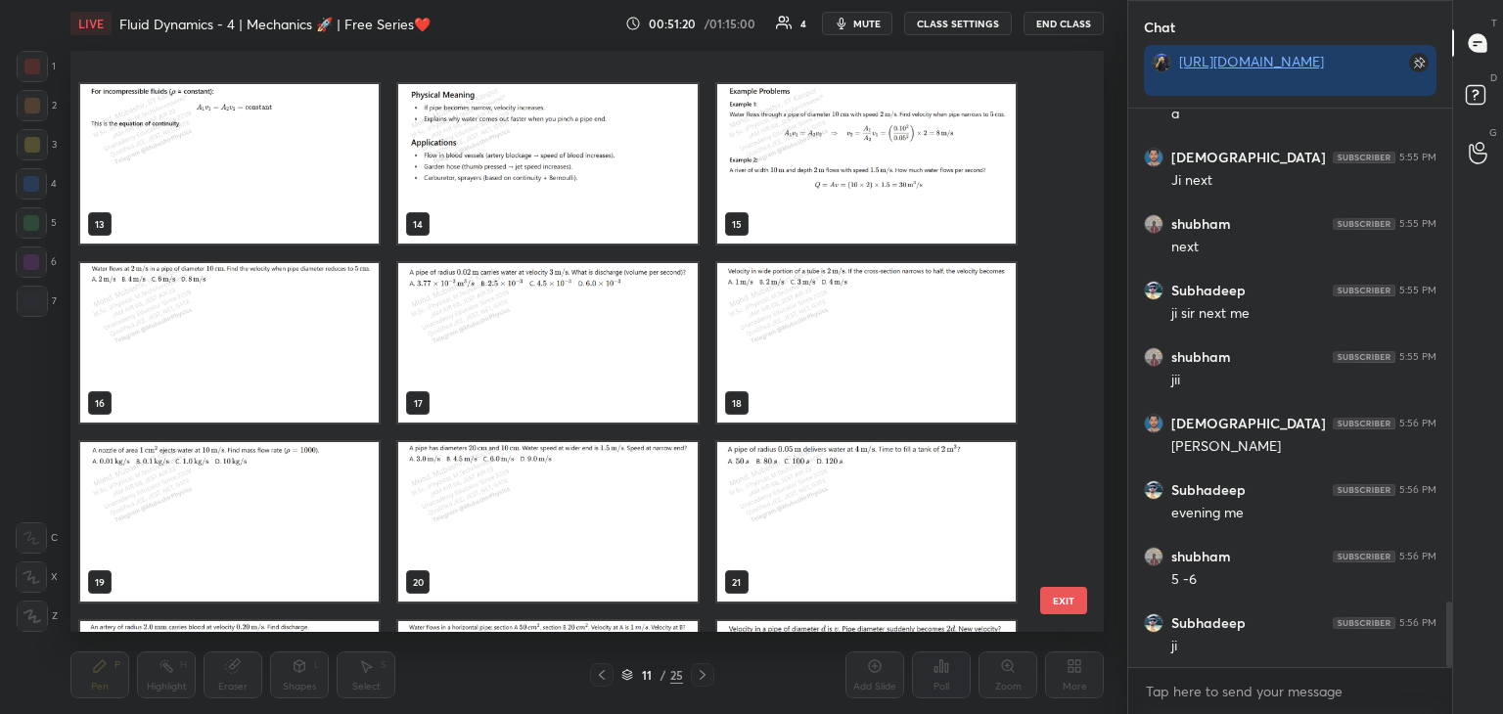
scroll to position [1029, 0]
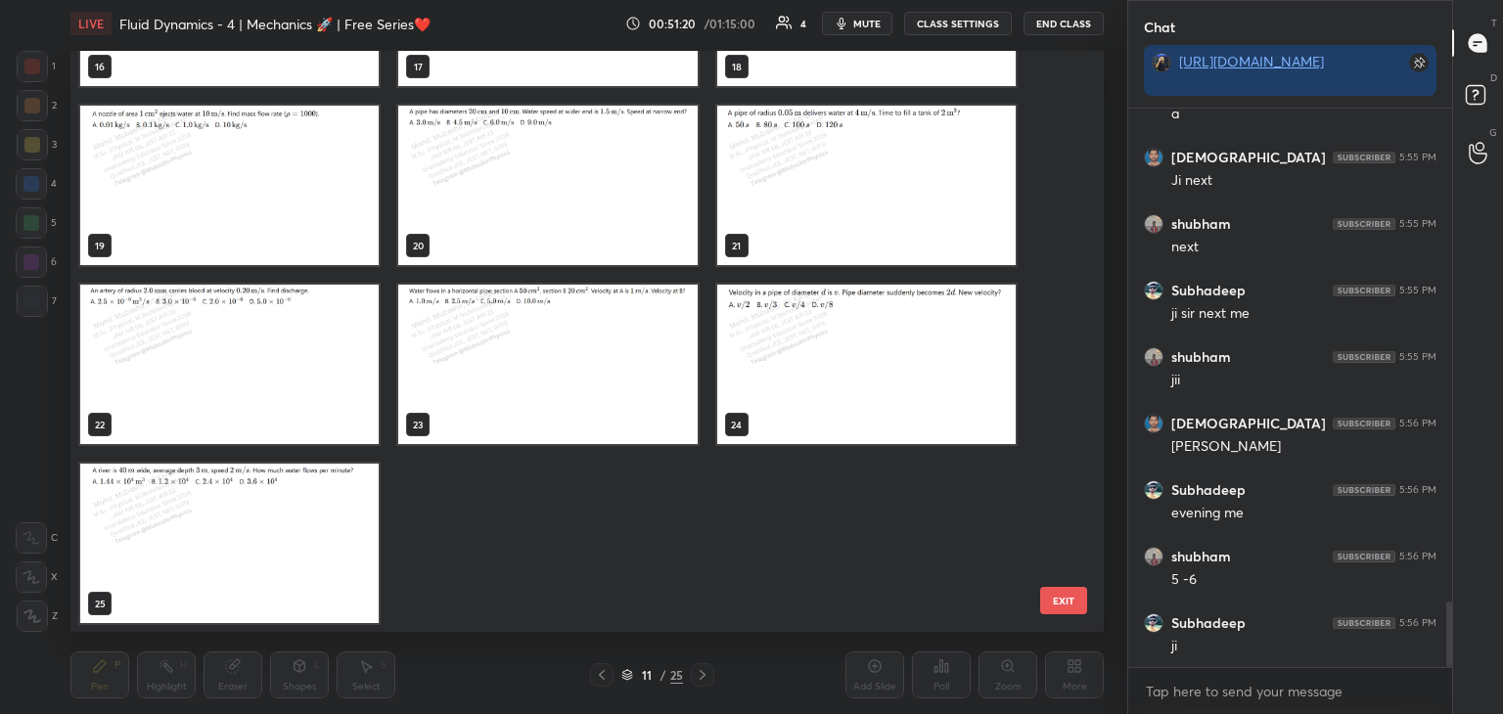
click at [279, 558] on img "grid" at bounding box center [229, 543] width 298 height 159
click at [1076, 589] on button "EXIT" at bounding box center [1063, 600] width 47 height 27
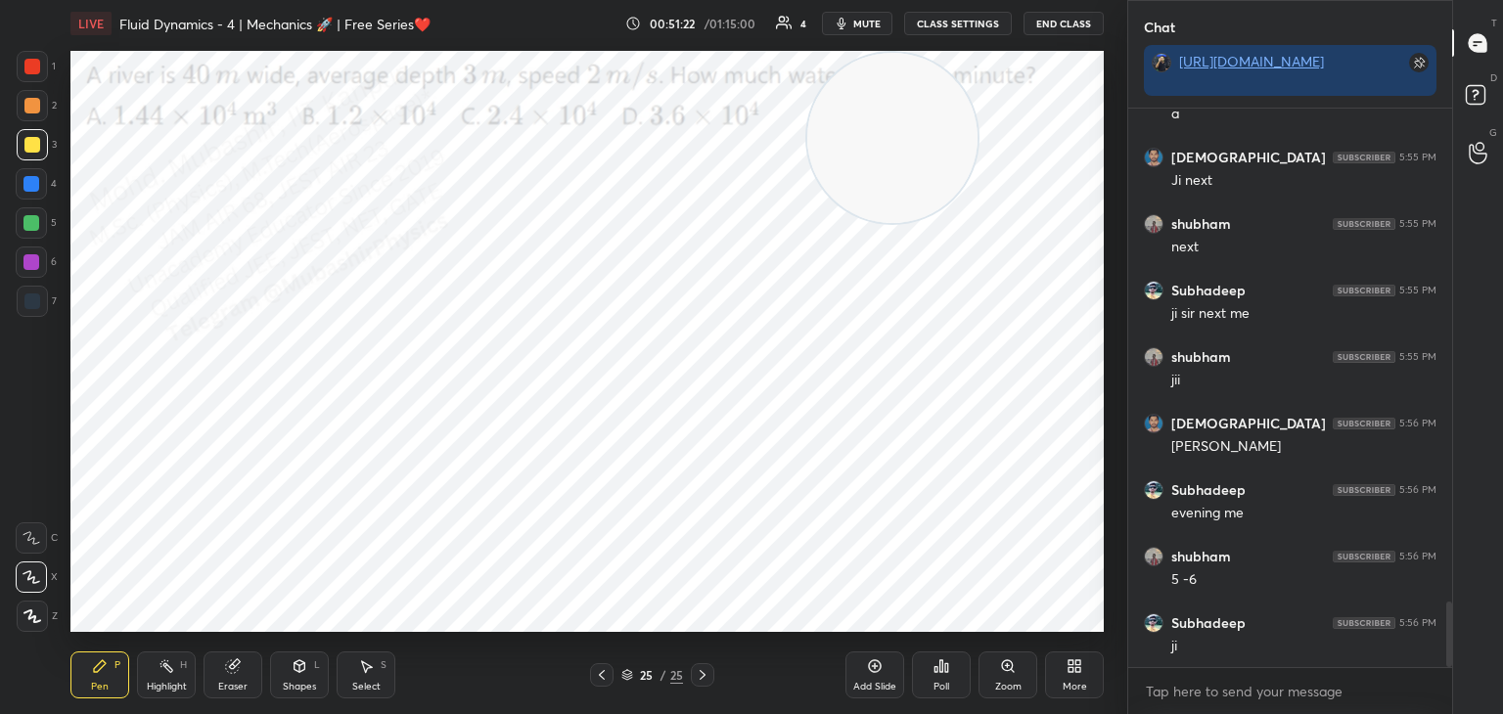
click at [1084, 675] on div "More" at bounding box center [1074, 675] width 59 height 47
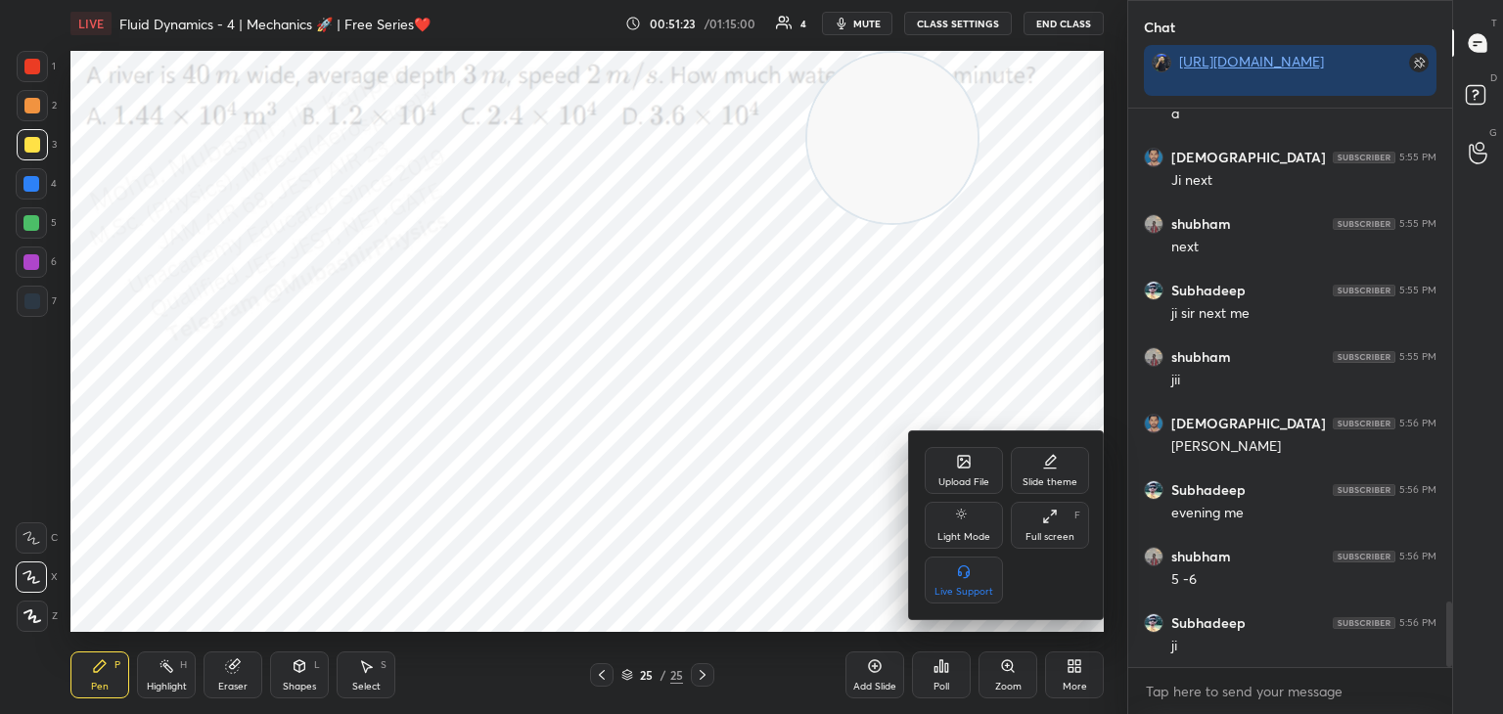
click at [959, 464] on icon at bounding box center [964, 462] width 12 height 12
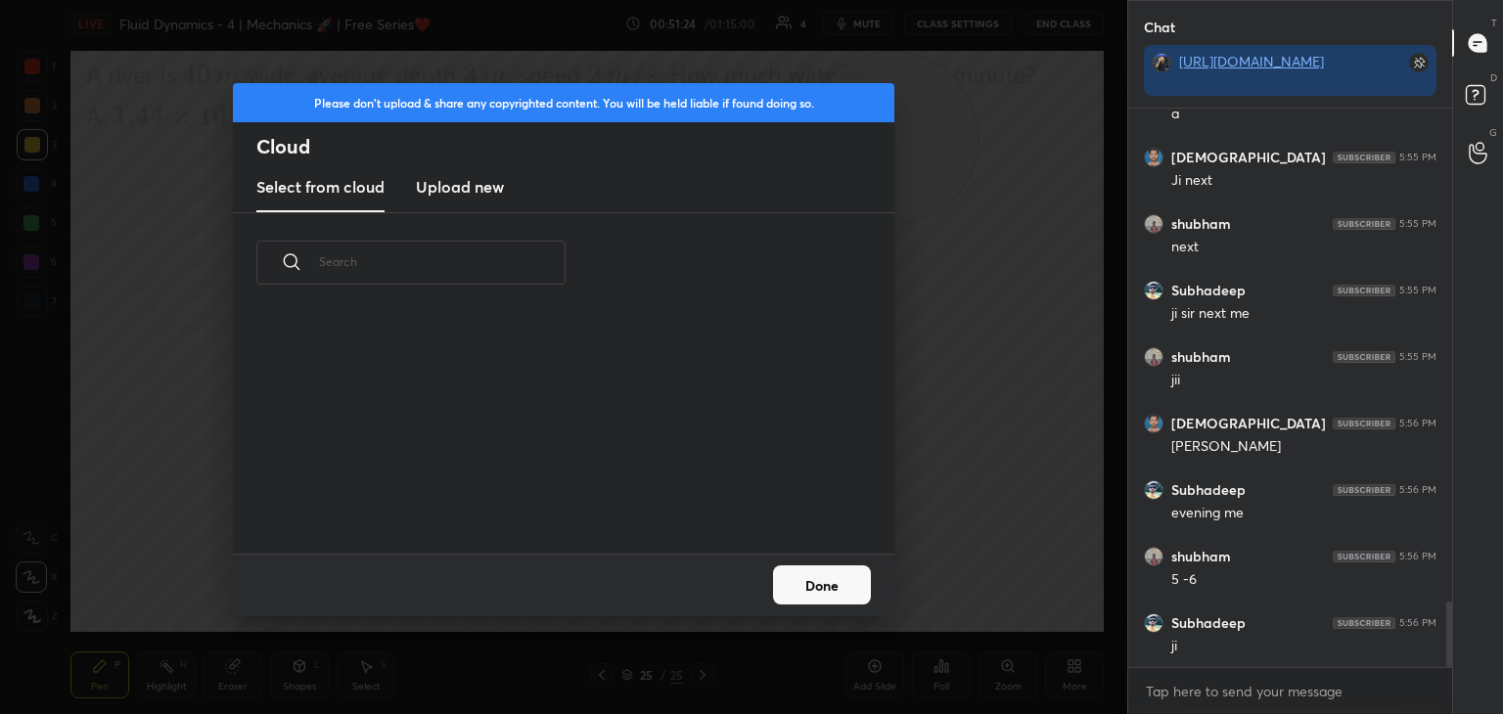
click at [478, 196] on h3 "Upload new" at bounding box center [460, 186] width 88 height 23
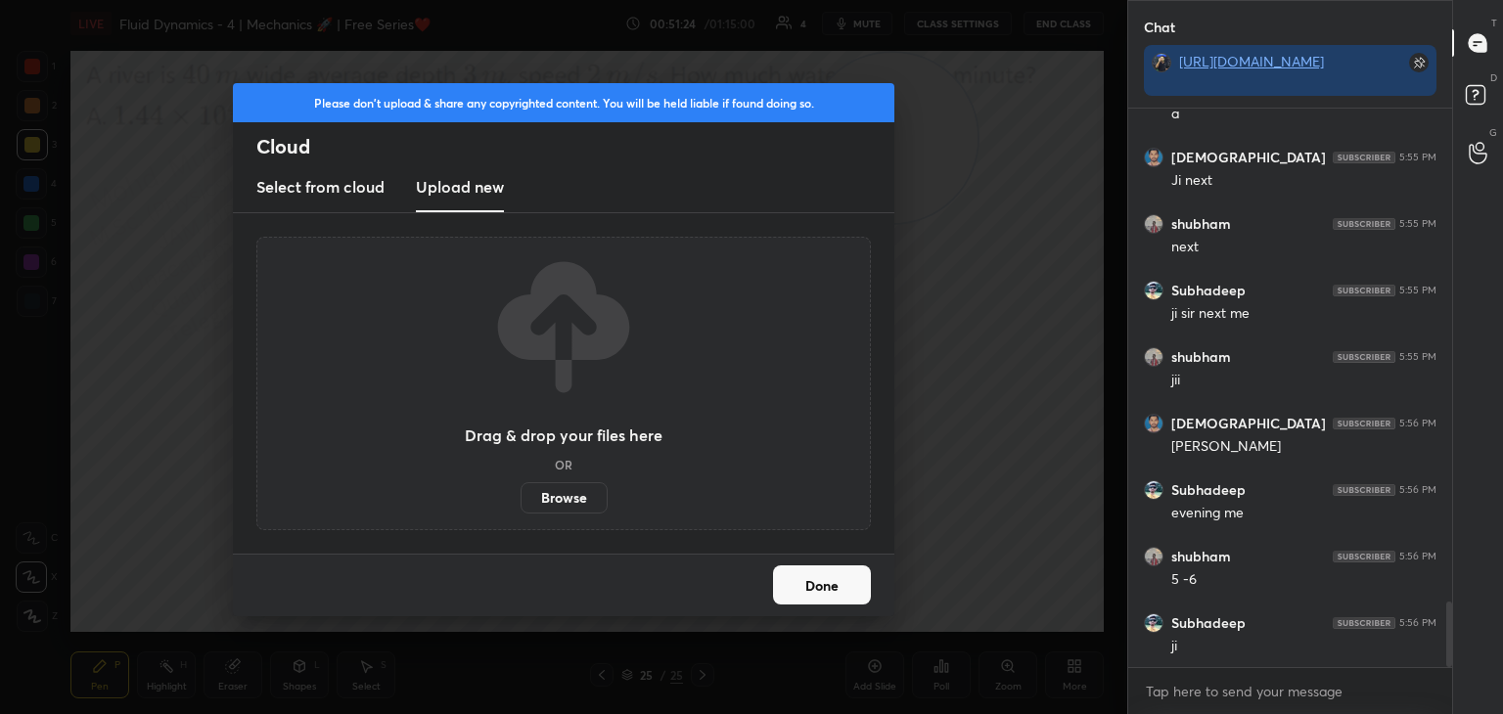
click at [586, 494] on label "Browse" at bounding box center [563, 497] width 87 height 31
click at [520, 494] on input "Browse" at bounding box center [520, 497] width 0 height 31
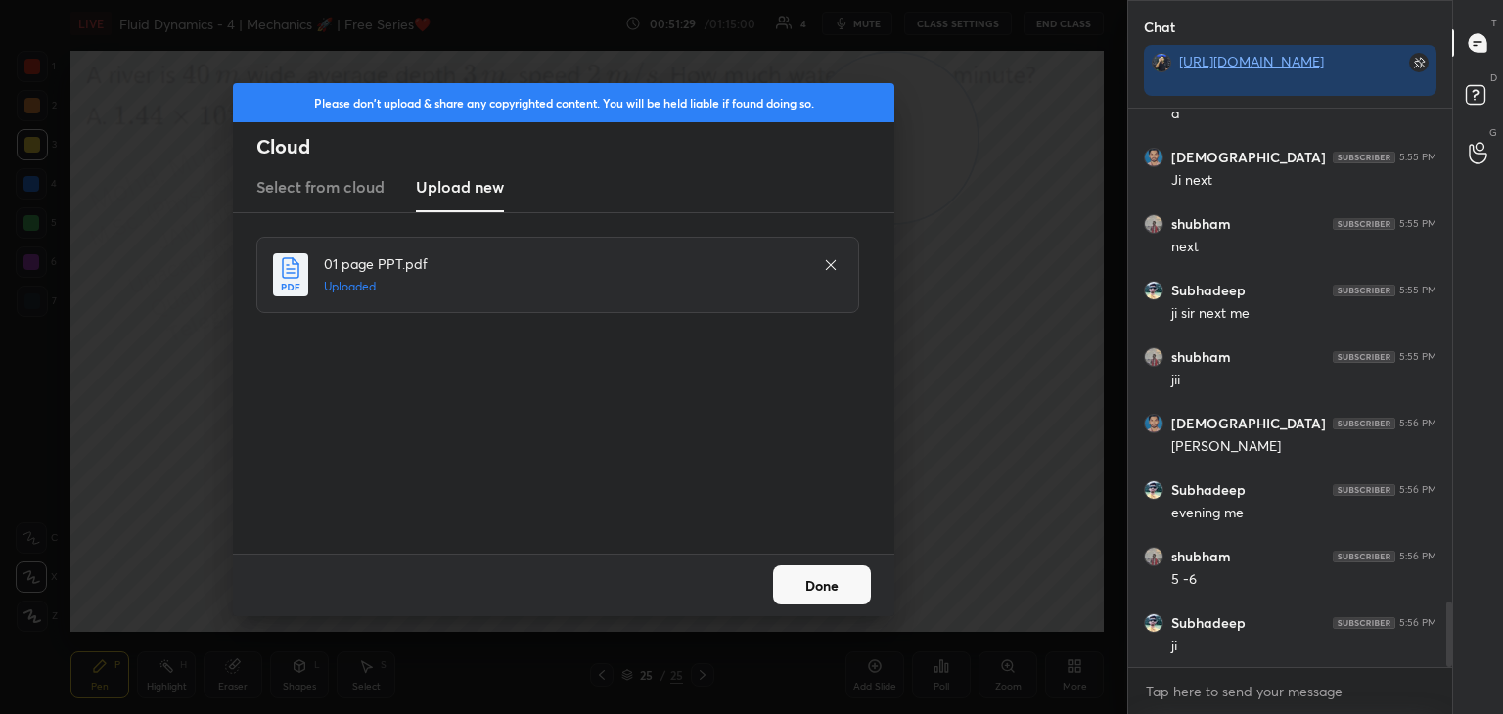
click at [801, 572] on button "Done" at bounding box center [822, 584] width 98 height 39
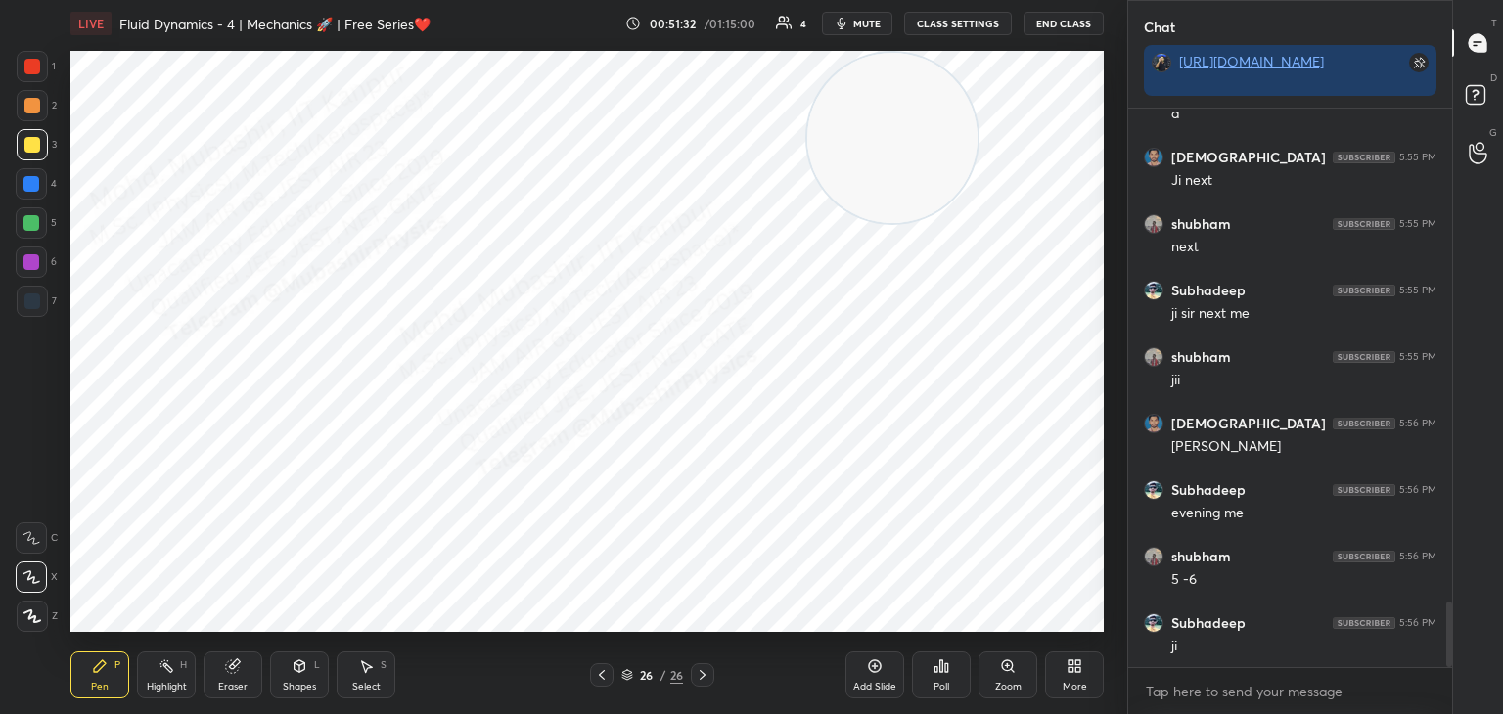
scroll to position [4277, 0]
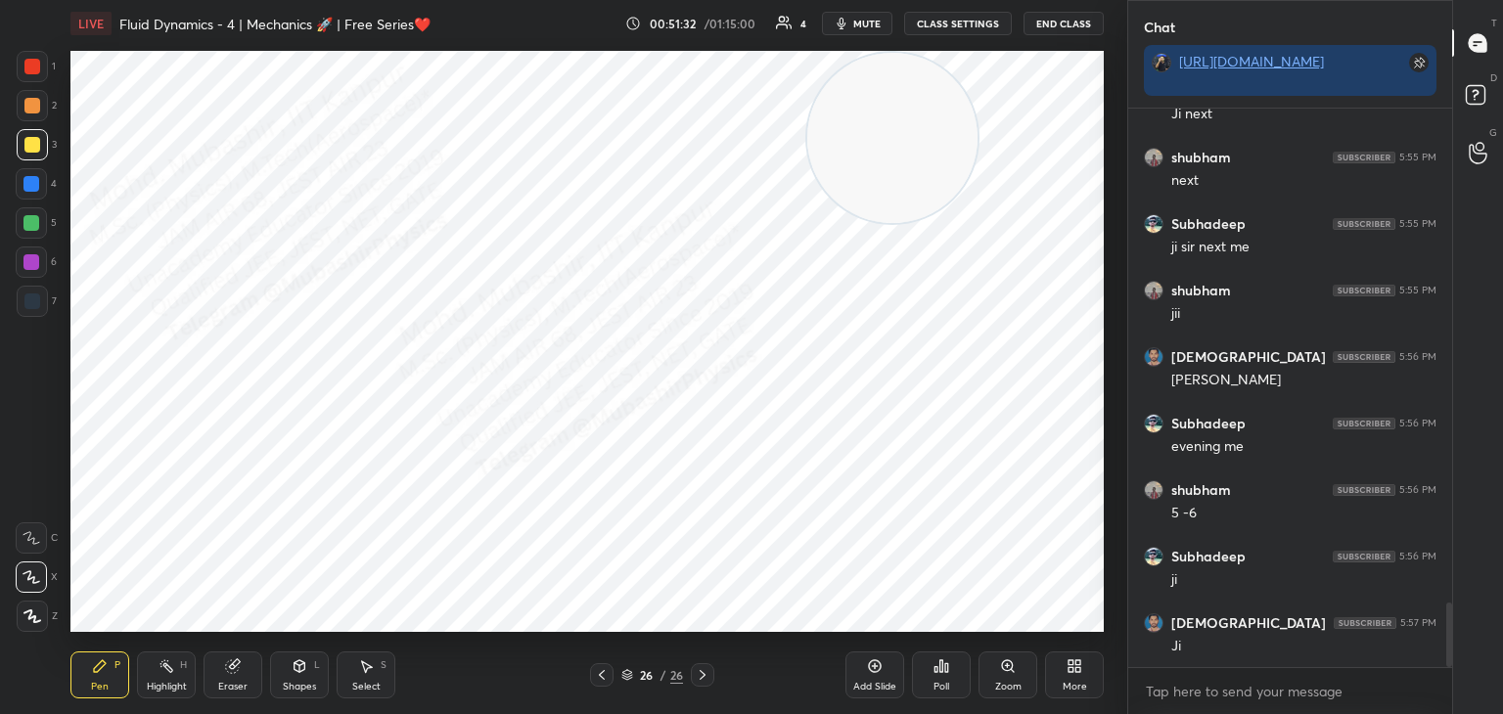
click at [210, 677] on div "Eraser" at bounding box center [233, 675] width 59 height 47
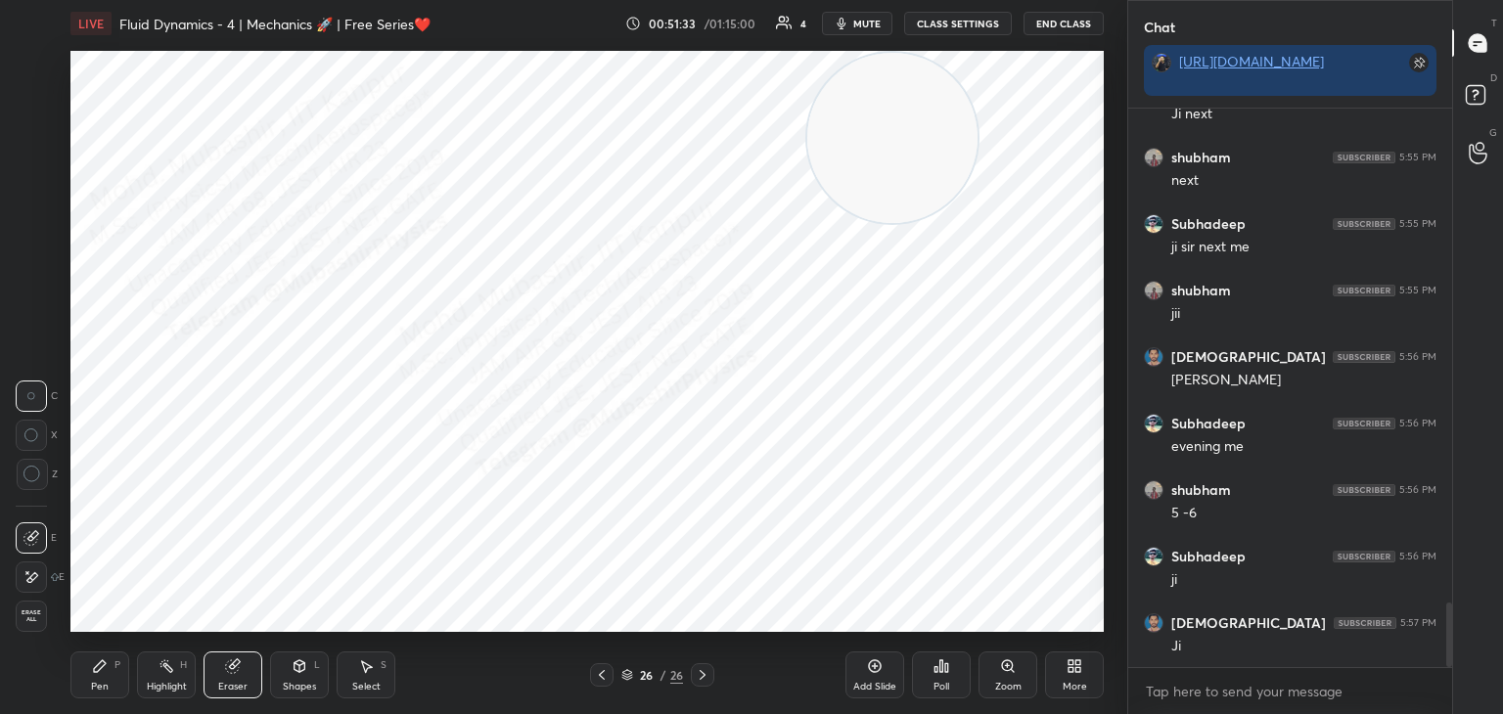
click at [31, 623] on span "Erase all" at bounding box center [31, 617] width 29 height 14
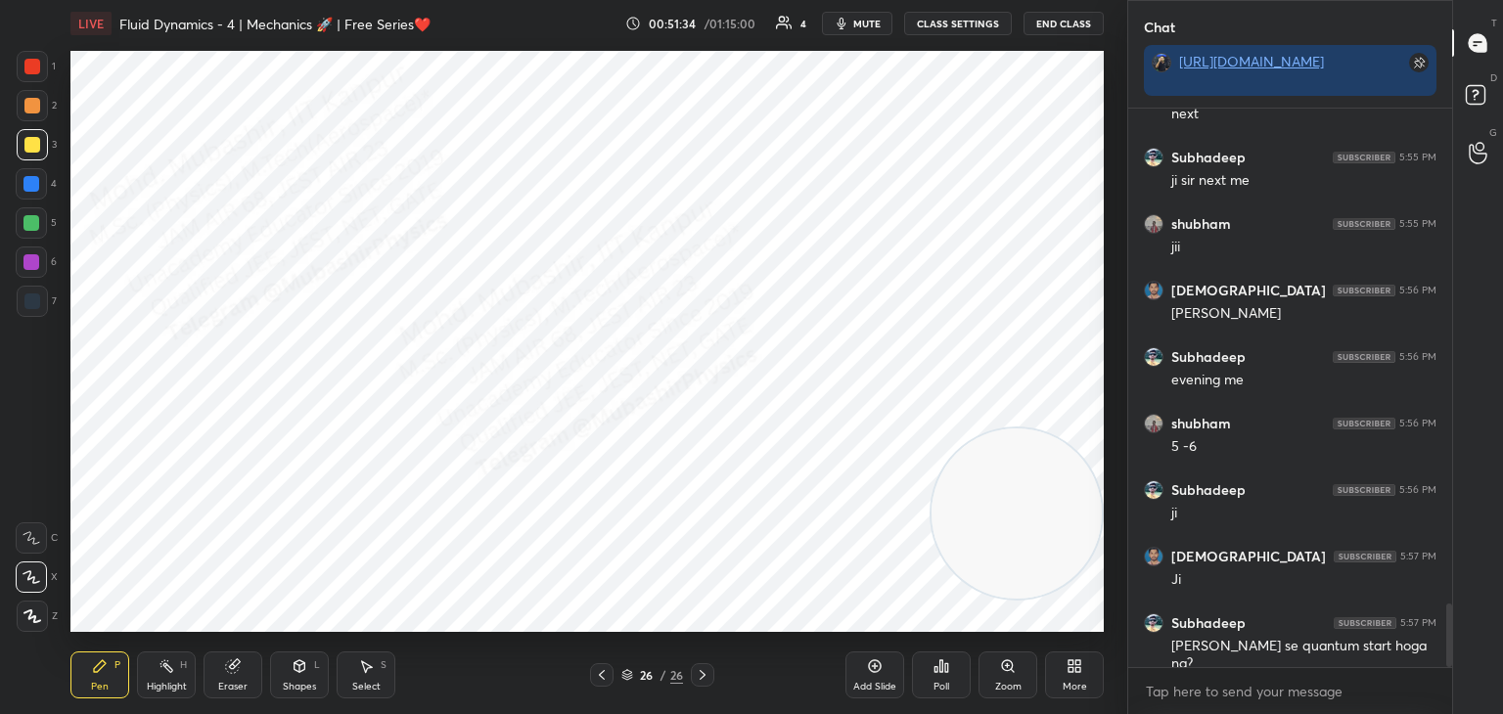
drag, startPoint x: 901, startPoint y: 229, endPoint x: 1115, endPoint y: 576, distance: 408.1
click at [1116, 579] on div "1 2 3 4 5 6 7 C X Z C X Z E E Erase all H H LIVE Fluid Dynamics - 4 | Mechanics…" at bounding box center [563, 357] width 1127 height 714
drag, startPoint x: 45, startPoint y: 57, endPoint x: 56, endPoint y: 56, distance: 10.8
click at [47, 61] on div at bounding box center [32, 66] width 31 height 31
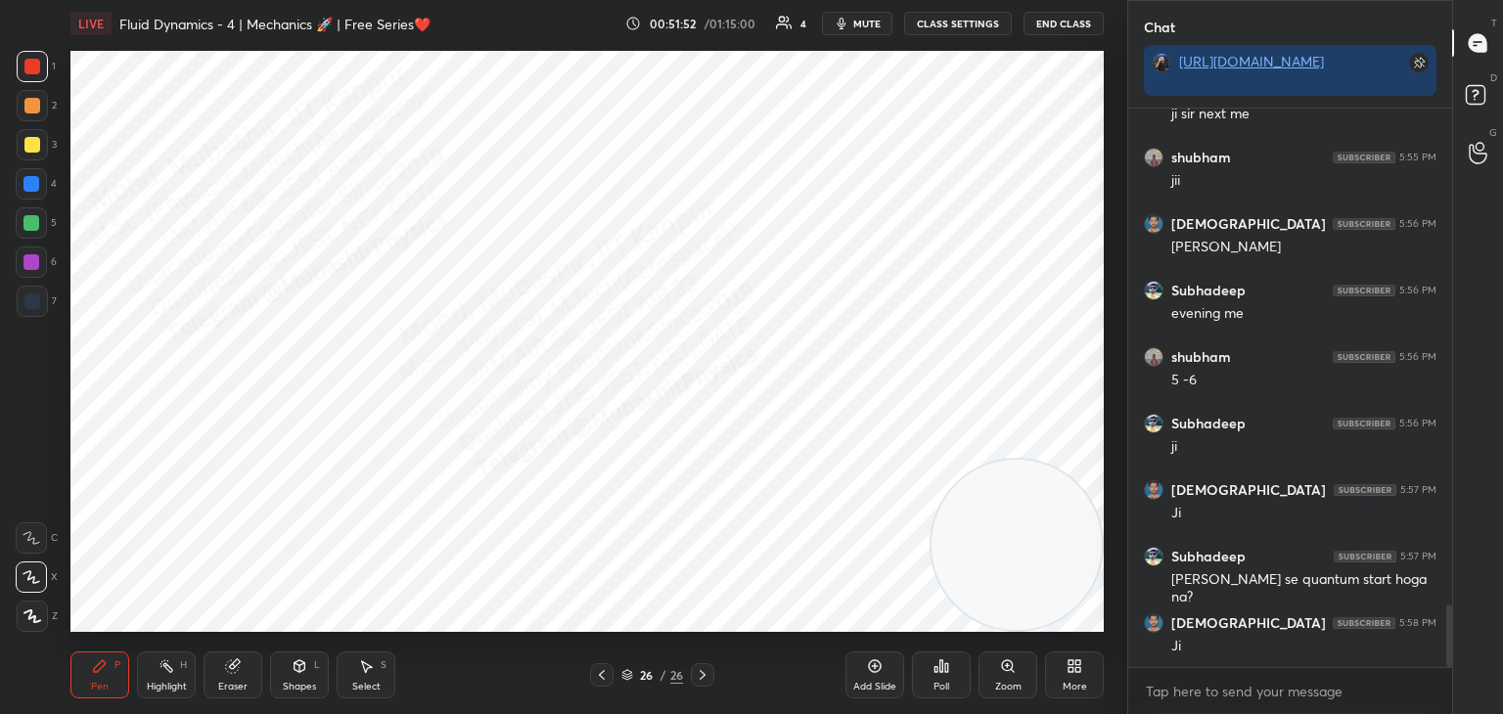
scroll to position [4477, 0]
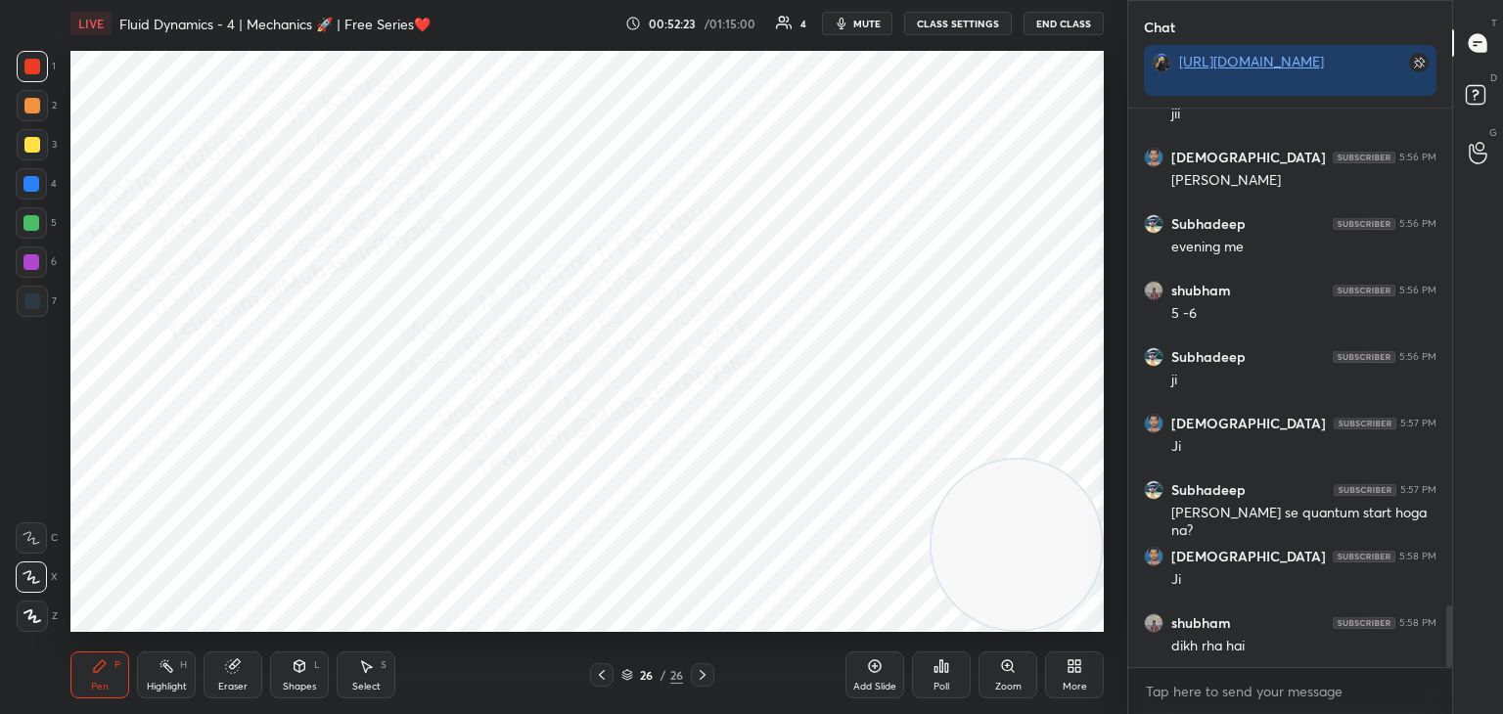
click at [33, 184] on div at bounding box center [31, 184] width 16 height 16
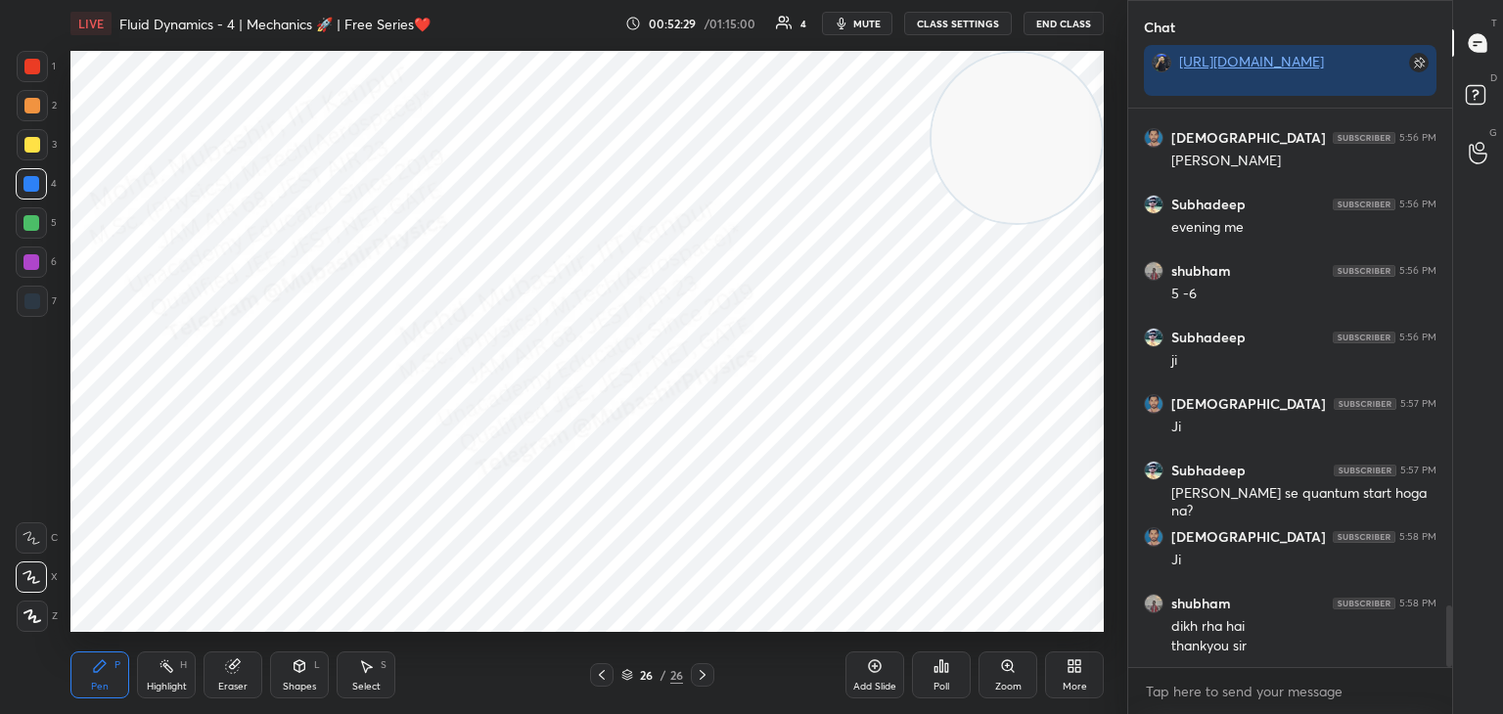
drag, startPoint x: 1034, startPoint y: 416, endPoint x: 1000, endPoint y: 41, distance: 376.3
click at [1066, 9] on div "LIVE Fluid Dynamics - 4 | Mechanics 🚀 | Free Series❤️ 00:52:29 / 01:15:00 4 mut…" at bounding box center [587, 357] width 1049 height 714
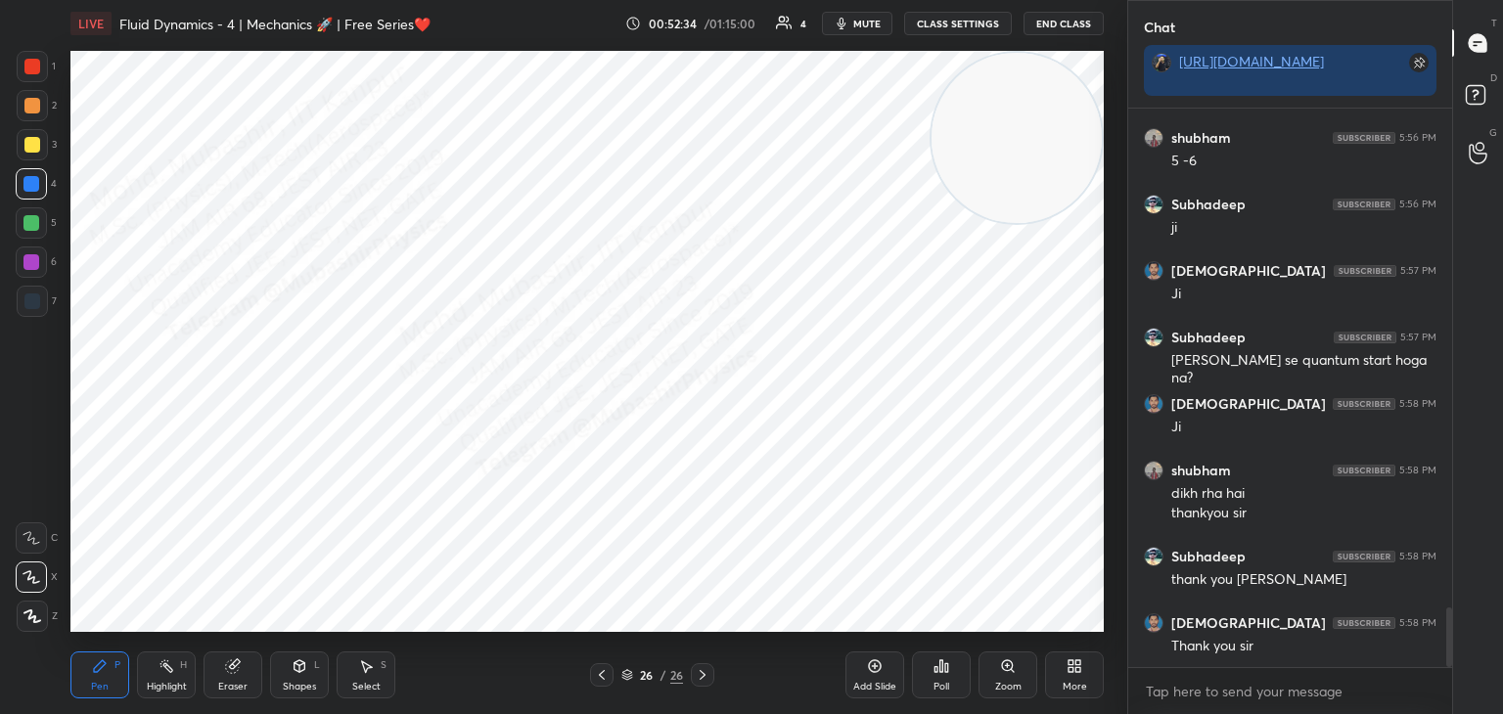
scroll to position [4696, 0]
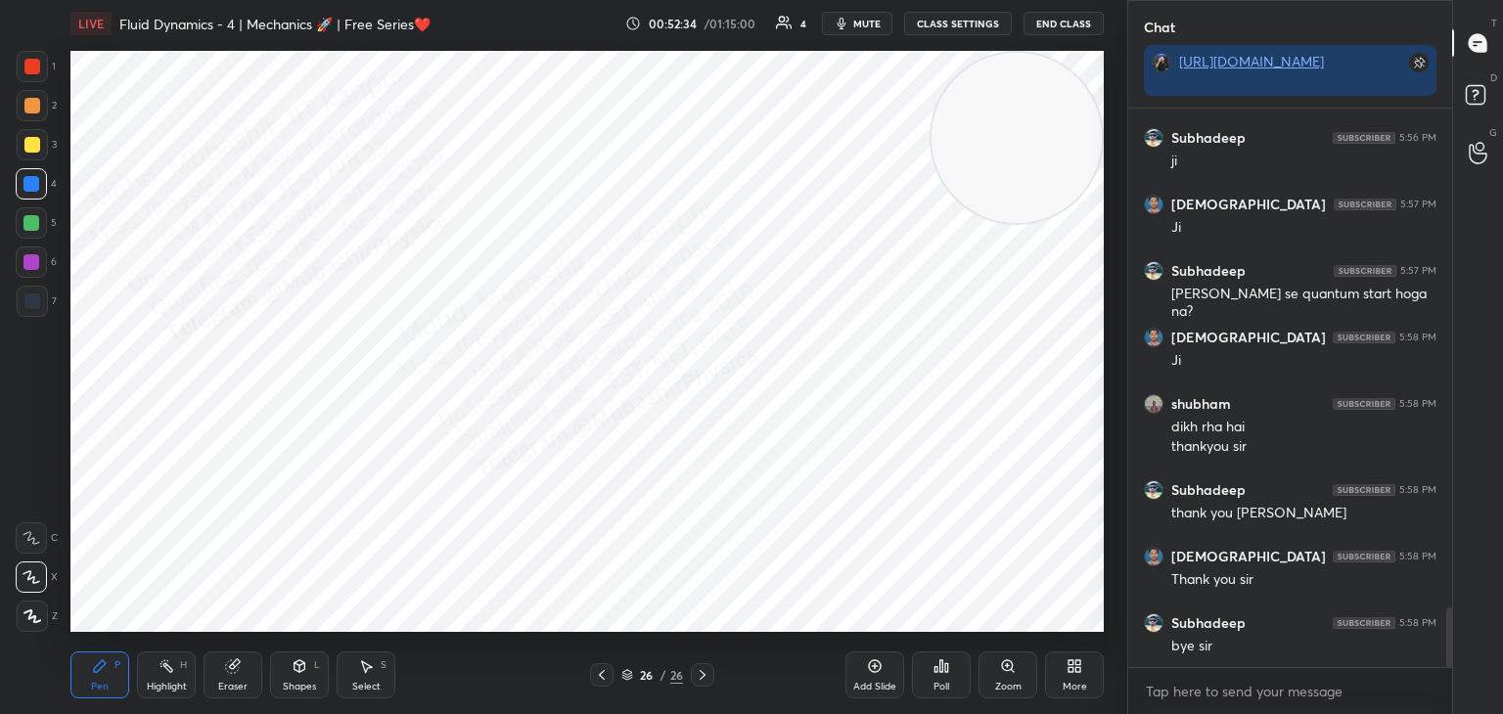
drag, startPoint x: 176, startPoint y: 677, endPoint x: 204, endPoint y: 662, distance: 31.1
click at [176, 677] on div "Highlight H" at bounding box center [166, 675] width 59 height 47
drag, startPoint x: 1037, startPoint y: 155, endPoint x: 1002, endPoint y: 279, distance: 129.1
click at [998, 223] on video at bounding box center [1016, 138] width 170 height 170
click at [1049, 27] on button "End Class" at bounding box center [1063, 23] width 80 height 23
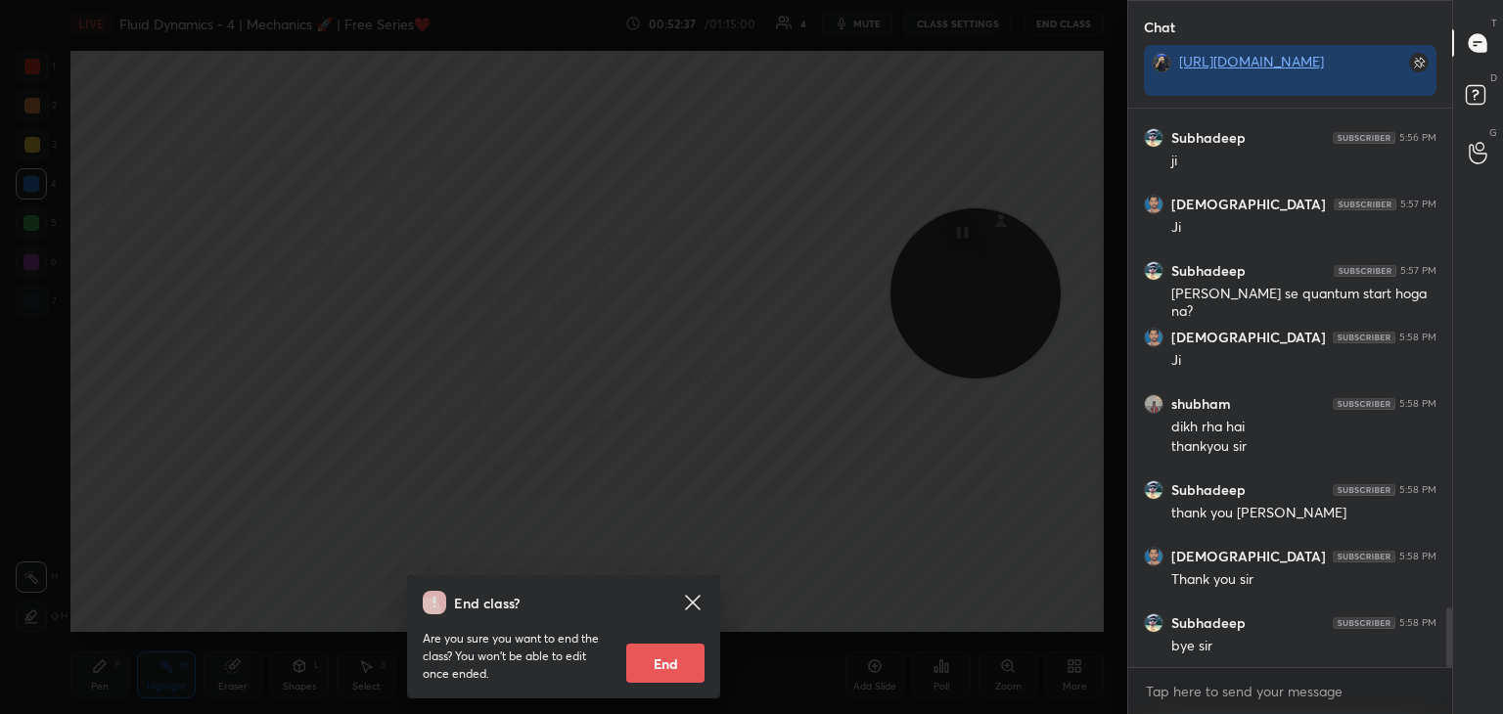
click at [670, 659] on button "End" at bounding box center [665, 663] width 78 height 39
type textarea "x"
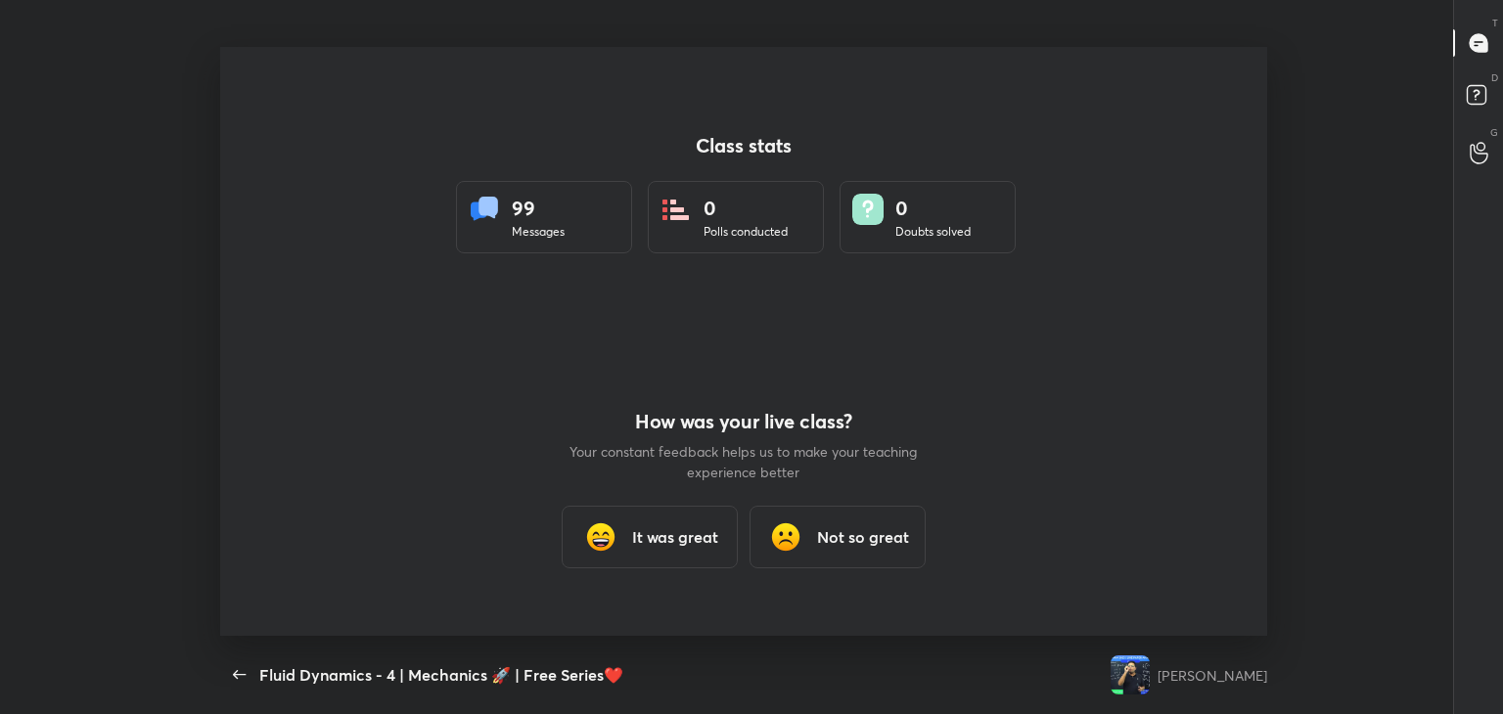
scroll to position [0, 0]
